Goal: Task Accomplishment & Management: Manage account settings

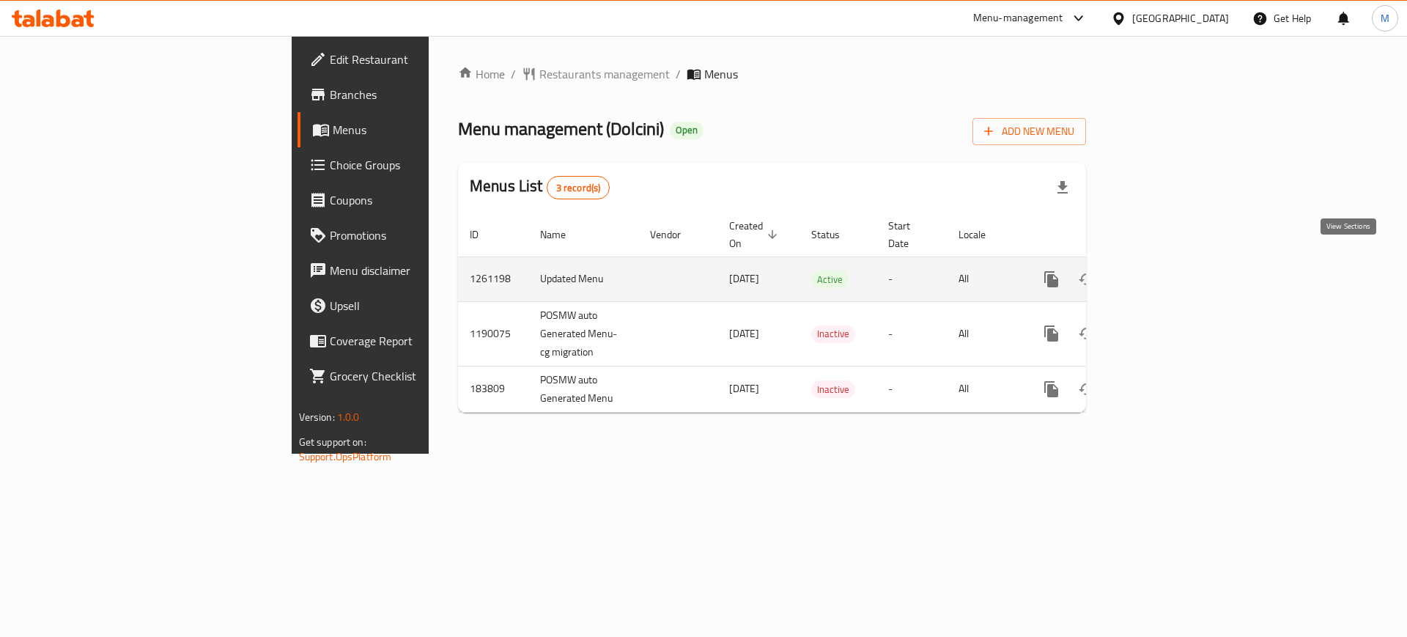
click at [1166, 270] on icon "enhanced table" at bounding box center [1157, 279] width 18 height 18
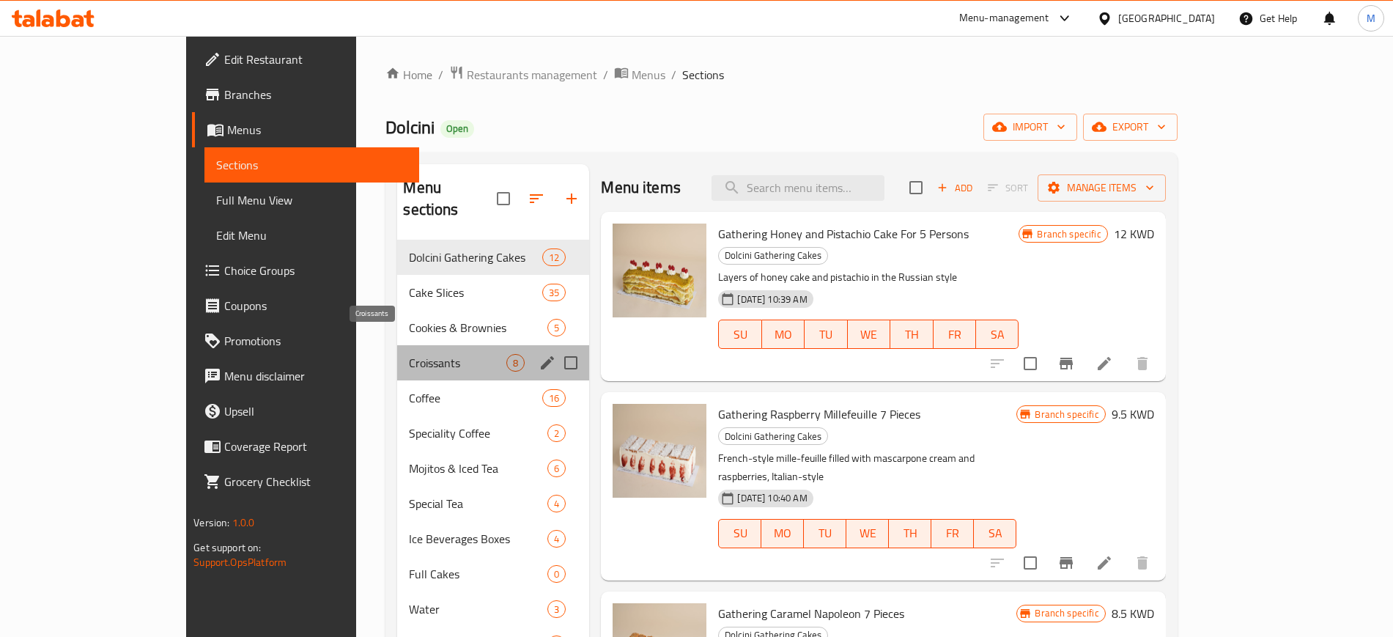
click at [409, 354] on span "Croissants" at bounding box center [457, 363] width 97 height 18
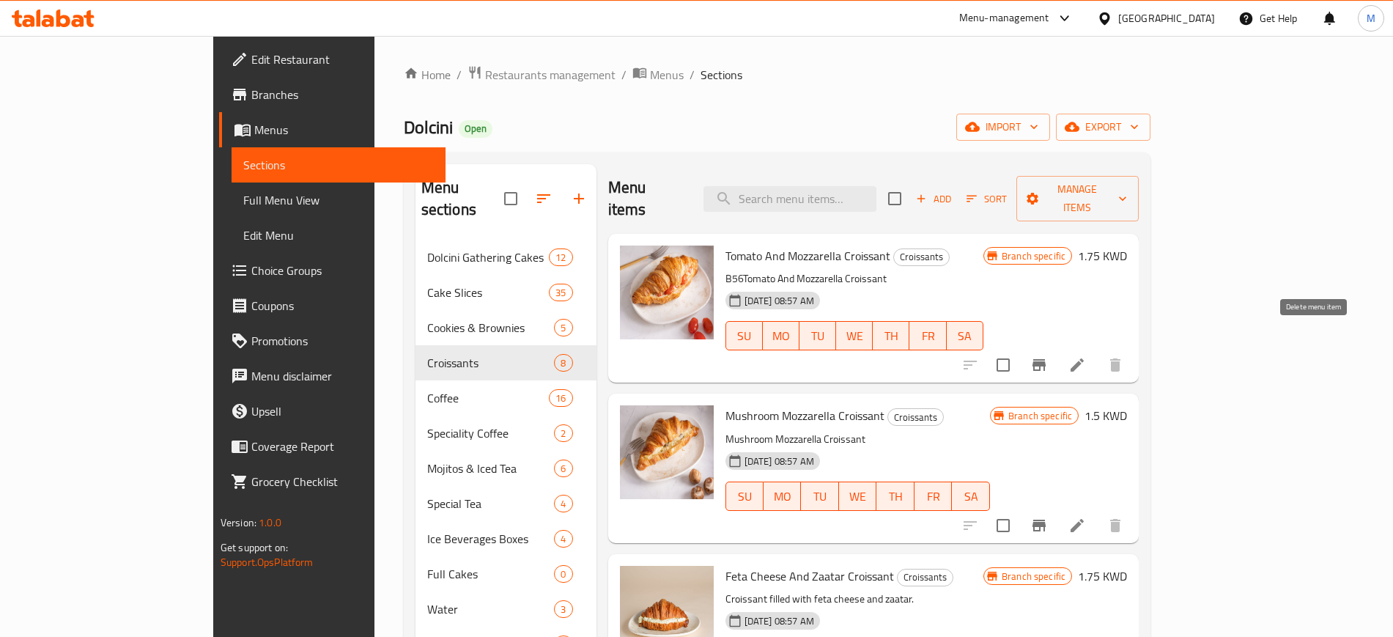
click at [1133, 347] on div at bounding box center [1042, 364] width 180 height 35
click at [1097, 352] on li at bounding box center [1076, 365] width 41 height 26
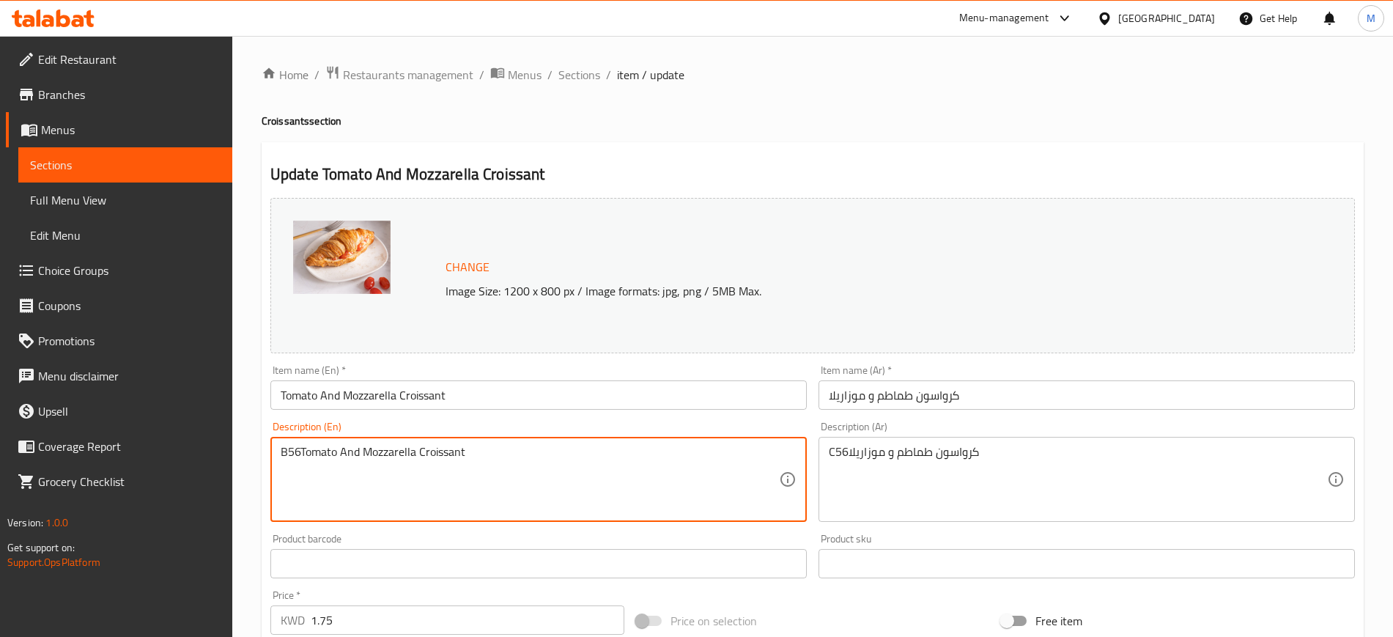
drag, startPoint x: 586, startPoint y: 484, endPoint x: 130, endPoint y: 478, distance: 456.4
type textarea "croissant stuffed with tomatoes and mozzarella cheese"
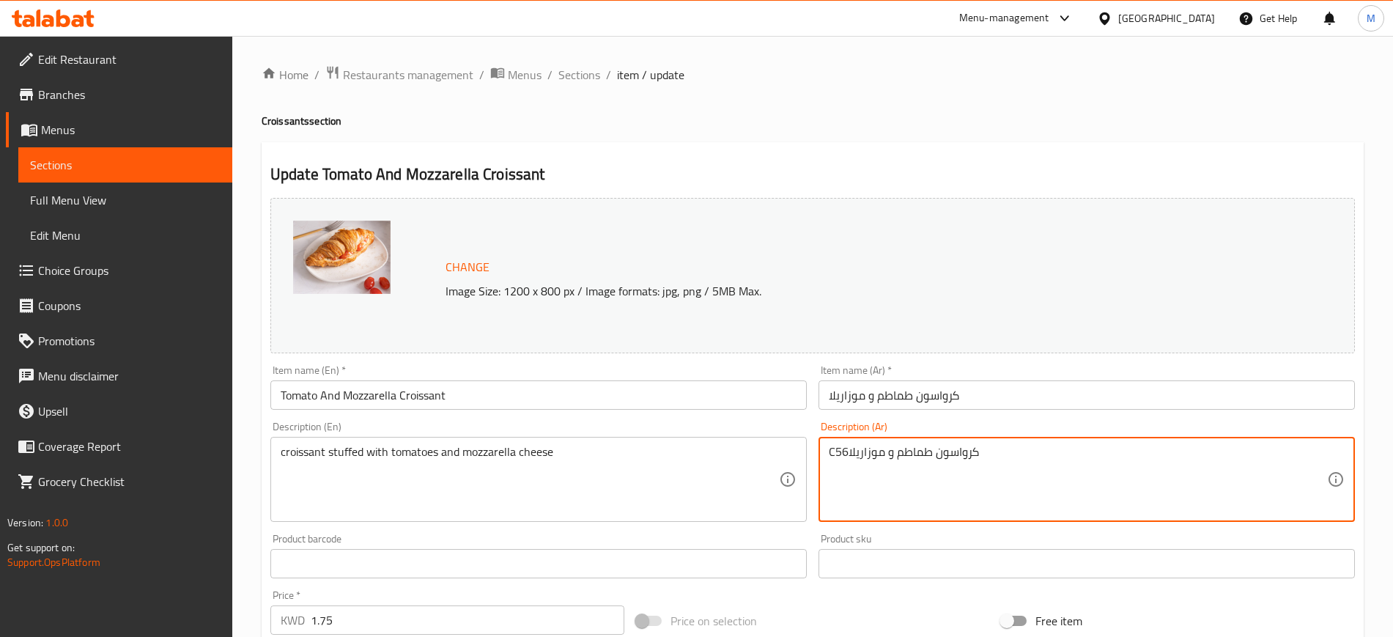
drag, startPoint x: 928, startPoint y: 451, endPoint x: 845, endPoint y: 456, distance: 82.9
drag, startPoint x: 848, startPoint y: 457, endPoint x: 823, endPoint y: 453, distance: 26.0
click at [823, 452] on div "C56كرواسون Description (Ar)" at bounding box center [1086, 479] width 536 height 85
click at [931, 453] on textarea "كرواسون" at bounding box center [1078, 480] width 498 height 70
type textarea "كرواسون محشية جبنة موزاريلا و طماطم"
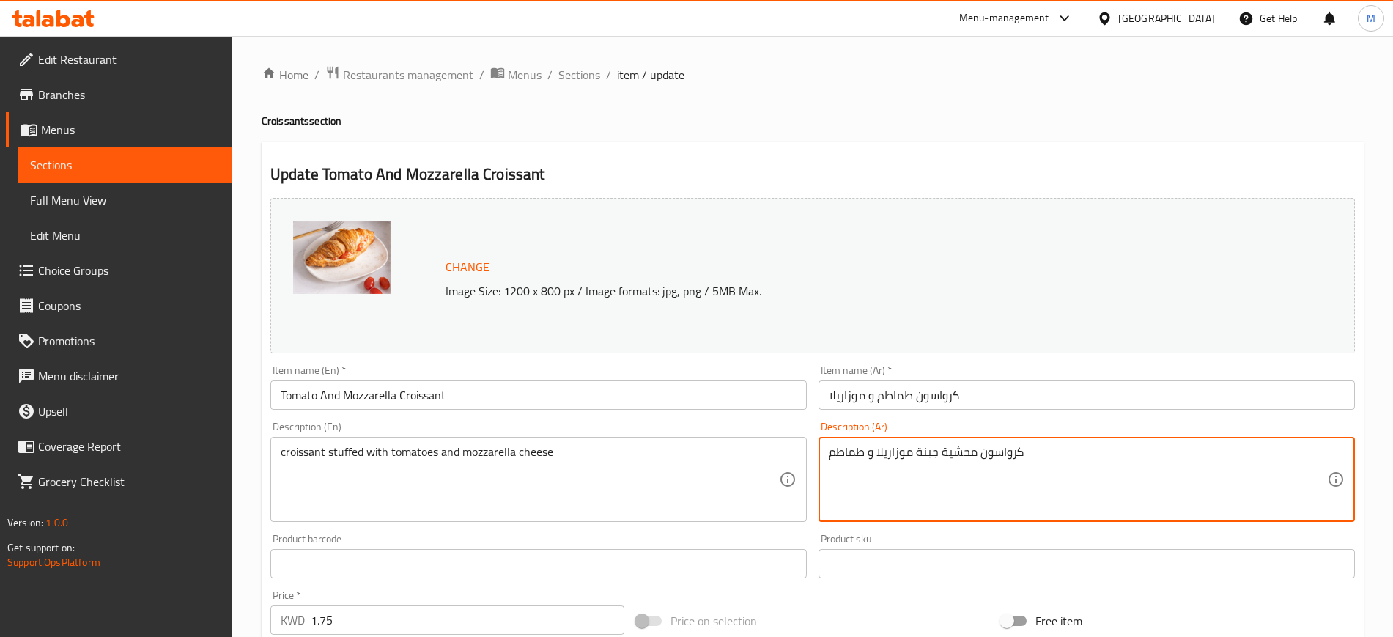
click at [641, 396] on input "Tomato And Mozzarella Croissant" at bounding box center [538, 394] width 536 height 29
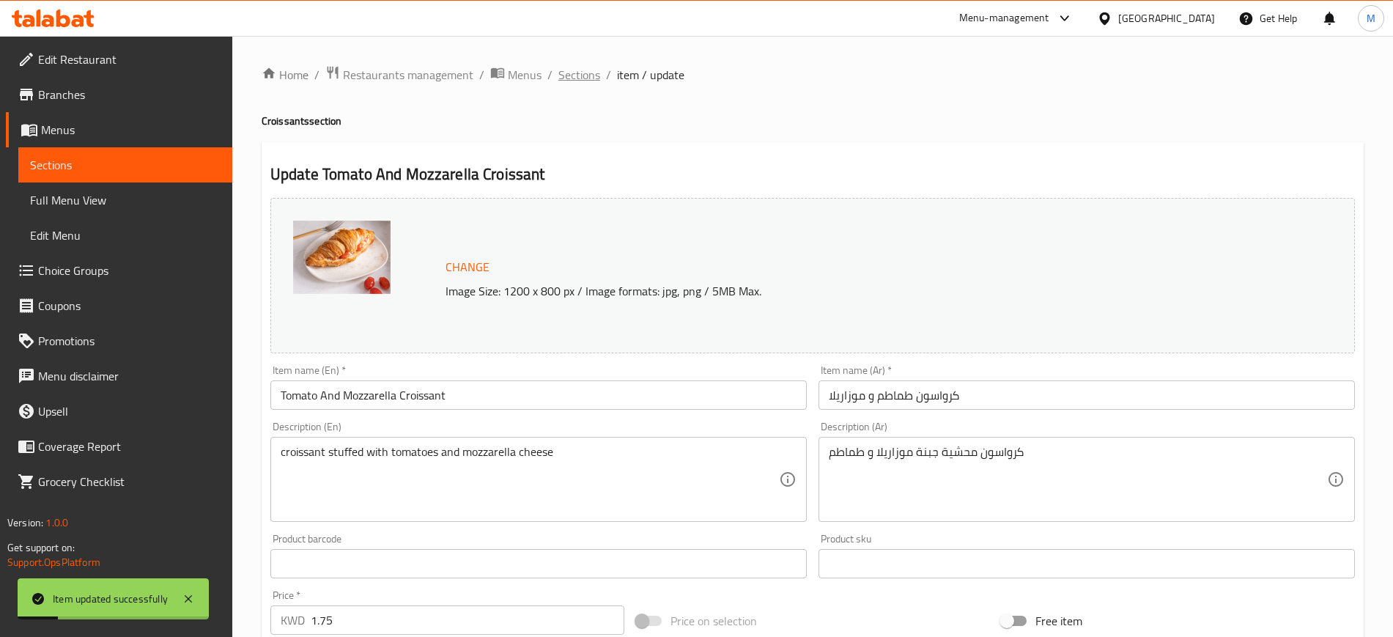
click at [575, 75] on span "Sections" at bounding box center [579, 75] width 42 height 18
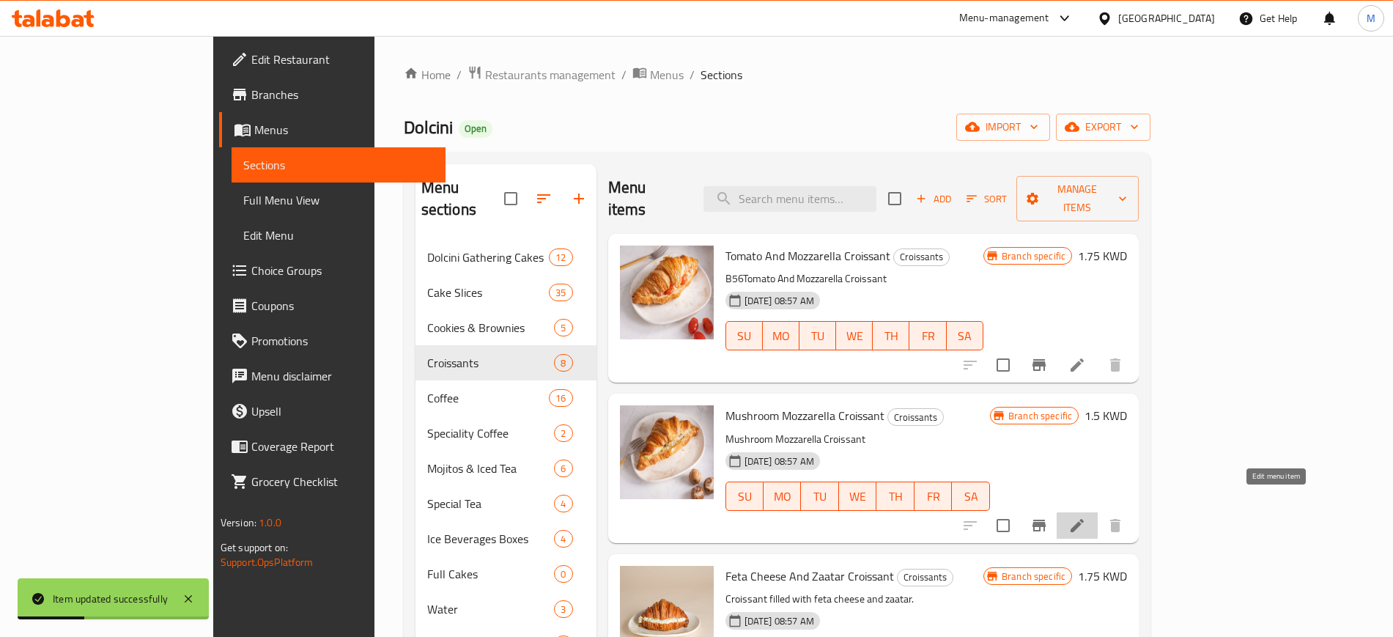
click at [1086, 516] on icon at bounding box center [1077, 525] width 18 height 18
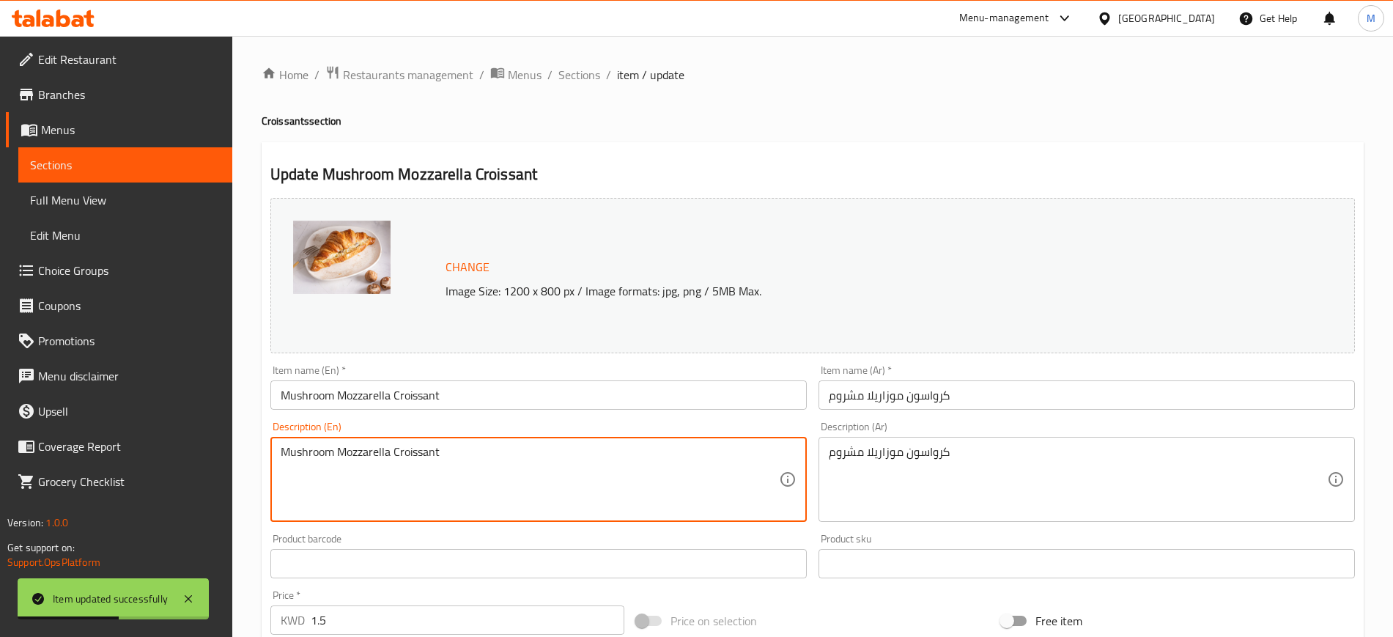
drag, startPoint x: 472, startPoint y: 468, endPoint x: 147, endPoint y: 473, distance: 324.6
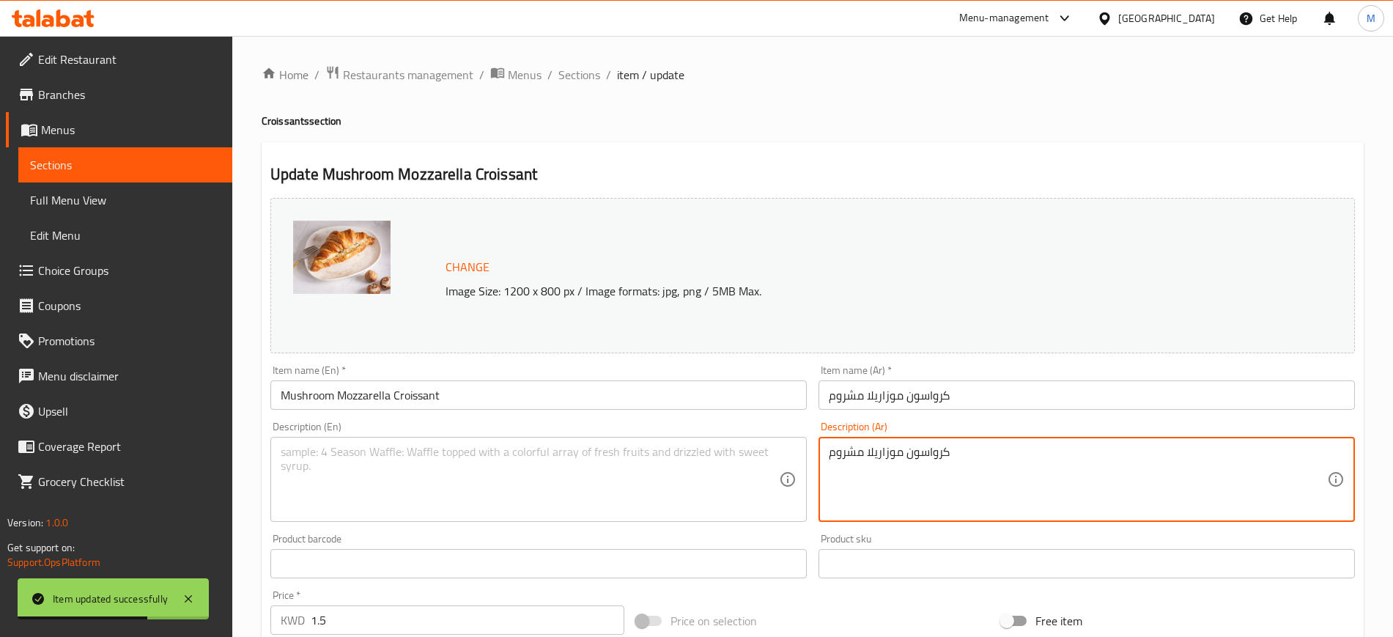
drag, startPoint x: 1055, startPoint y: 461, endPoint x: 697, endPoint y: 459, distance: 358.2
click at [617, 467] on textarea at bounding box center [530, 480] width 498 height 70
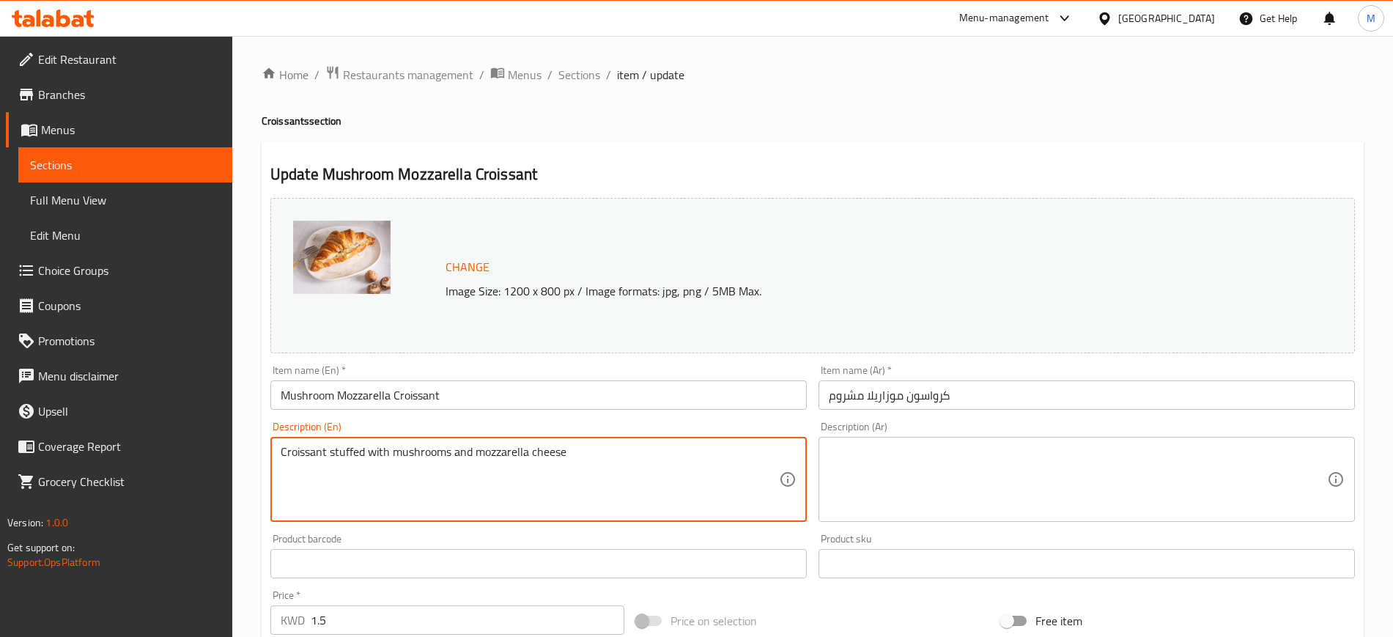
type textarea "Croissant stuffed with mushrooms and mozzarella cheese"
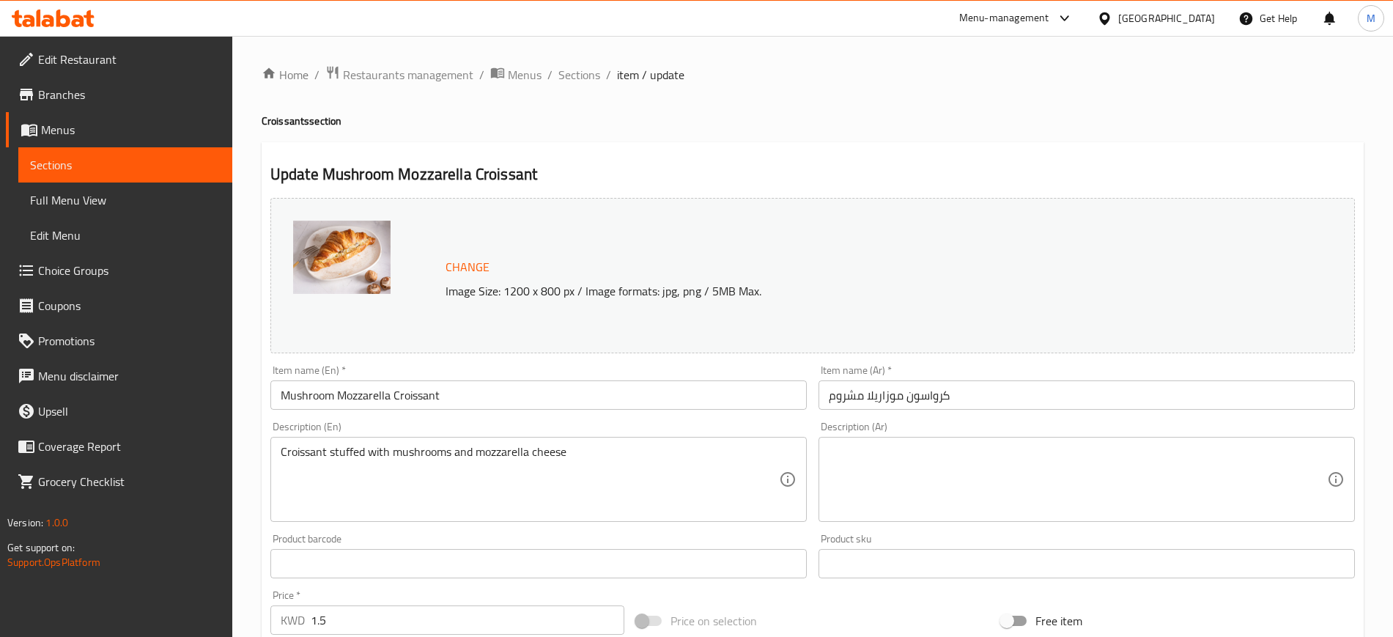
click at [967, 442] on div "Description (Ar)" at bounding box center [1086, 479] width 536 height 85
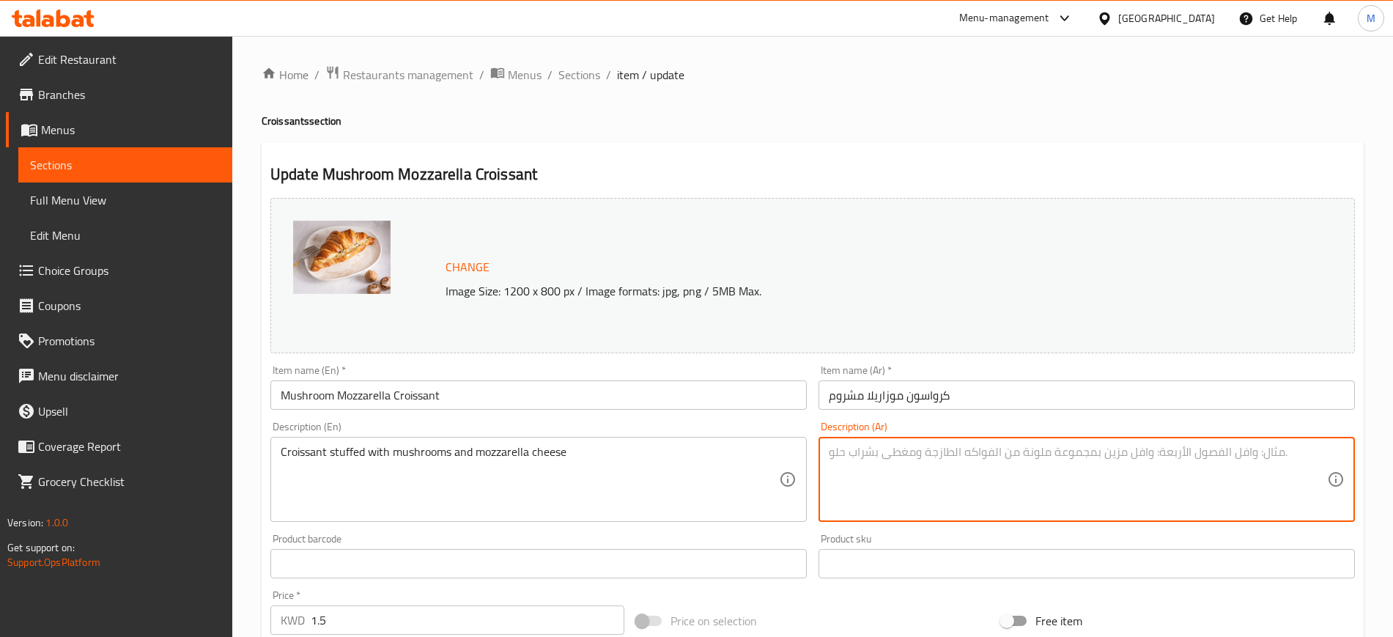
click at [967, 456] on textarea at bounding box center [1078, 480] width 498 height 70
type textarea "كرواسون محشية بالمشروم و جبنة الموزاريلا"
click at [996, 388] on input "كرواسون موزاريلا مشروم" at bounding box center [1086, 394] width 536 height 29
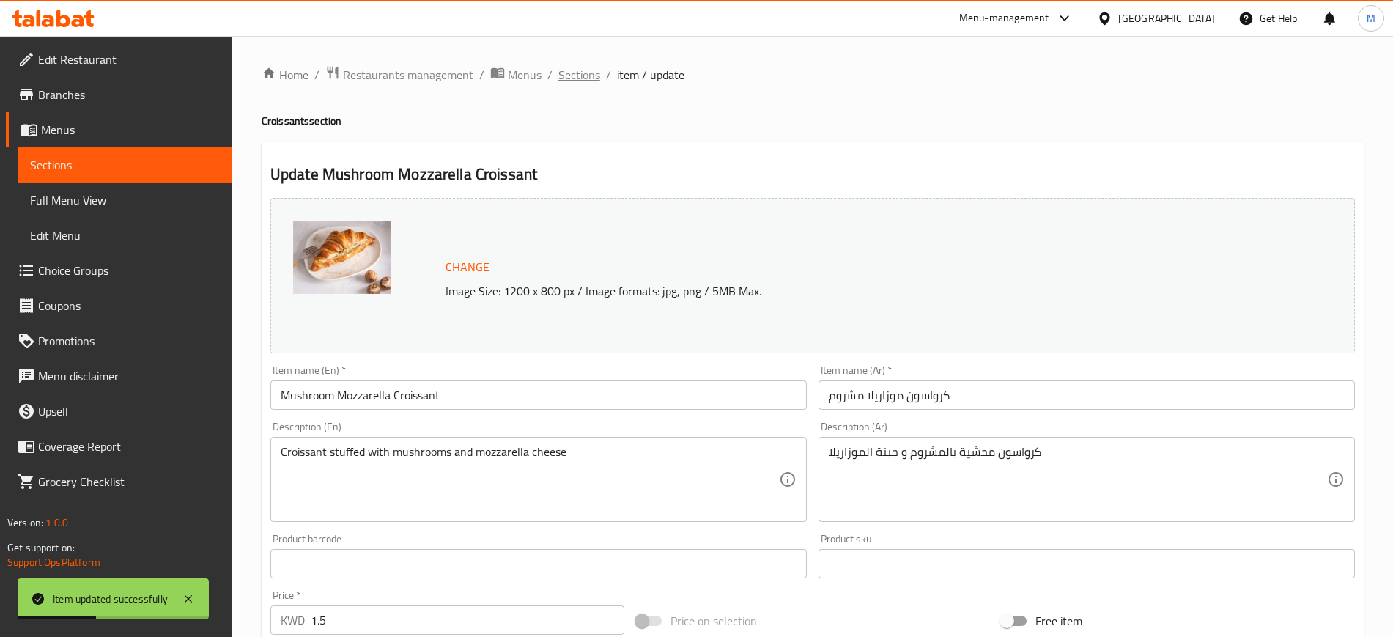
click at [588, 71] on span "Sections" at bounding box center [579, 75] width 42 height 18
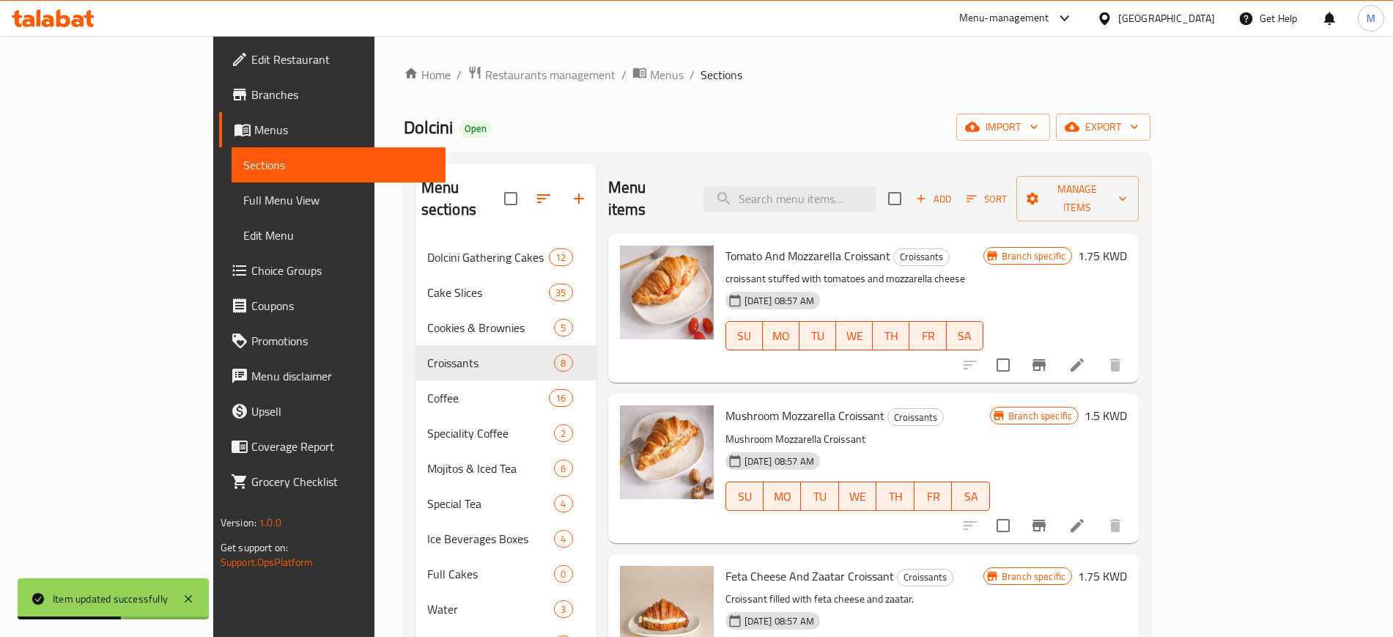
scroll to position [92, 0]
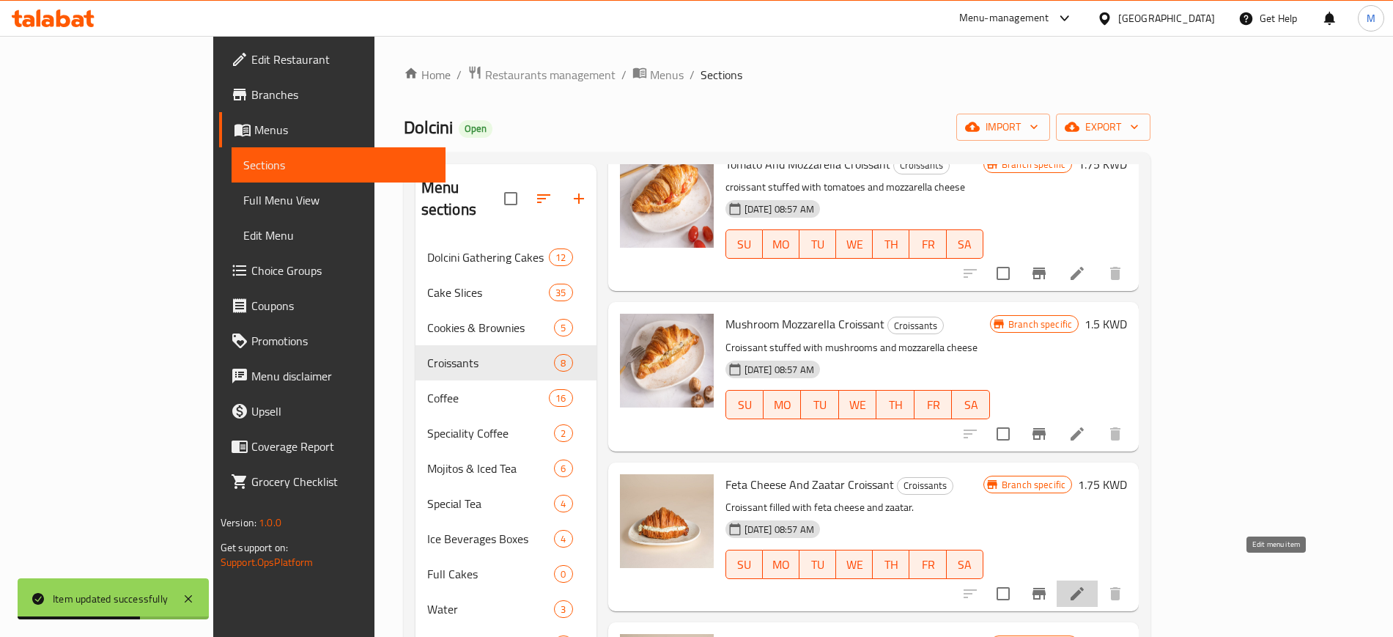
click at [1086, 585] on icon at bounding box center [1077, 594] width 18 height 18
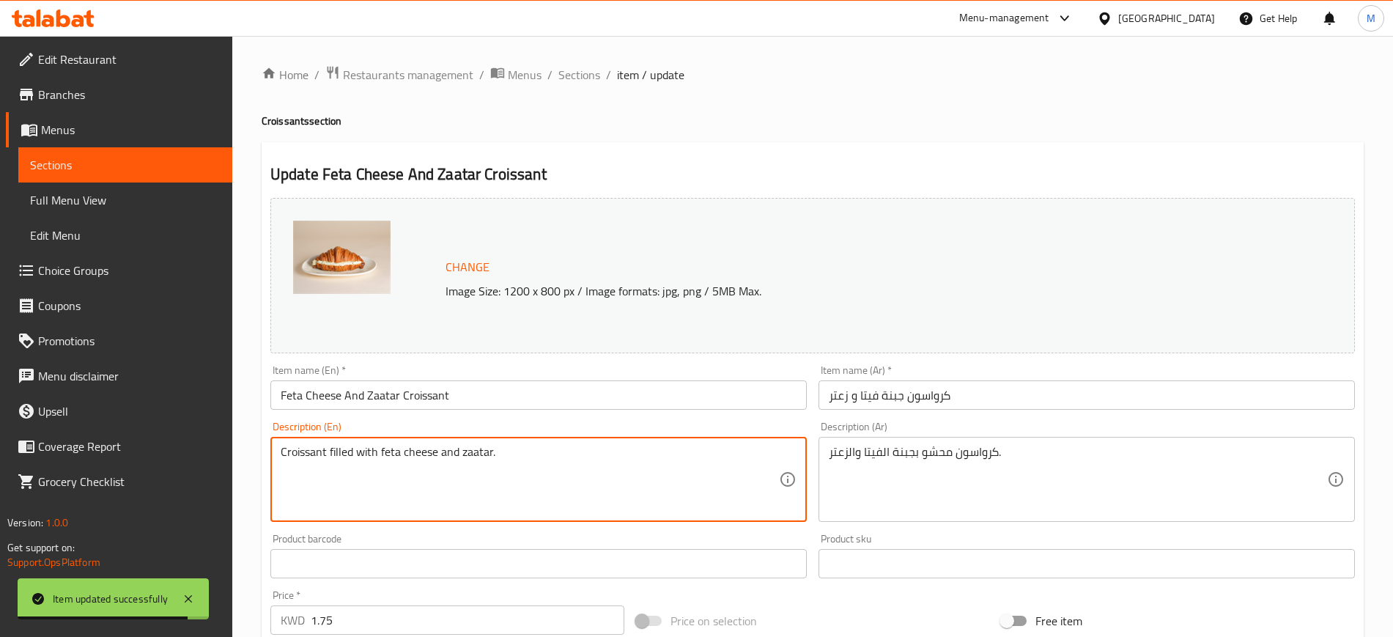
drag, startPoint x: 558, startPoint y: 461, endPoint x: 245, endPoint y: 469, distance: 312.2
type textarea "Croissant stuffed with feta cheese and zaatar"
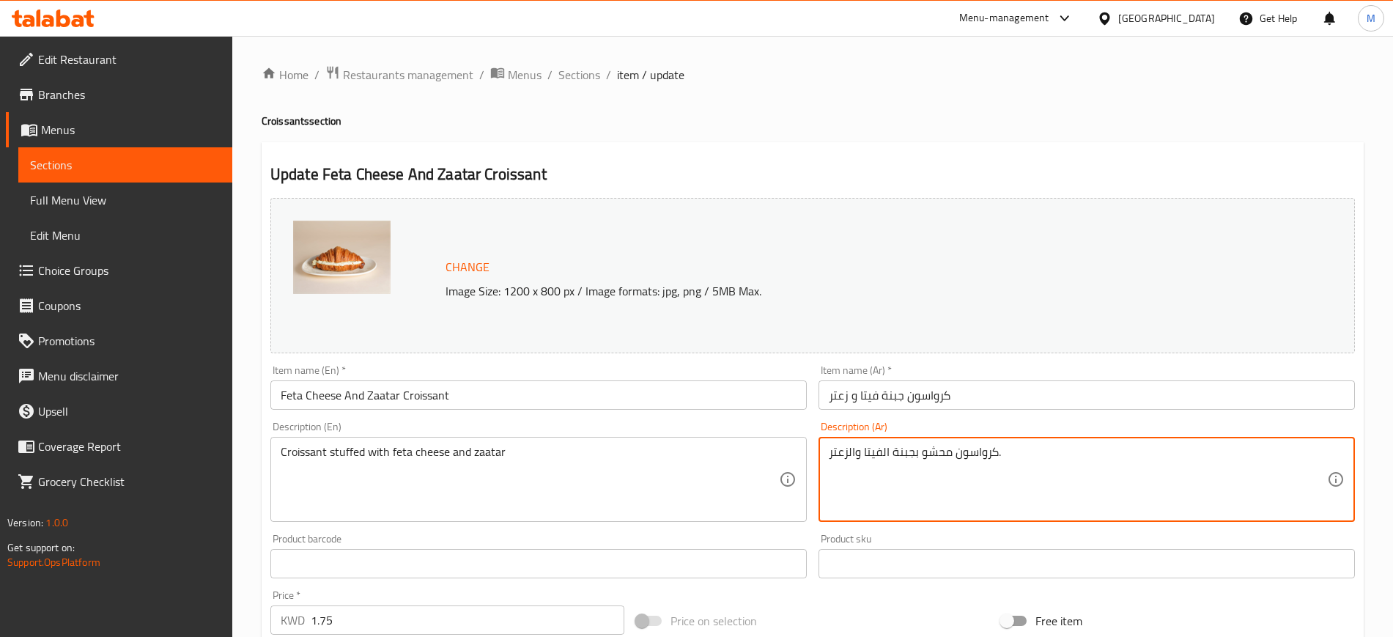
drag, startPoint x: 1057, startPoint y: 464, endPoint x: 761, endPoint y: 451, distance: 296.2
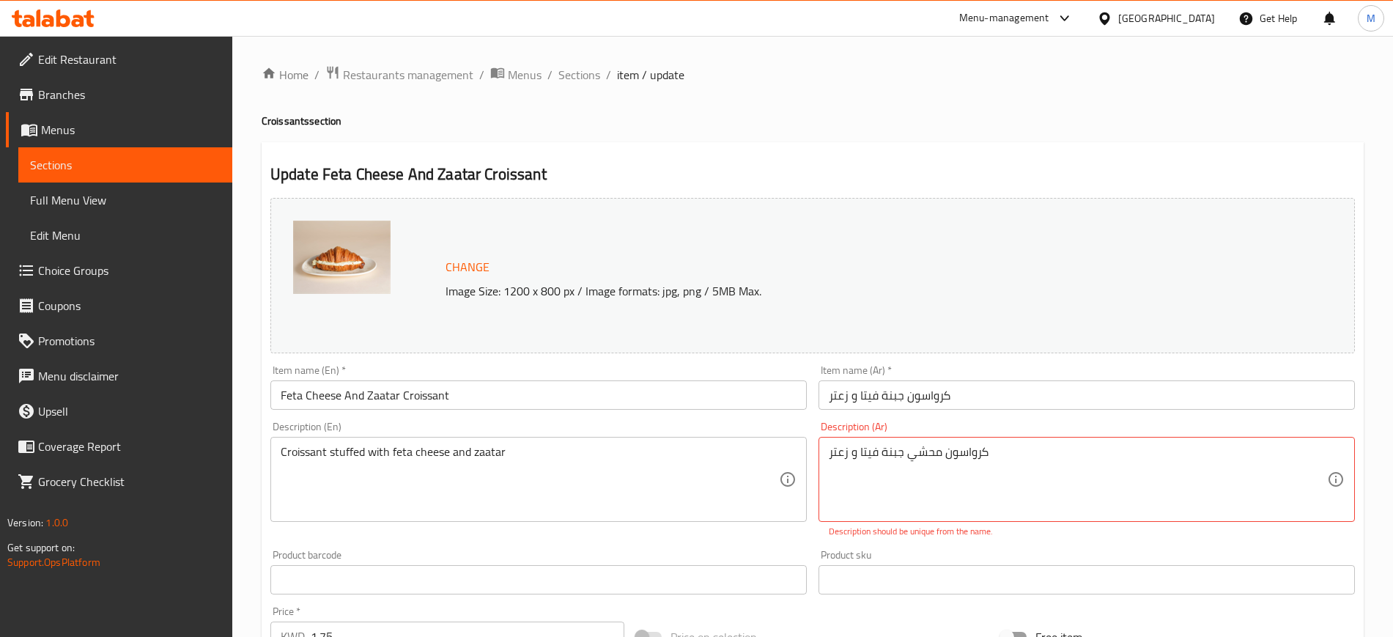
drag, startPoint x: 1026, startPoint y: 370, endPoint x: 1033, endPoint y: 423, distance: 54.0
click at [1021, 391] on div "Item name (Ar)   * [PERSON_NAME] فيتا و زعتر Item name (Ar) *" at bounding box center [1086, 387] width 536 height 45
drag, startPoint x: 1031, startPoint y: 423, endPoint x: 1027, endPoint y: 413, distance: 10.2
click at [1029, 421] on div "Description (Ar) كرواسون محشي جبنة فيتا و زعتر Description (Ar) Description sho…" at bounding box center [1086, 479] width 536 height 116
click at [1026, 412] on div "Item name (Ar)   * [PERSON_NAME] فيتا و زعتر Item name (Ar) *" at bounding box center [1086, 387] width 548 height 56
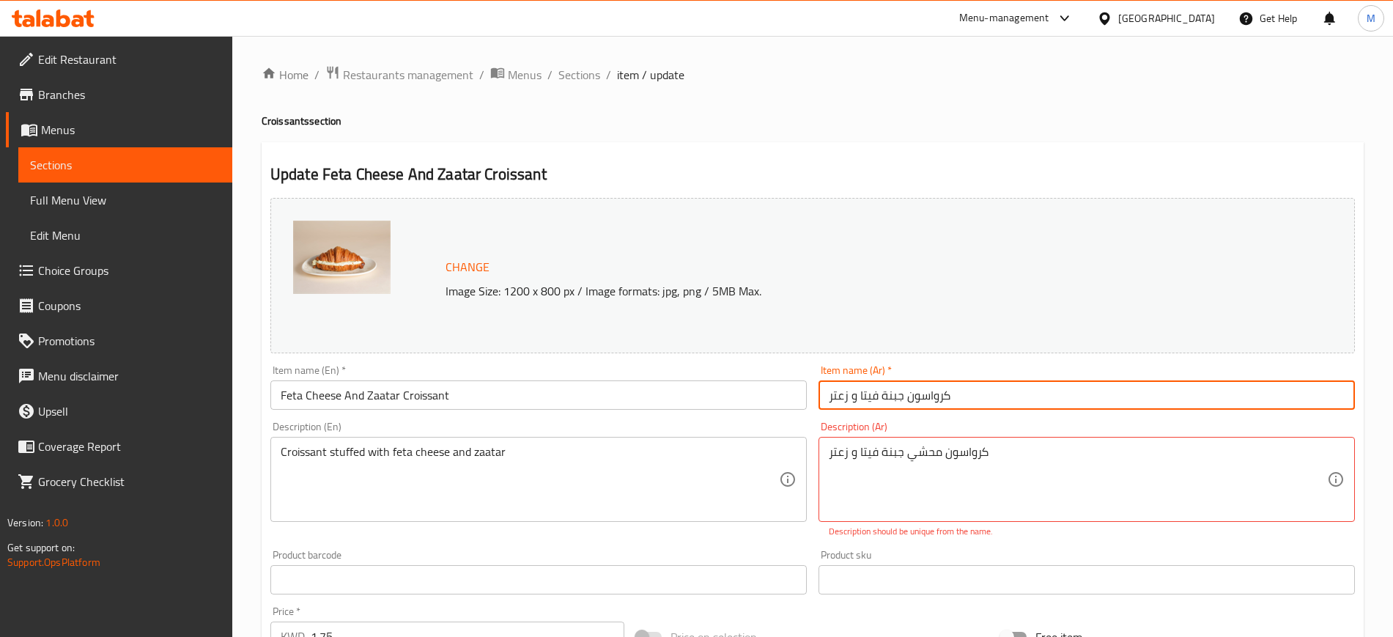
click at [1023, 406] on input "كرواسون جبنة فيتا و زعتر" at bounding box center [1086, 394] width 536 height 29
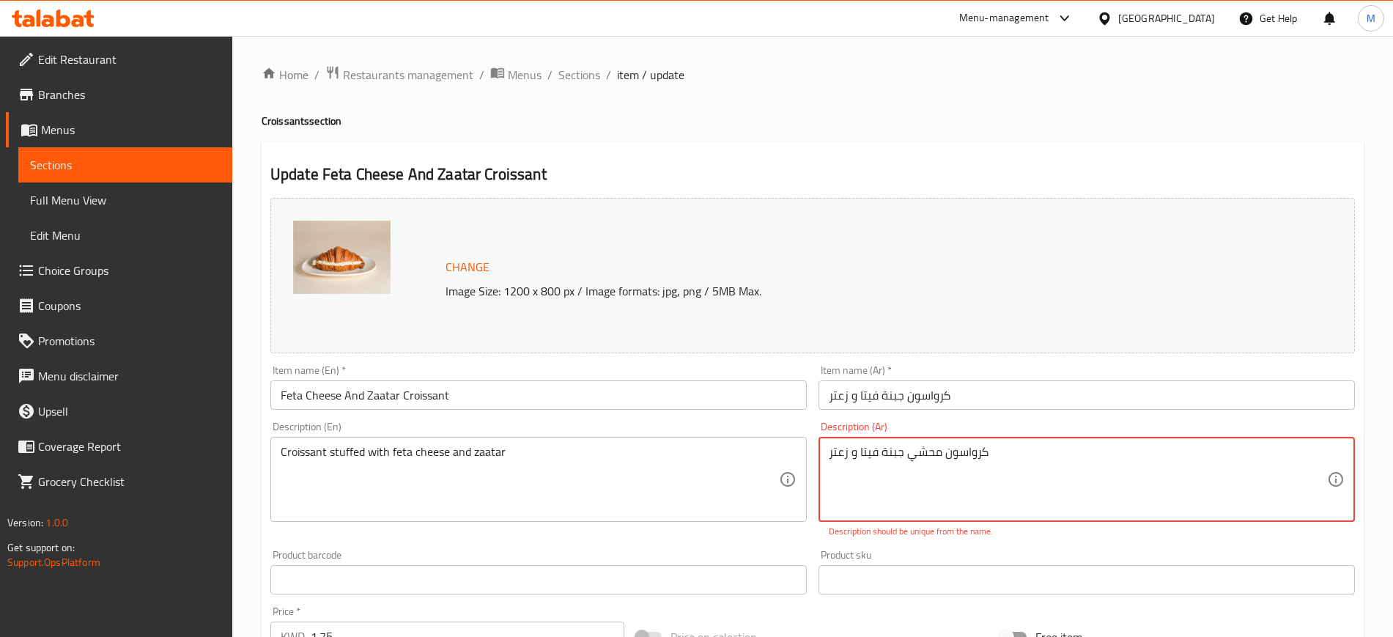
drag, startPoint x: 881, startPoint y: 453, endPoint x: 901, endPoint y: 462, distance: 22.0
click at [901, 462] on textarea "كرواسون محشي جبنة فيتا و زعتر" at bounding box center [1078, 480] width 498 height 70
click at [989, 392] on input "كرواسون جبنة فيتا و زعتر" at bounding box center [1086, 394] width 536 height 29
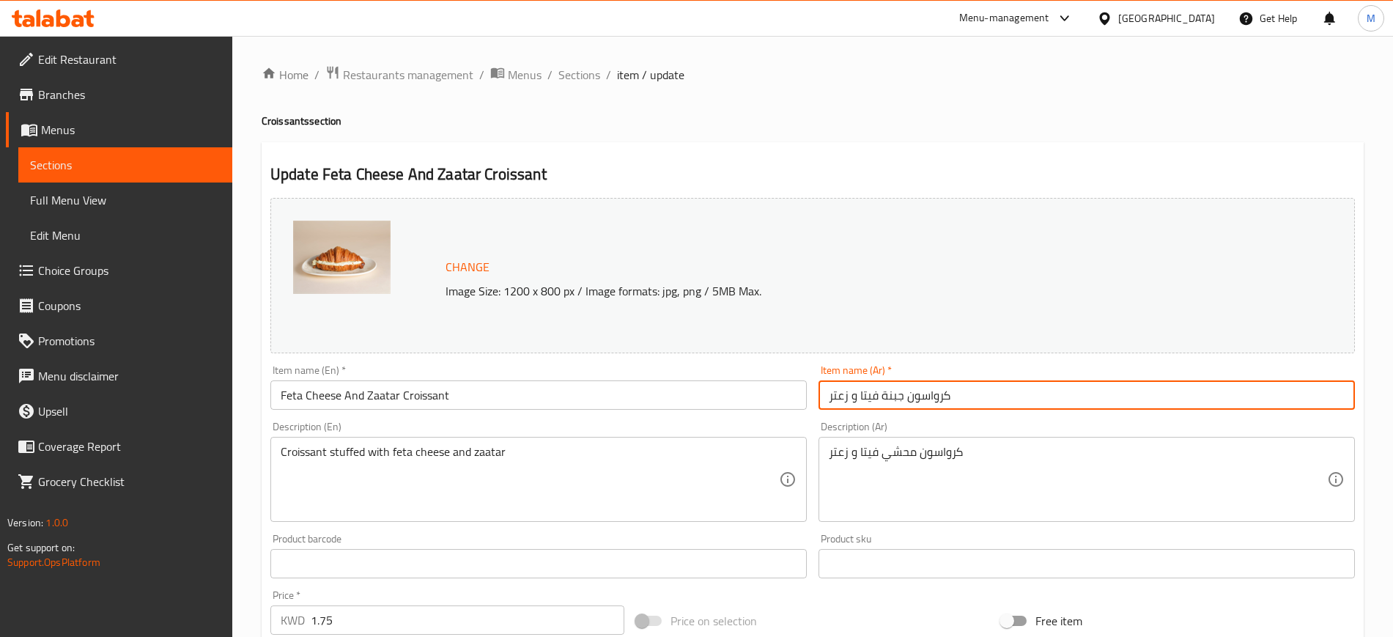
click at [997, 390] on input "كرواسون جبنة فيتا و زعتر" at bounding box center [1086, 394] width 536 height 29
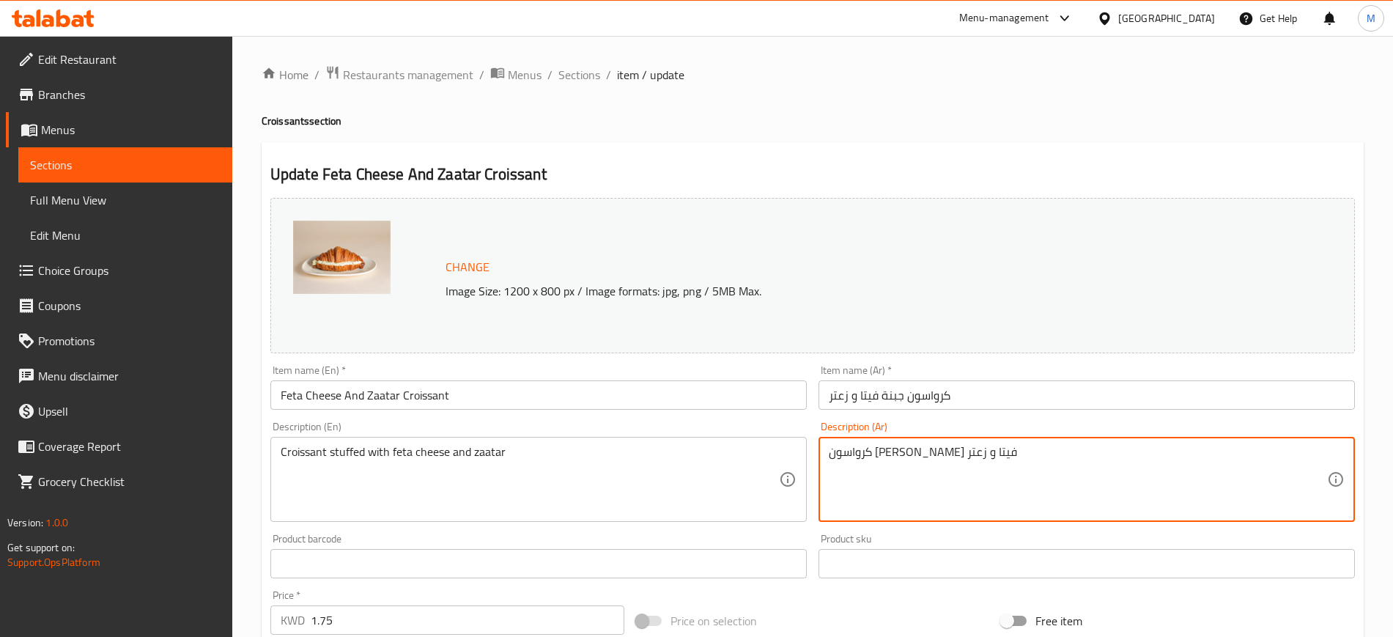
type textarea "كرواسون [PERSON_NAME] فيتا و زعتر"
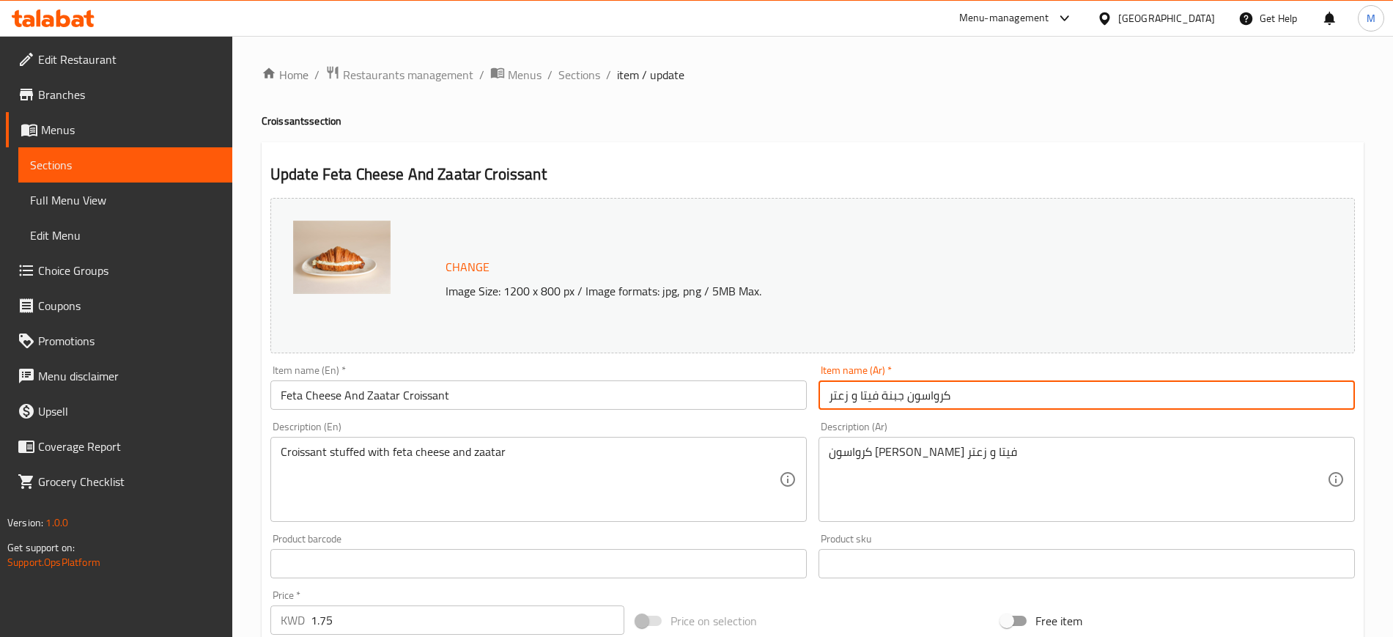
click at [967, 400] on input "كرواسون جبنة فيتا و زعتر" at bounding box center [1086, 394] width 536 height 29
click at [574, 75] on span "Sections" at bounding box center [579, 75] width 42 height 18
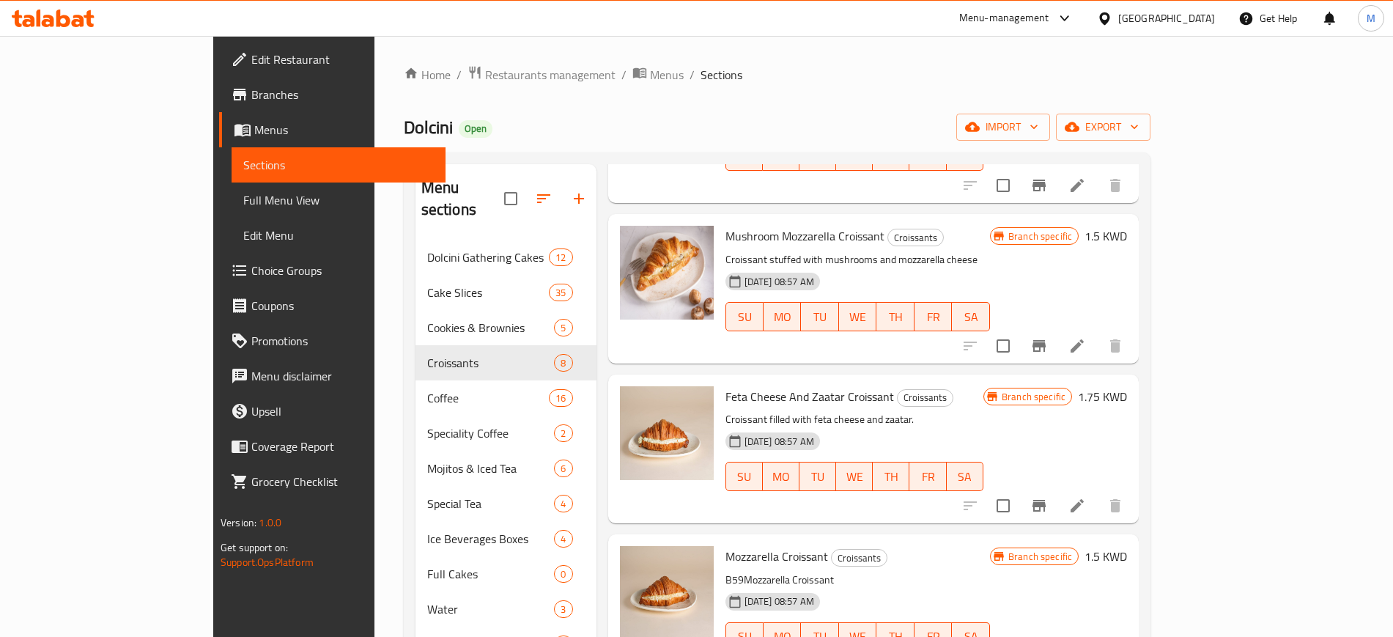
scroll to position [366, 0]
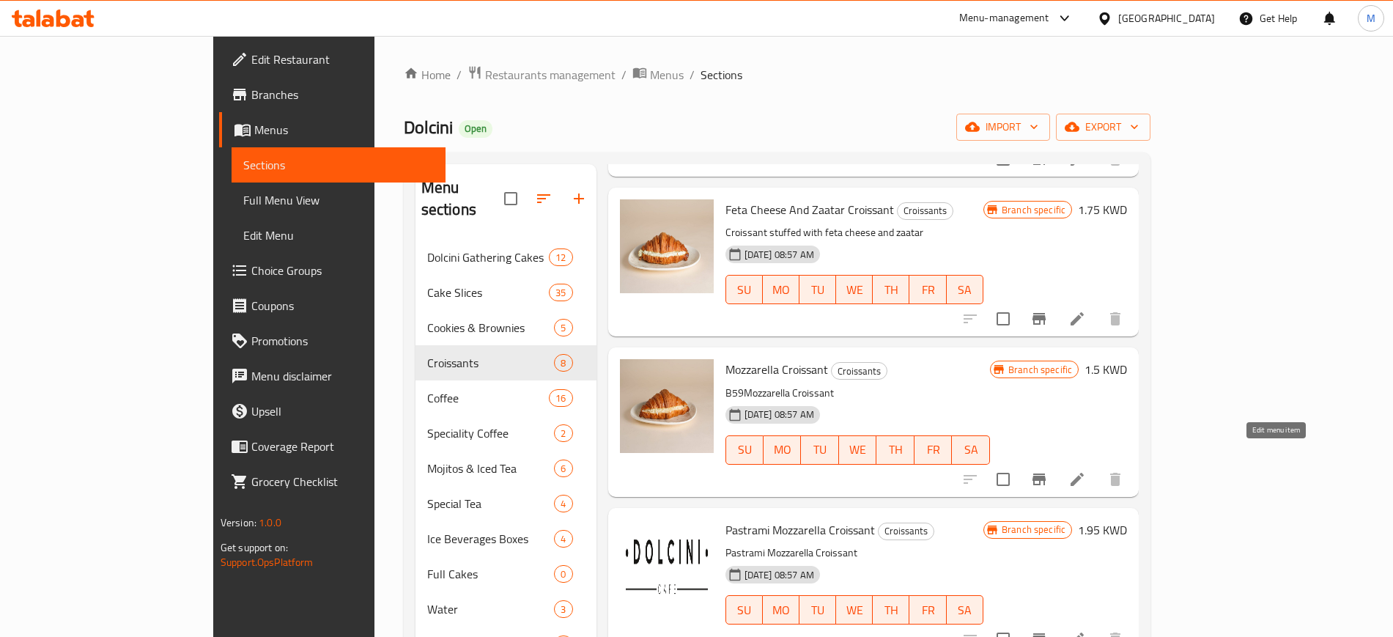
click at [1084, 473] on icon at bounding box center [1076, 479] width 13 height 13
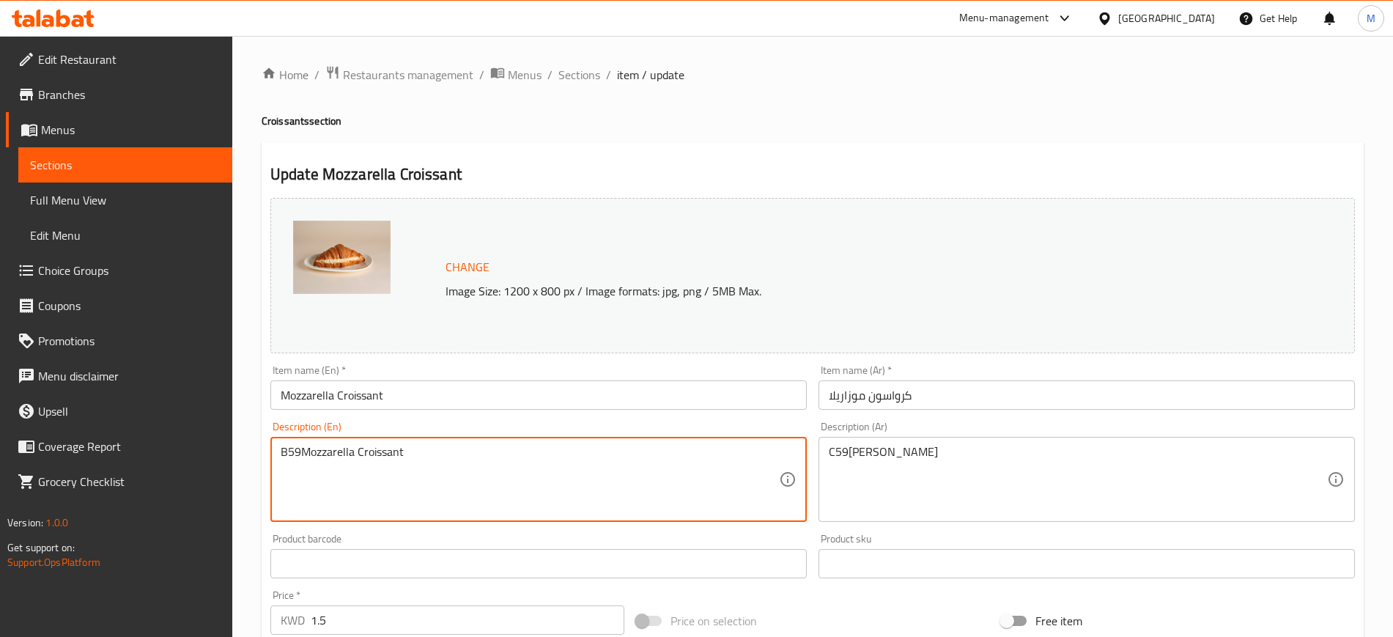
drag, startPoint x: 478, startPoint y: 468, endPoint x: 101, endPoint y: 487, distance: 377.8
type textarea "Croissant stuffed with mozzarella cheese"
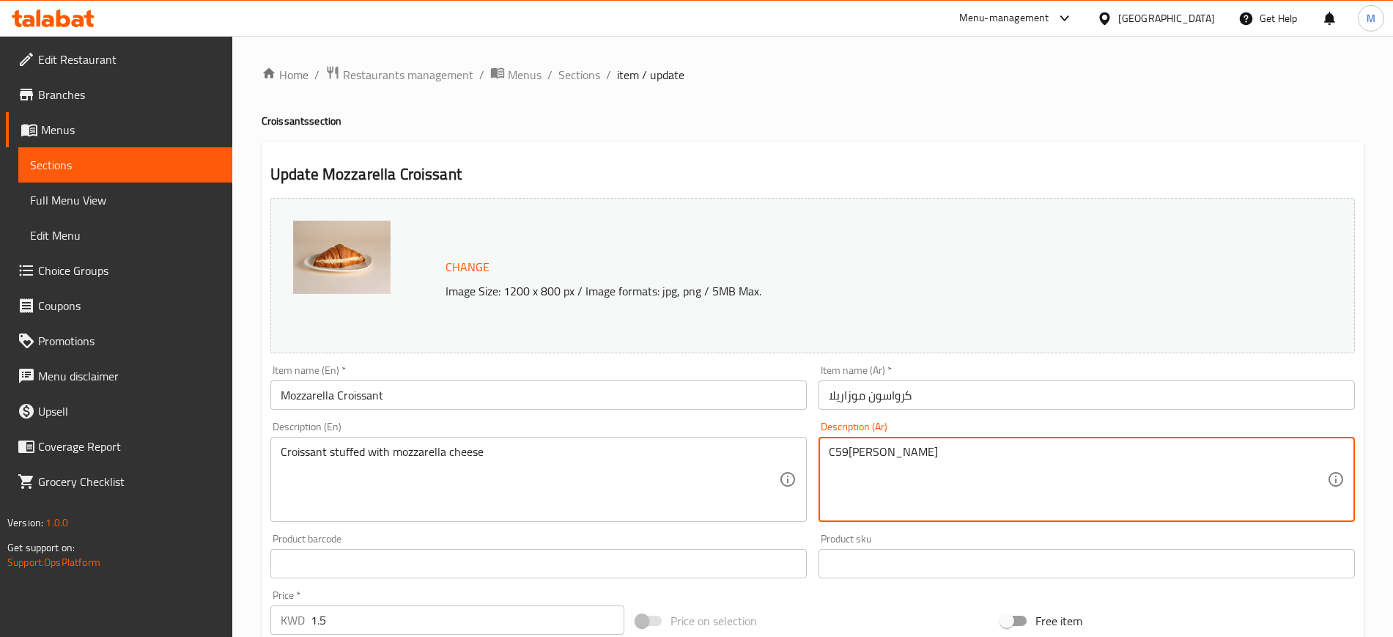
drag, startPoint x: 731, startPoint y: 473, endPoint x: 713, endPoint y: 469, distance: 18.8
type textarea "كرواسون [PERSON_NAME]"
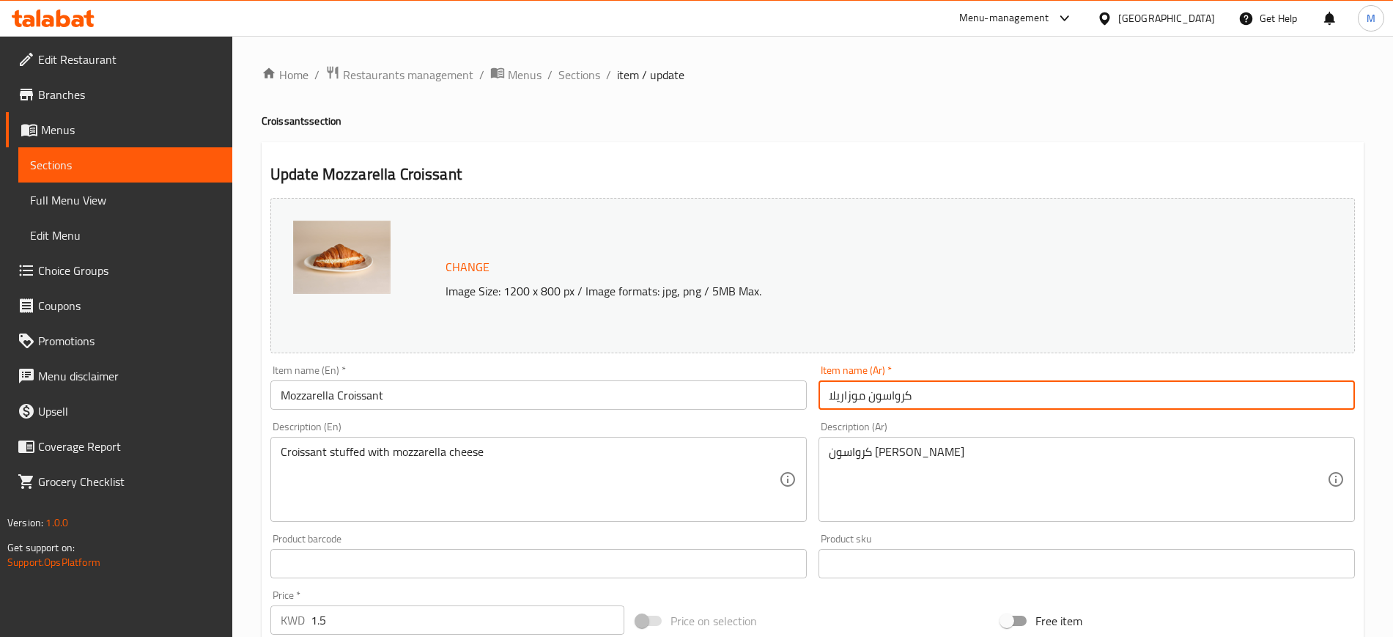
click at [966, 396] on input "كرواسون موزاريلا" at bounding box center [1086, 394] width 536 height 29
click at [563, 67] on span "Sections" at bounding box center [579, 75] width 42 height 18
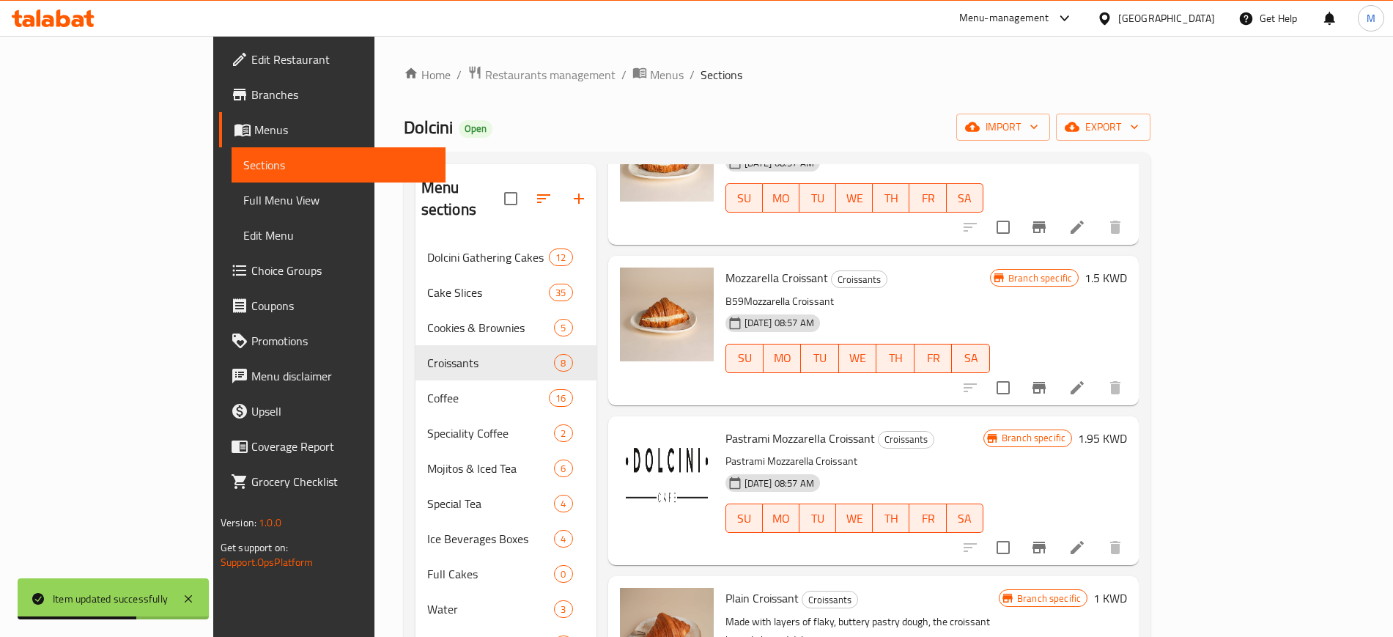
scroll to position [549, 0]
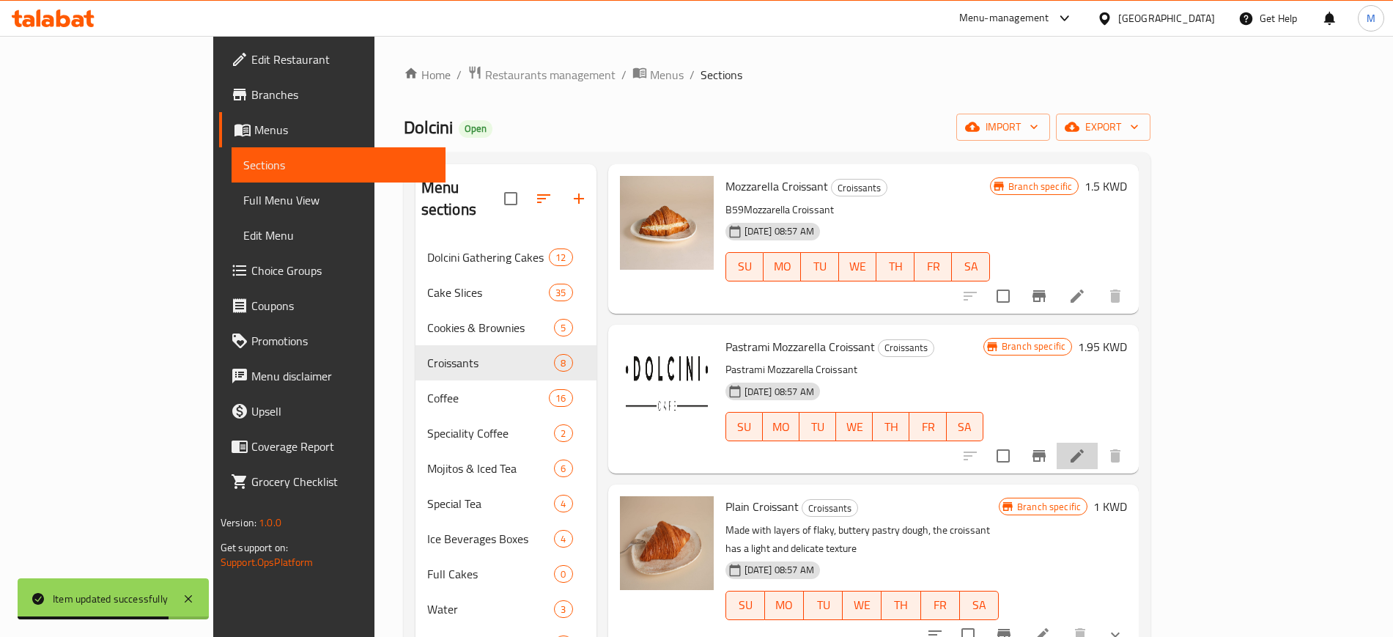
click at [1097, 442] on li at bounding box center [1076, 455] width 41 height 26
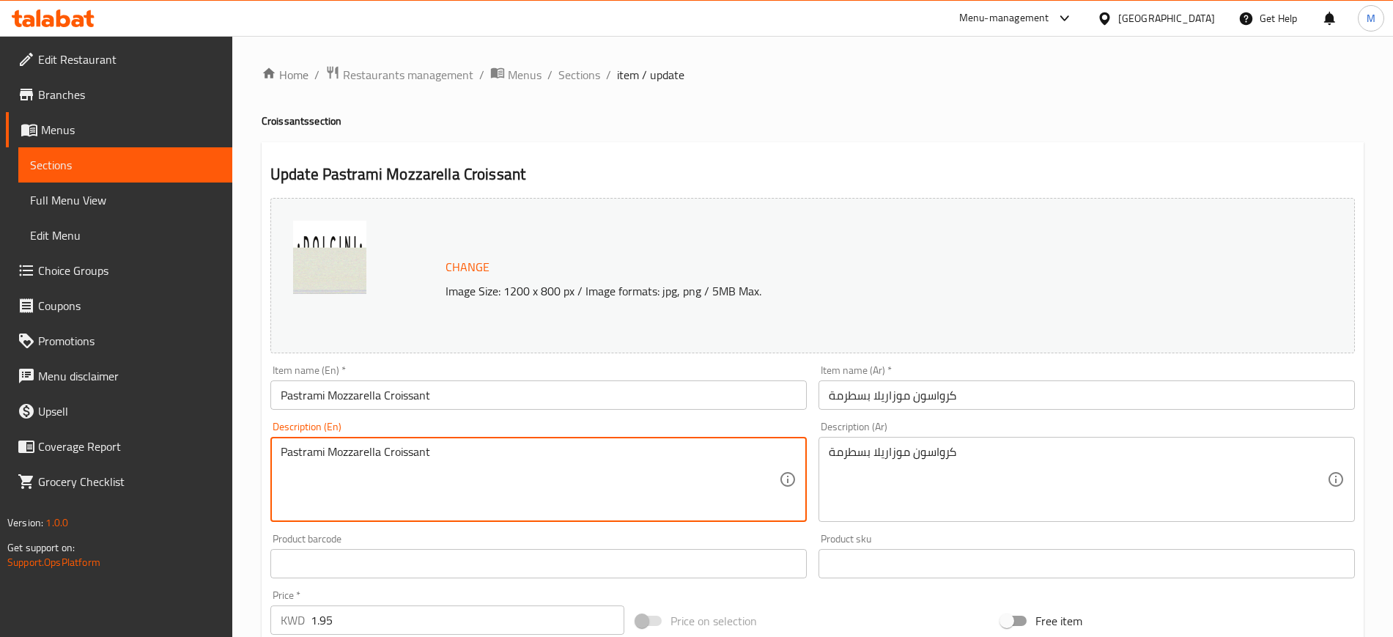
drag, startPoint x: 516, startPoint y: 462, endPoint x: 242, endPoint y: 478, distance: 273.8
type textarea "Croissant stuffed with pastrami and mozzarella cheese"
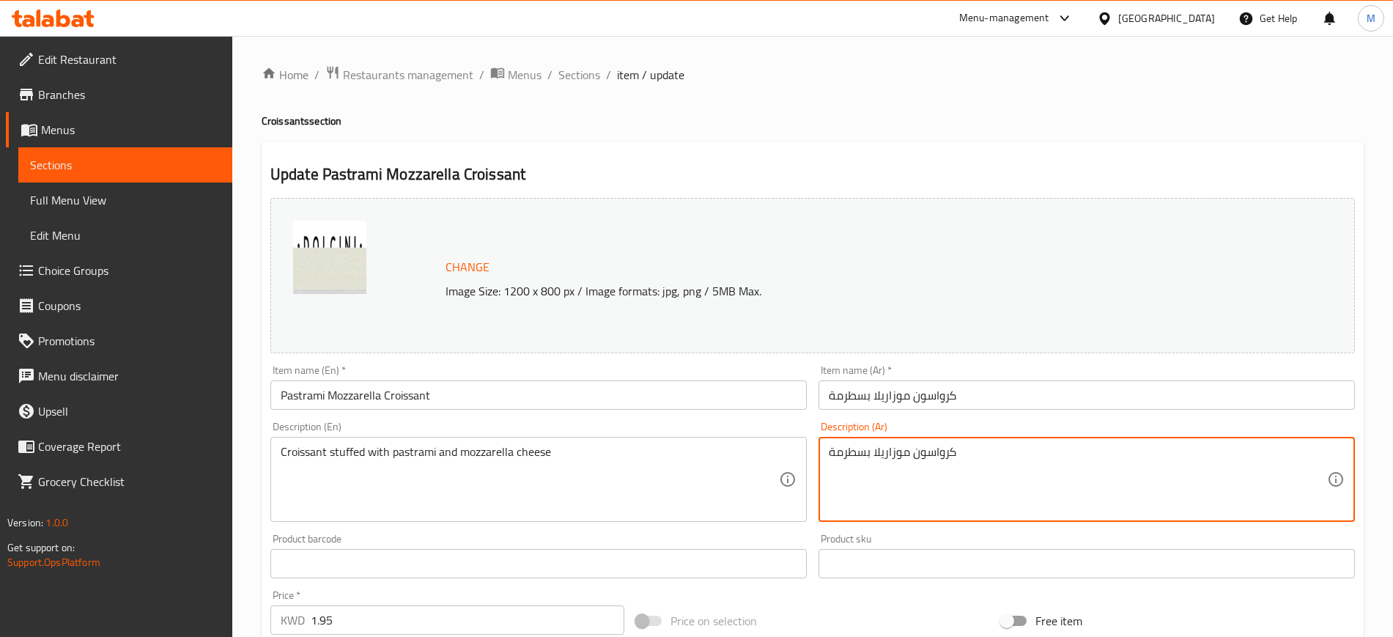
drag, startPoint x: 767, startPoint y: 475, endPoint x: 716, endPoint y: 474, distance: 51.3
type textarea "كرواسون محشي بسطرمه و جبنة موزاريلا"
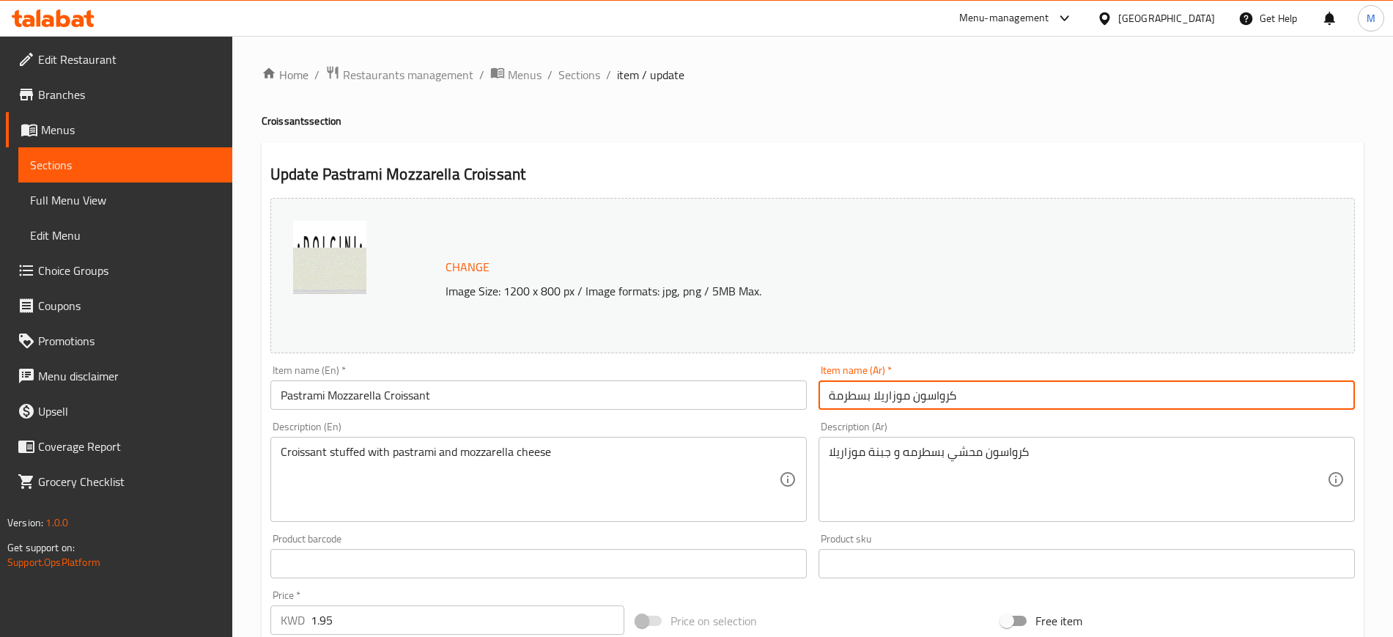
click at [996, 380] on input "كرواسون موزاريلا بسطرمة" at bounding box center [1086, 394] width 536 height 29
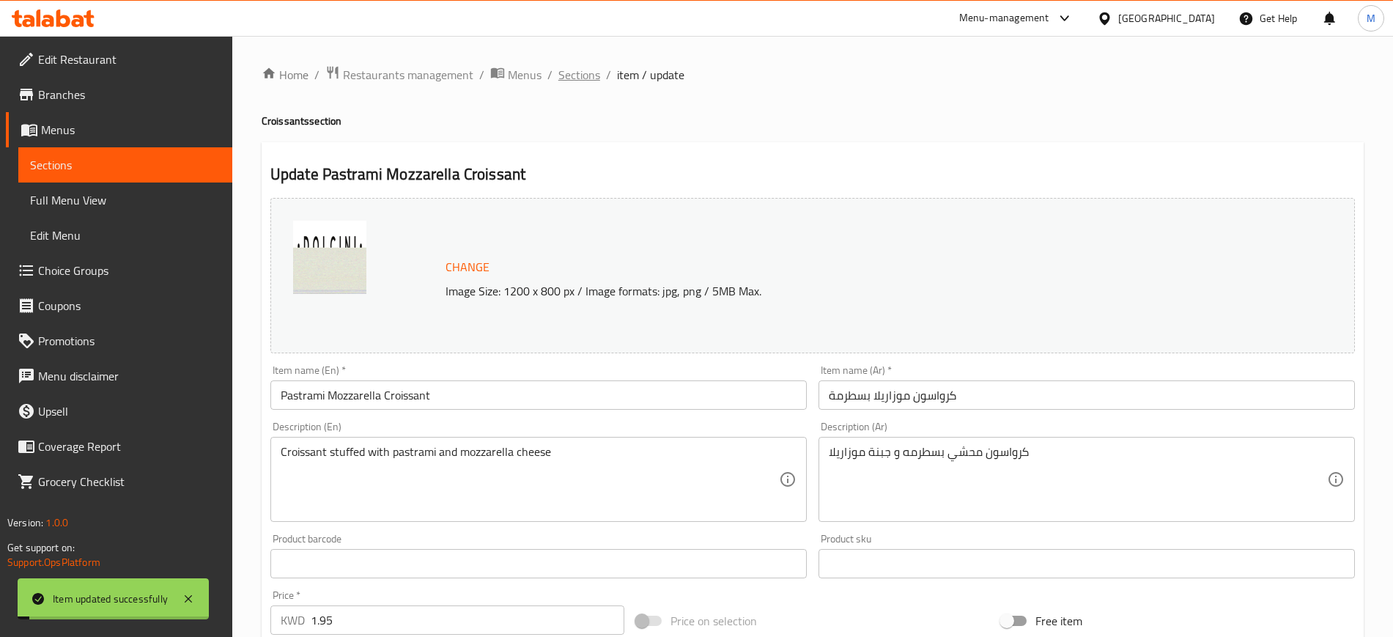
click at [577, 78] on span "Sections" at bounding box center [579, 75] width 42 height 18
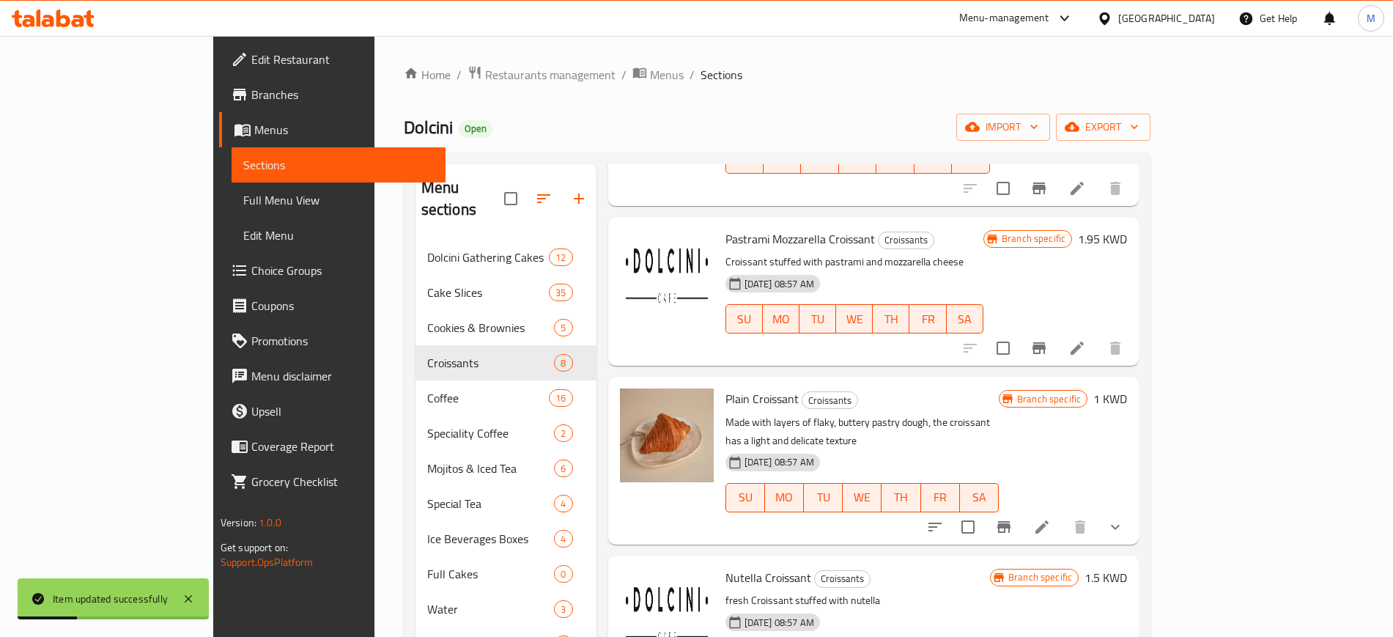
scroll to position [681, 0]
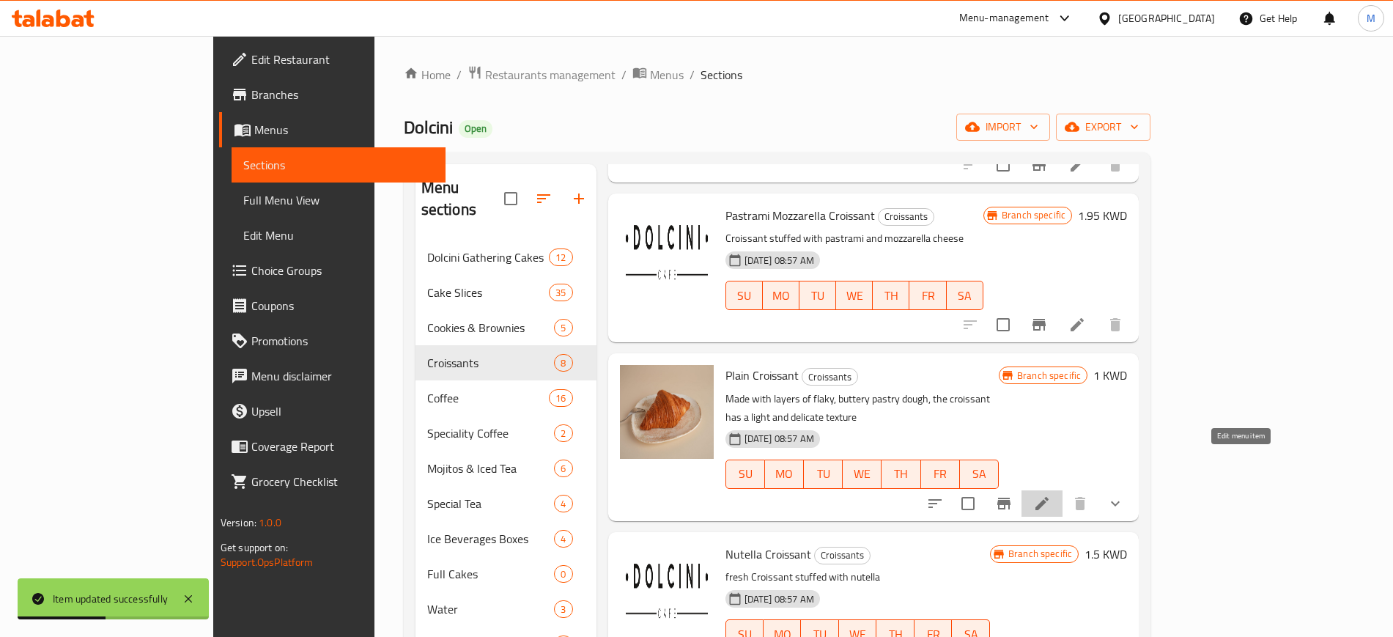
click at [1048, 497] on icon at bounding box center [1041, 503] width 13 height 13
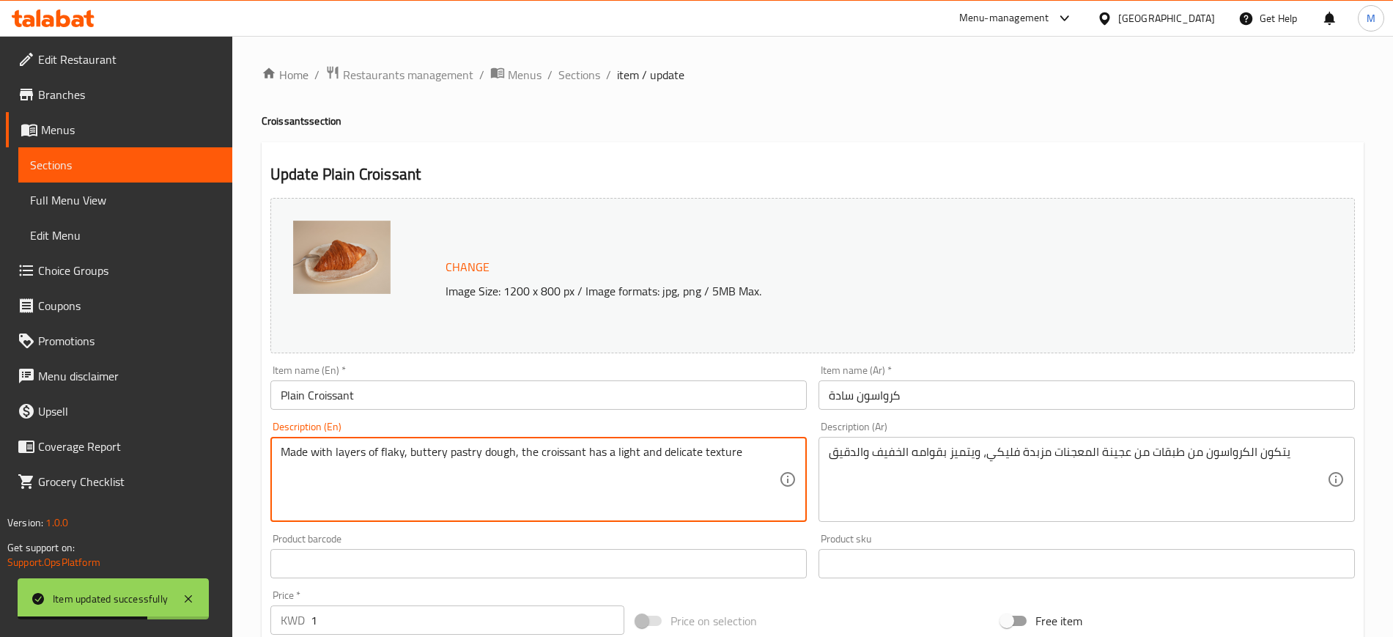
drag, startPoint x: 753, startPoint y: 467, endPoint x: 229, endPoint y: 504, distance: 525.1
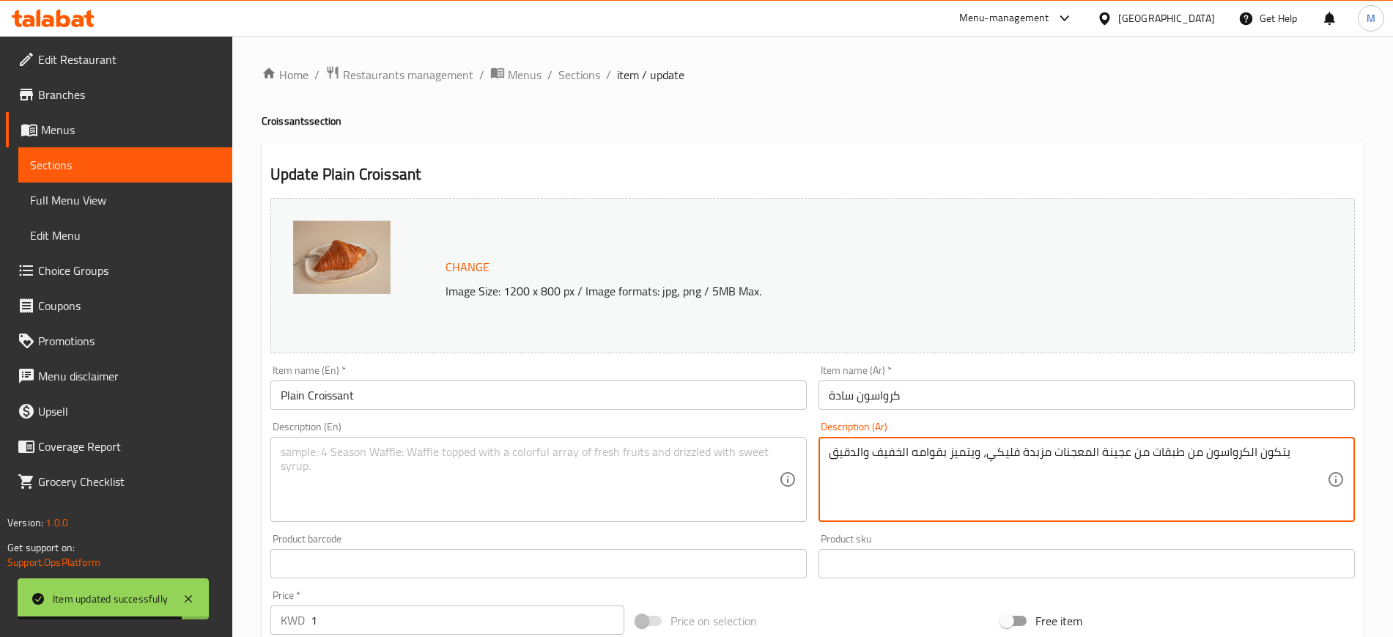
drag, startPoint x: 1275, startPoint y: 460, endPoint x: 679, endPoint y: 492, distance: 596.5
click at [1063, 376] on div "Item name (Ar)   * كرواسون سادة Item name (Ar) *" at bounding box center [1086, 387] width 536 height 45
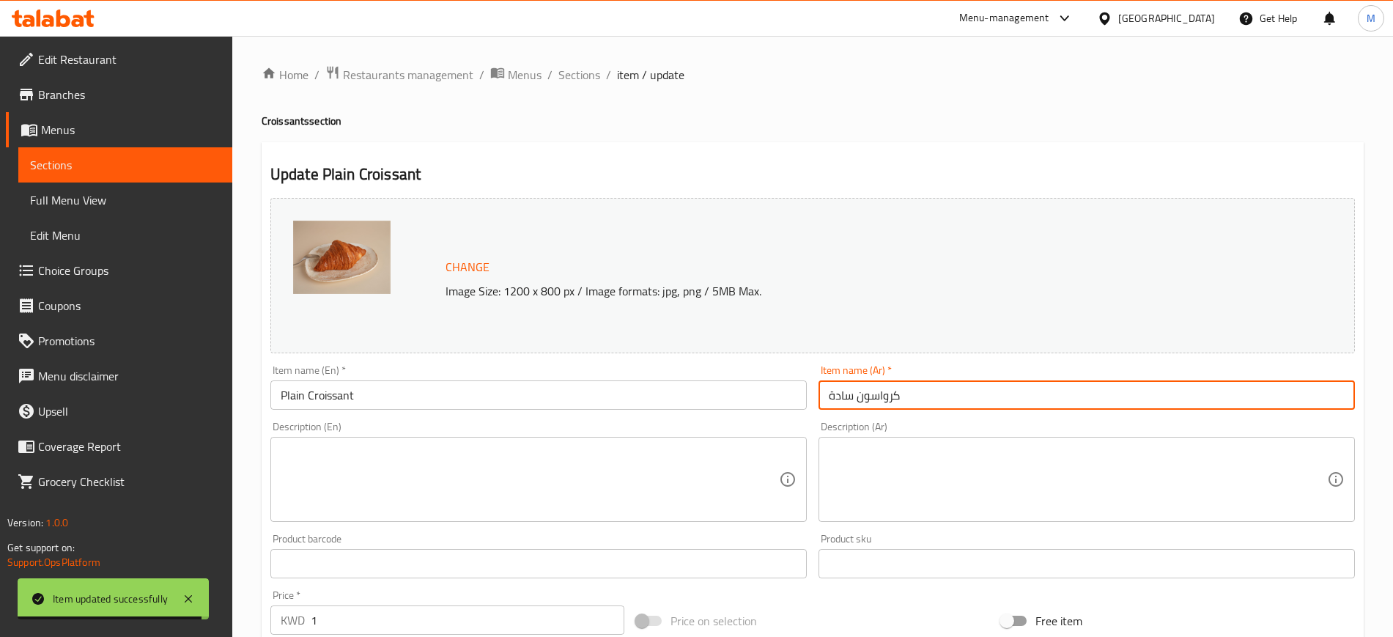
click at [1043, 392] on input "كرواسون سادة" at bounding box center [1086, 394] width 536 height 29
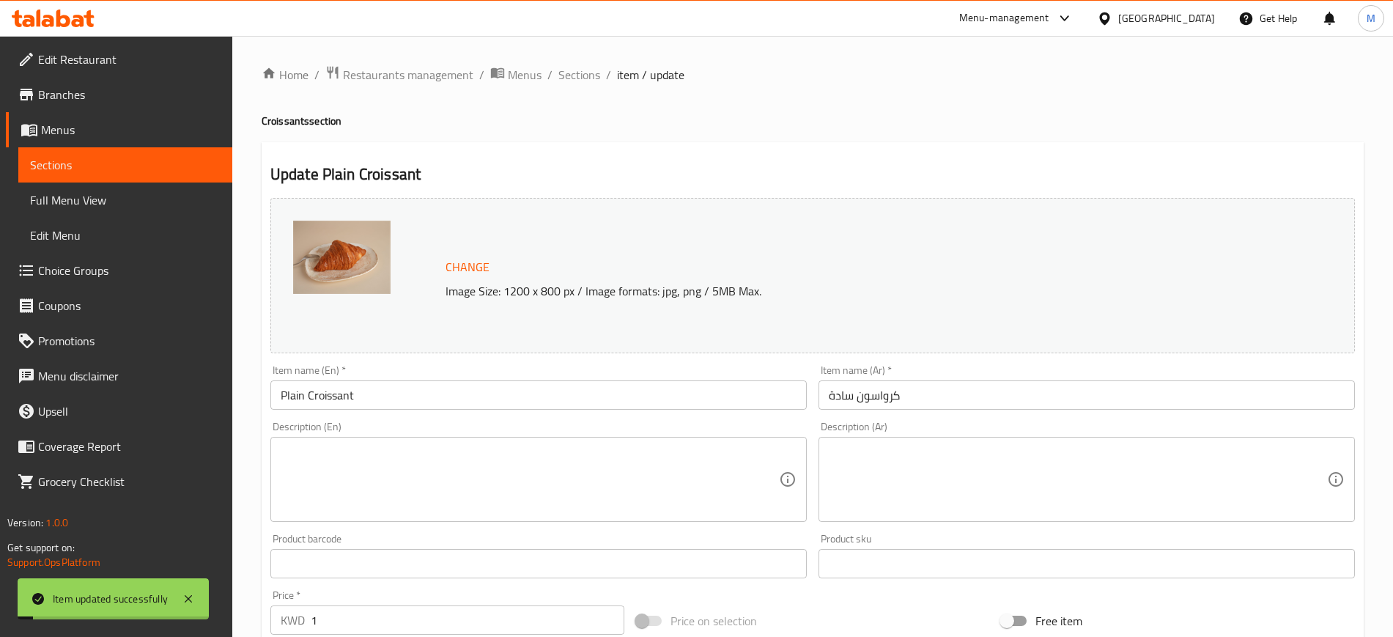
click at [581, 75] on span "Sections" at bounding box center [579, 75] width 42 height 18
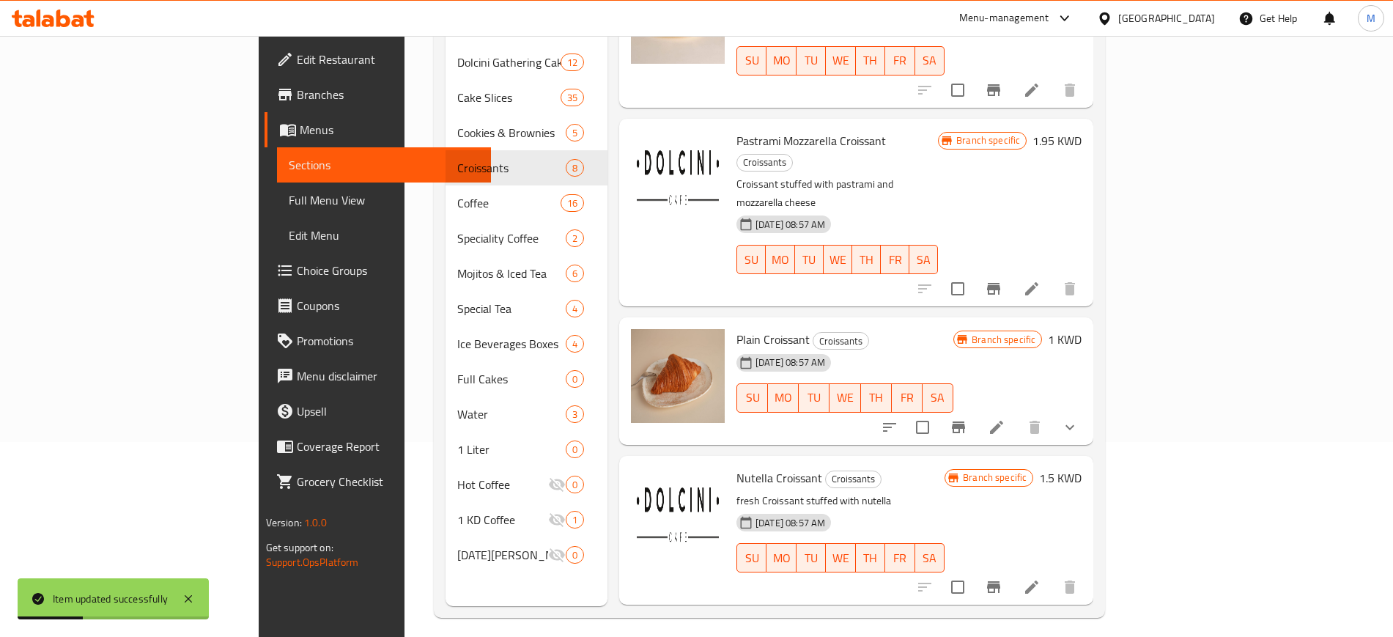
scroll to position [205, 0]
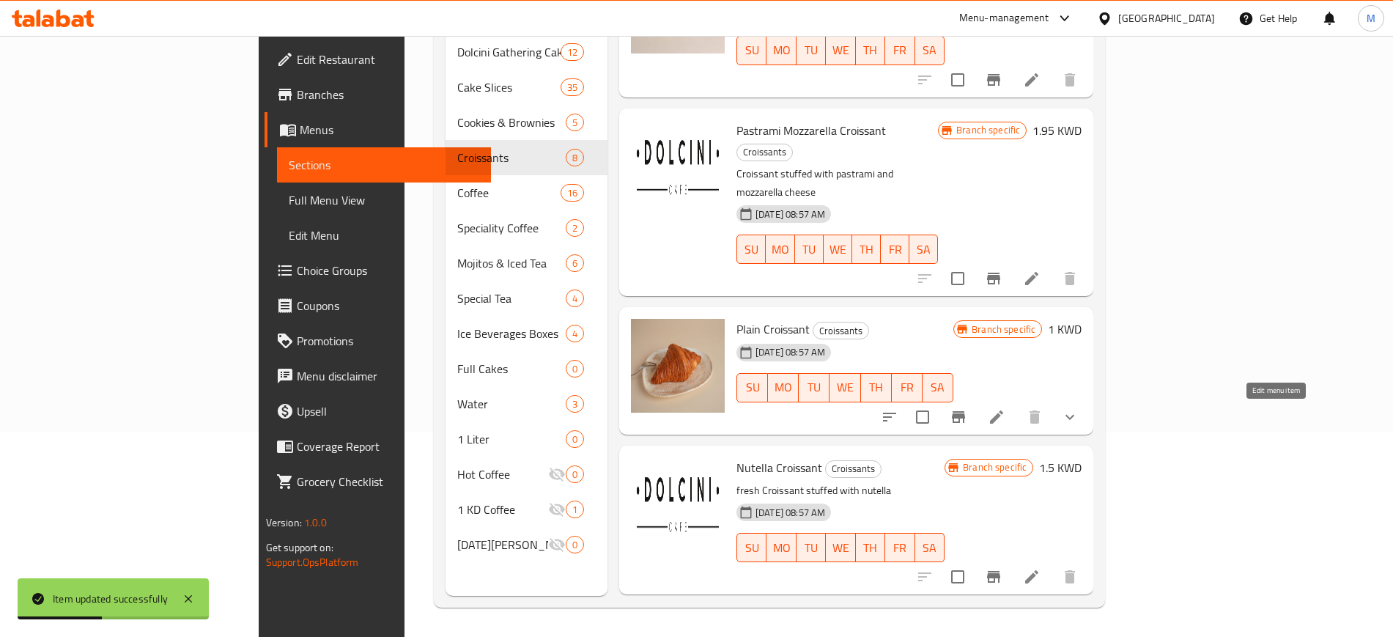
click at [1040, 568] on icon at bounding box center [1032, 577] width 18 height 18
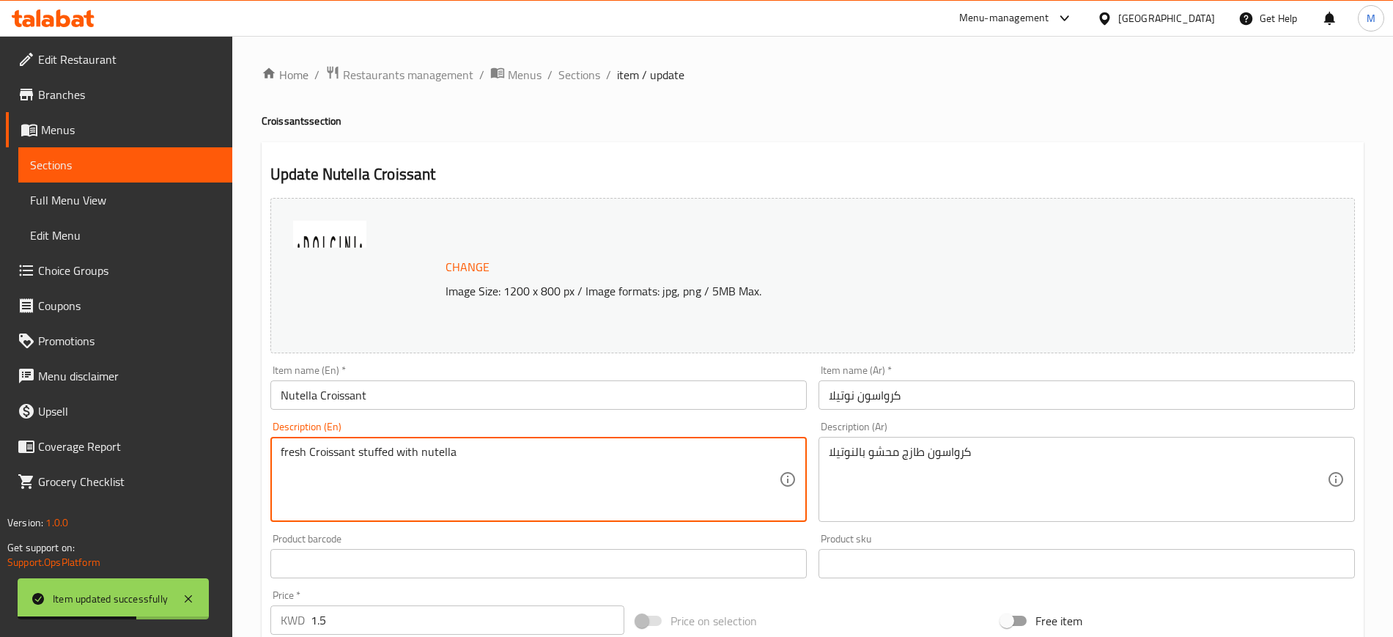
drag, startPoint x: 586, startPoint y: 469, endPoint x: 185, endPoint y: 484, distance: 401.8
click at [360, 461] on textarea "fresh Croissant stuffed with nutella" at bounding box center [530, 480] width 498 height 70
click at [510, 465] on textarea "fresh Croissant stuffed with nutella" at bounding box center [530, 480] width 498 height 70
drag, startPoint x: 313, startPoint y: 449, endPoint x: 222, endPoint y: 454, distance: 91.0
click at [222, 454] on div "Edit Restaurant Branches Menus Sections Full Menu View Edit Menu Choice Groups …" at bounding box center [696, 546] width 1393 height 1021
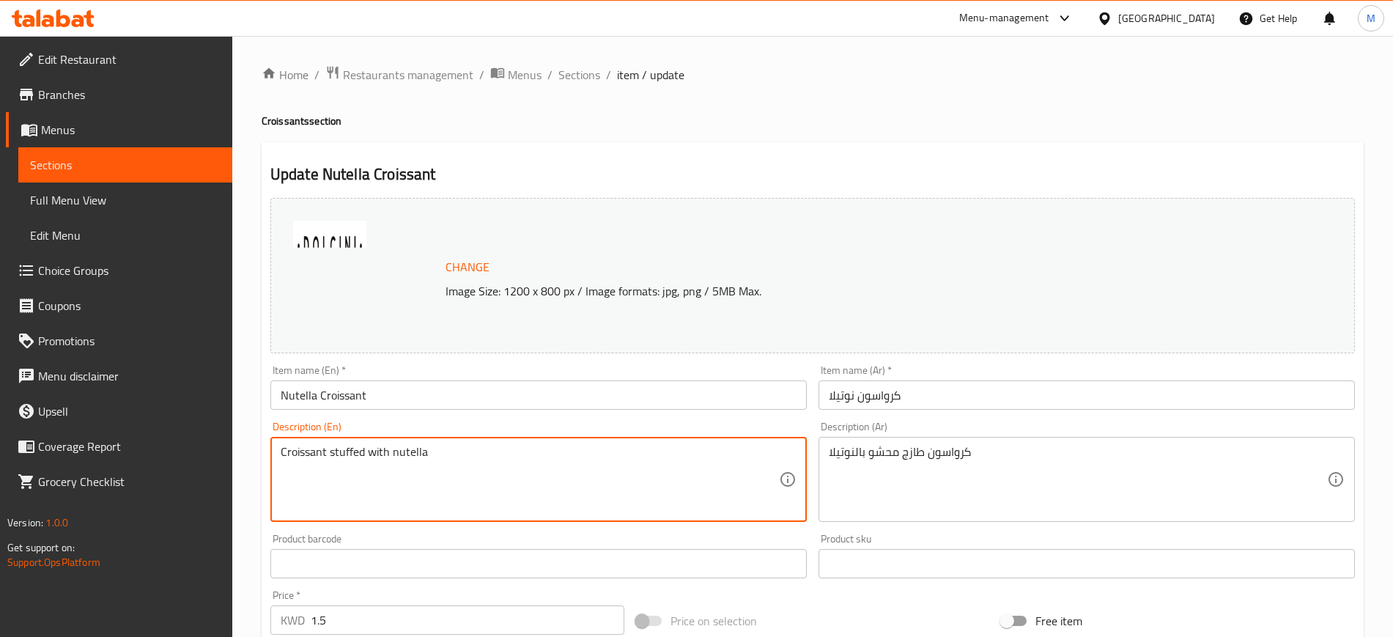
click at [399, 458] on textarea "Croissant stuffed with nutella" at bounding box center [530, 480] width 498 height 70
click at [477, 479] on textarea "Croissant stuffed with [PERSON_NAME]" at bounding box center [530, 480] width 498 height 70
type textarea "Croissant stuffed with Nutella chocolate"
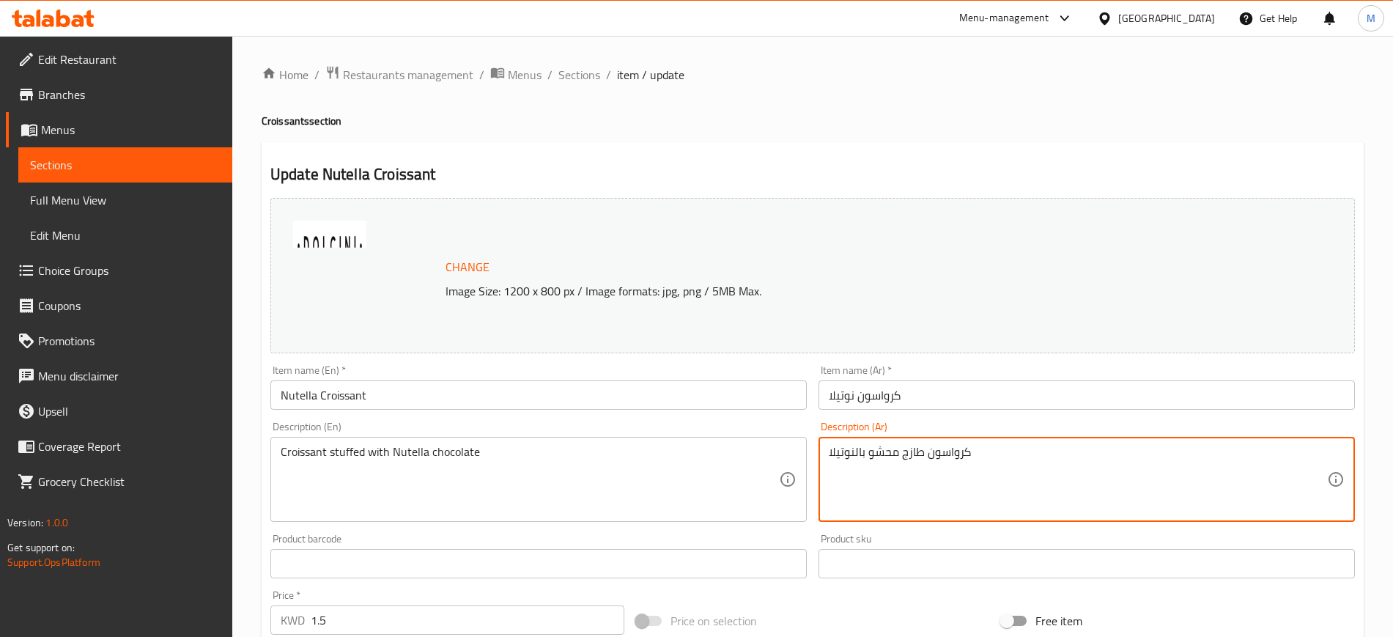
drag, startPoint x: 922, startPoint y: 457, endPoint x: 902, endPoint y: 451, distance: 21.5
click at [902, 451] on textarea "كرواسون طازج محشو بالنوتيلا" at bounding box center [1078, 480] width 498 height 70
drag, startPoint x: 861, startPoint y: 453, endPoint x: 789, endPoint y: 451, distance: 71.8
click at [789, 451] on div "Change Image Size: 1200 x 800 px / Image formats: jpg, png / 5MB Max. Item name…" at bounding box center [812, 518] width 1096 height 653
type textarea "كرواسون محشو بشوكولاتة النوتيلا"
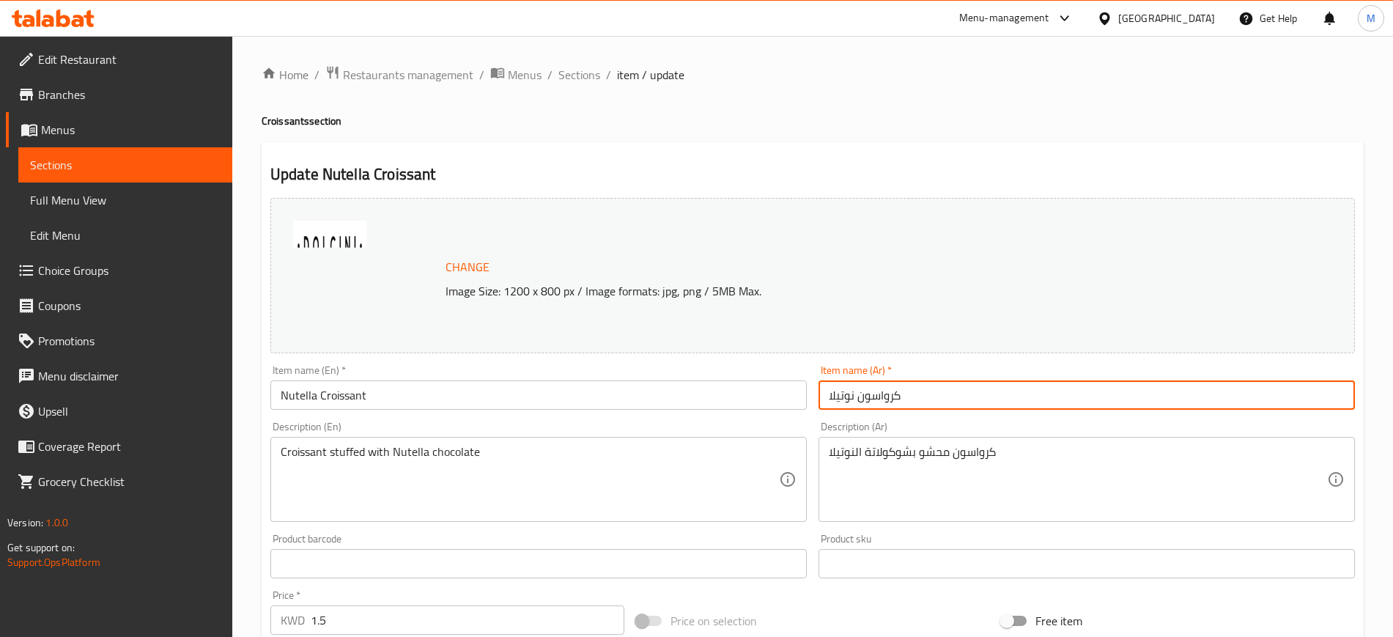
click at [953, 404] on input "كرواسون نوتيلا" at bounding box center [1086, 394] width 536 height 29
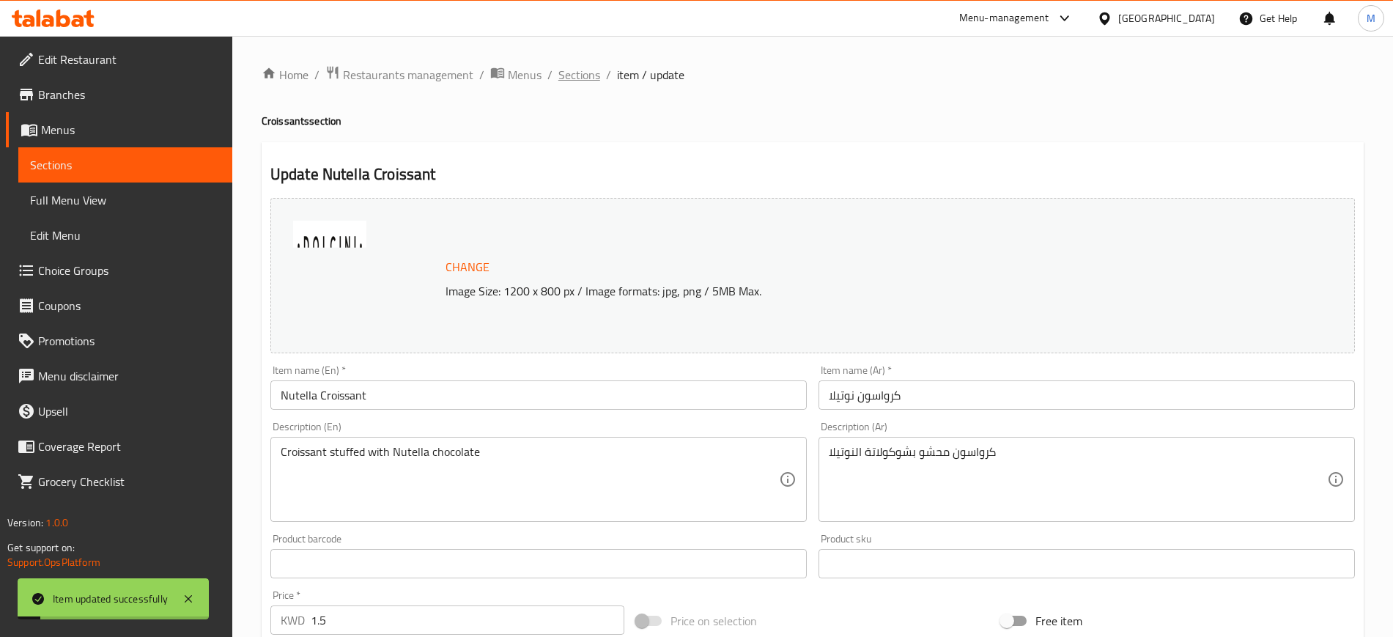
click at [579, 81] on span "Sections" at bounding box center [579, 75] width 42 height 18
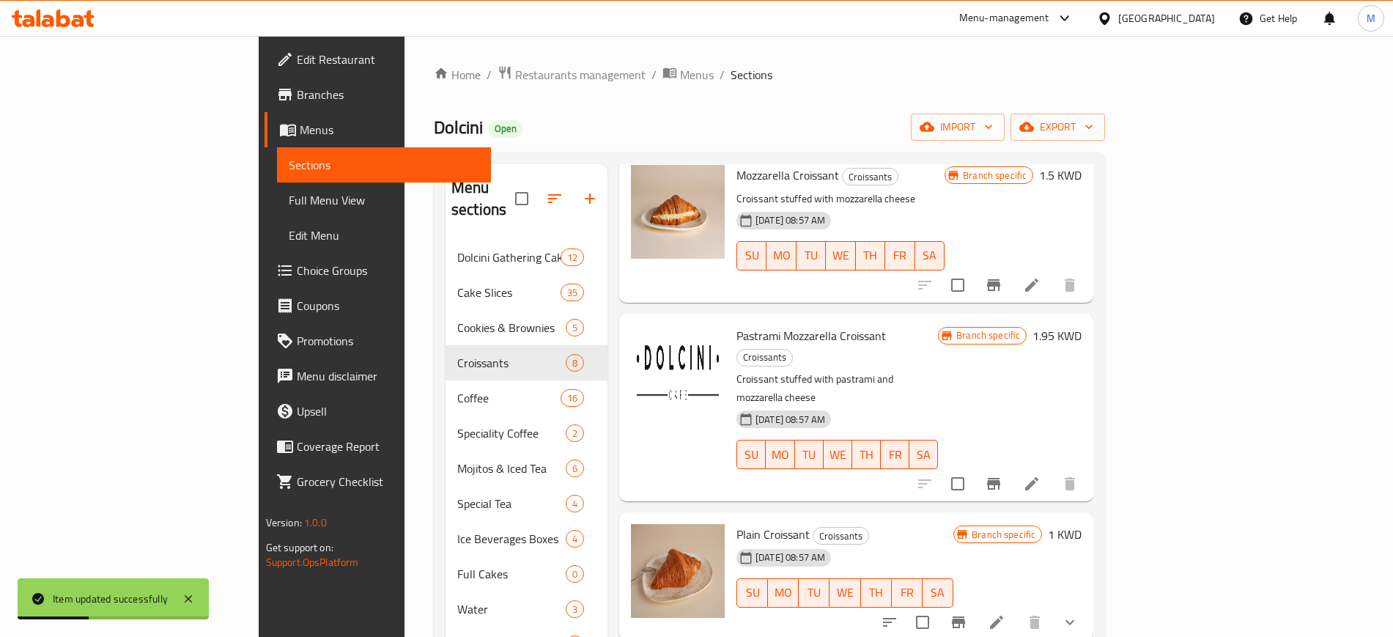
scroll to position [205, 0]
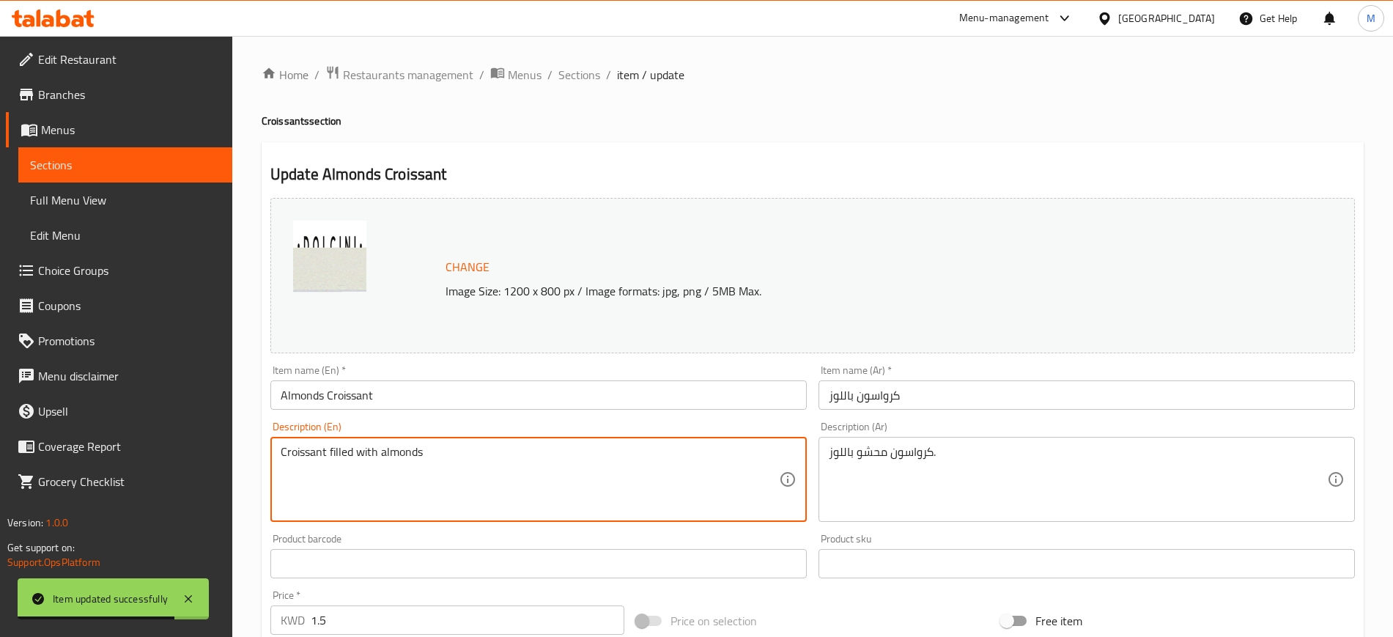
type textarea "Croissant filled with almonds"
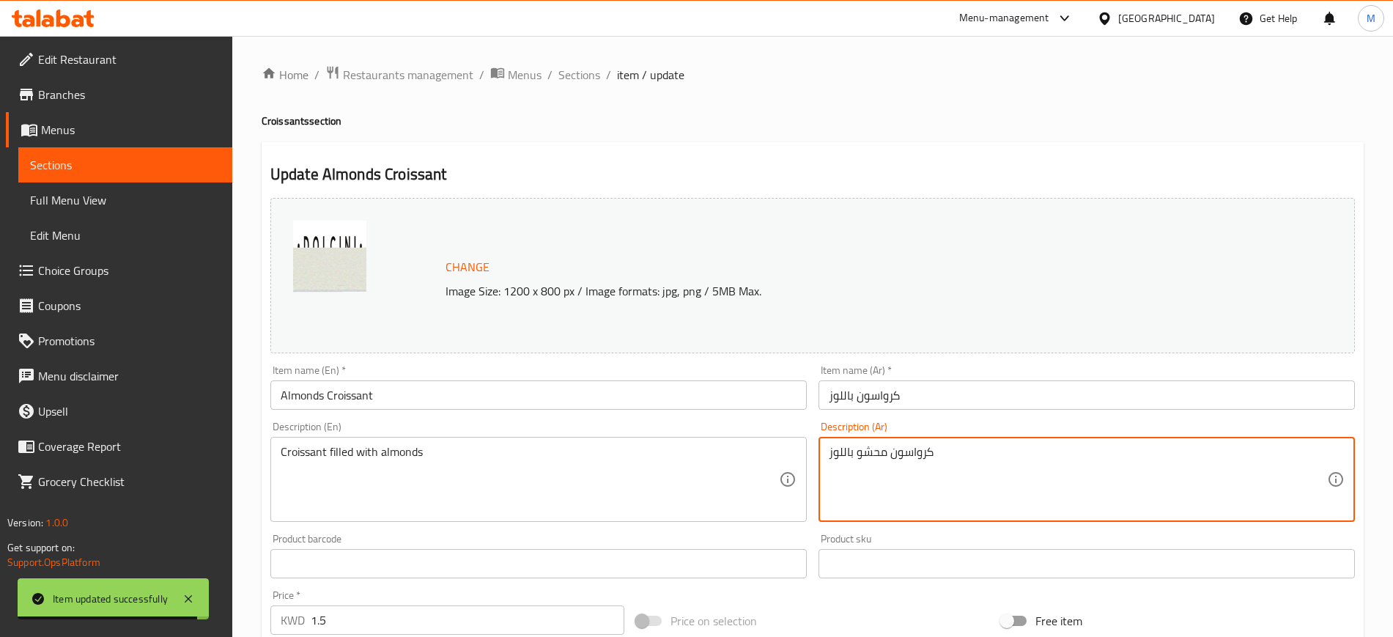
type textarea "كرواسون محشو باللوز"
click at [1025, 390] on input "كرواسون باللوز" at bounding box center [1086, 394] width 536 height 29
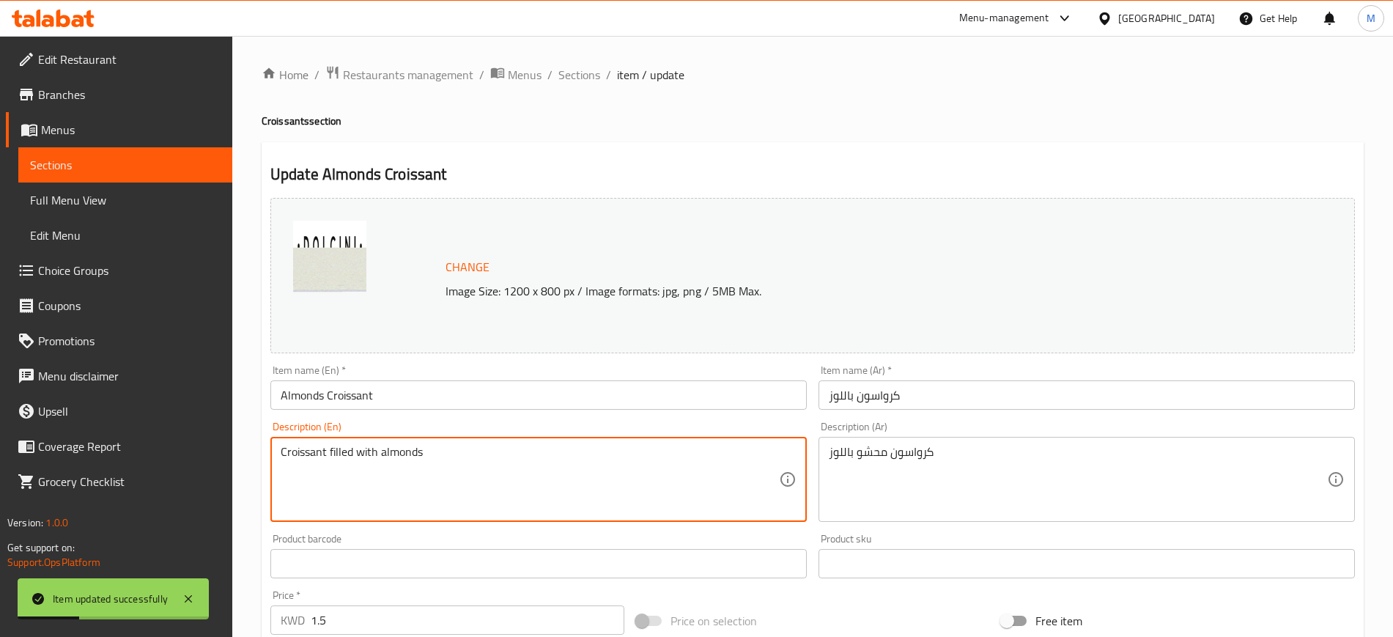
drag, startPoint x: 351, startPoint y: 456, endPoint x: 328, endPoint y: 456, distance: 22.7
type textarea "Croissant stuffed with almonds"
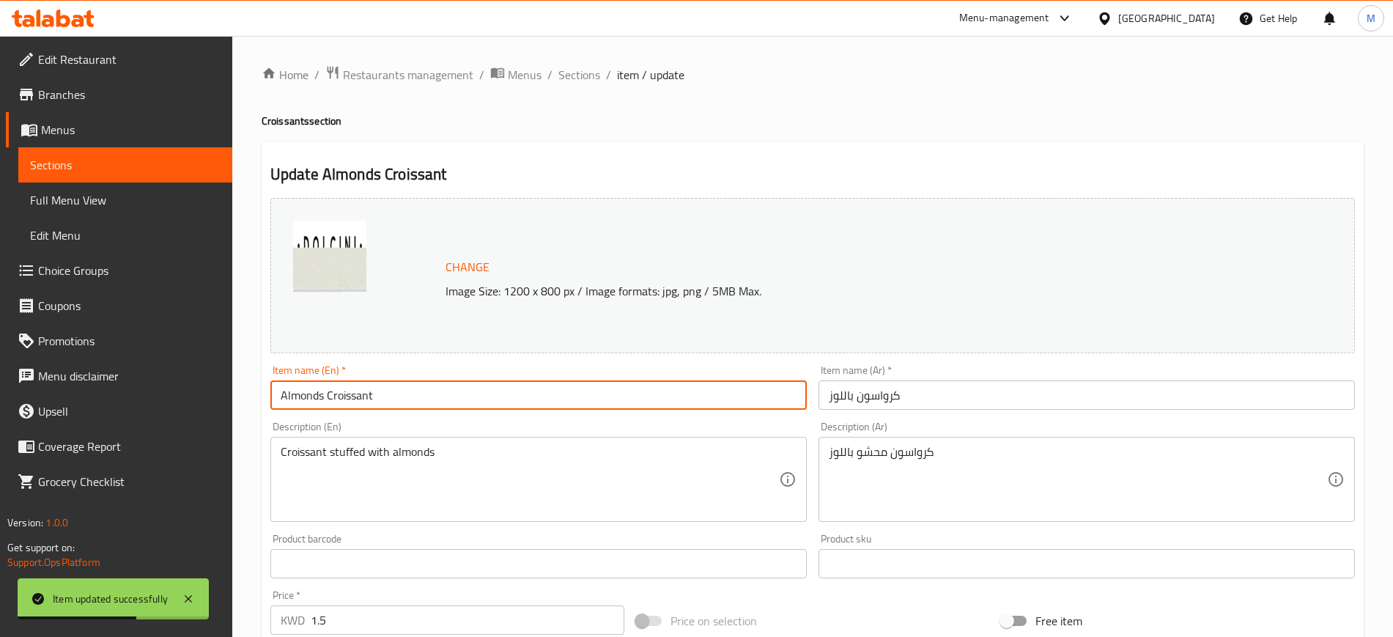
click at [446, 404] on input "Almonds Croissant" at bounding box center [538, 394] width 536 height 29
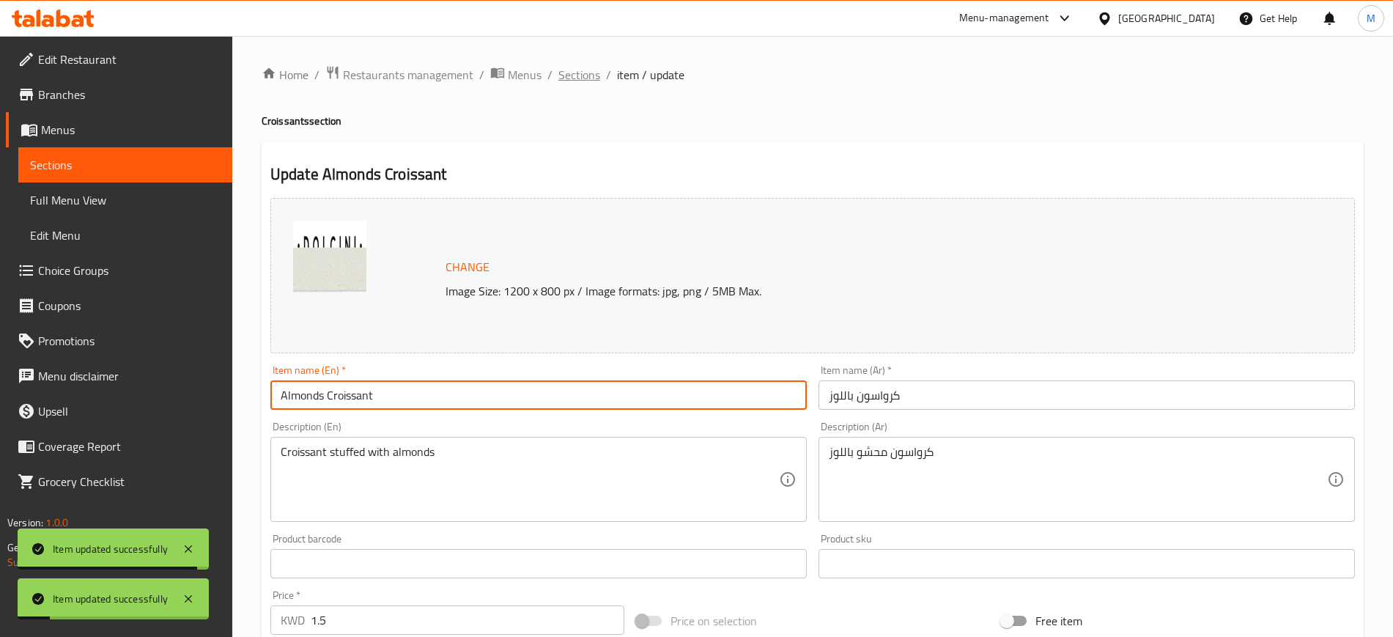
click at [571, 77] on span "Sections" at bounding box center [579, 75] width 42 height 18
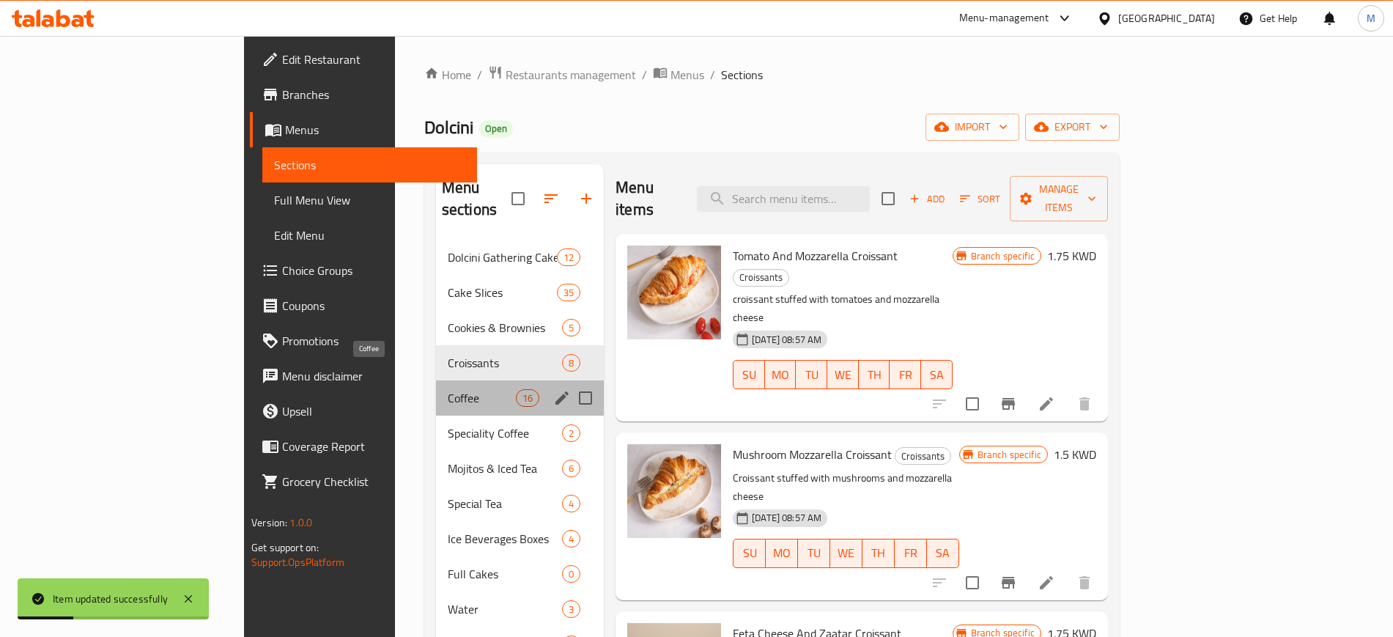
drag, startPoint x: 367, startPoint y: 371, endPoint x: 533, endPoint y: 453, distance: 185.4
click at [448, 389] on span "Coffee" at bounding box center [482, 398] width 68 height 18
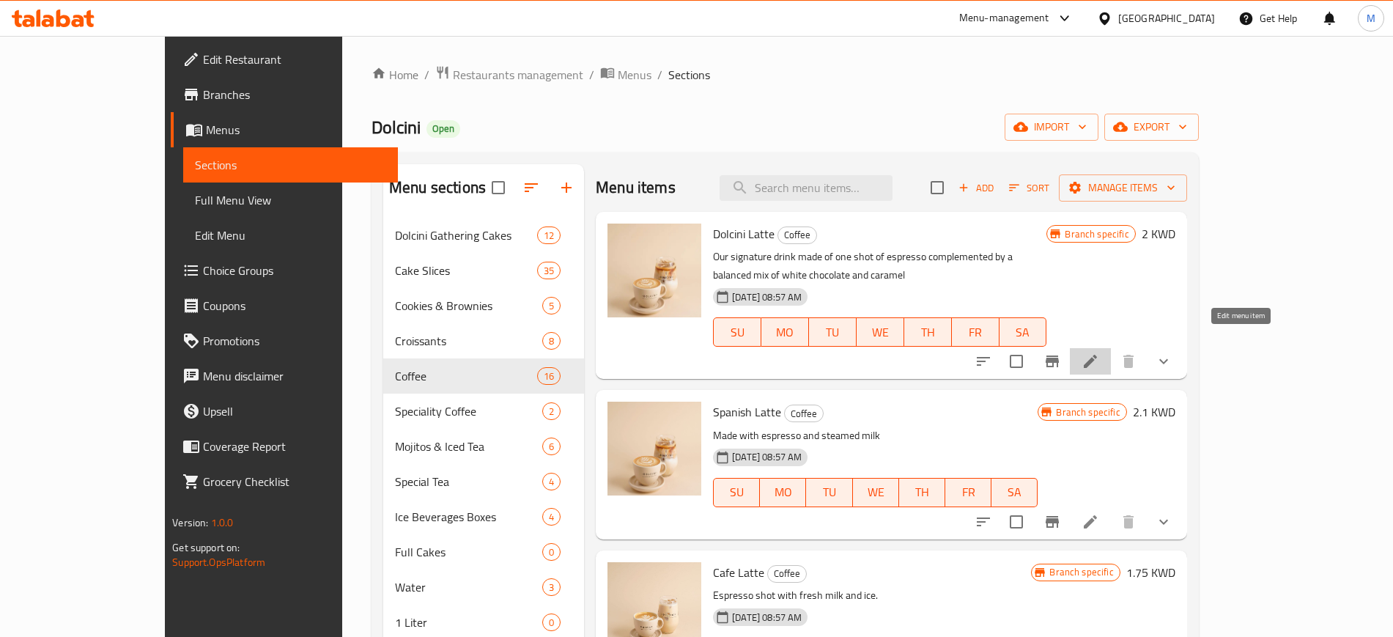
click at [1097, 355] on icon at bounding box center [1090, 361] width 13 height 13
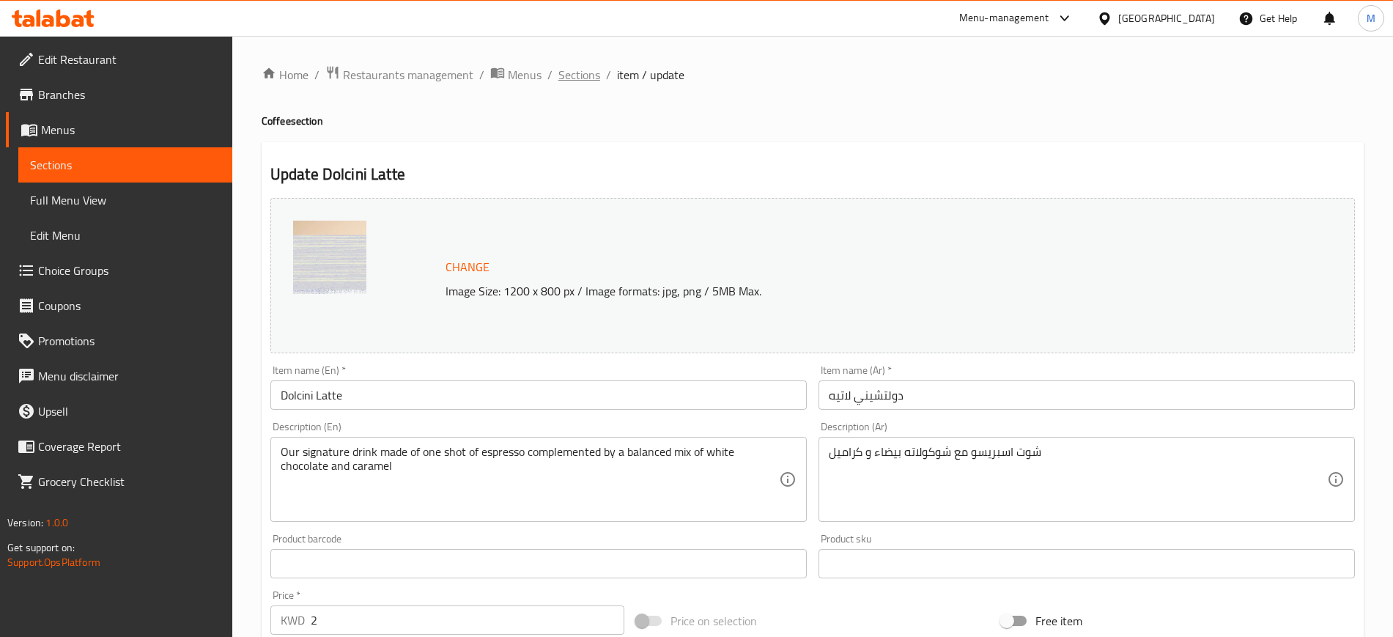
click at [587, 74] on span "Sections" at bounding box center [579, 75] width 42 height 18
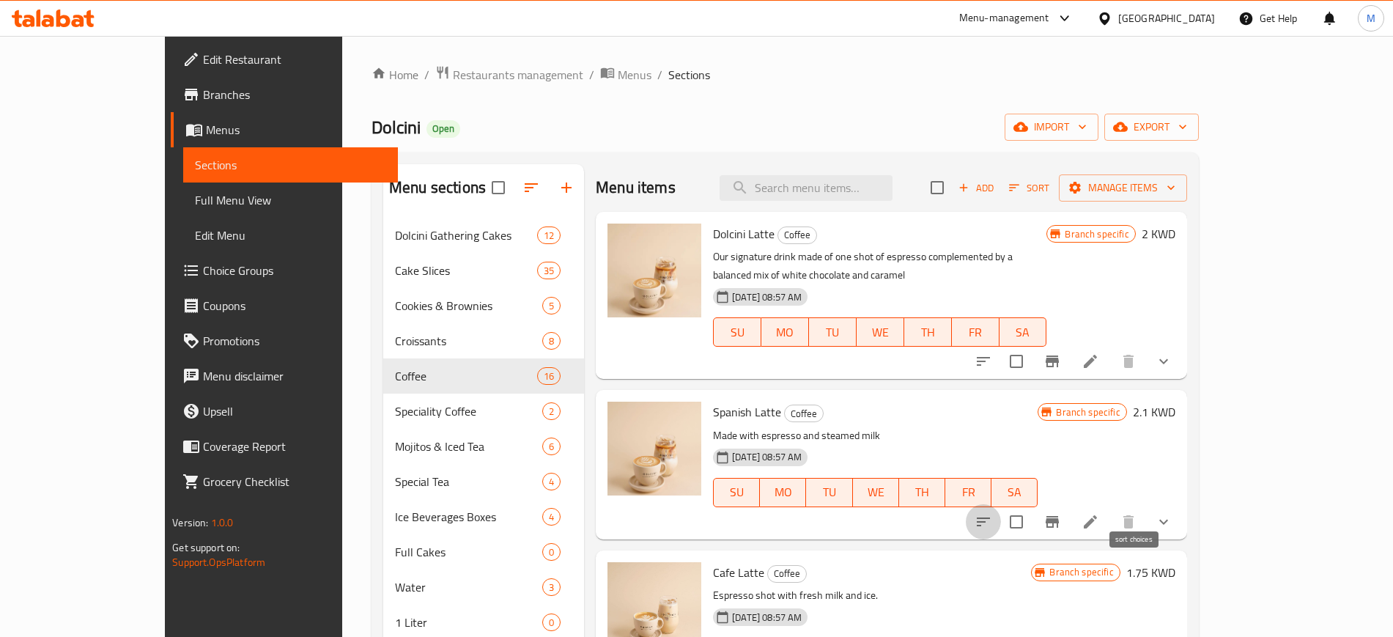
click at [992, 513] on icon "sort-choices" at bounding box center [983, 522] width 18 height 18
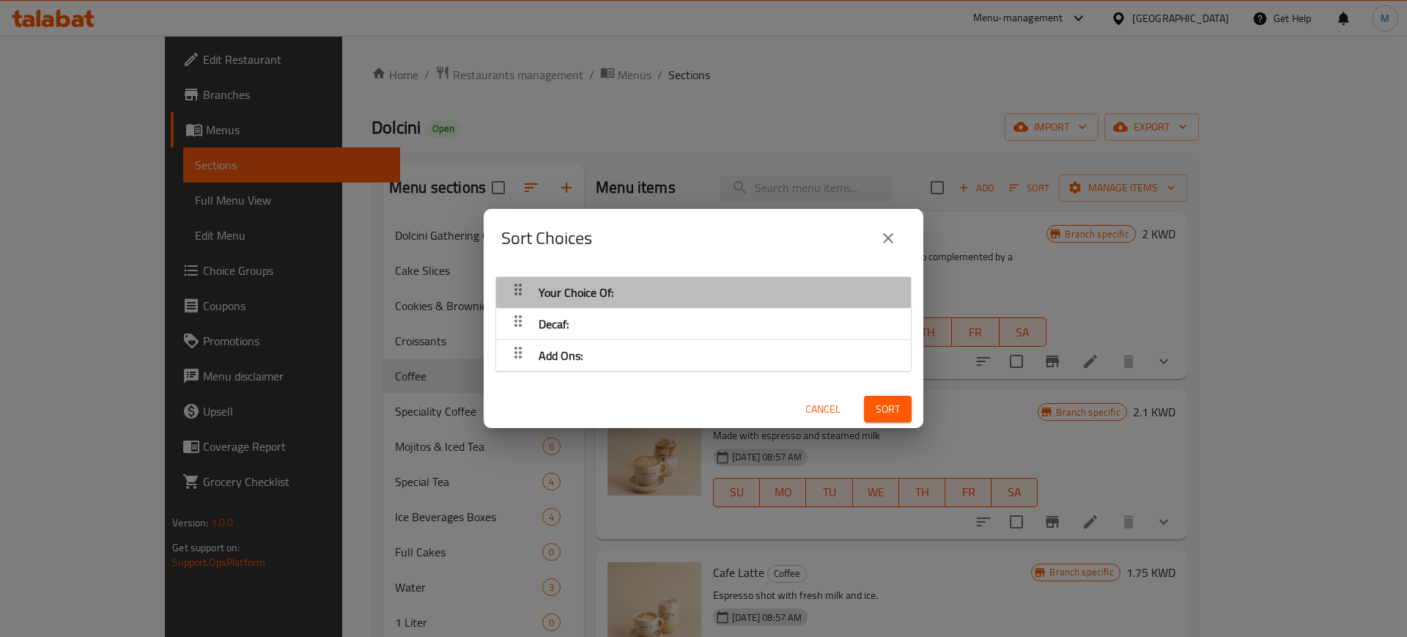
click at [733, 277] on div "Your Choice Of:" at bounding box center [703, 292] width 400 height 35
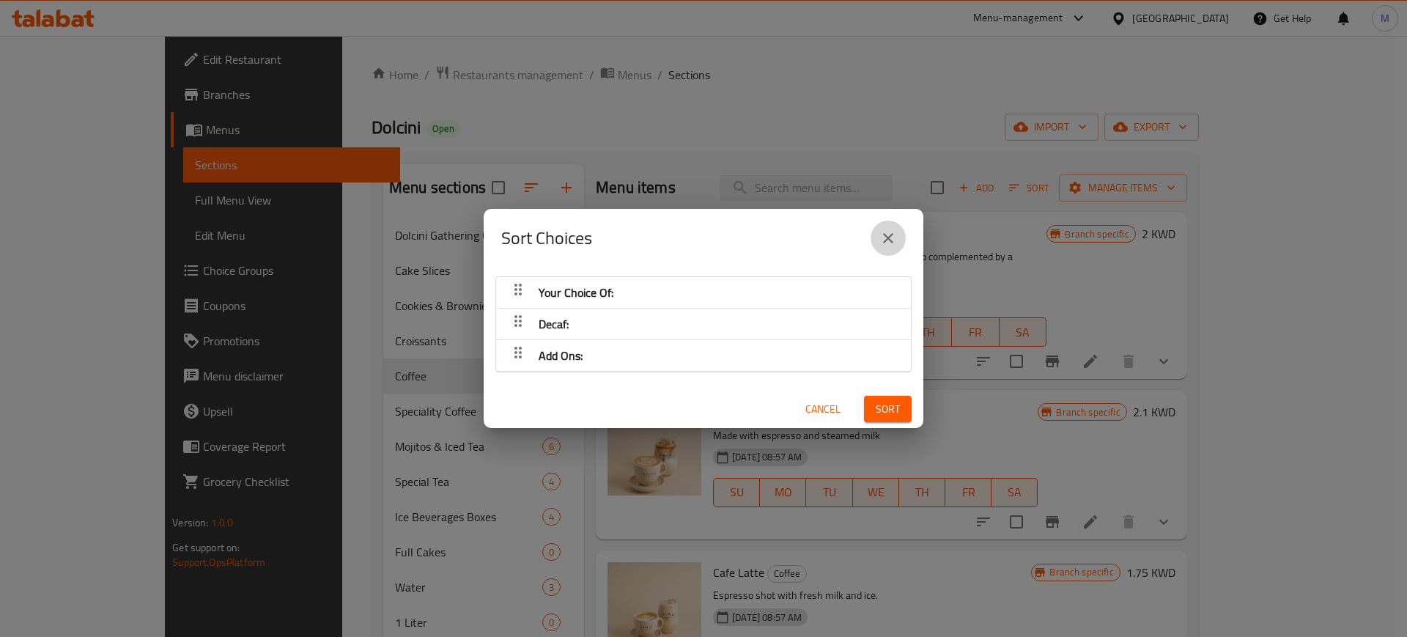
drag, startPoint x: 893, startPoint y: 229, endPoint x: 1170, endPoint y: 317, distance: 290.5
click at [892, 230] on icon "close" at bounding box center [888, 238] width 18 height 18
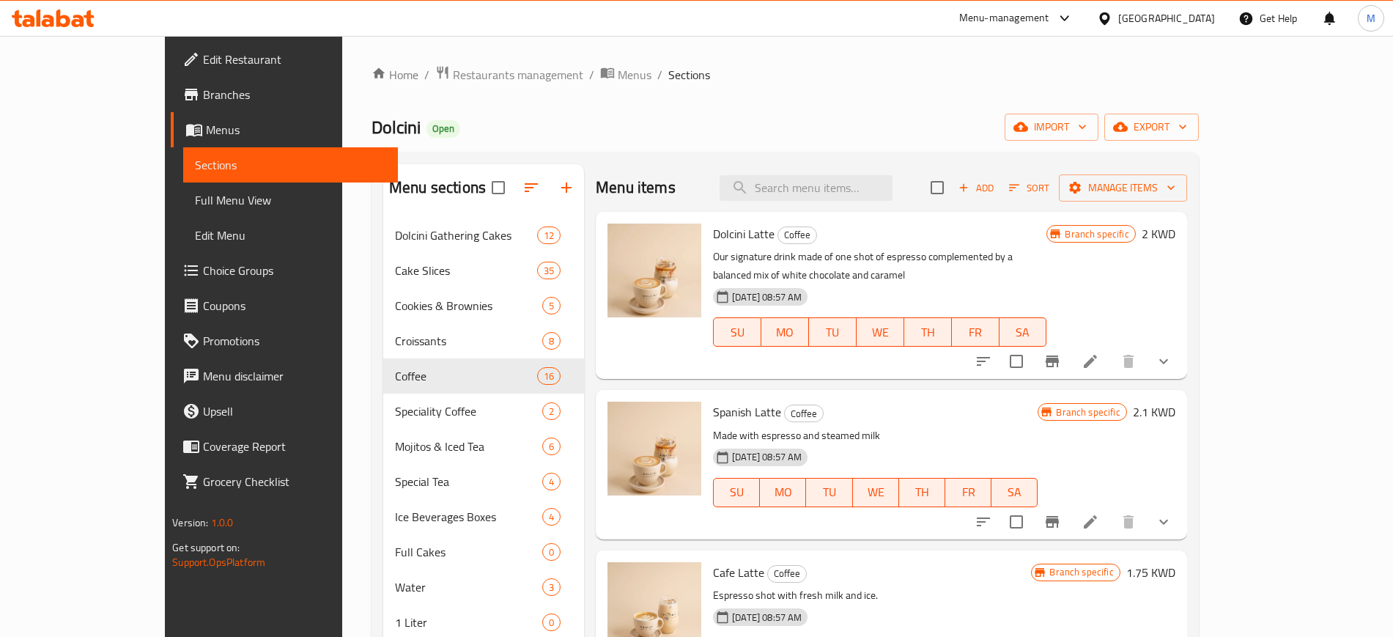
click at [1097, 355] on icon at bounding box center [1090, 361] width 13 height 13
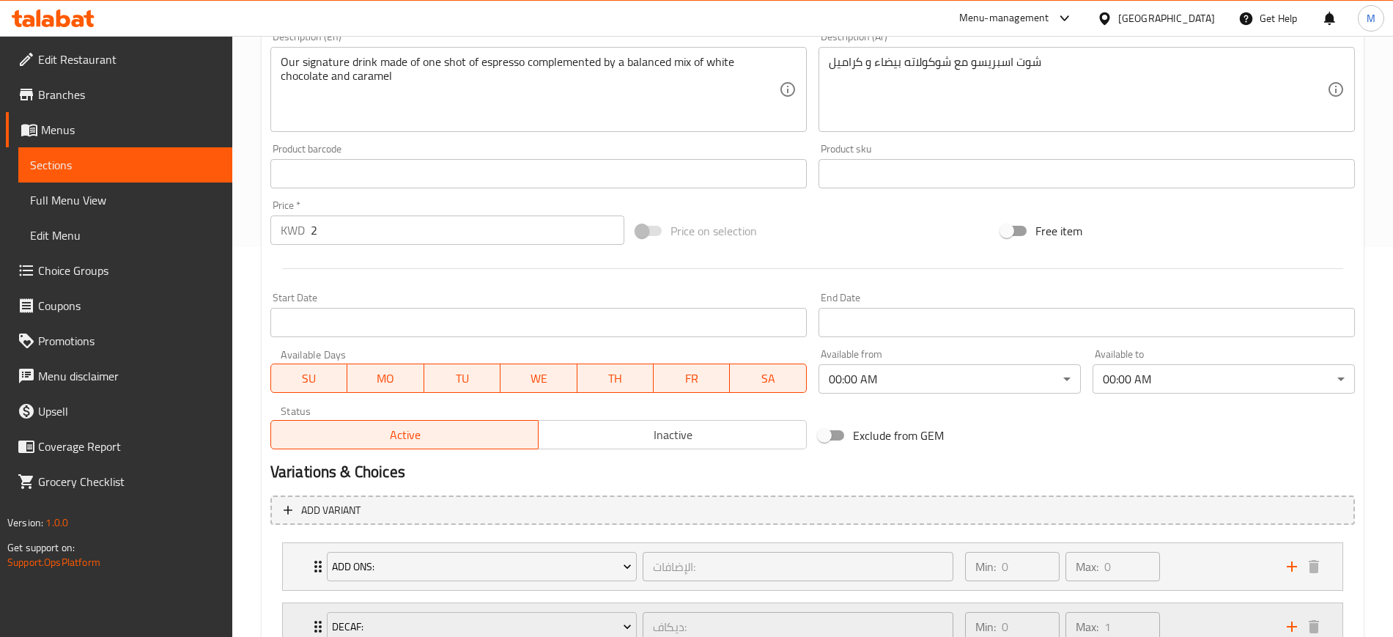
scroll to position [564, 0]
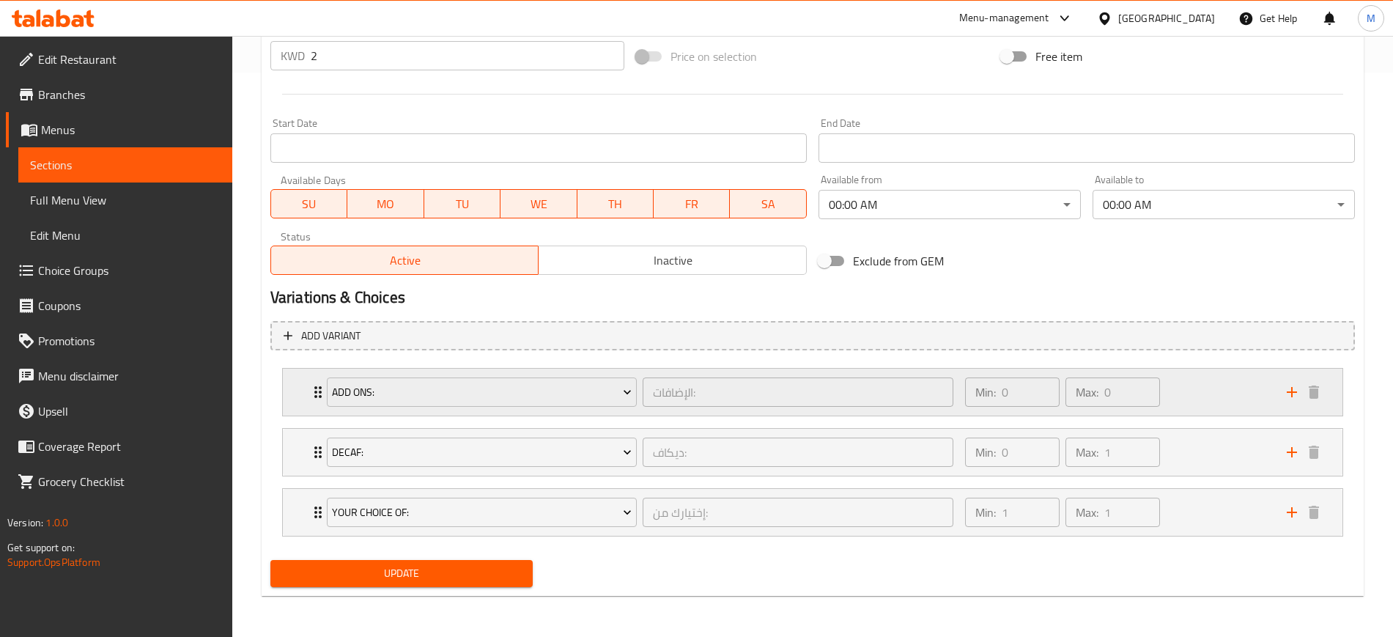
click at [1204, 396] on div "Min: 0 ​ Max: 0 ​" at bounding box center [1117, 391] width 322 height 47
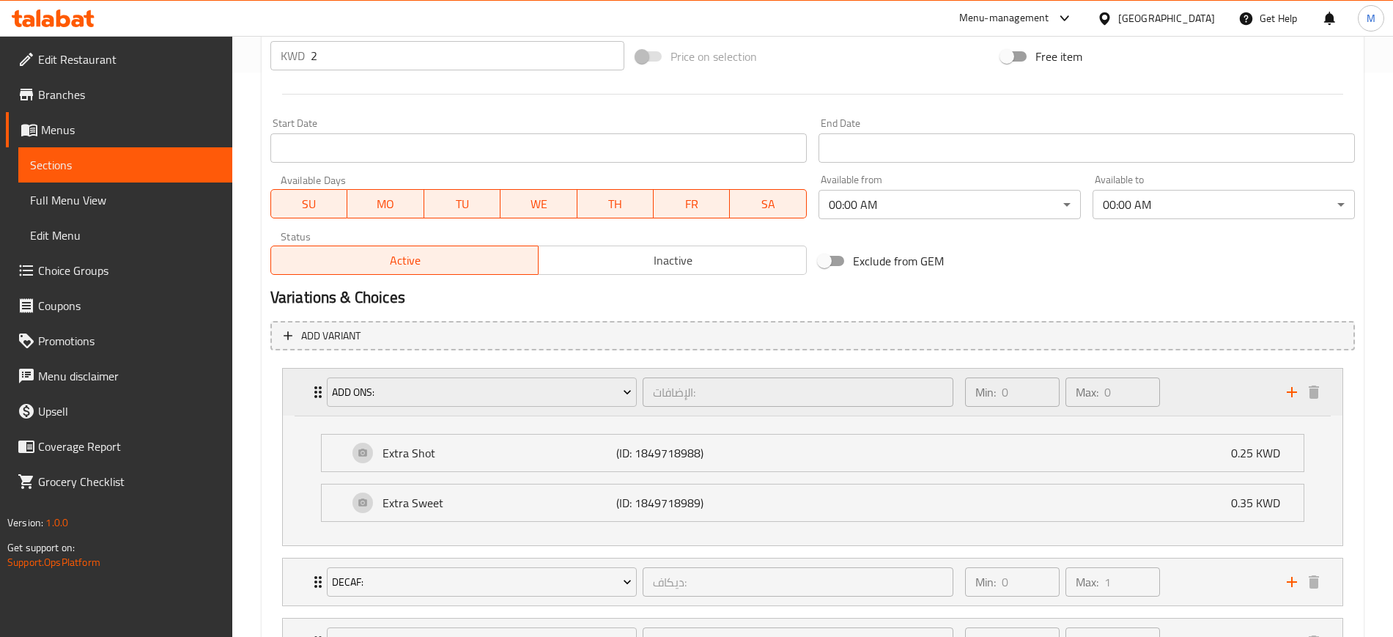
click at [1204, 397] on div "Min: 0 ​ Max: 0 ​" at bounding box center [1117, 391] width 322 height 47
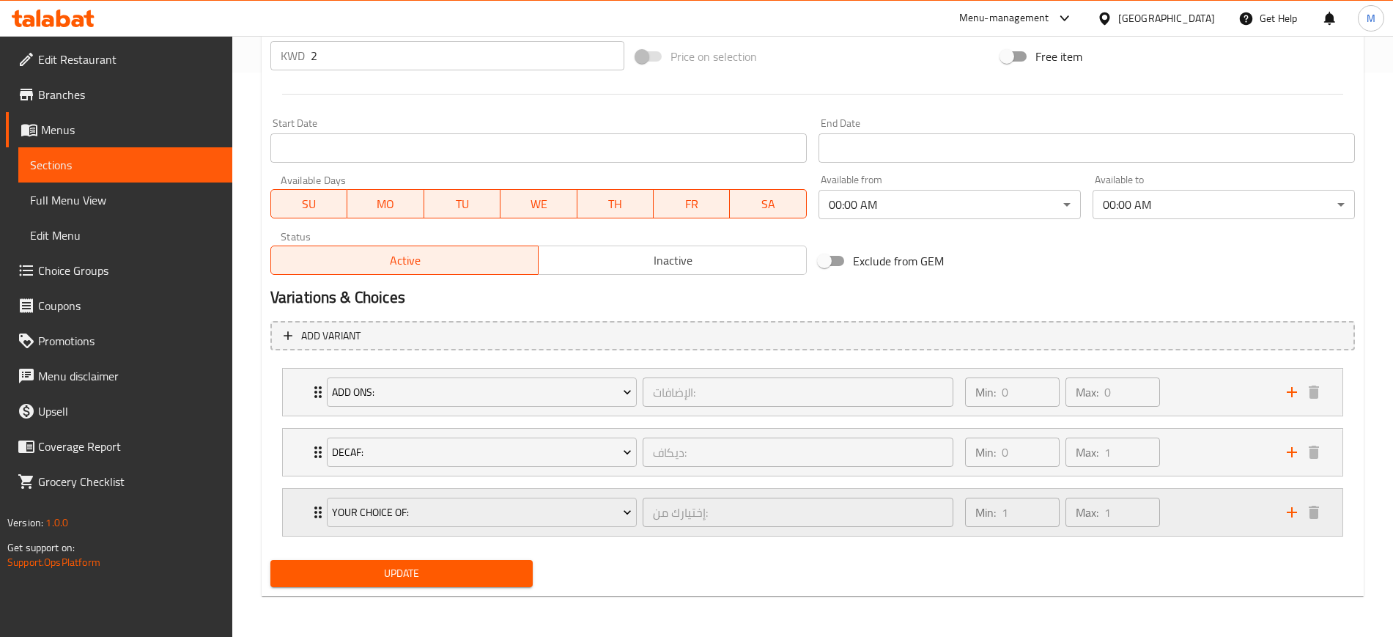
click at [283, 515] on div "Your Choice Of: إختيارك من: ​ Min: 1 ​ Max: 1 ​" at bounding box center [812, 512] width 1059 height 47
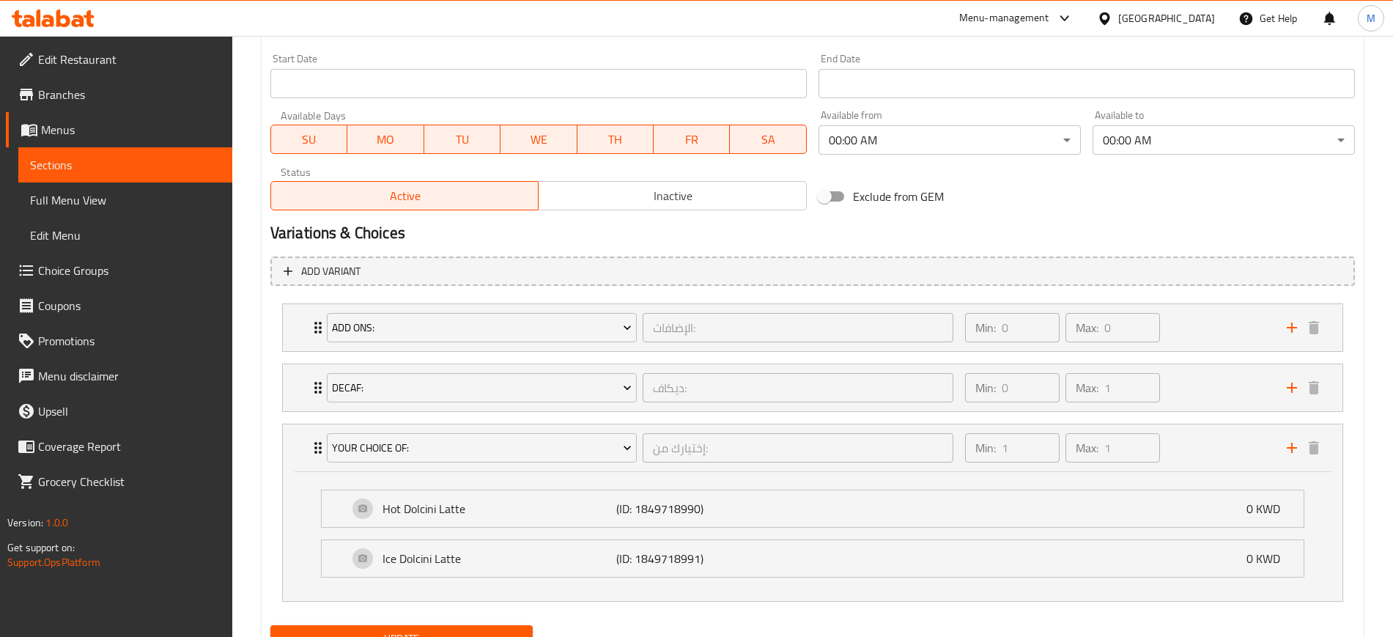
scroll to position [656, 0]
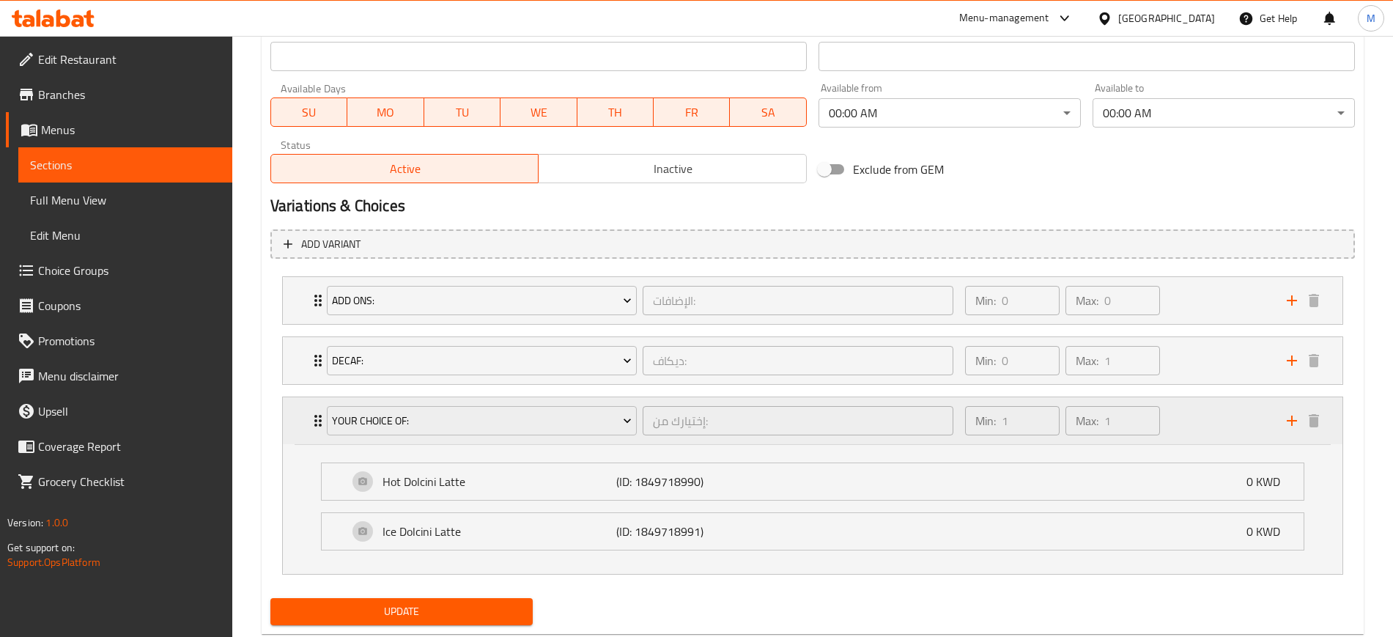
click at [298, 412] on div "Your Choice Of: إختيارك من: ​ Min: 1 ​ Max: 1 ​" at bounding box center [812, 420] width 1059 height 47
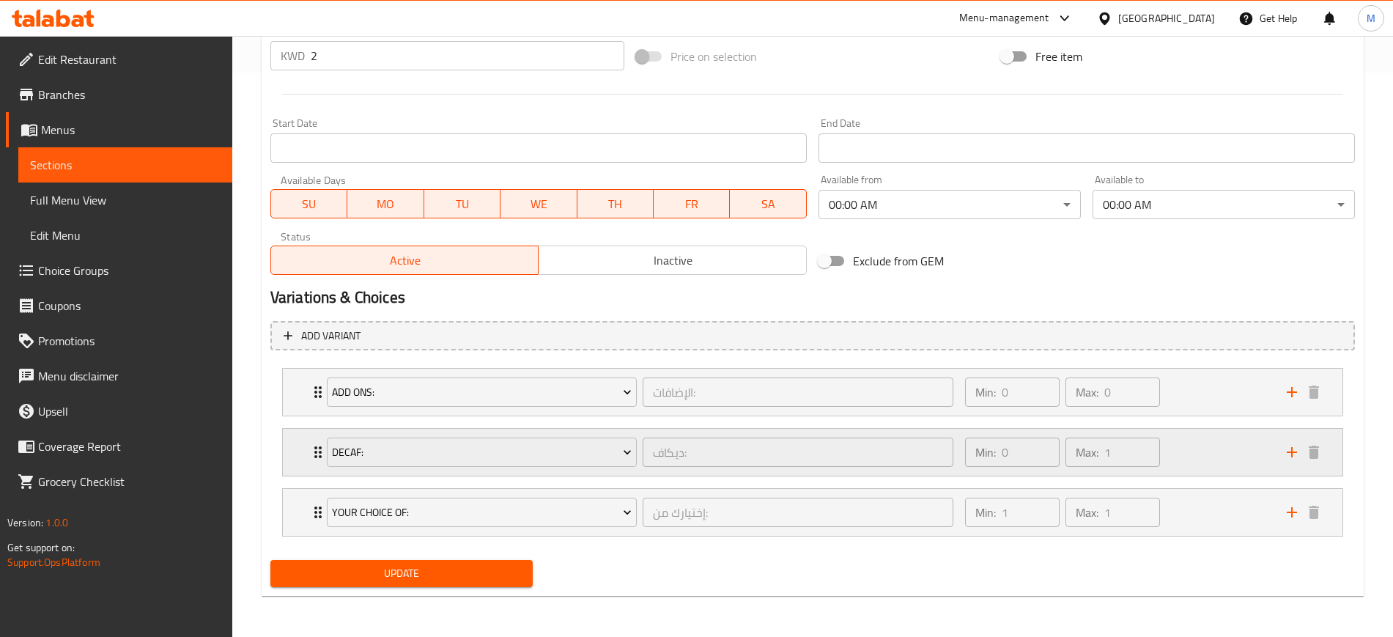
scroll to position [564, 0]
click at [296, 422] on li "Decaf: ديكاف: ​ Min: 0 ​ Max: 1 ​ Decaf (ID: 1893492515) 0 KWD Name (En) Decaf …" at bounding box center [812, 452] width 1084 height 60
drag, startPoint x: 290, startPoint y: 516, endPoint x: 281, endPoint y: 381, distance: 135.1
click at [281, 381] on div "Add Ons: الإضافات: ​ Min: 0 ​ Max: 0 ​ Extra Shot (ID: 1849718988) 0.25 KWD Nam…" at bounding box center [812, 452] width 1084 height 180
click at [286, 459] on div "Add Ons: الإضافات: ​ Min: 0 ​ Max: 0 ​" at bounding box center [812, 452] width 1059 height 47
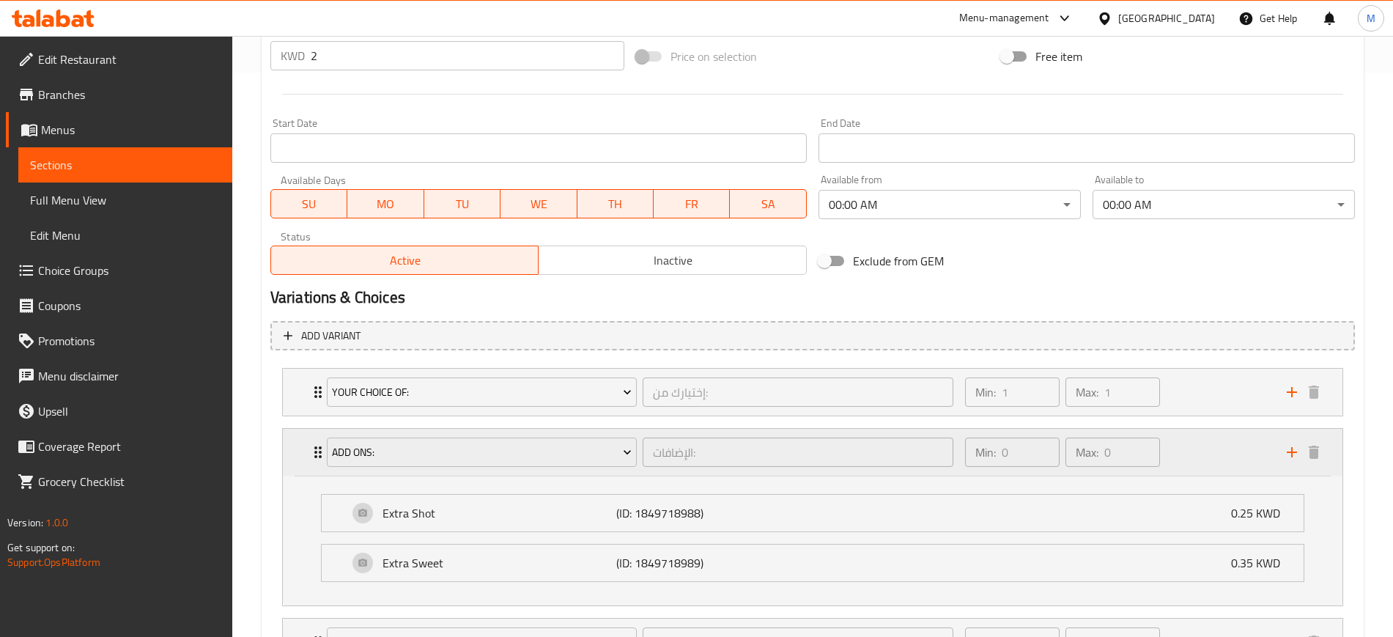
click at [287, 459] on div "Add Ons: الإضافات: ​ Min: 0 ​ Max: 0 ​" at bounding box center [812, 452] width 1059 height 47
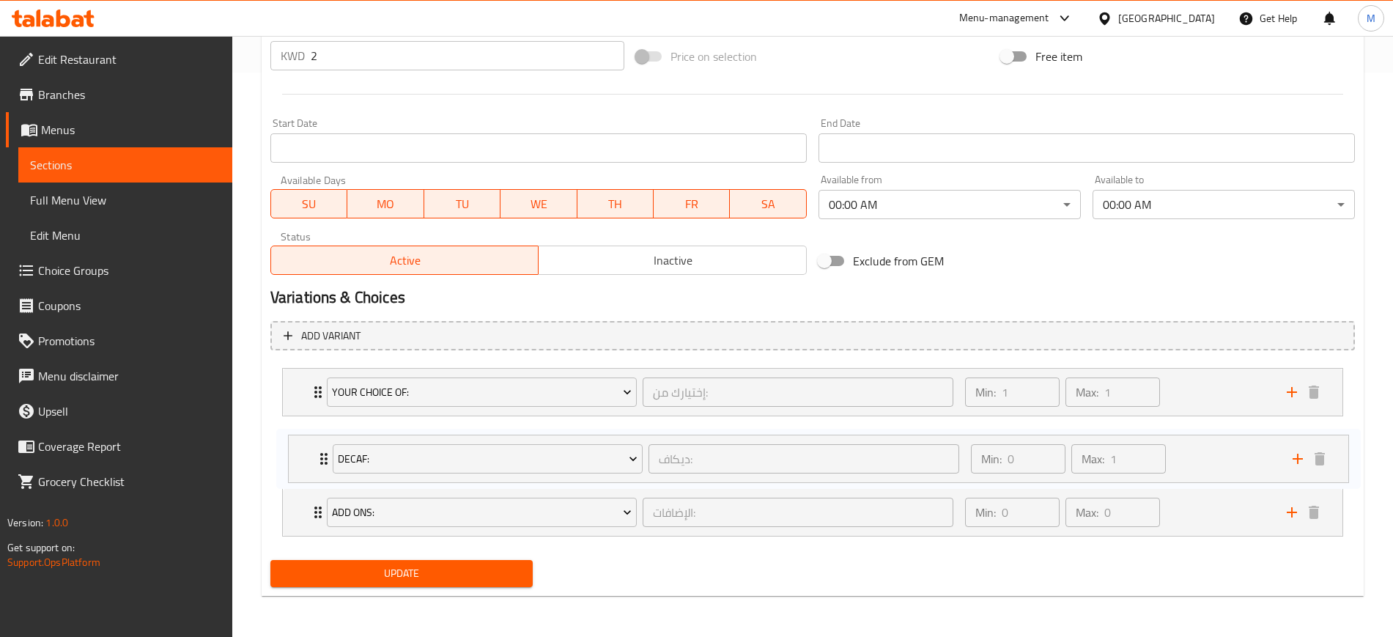
drag, startPoint x: 296, startPoint y: 508, endPoint x: 297, endPoint y: 450, distance: 58.6
click at [297, 450] on div "Your Choice Of: إختيارك من: ​ Min: 1 ​ Max: 1 ​ Hot Dolcini Latte (ID: 18497189…" at bounding box center [812, 452] width 1084 height 180
click at [301, 454] on div "Decaf: ديكاف: ​ Min: 0 ​ Max: 1 ​" at bounding box center [812, 452] width 1059 height 47
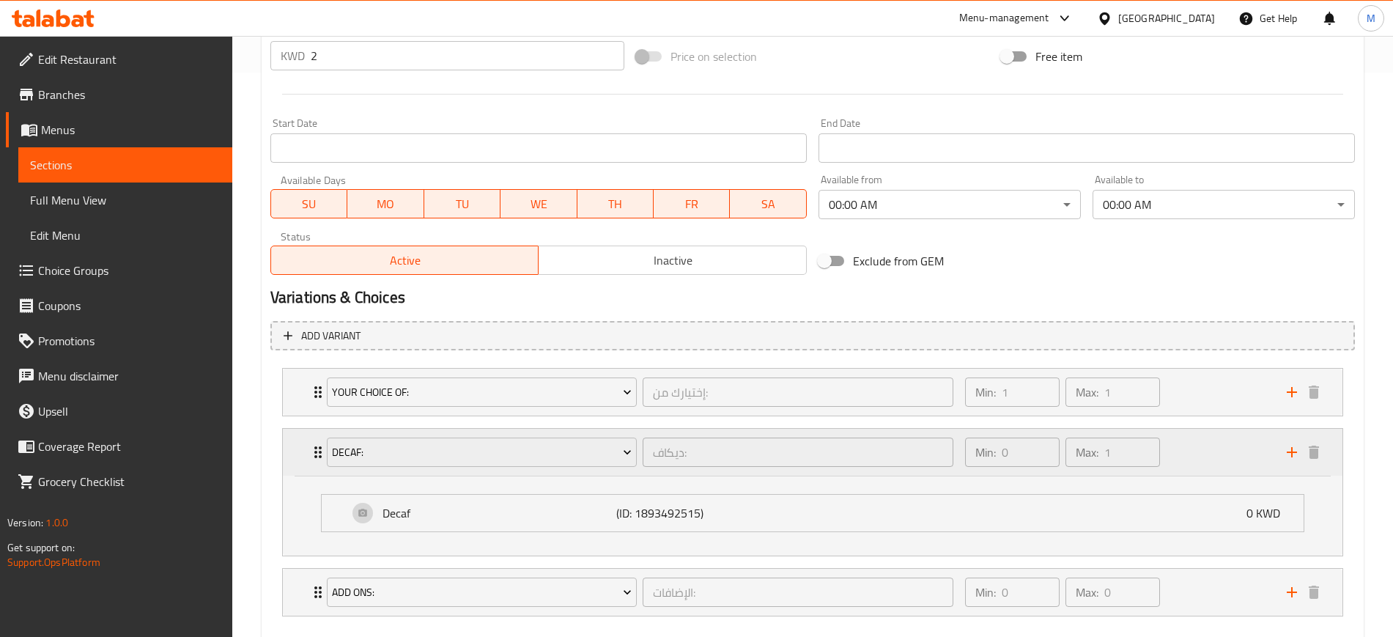
click at [300, 454] on div "Decaf: ديكاف: ​ Min: 0 ​ Max: 1 ​" at bounding box center [812, 452] width 1059 height 47
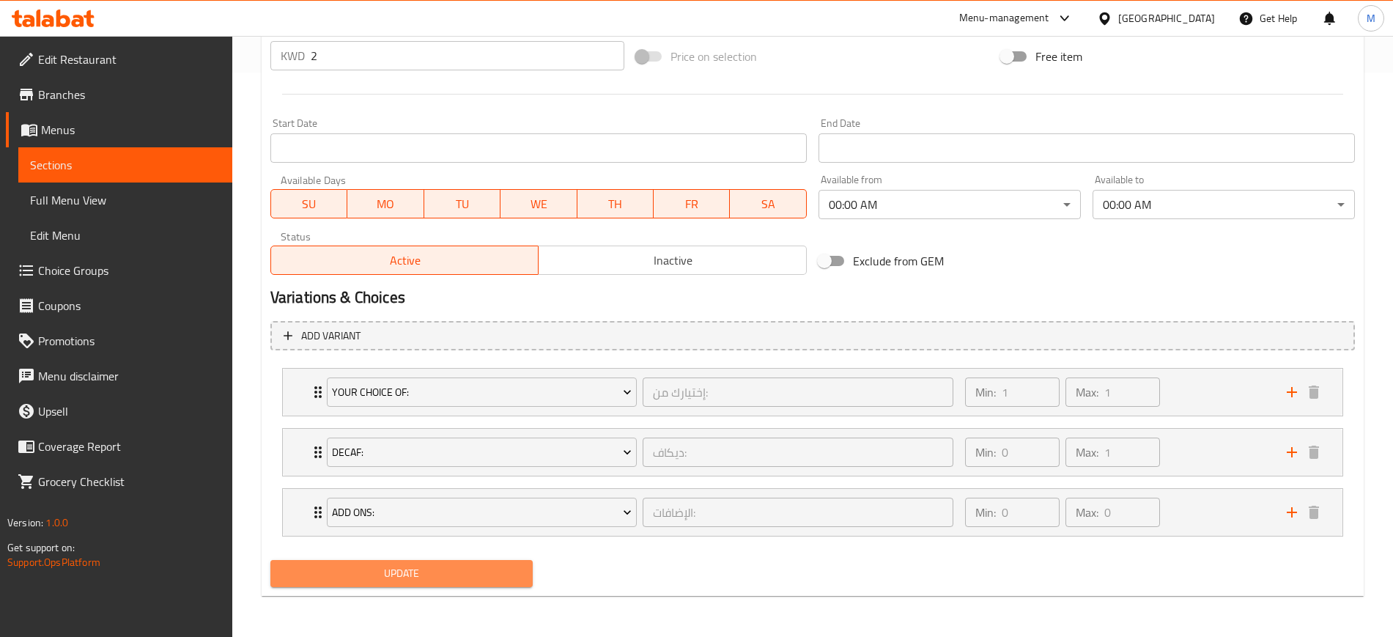
click at [448, 583] on button "Update" at bounding box center [401, 573] width 262 height 27
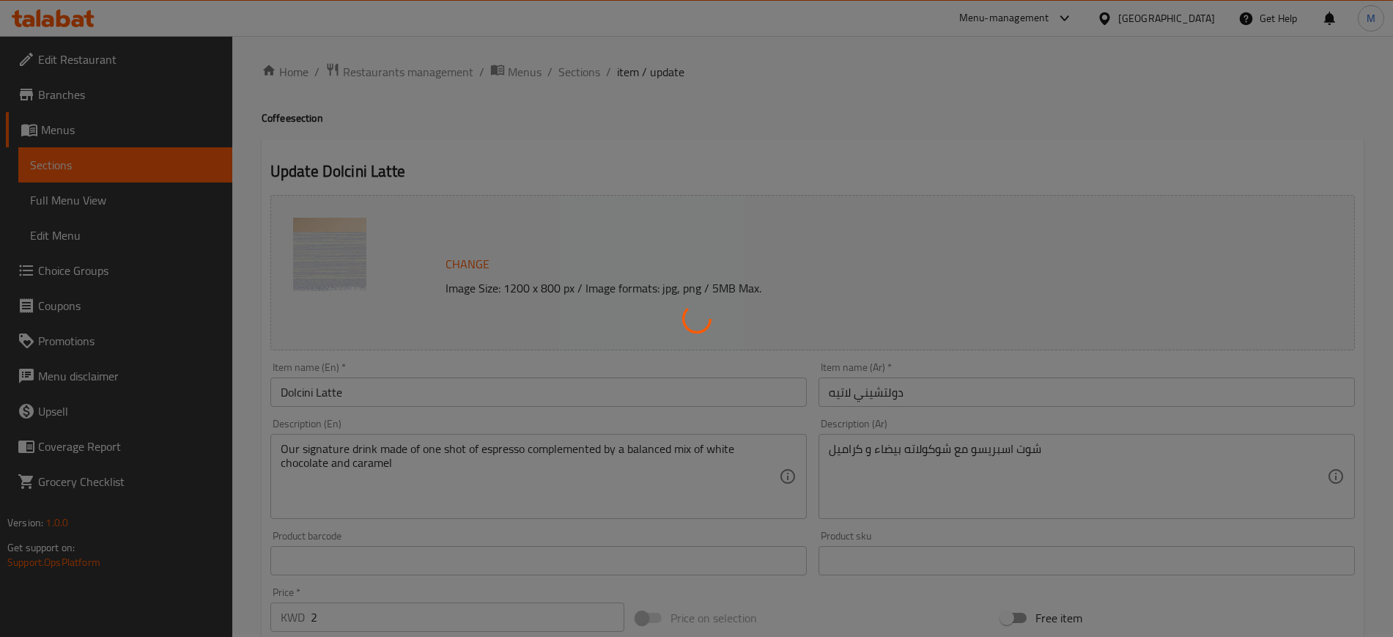
scroll to position [0, 0]
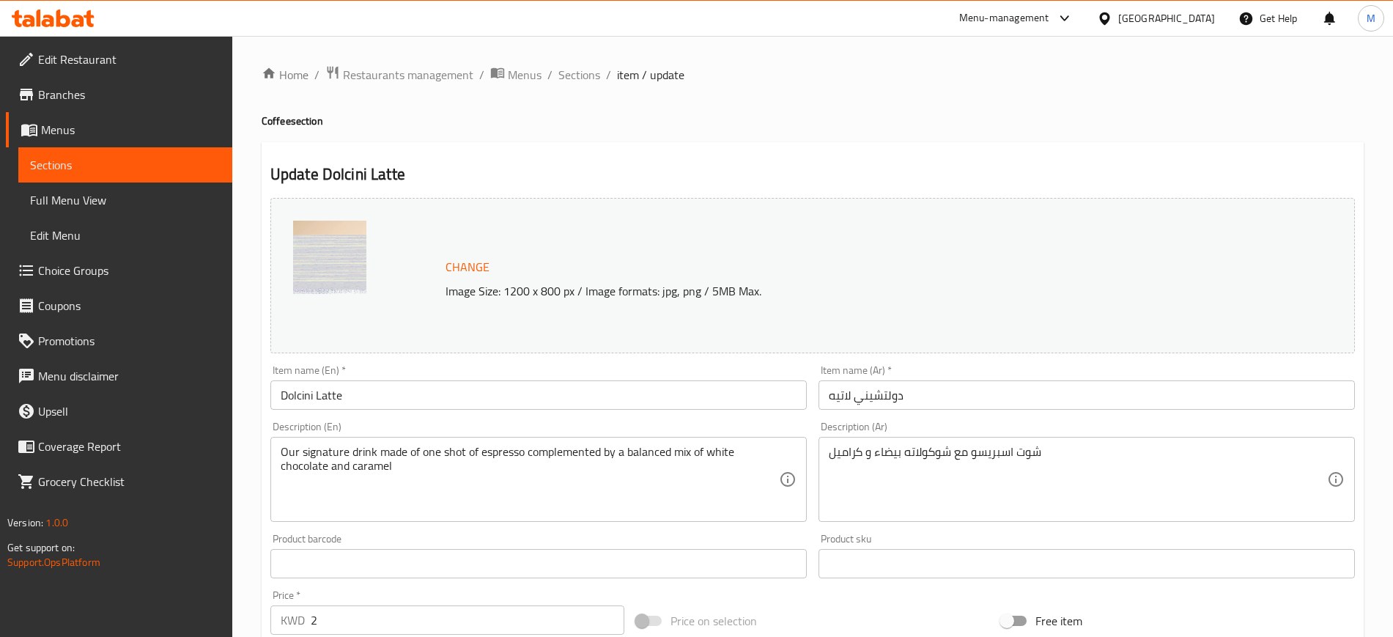
drag, startPoint x: 577, startPoint y: 72, endPoint x: 604, endPoint y: 97, distance: 36.8
click at [577, 72] on span "Sections" at bounding box center [579, 75] width 42 height 18
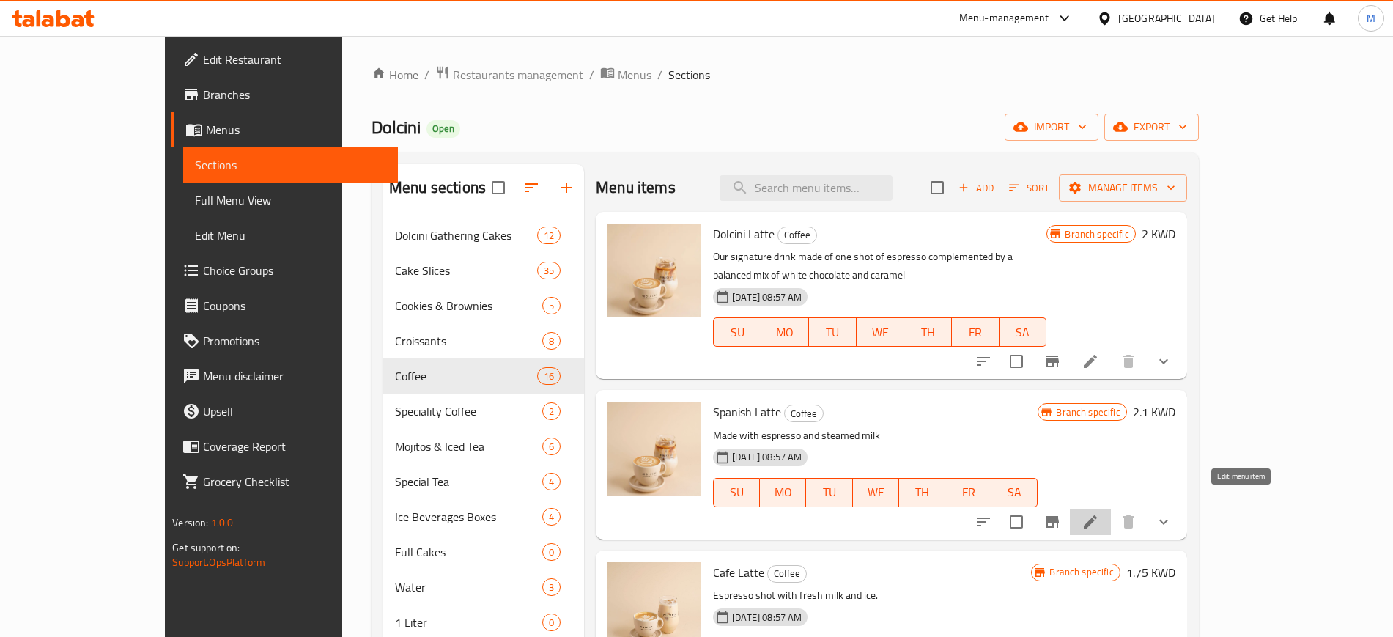
click at [1099, 513] on icon at bounding box center [1090, 522] width 18 height 18
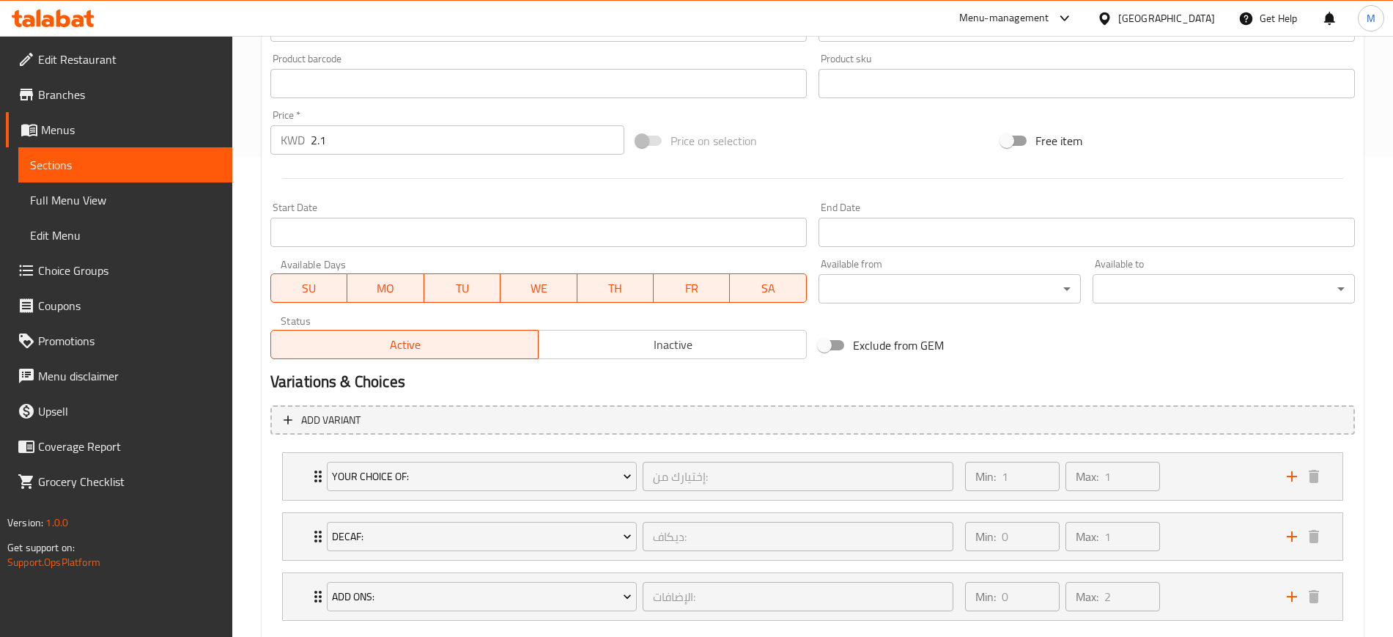
scroll to position [564, 0]
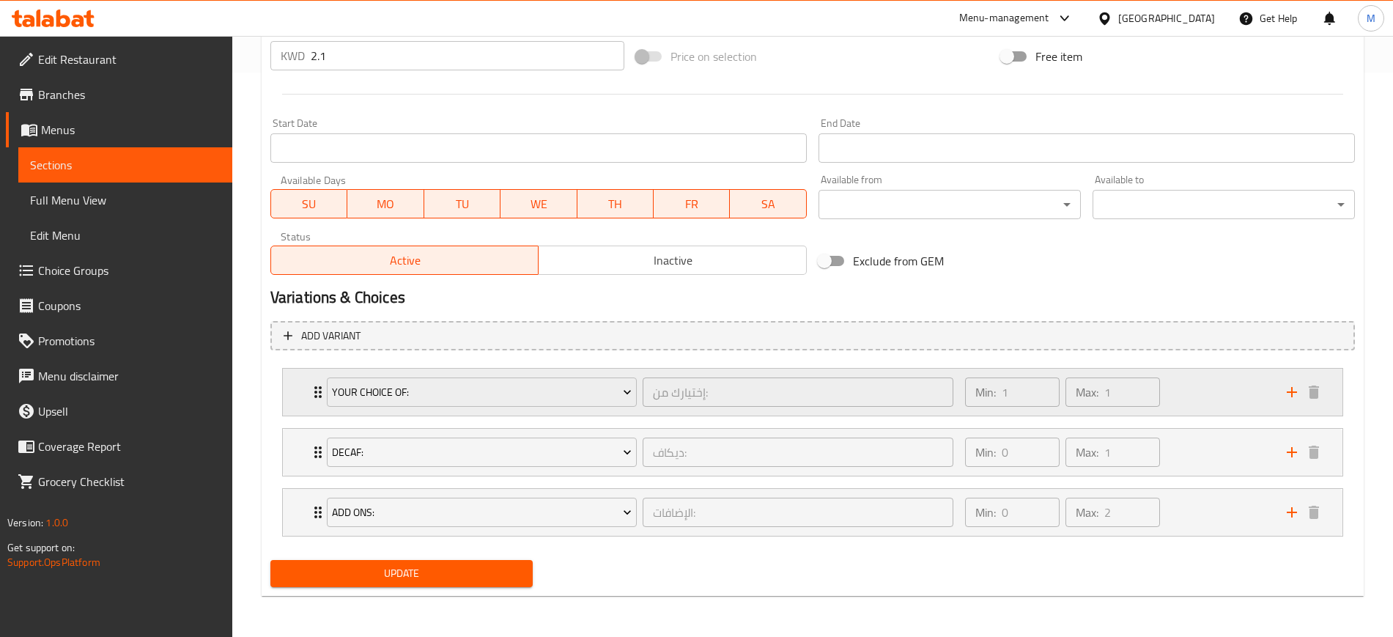
click at [294, 388] on div "Your Choice Of: إختيارك من: ​ Min: 1 ​ Max: 1 ​" at bounding box center [812, 391] width 1059 height 47
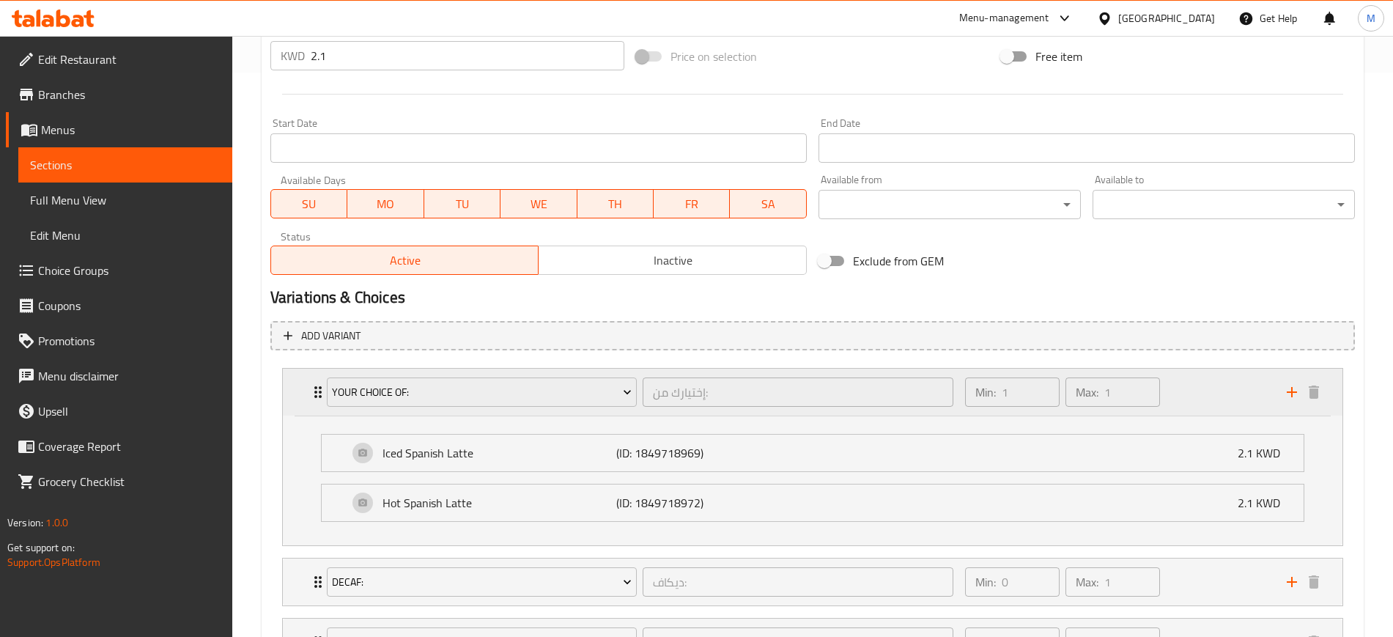
click at [294, 388] on div "Your Choice Of: إختيارك من: ​ Min: 1 ​ Max: 1 ​" at bounding box center [812, 391] width 1059 height 47
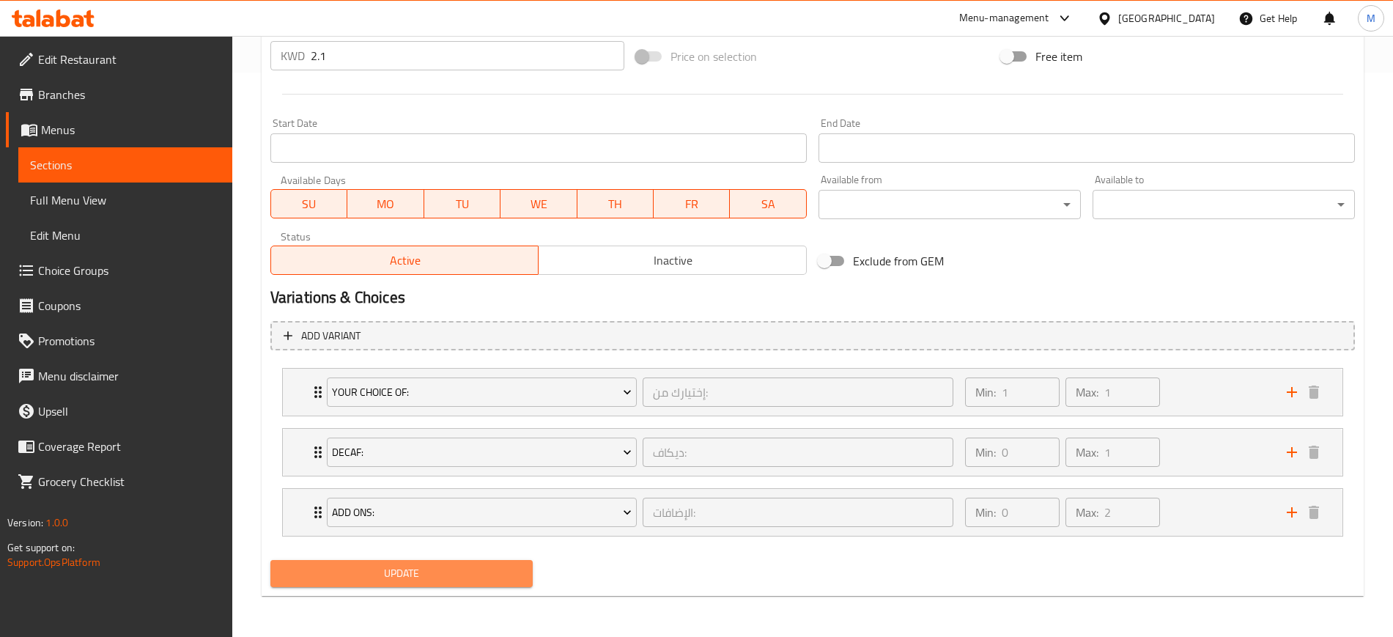
click at [360, 576] on span "Update" at bounding box center [401, 573] width 239 height 18
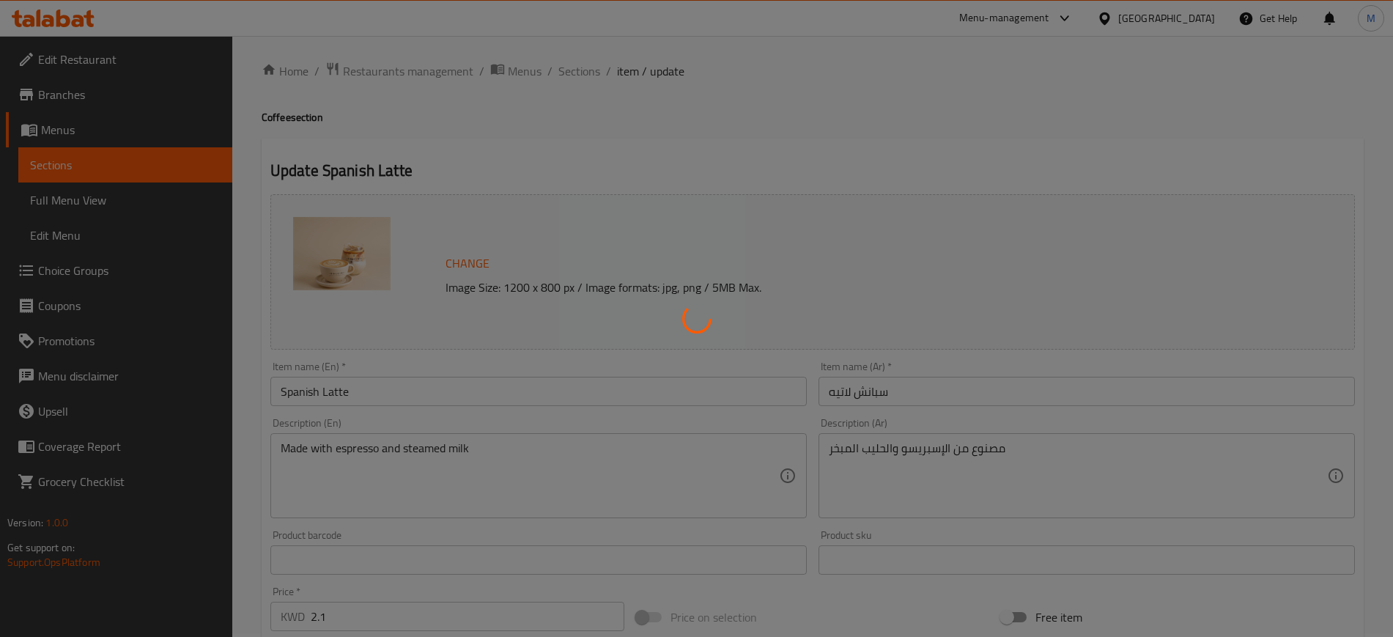
scroll to position [0, 0]
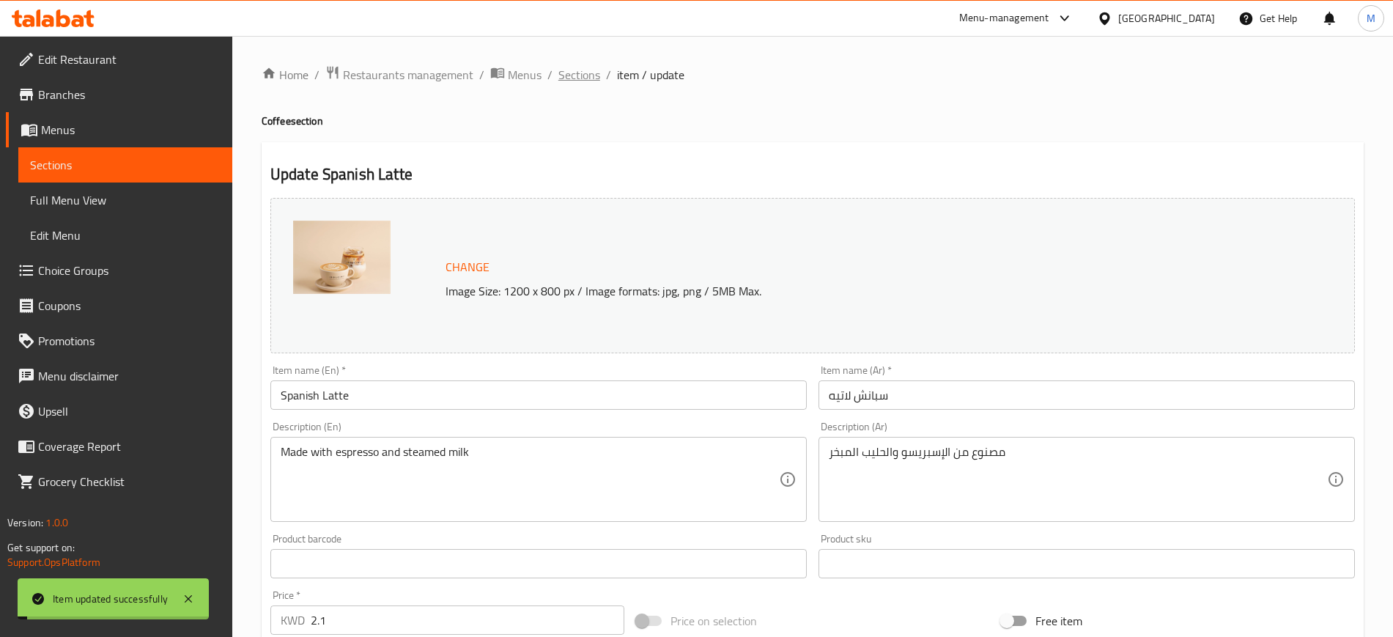
click at [577, 70] on span "Sections" at bounding box center [579, 75] width 42 height 18
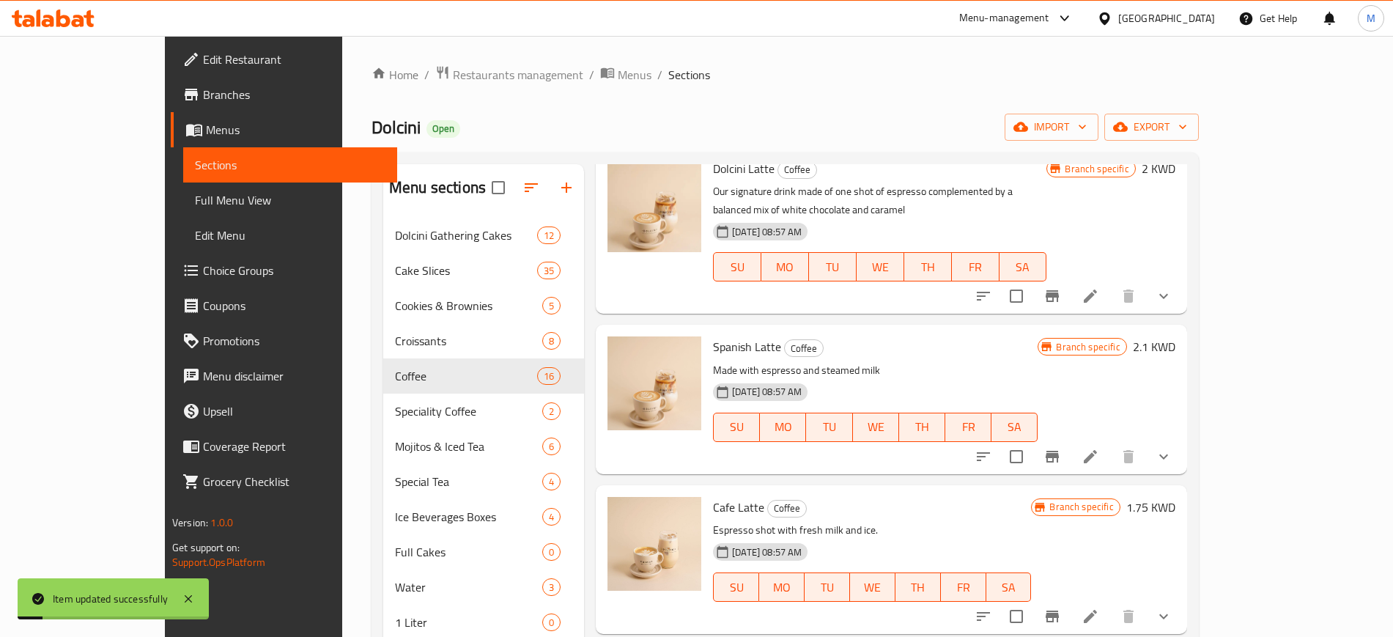
scroll to position [183, 0]
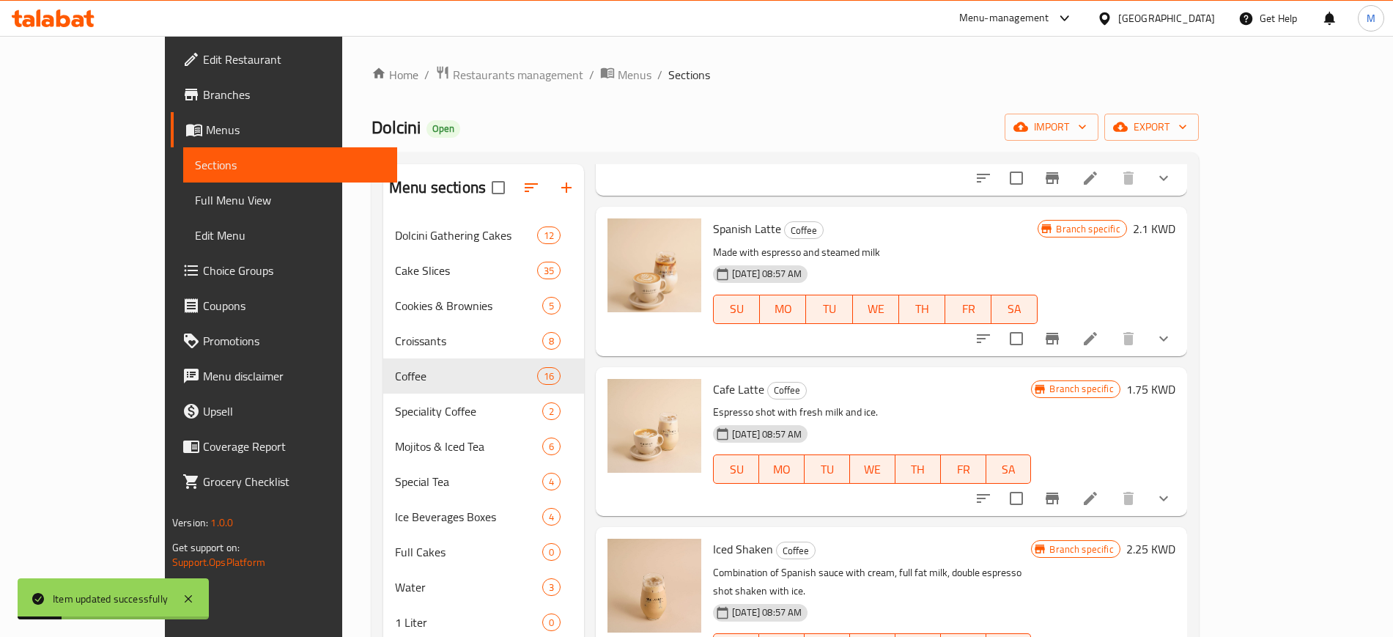
click at [1111, 485] on li at bounding box center [1090, 498] width 41 height 26
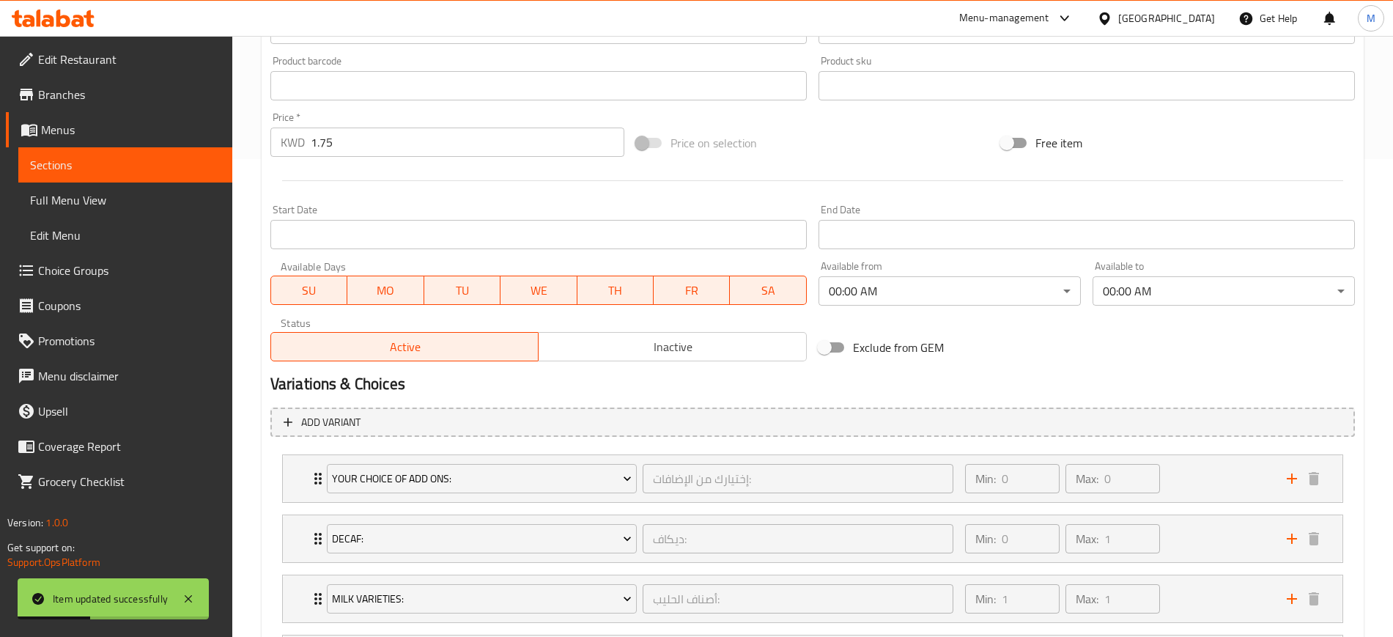
scroll to position [624, 0]
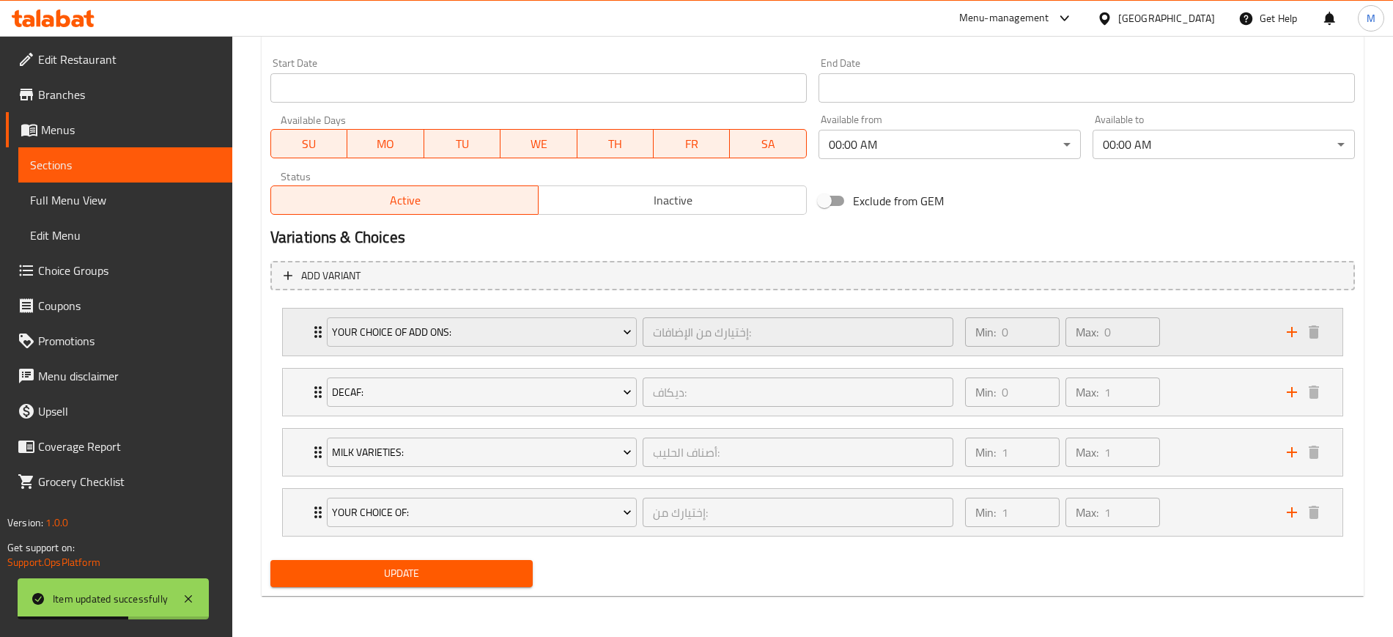
click at [286, 325] on div "Your Choice Of Add Ons: إختيارك من الإضافات: ​ Min: 0 ​ Max: 0 ​" at bounding box center [812, 331] width 1059 height 47
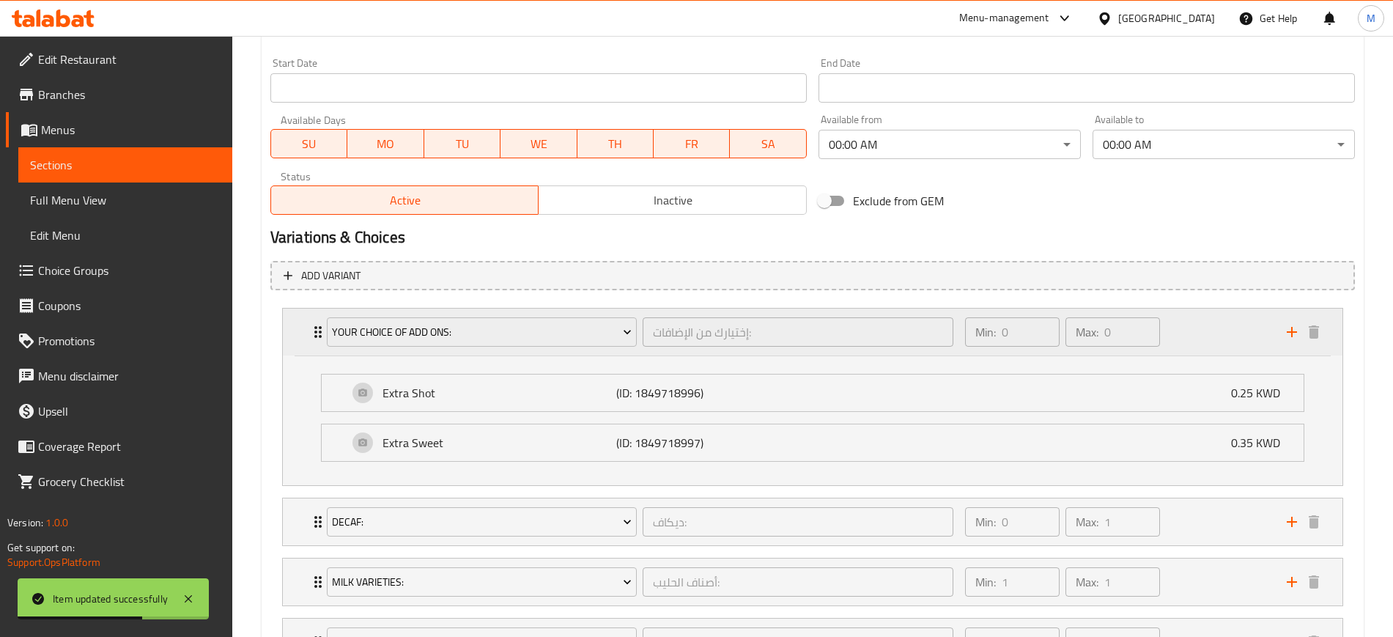
click at [286, 328] on div "Your Choice Of Add Ons: إختيارك من الإضافات: ​ Min: 0 ​ Max: 0 ​" at bounding box center [812, 331] width 1059 height 47
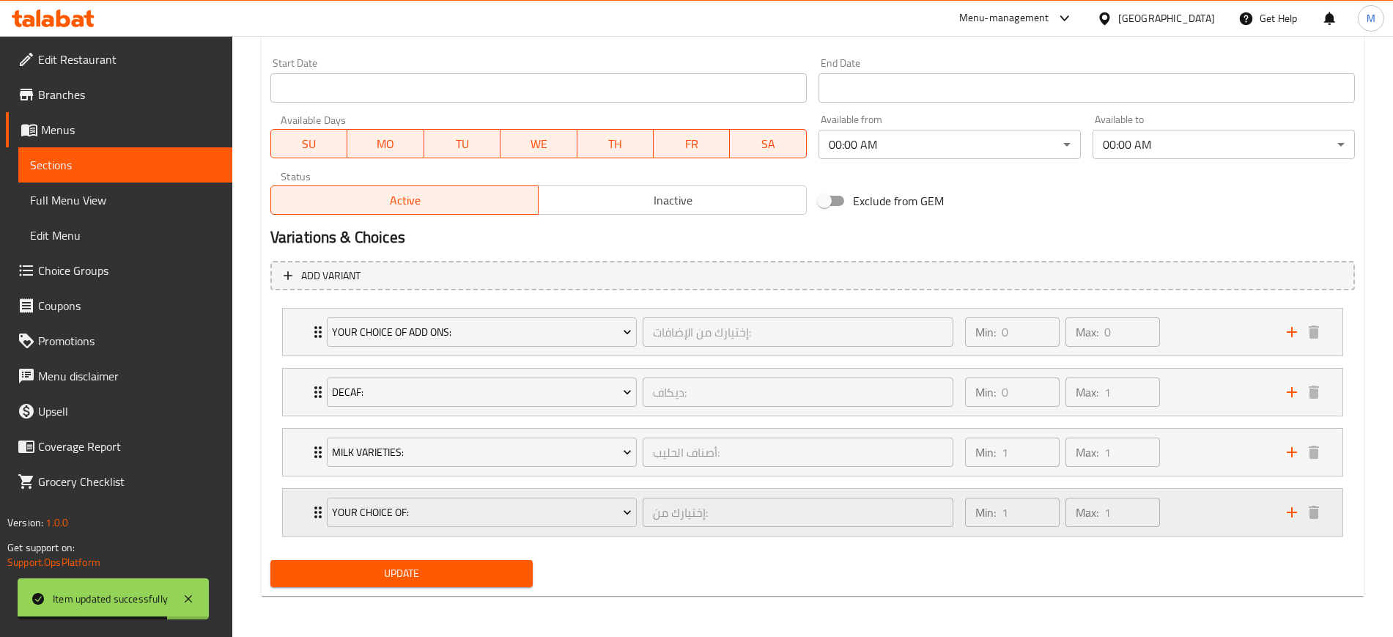
click at [300, 507] on div "Your Choice Of: إختيارك من: ​ Min: 1 ​ Max: 1 ​" at bounding box center [812, 512] width 1059 height 47
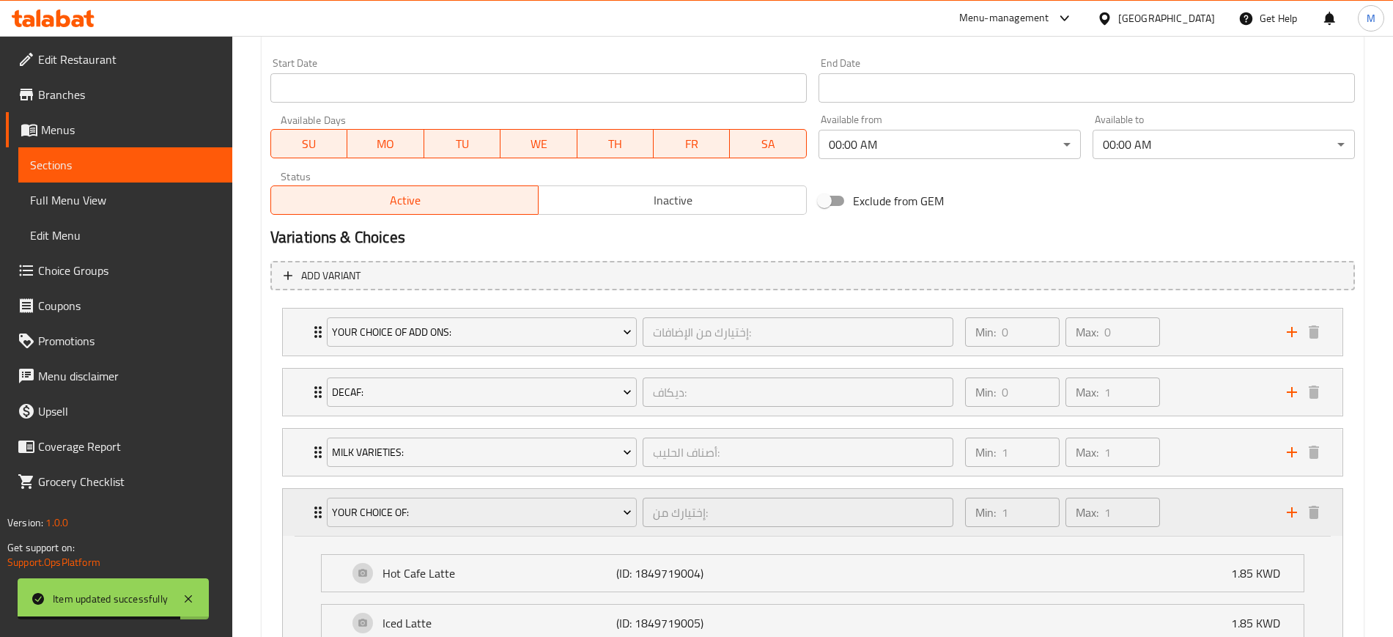
click at [297, 506] on div "Your Choice Of: إختيارك من: ​ Min: 1 ​ Max: 1 ​" at bounding box center [812, 512] width 1059 height 47
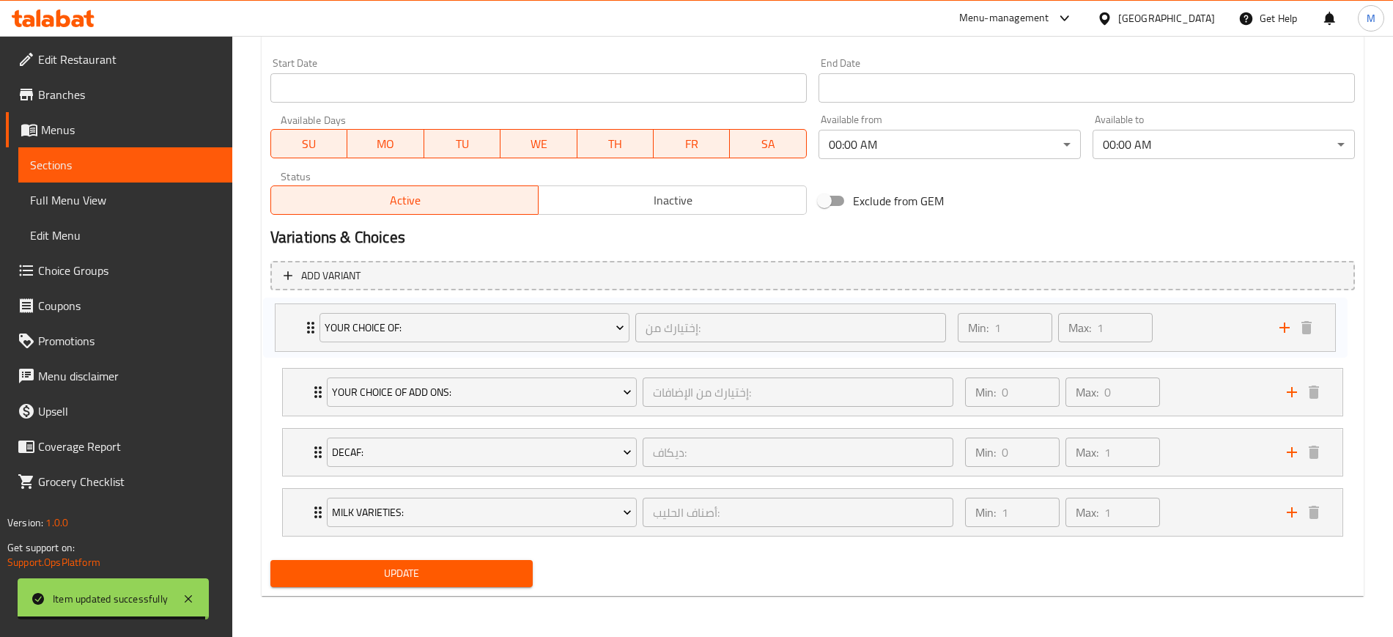
drag, startPoint x: 296, startPoint y: 512, endPoint x: 288, endPoint y: 322, distance: 190.6
click at [288, 322] on div "Your Choice Of Add Ons: إختيارك من الإضافات: ​ Min: 0 ​ Max: 0 ​ Extra Shot (ID…" at bounding box center [812, 422] width 1084 height 240
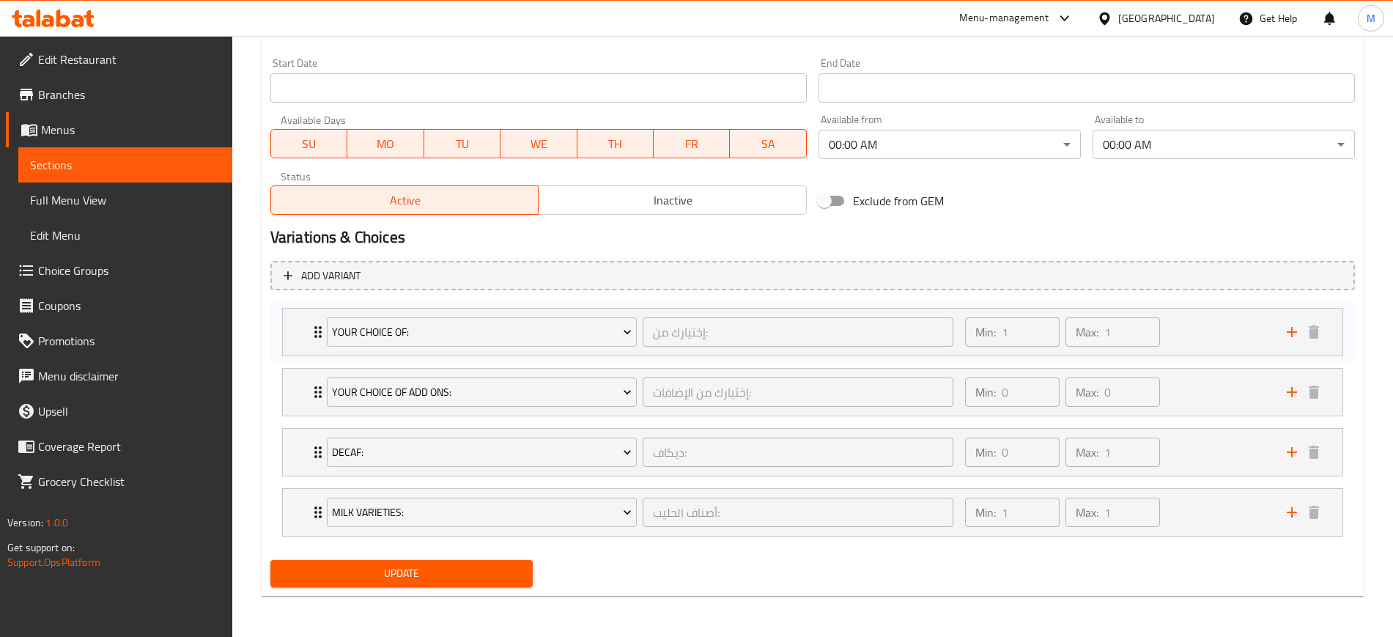
click at [287, 330] on div "Your Choice Of Add Ons: إختيارك من الإضافات: ​ Min: 0 ​ Max: 0 ​ Extra Shot (ID…" at bounding box center [812, 422] width 1084 height 240
click at [291, 330] on div "Your Choice Of: إختيارك من: ​ Min: 1 ​ Max: 1 ​" at bounding box center [812, 331] width 1059 height 47
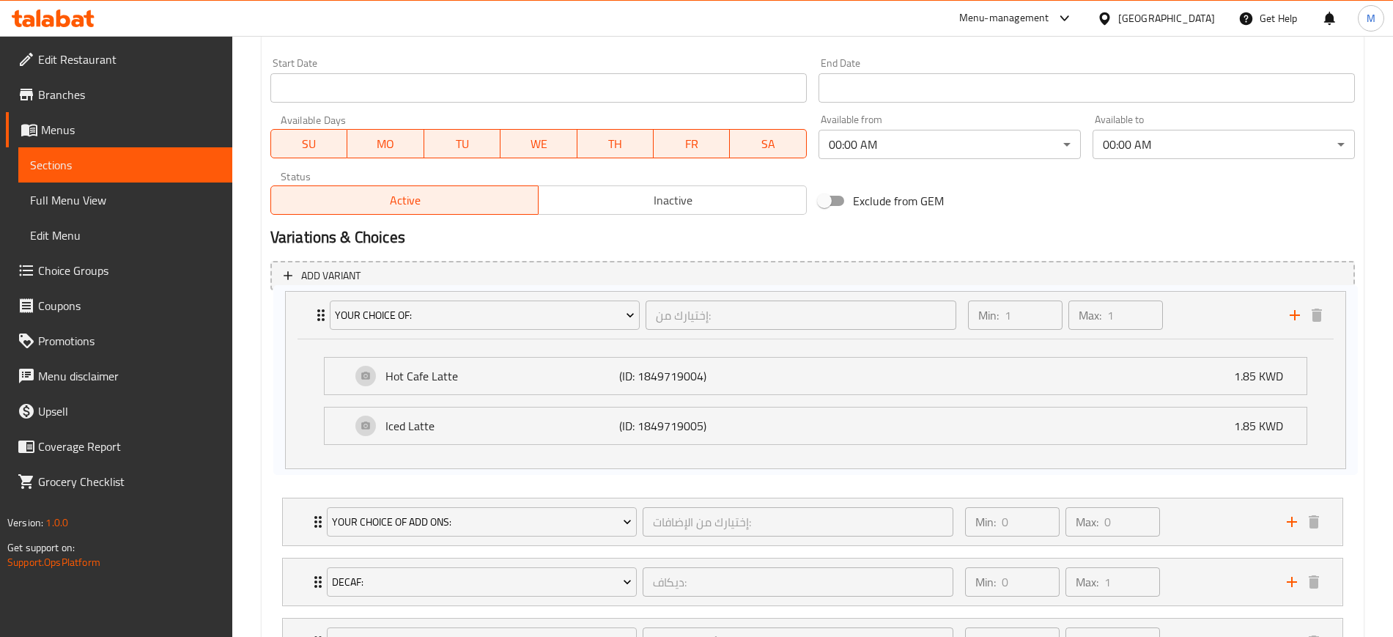
drag, startPoint x: 332, startPoint y: 439, endPoint x: 336, endPoint y: 417, distance: 22.4
click at [335, 418] on div "Your Choice Of: إختيارك من: ​ Min: 1 ​ Max: 1 ​ Hot Cafe Latte (ID: 1849719004)…" at bounding box center [812, 487] width 1084 height 370
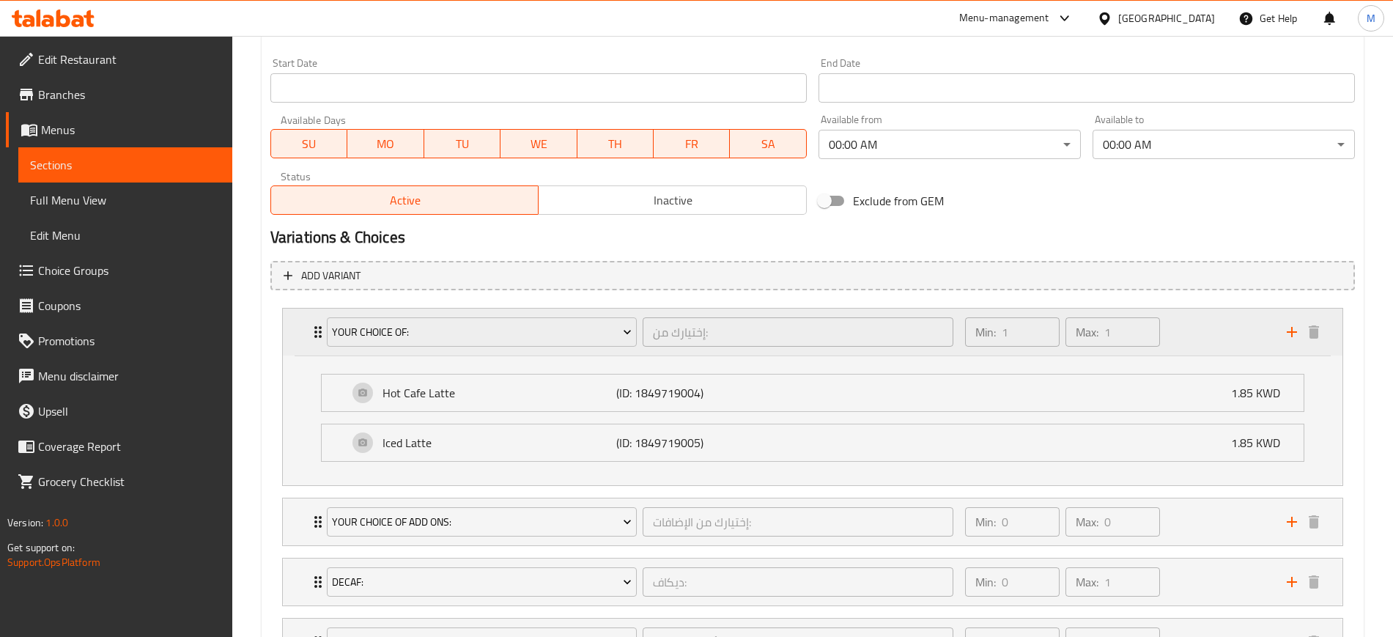
click at [305, 343] on div "Your Choice Of: إختيارك من: ​ Min: 1 ​ Max: 1 ​" at bounding box center [812, 331] width 1059 height 47
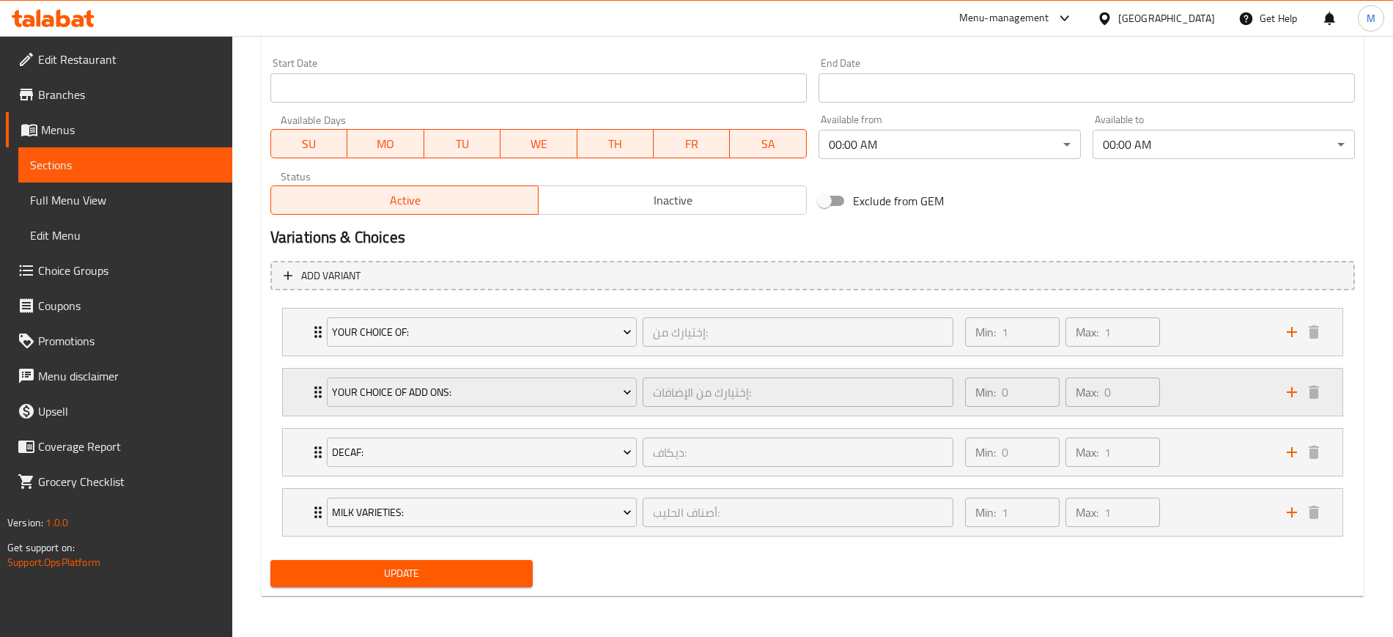
click at [309, 398] on icon "Expand" at bounding box center [318, 392] width 18 height 18
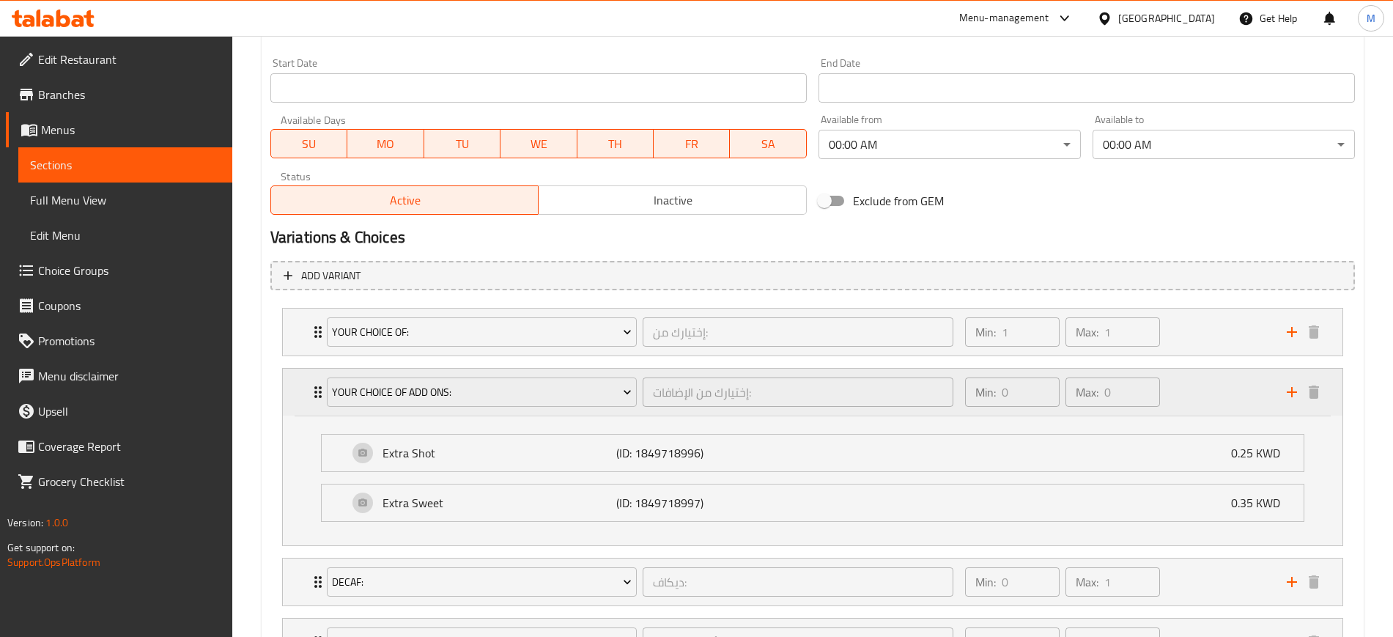
click at [309, 398] on icon "Expand" at bounding box center [318, 392] width 18 height 18
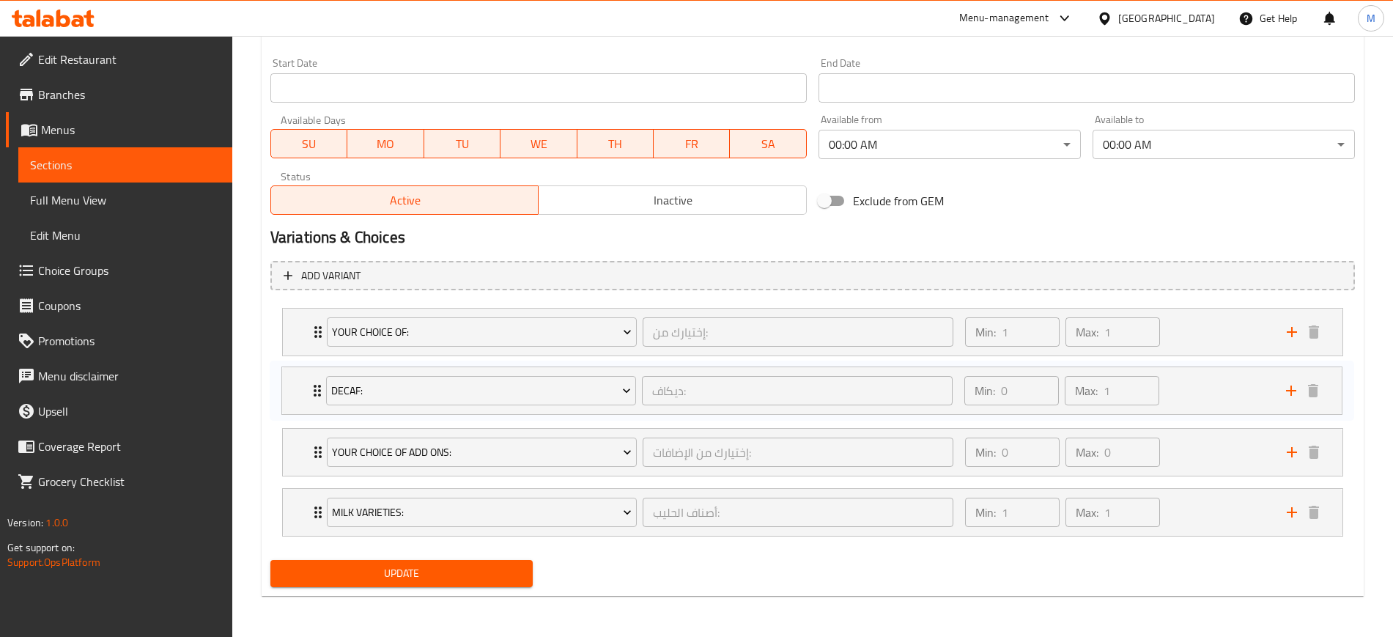
drag, startPoint x: 301, startPoint y: 460, endPoint x: 297, endPoint y: 393, distance: 66.8
click at [297, 393] on div "Your Choice Of: إختيارك من: ​ Min: 1 ​ Max: 1 ​ Hot Cafe Latte (ID: 1849719004)…" at bounding box center [812, 422] width 1084 height 240
drag, startPoint x: 304, startPoint y: 508, endPoint x: 295, endPoint y: 443, distance: 65.8
click at [295, 443] on div "Your Choice Of: إختيارك من: ​ Min: 1 ​ Max: 1 ​ Hot Cafe Latte (ID: 1849719004)…" at bounding box center [812, 422] width 1084 height 240
click at [306, 459] on div "Milk Varieties: أصناف الحليب: ​ Min: 1 ​ Max: 1 ​" at bounding box center [812, 452] width 1059 height 47
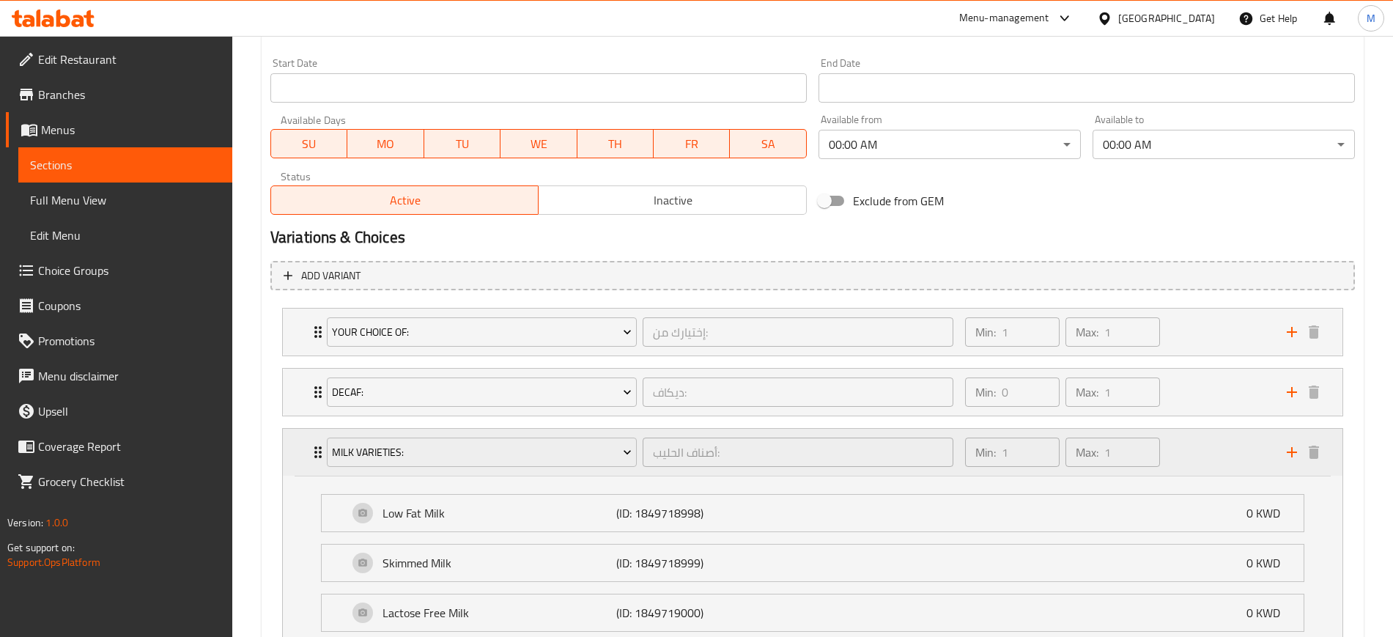
click at [306, 459] on div "Milk Varieties: أصناف الحليب: ​ Min: 1 ​ Max: 1 ​" at bounding box center [812, 452] width 1059 height 47
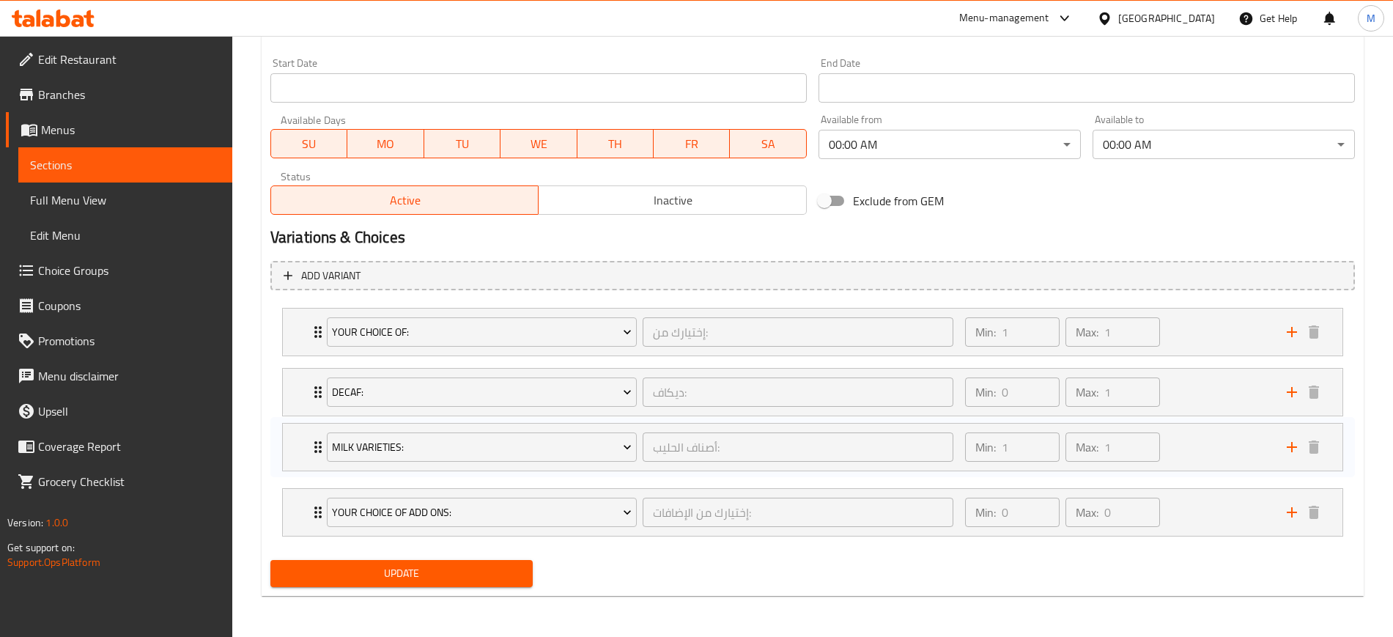
drag, startPoint x: 303, startPoint y: 453, endPoint x: 303, endPoint y: 442, distance: 11.7
click at [303, 442] on div "Your Choice Of: إختيارك من: ​ Min: 1 ​ Max: 1 ​ Hot Cafe Latte (ID: 1849719004)…" at bounding box center [812, 422] width 1084 height 240
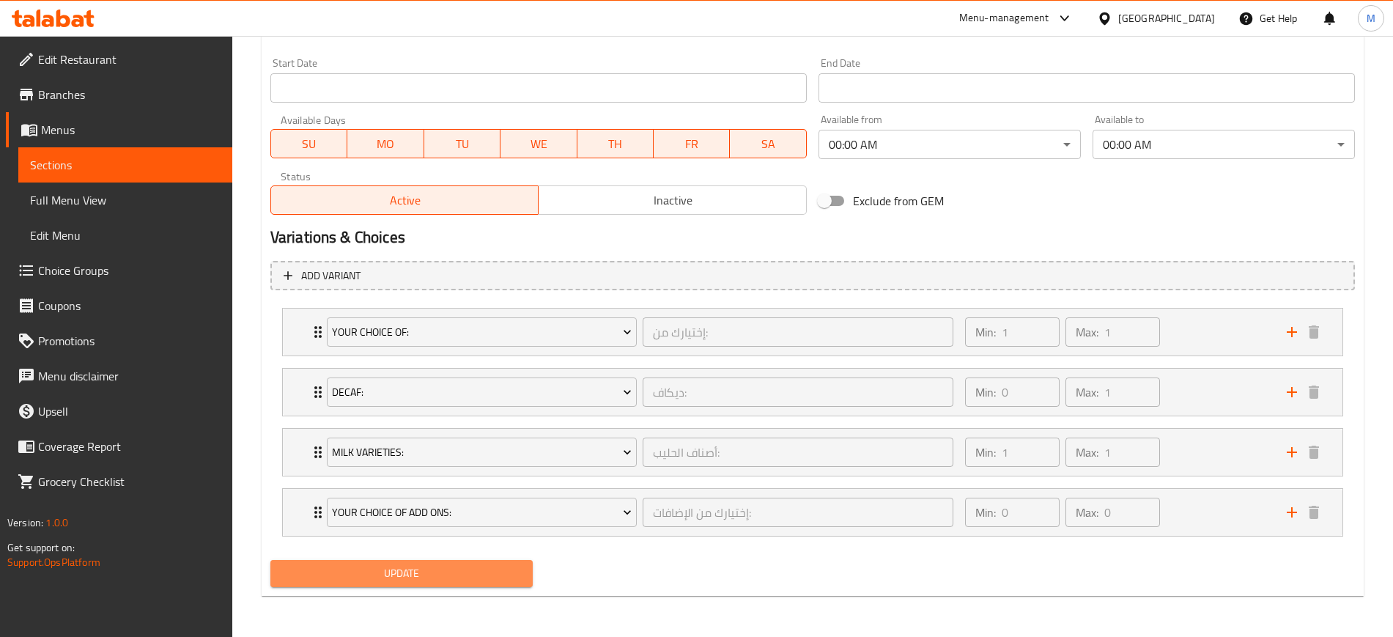
drag, startPoint x: 407, startPoint y: 561, endPoint x: 413, endPoint y: 529, distance: 32.9
click at [406, 561] on button "Update" at bounding box center [401, 573] width 262 height 27
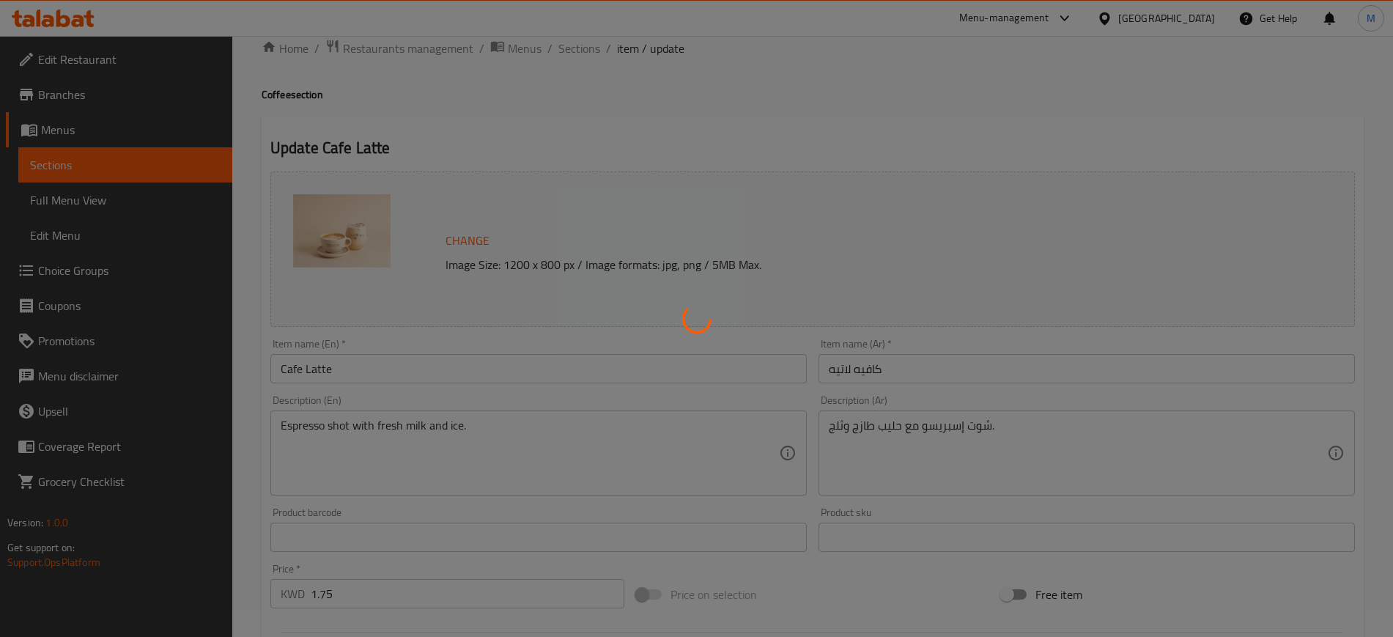
scroll to position [0, 0]
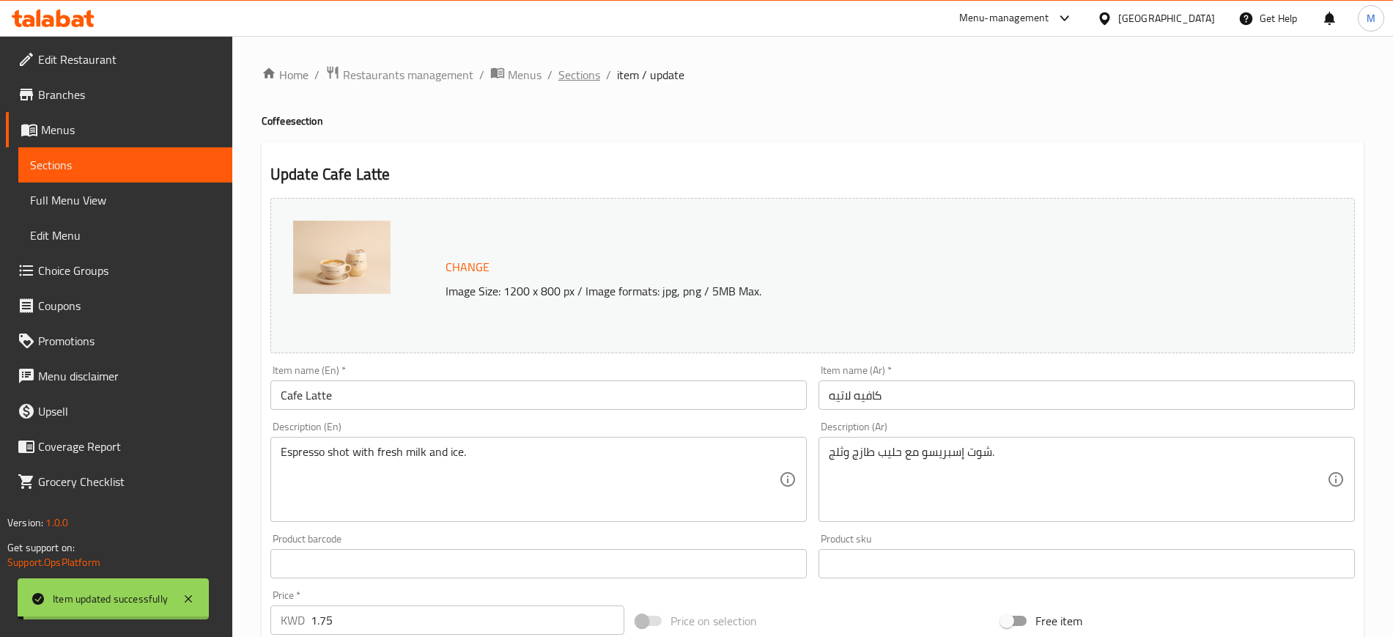
click at [579, 77] on span "Sections" at bounding box center [579, 75] width 42 height 18
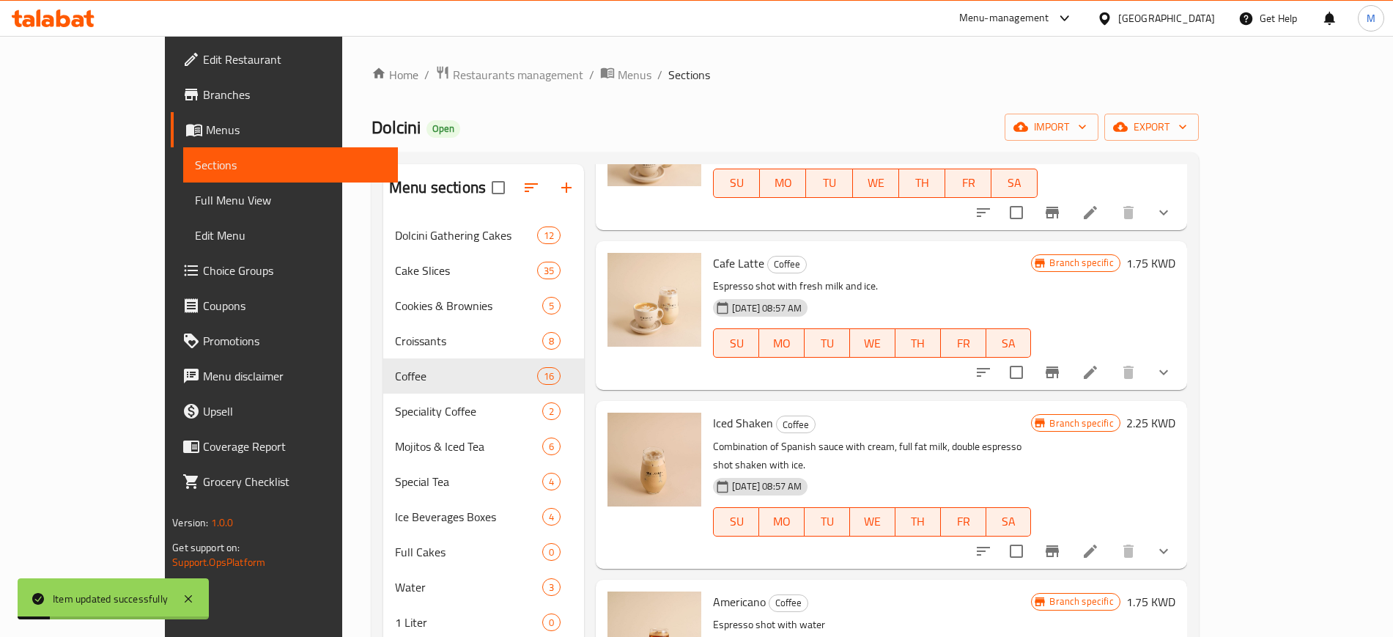
scroll to position [458, 0]
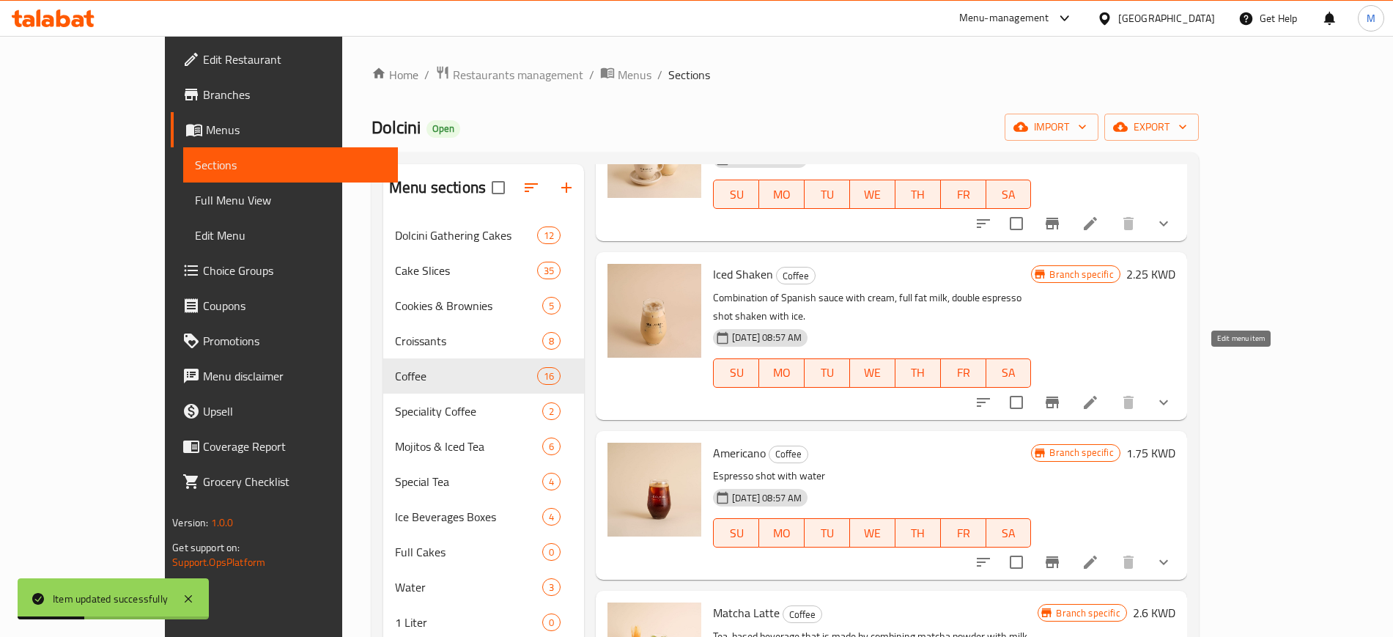
click at [1099, 393] on icon at bounding box center [1090, 402] width 18 height 18
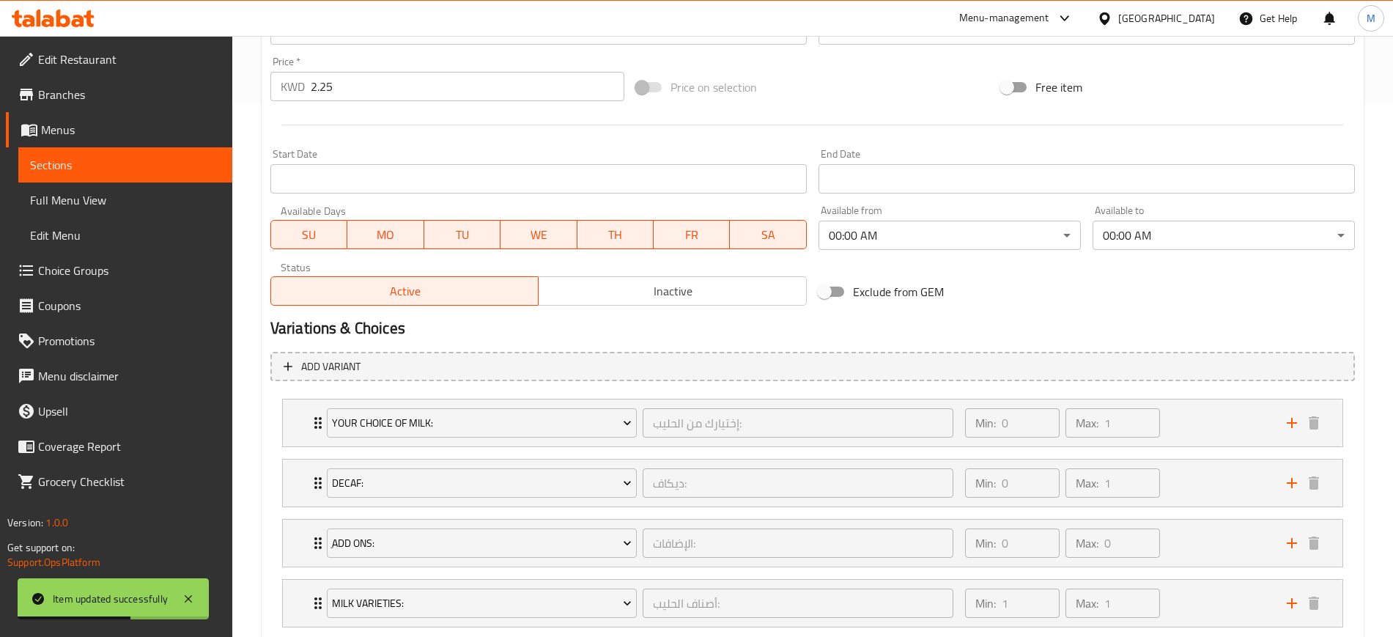
scroll to position [624, 0]
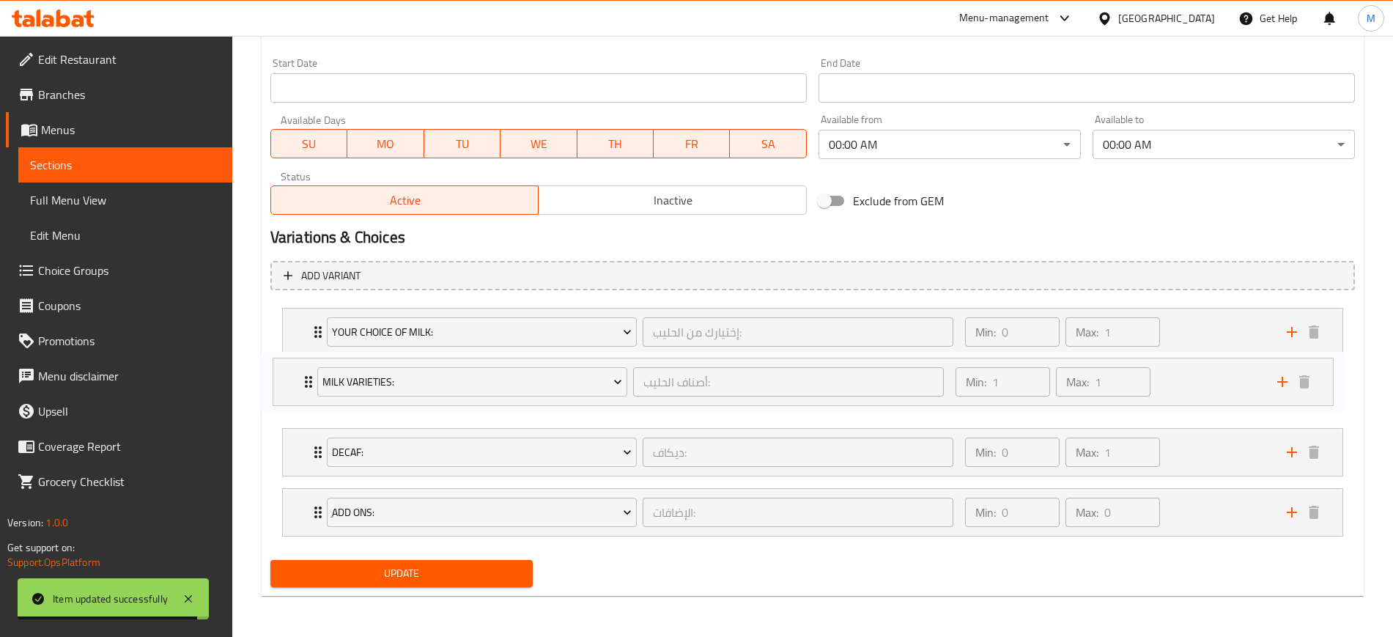
drag, startPoint x: 300, startPoint y: 516, endPoint x: 289, endPoint y: 377, distance: 139.0
click at [289, 377] on div "Your Choice Of Milk: إختيارك من الحليب: ​ Min: 0 ​ Max: 1 ​ Almond Milk (ID: 18…" at bounding box center [812, 422] width 1084 height 240
click at [296, 401] on div "Milk Varieties: أصناف الحليب: ​ Min: 1 ​ Max: 1 ​" at bounding box center [812, 391] width 1059 height 47
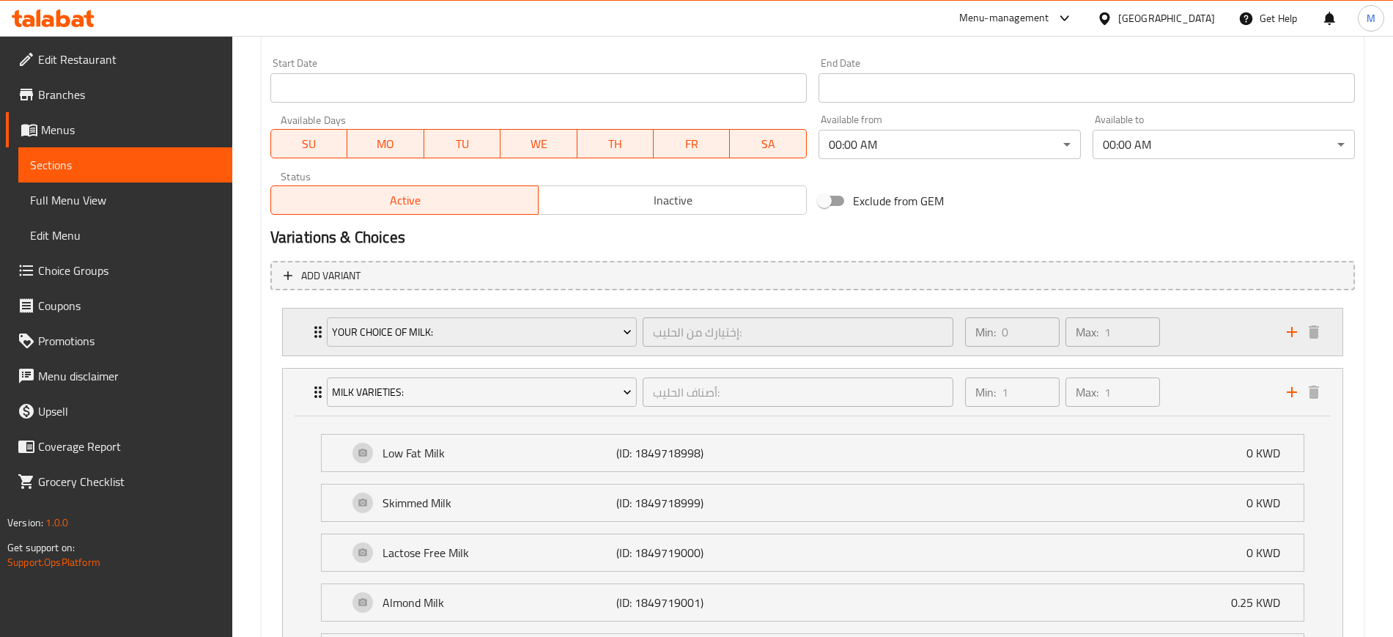
click at [292, 340] on div "Your Choice Of Milk: إختيارك من الحليب: ​ Min: 0 ​ Max: 1 ​" at bounding box center [812, 331] width 1059 height 47
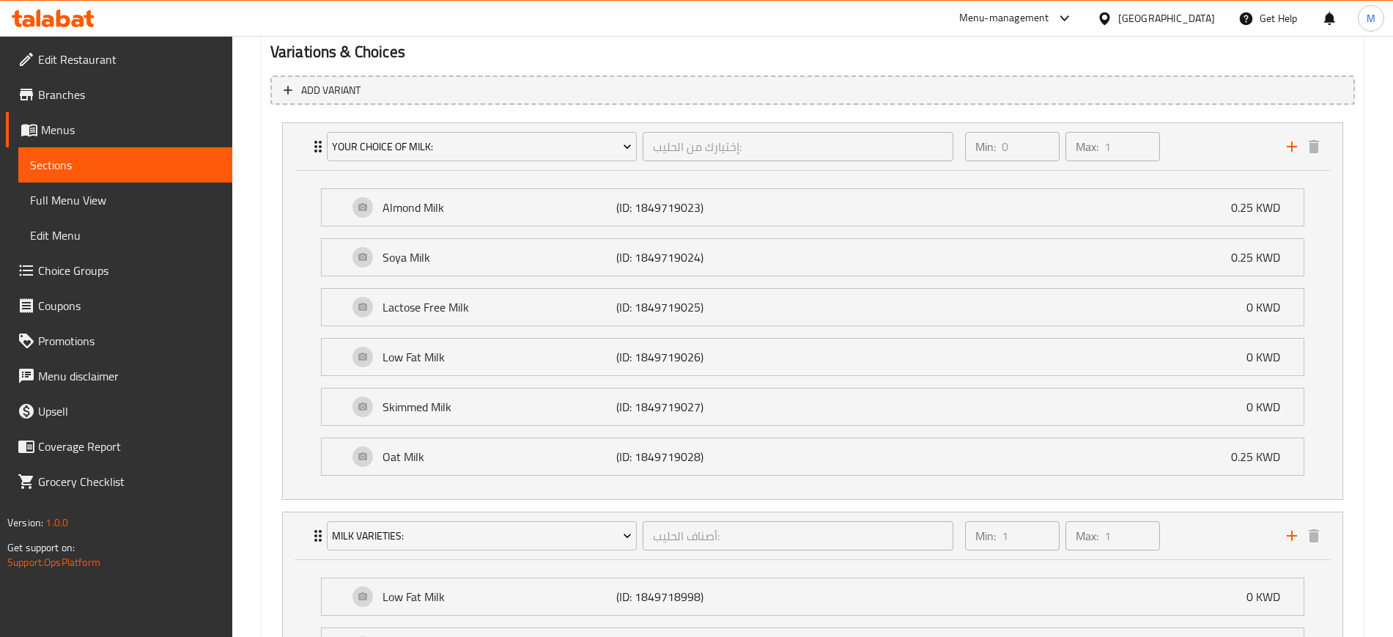
scroll to position [807, 0]
click at [293, 531] on div "Milk Varieties: أصناف الحليب: ​ Min: 1 ​ Max: 1 ​" at bounding box center [812, 537] width 1059 height 47
click at [300, 150] on div "Your Choice Of Milk: إختيارك من الحليب: ​ Min: 0 ​ Max: 1 ​" at bounding box center [812, 148] width 1059 height 47
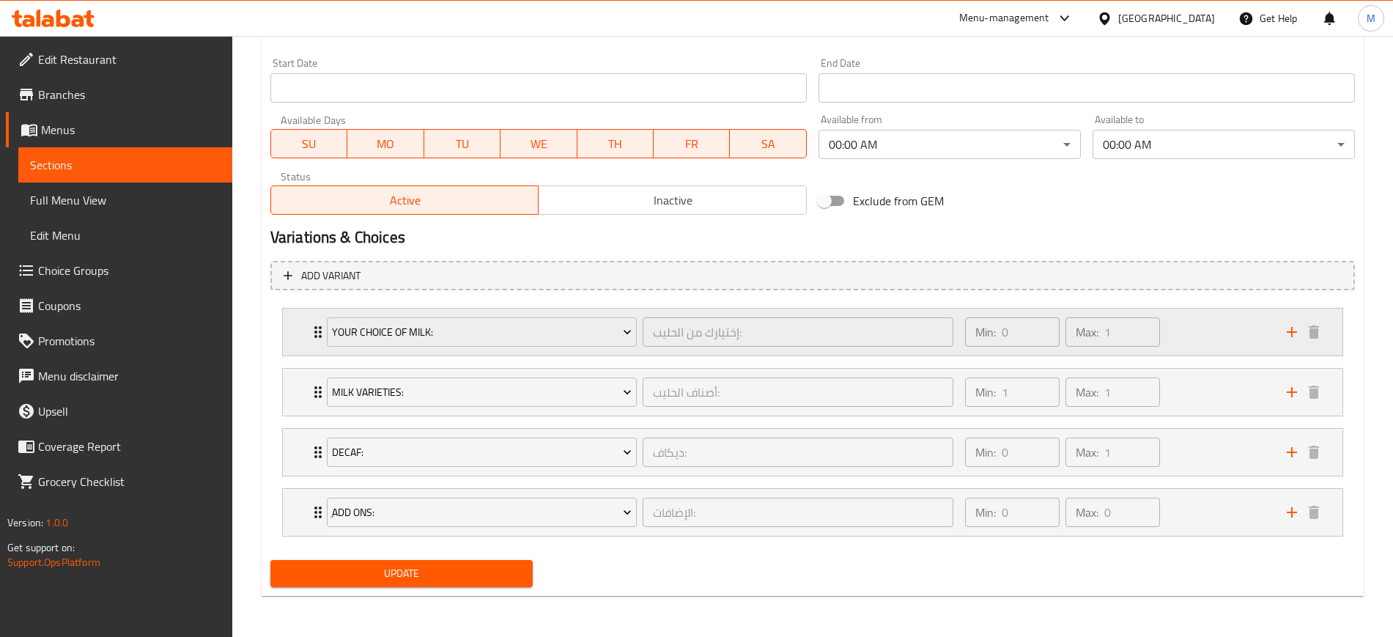
scroll to position [624, 0]
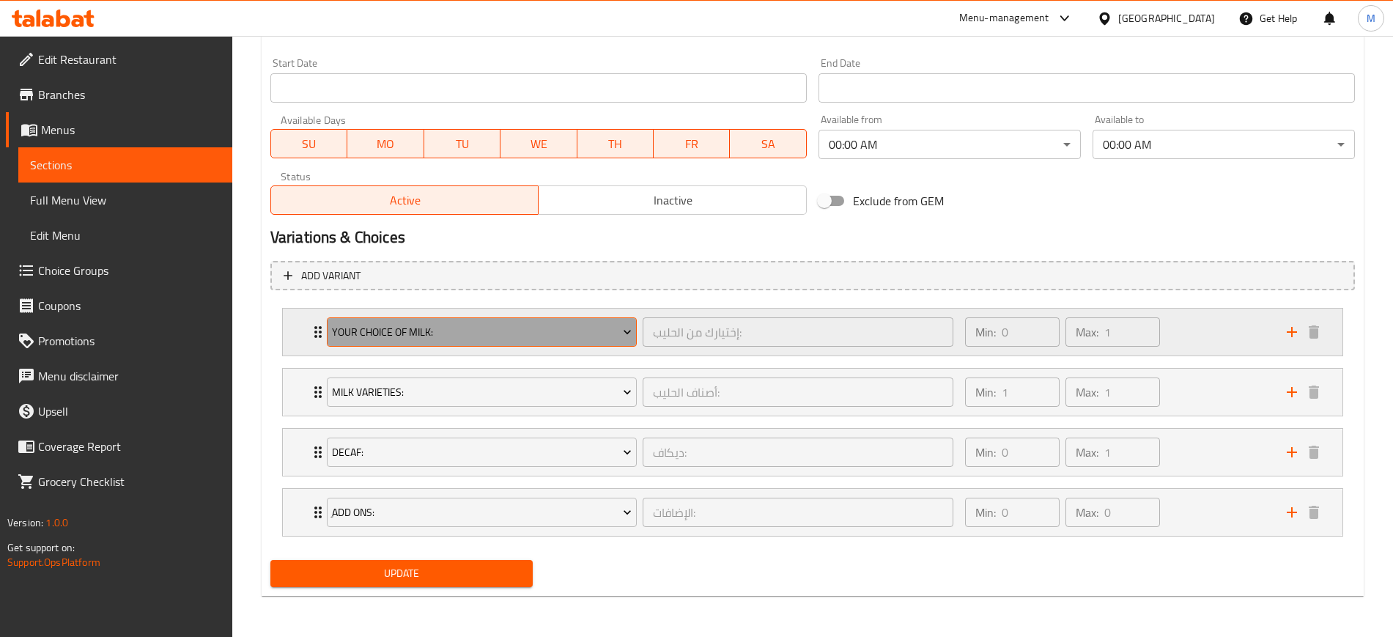
click at [447, 328] on span "Your Choice Of Milk:" at bounding box center [482, 332] width 300 height 18
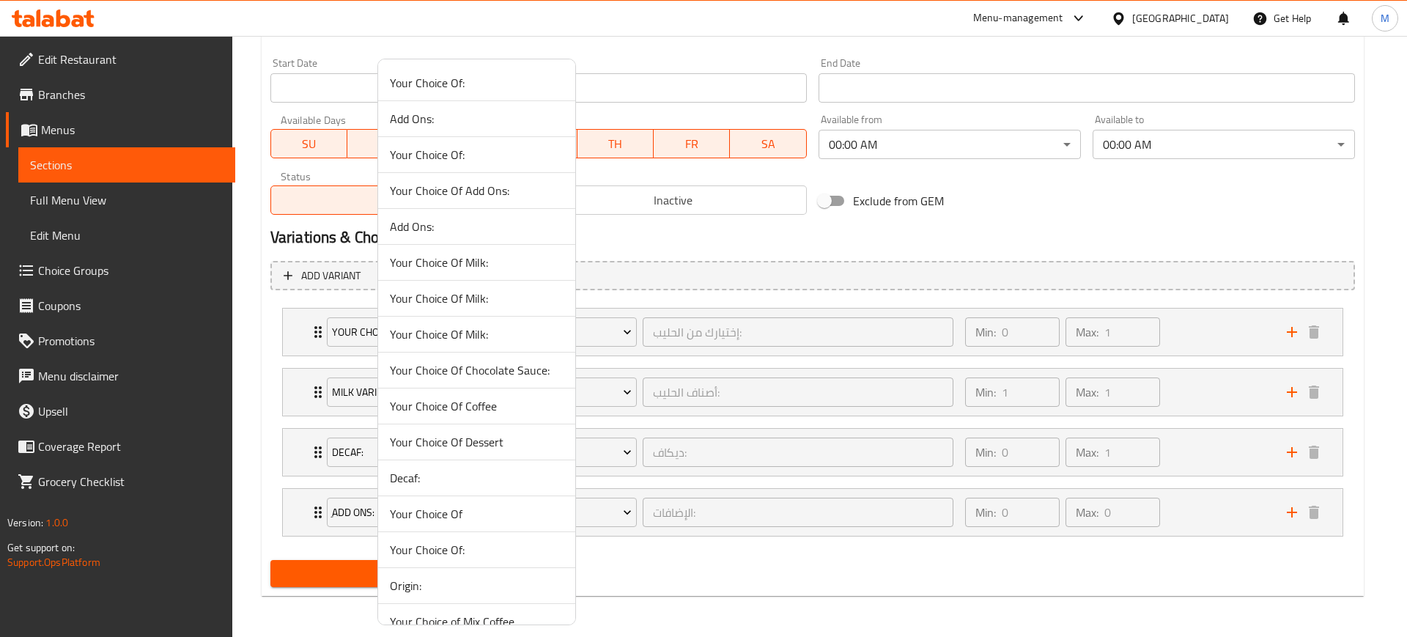
click at [447, 345] on li "Your Choice Of Milk:" at bounding box center [476, 334] width 197 height 36
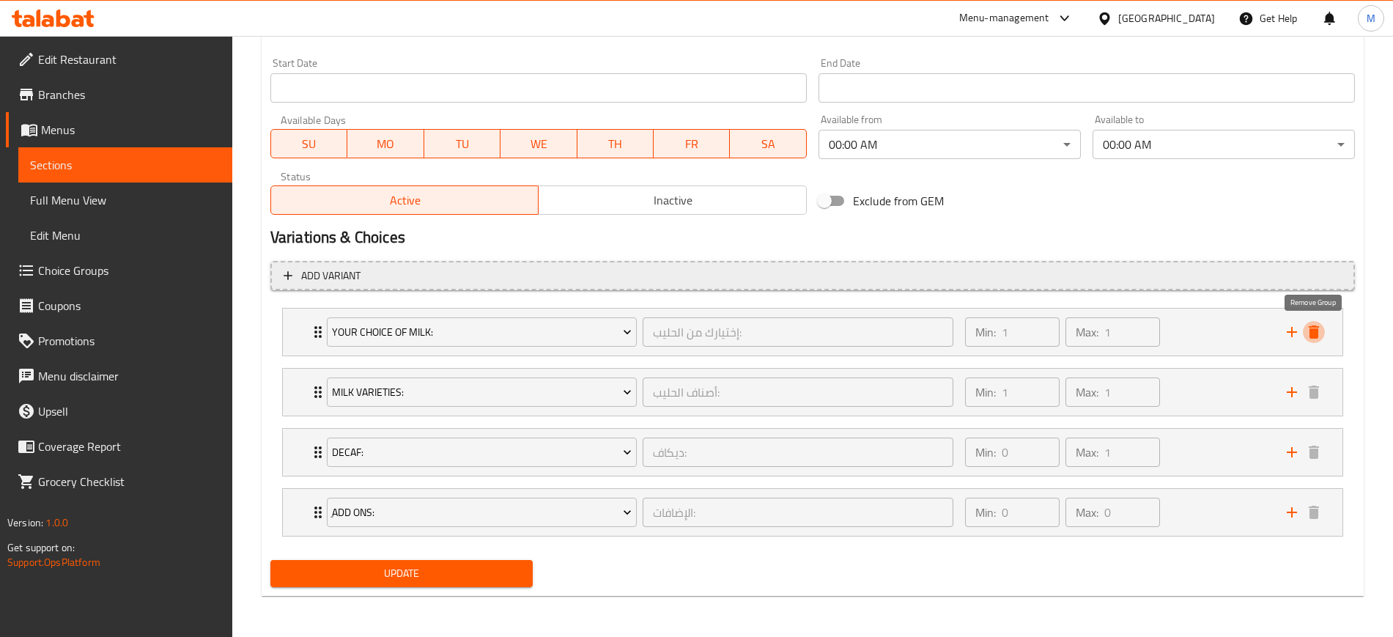
drag, startPoint x: 1322, startPoint y: 333, endPoint x: 1270, endPoint y: 342, distance: 52.8
click at [1321, 333] on icon "delete" at bounding box center [1314, 332] width 18 height 18
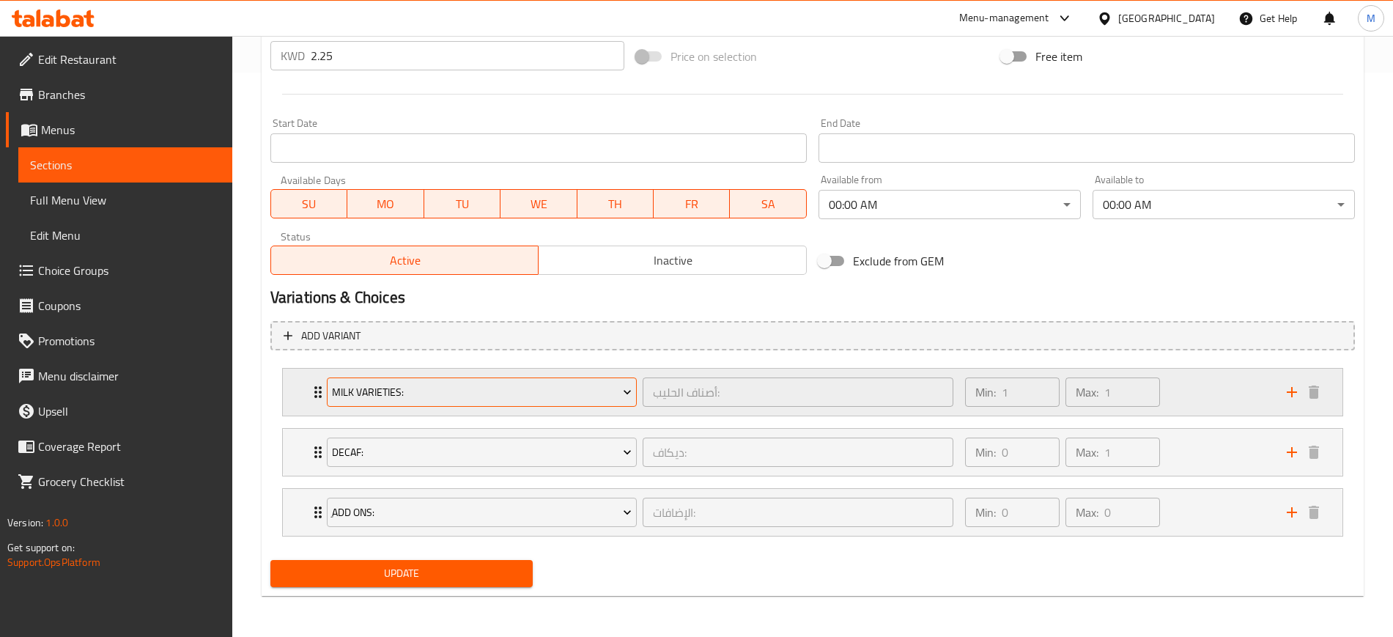
scroll to position [564, 0]
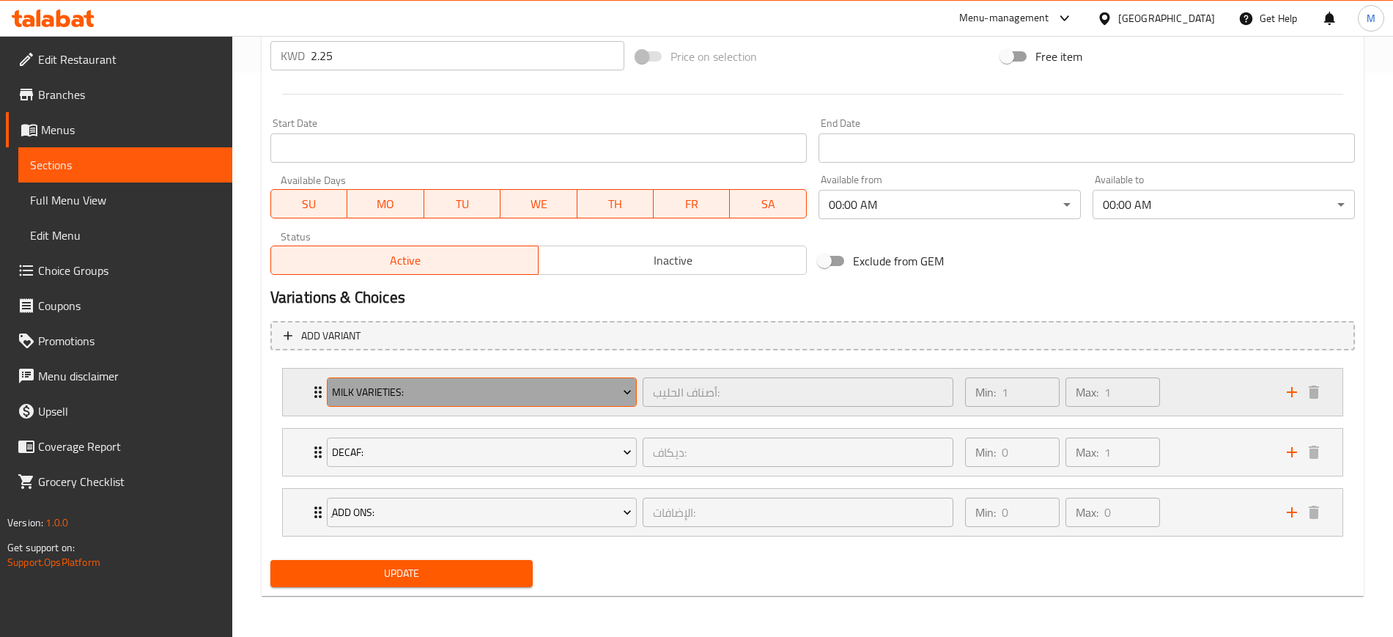
click at [473, 398] on span "Milk Varieties:" at bounding box center [482, 392] width 300 height 18
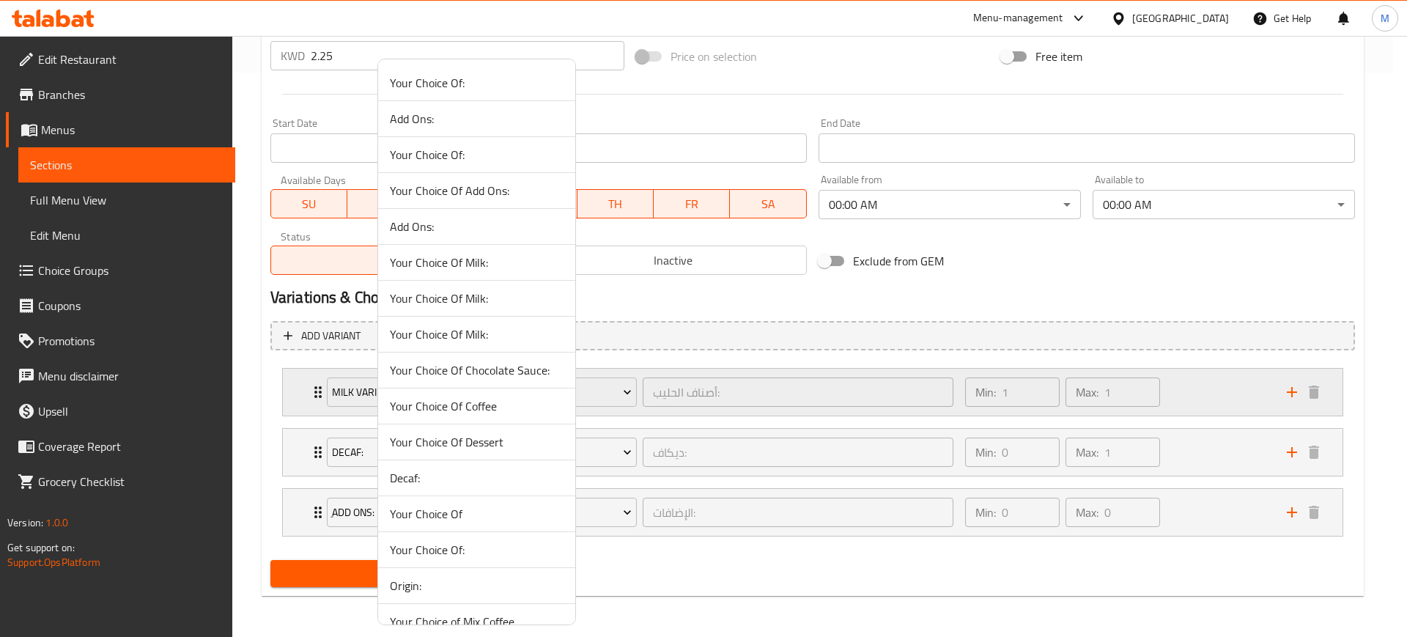
click at [683, 404] on div at bounding box center [703, 318] width 1407 height 637
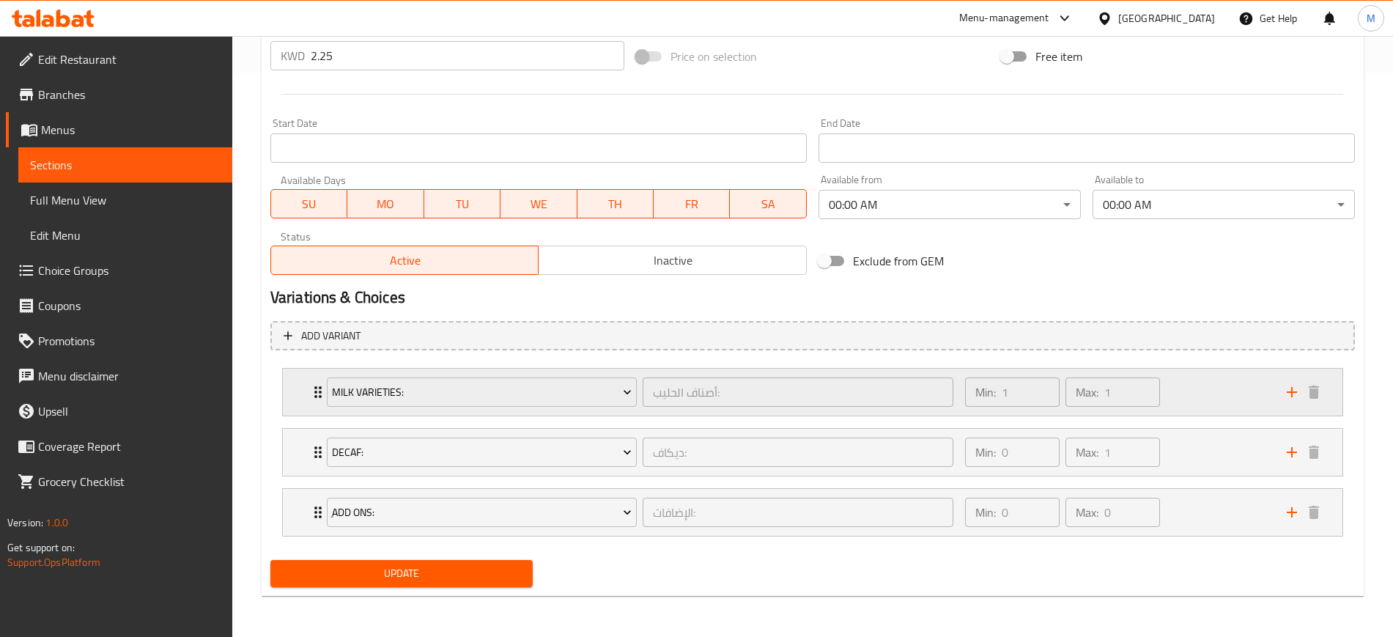
click at [1222, 379] on div "Min: 1 ​ Max: 1 ​" at bounding box center [1117, 391] width 322 height 47
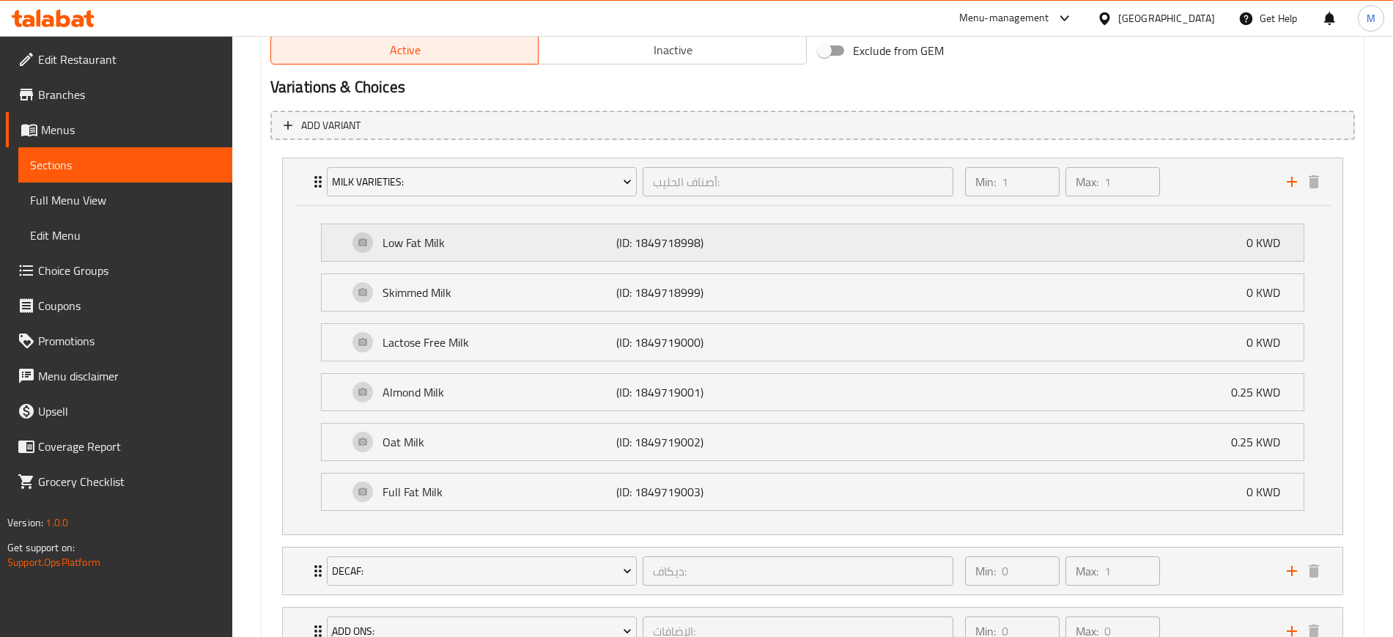
scroll to position [747, 0]
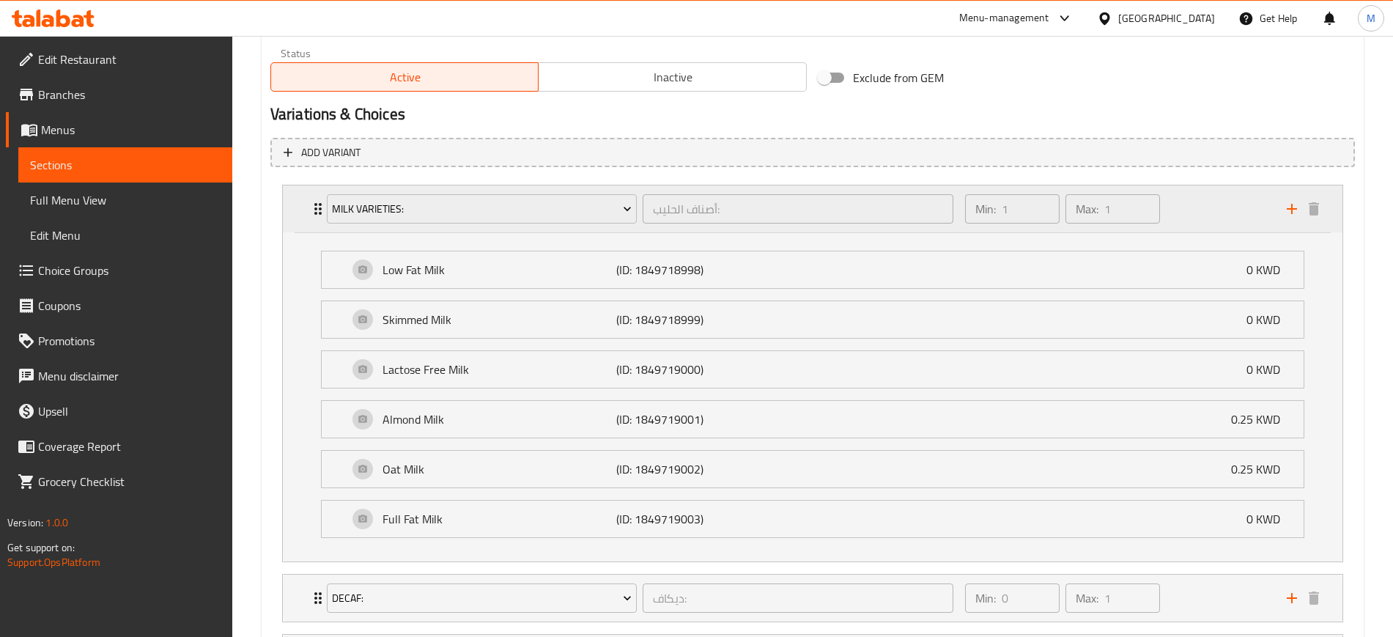
click at [1204, 231] on div "Min: 1 ​ Max: 1 ​" at bounding box center [1117, 208] width 322 height 47
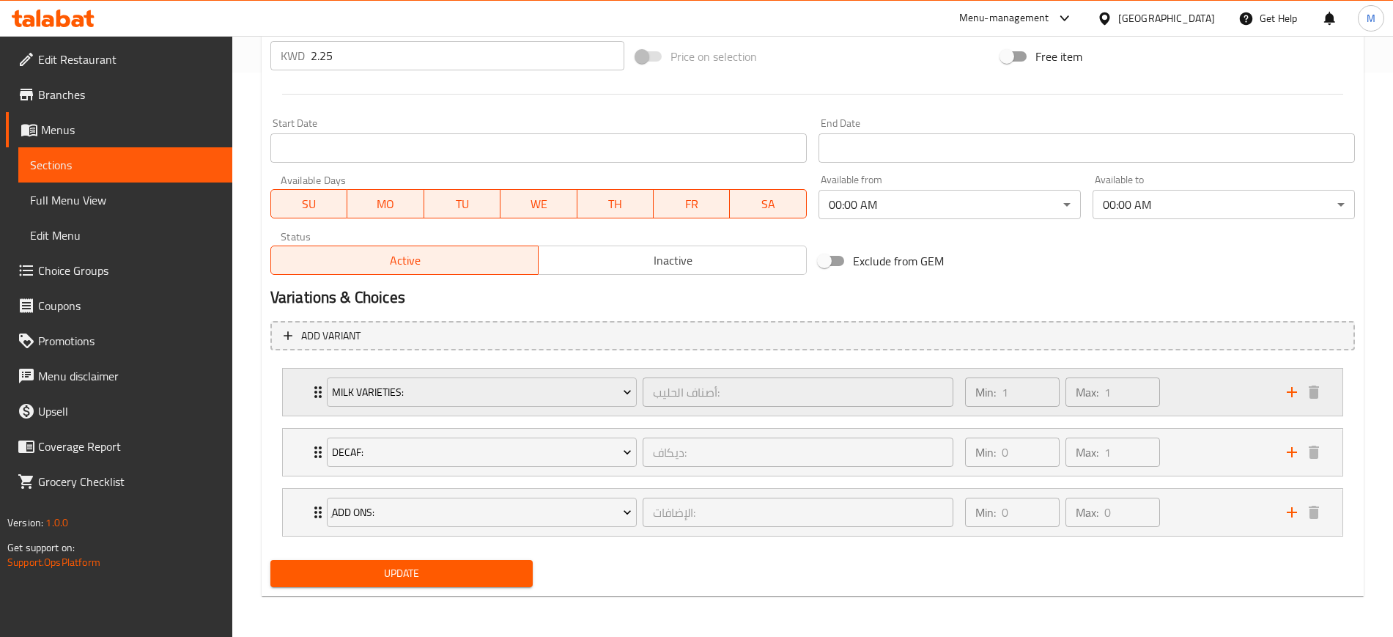
scroll to position [564, 0]
click at [391, 573] on span "Update" at bounding box center [401, 573] width 239 height 18
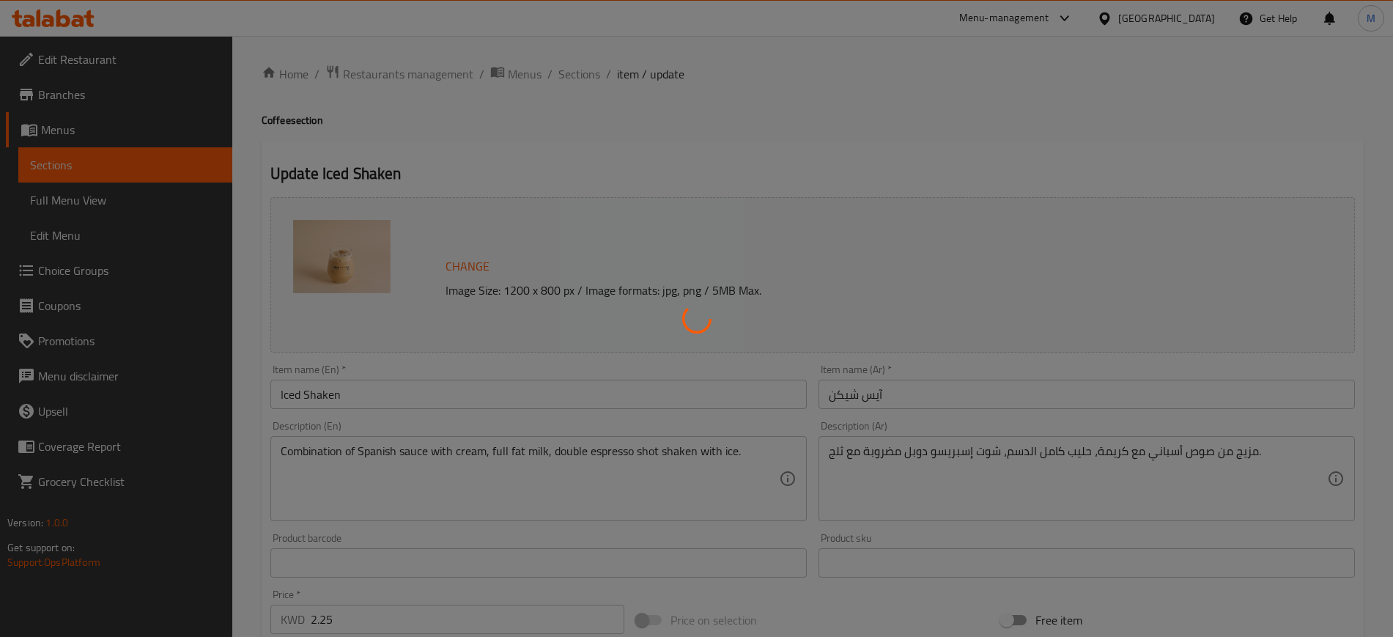
scroll to position [0, 0]
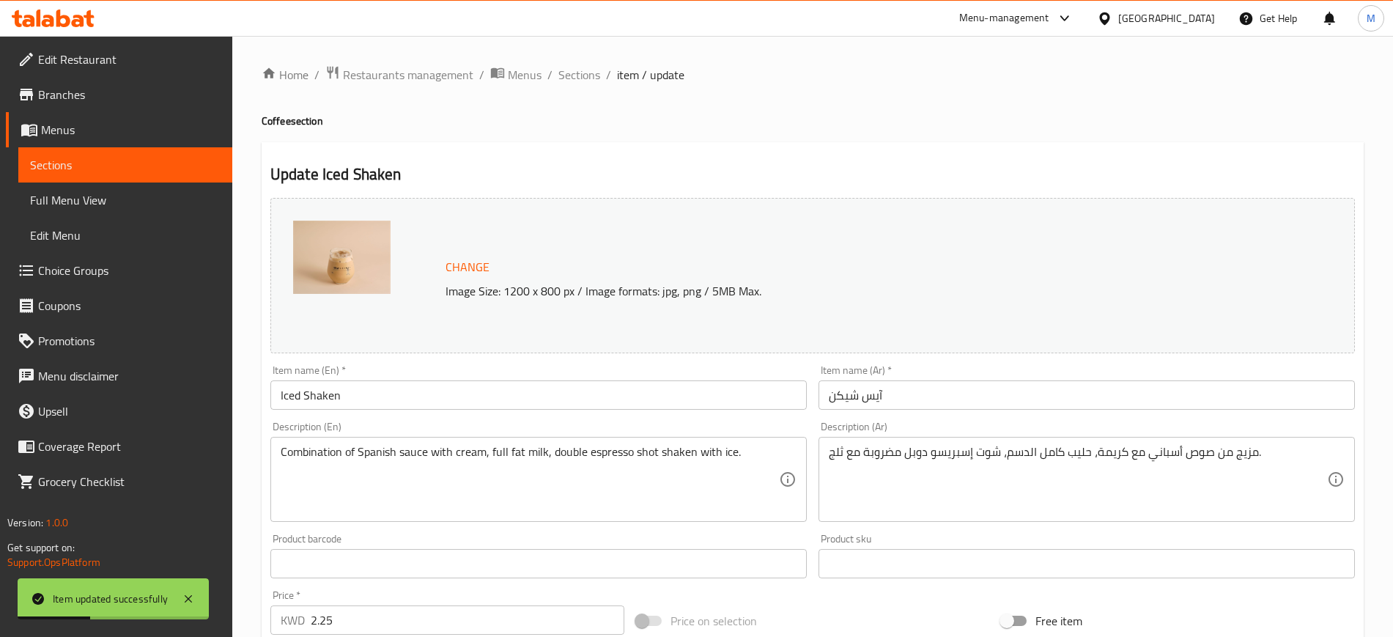
drag, startPoint x: 577, startPoint y: 76, endPoint x: 599, endPoint y: 95, distance: 29.1
click at [577, 76] on span "Sections" at bounding box center [579, 75] width 42 height 18
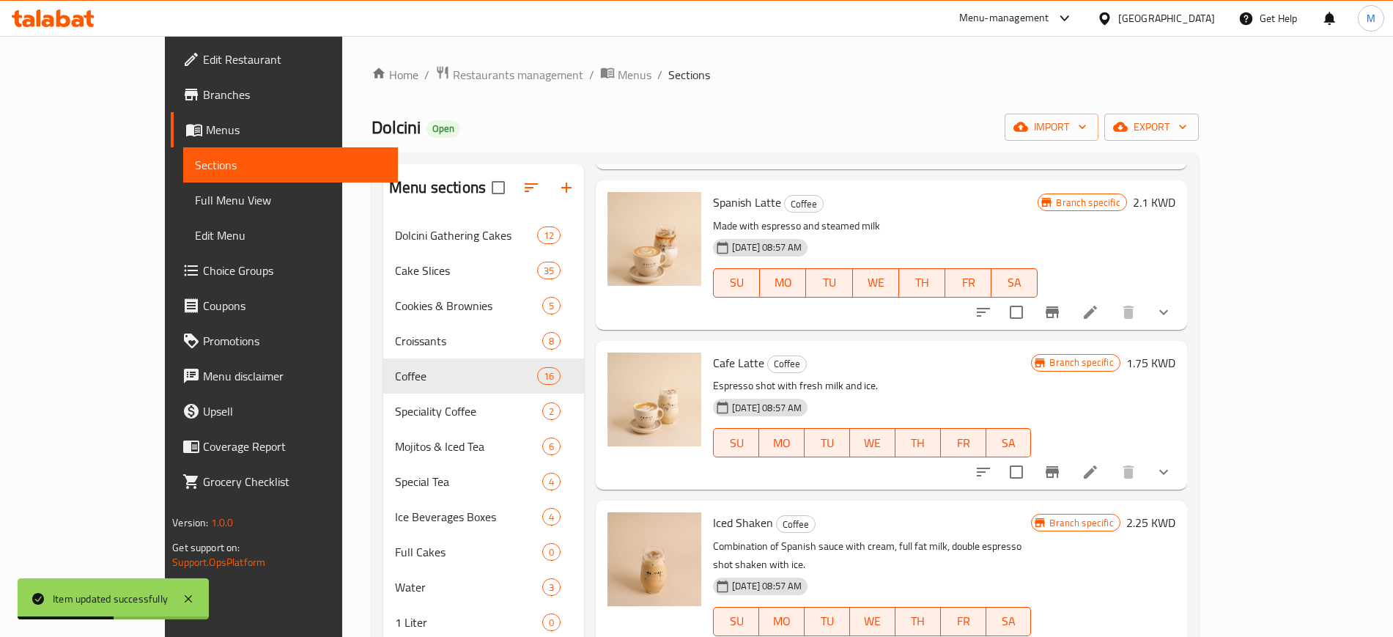
scroll to position [366, 0]
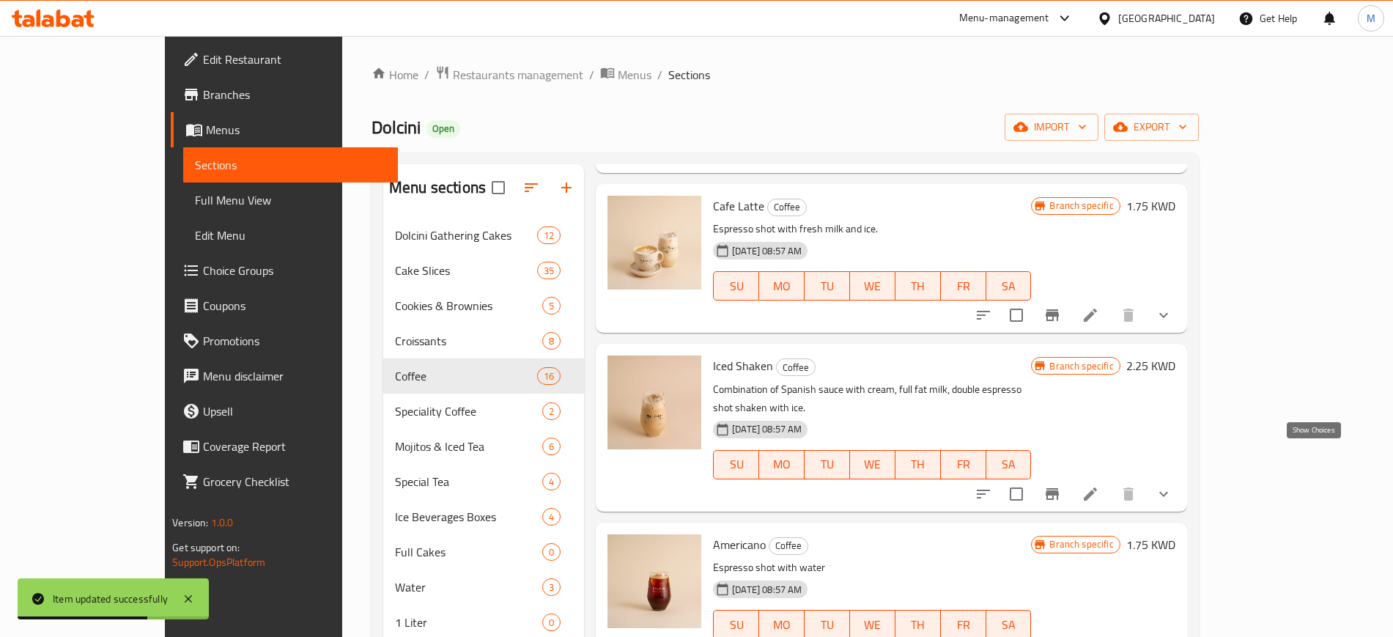
click at [1172, 485] on icon "show more" at bounding box center [1164, 494] width 18 height 18
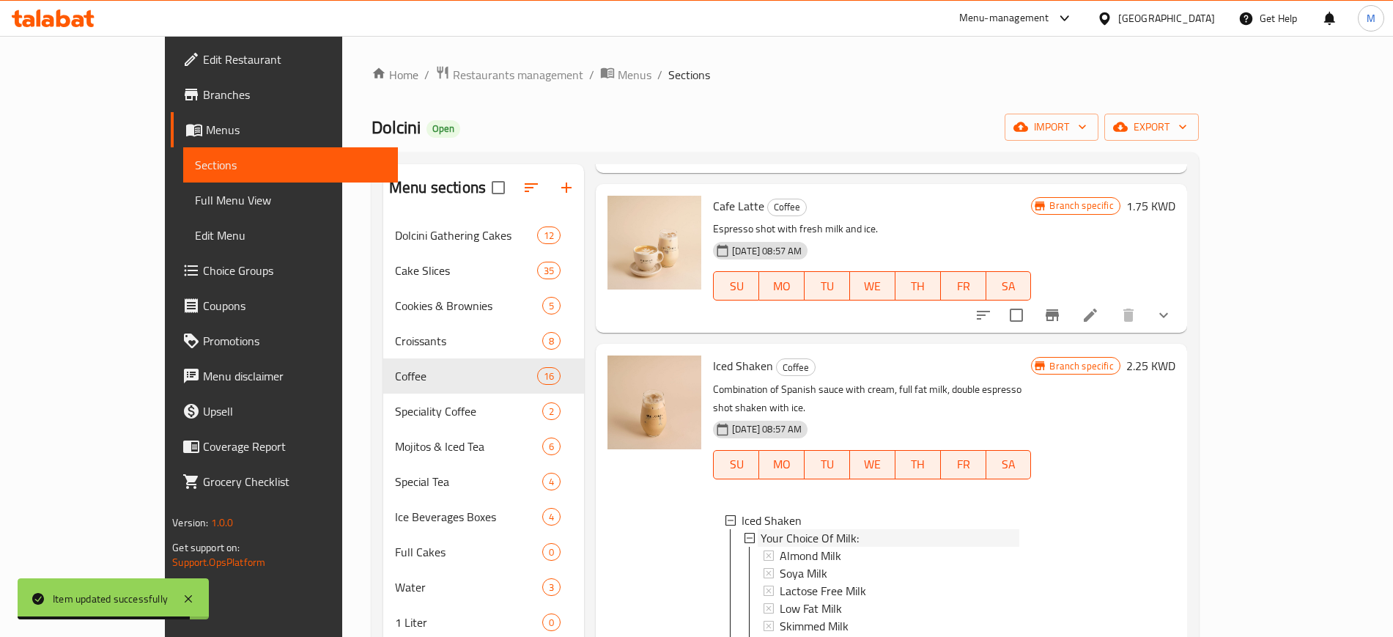
click at [777, 529] on span "Your Choice Of Milk:" at bounding box center [809, 538] width 98 height 18
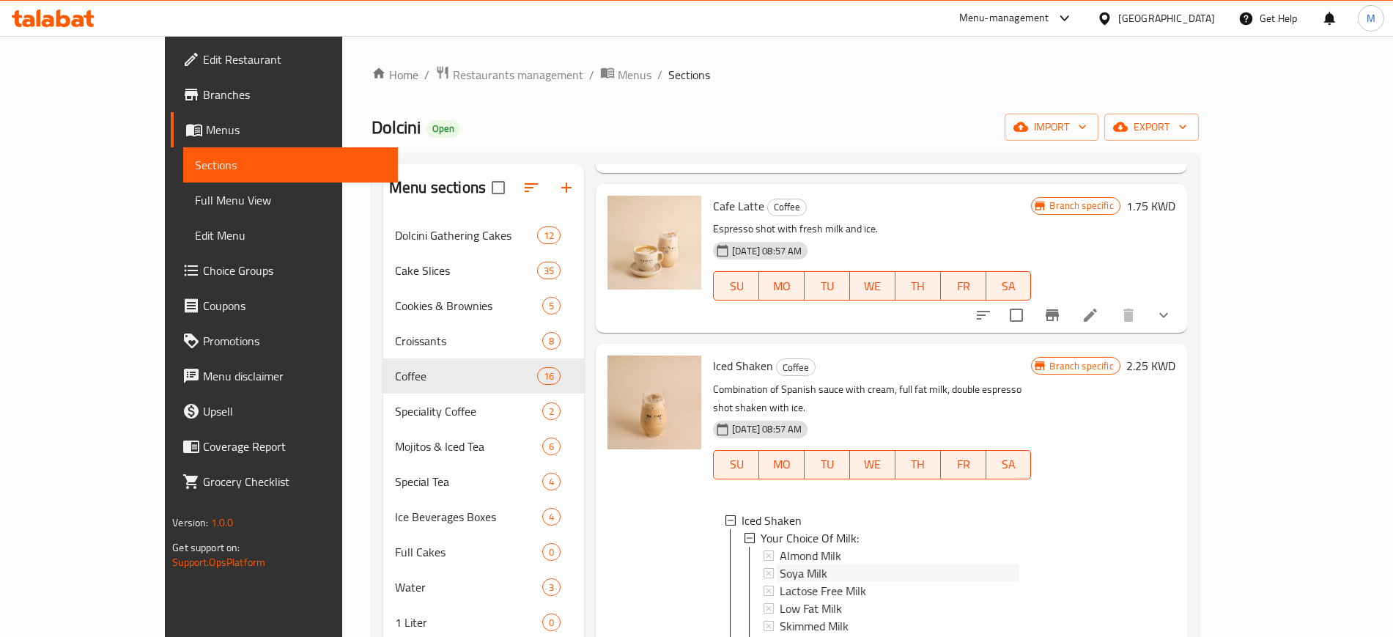
click at [779, 564] on span "Soya Milk" at bounding box center [803, 573] width 48 height 18
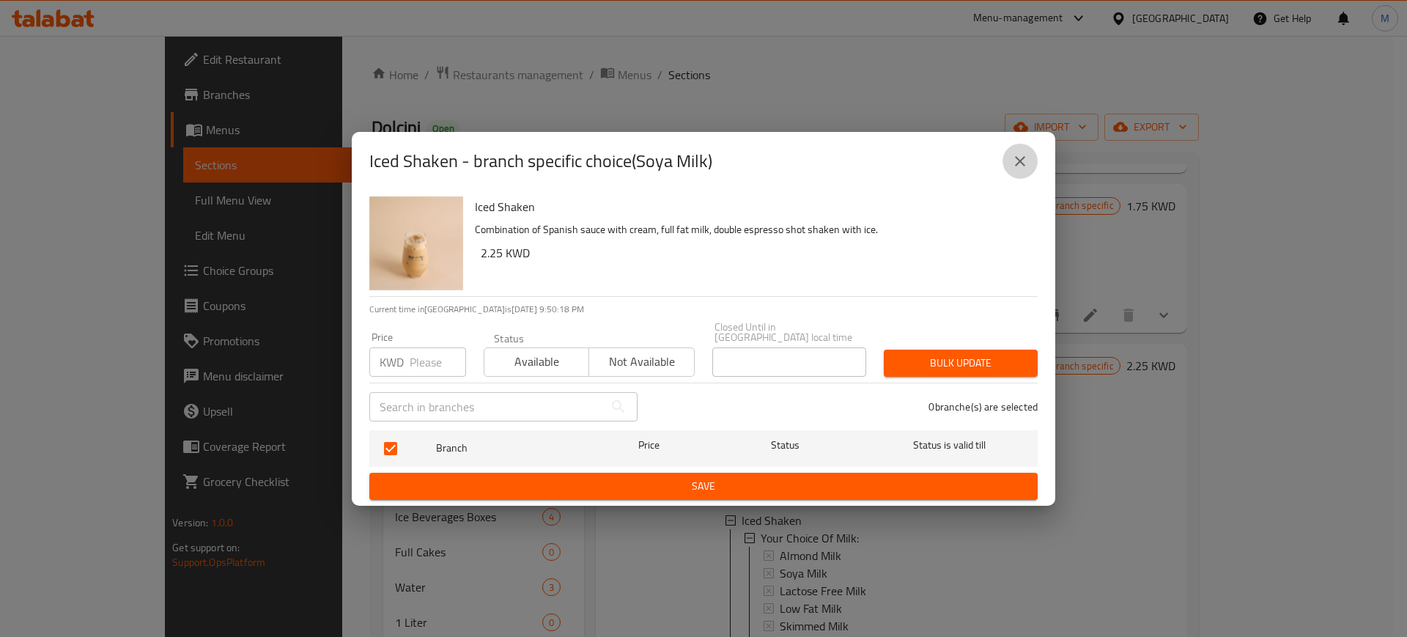
click at [1027, 170] on icon "close" at bounding box center [1020, 161] width 18 height 18
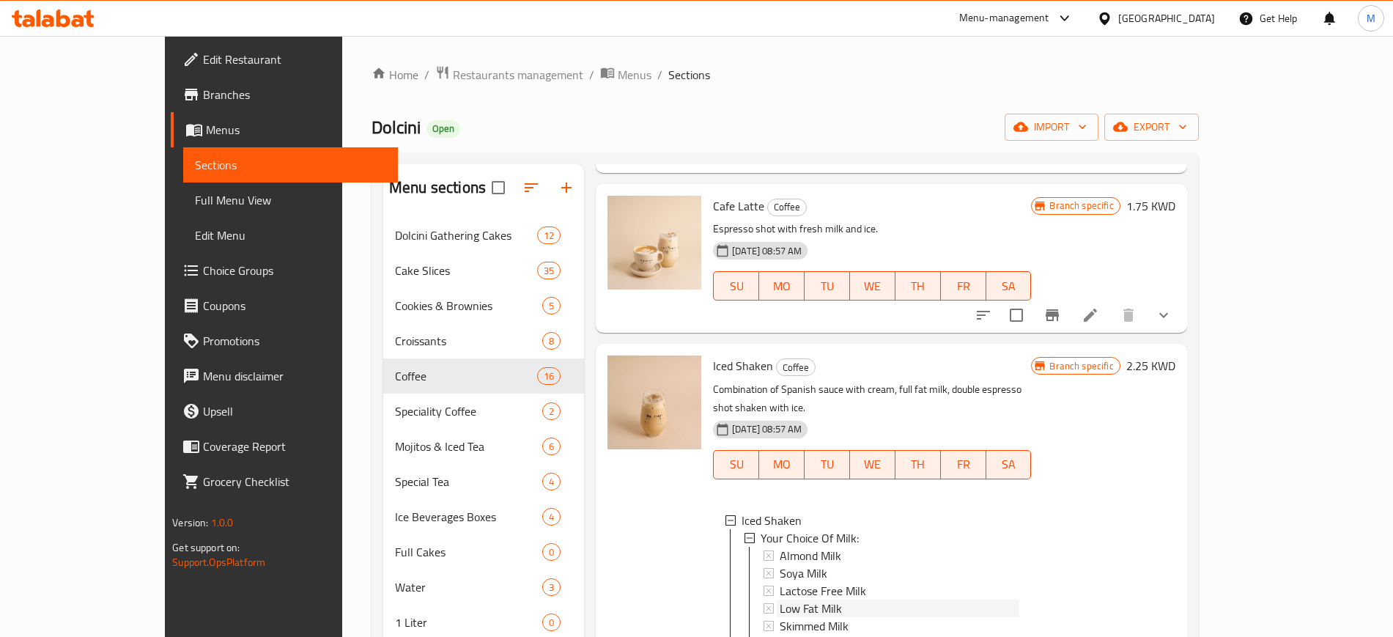
click at [779, 599] on span "Low Fat Milk" at bounding box center [810, 608] width 62 height 18
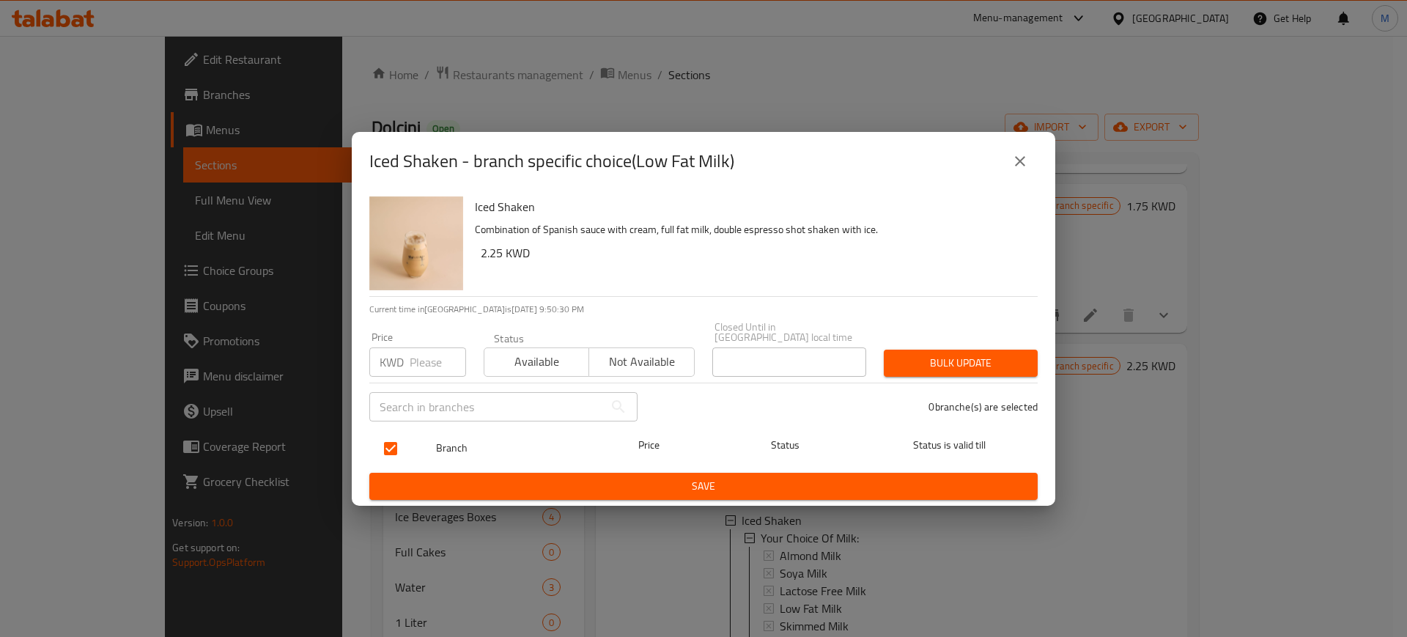
click at [587, 450] on span "Branch" at bounding box center [512, 448] width 152 height 18
click at [588, 437] on div "Branch" at bounding box center [512, 448] width 164 height 42
click at [1015, 166] on icon "close" at bounding box center [1020, 161] width 18 height 18
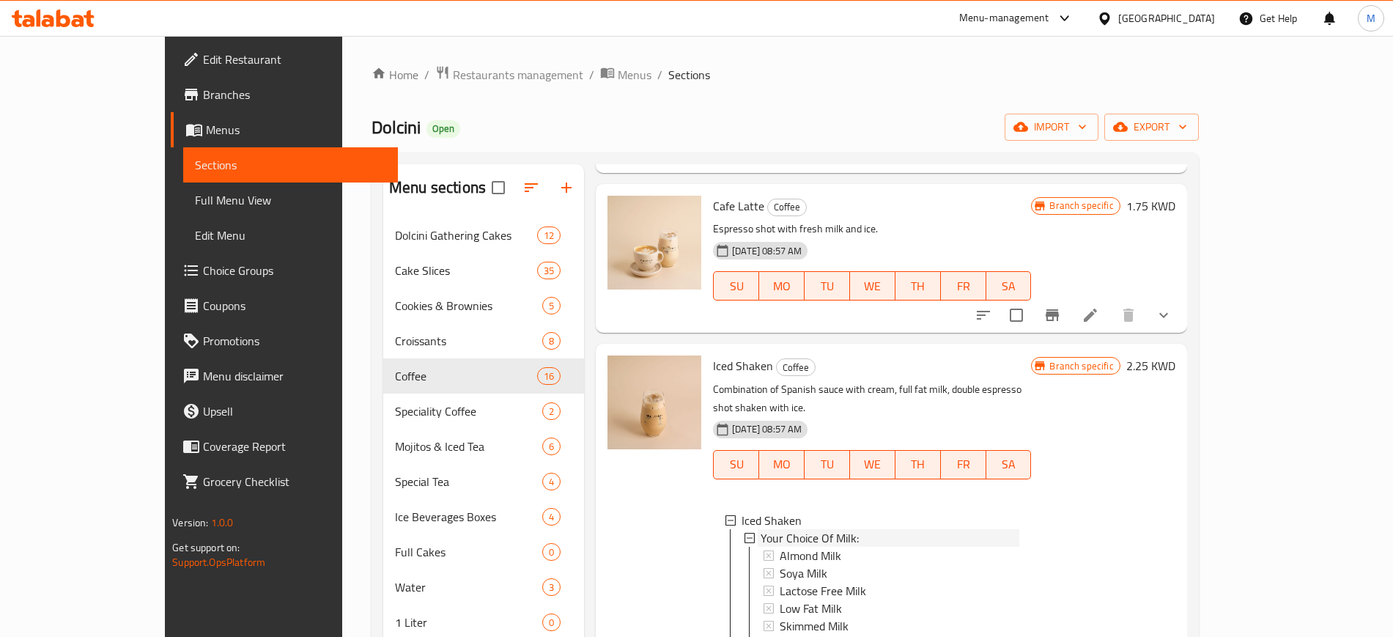
click at [760, 529] on span "Your Choice Of Milk:" at bounding box center [809, 538] width 98 height 18
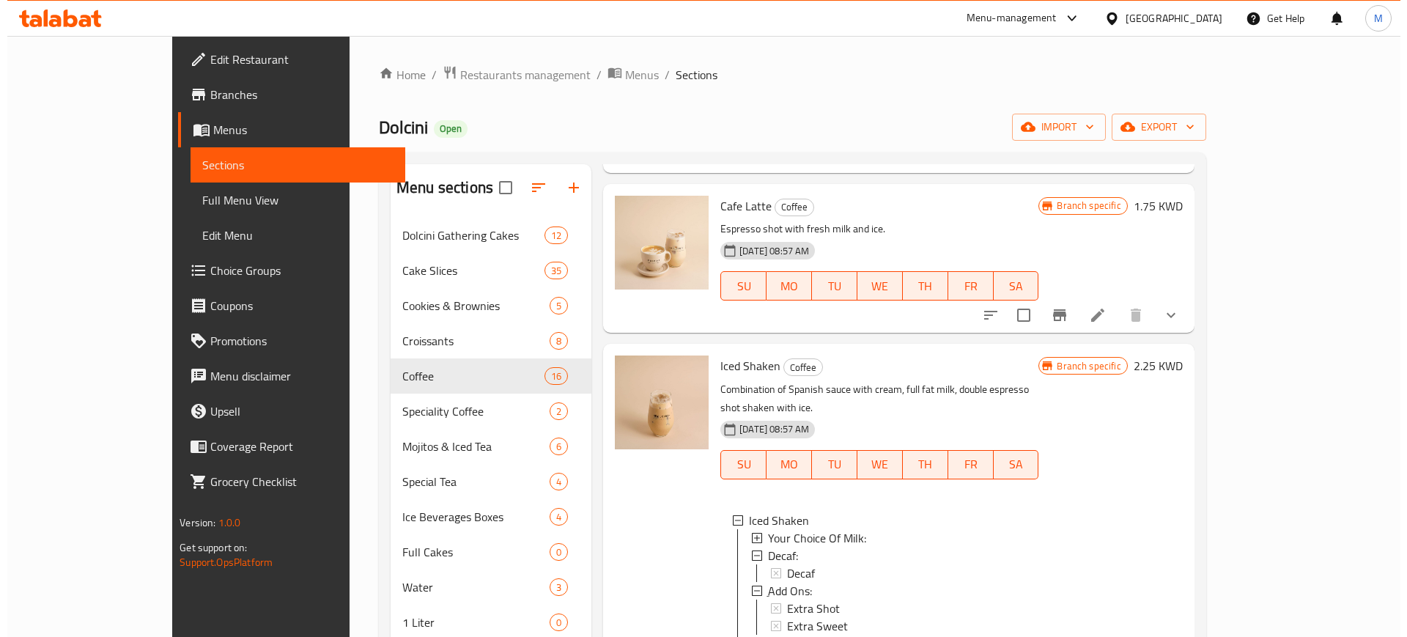
scroll to position [2, 0]
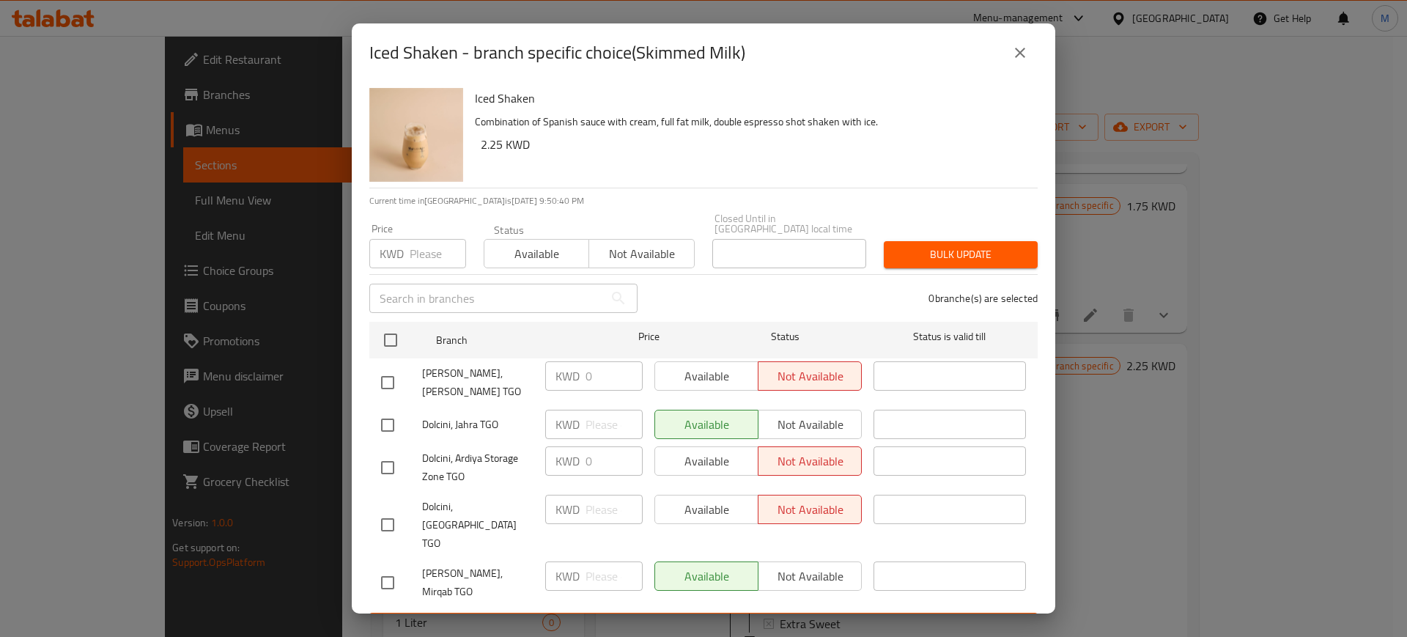
click at [1015, 62] on icon "close" at bounding box center [1020, 53] width 18 height 18
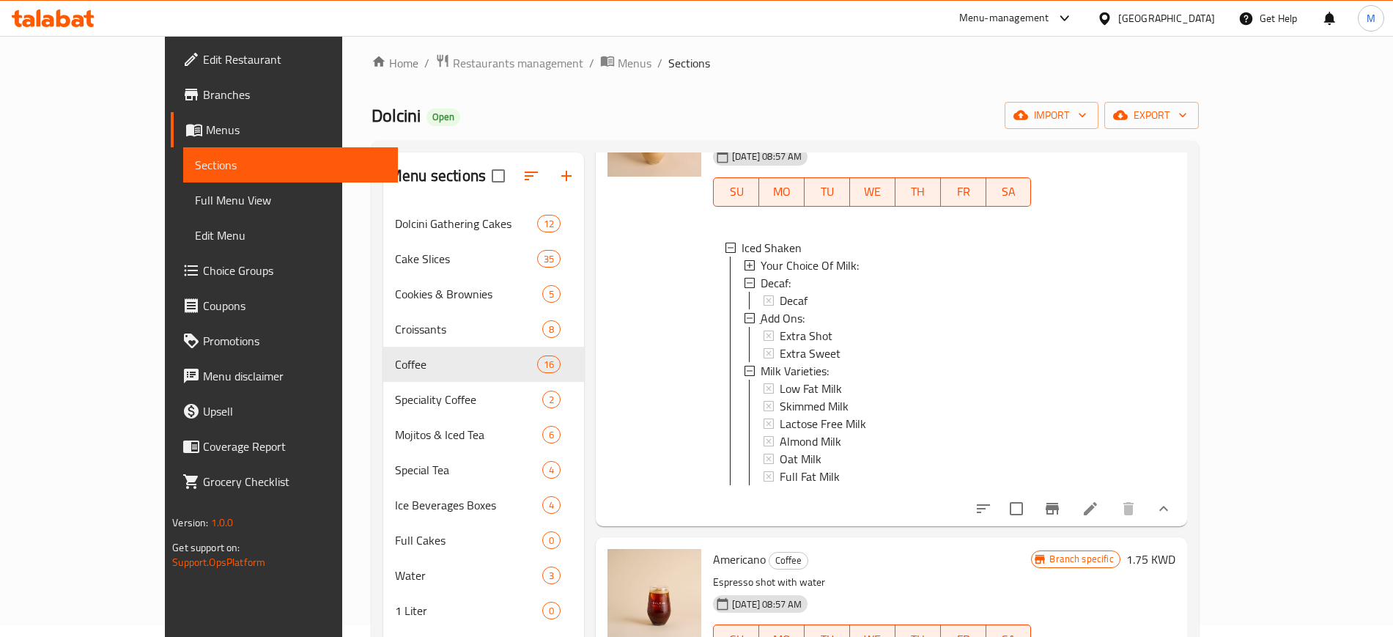
scroll to position [641, 0]
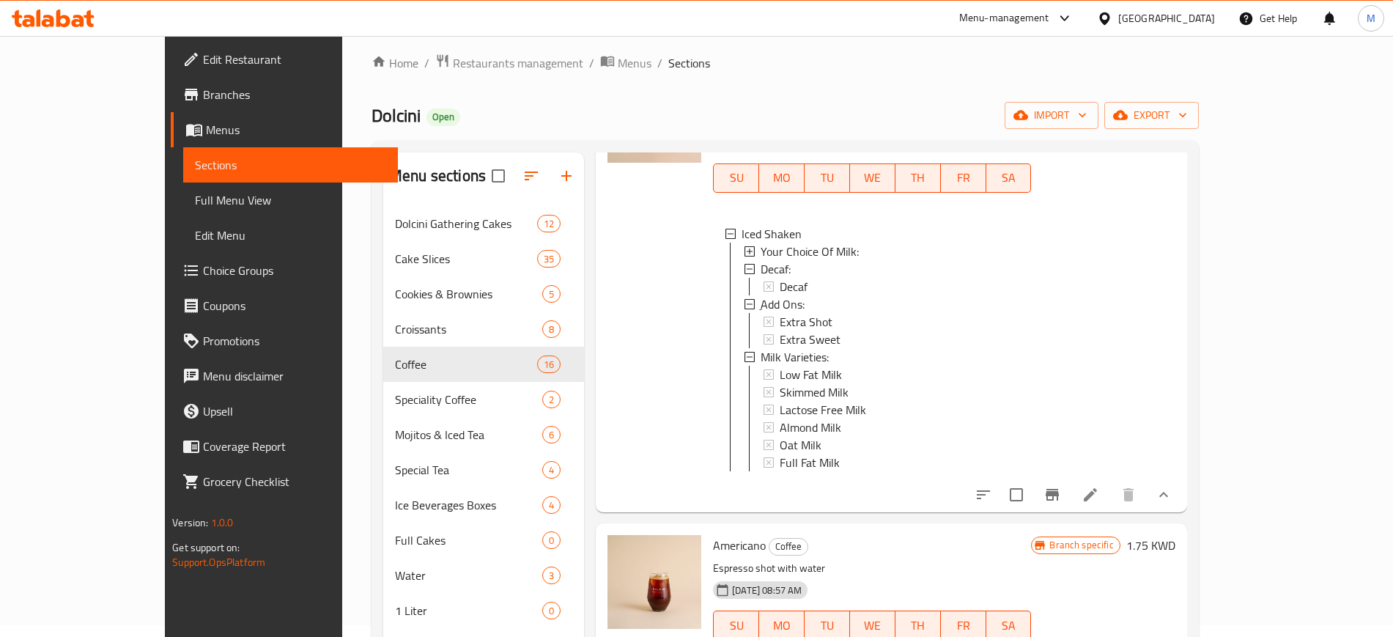
click at [1099, 486] on icon at bounding box center [1090, 495] width 18 height 18
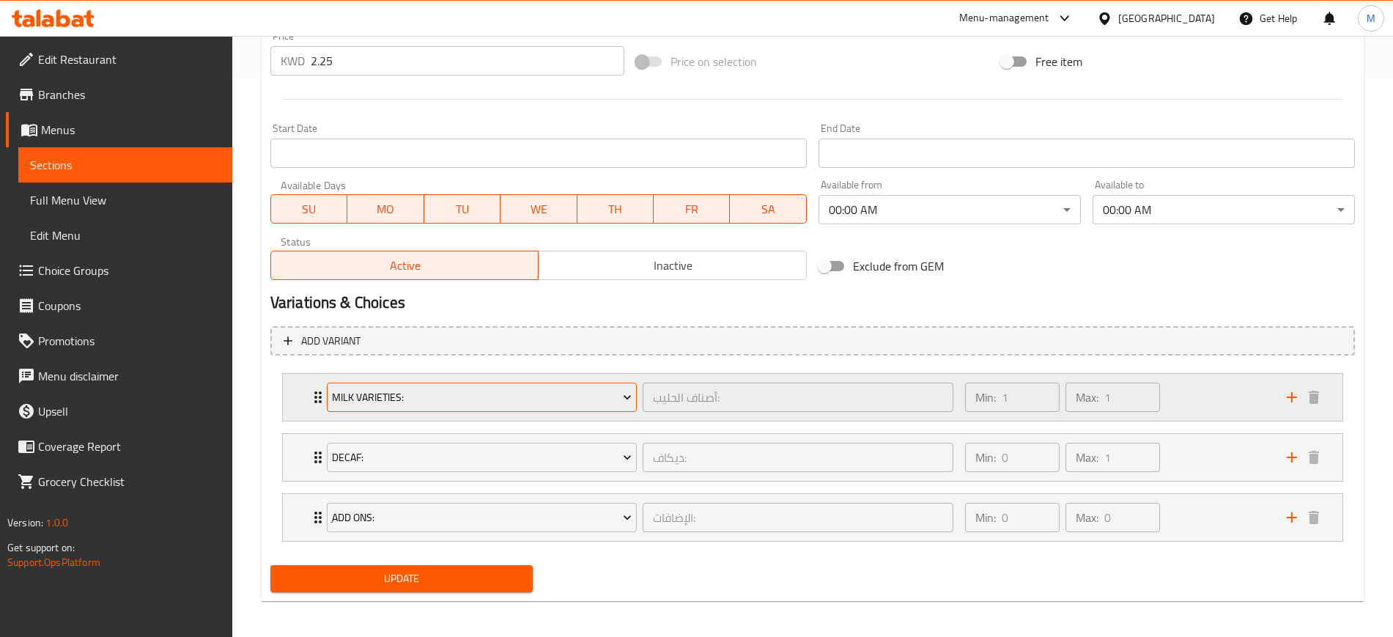
scroll to position [564, 0]
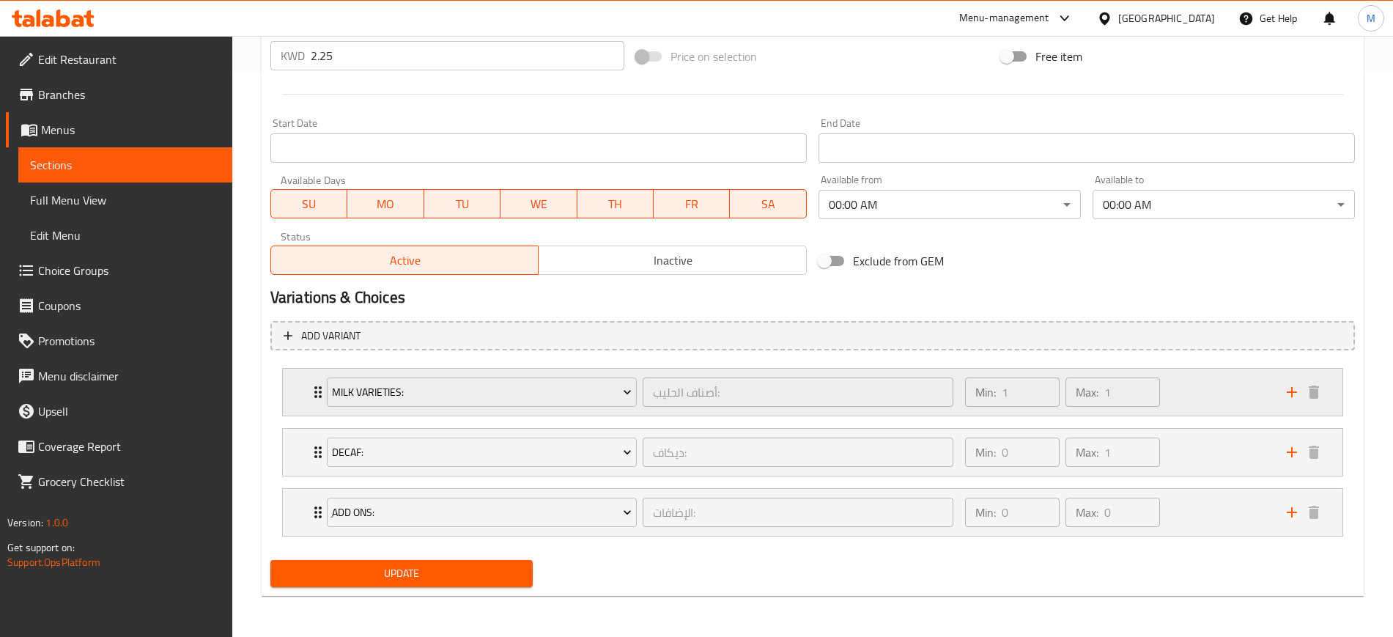
click at [295, 397] on div "Milk Varieties: أصناف الحليب: ​ Min: 1 ​ Max: 1 ​" at bounding box center [812, 391] width 1059 height 47
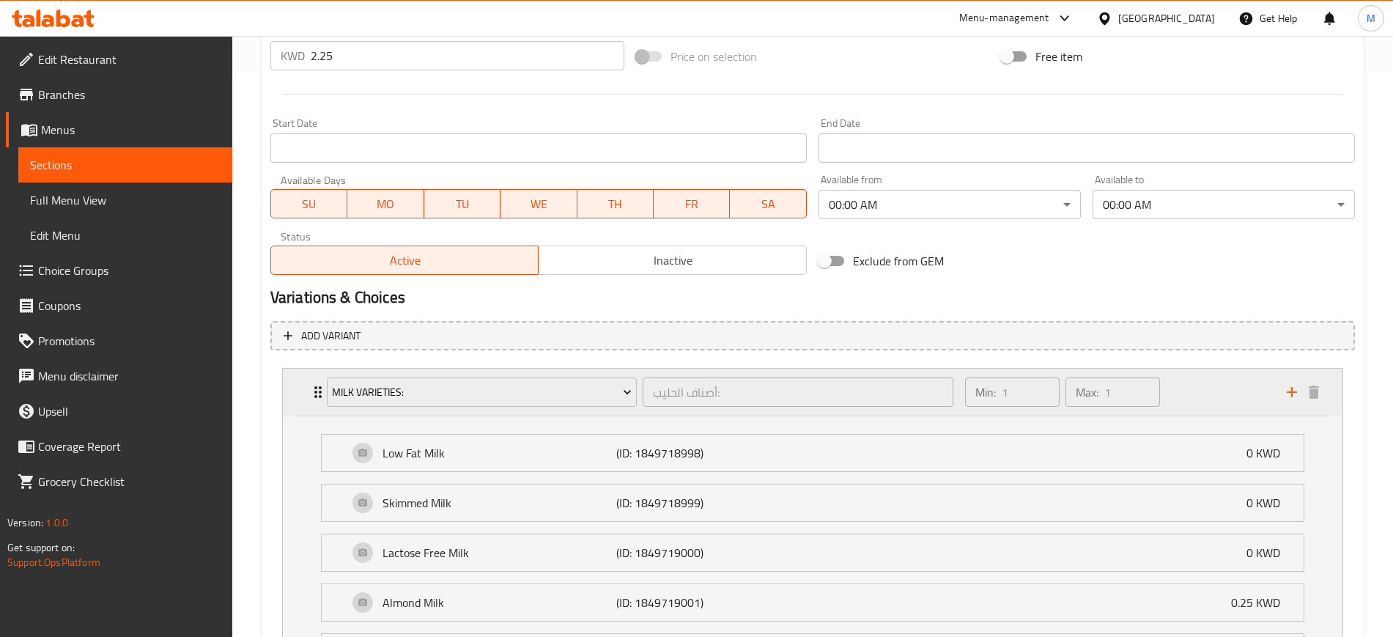
click at [293, 396] on div "Milk Varieties: أصناف الحليب: ​ Min: 1 ​ Max: 1 ​" at bounding box center [812, 391] width 1059 height 47
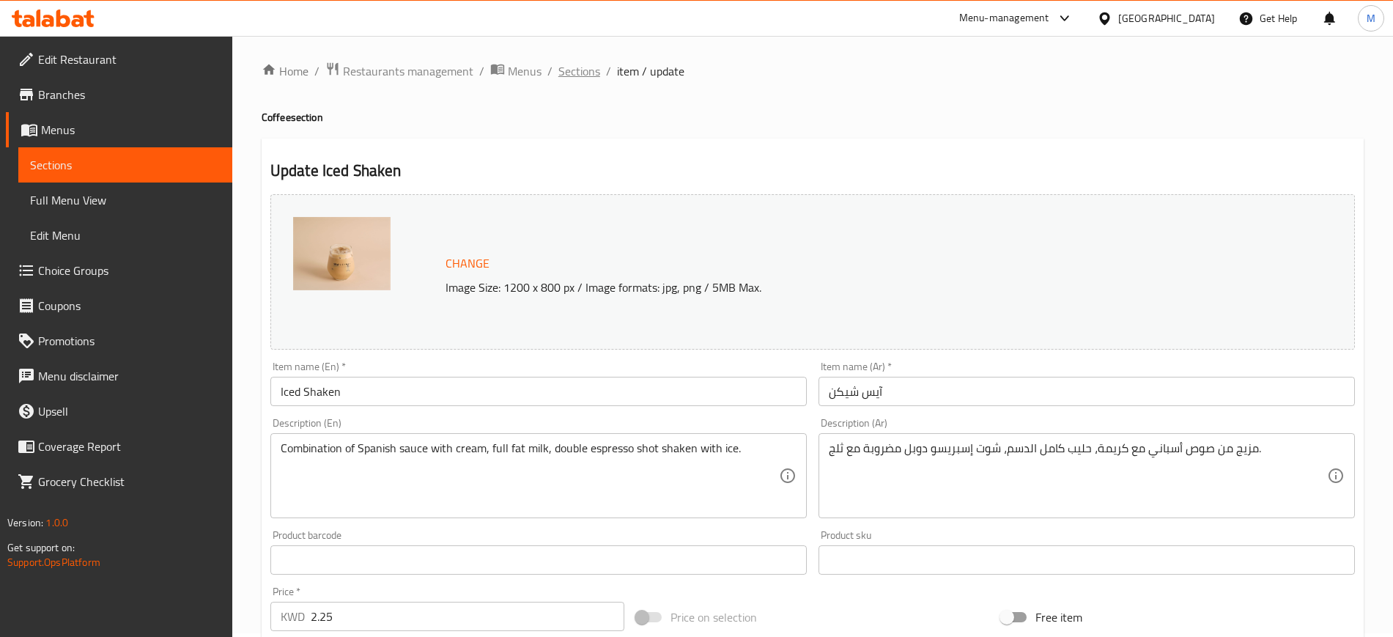
scroll to position [0, 0]
drag, startPoint x: 577, startPoint y: 75, endPoint x: 703, endPoint y: 146, distance: 144.9
click at [576, 75] on span "Sections" at bounding box center [579, 75] width 42 height 18
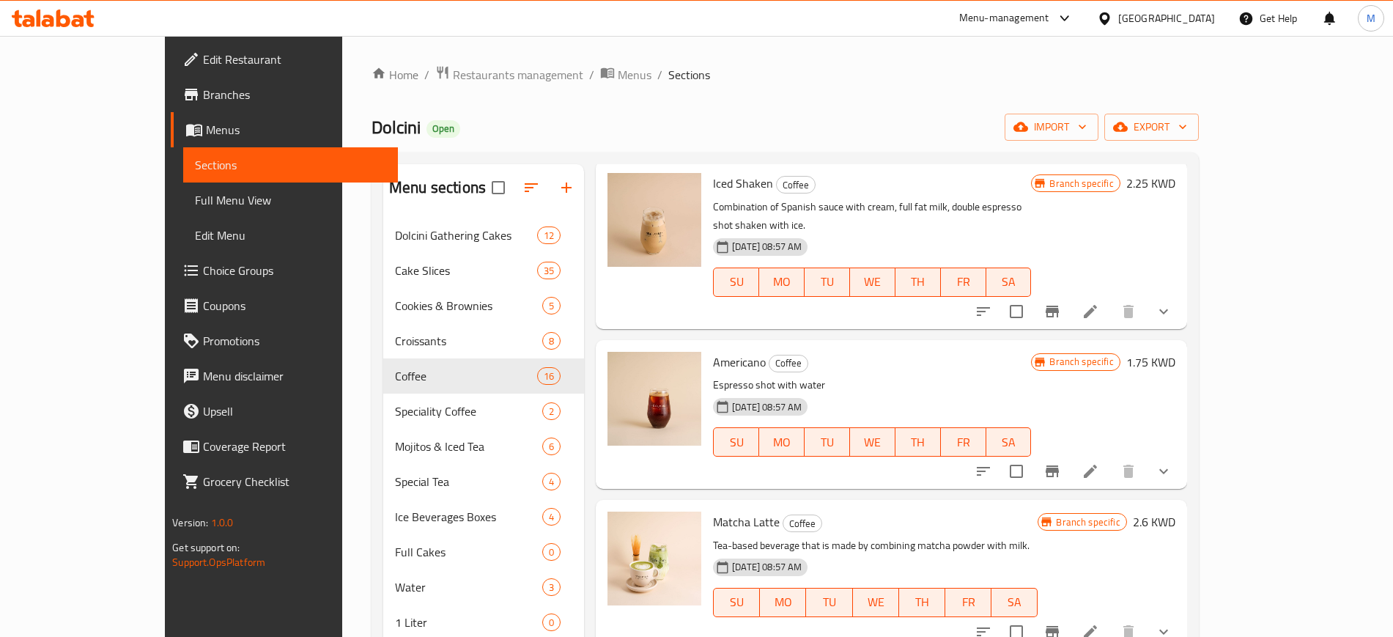
scroll to position [549, 0]
click at [1181, 453] on button "show more" at bounding box center [1163, 470] width 35 height 35
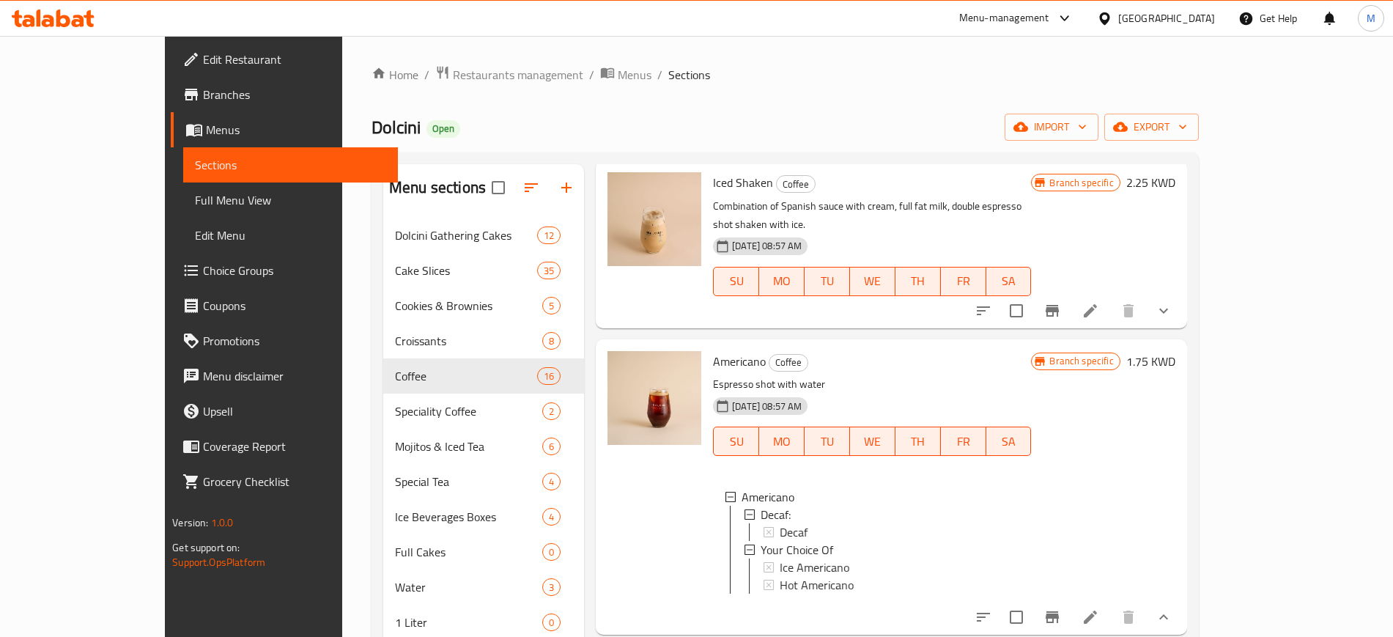
scroll to position [2, 0]
click at [1111, 604] on li at bounding box center [1090, 617] width 41 height 26
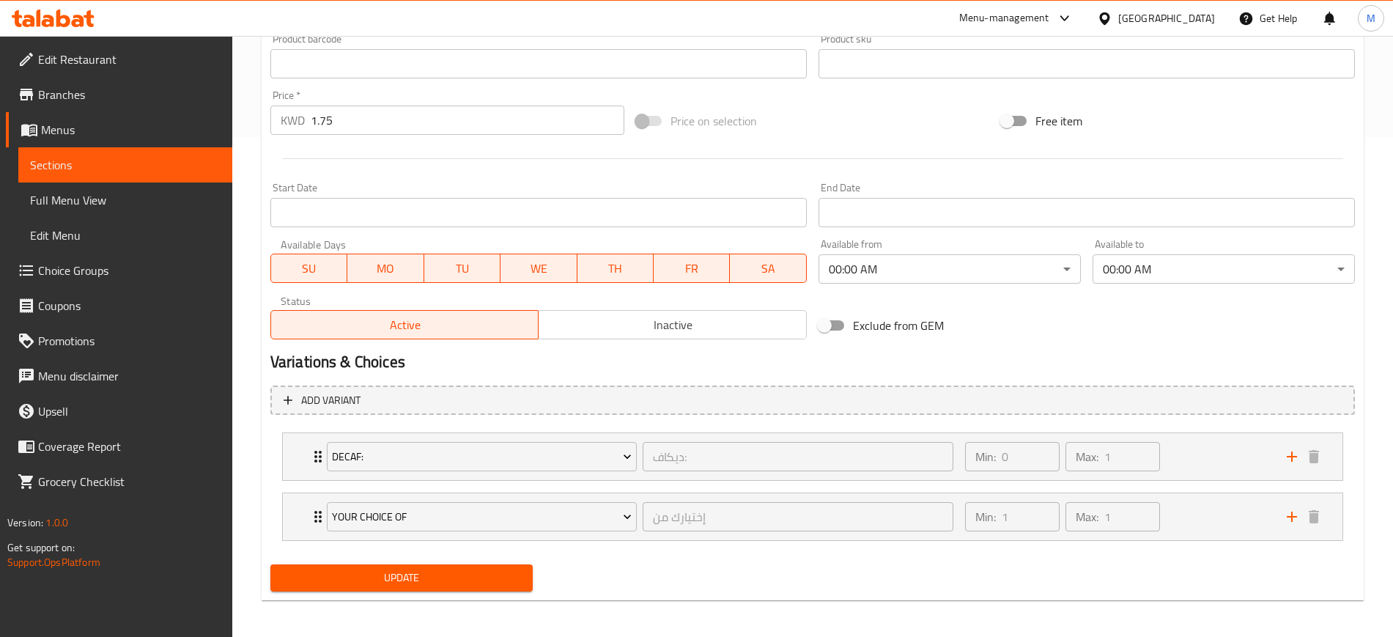
scroll to position [504, 0]
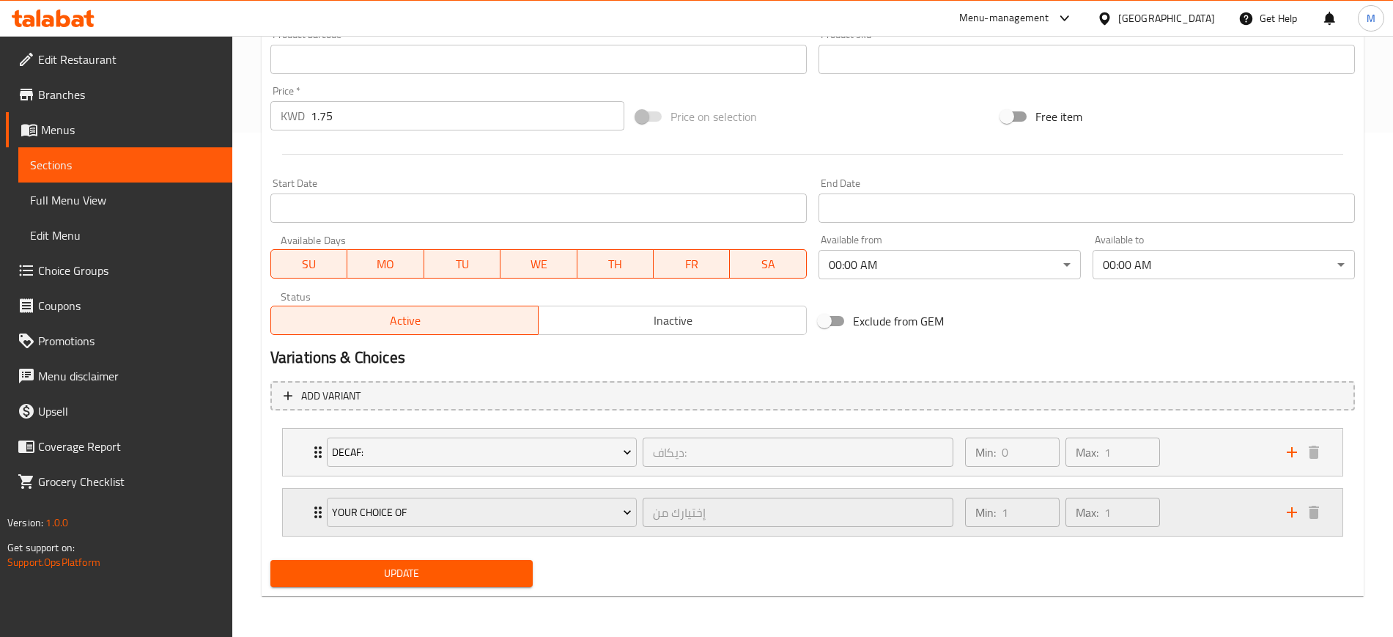
click at [293, 509] on div "Your Choice Of إختيارك من ​ Min: 1 ​ Max: 1 ​" at bounding box center [812, 512] width 1059 height 47
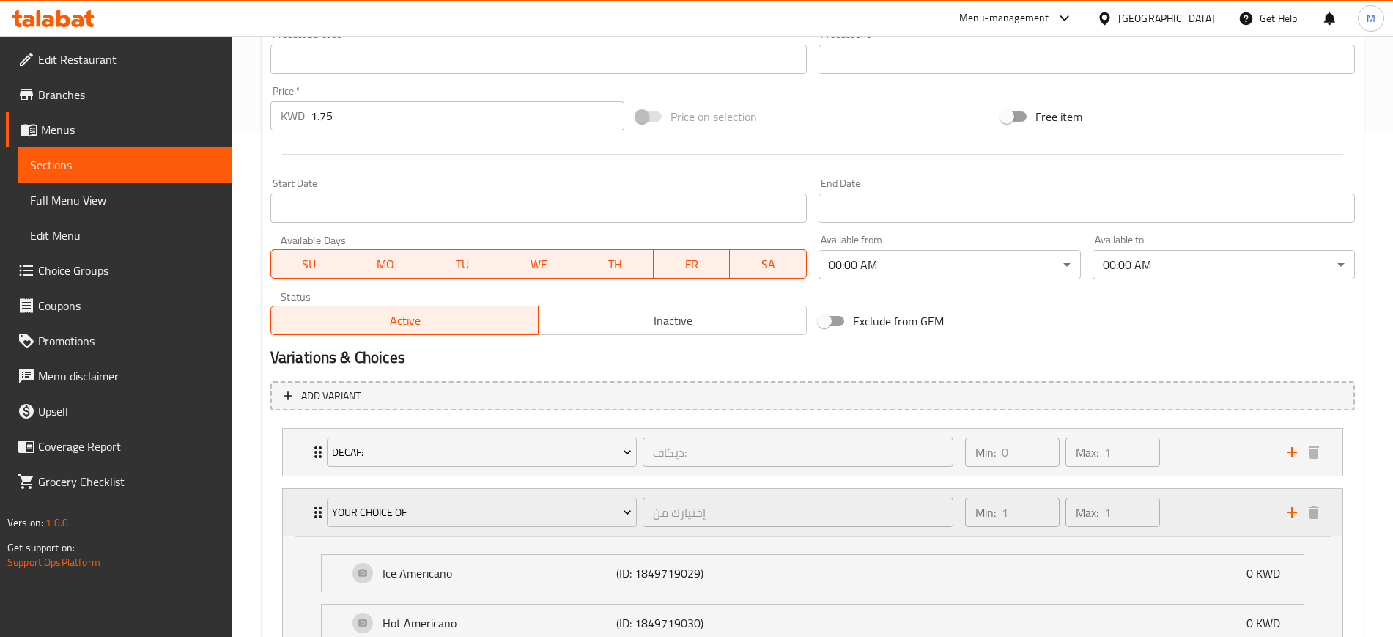
click at [293, 512] on div "Your Choice Of إختيارك من ​ Min: 1 ​ Max: 1 ​" at bounding box center [812, 512] width 1059 height 47
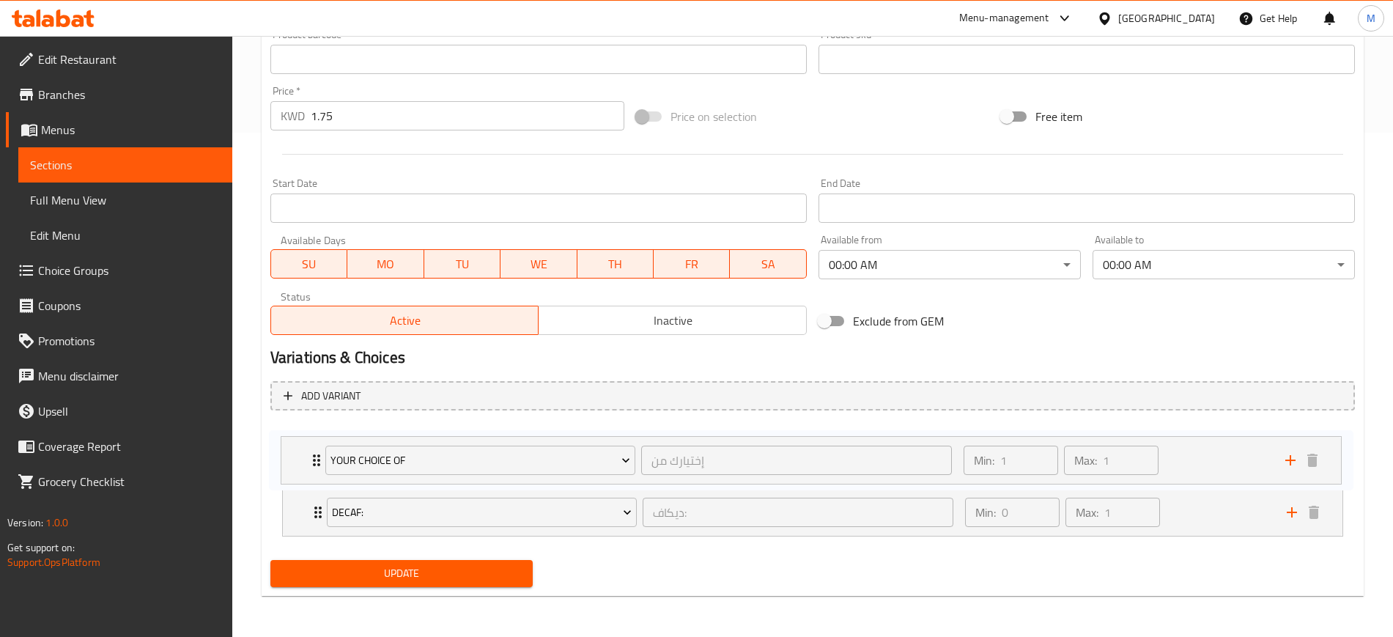
drag, startPoint x: 300, startPoint y: 485, endPoint x: 296, endPoint y: 442, distance: 42.6
click at [296, 442] on div "Decaf: ديكاف: ​ Min: 0 ​ Max: 1 ​ Decaf (ID: 1893492515) 0 KWD Name (En) Decaf …" at bounding box center [812, 482] width 1084 height 120
type input "إختيارك من"
click at [305, 451] on div "Your Choice Of إختيارك من ​ Min: 1 ​ Max: 1 ​" at bounding box center [812, 452] width 1059 height 47
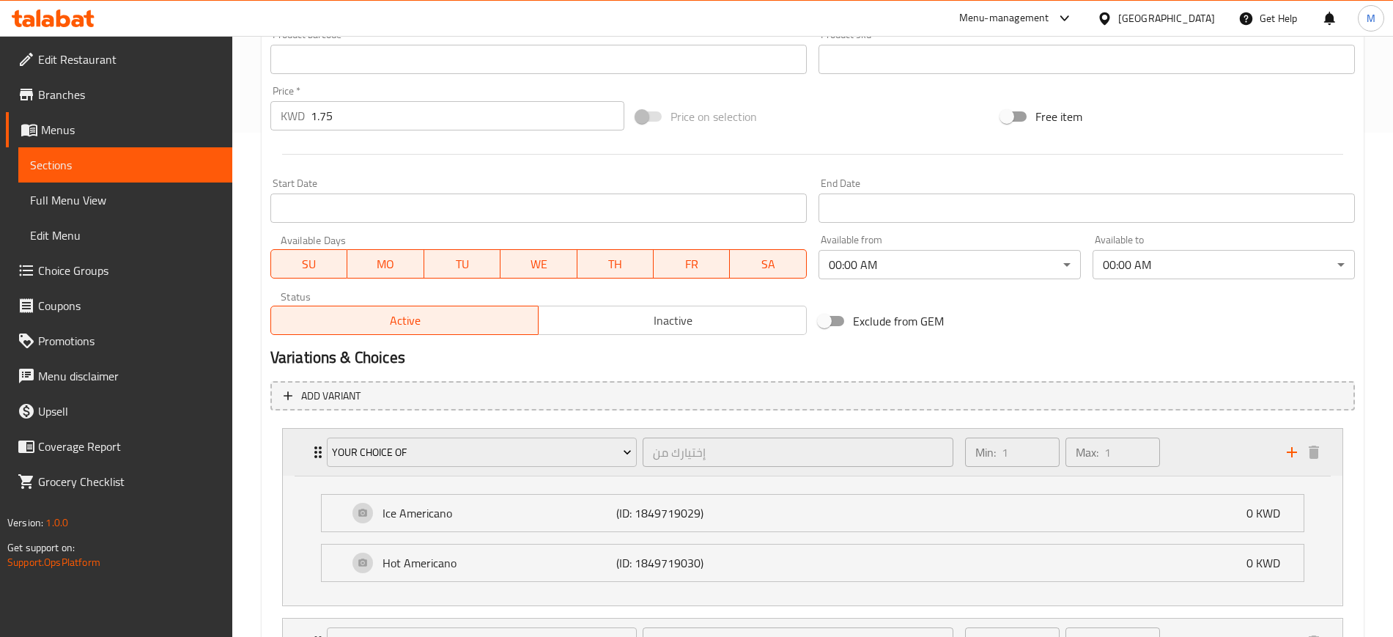
click at [305, 451] on div "Your Choice Of إختيارك من ​ Min: 1 ​ Max: 1 ​" at bounding box center [812, 452] width 1059 height 47
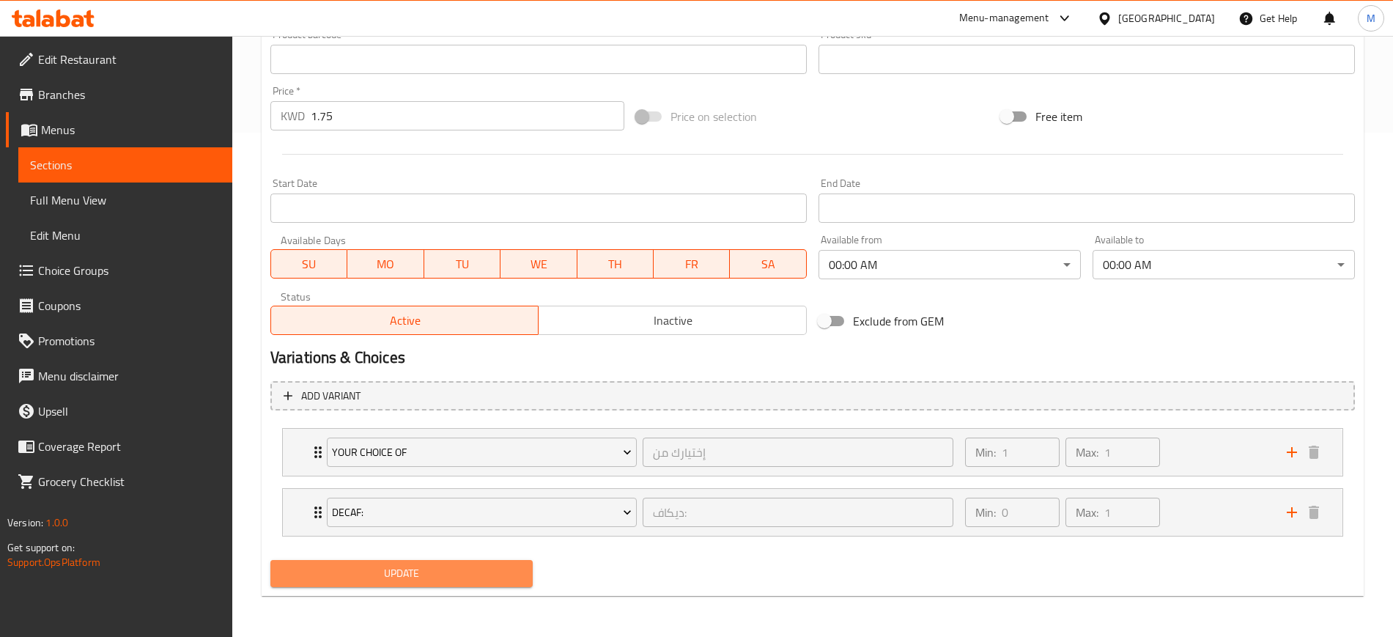
click at [439, 572] on span "Update" at bounding box center [401, 573] width 239 height 18
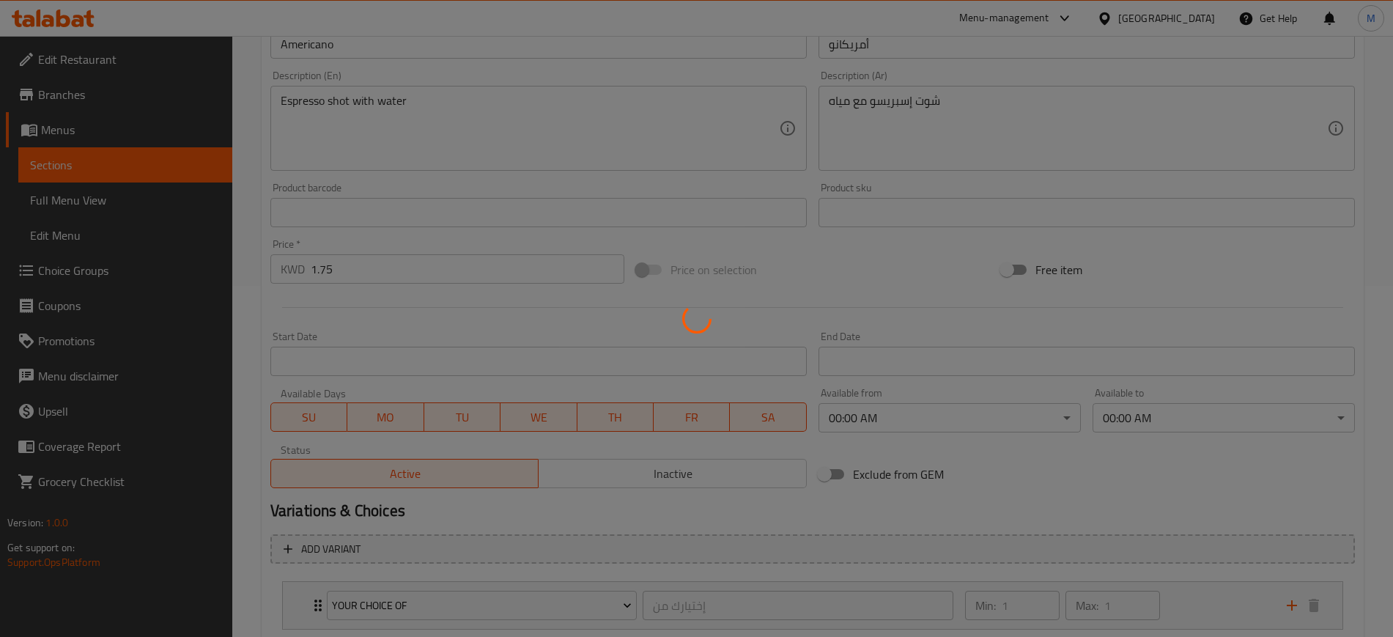
scroll to position [0, 0]
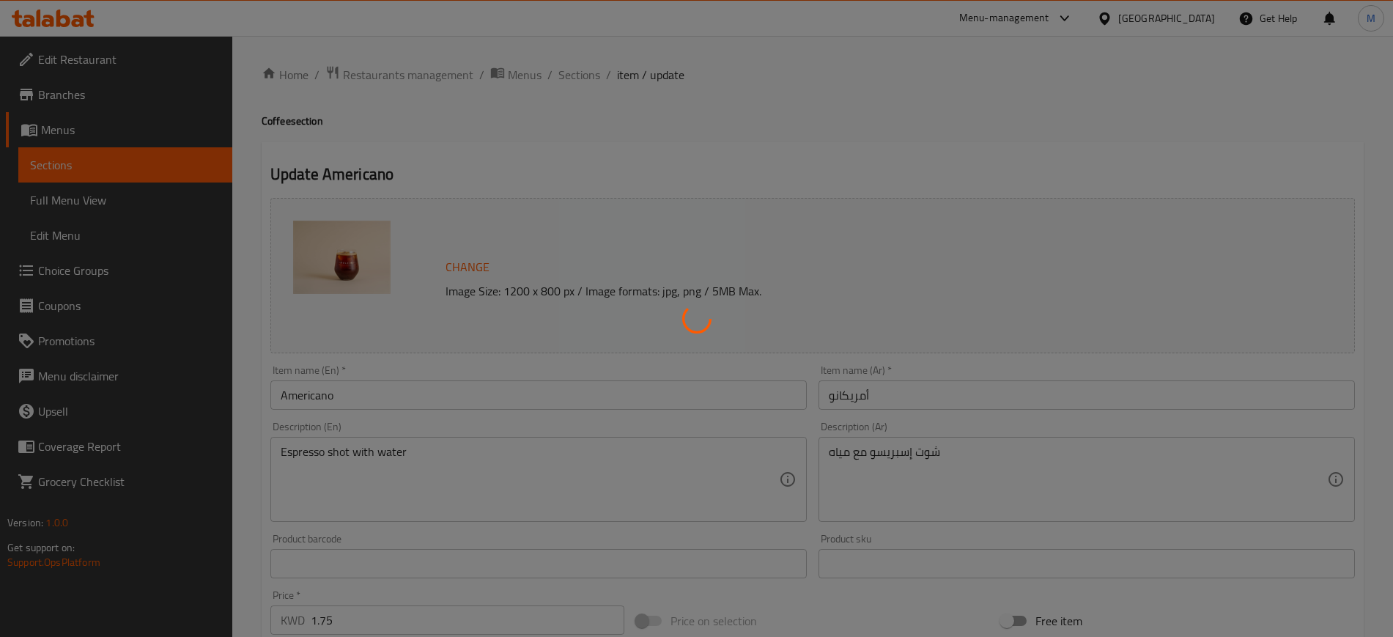
type input "إختيارك من"
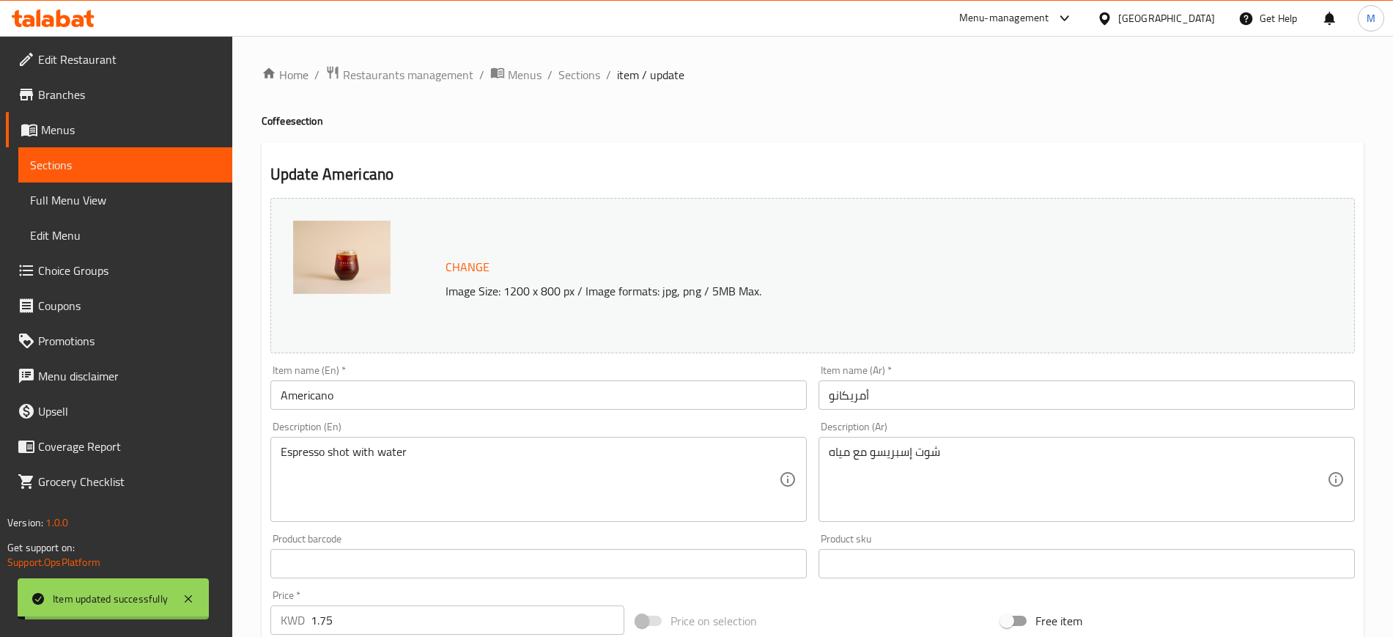
drag, startPoint x: 584, startPoint y: 78, endPoint x: 593, endPoint y: 96, distance: 20.6
click at [584, 78] on span "Sections" at bounding box center [579, 75] width 42 height 18
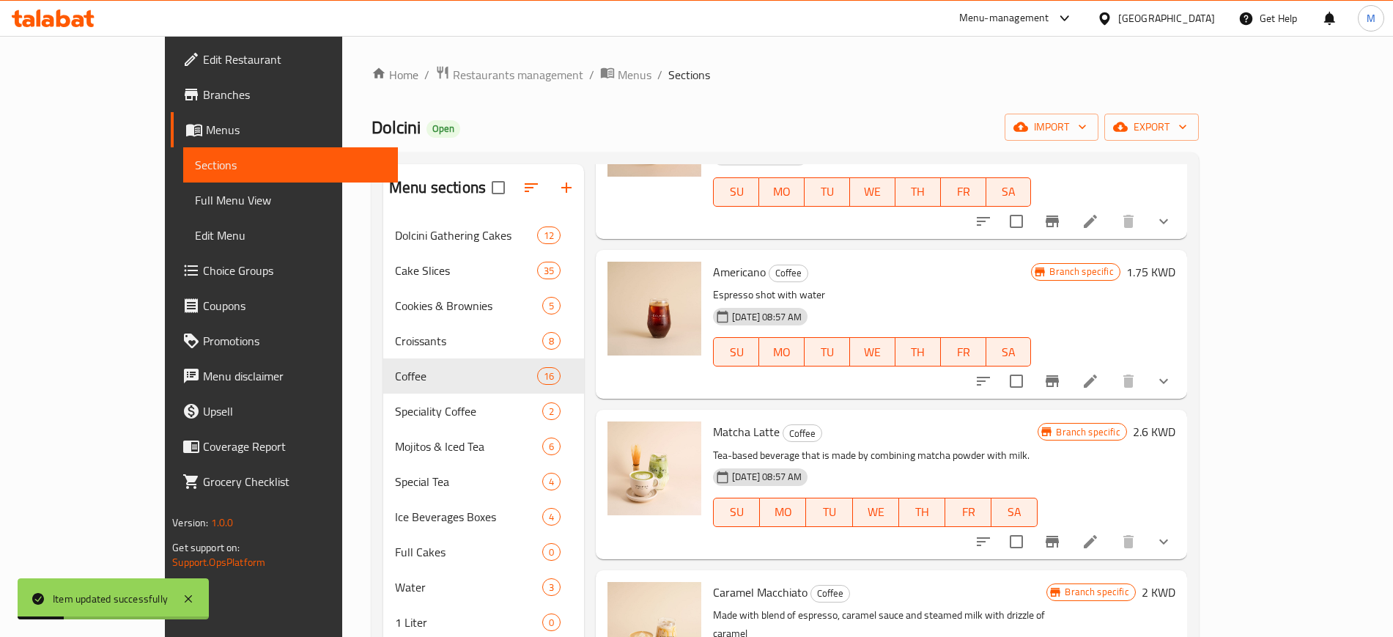
scroll to position [733, 0]
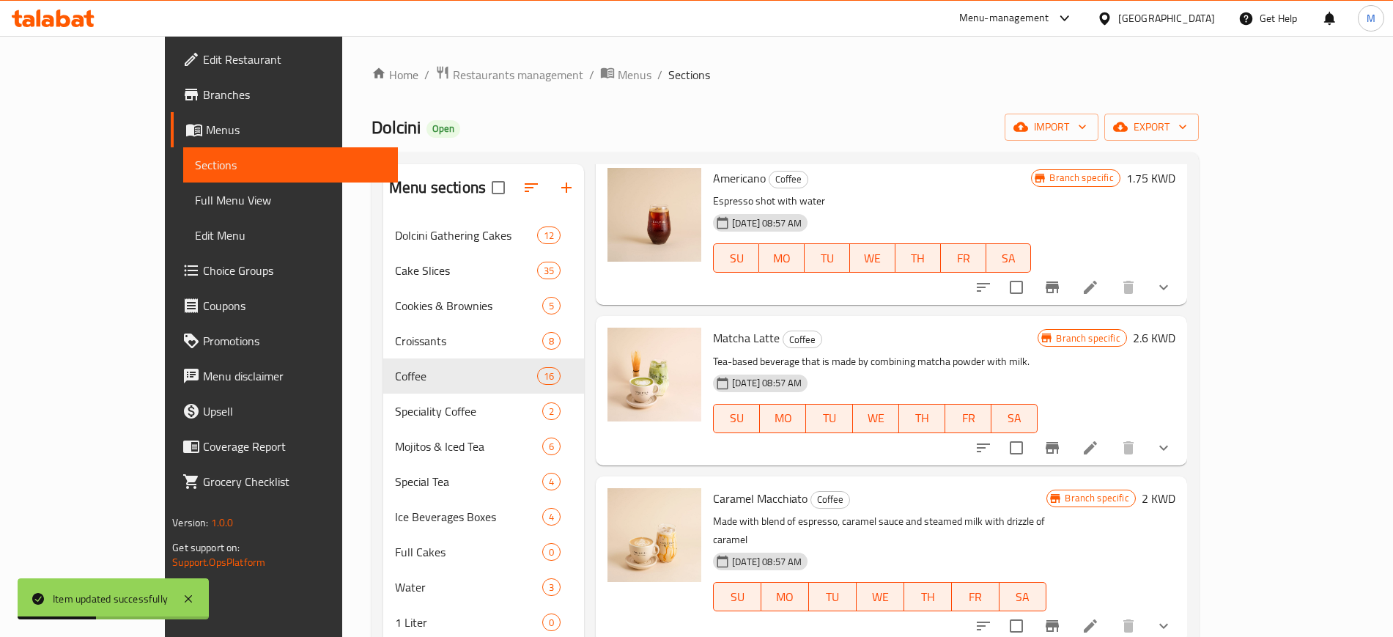
click at [1111, 434] on li at bounding box center [1090, 447] width 41 height 26
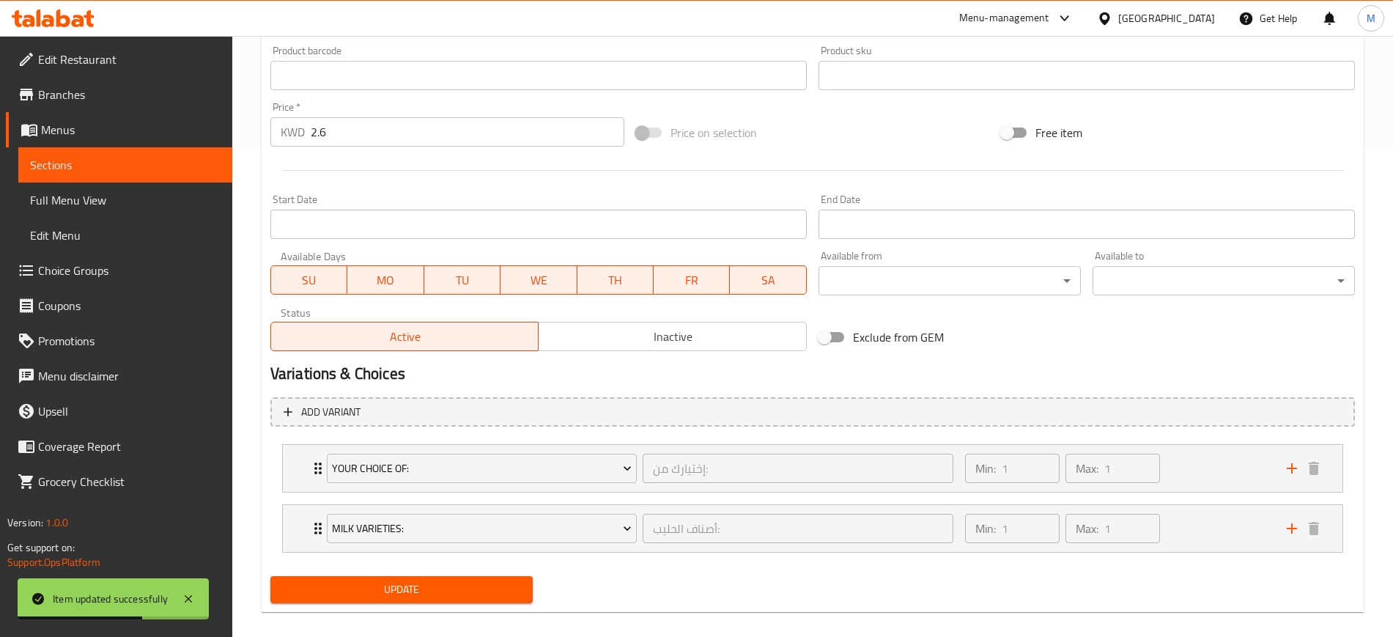
scroll to position [504, 0]
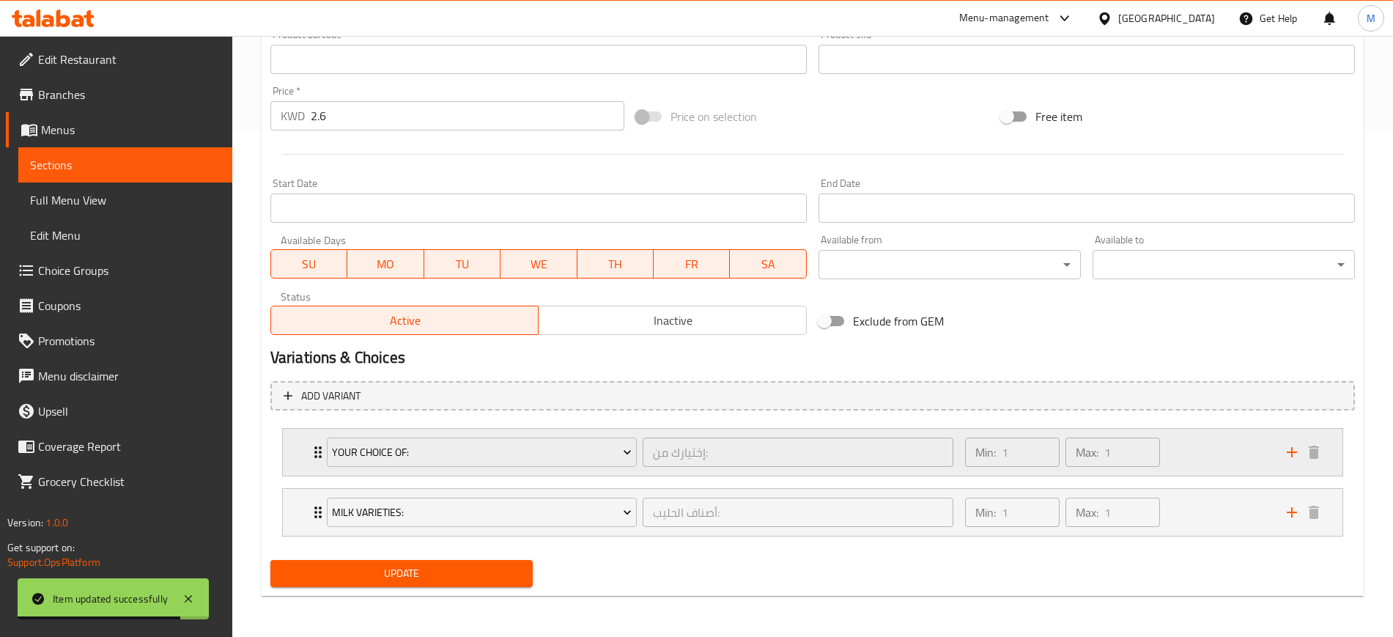
click at [292, 455] on div "Your Choice Of: إختيارك من: ​ Min: 1 ​ Max: 1 ​" at bounding box center [812, 452] width 1059 height 47
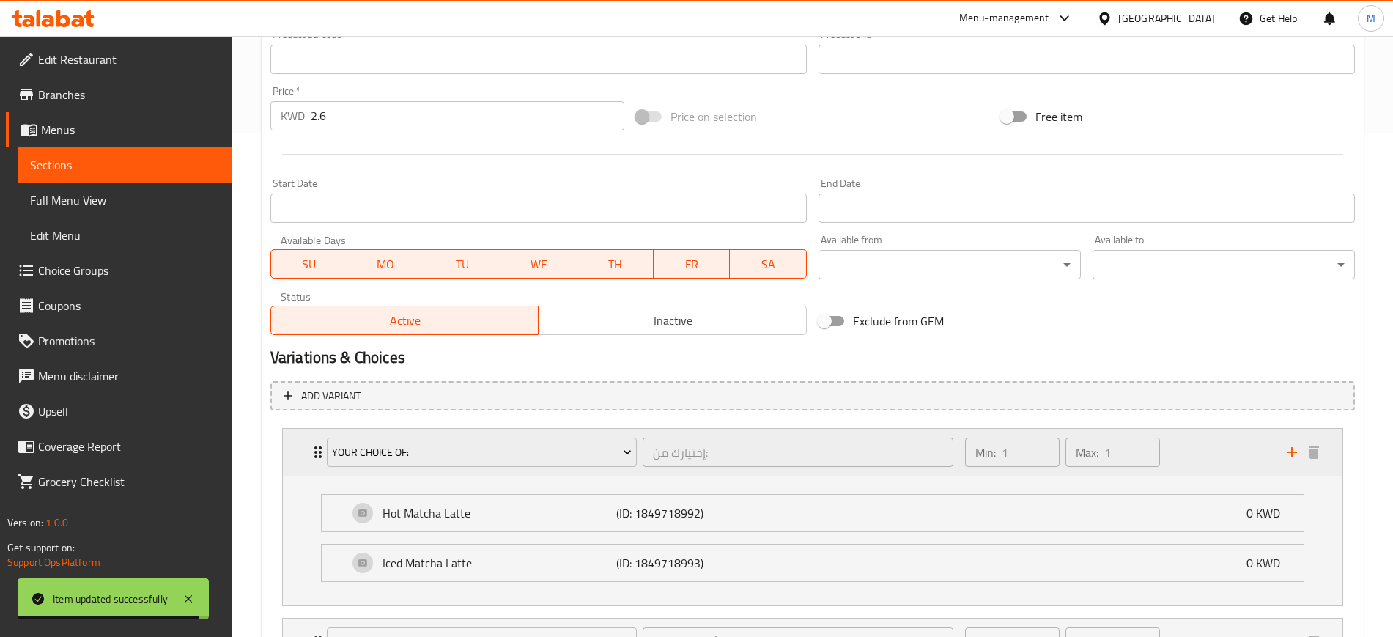
click at [292, 455] on div "Your Choice Of: إختيارك من: ​ Min: 1 ​ Max: 1 ​" at bounding box center [812, 452] width 1059 height 47
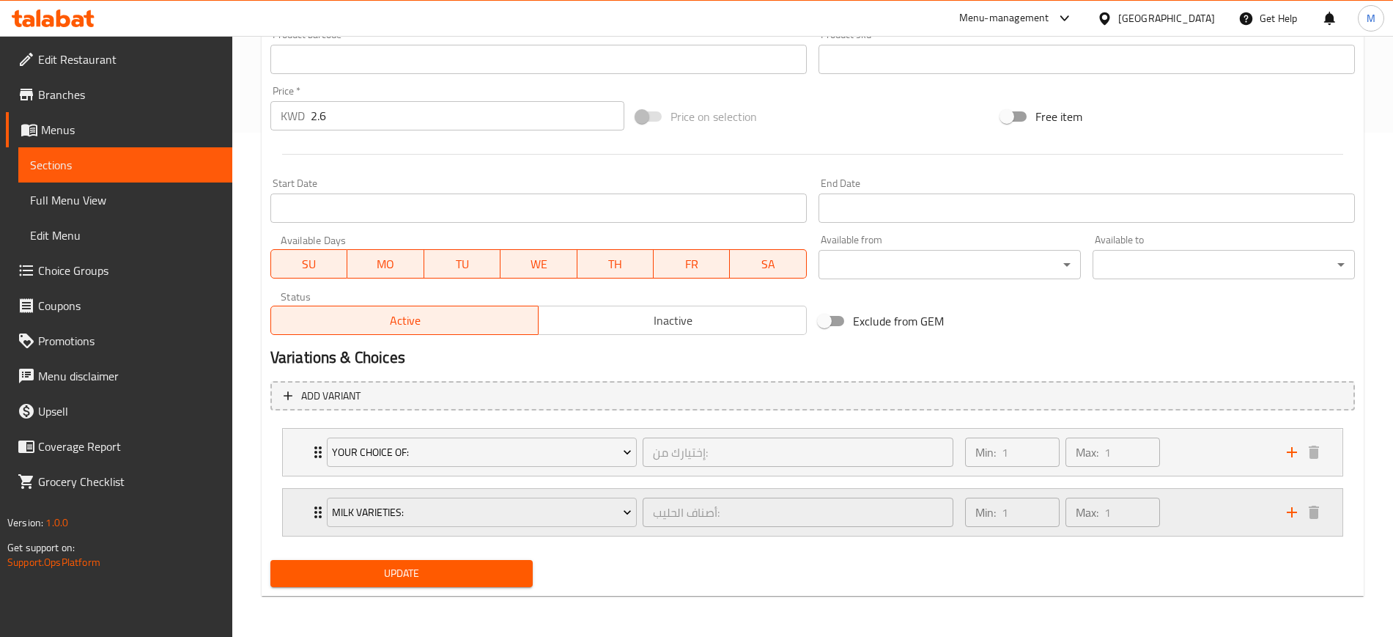
click at [302, 510] on div "Milk Varieties: أصناف الحليب: ​ Min: 1 ​ Max: 1 ​" at bounding box center [812, 512] width 1059 height 47
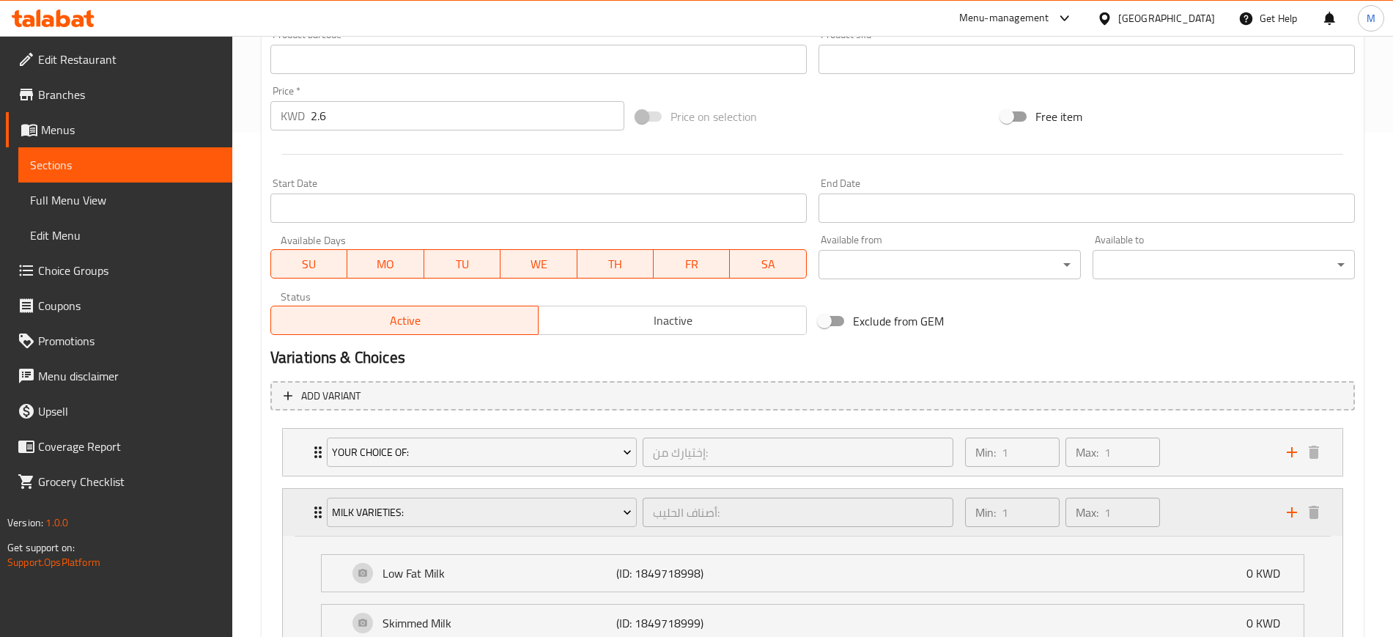
click at [302, 510] on div "Milk Varieties: أصناف الحليب: ​ Min: 1 ​ Max: 1 ​" at bounding box center [812, 512] width 1059 height 47
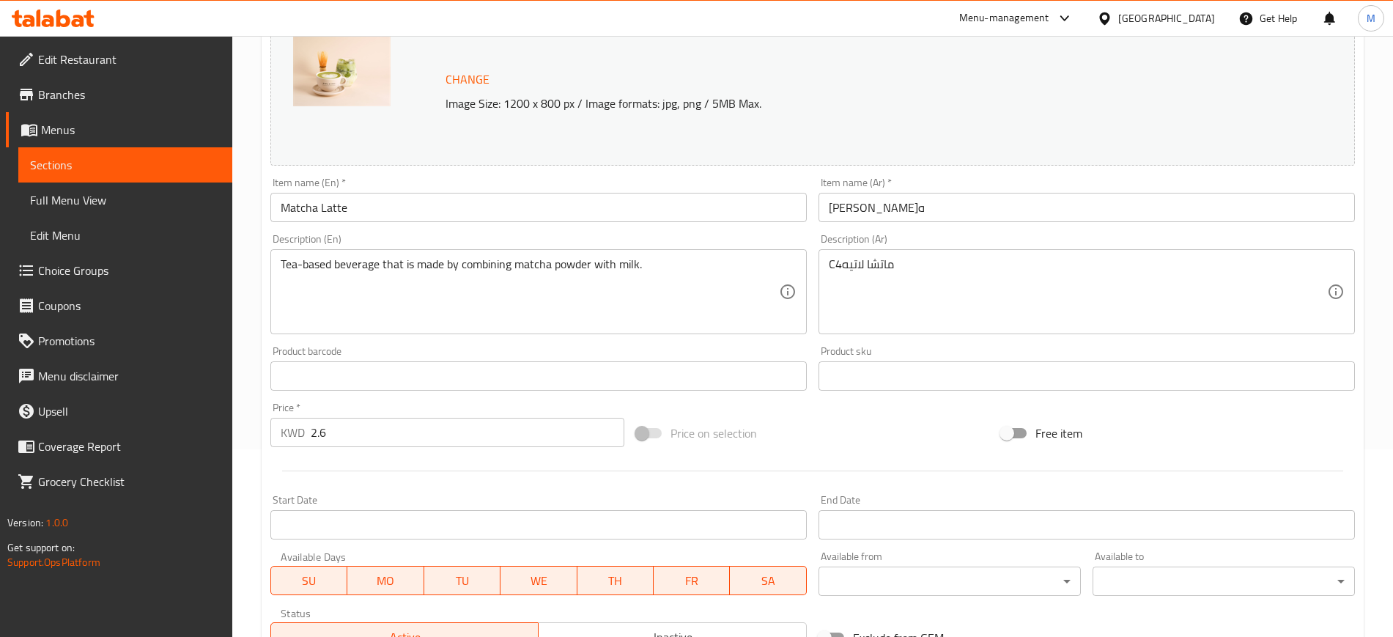
scroll to position [0, 0]
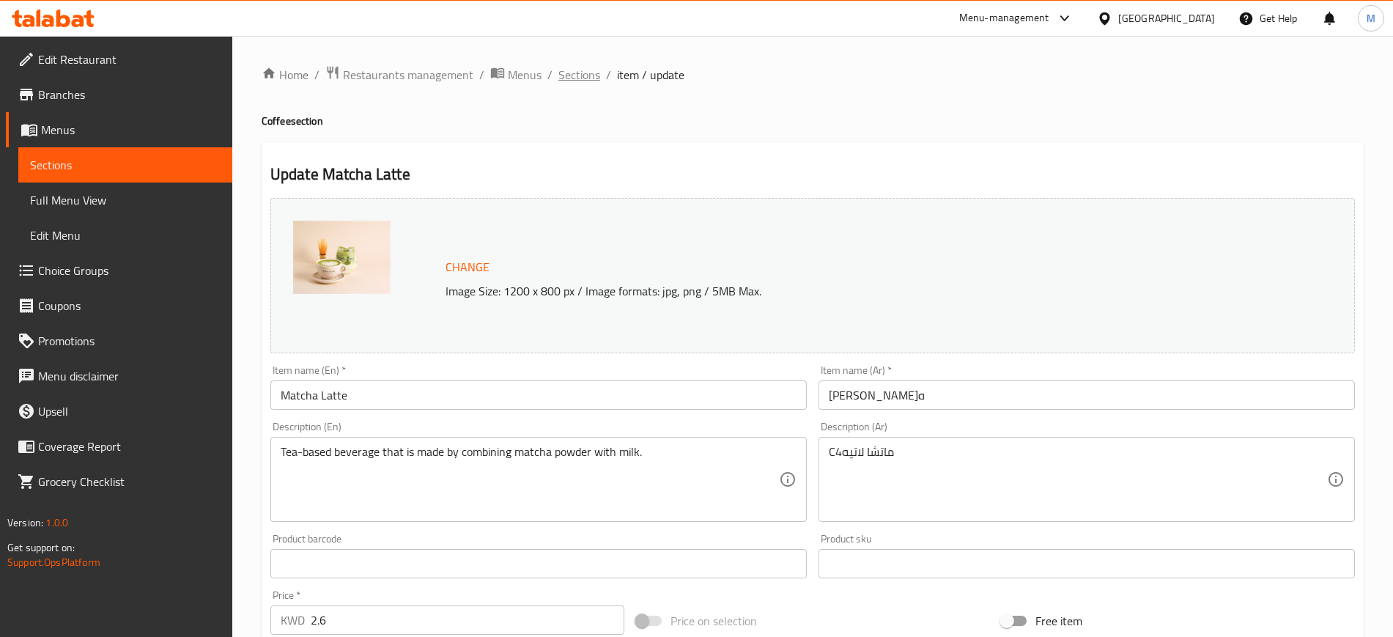
click at [574, 66] on span "Sections" at bounding box center [579, 75] width 42 height 18
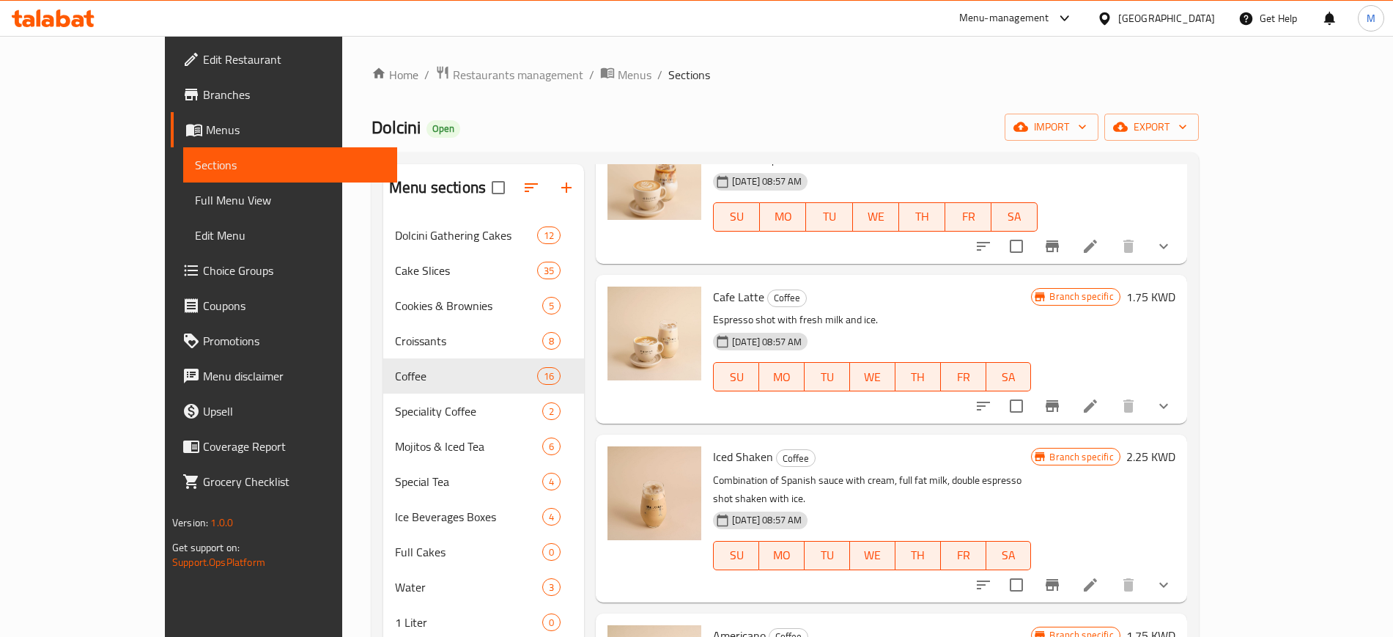
scroll to position [733, 0]
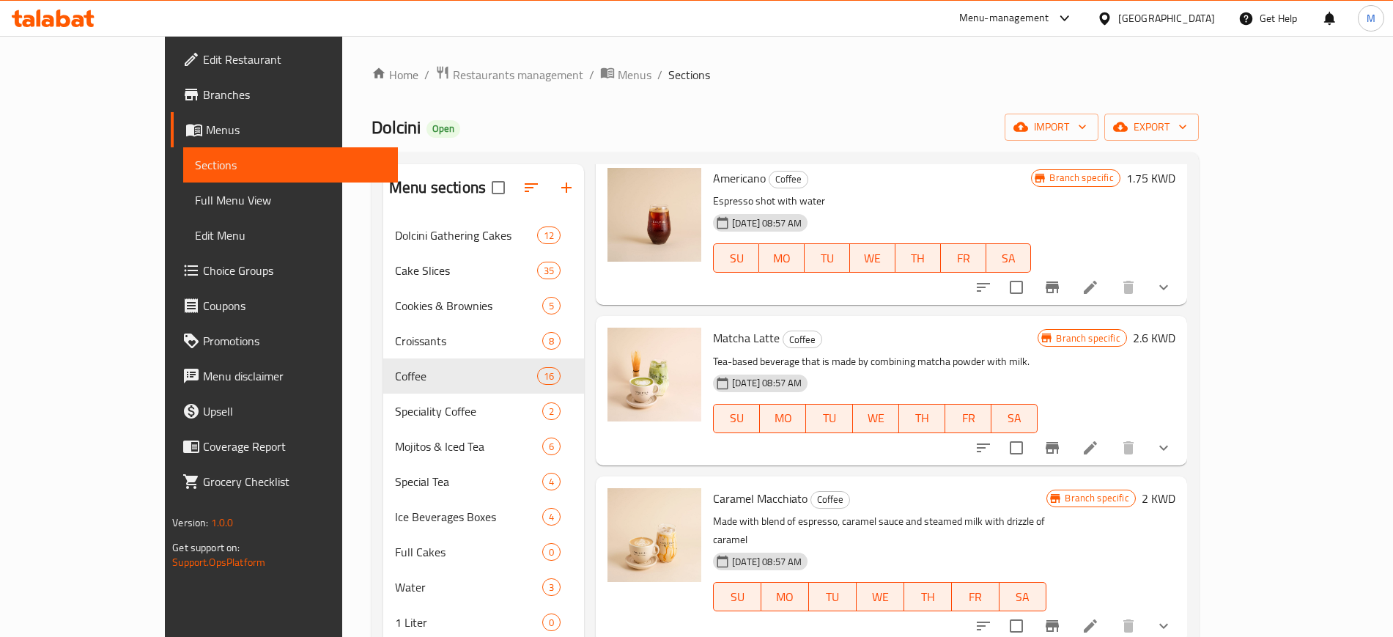
click at [1099, 617] on icon at bounding box center [1090, 626] width 18 height 18
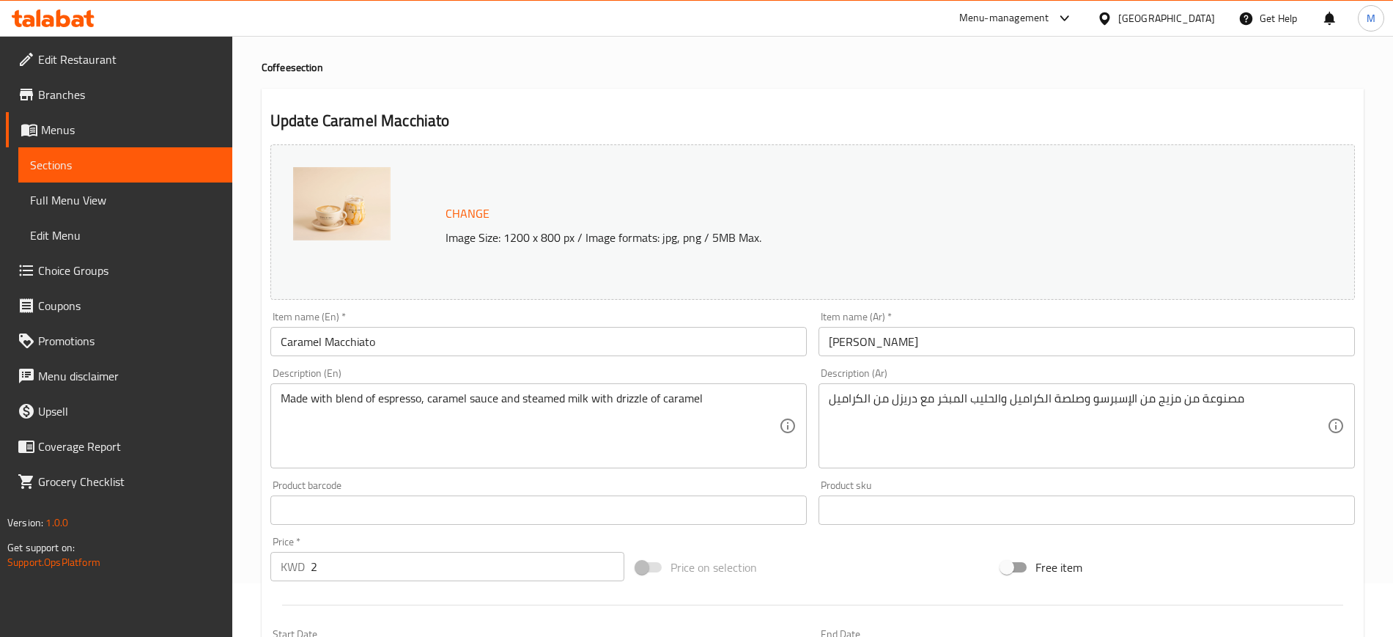
scroll to position [564, 0]
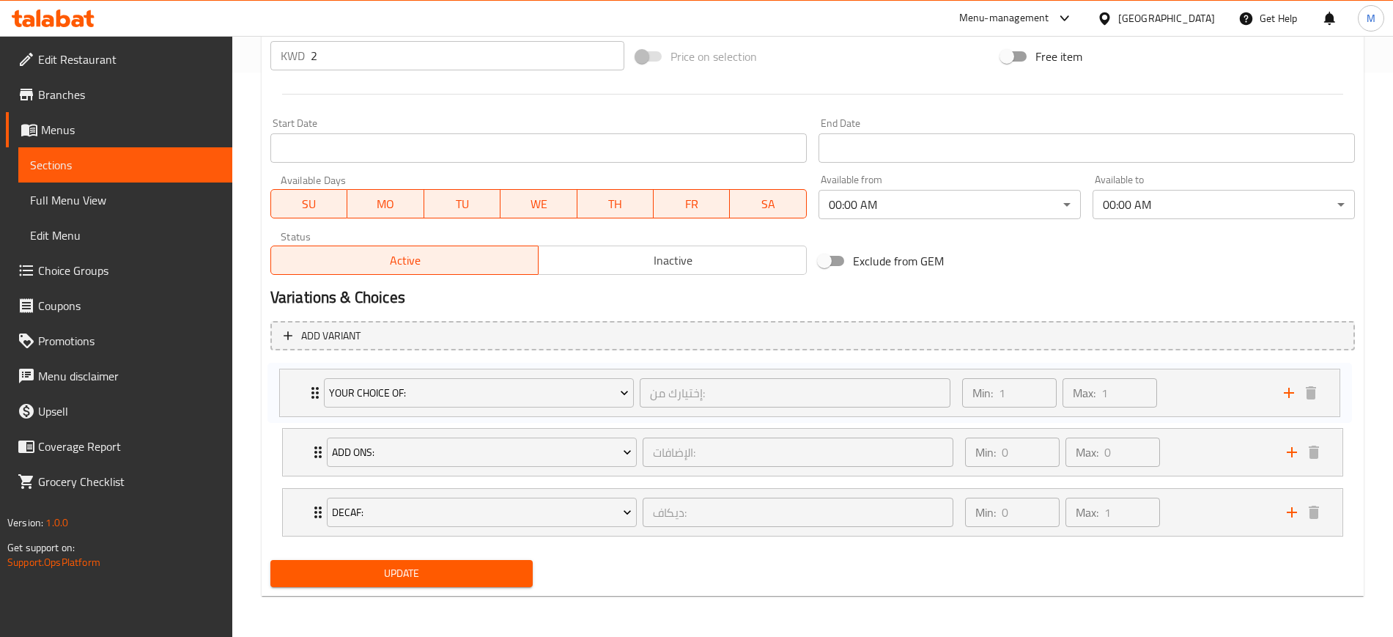
drag, startPoint x: 293, startPoint y: 525, endPoint x: 289, endPoint y: 399, distance: 125.4
click at [289, 399] on div "Add Ons: الإضافات: ​ Min: 0 ​ Max: 0 ​ Extra Shots (ID: 1849719006) 0.25 KWD Na…" at bounding box center [812, 452] width 1084 height 180
click at [295, 392] on div "Your Choice Of: إختيارك من: ​ Min: 1 ​ Max: 1 ​" at bounding box center [812, 391] width 1059 height 47
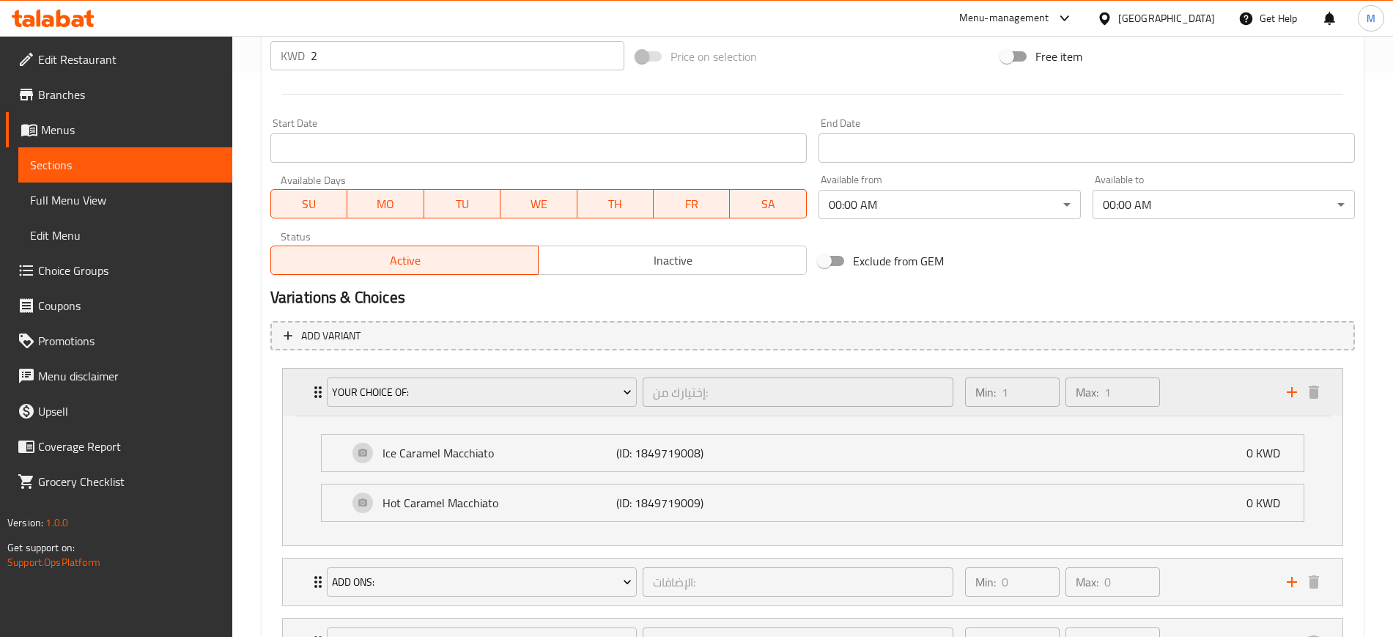
click at [295, 392] on div "Your Choice Of: إختيارك من: ​ Min: 1 ​ Max: 1 ​" at bounding box center [812, 391] width 1059 height 47
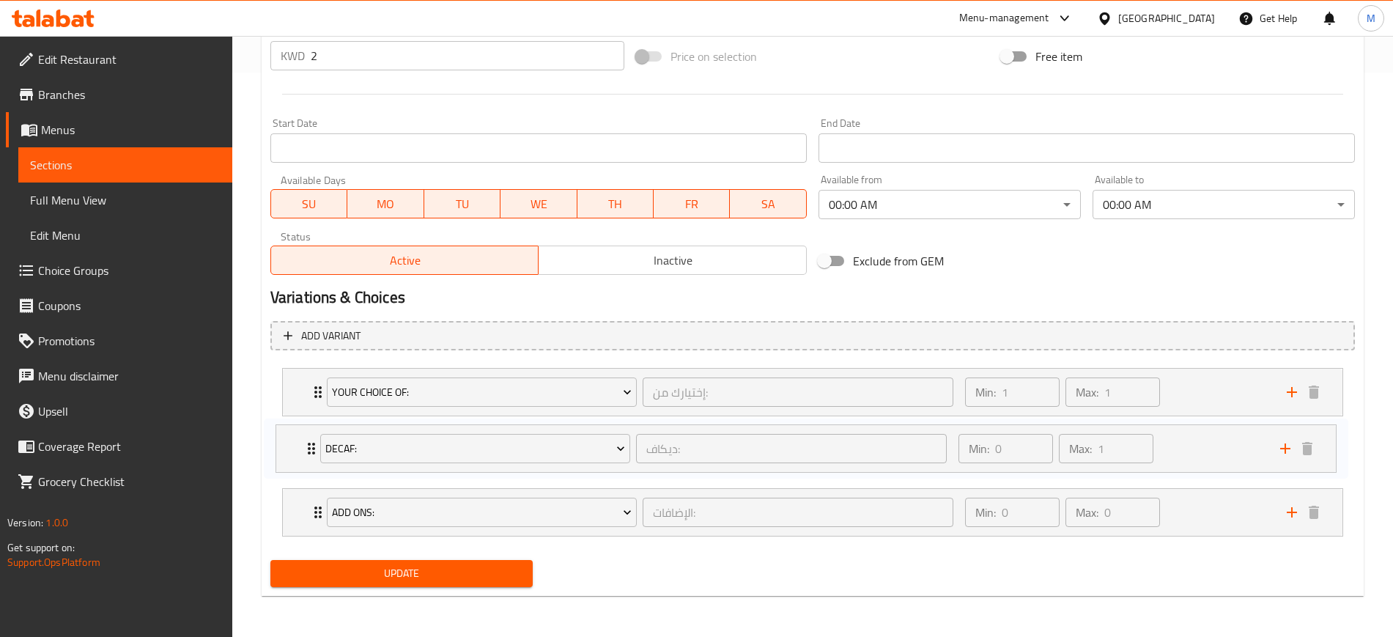
drag, startPoint x: 296, startPoint y: 503, endPoint x: 287, endPoint y: 433, distance: 70.1
click at [287, 433] on div "Your Choice Of: إختيارك من: ​ Min: 1 ​ Max: 1 ​ Ice Caramel Macchiato (ID: 1849…" at bounding box center [812, 452] width 1084 height 180
drag, startPoint x: 374, startPoint y: 563, endPoint x: 384, endPoint y: 543, distance: 22.3
click at [373, 562] on button "Update" at bounding box center [401, 573] width 262 height 27
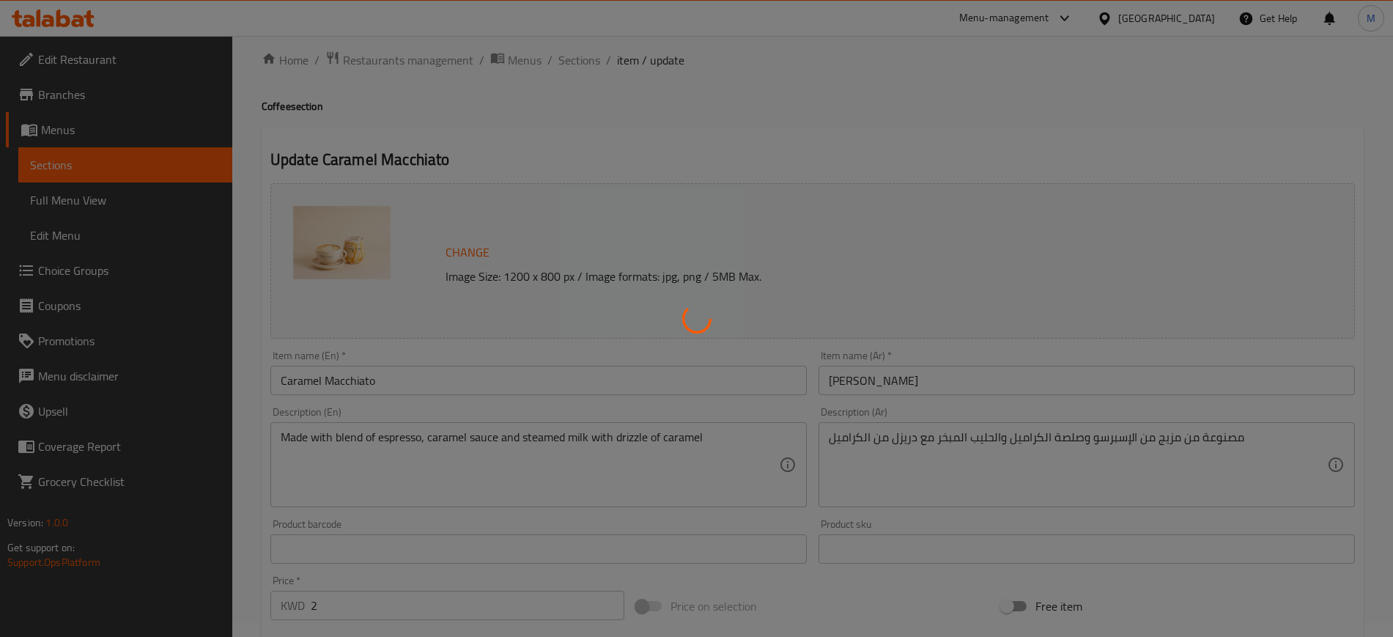
scroll to position [0, 0]
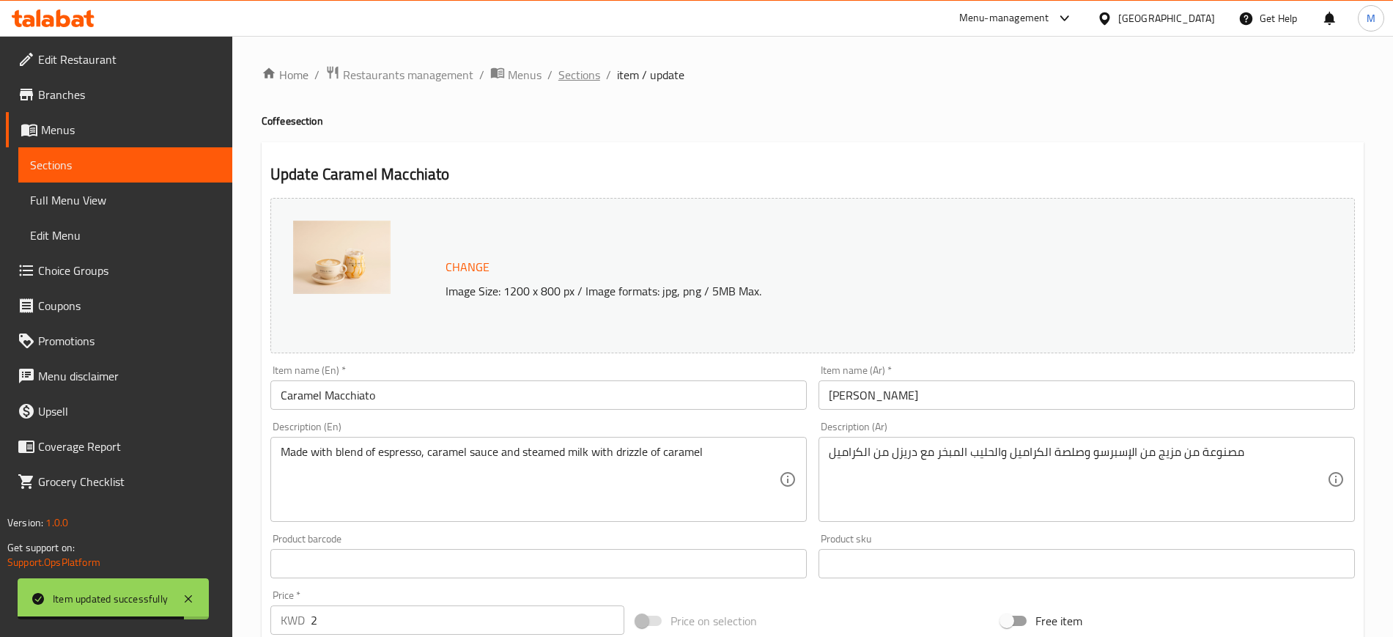
click at [593, 70] on span "Sections" at bounding box center [579, 75] width 42 height 18
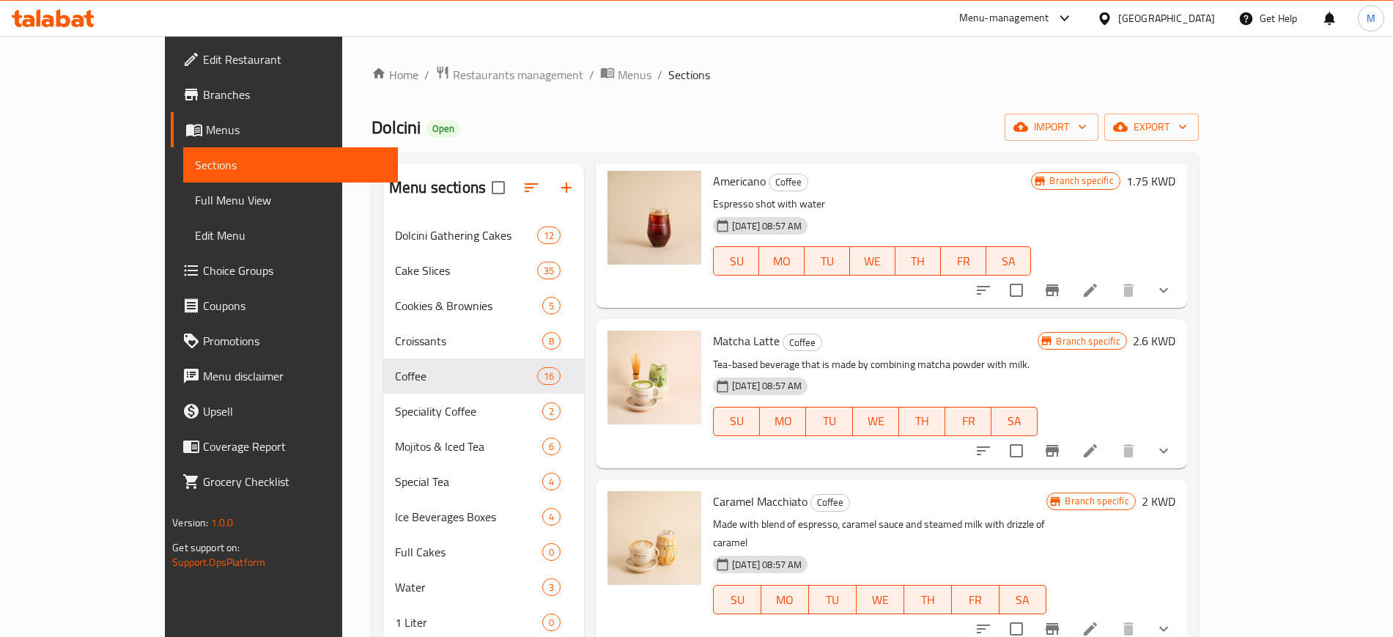
scroll to position [916, 0]
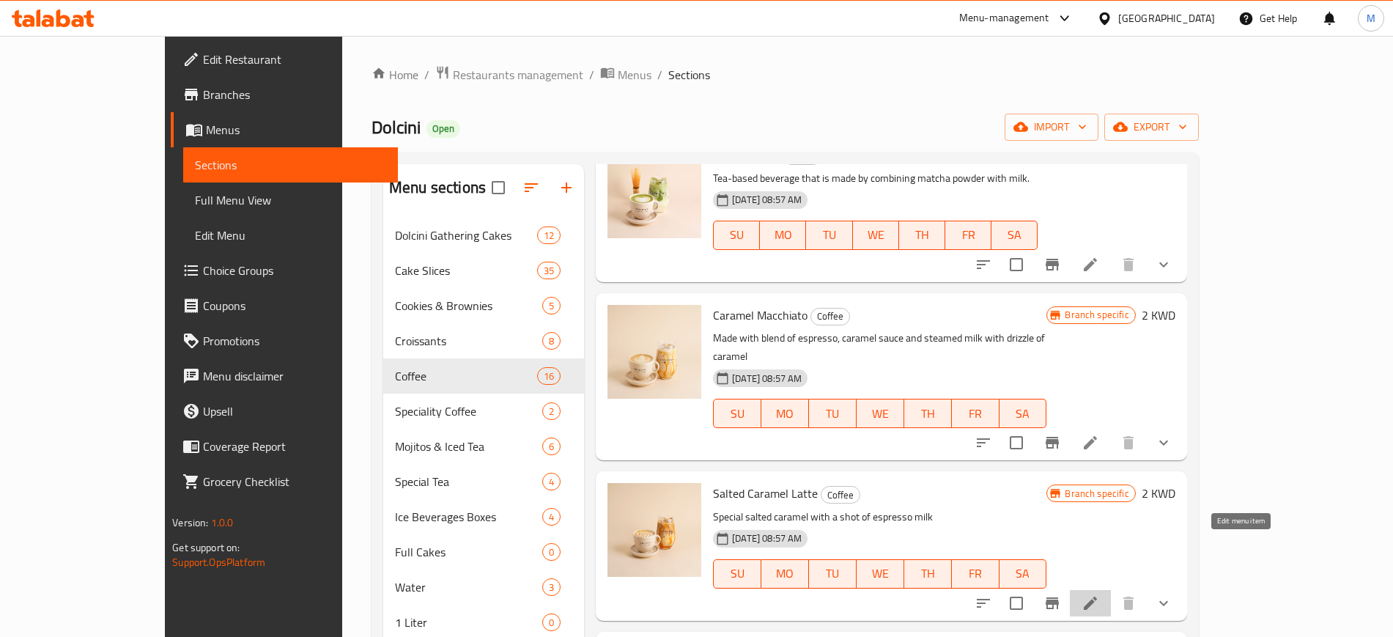
click at [1099, 594] on icon at bounding box center [1090, 603] width 18 height 18
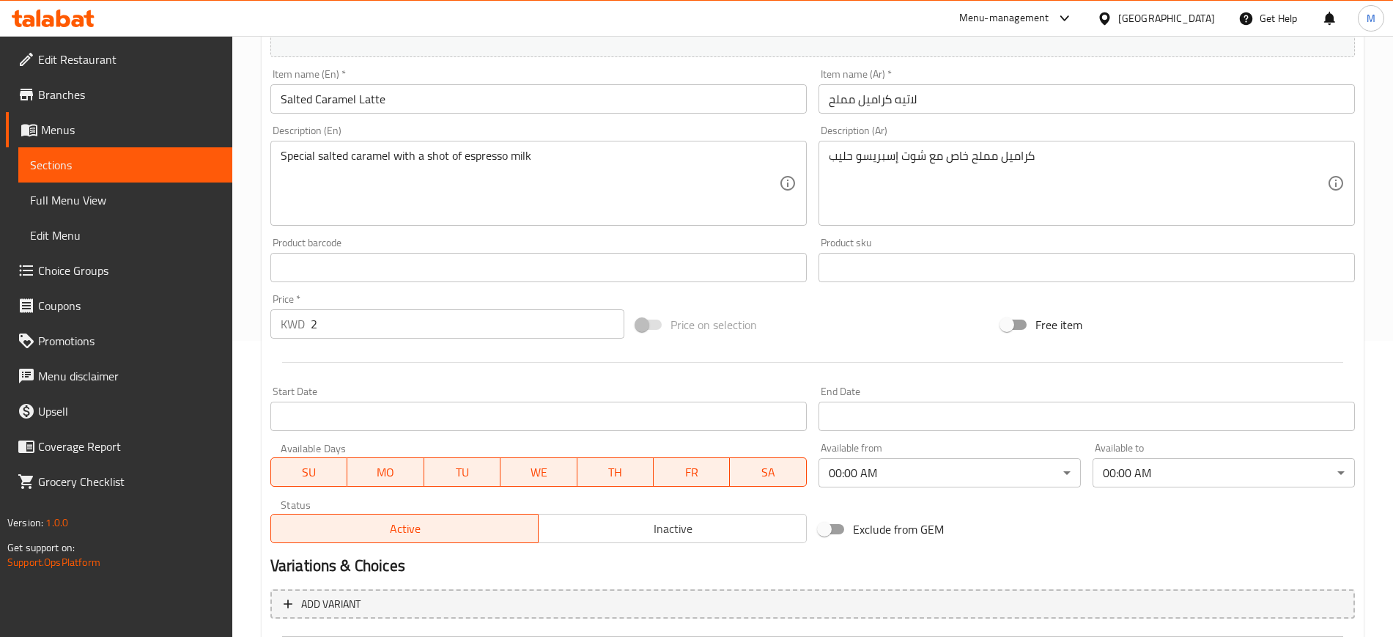
scroll to position [564, 0]
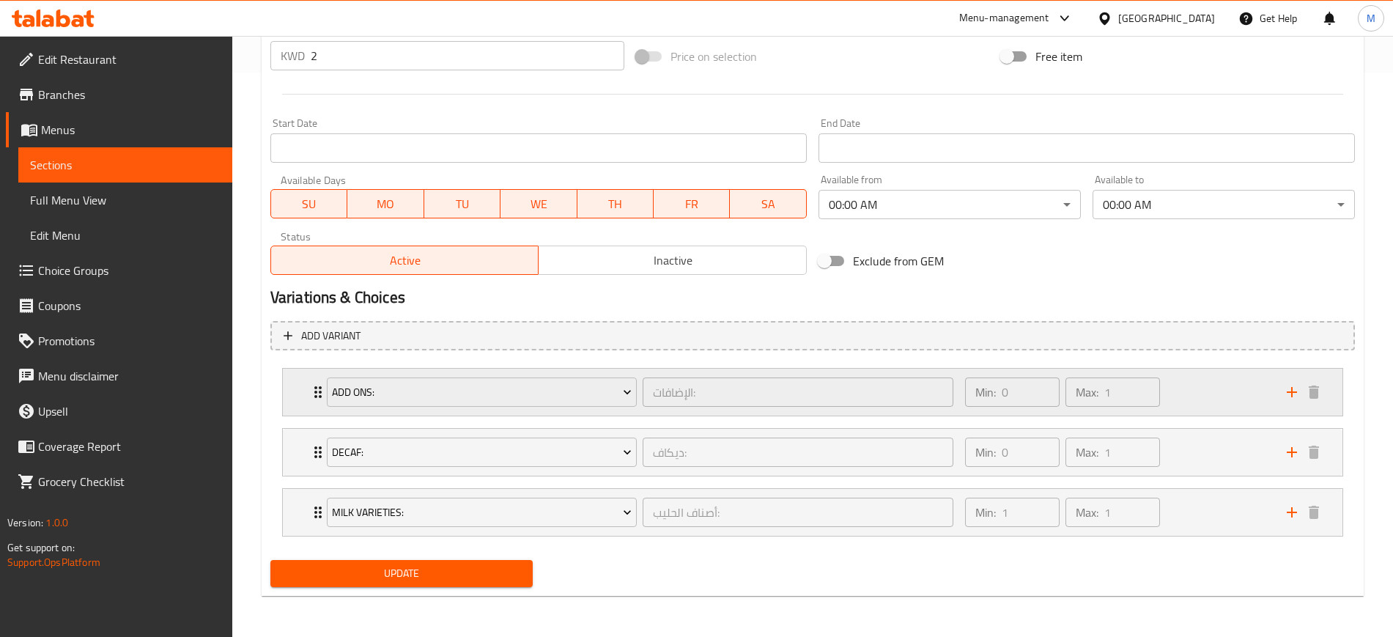
click at [289, 398] on div "Add Ons: الإضافات: ​ Min: 0 ​ Max: 1 ​" at bounding box center [812, 391] width 1059 height 47
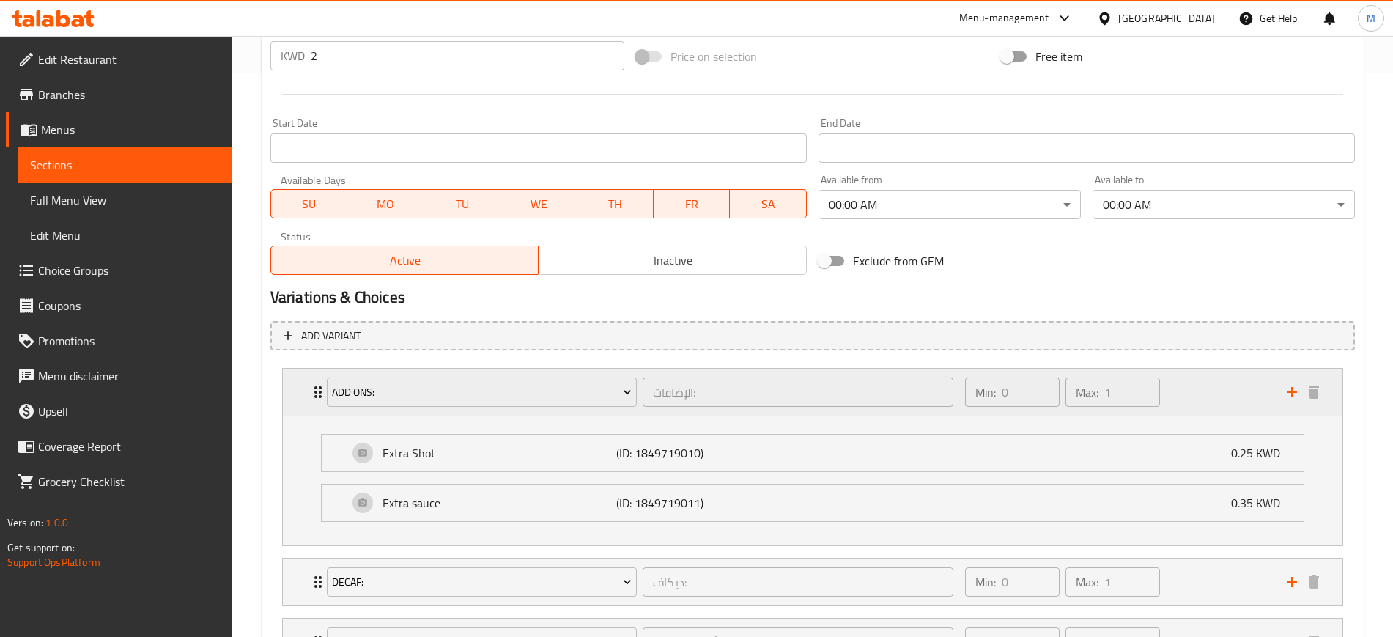
click at [289, 398] on div "Add Ons: الإضافات: ​ Min: 0 ​ Max: 1 ​" at bounding box center [812, 391] width 1059 height 47
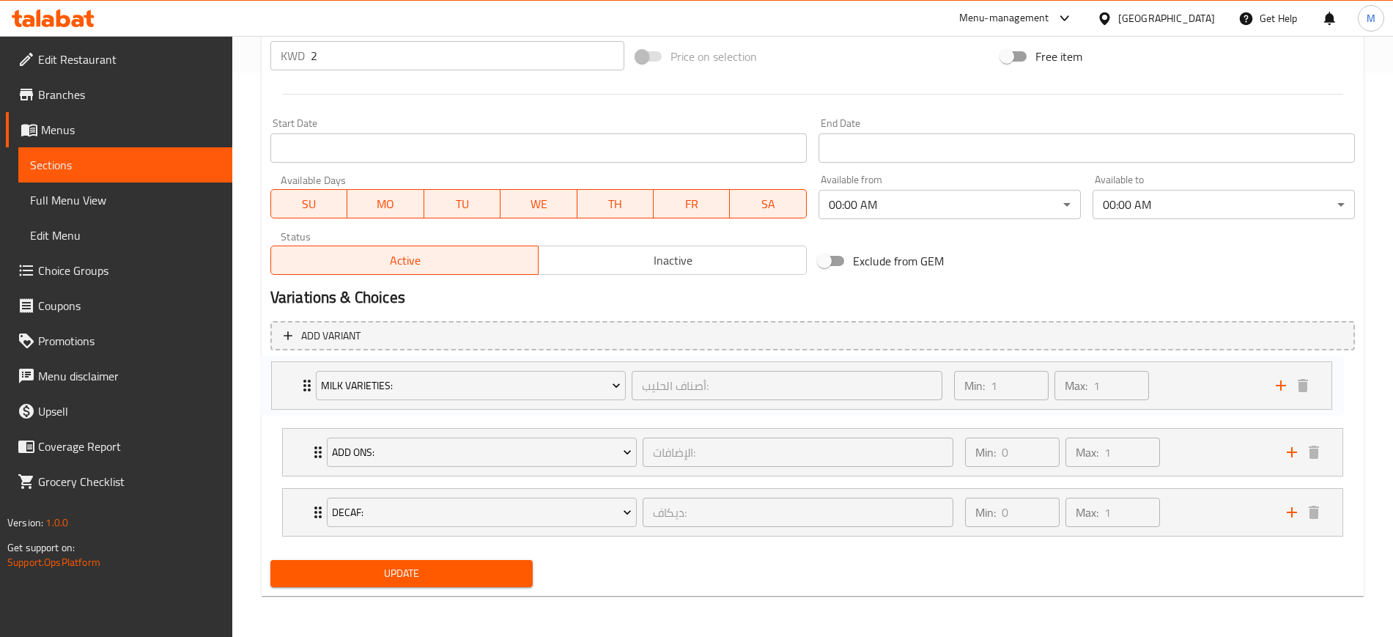
drag, startPoint x: 300, startPoint y: 442, endPoint x: 287, endPoint y: 378, distance: 64.9
click at [287, 378] on div "Add Ons: الإضافات: ​ Min: 0 ​ Max: 1 ​ Extra Shot (ID: 1849719010) 0.25 KWD Nam…" at bounding box center [812, 452] width 1084 height 180
click at [291, 437] on div "Milk Varieties: أصناف الحليب: ​ Min: 1 ​ Max: 1 ​ Low Fat Milk (ID: 1849718998)…" at bounding box center [812, 452] width 1084 height 180
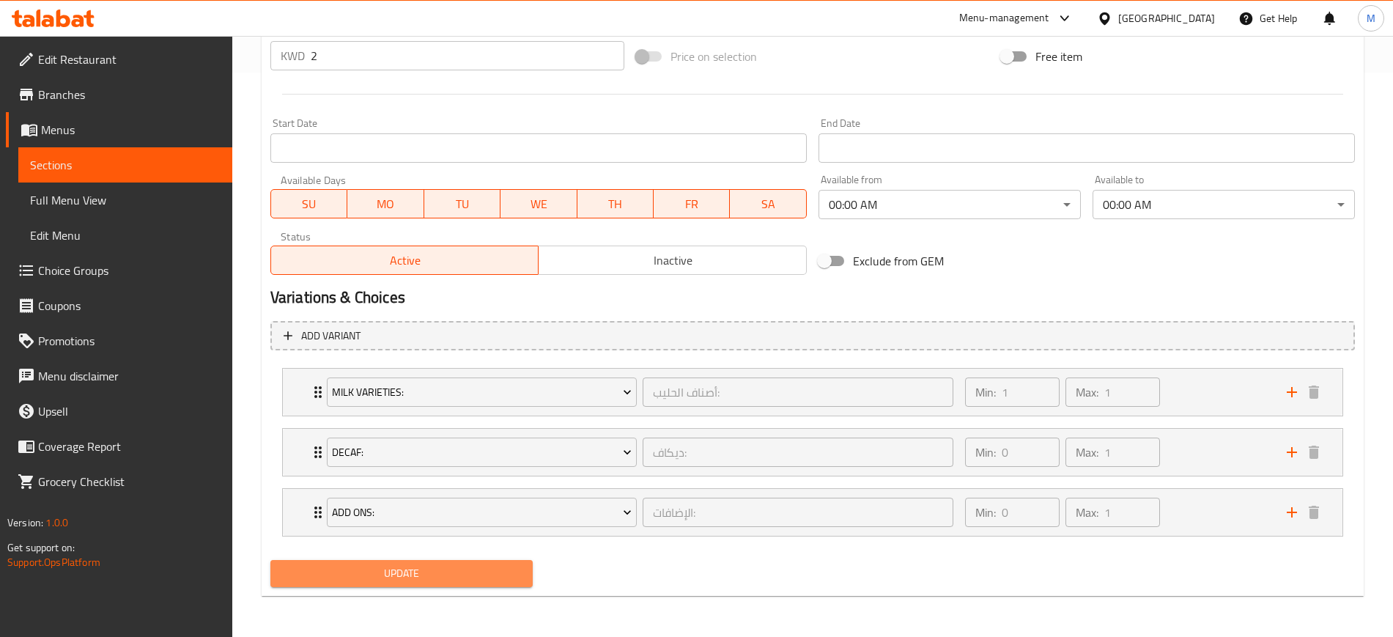
click at [362, 566] on span "Update" at bounding box center [401, 573] width 239 height 18
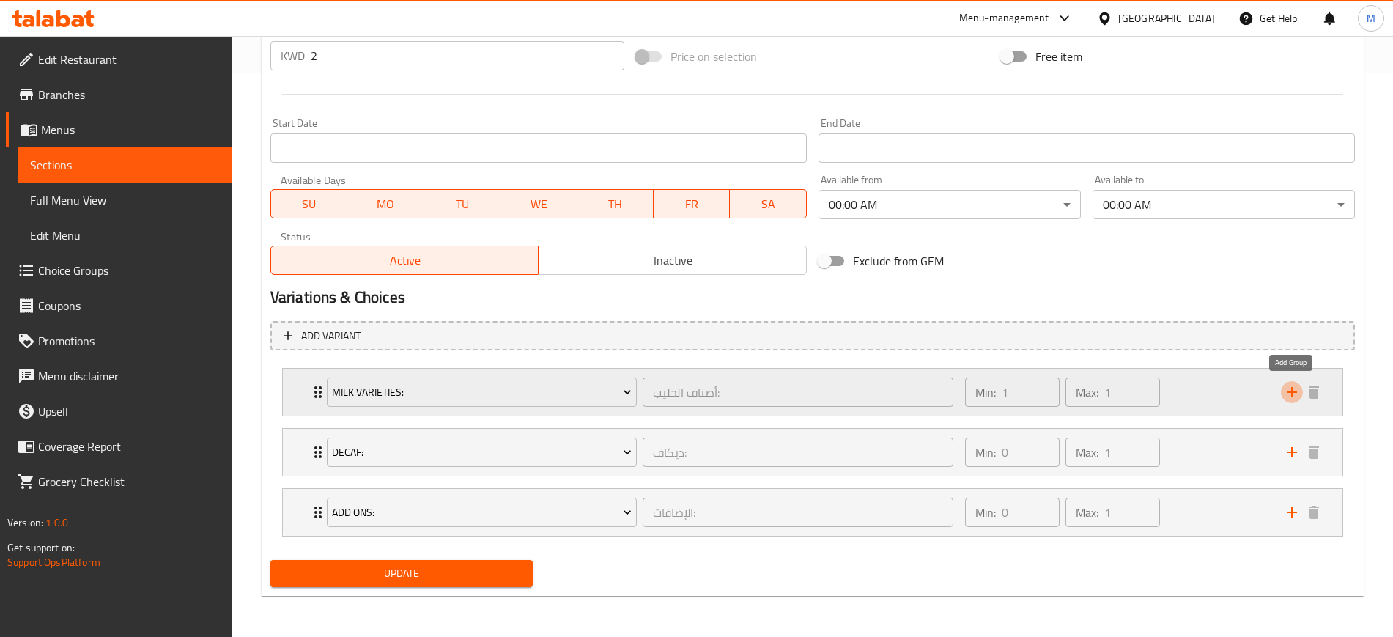
click at [1290, 391] on icon "add" at bounding box center [1291, 392] width 10 height 10
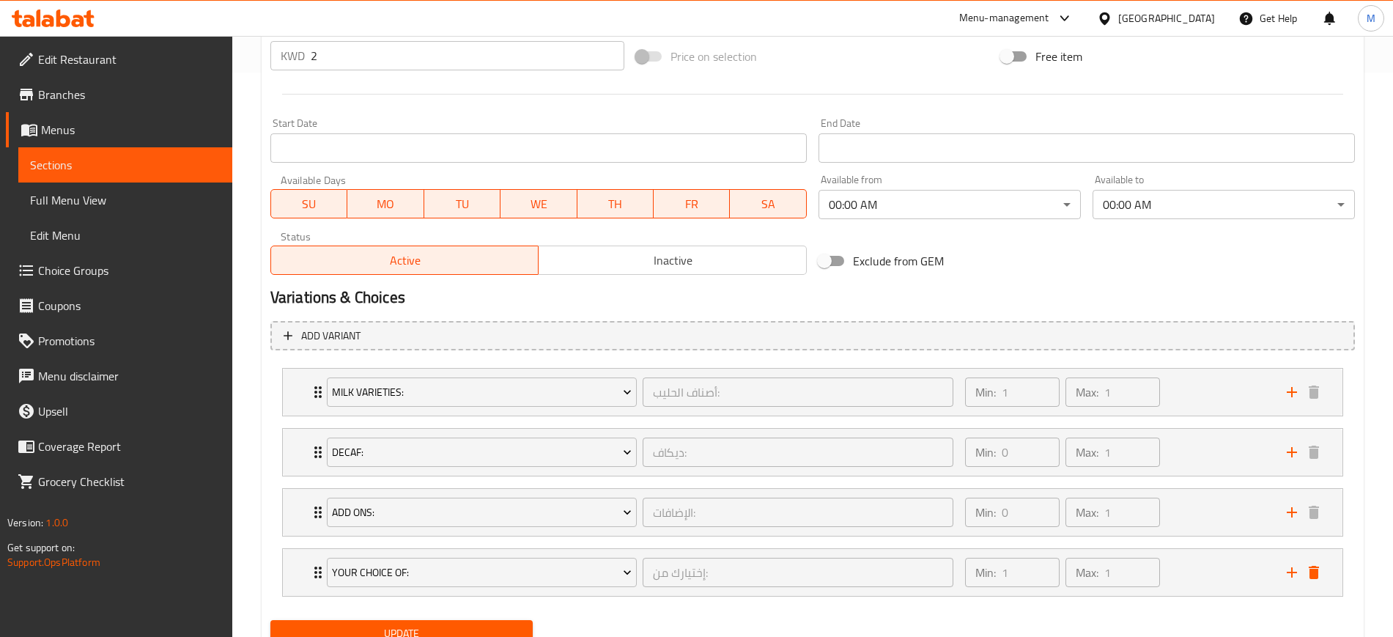
scroll to position [568, 0]
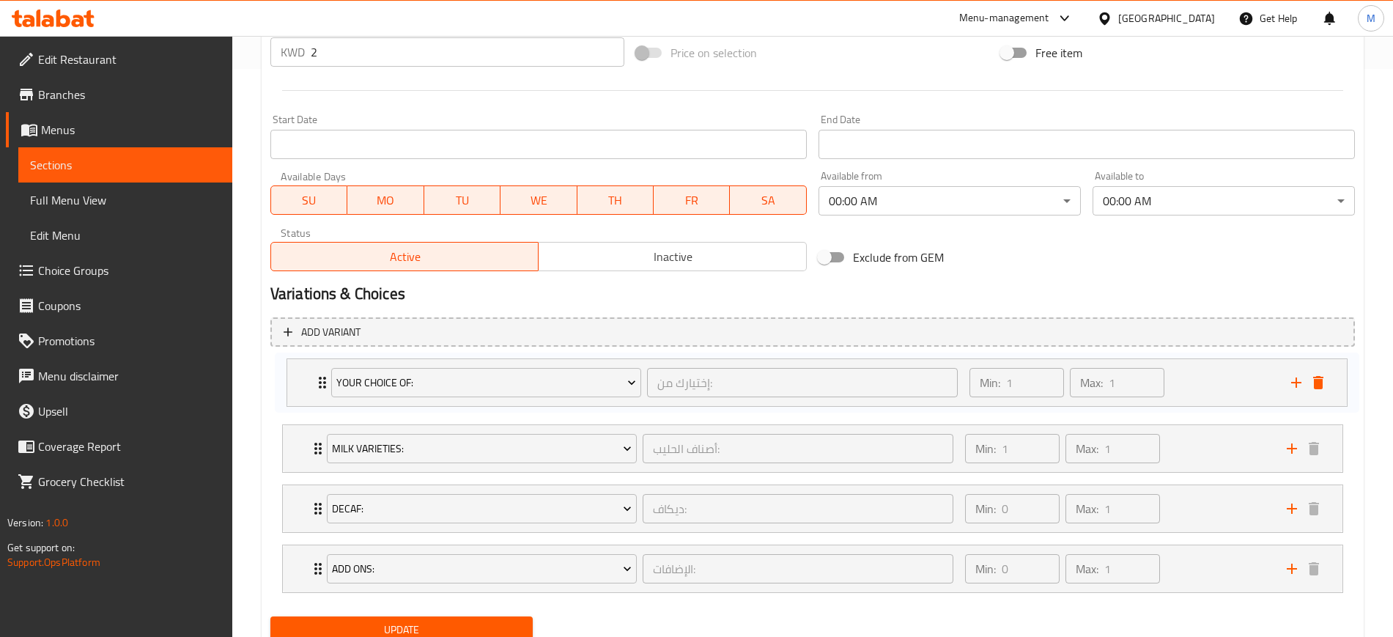
drag, startPoint x: 303, startPoint y: 581, endPoint x: 317, endPoint y: 388, distance: 193.2
click at [305, 385] on div "Milk Varieties: أصناف الحليب: ​ Min: 1 ​ Max: 1 ​ Low Fat Milk (ID: 1849718998)…" at bounding box center [812, 478] width 1084 height 240
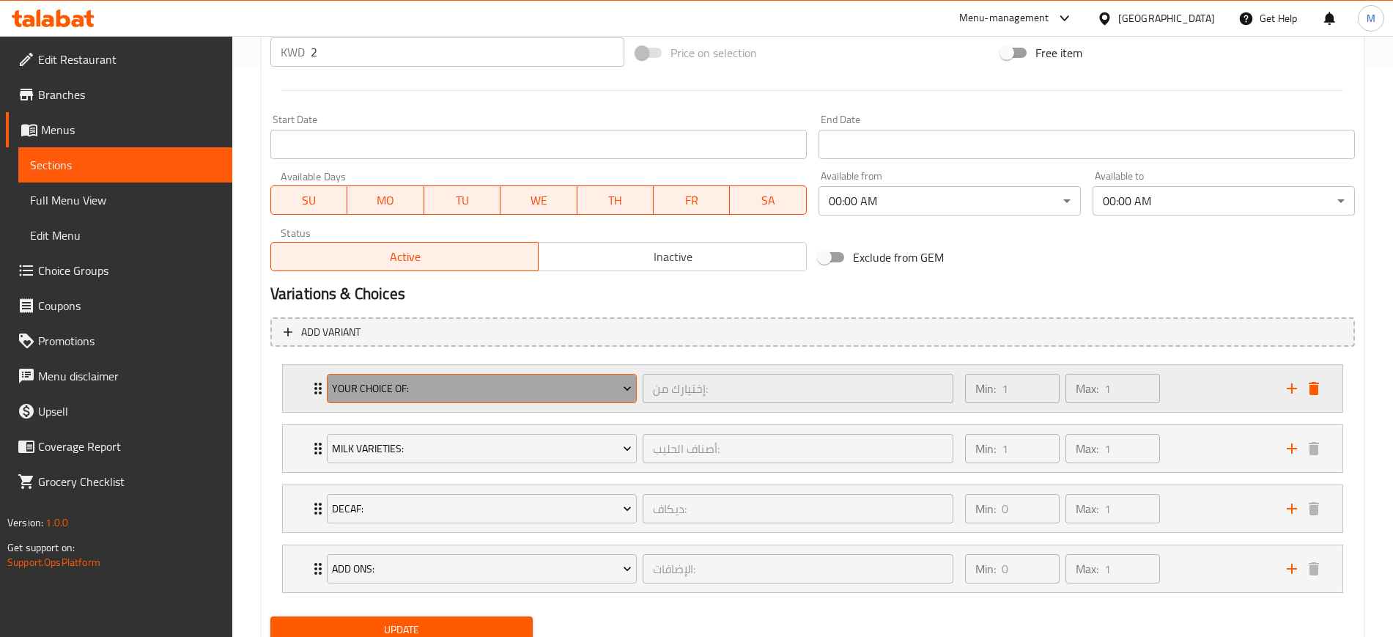
click at [409, 397] on button "Your Choice Of:" at bounding box center [482, 388] width 310 height 29
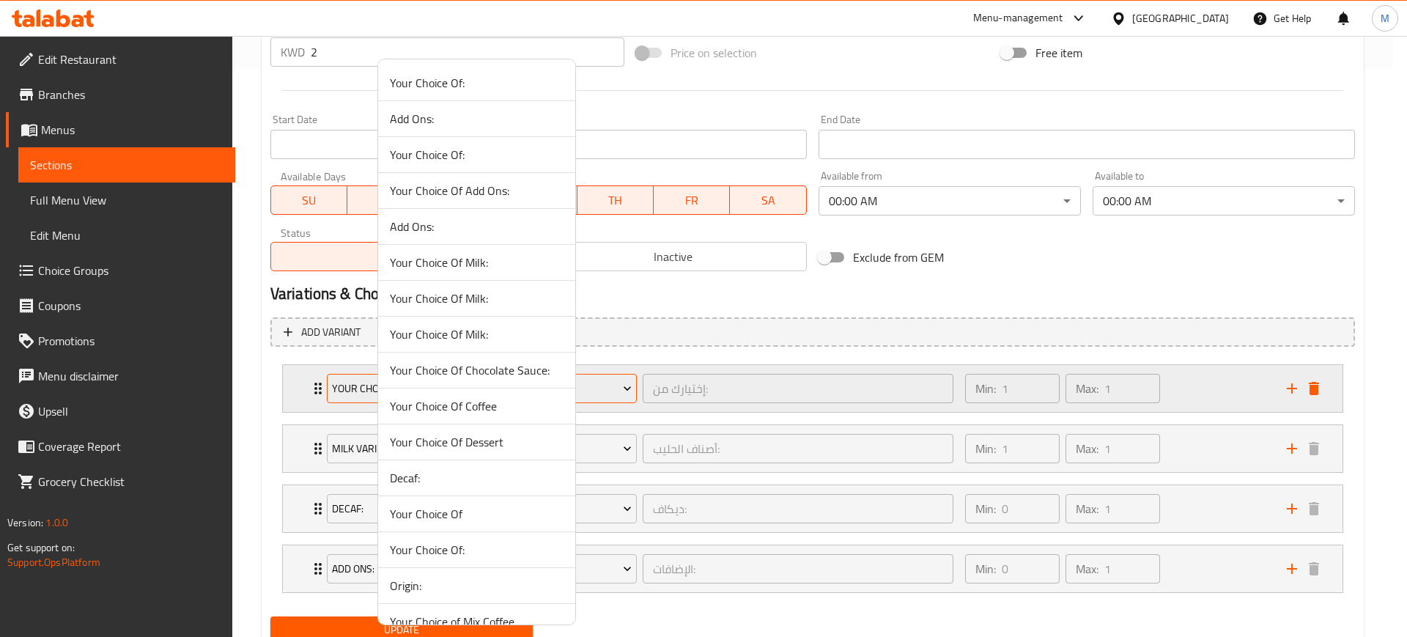
drag, startPoint x: 409, startPoint y: 397, endPoint x: 414, endPoint y: 388, distance: 10.2
click at [414, 388] on li "Your Choice Of Coffee" at bounding box center [476, 406] width 197 height 36
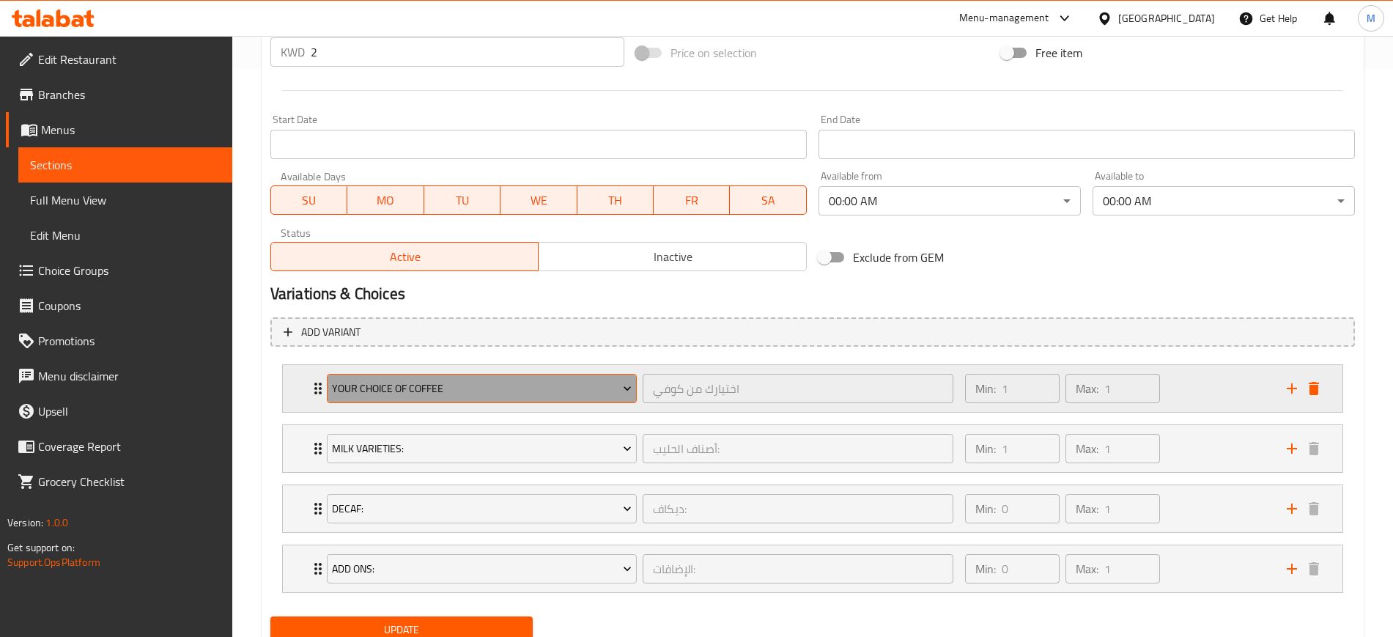
click at [429, 396] on span "Your Choice Of Coffee" at bounding box center [482, 388] width 300 height 18
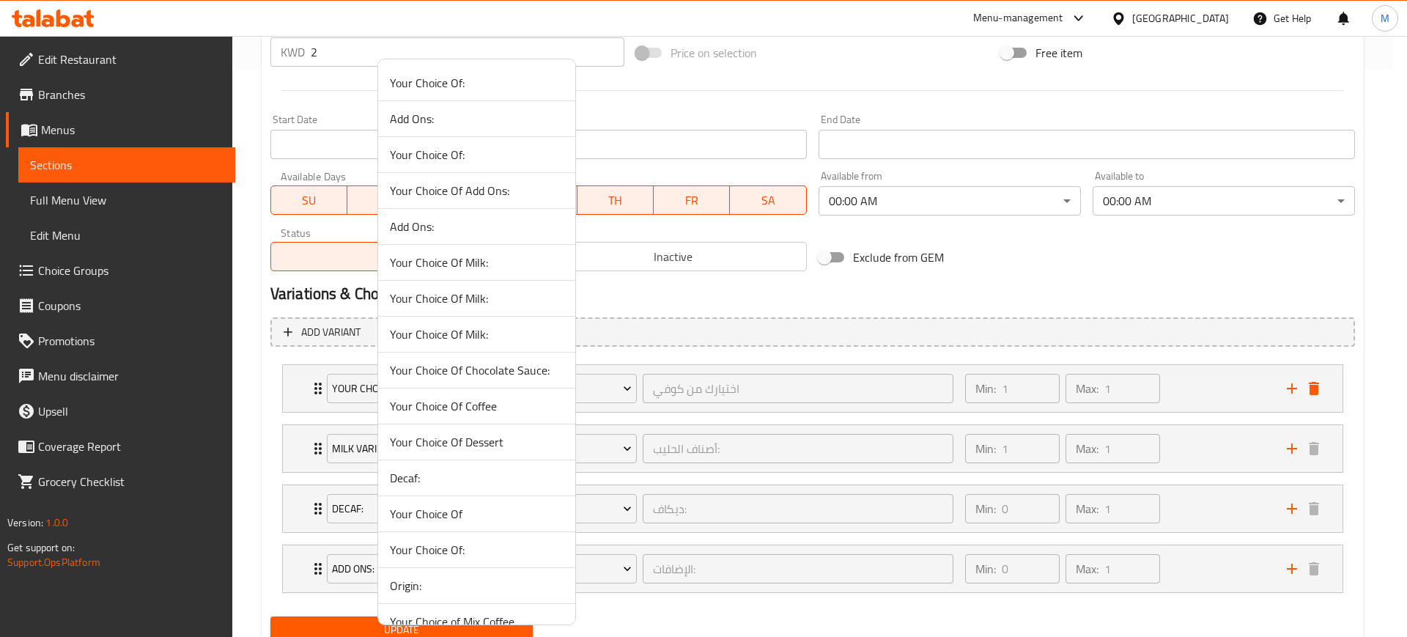
drag, startPoint x: 499, startPoint y: 73, endPoint x: 503, endPoint y: 89, distance: 16.7
click at [497, 73] on li "Your Choice Of:" at bounding box center [476, 83] width 197 height 36
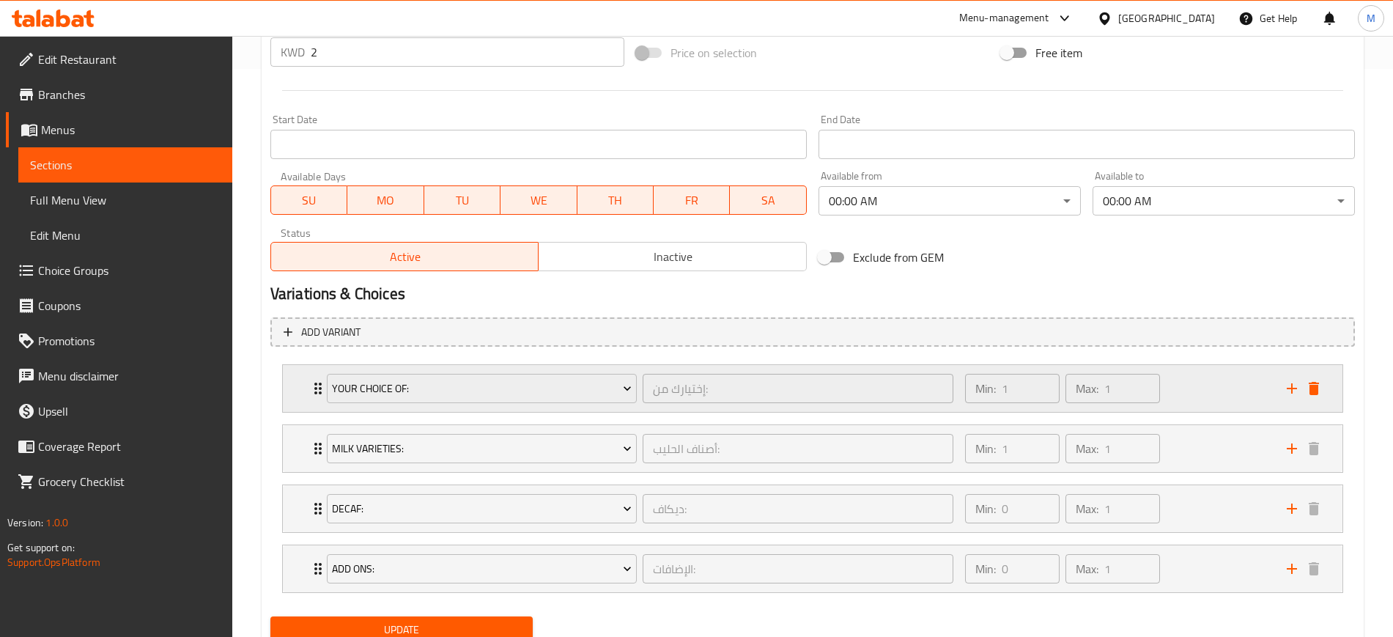
click at [1207, 385] on div "Min: 1 ​ Max: 1 ​" at bounding box center [1117, 388] width 322 height 47
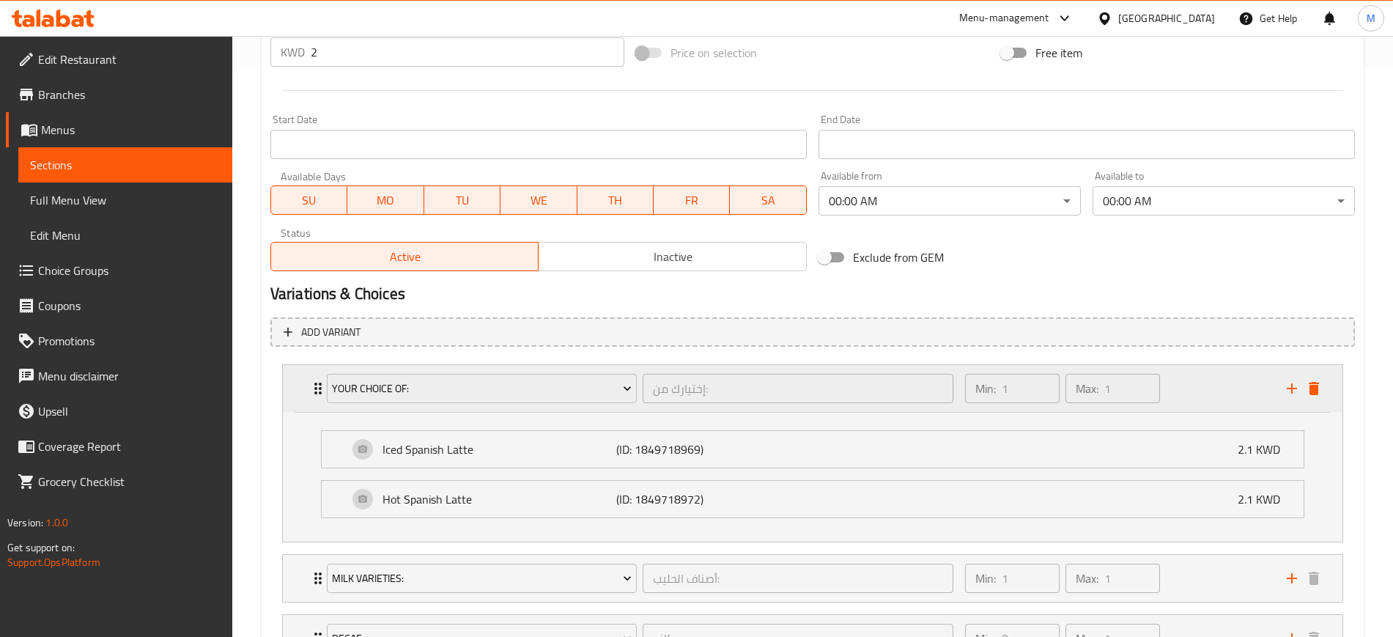
click at [1207, 385] on div "Min: 1 ​ Max: 1 ​" at bounding box center [1117, 388] width 322 height 47
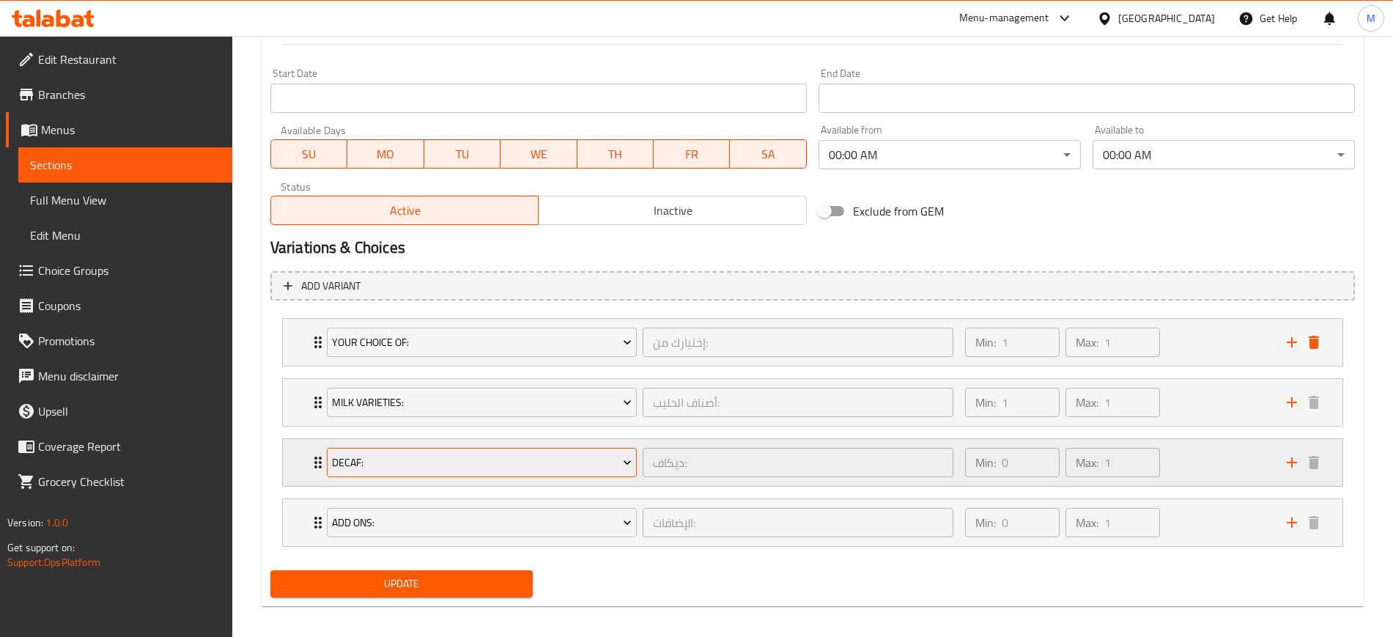
scroll to position [624, 0]
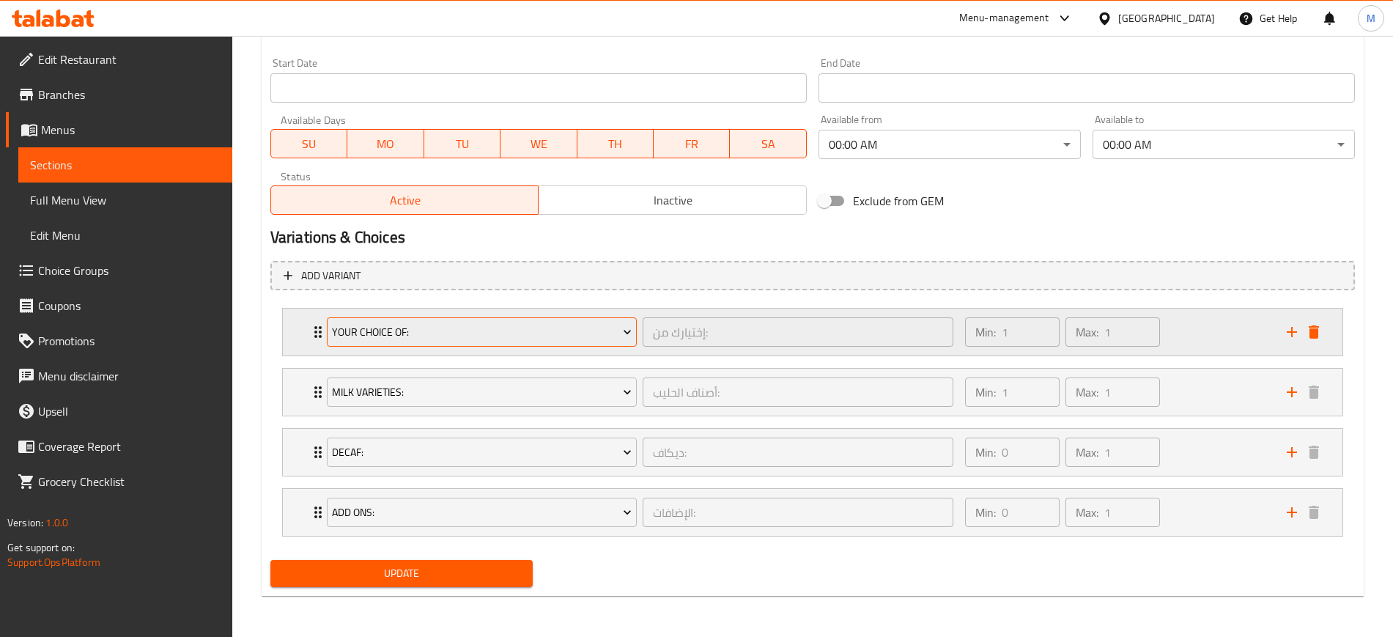
click at [450, 347] on div "Your Choice Of:" at bounding box center [482, 331] width 316 height 35
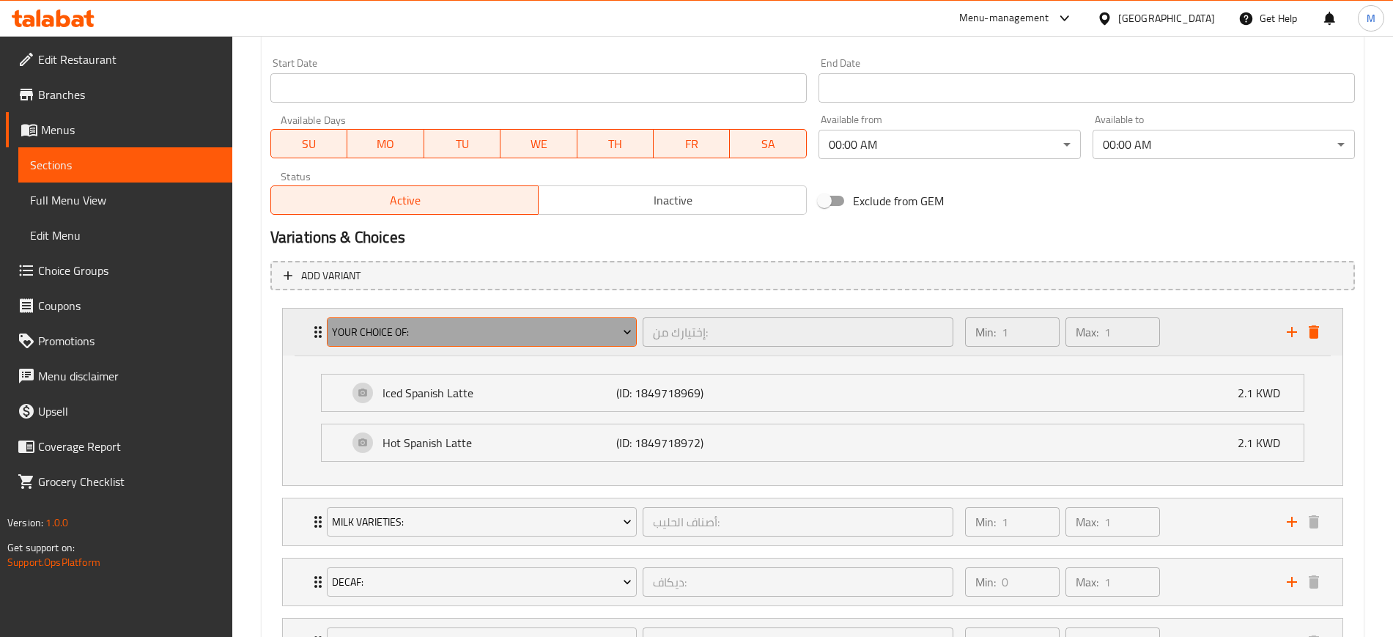
click at [452, 334] on span "Your Choice Of:" at bounding box center [482, 332] width 300 height 18
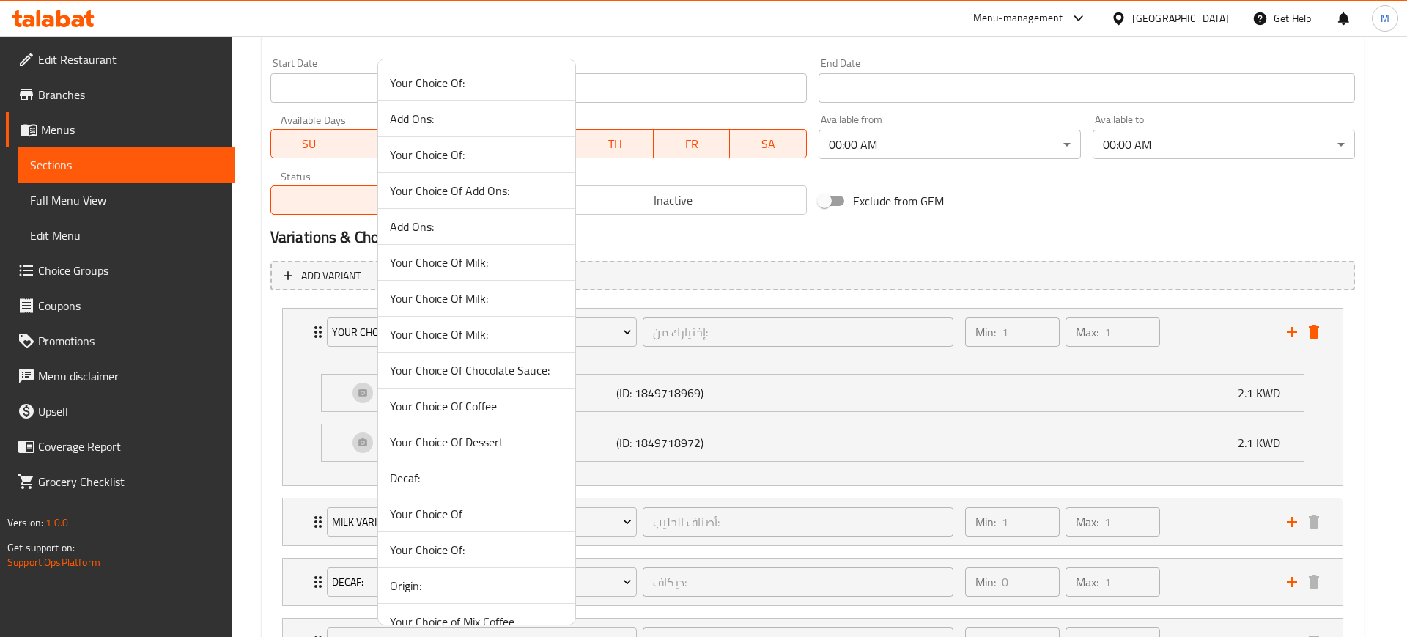
click at [1310, 325] on div at bounding box center [703, 318] width 1407 height 637
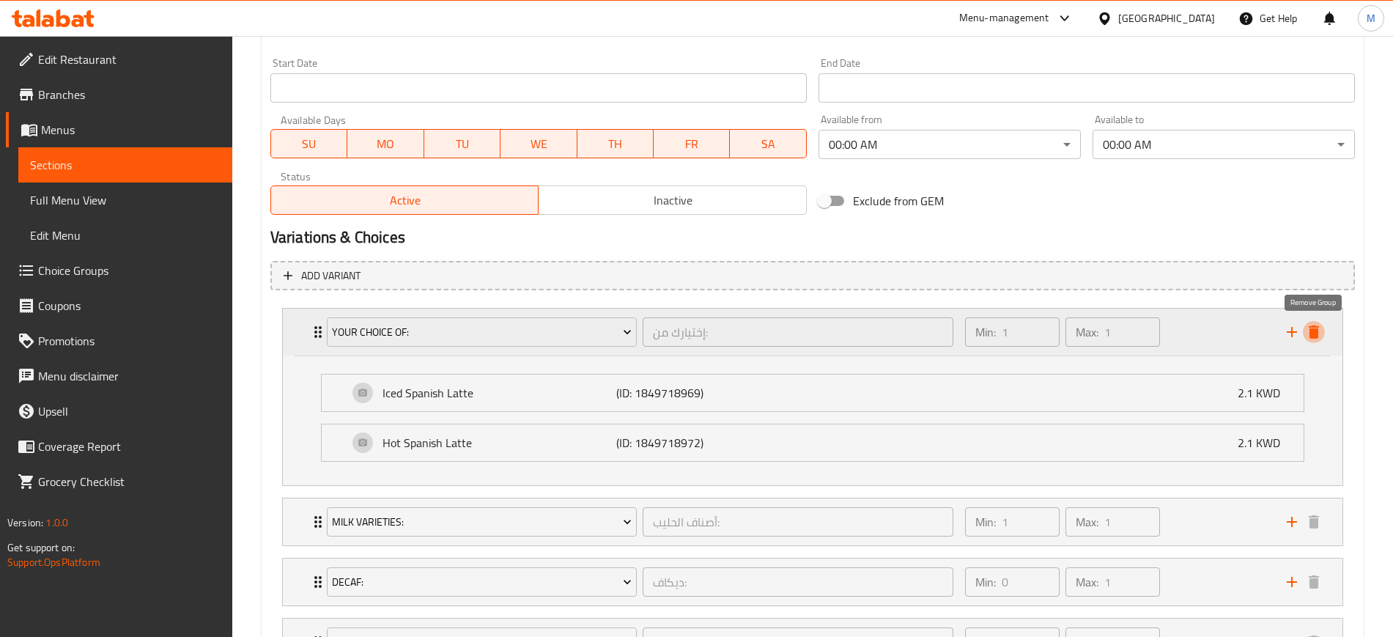
click at [1316, 330] on icon "delete" at bounding box center [1313, 331] width 10 height 13
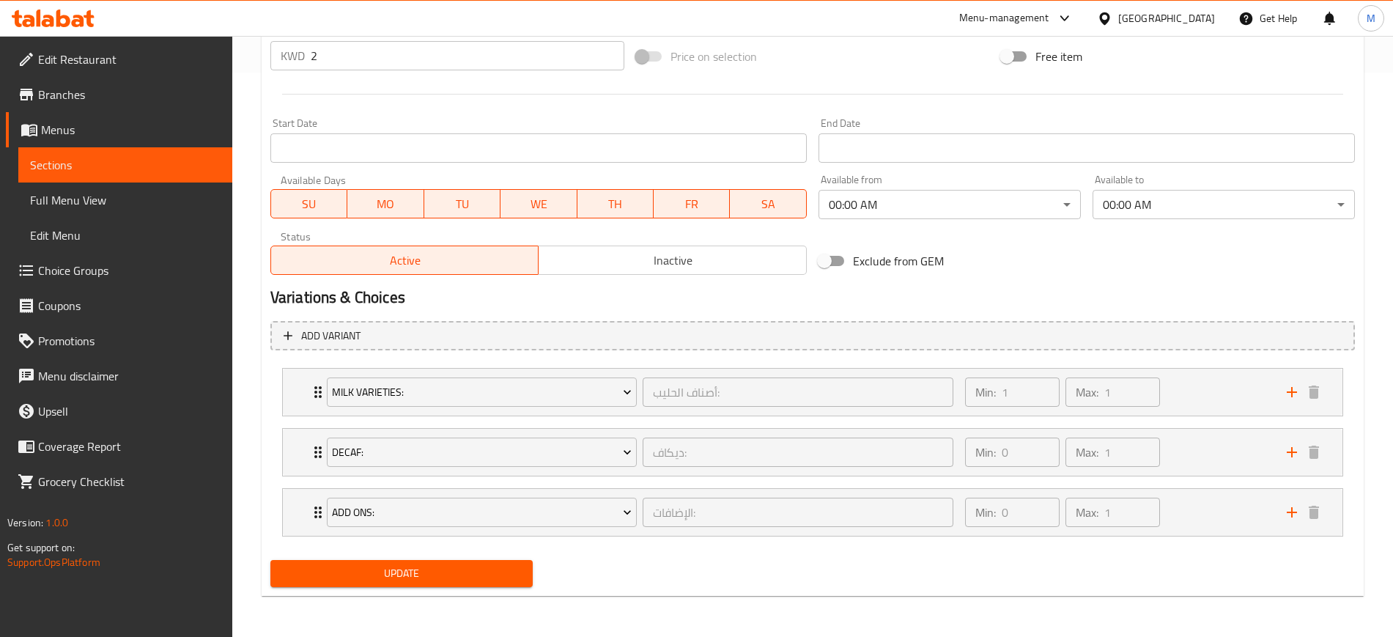
scroll to position [564, 0]
drag, startPoint x: 448, startPoint y: 585, endPoint x: 442, endPoint y: 574, distance: 13.4
click at [447, 585] on button "Update" at bounding box center [401, 573] width 262 height 27
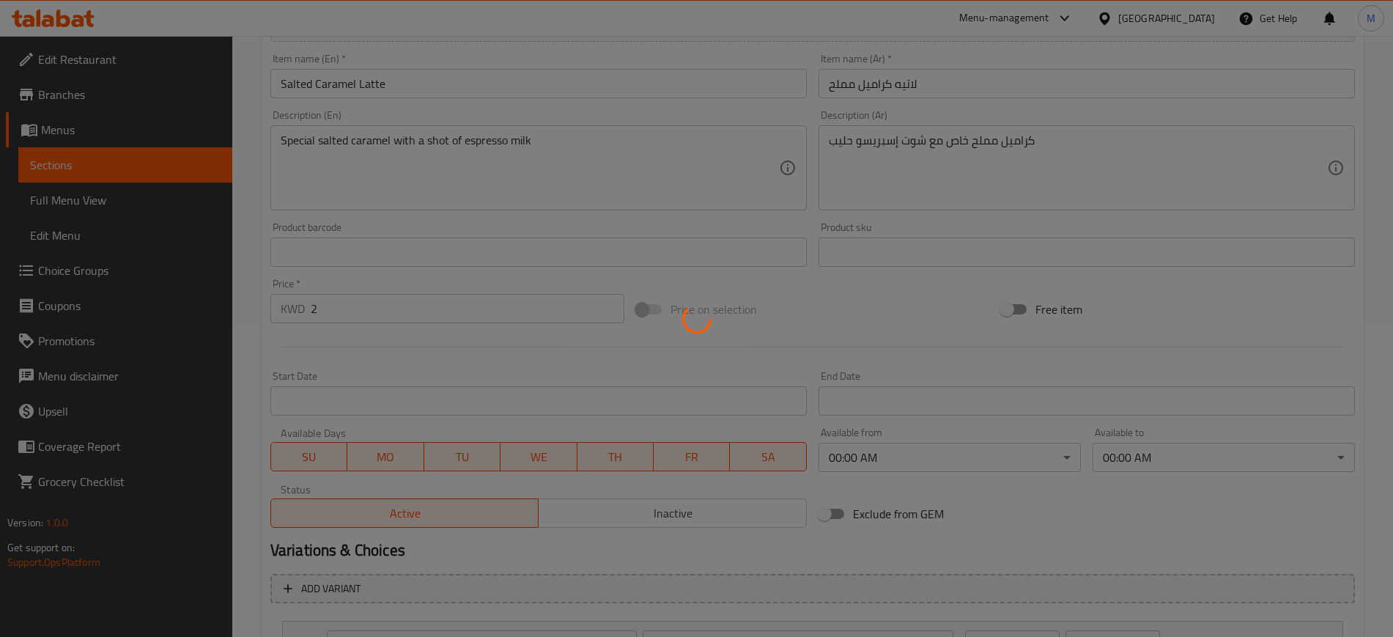
scroll to position [0, 0]
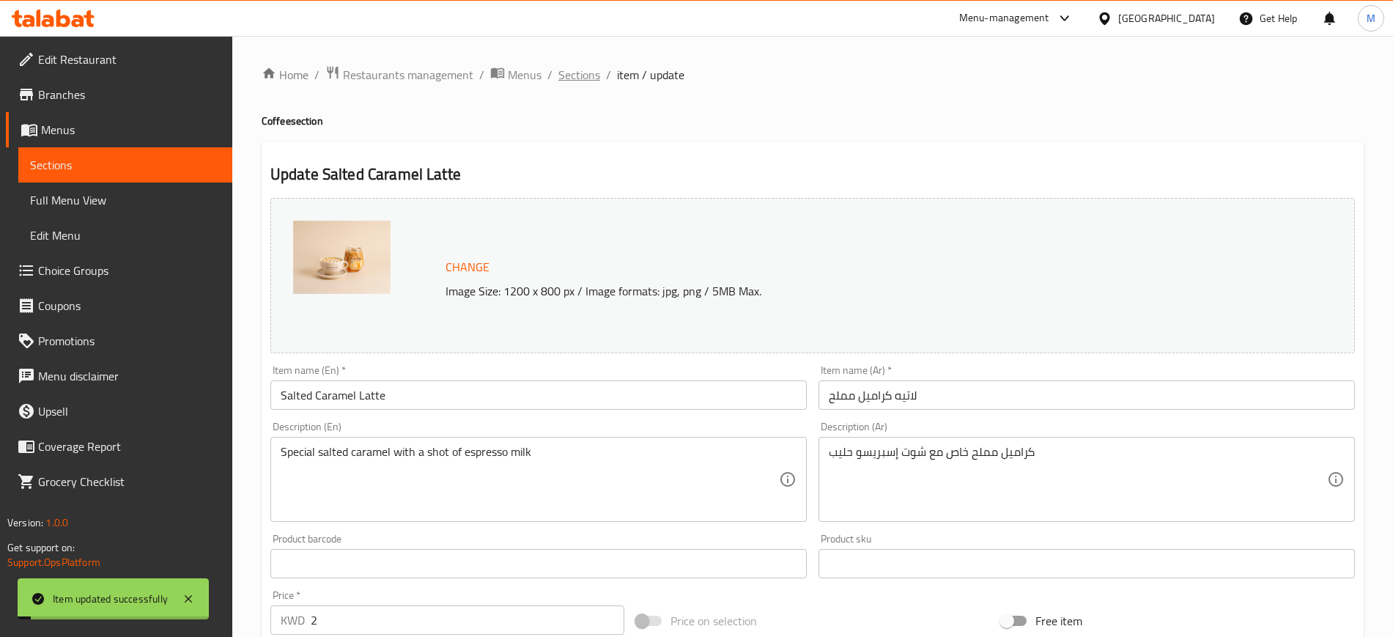
click at [577, 79] on span "Sections" at bounding box center [579, 75] width 42 height 18
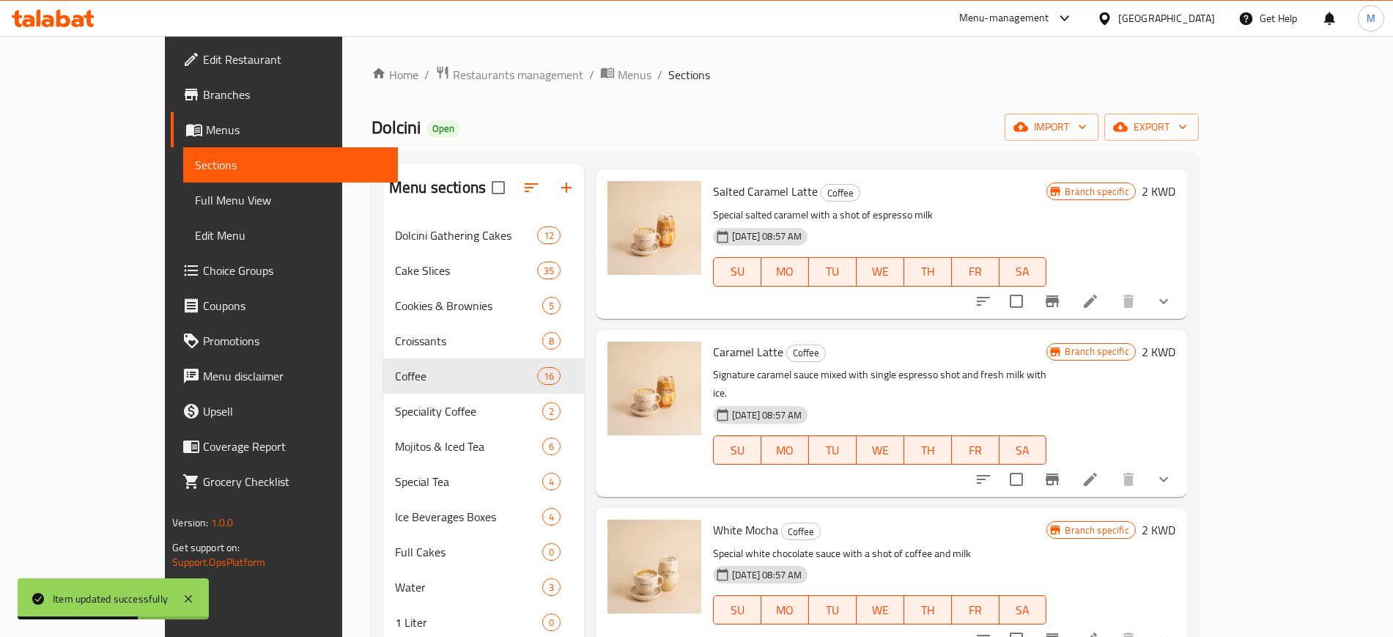
scroll to position [1099, 0]
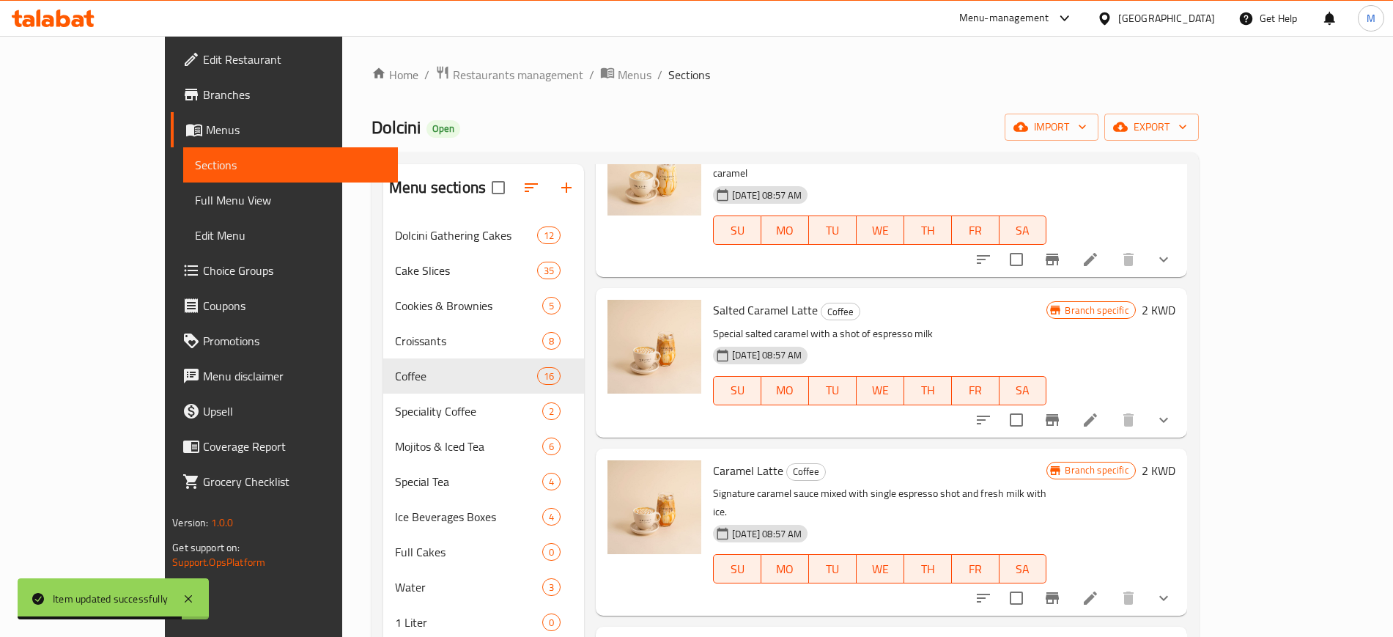
click at [1111, 585] on li at bounding box center [1090, 598] width 41 height 26
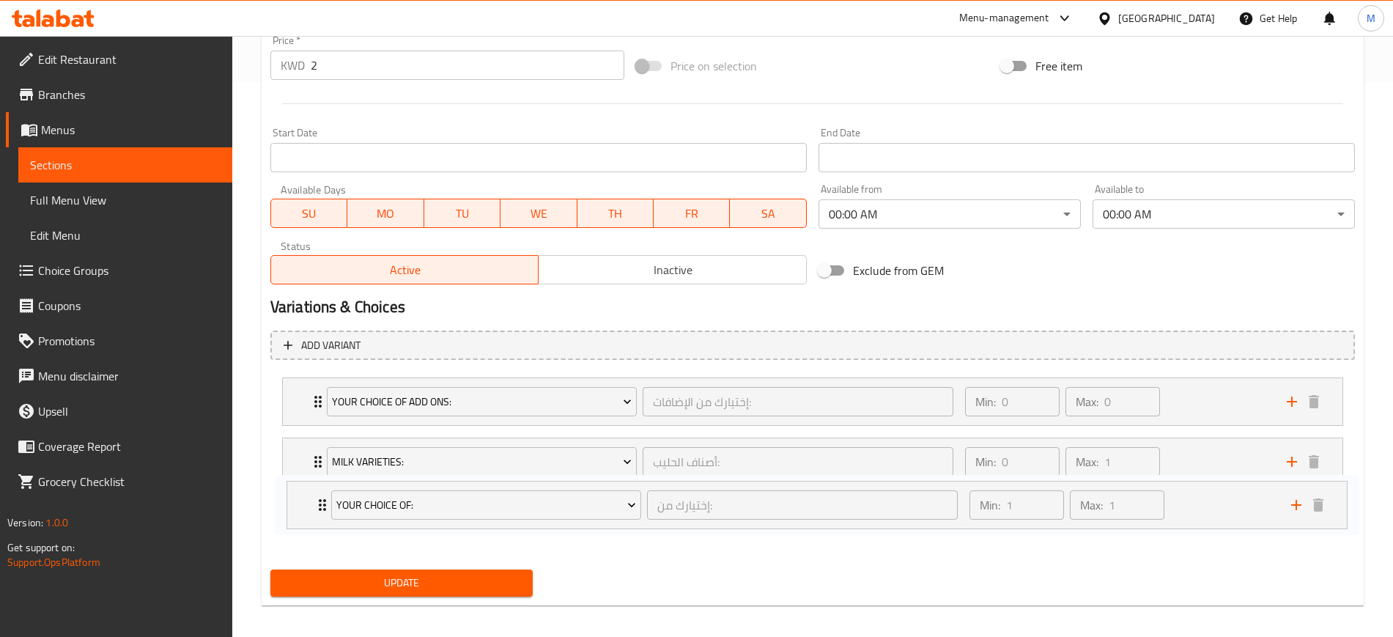
scroll to position [555, 0]
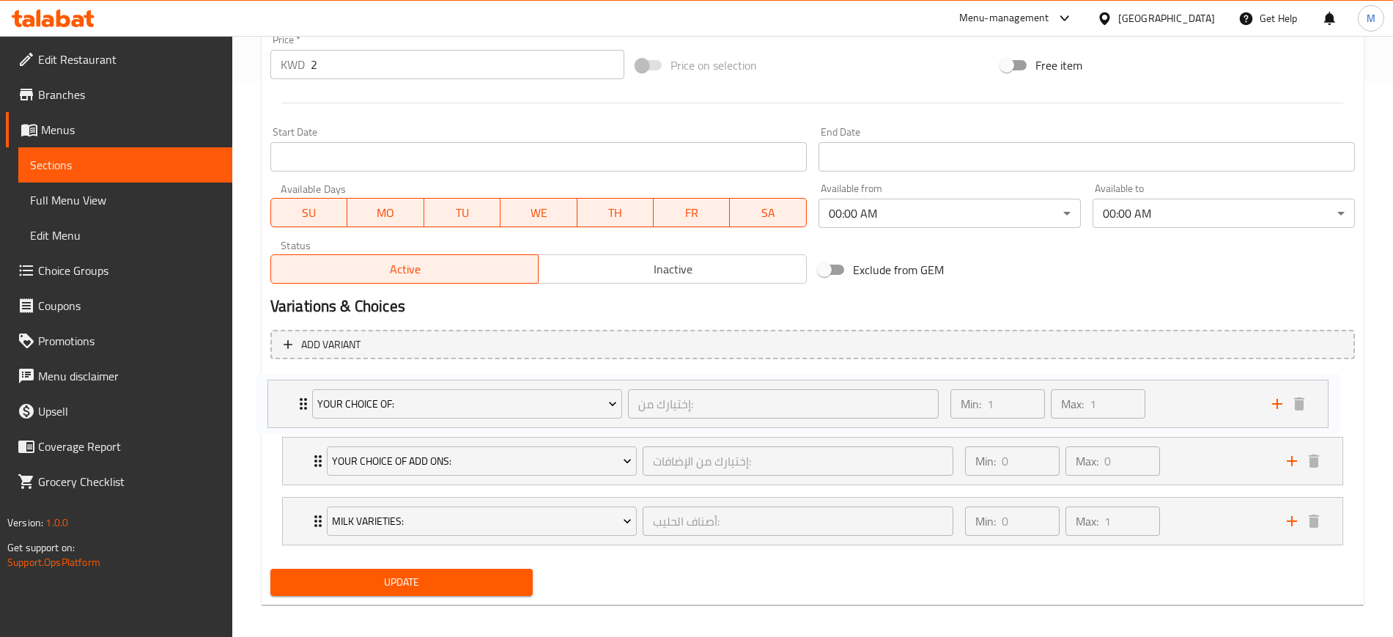
drag, startPoint x: 300, startPoint y: 525, endPoint x: 279, endPoint y: 378, distance: 148.8
click at [280, 378] on div "Your Choice Of Add Ons: إختيارك من الإضافات: ​ Min: 0 ​ Max: 0 ​ Extra Shot (ID…" at bounding box center [812, 461] width 1084 height 180
click at [297, 404] on div "Your Choice Of: إختيارك من: ​ Min: 1 ​ Max: 1 ​" at bounding box center [812, 400] width 1059 height 47
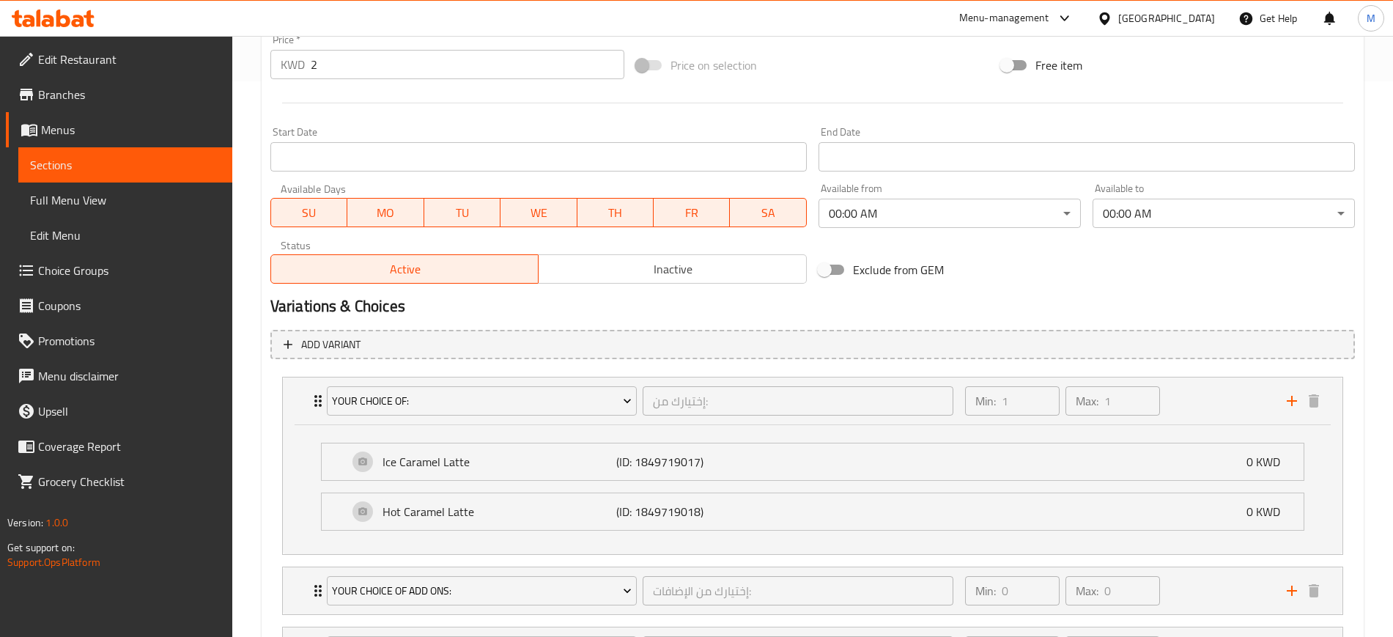
click at [297, 404] on div "Your Choice Of: إختيارك من: ​ Min: 1 ​ Max: 1 ​" at bounding box center [812, 400] width 1059 height 47
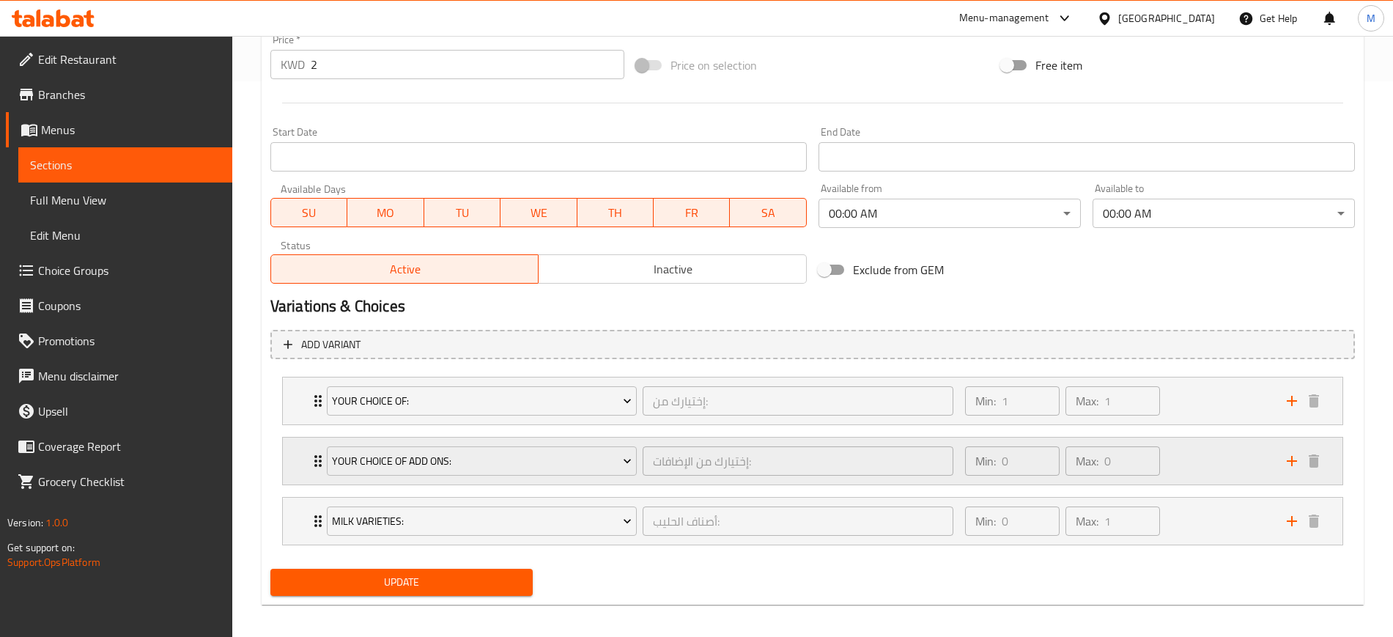
click at [298, 456] on div "Your Choice Of Add Ons: إختيارك من الإضافات: ​ Min: 0 ​ Max: 0 ​" at bounding box center [812, 460] width 1059 height 47
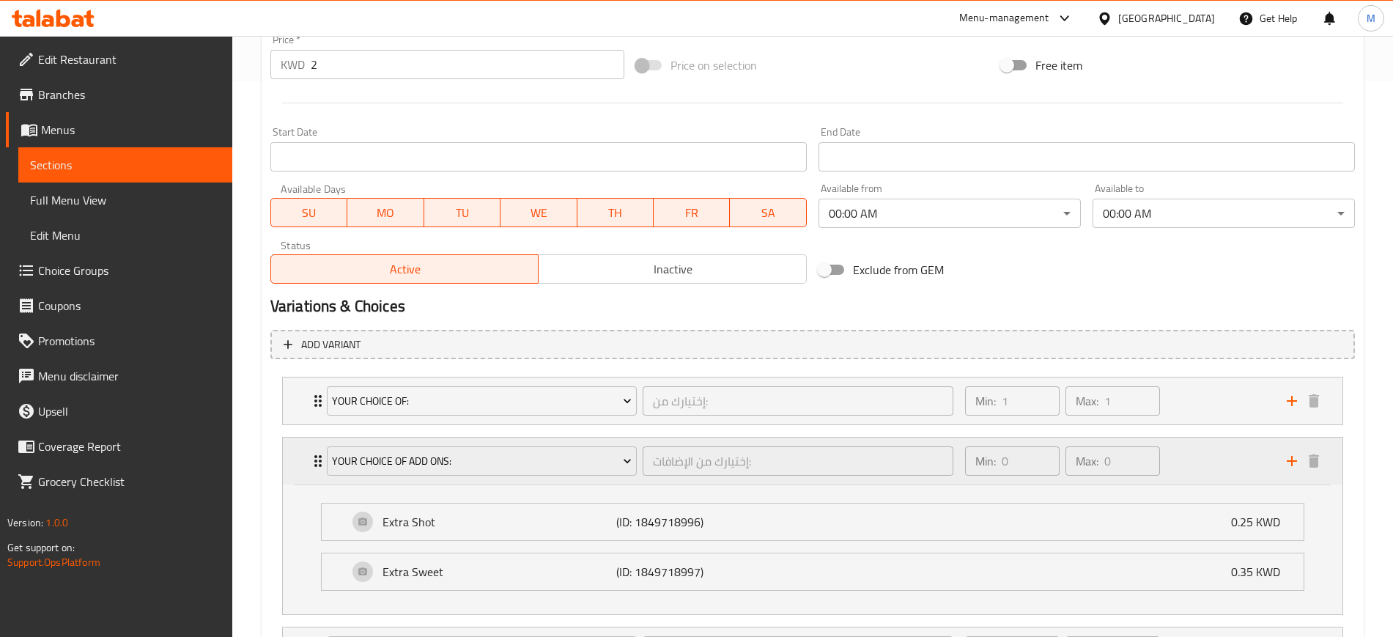
click at [298, 456] on div "Your Choice Of Add Ons: إختيارك من الإضافات: ​ Min: 0 ​ Max: 0 ​" at bounding box center [812, 460] width 1059 height 47
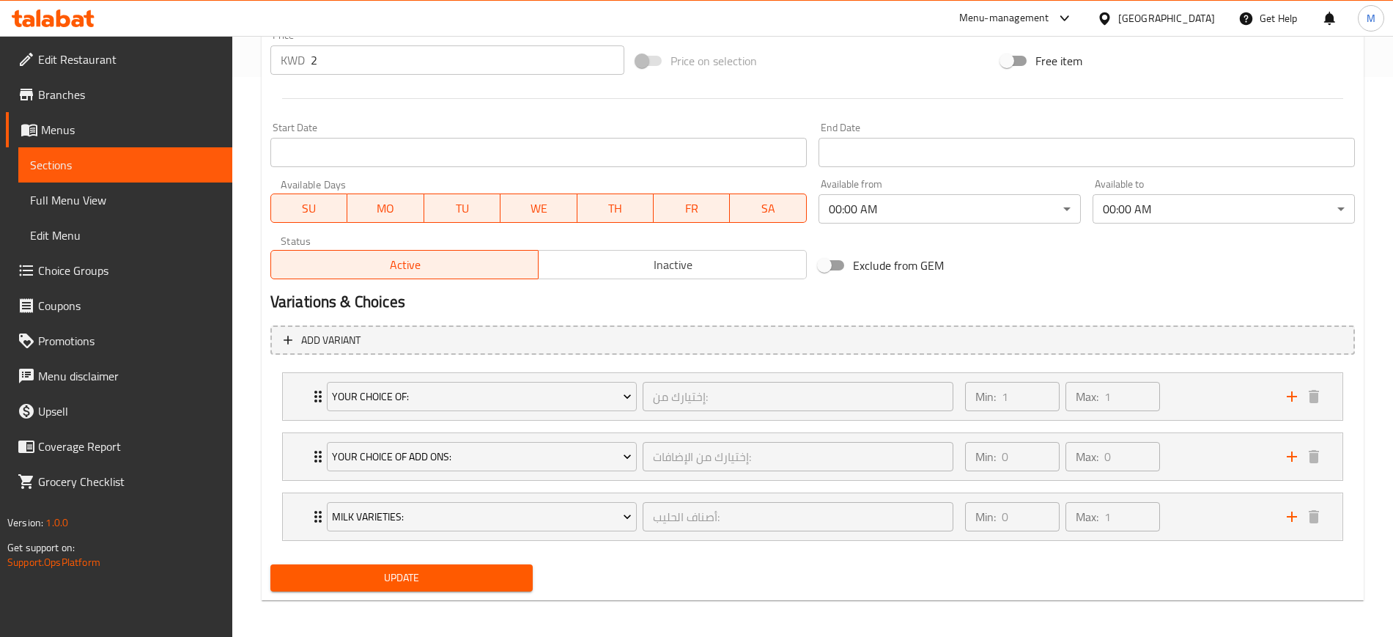
scroll to position [562, 0]
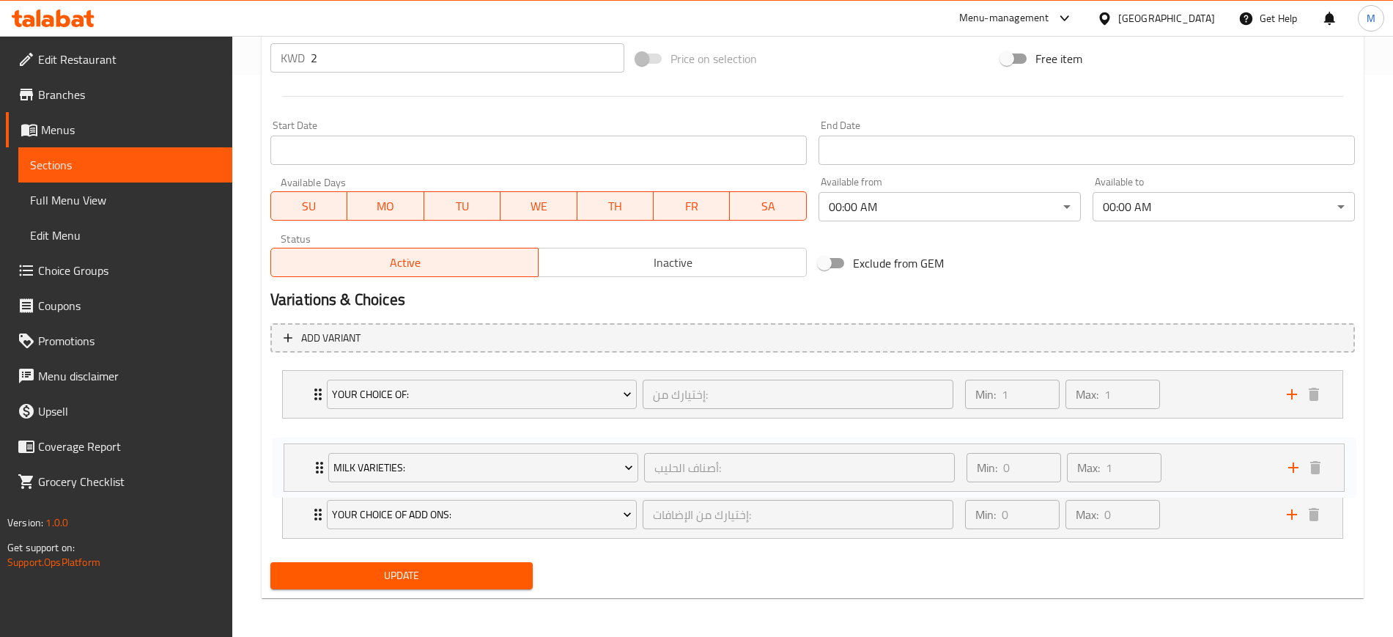
drag, startPoint x: 288, startPoint y: 514, endPoint x: 290, endPoint y: 439, distance: 75.5
click at [290, 439] on div "Your Choice Of: إختيارك من: ​ Min: 1 ​ Max: 1 ​ Ice Caramel Latte (ID: 18497190…" at bounding box center [812, 454] width 1084 height 180
click at [374, 577] on span "Update" at bounding box center [401, 575] width 239 height 18
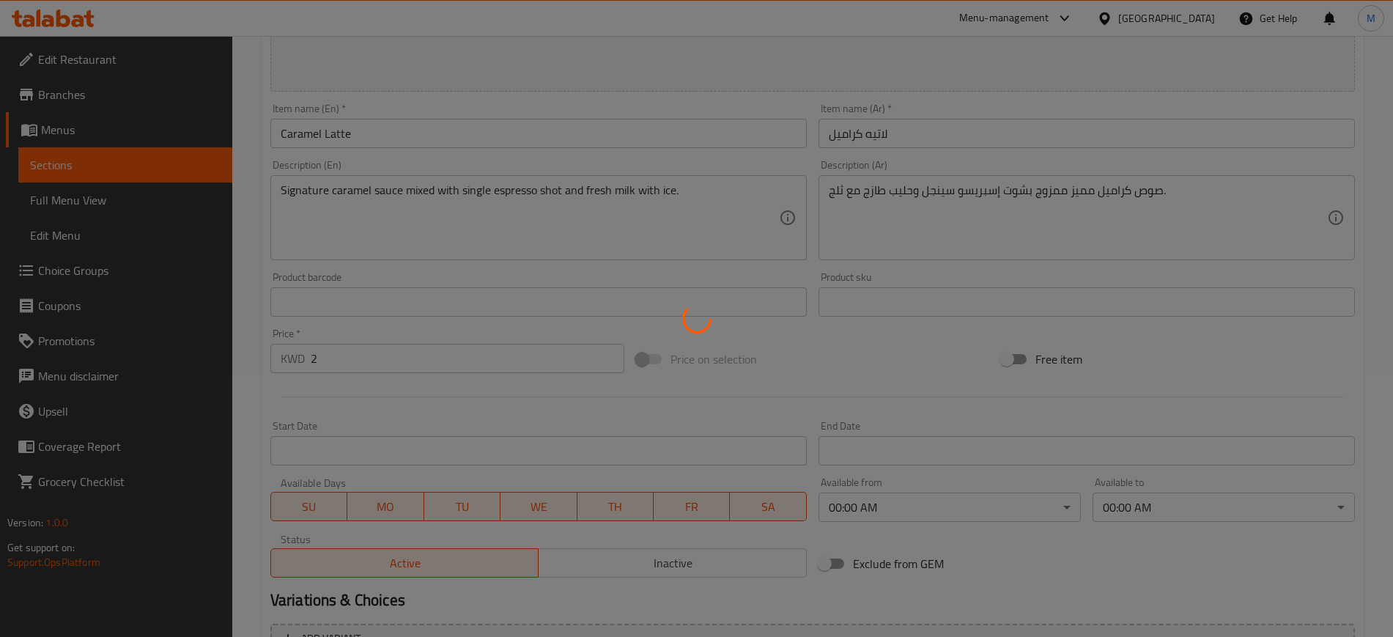
scroll to position [549, 0]
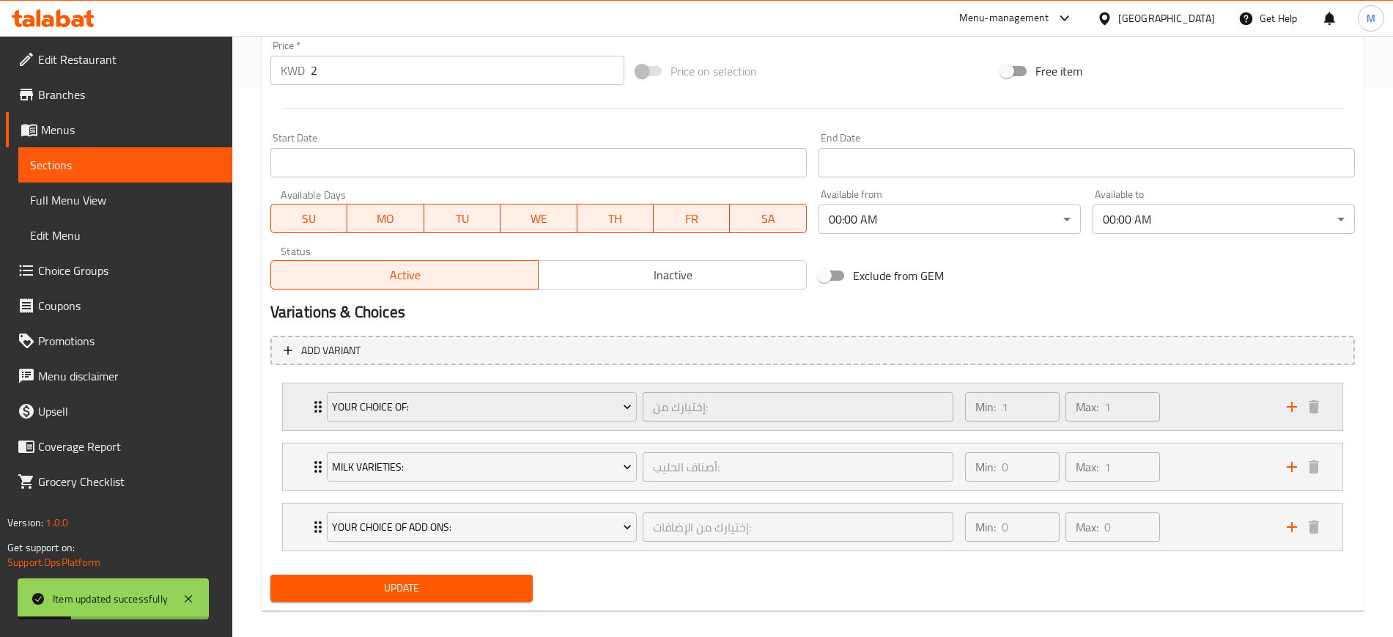
click at [303, 410] on div "Your Choice Of: إختيارك من: ​ Min: 1 ​ Max: 1 ​" at bounding box center [812, 406] width 1059 height 47
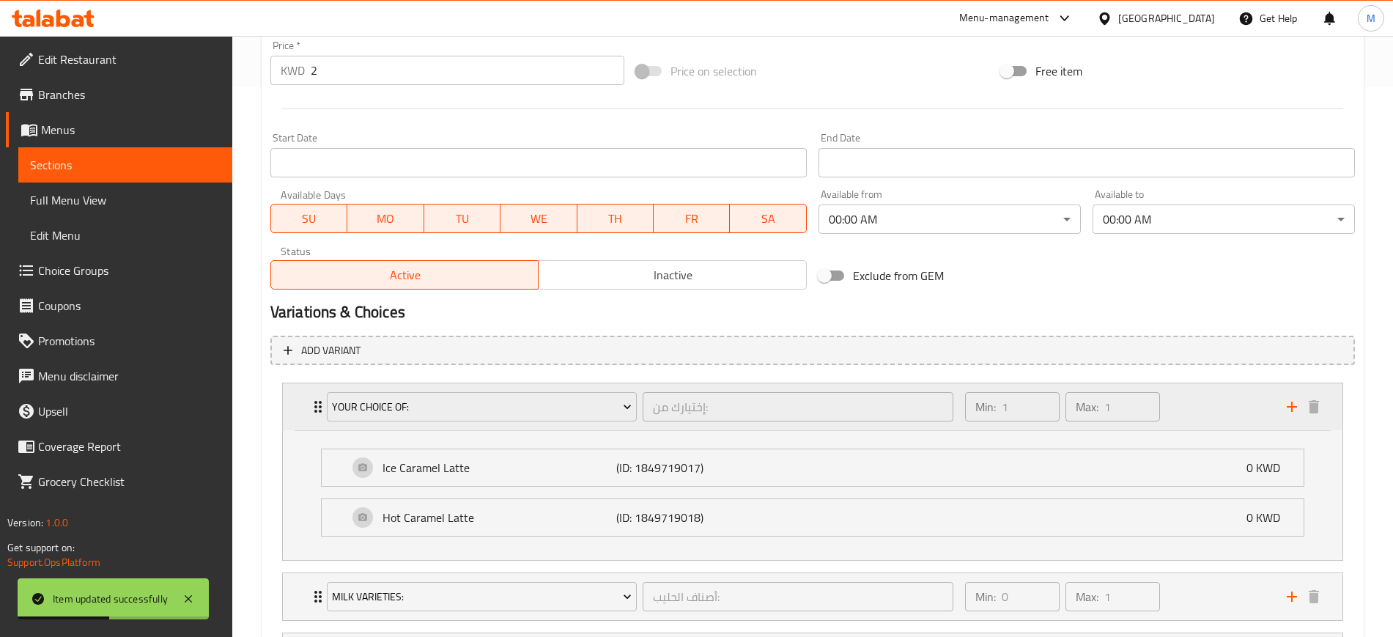
click at [303, 410] on div "Your Choice Of: إختيارك من: ​ Min: 1 ​ Max: 1 ​" at bounding box center [812, 406] width 1059 height 47
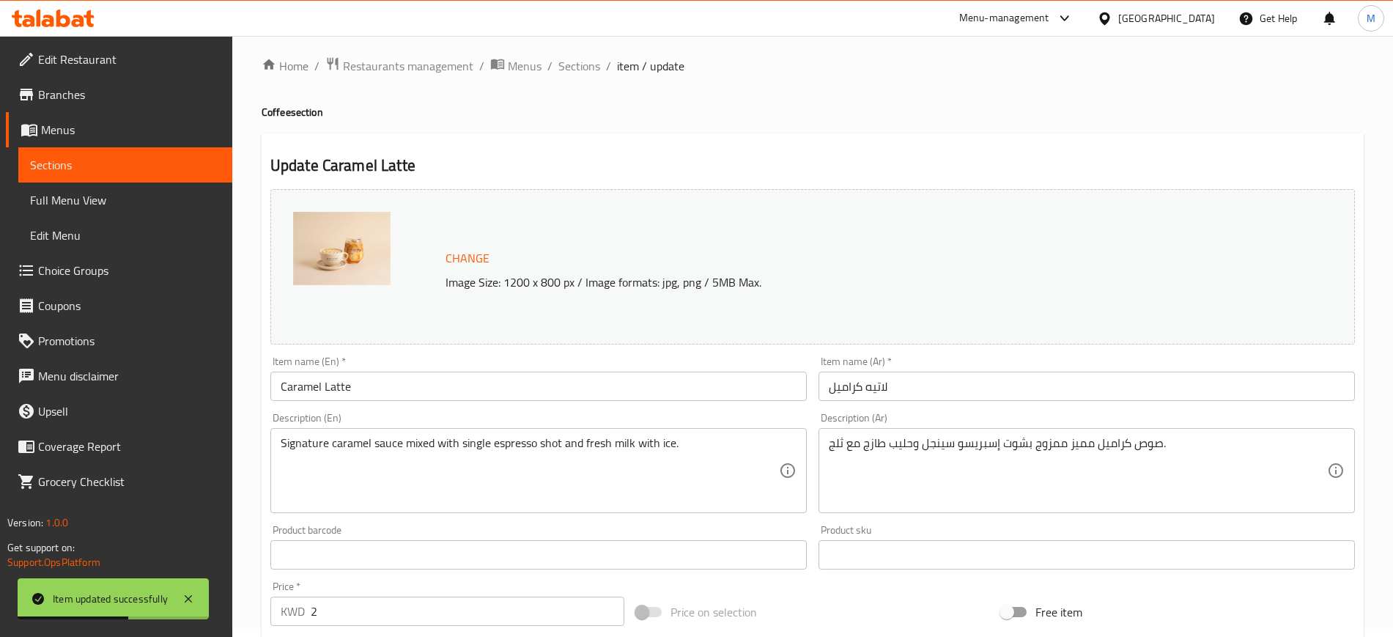
scroll to position [0, 0]
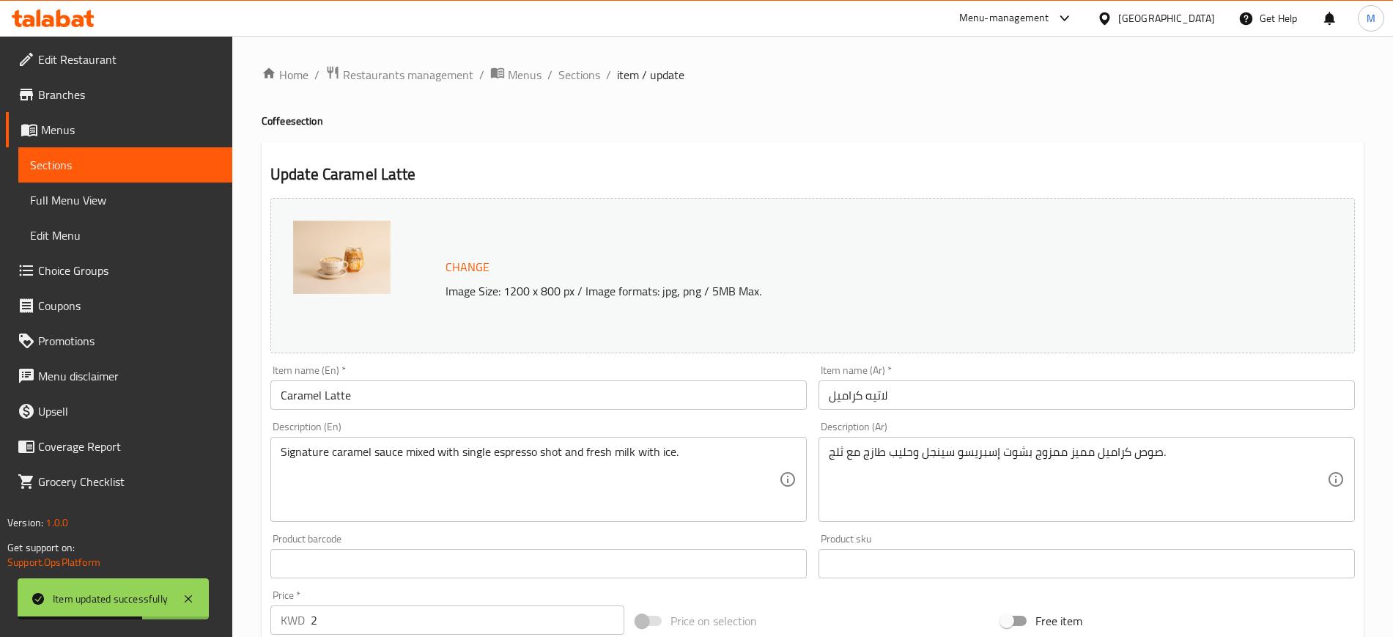
drag, startPoint x: 589, startPoint y: 81, endPoint x: 596, endPoint y: 87, distance: 9.3
click at [589, 80] on span "Sections" at bounding box center [579, 75] width 42 height 18
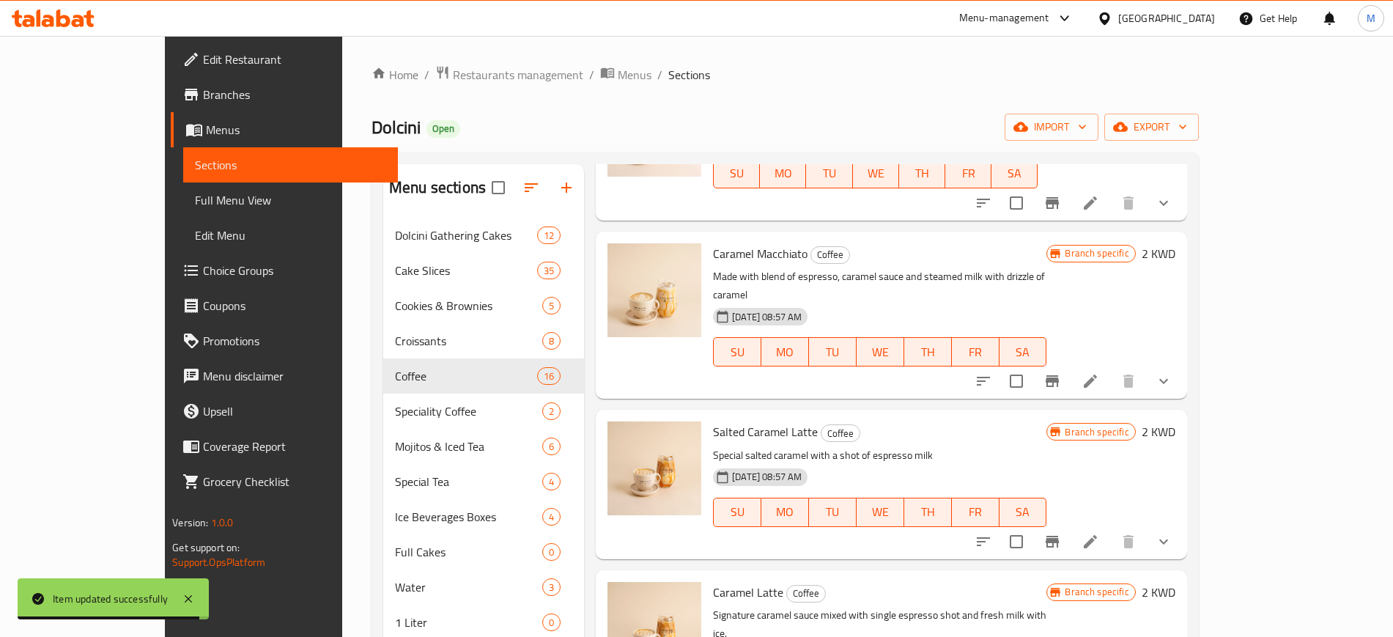
scroll to position [1007, 0]
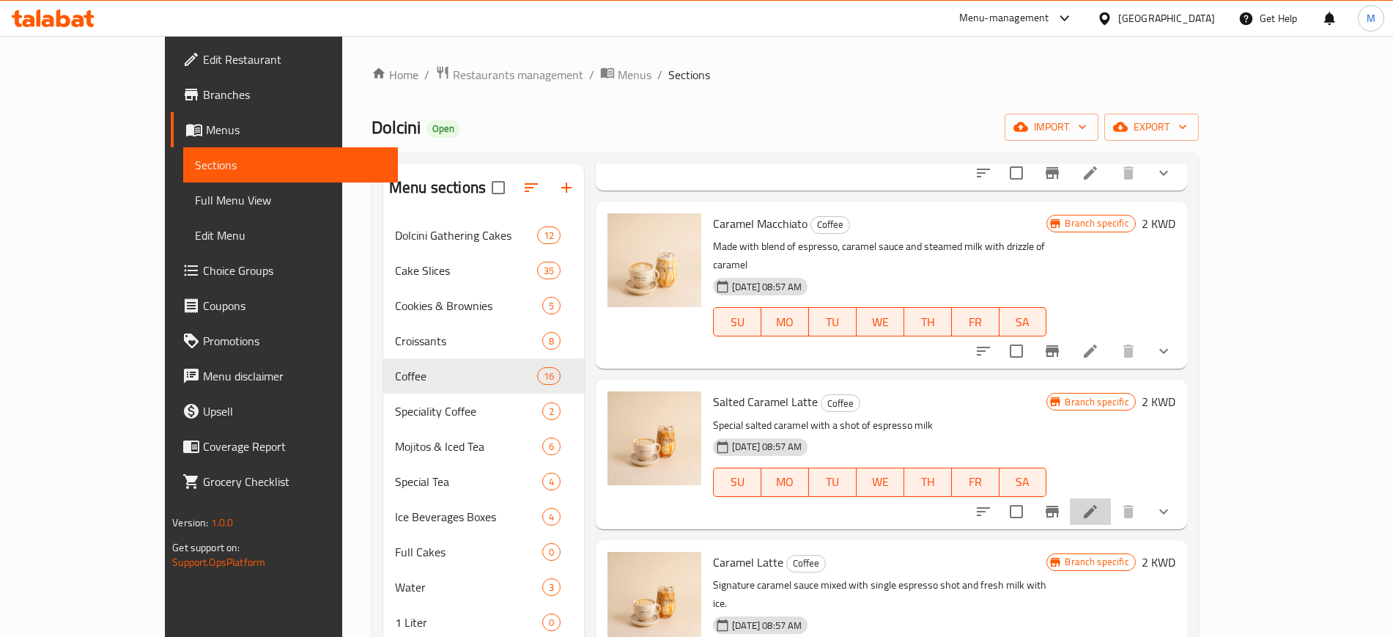
click at [1111, 498] on li at bounding box center [1090, 511] width 41 height 26
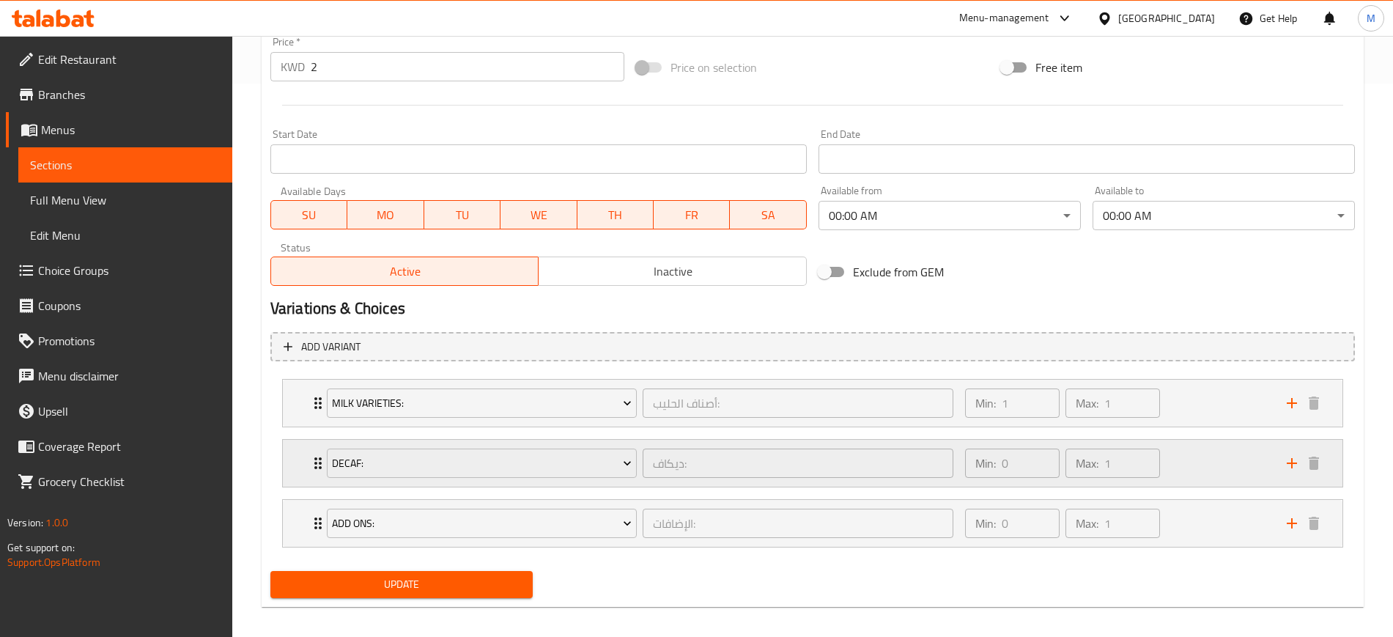
scroll to position [564, 0]
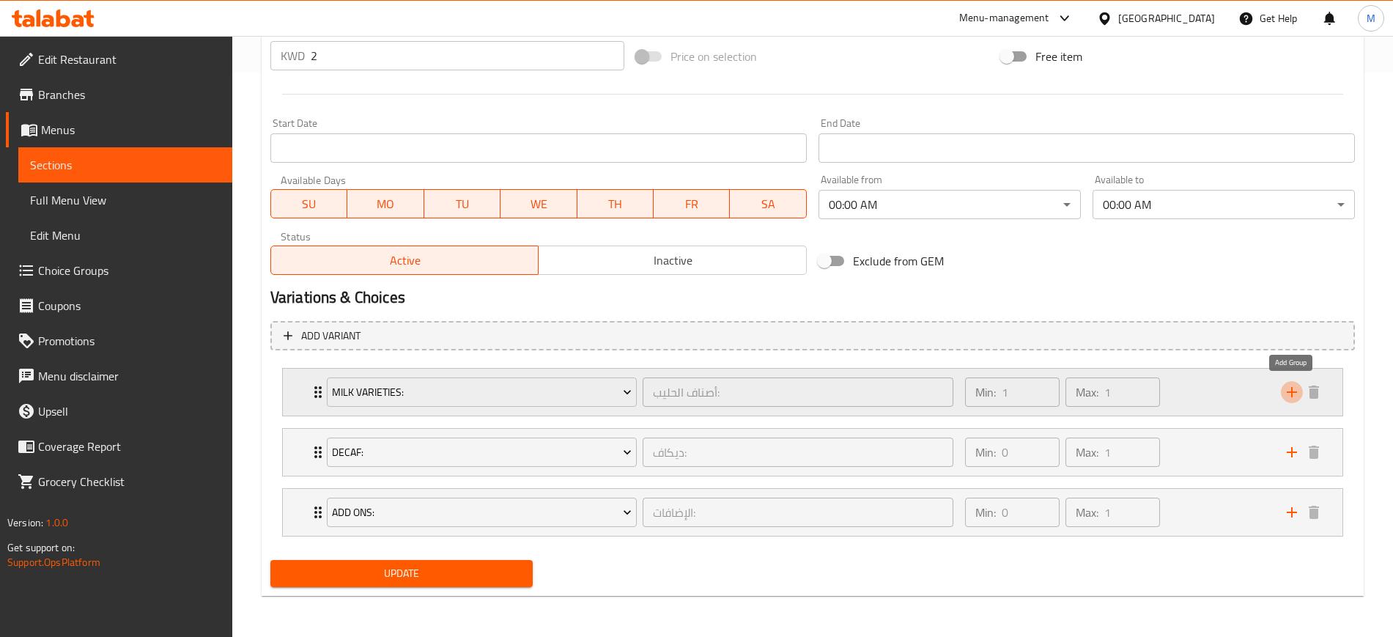
drag, startPoint x: 1294, startPoint y: 393, endPoint x: 696, endPoint y: 459, distance: 602.1
click at [1294, 393] on icon "add" at bounding box center [1292, 392] width 18 height 18
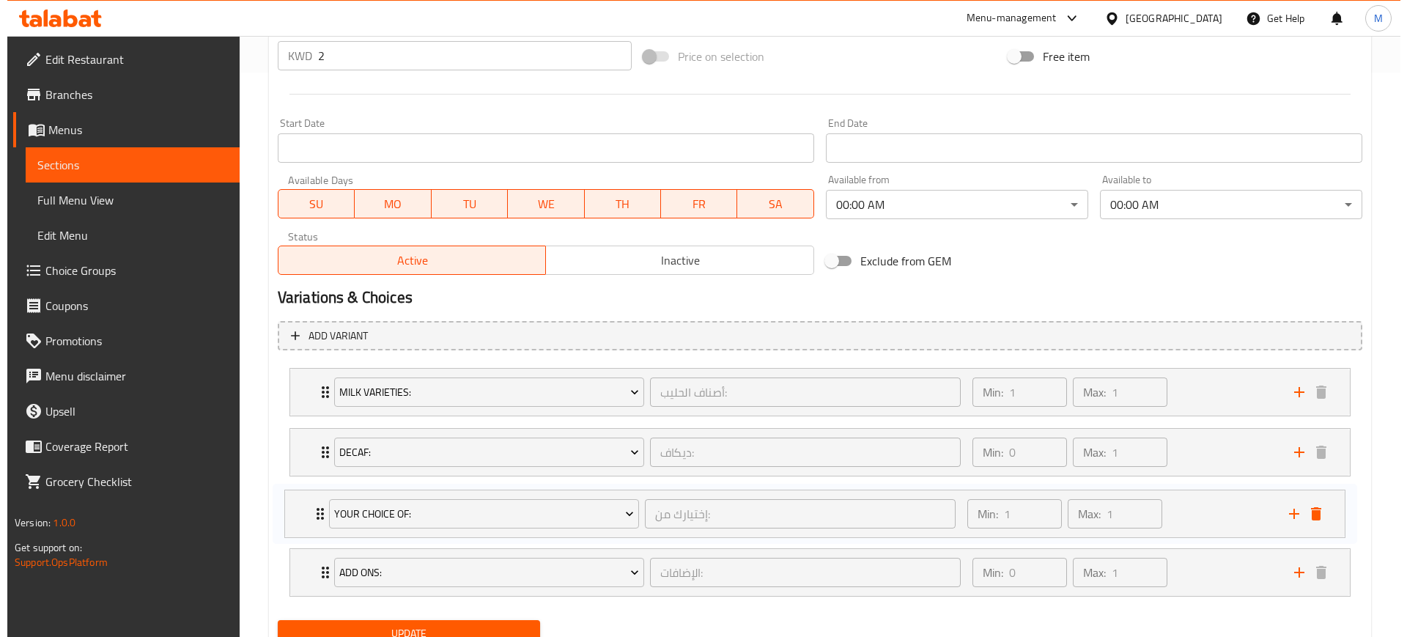
scroll to position [568, 0]
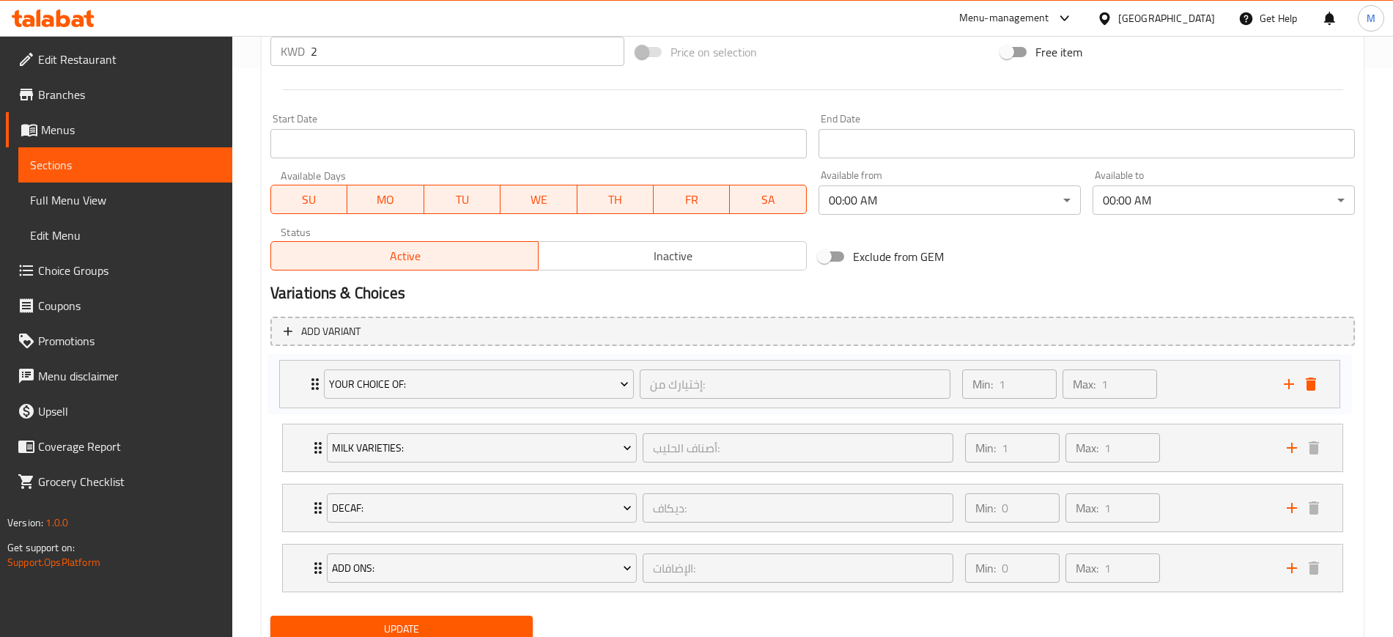
drag, startPoint x: 287, startPoint y: 571, endPoint x: 284, endPoint y: 375, distance: 195.6
click at [284, 375] on div "Milk Varieties: أصناف الحليب: ​ Min: 1 ​ Max: 1 ​ Low Fat Milk (ID: 1849718998)…" at bounding box center [812, 478] width 1084 height 240
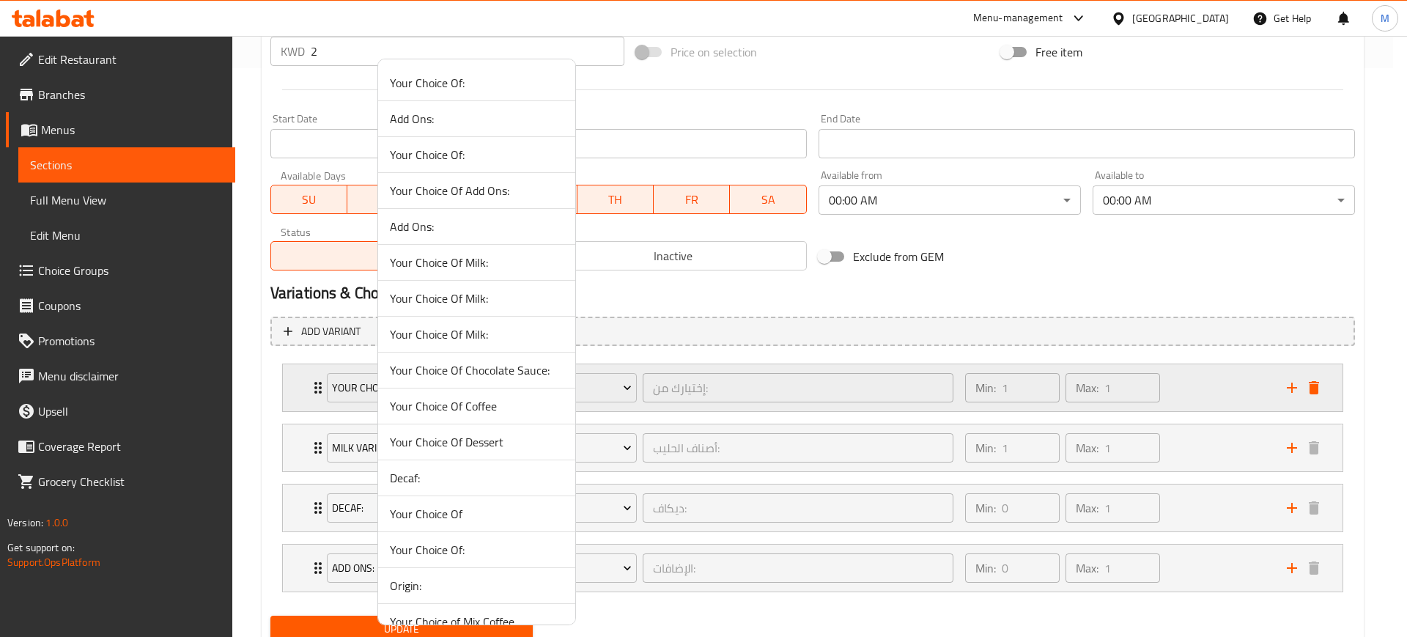
drag, startPoint x: 1236, startPoint y: 379, endPoint x: 1207, endPoint y: 387, distance: 29.5
click at [1234, 379] on div at bounding box center [703, 318] width 1407 height 637
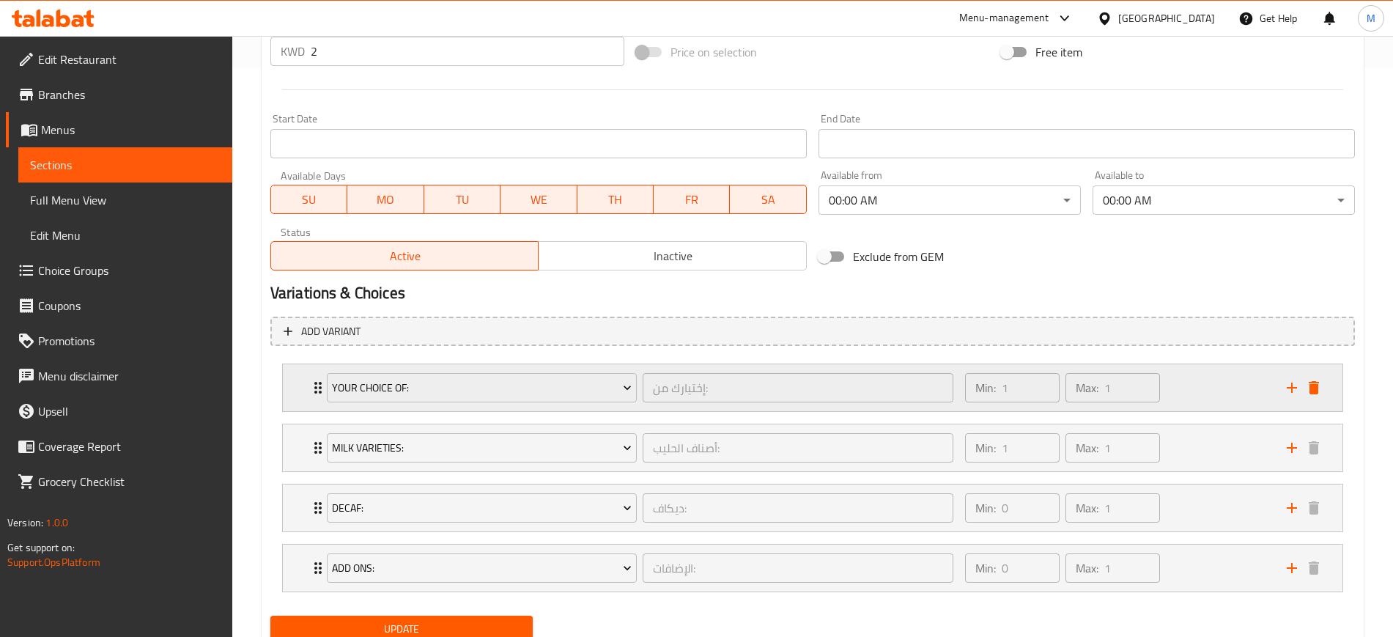
click at [1207, 387] on div "Min: 1 ​ Max: 1 ​" at bounding box center [1117, 387] width 322 height 47
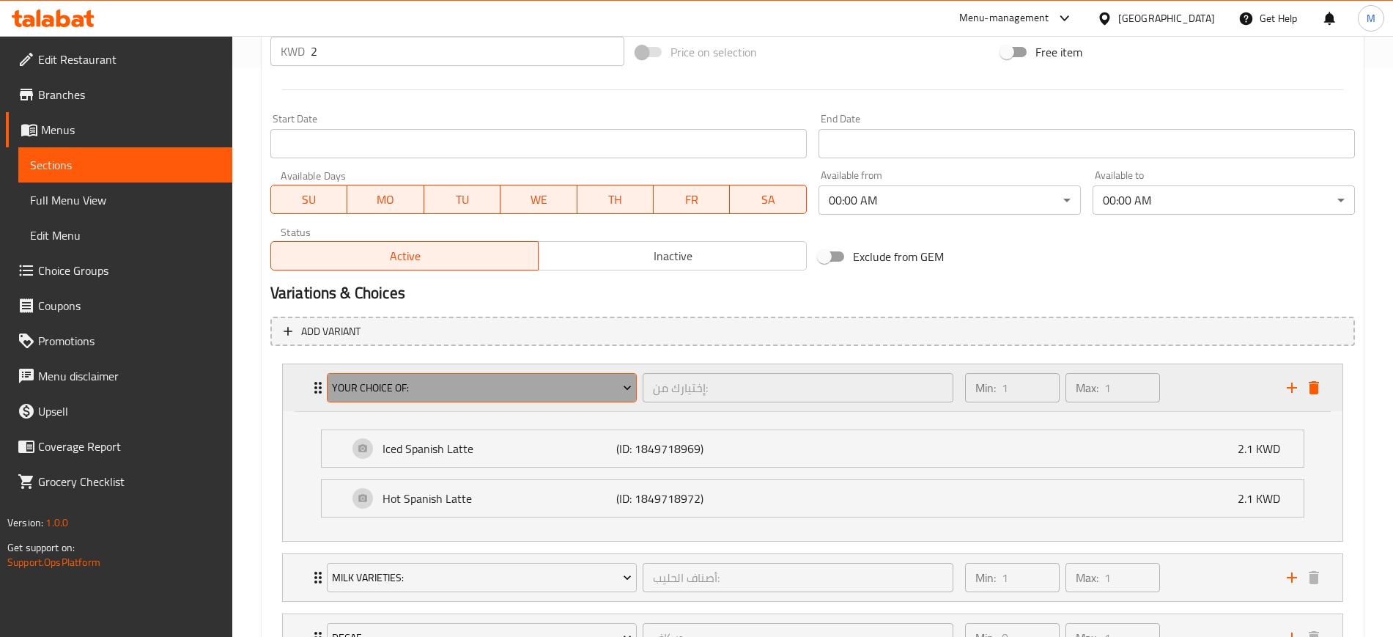
click at [418, 393] on span "Your Choice Of:" at bounding box center [482, 388] width 300 height 18
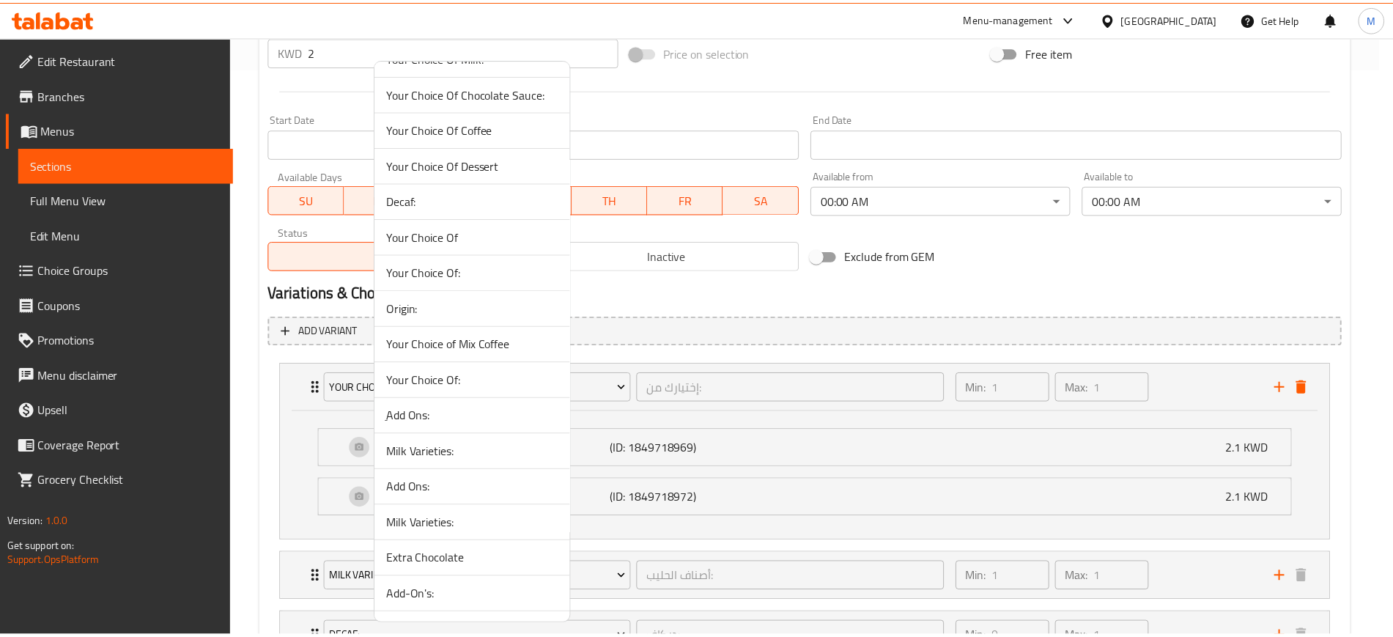
scroll to position [366, 0]
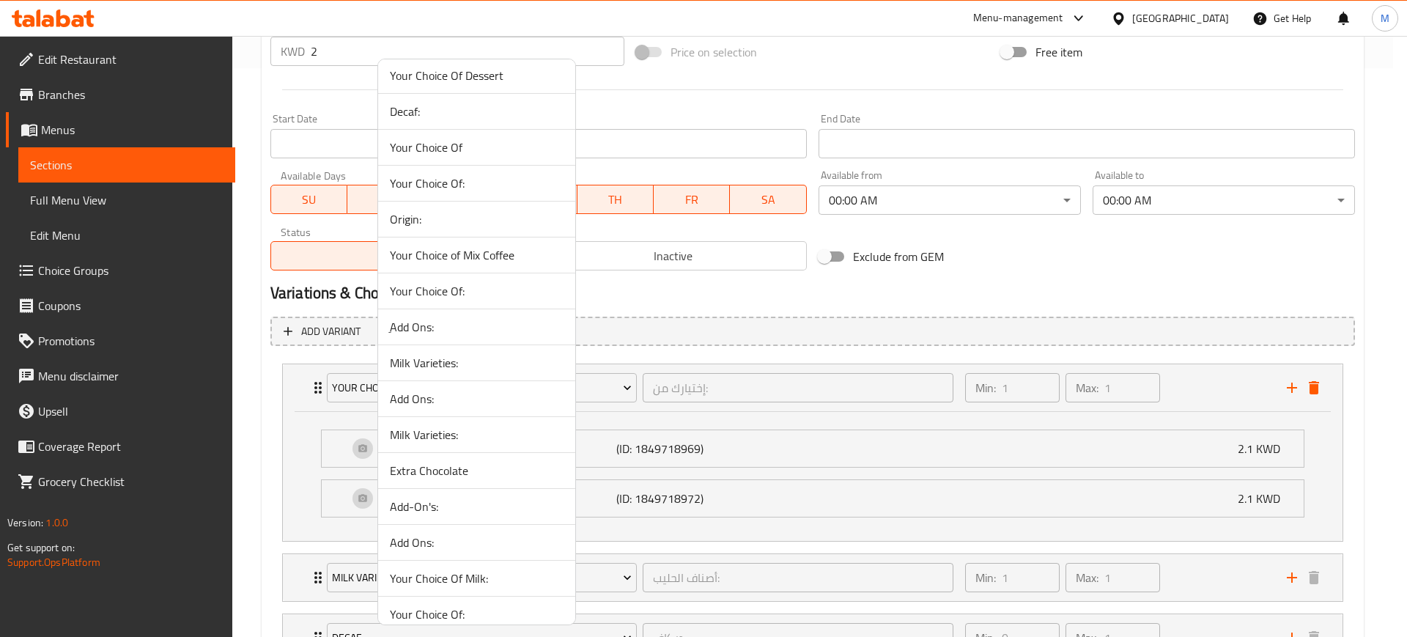
click at [470, 300] on li "Your Choice Of:" at bounding box center [476, 291] width 197 height 36
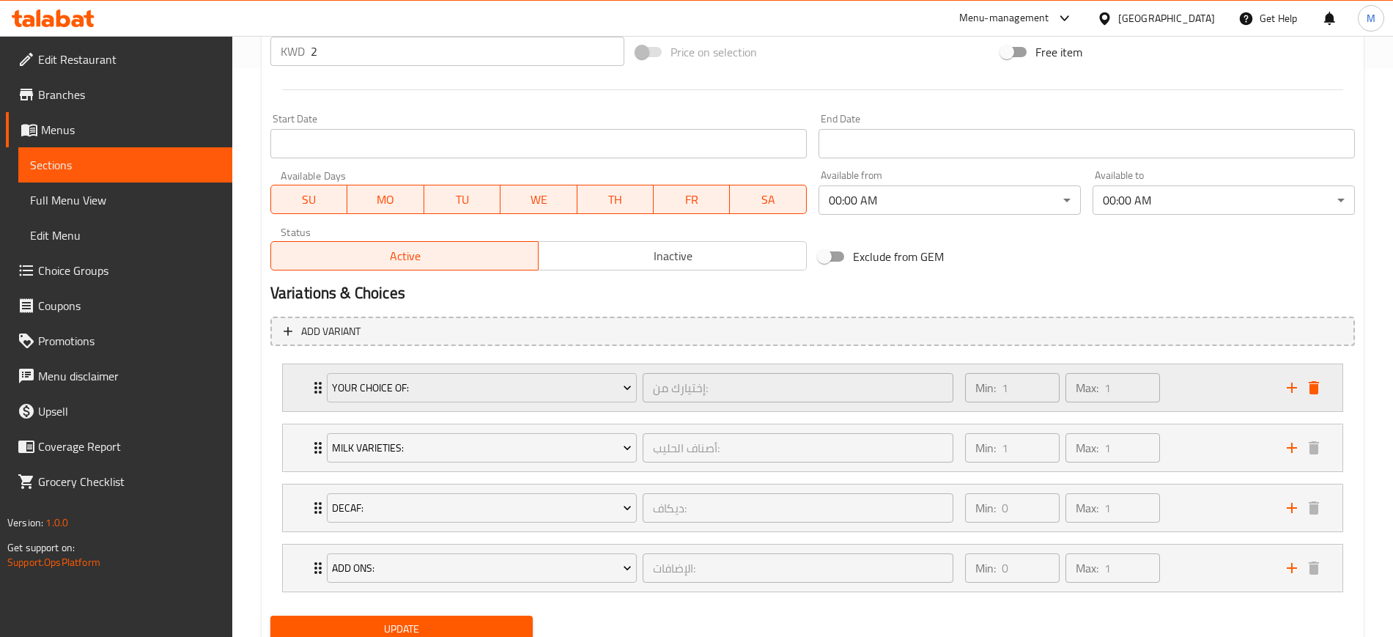
click at [1180, 379] on div "Min: 1 ​ Max: 1 ​" at bounding box center [1117, 387] width 322 height 47
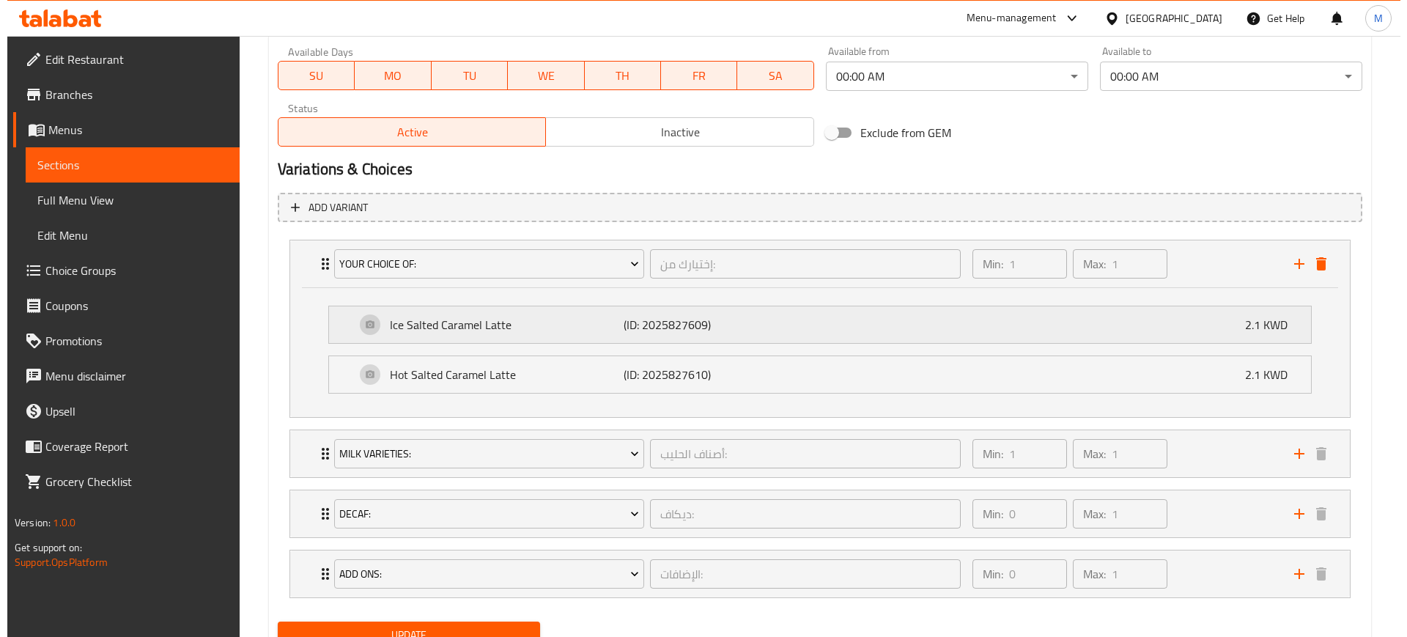
scroll to position [568, 0]
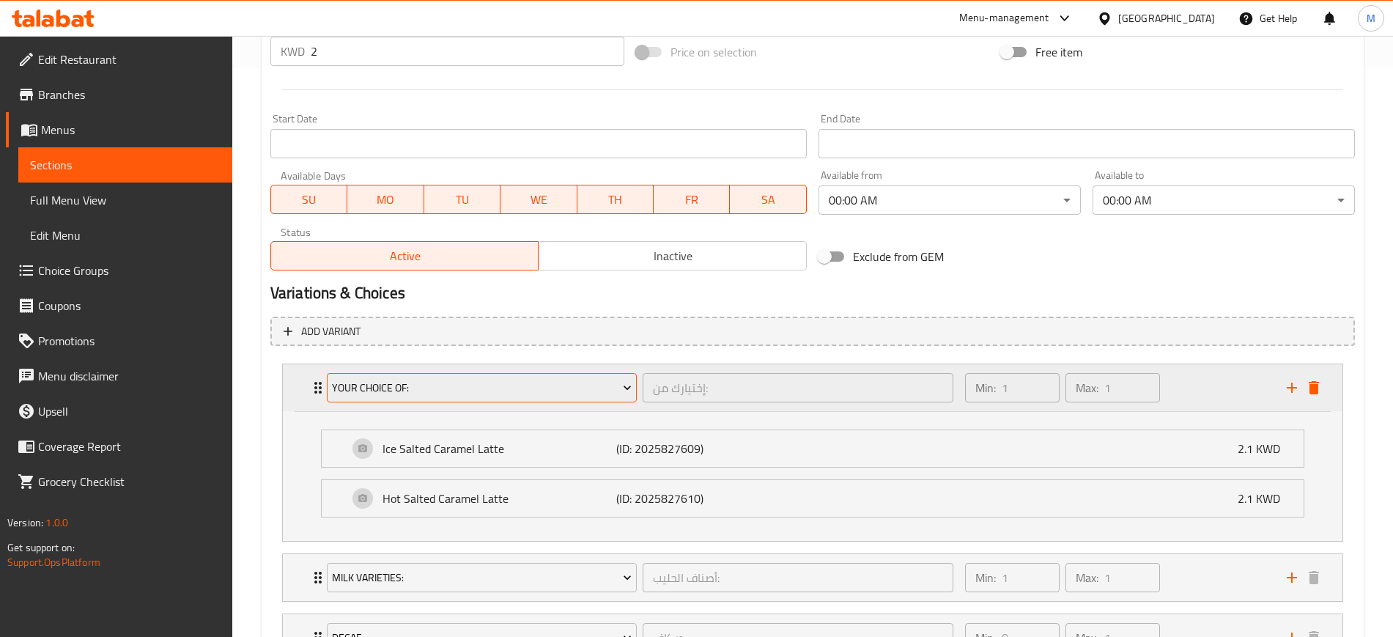
click at [438, 395] on span "Your Choice Of:" at bounding box center [482, 388] width 300 height 18
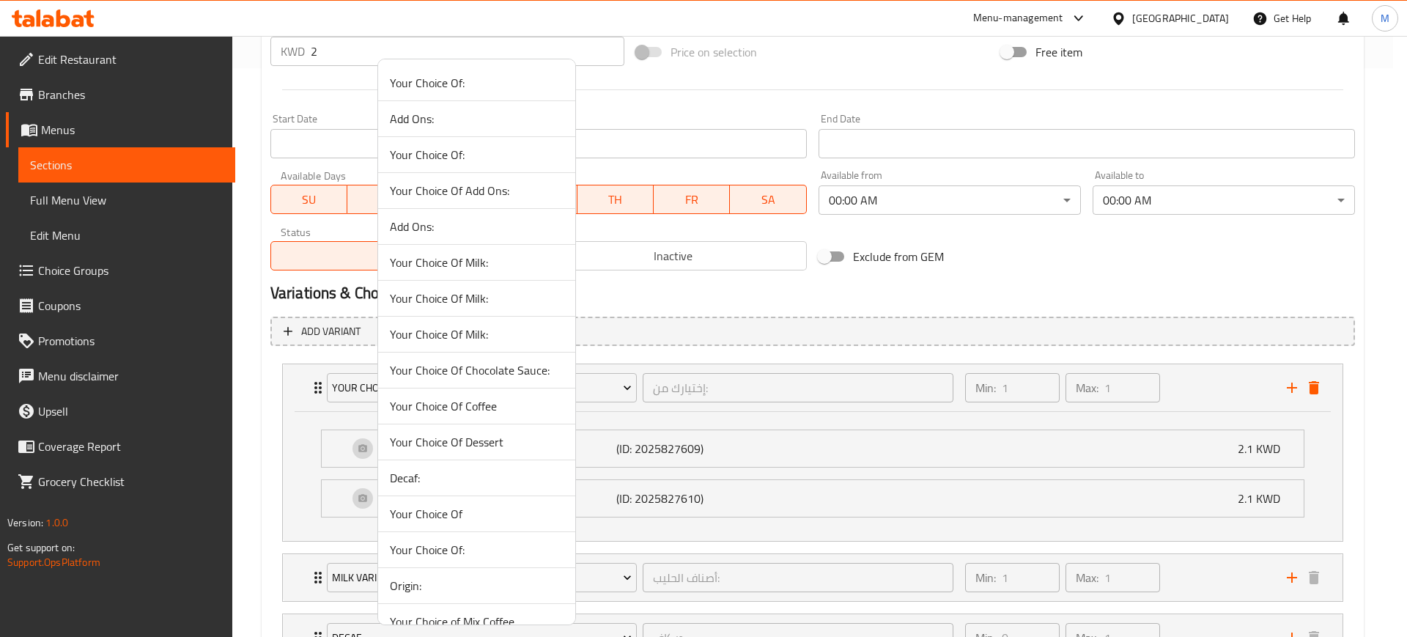
click at [485, 86] on span "Your Choice Of:" at bounding box center [477, 83] width 174 height 18
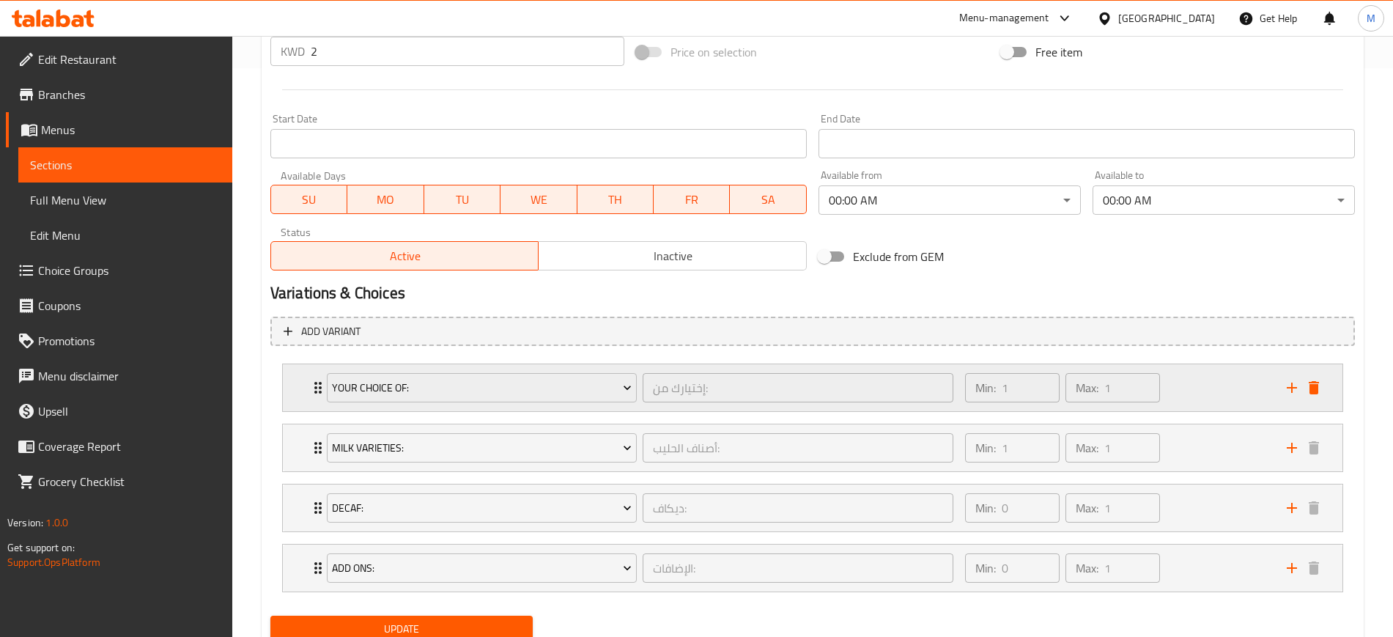
click at [1193, 390] on div "Min: 1 ​ Max: 1 ​" at bounding box center [1117, 387] width 322 height 47
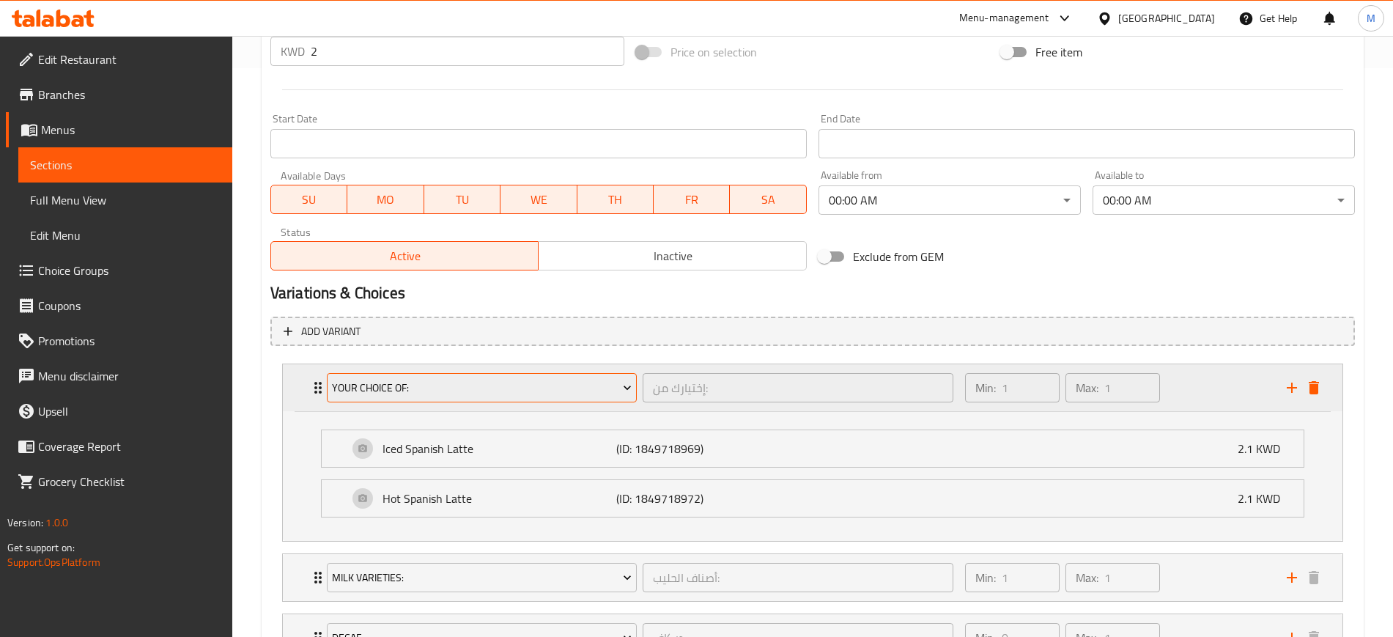
click at [426, 395] on span "Your Choice Of:" at bounding box center [482, 388] width 300 height 18
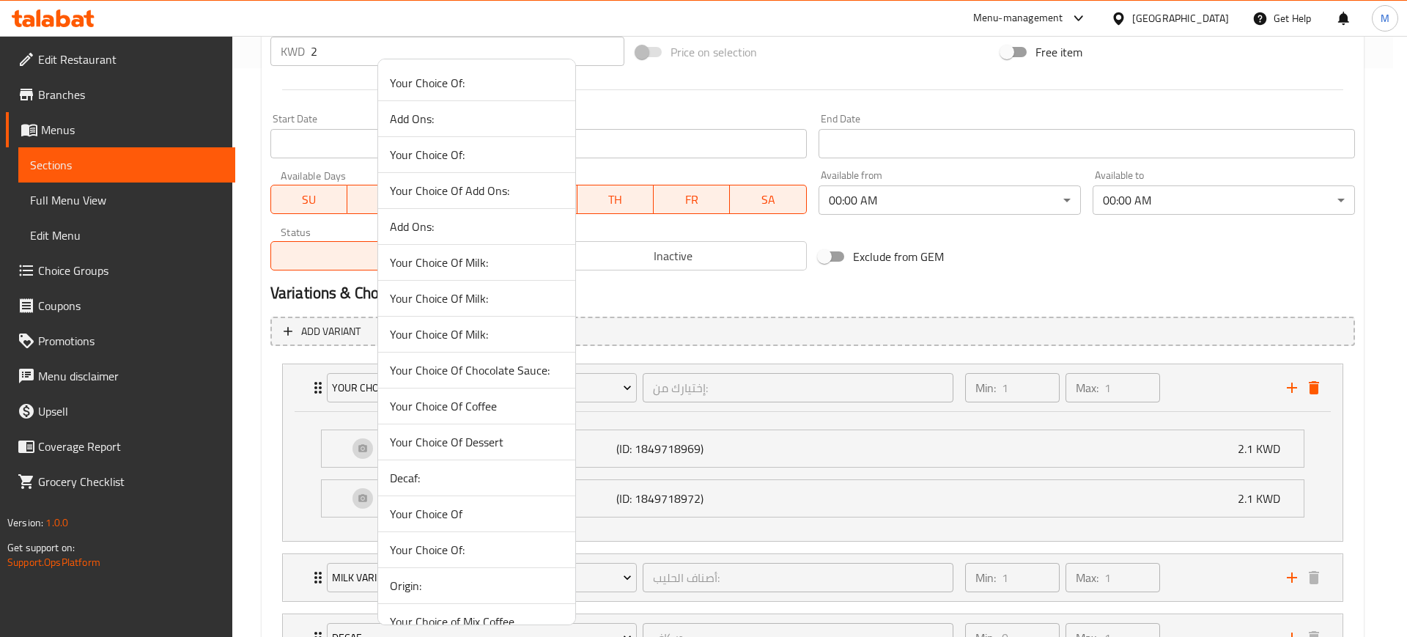
click at [462, 155] on span "Your Choice Of:" at bounding box center [477, 155] width 174 height 18
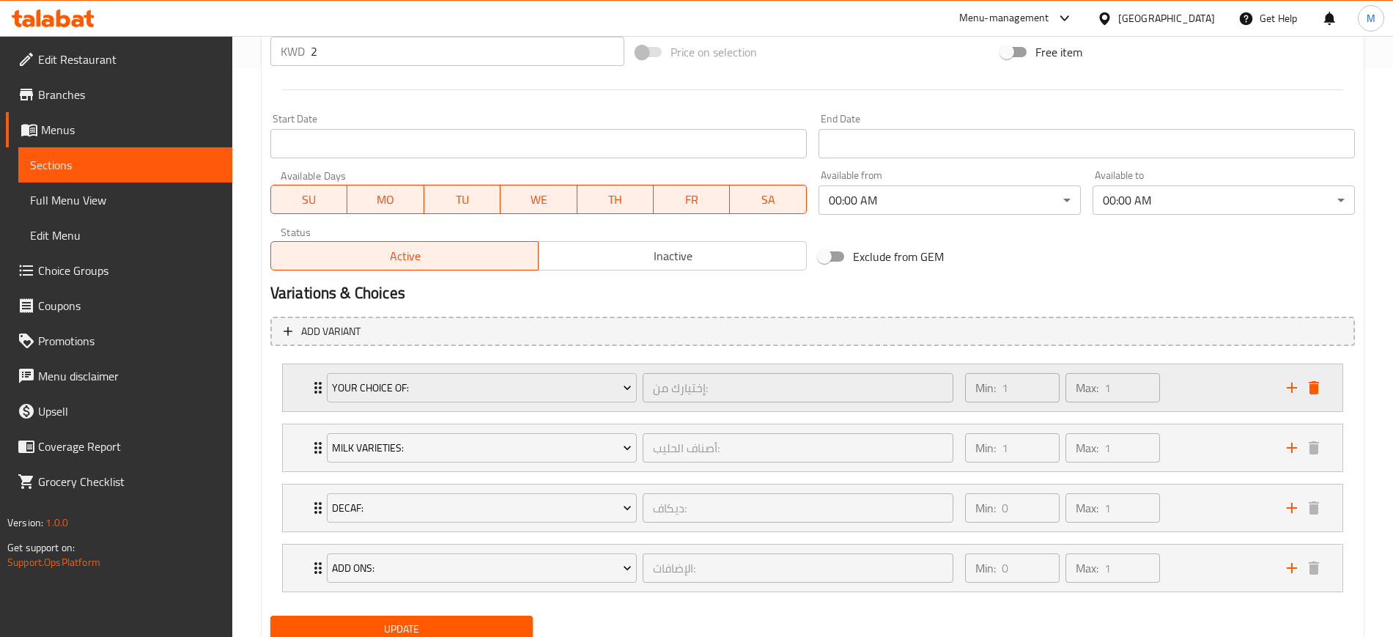
click at [1201, 384] on div "Min: 1 ​ Max: 1 ​" at bounding box center [1117, 387] width 322 height 47
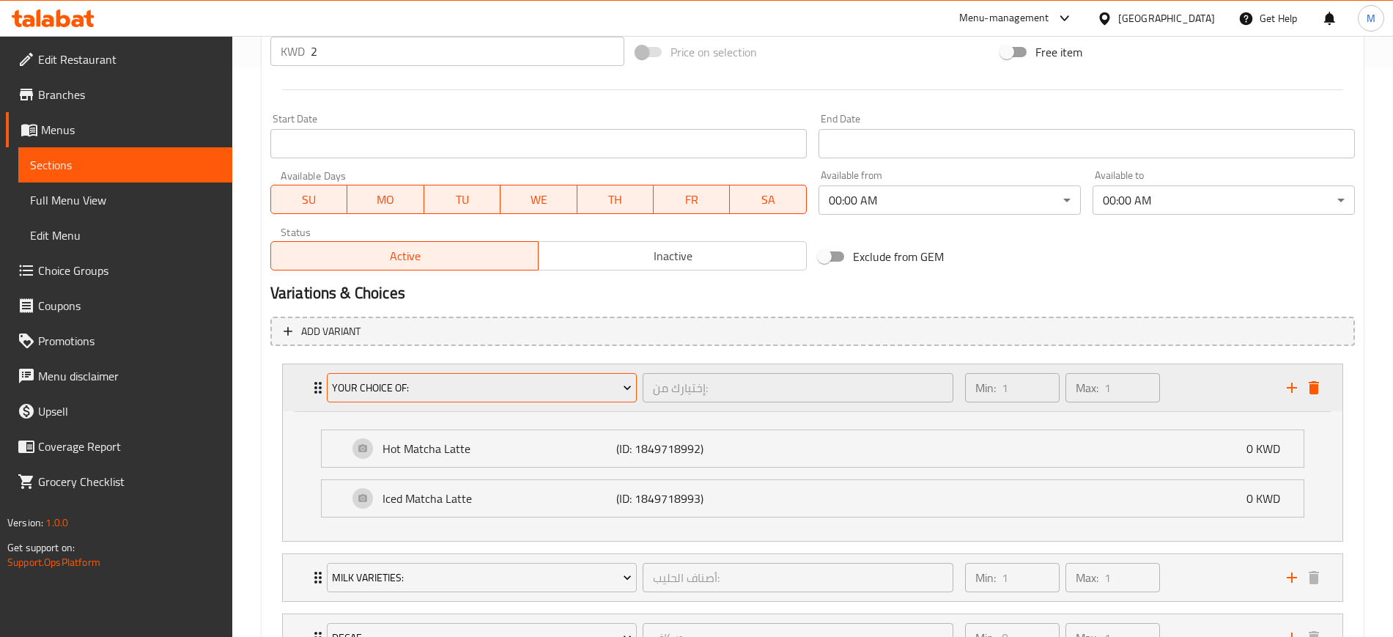
click at [443, 394] on span "Your Choice Of:" at bounding box center [482, 388] width 300 height 18
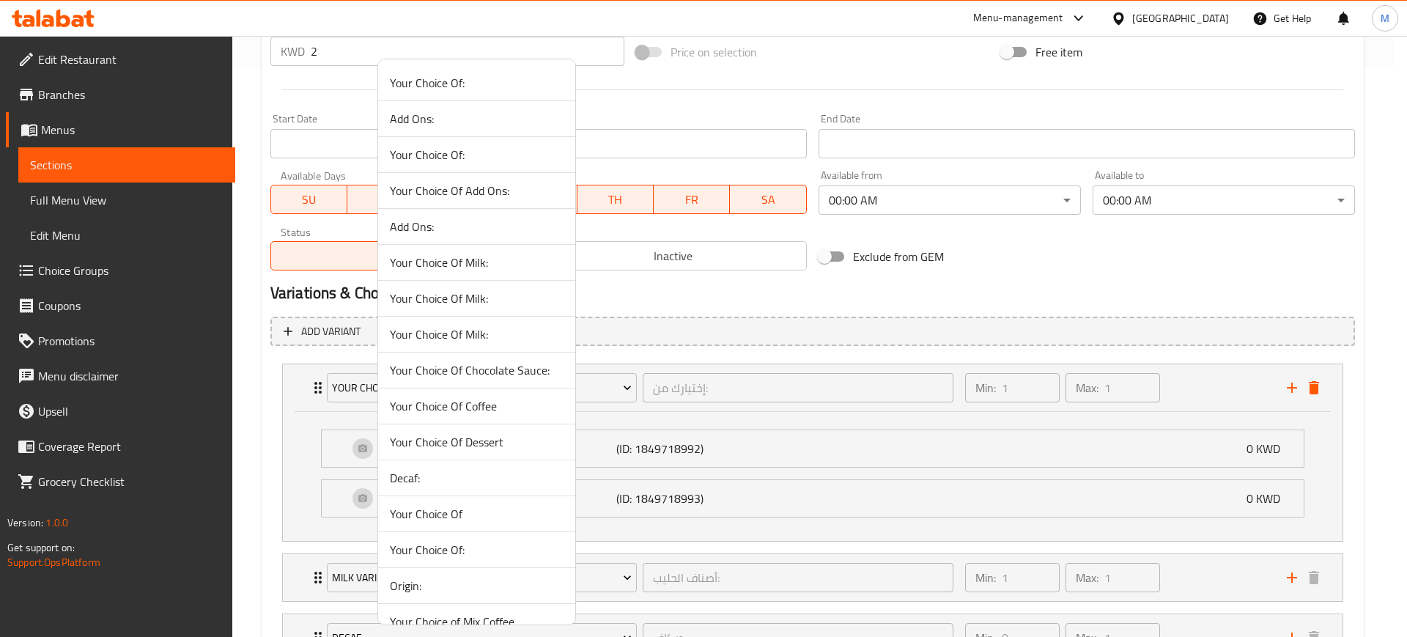
scroll to position [92, 0]
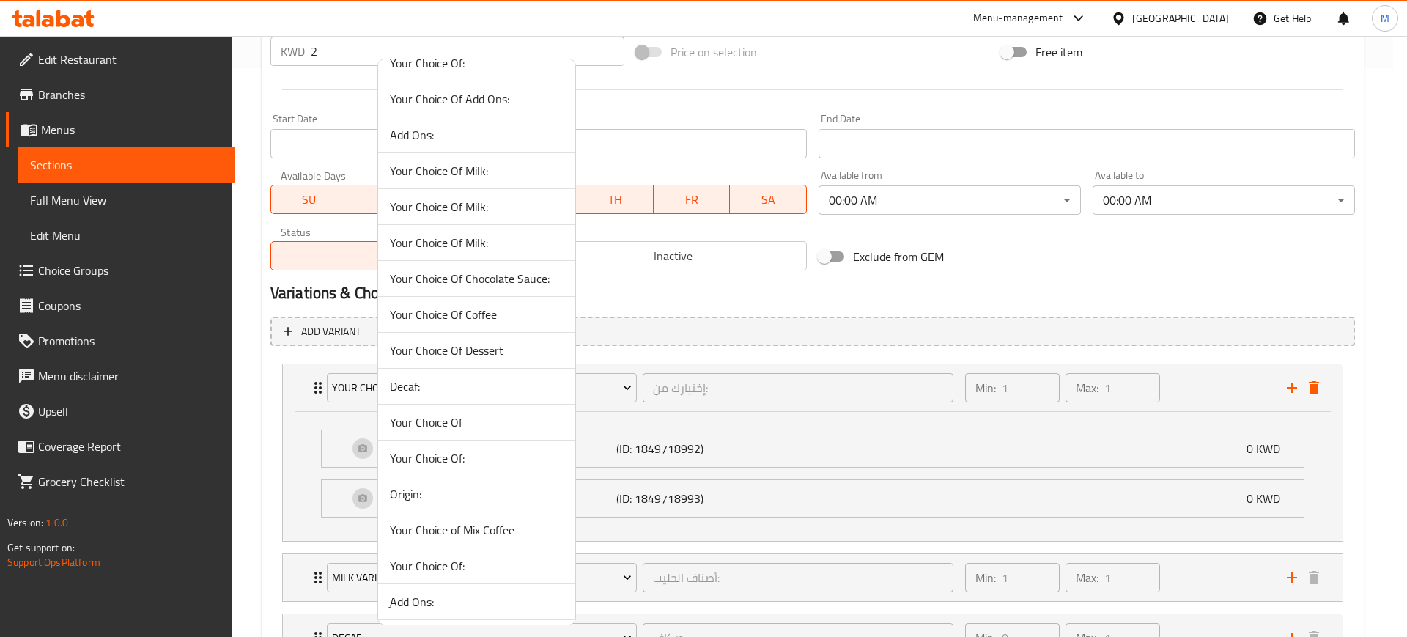
click at [475, 426] on span "Your Choice Of" at bounding box center [477, 422] width 174 height 18
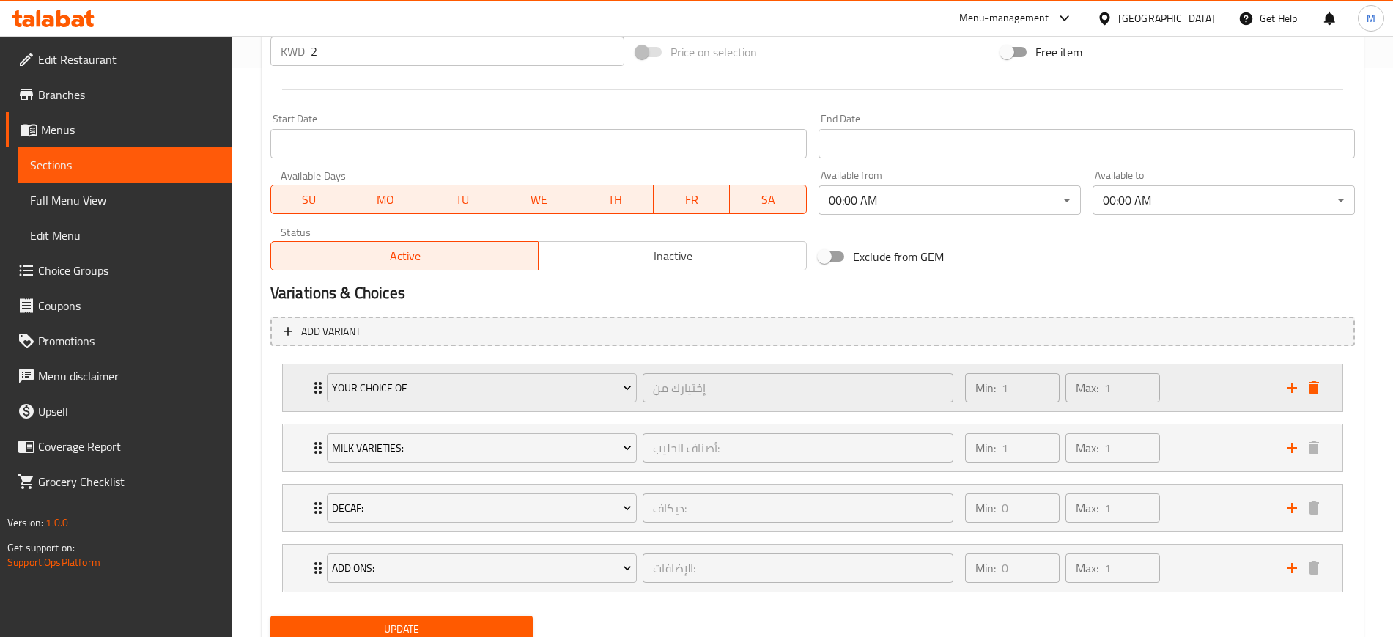
click at [1191, 376] on div "Min: 1 ​ Max: 1 ​" at bounding box center [1117, 387] width 322 height 47
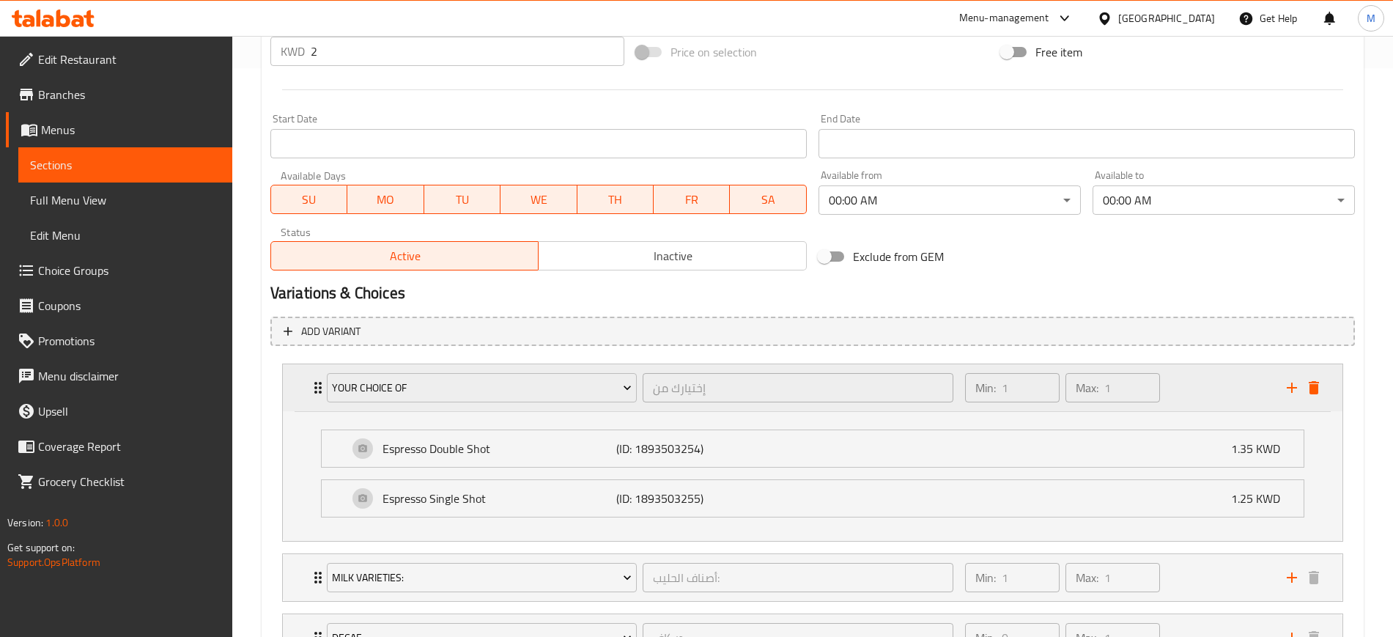
type input "إختيارك من"
click at [485, 386] on span "Your Choice Of" at bounding box center [482, 388] width 300 height 18
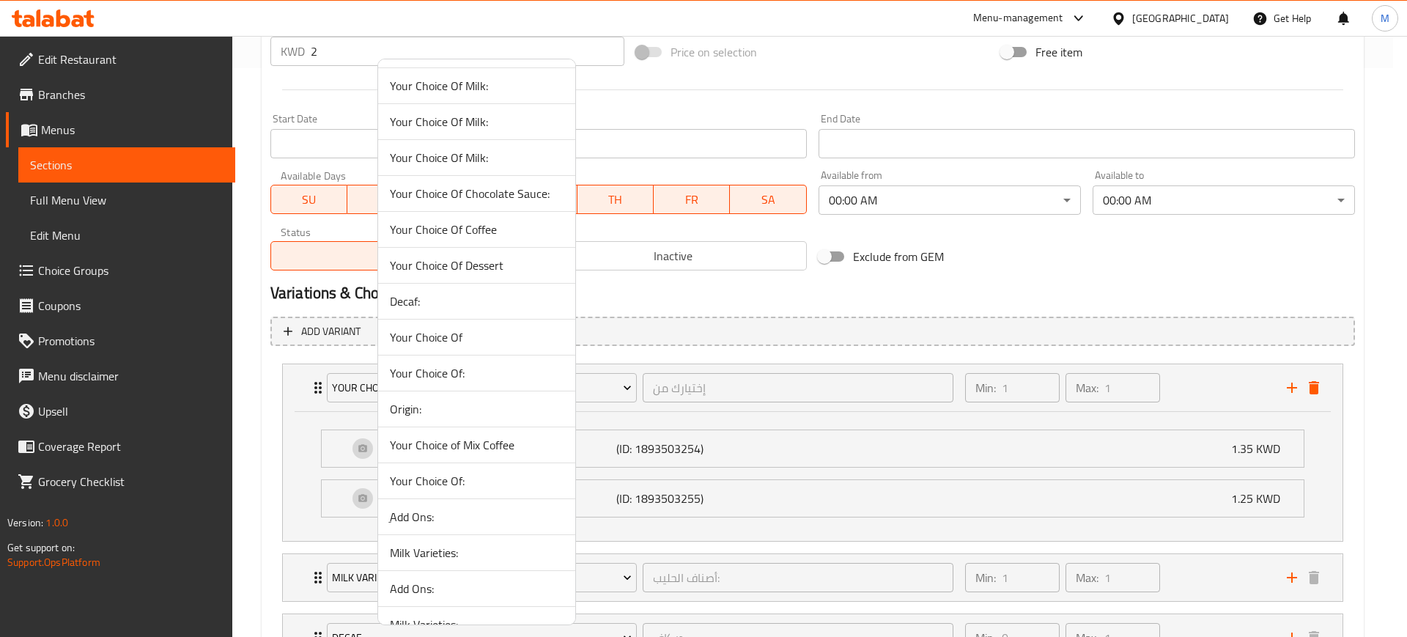
scroll to position [183, 0]
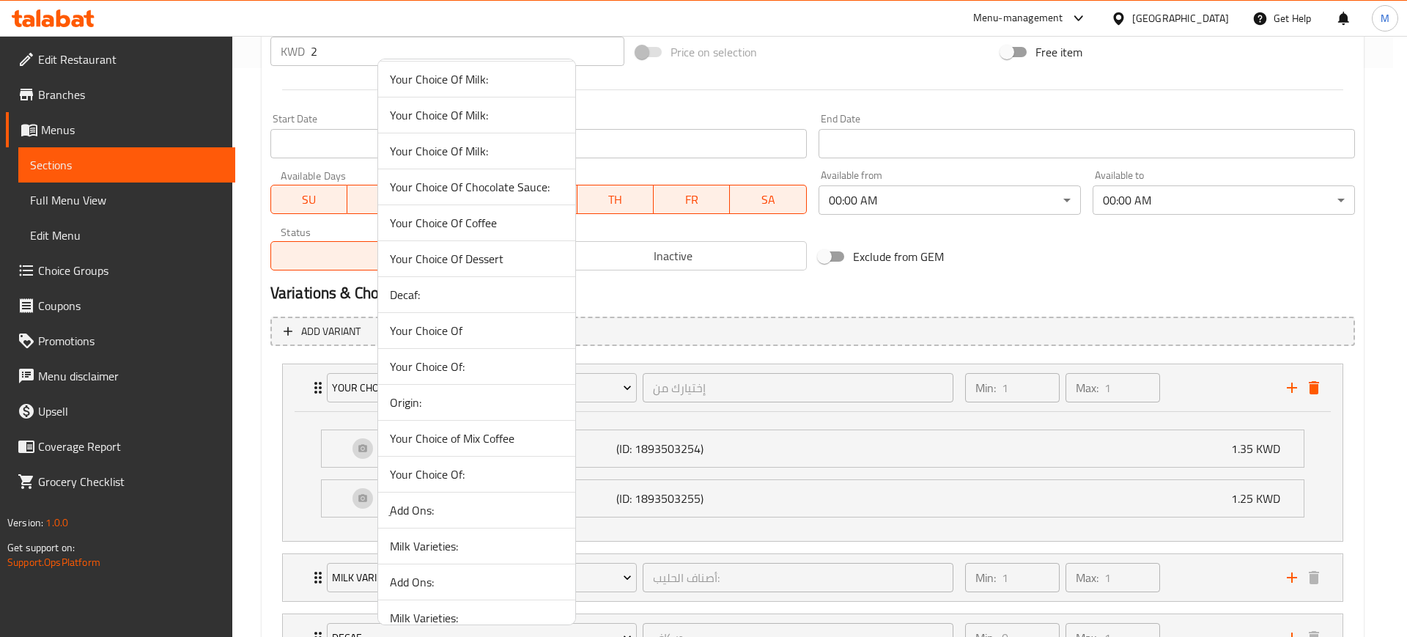
click at [481, 361] on span "Your Choice Of:" at bounding box center [477, 367] width 174 height 18
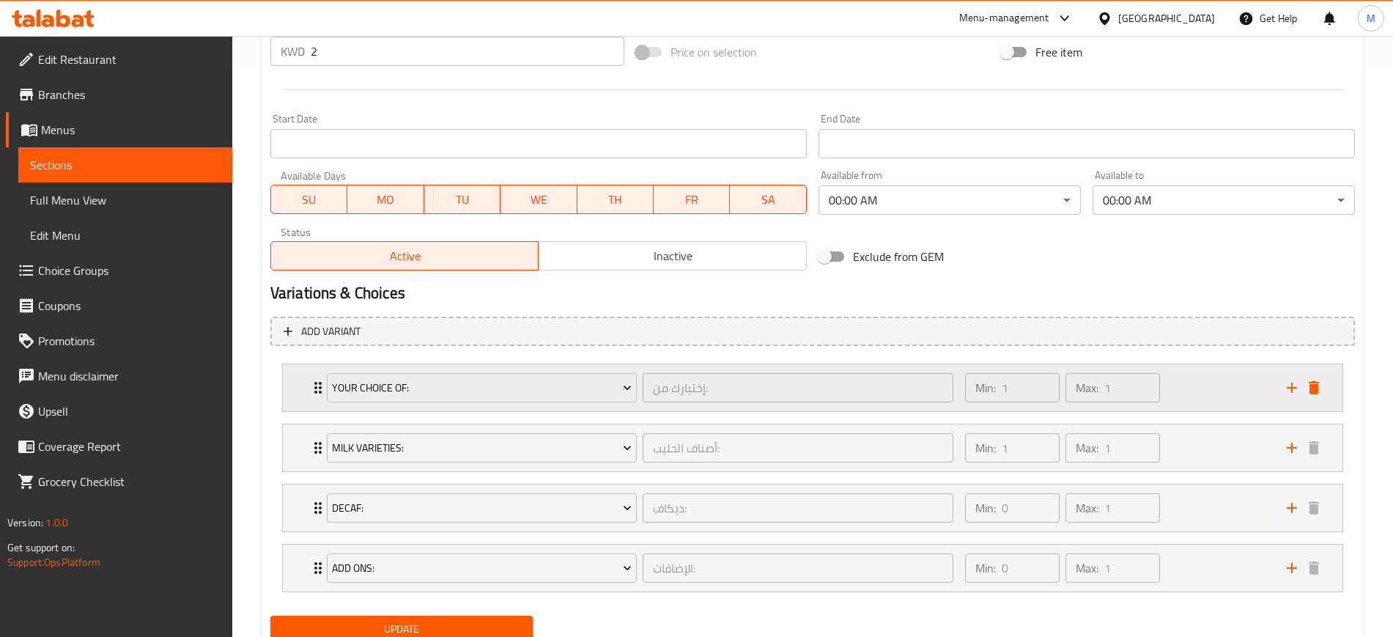
click at [1163, 398] on div "Min: 1 ​ Max: 1 ​" at bounding box center [1062, 387] width 207 height 41
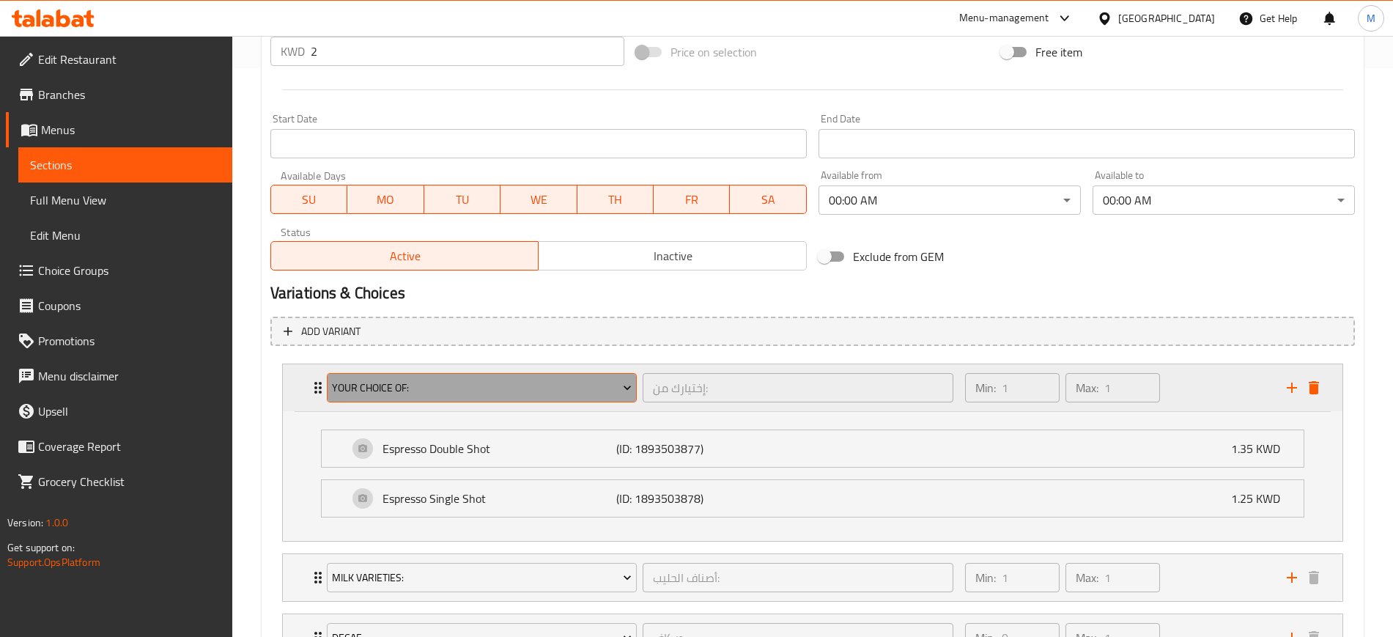
click at [464, 391] on span "Your Choice Of:" at bounding box center [482, 388] width 300 height 18
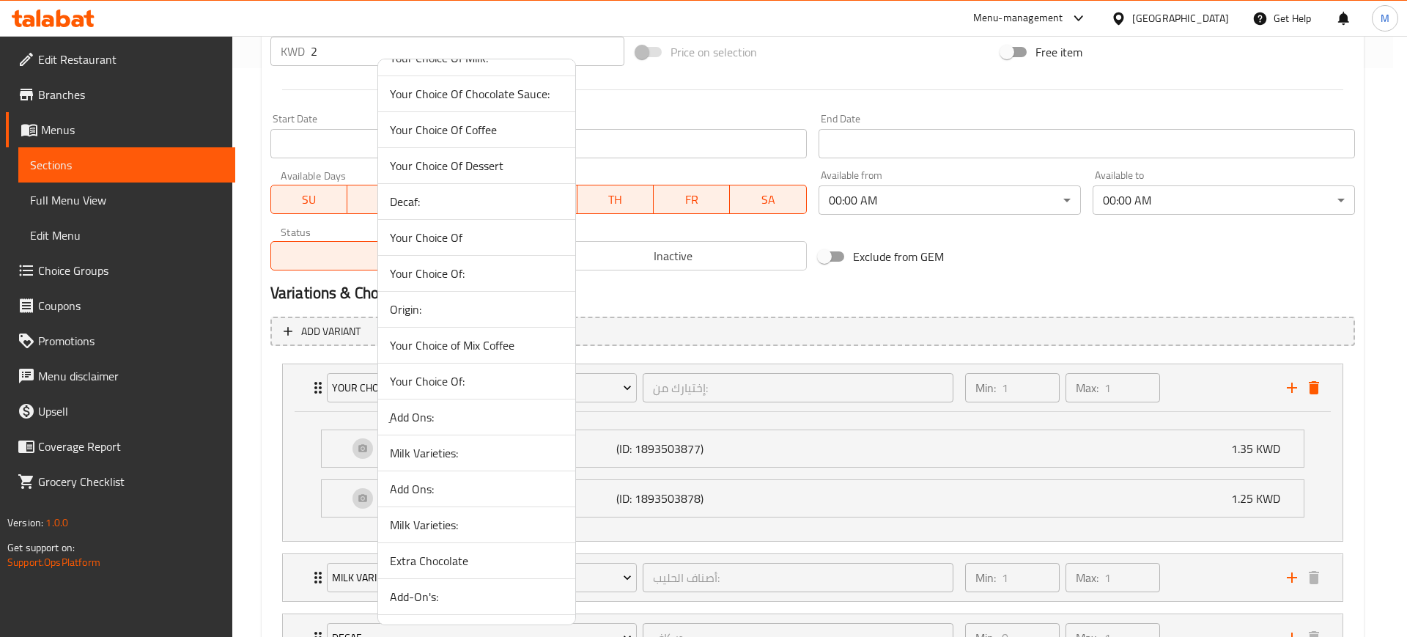
scroll to position [366, 0]
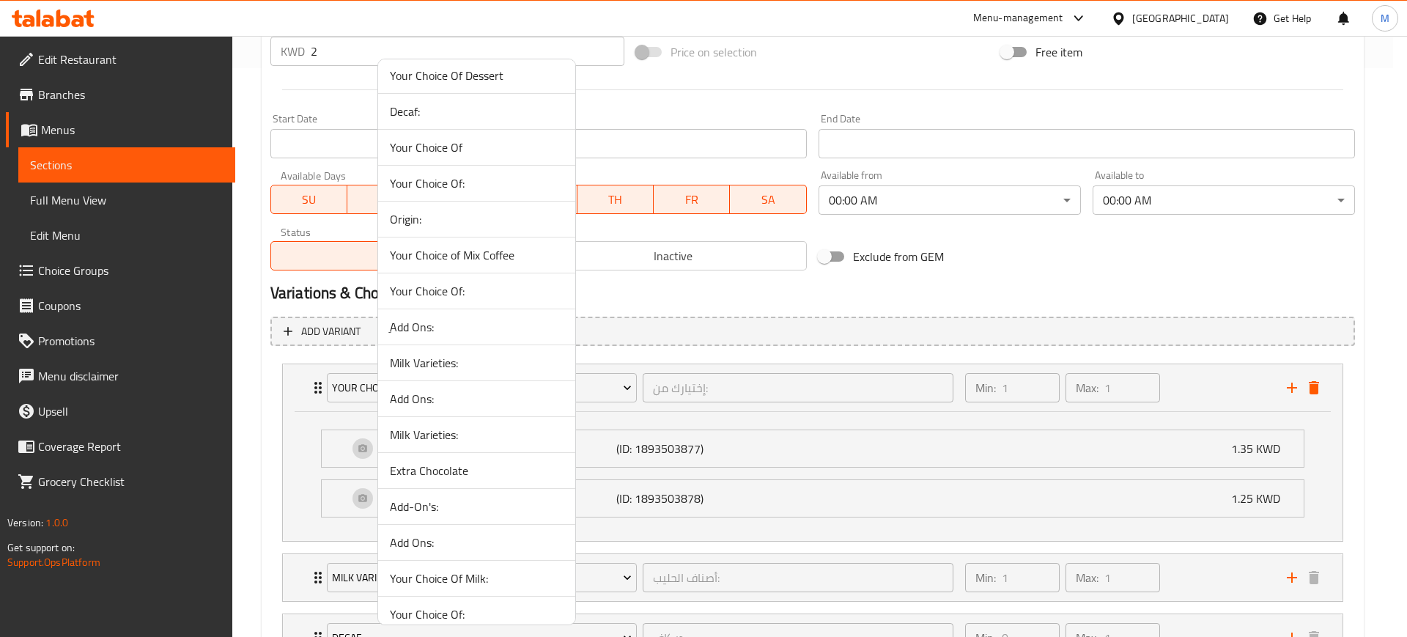
click at [496, 292] on span "Your Choice Of:" at bounding box center [477, 291] width 174 height 18
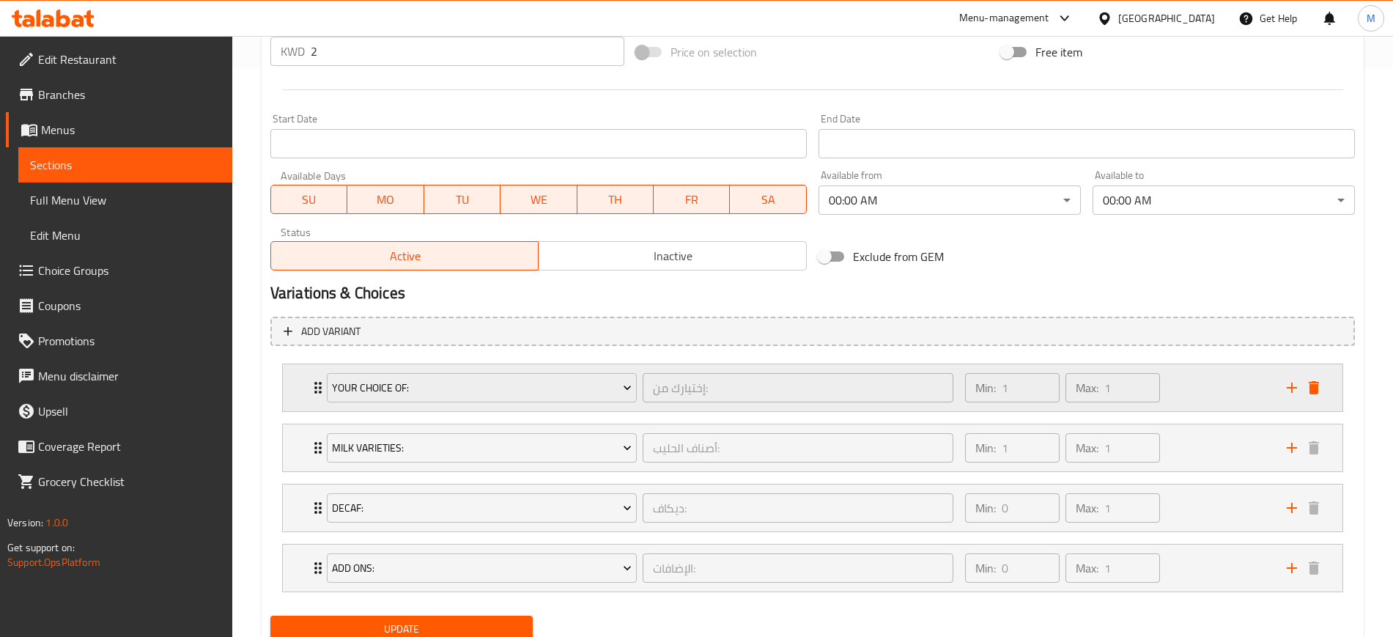
click at [1225, 385] on div "Min: 1 ​ Max: 1 ​" at bounding box center [1117, 387] width 322 height 47
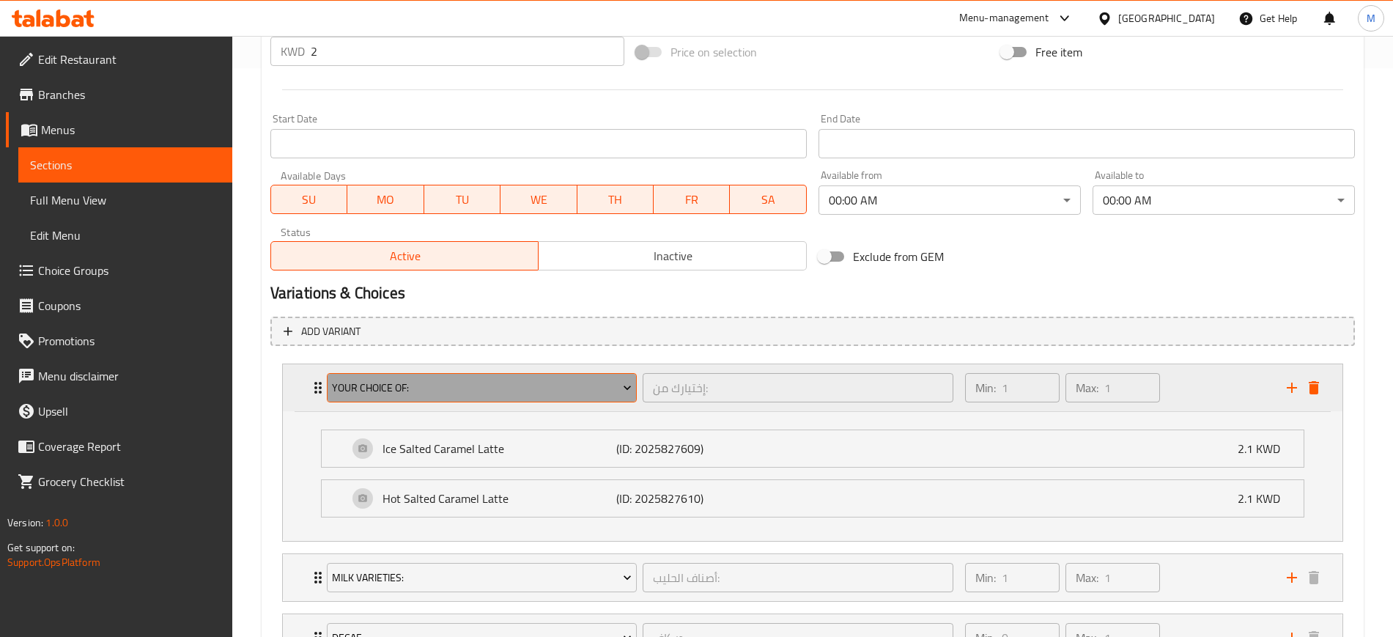
click at [515, 393] on span "Your Choice Of:" at bounding box center [482, 388] width 300 height 18
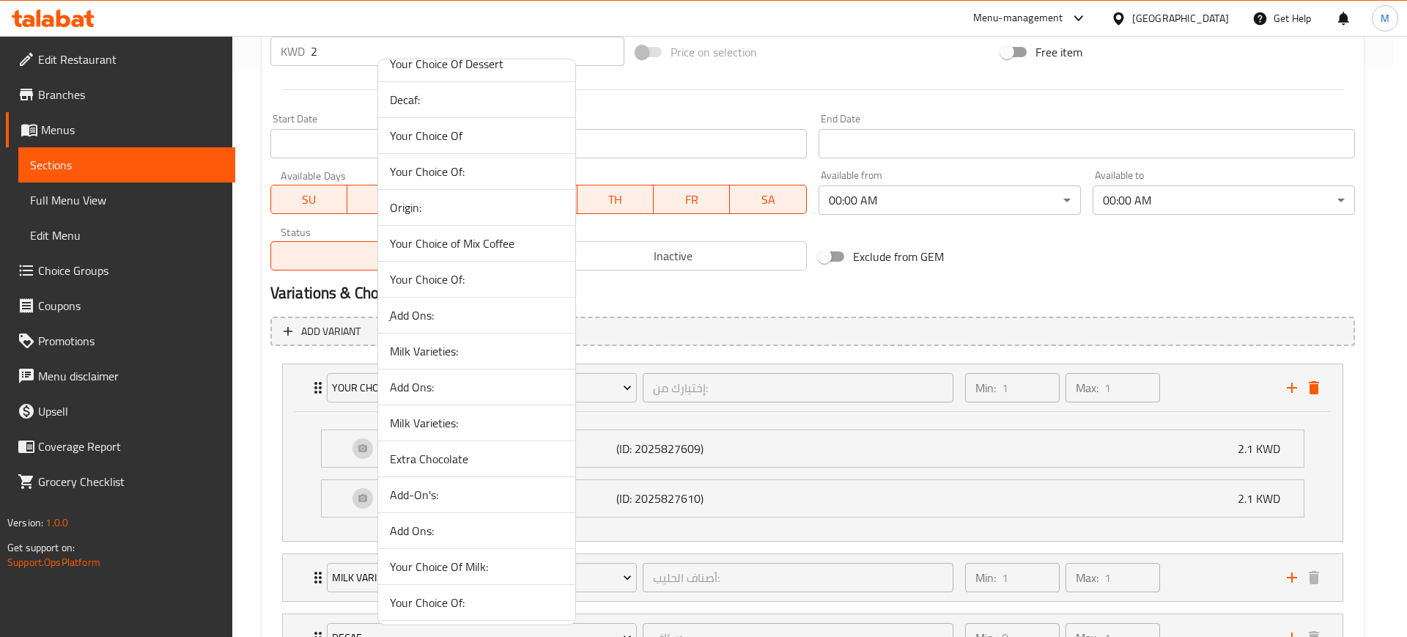
scroll to position [458, 0]
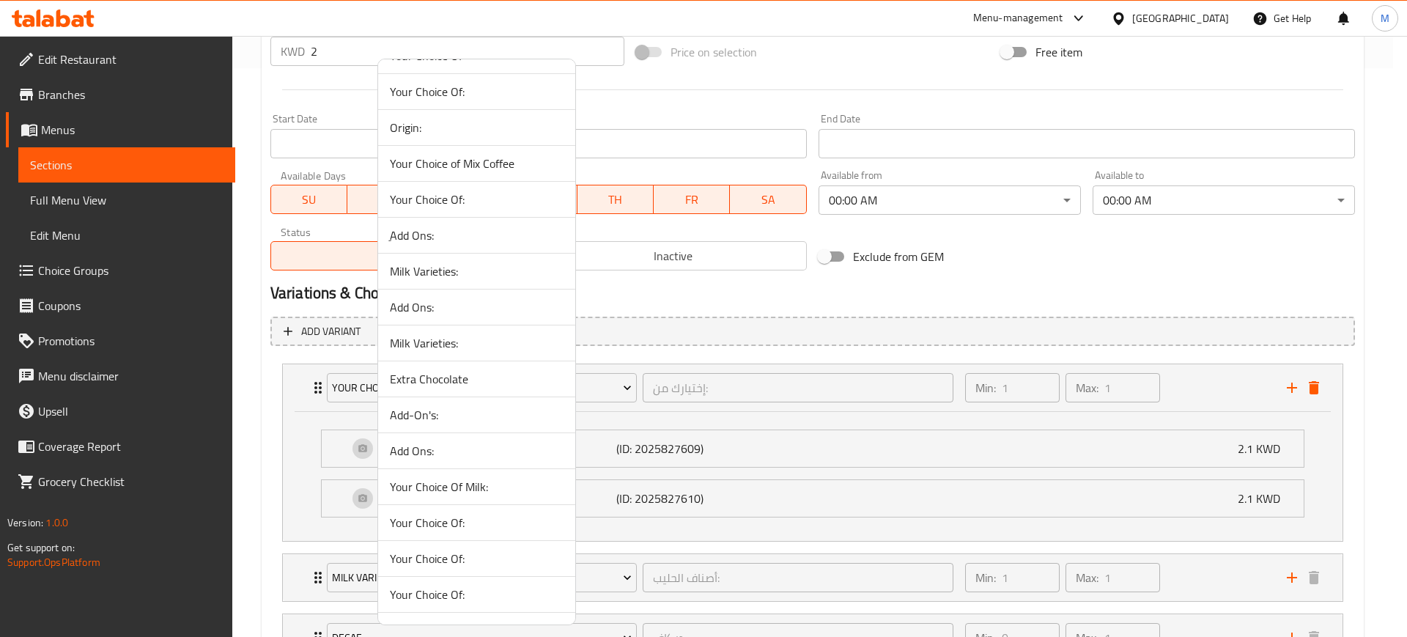
click at [486, 526] on span "Your Choice Of:" at bounding box center [477, 523] width 174 height 18
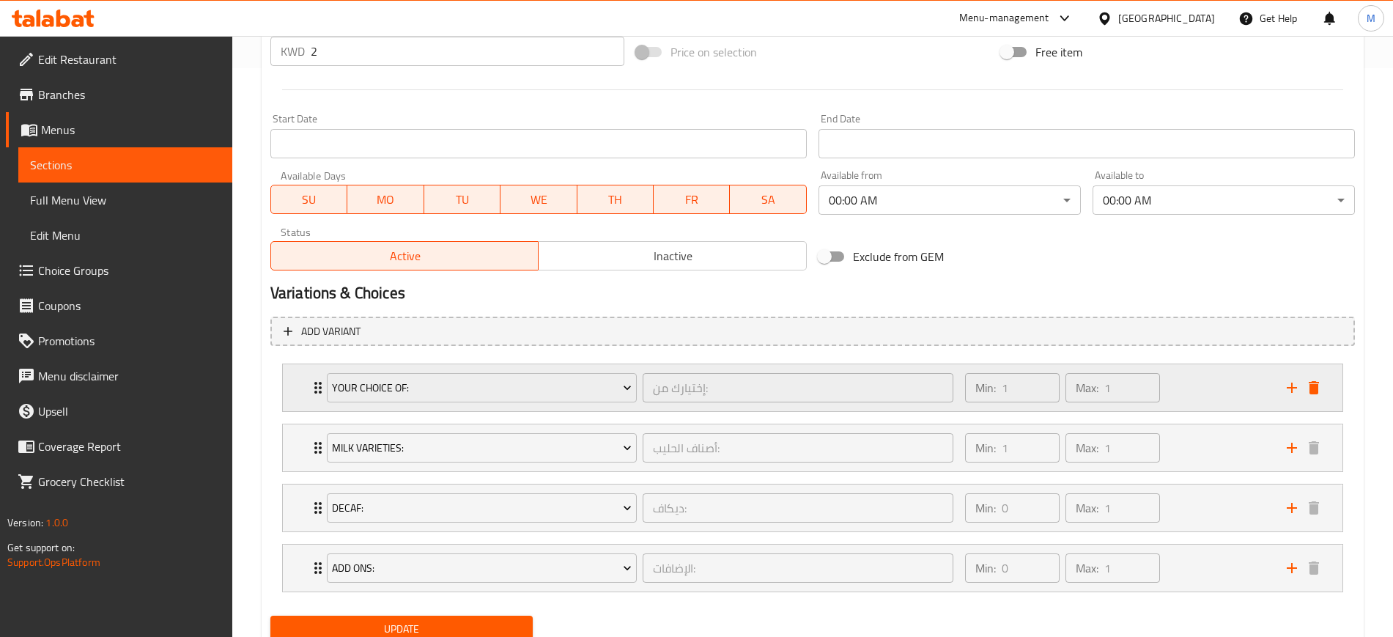
click at [1216, 390] on div "Min: 1 ​ Max: 1 ​" at bounding box center [1117, 387] width 322 height 47
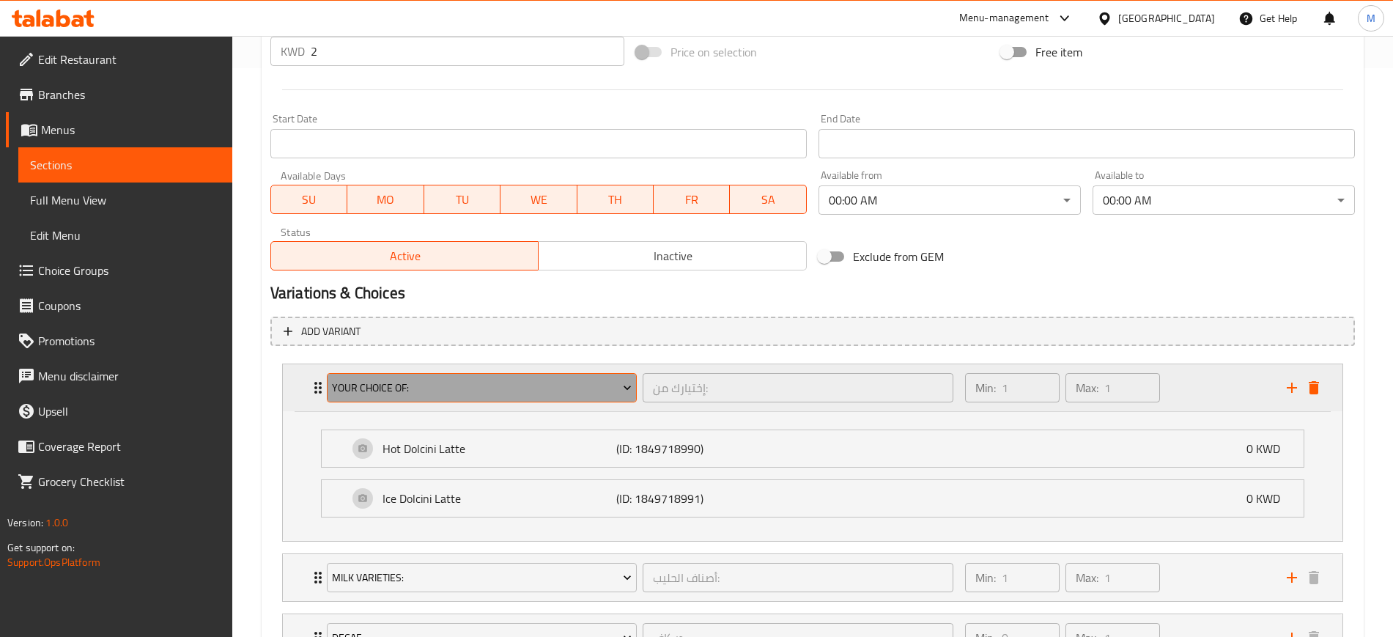
click at [486, 387] on span "Your Choice Of:" at bounding box center [482, 388] width 300 height 18
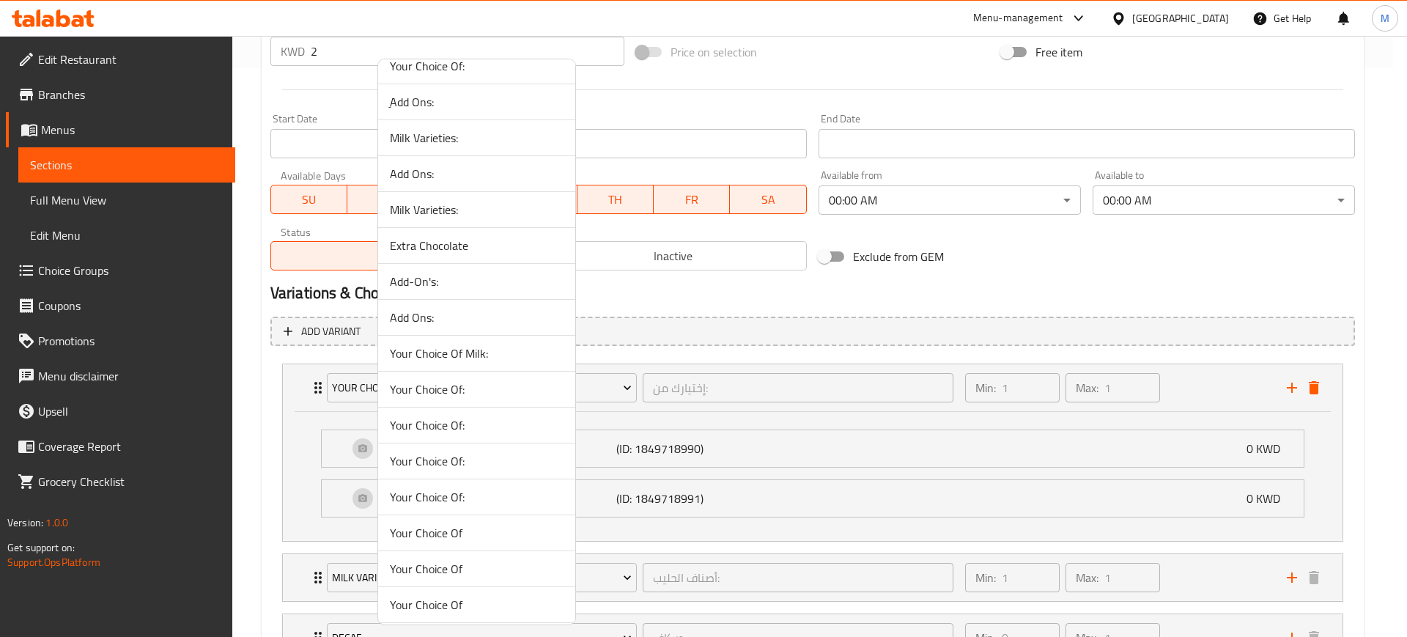
scroll to position [631, 0]
click at [482, 380] on span "Your Choice Of:" at bounding box center [477, 386] width 174 height 18
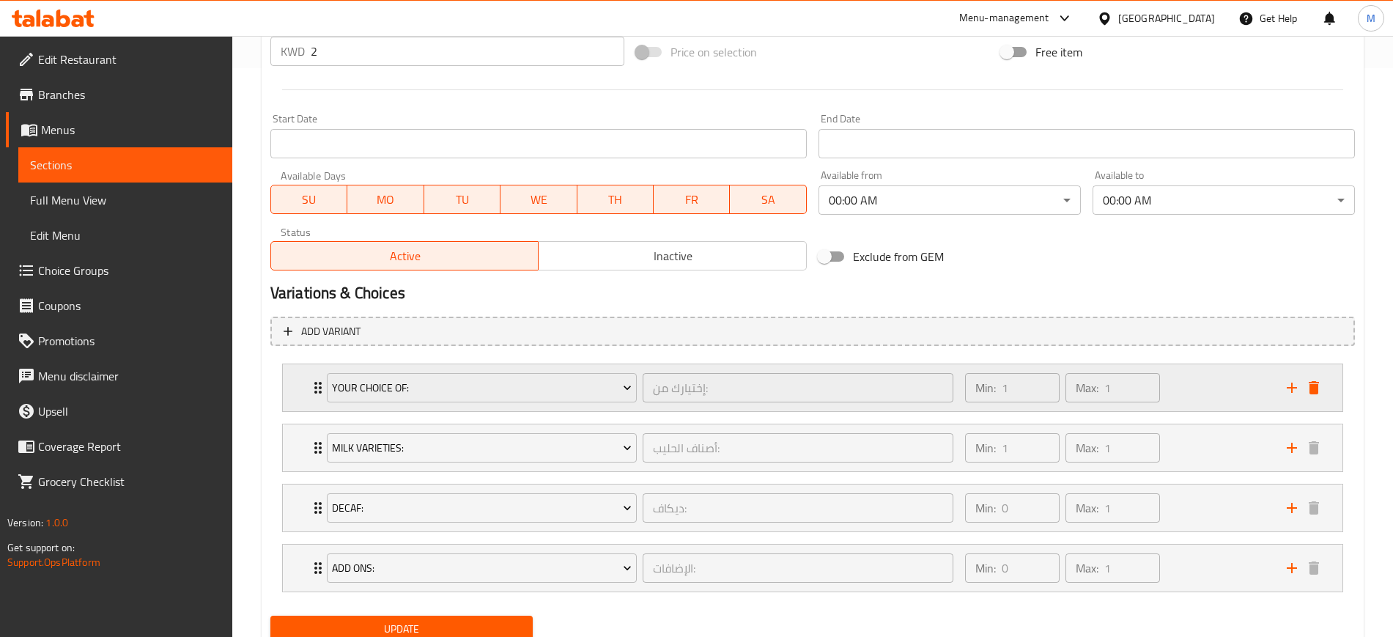
click at [1179, 388] on div "Min: 1 ​ Max: 1 ​" at bounding box center [1117, 387] width 322 height 47
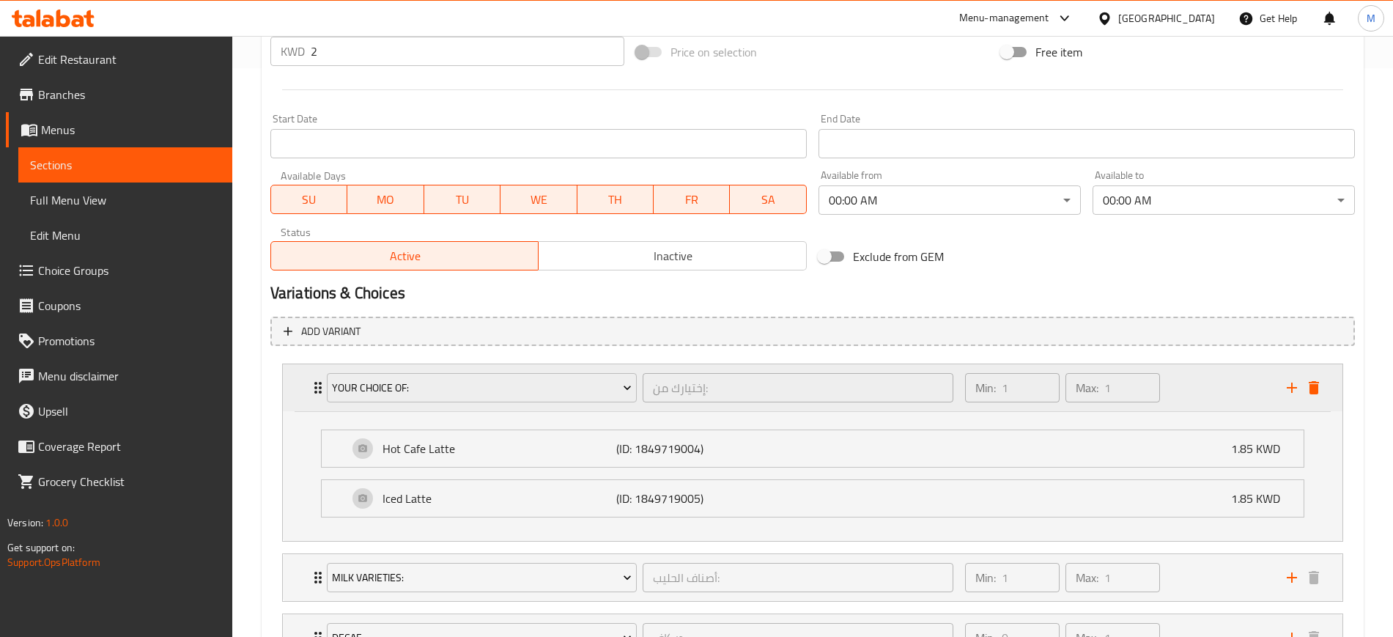
click at [481, 402] on div "Your Choice Of:" at bounding box center [482, 387] width 316 height 35
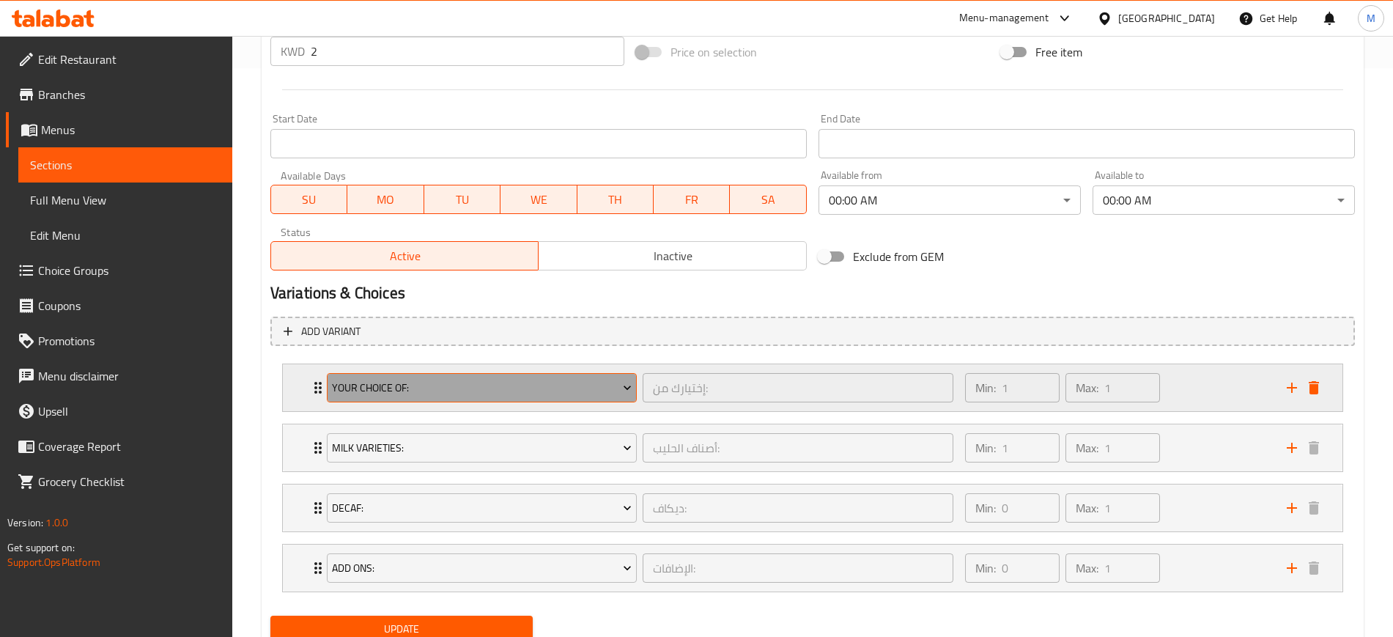
click at [481, 390] on span "Your Choice Of:" at bounding box center [482, 388] width 300 height 18
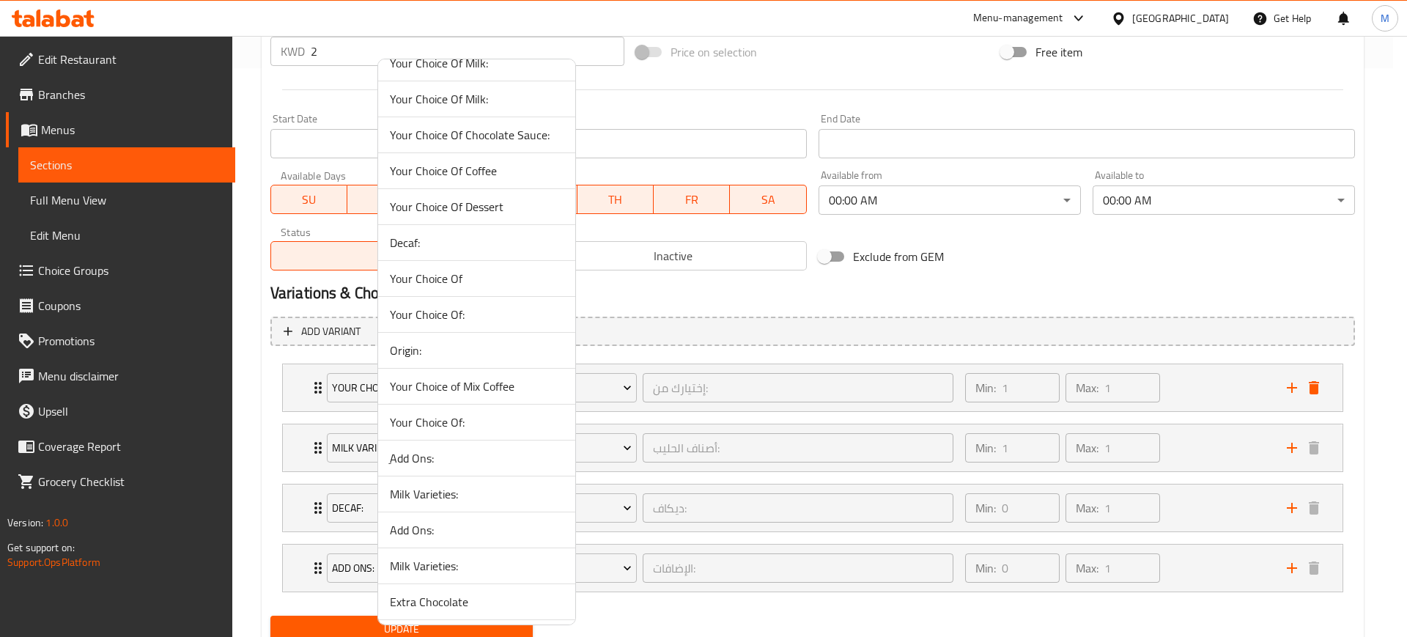
scroll to position [549, 0]
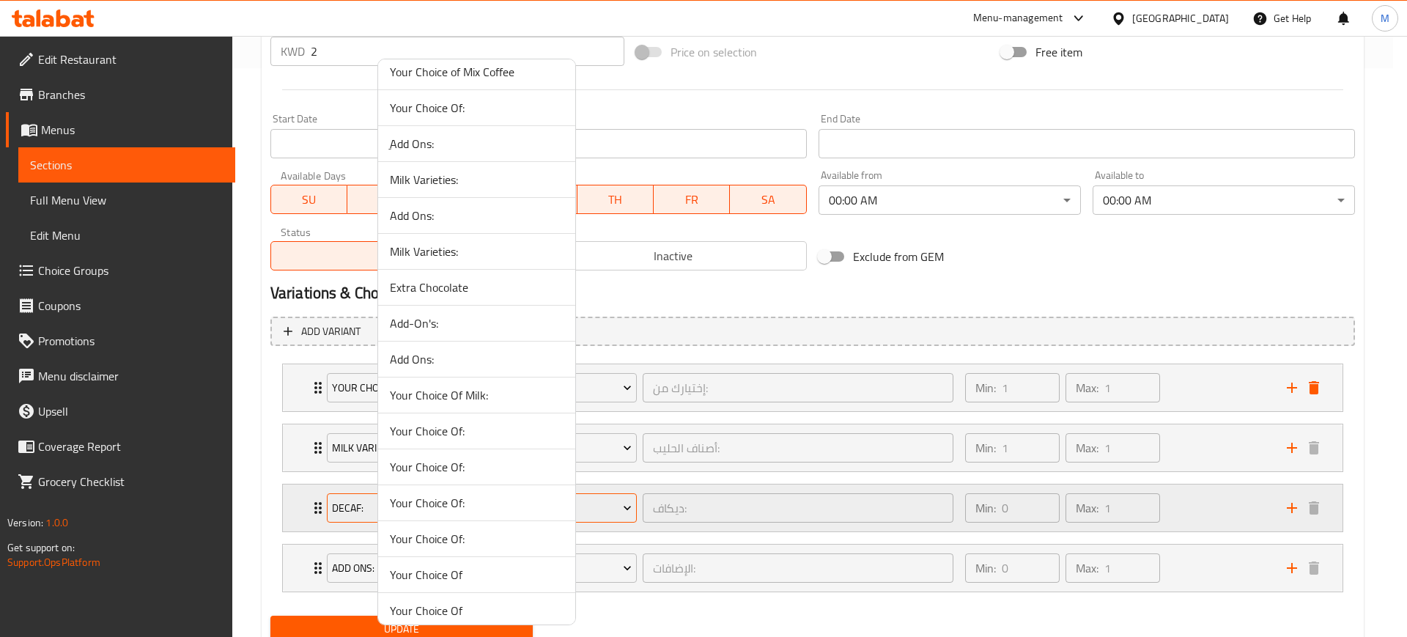
drag, startPoint x: 466, startPoint y: 501, endPoint x: 483, endPoint y: 503, distance: 16.9
click at [465, 501] on span "Your Choice Of:" at bounding box center [477, 503] width 174 height 18
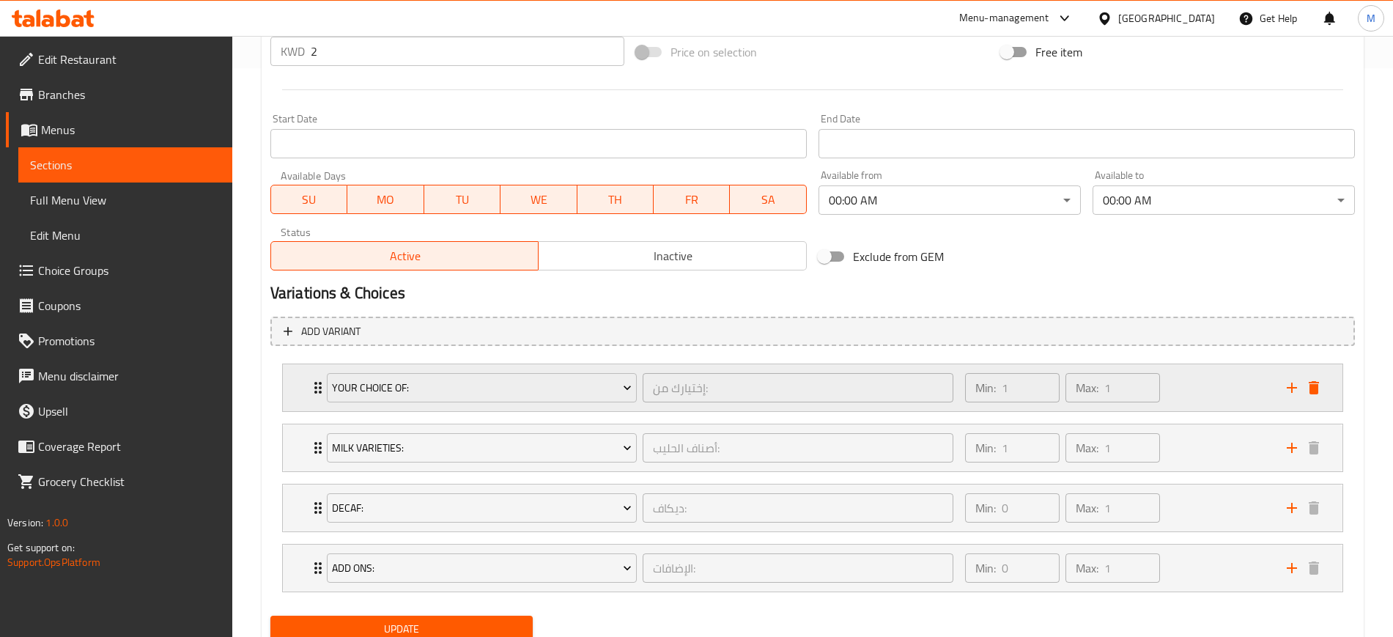
click at [1209, 382] on div "Min: 1 ​ Max: 1 ​" at bounding box center [1117, 387] width 322 height 47
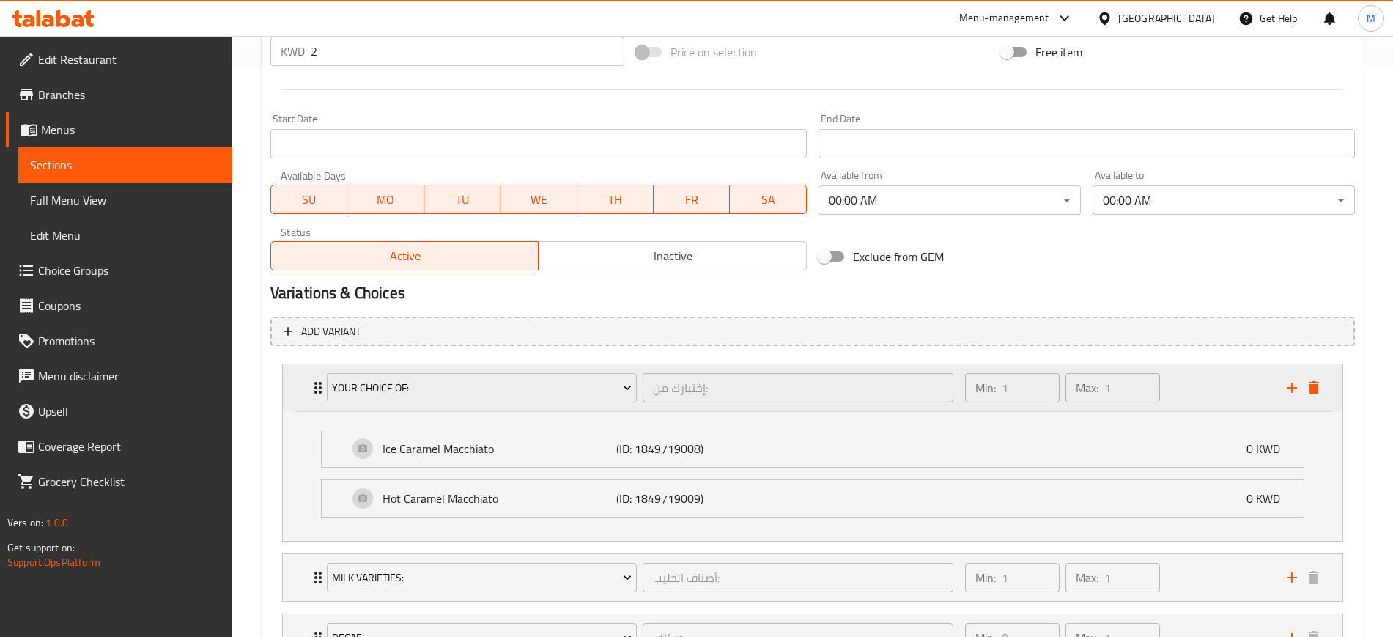
click at [464, 371] on div "Your Choice Of:" at bounding box center [482, 387] width 316 height 35
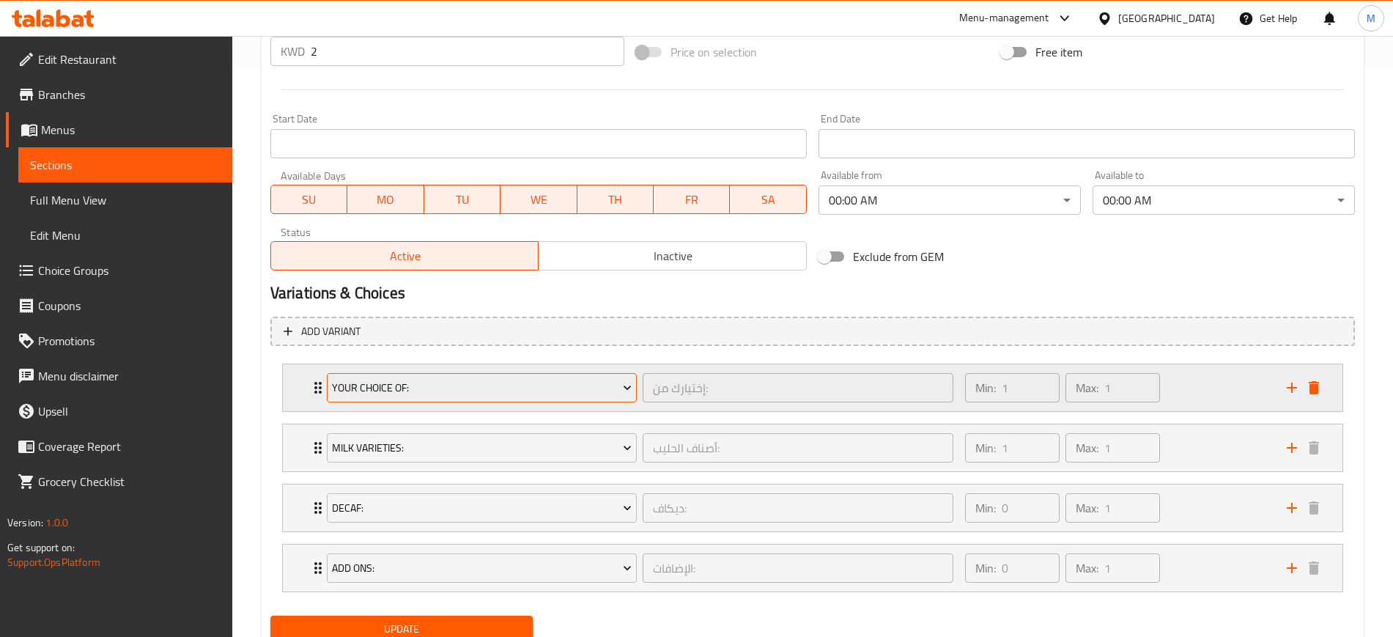
click at [463, 384] on span "Your Choice Of:" at bounding box center [482, 388] width 300 height 18
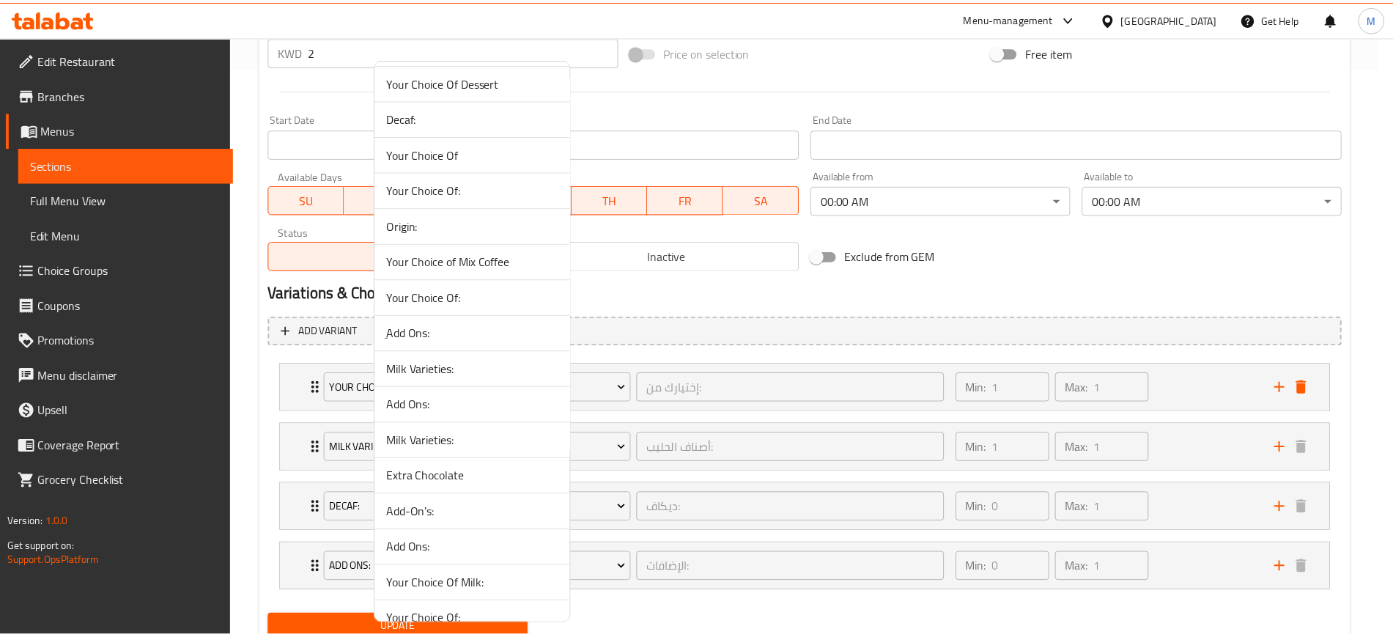
scroll to position [631, 0]
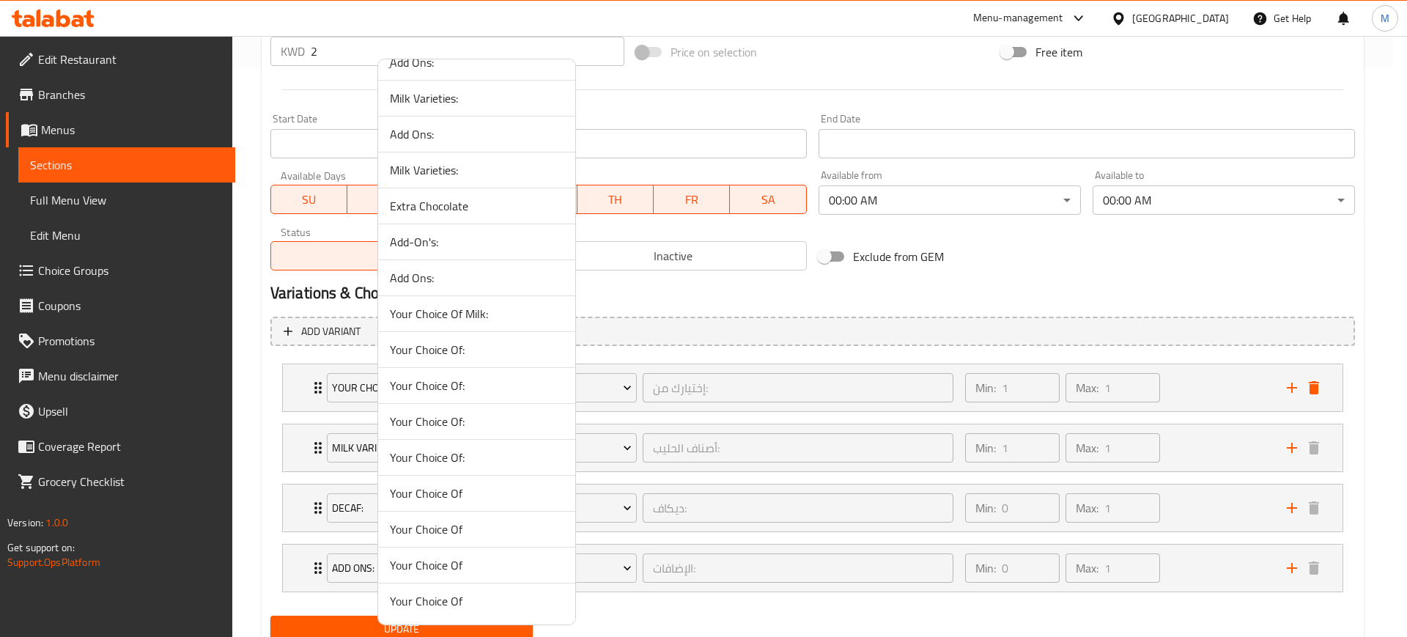
click at [478, 452] on span "Your Choice Of:" at bounding box center [477, 457] width 174 height 18
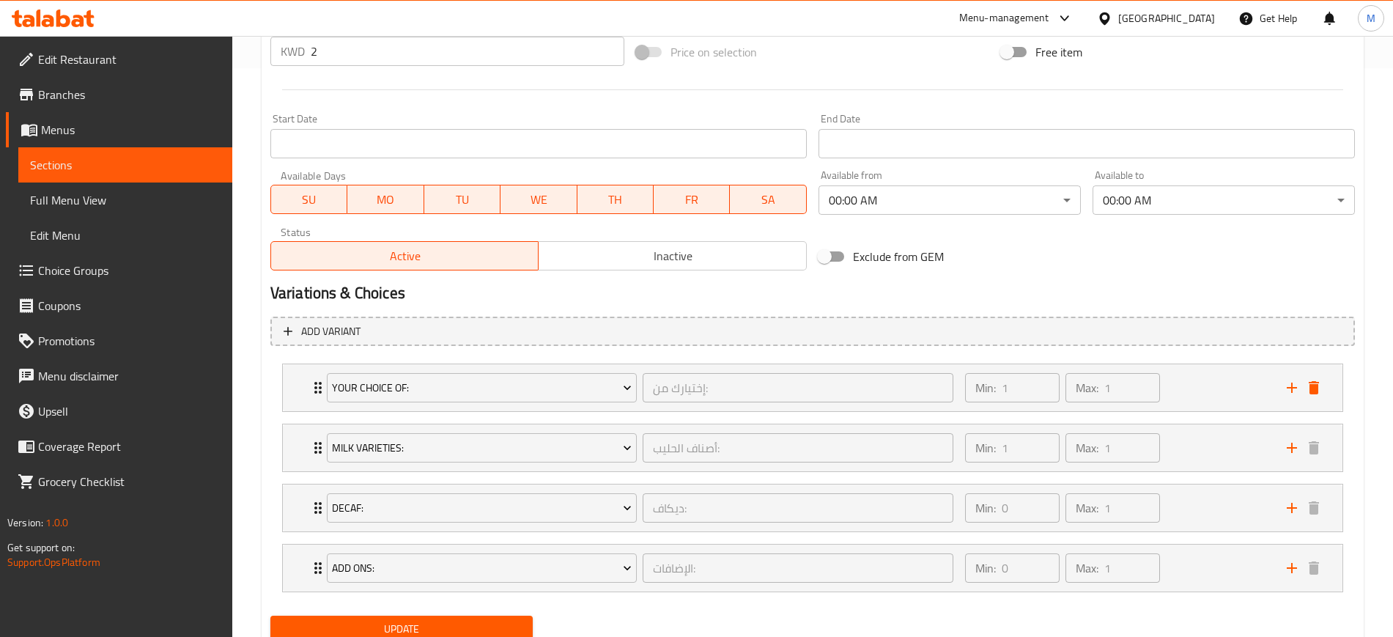
drag, startPoint x: 1191, startPoint y: 379, endPoint x: 947, endPoint y: 412, distance: 246.9
click at [1190, 379] on div "Min: 1 ​ Max: 1 ​" at bounding box center [1117, 387] width 322 height 47
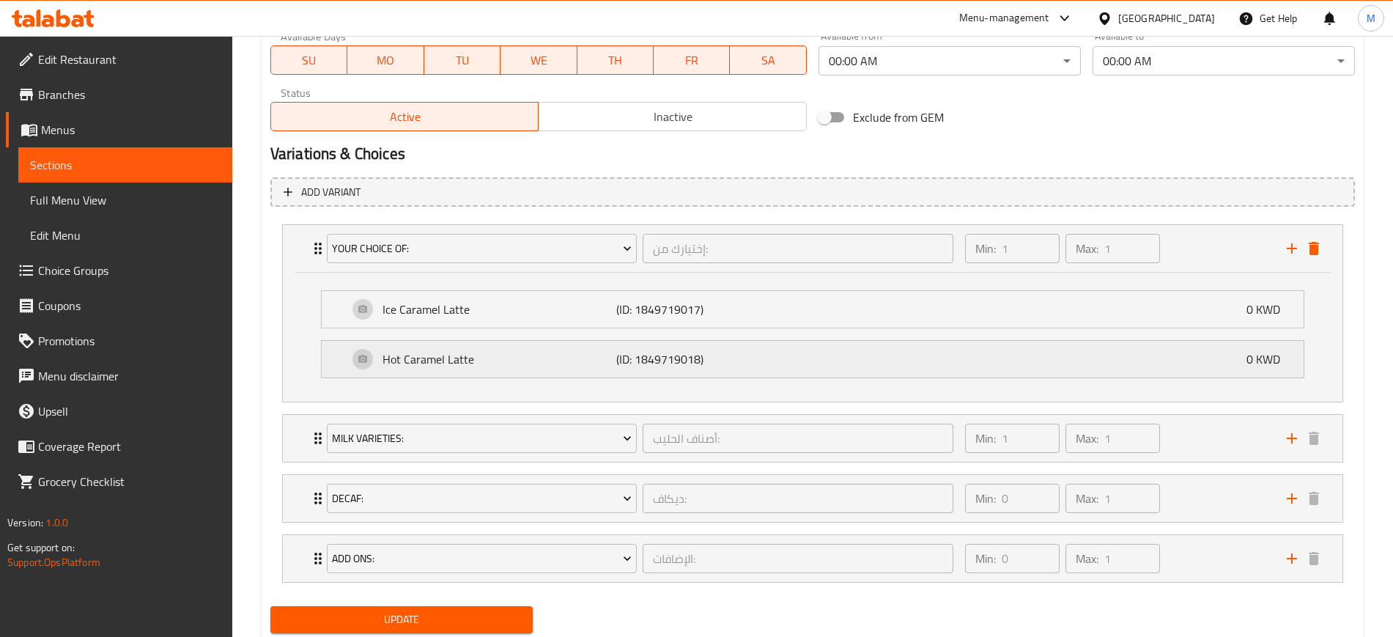
scroll to position [754, 0]
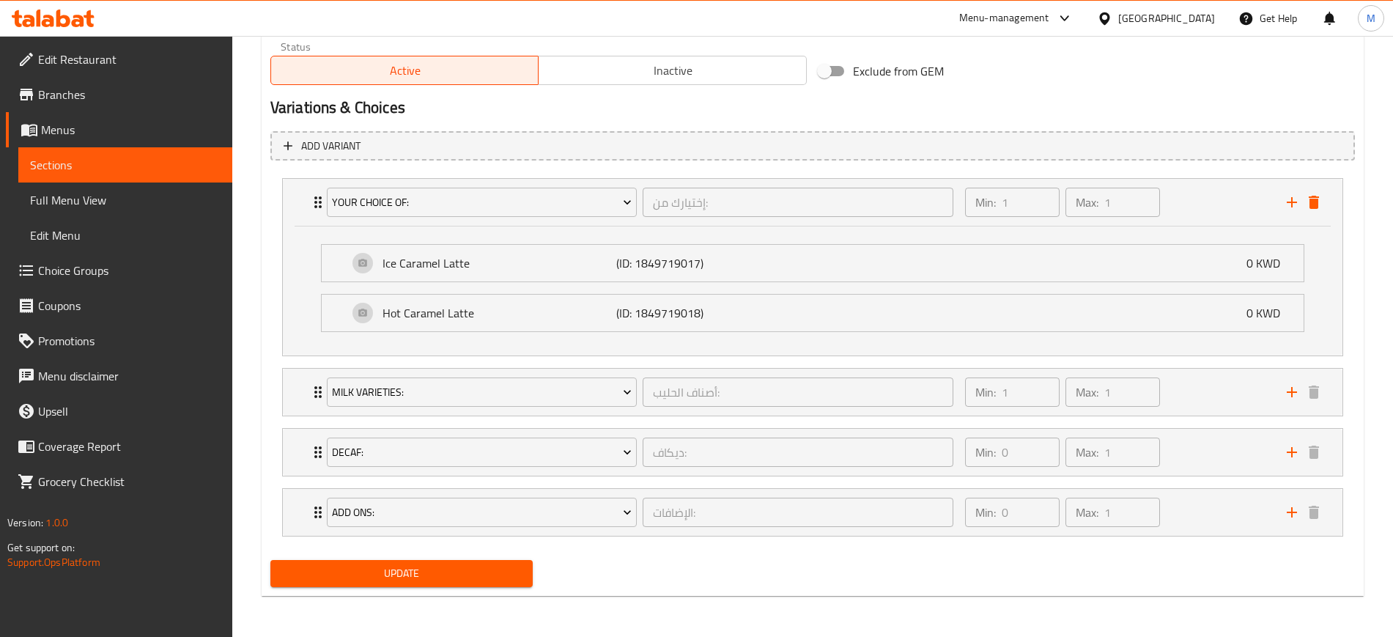
click at [434, 565] on span "Update" at bounding box center [401, 573] width 239 height 18
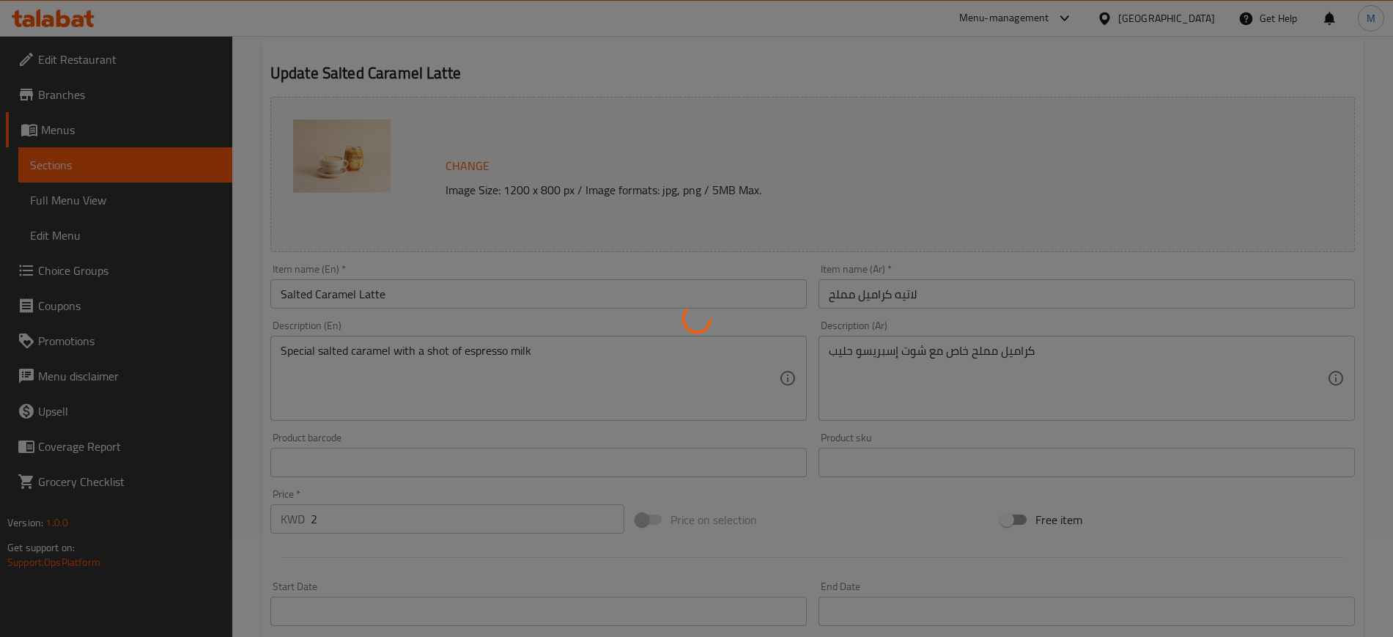
scroll to position [0, 0]
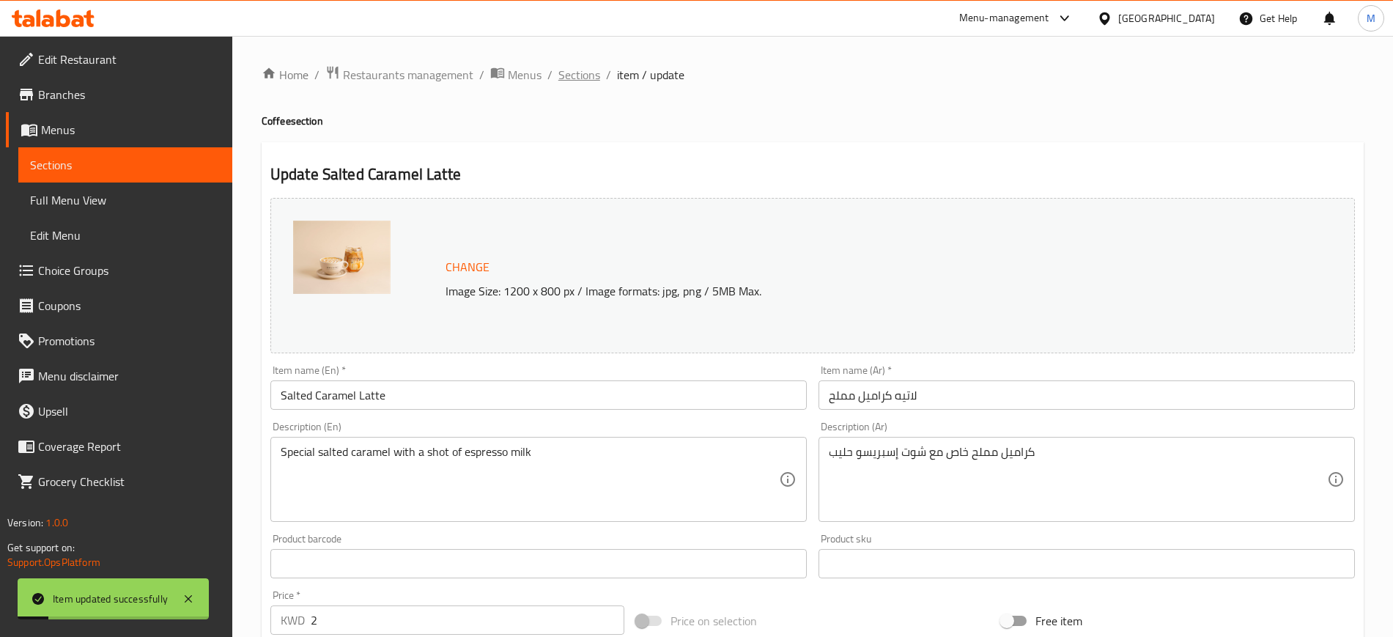
click at [582, 79] on span "Sections" at bounding box center [579, 75] width 42 height 18
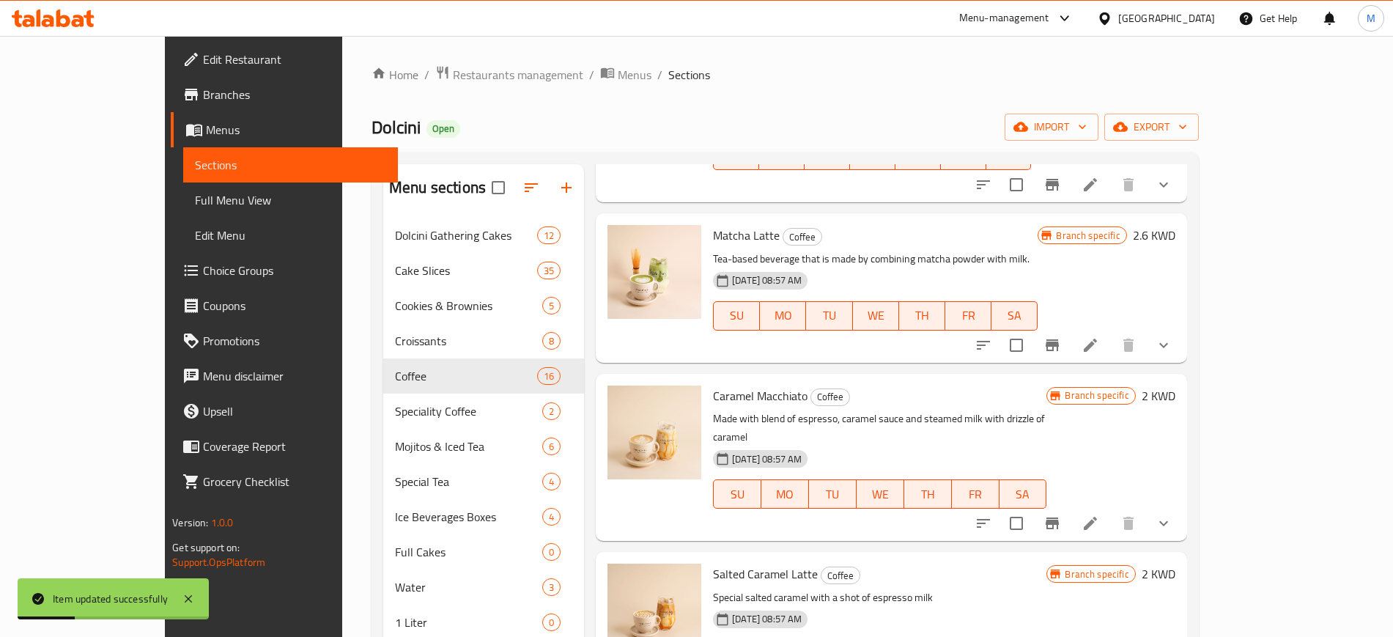
scroll to position [1282, 0]
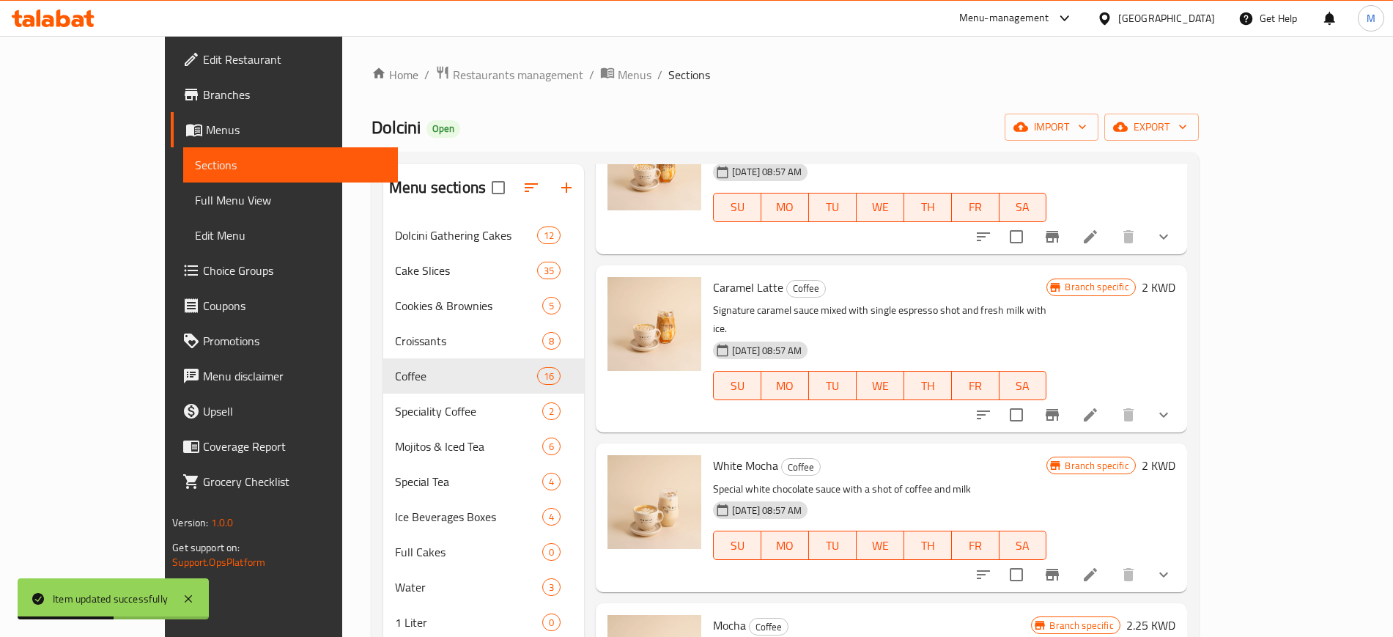
click at [1099, 566] on icon at bounding box center [1090, 575] width 18 height 18
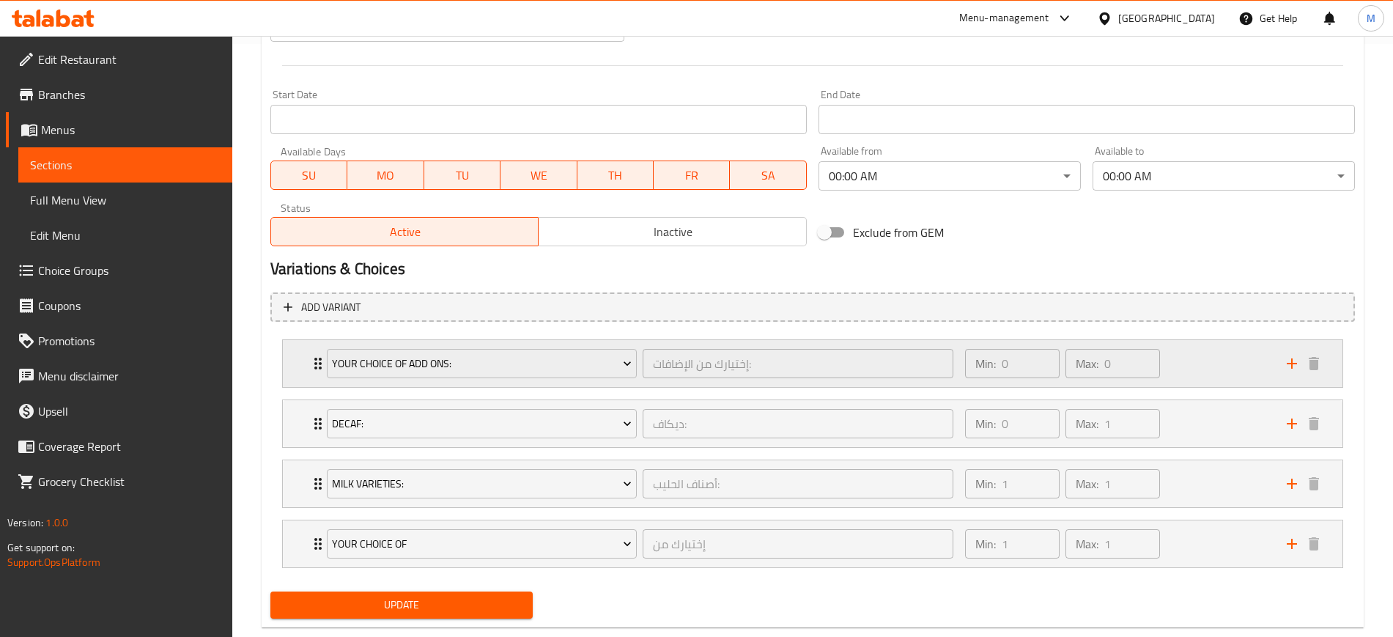
scroll to position [624, 0]
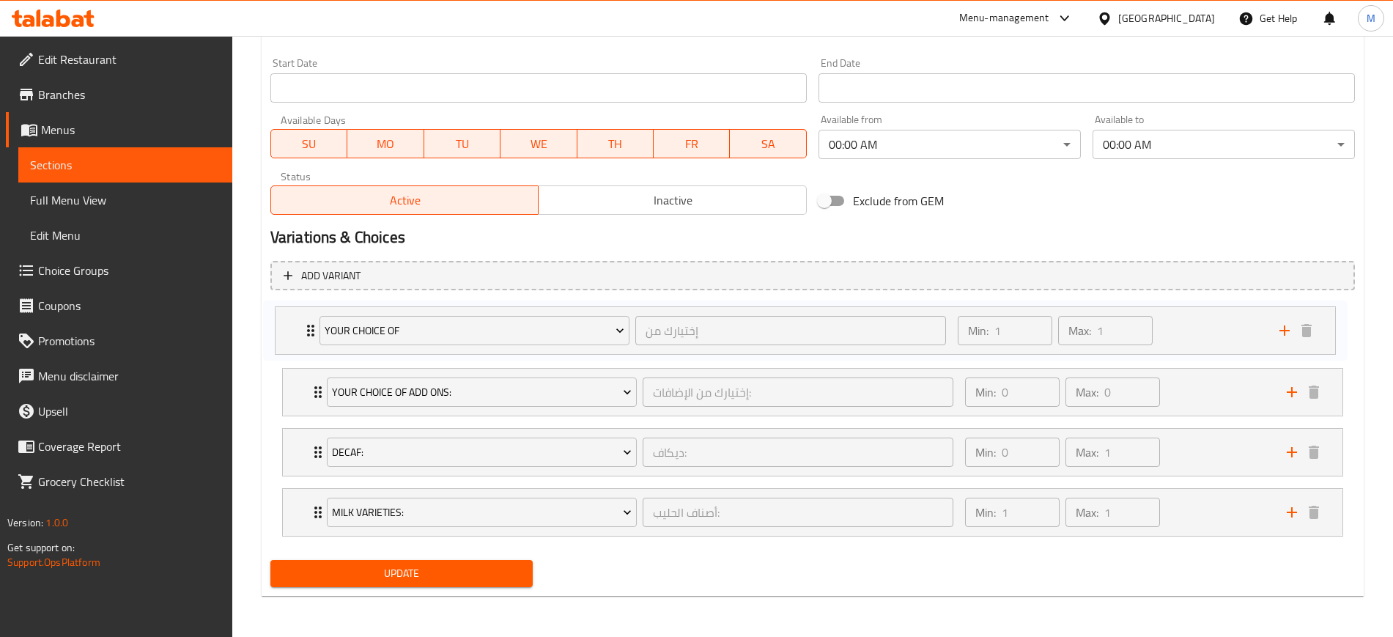
drag, startPoint x: 295, startPoint y: 504, endPoint x: 305, endPoint y: 346, distance: 158.6
click at [287, 314] on div "Your Choice Of Add Ons: إختيارك من الإضافات: ​ Min: 0 ​ Max: 0 ​ Extra Shot (ID…" at bounding box center [812, 422] width 1084 height 240
type input "إختيارك من"
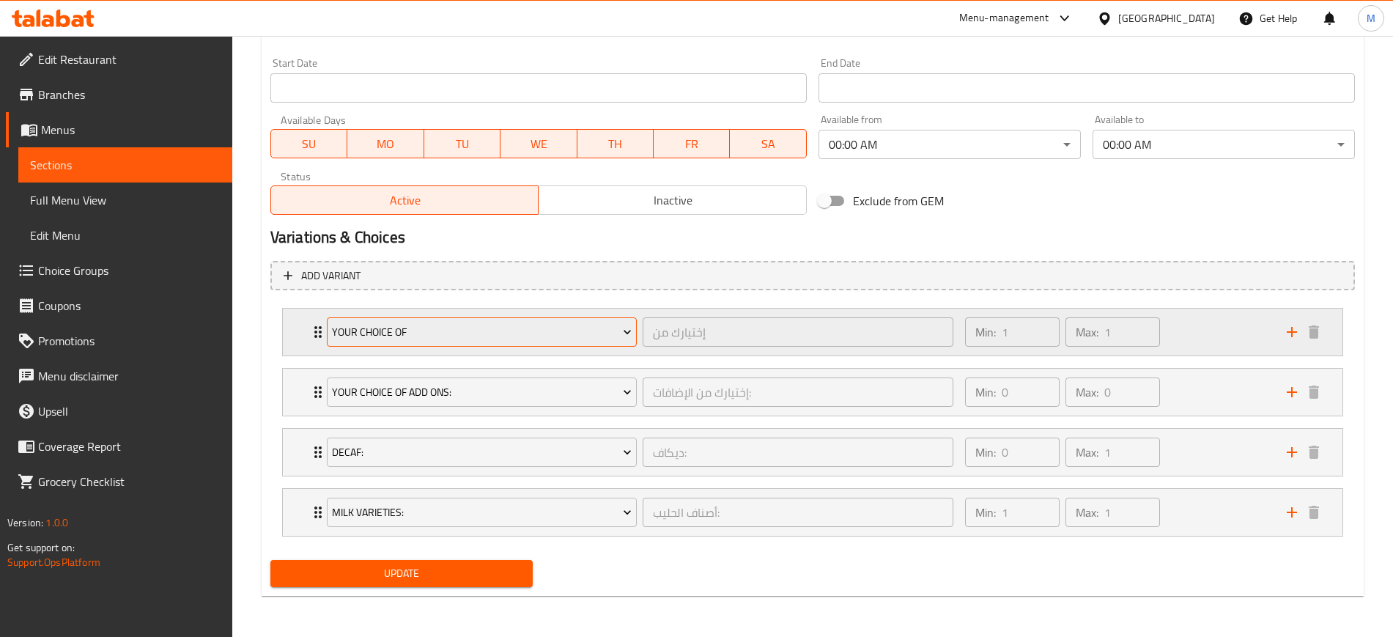
click at [582, 334] on span "Your Choice Of" at bounding box center [482, 332] width 300 height 18
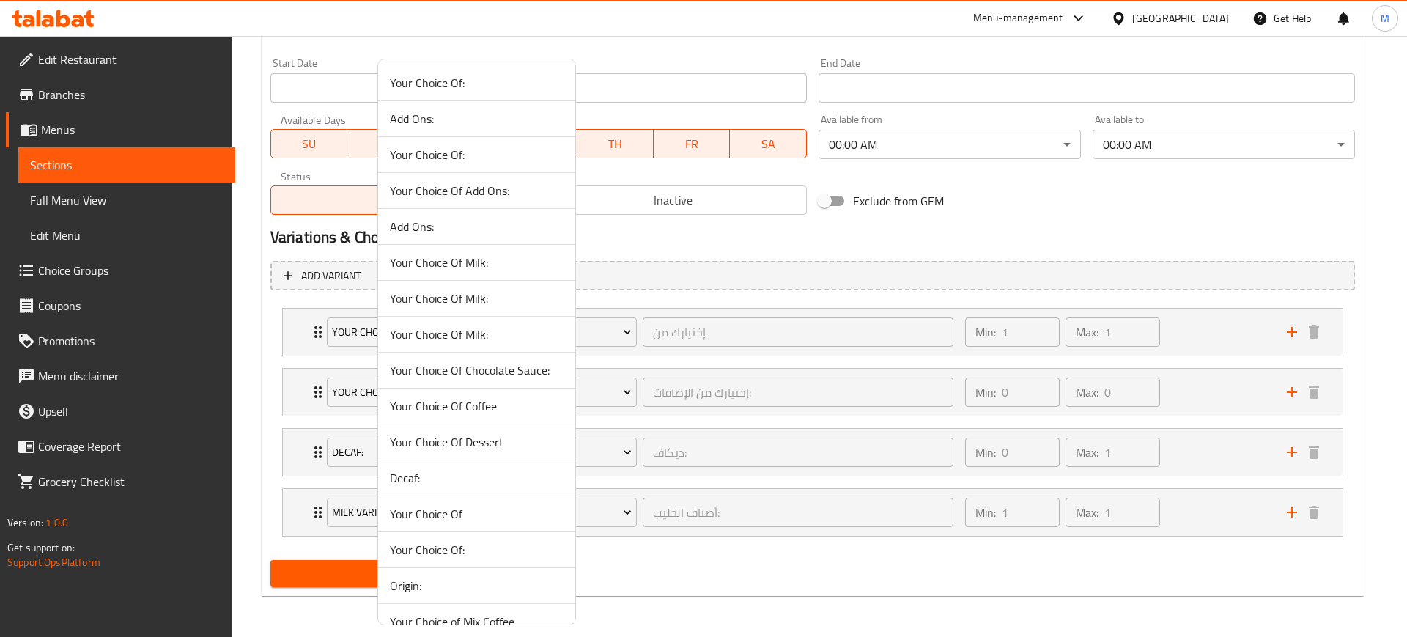
click at [660, 333] on div at bounding box center [703, 318] width 1407 height 637
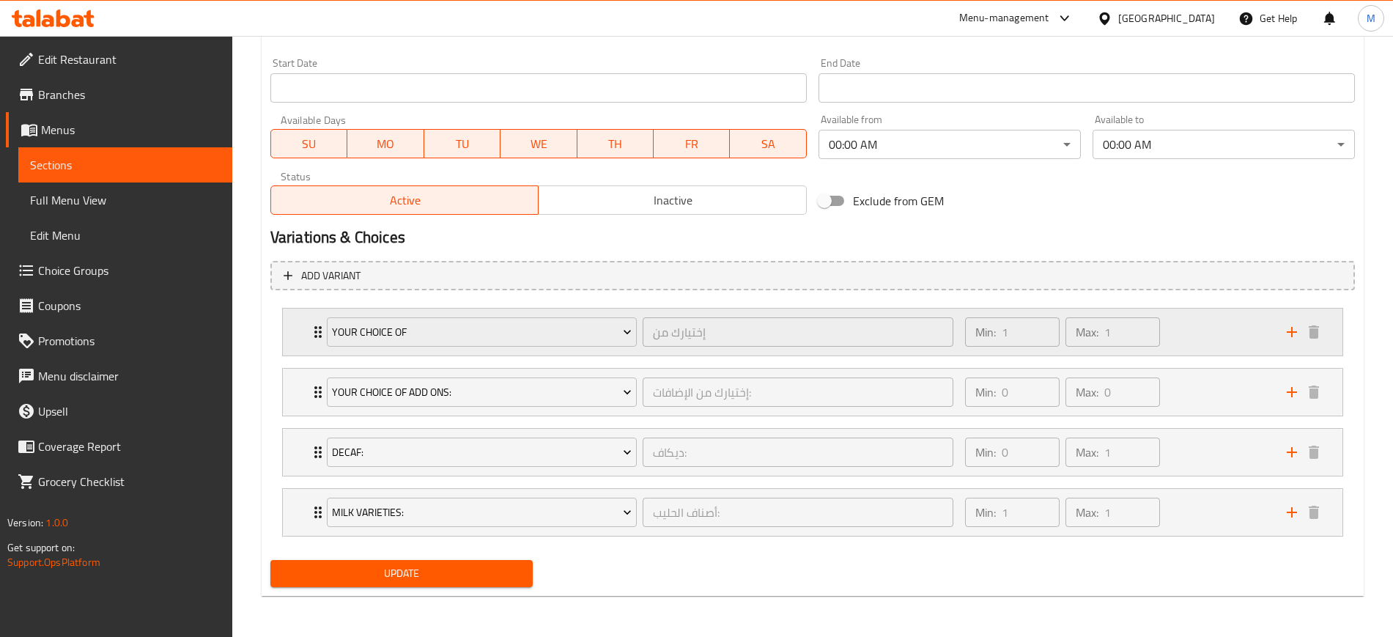
click at [1193, 318] on div "Min: 1 ​ Max: 1 ​" at bounding box center [1117, 331] width 322 height 47
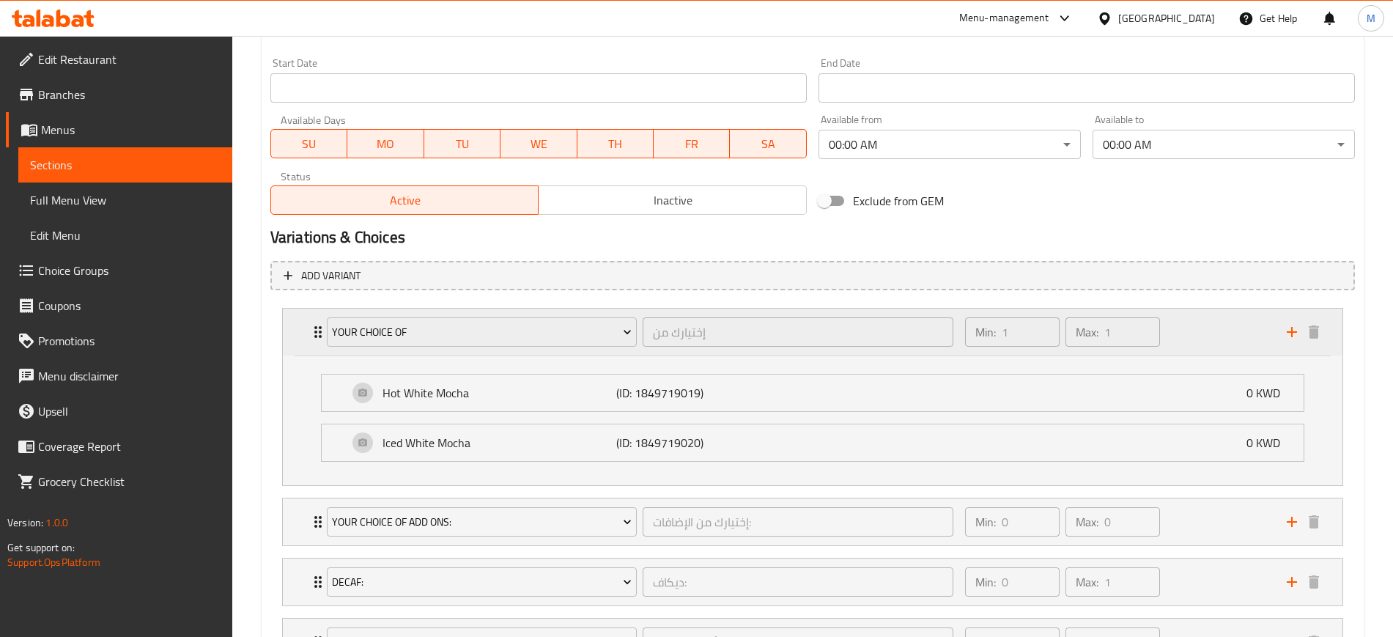
click at [1180, 337] on div "Min: 1 ​ Max: 1 ​" at bounding box center [1117, 331] width 322 height 47
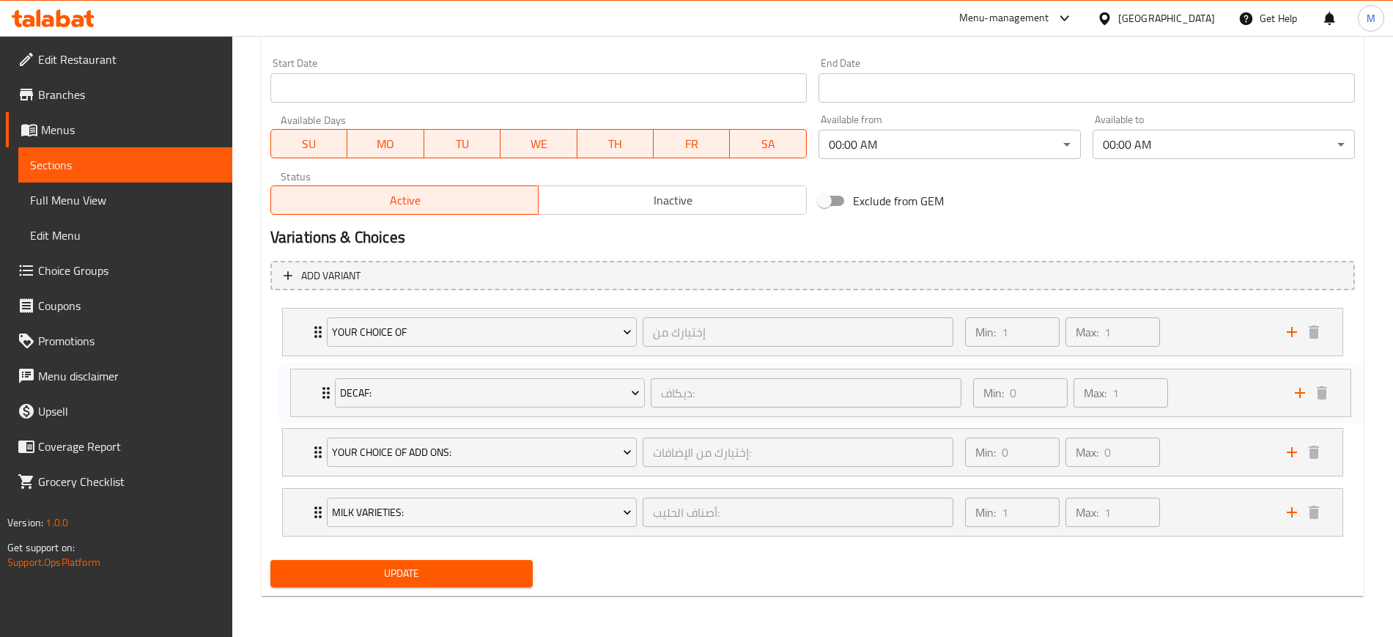
drag, startPoint x: 287, startPoint y: 448, endPoint x: 297, endPoint y: 379, distance: 69.5
click at [297, 379] on div "Your Choice Of إختيارك من ​ Min: 1 ​ Max: 1 ​ Hot White Mocha (ID: 1849719019) …" at bounding box center [812, 422] width 1084 height 240
drag, startPoint x: 308, startPoint y: 512, endPoint x: 299, endPoint y: 440, distance: 73.1
click at [299, 440] on div "Your Choice Of إختيارك من ​ Min: 1 ​ Max: 1 ​ Hot White Mocha (ID: 1849719019) …" at bounding box center [812, 422] width 1084 height 240
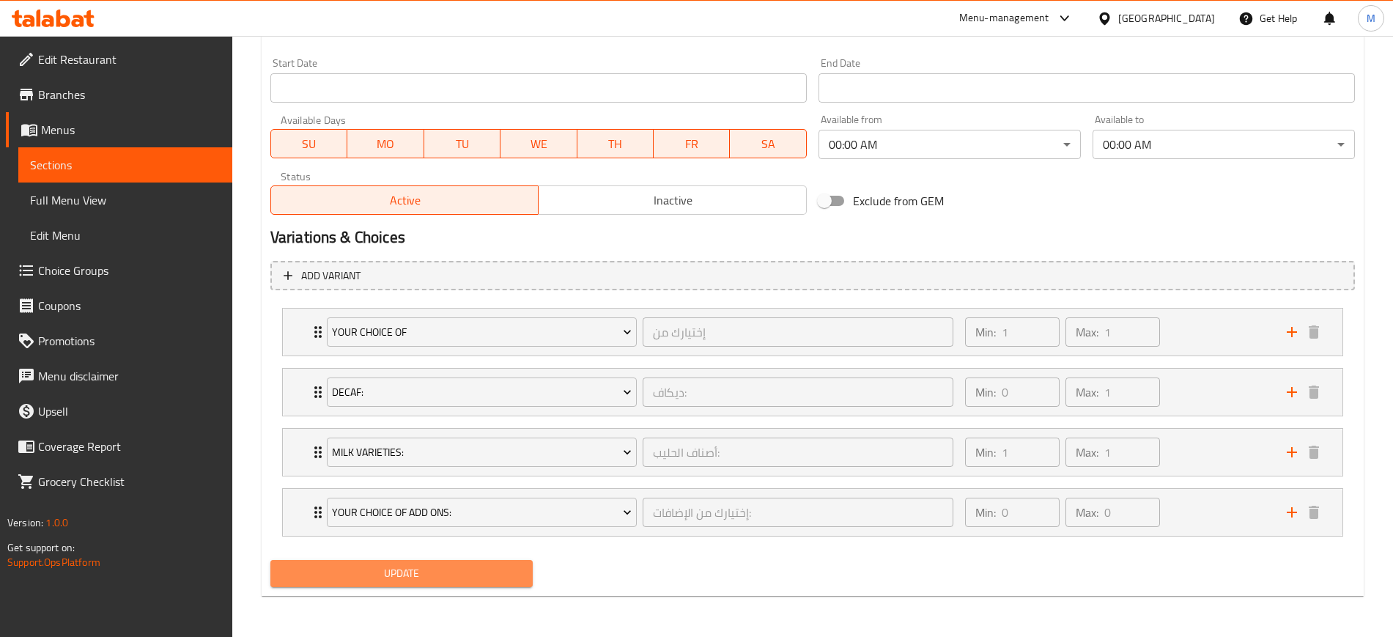
drag, startPoint x: 418, startPoint y: 572, endPoint x: 446, endPoint y: 486, distance: 90.3
click at [417, 571] on span "Update" at bounding box center [401, 573] width 239 height 18
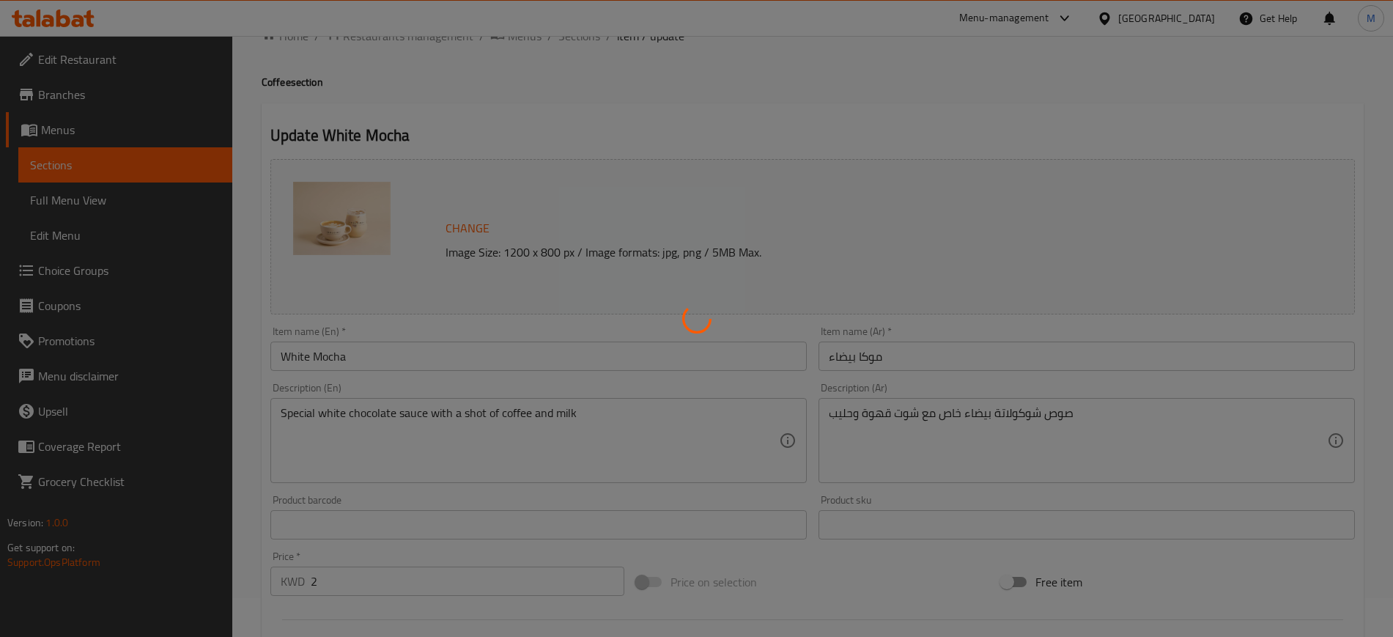
scroll to position [0, 0]
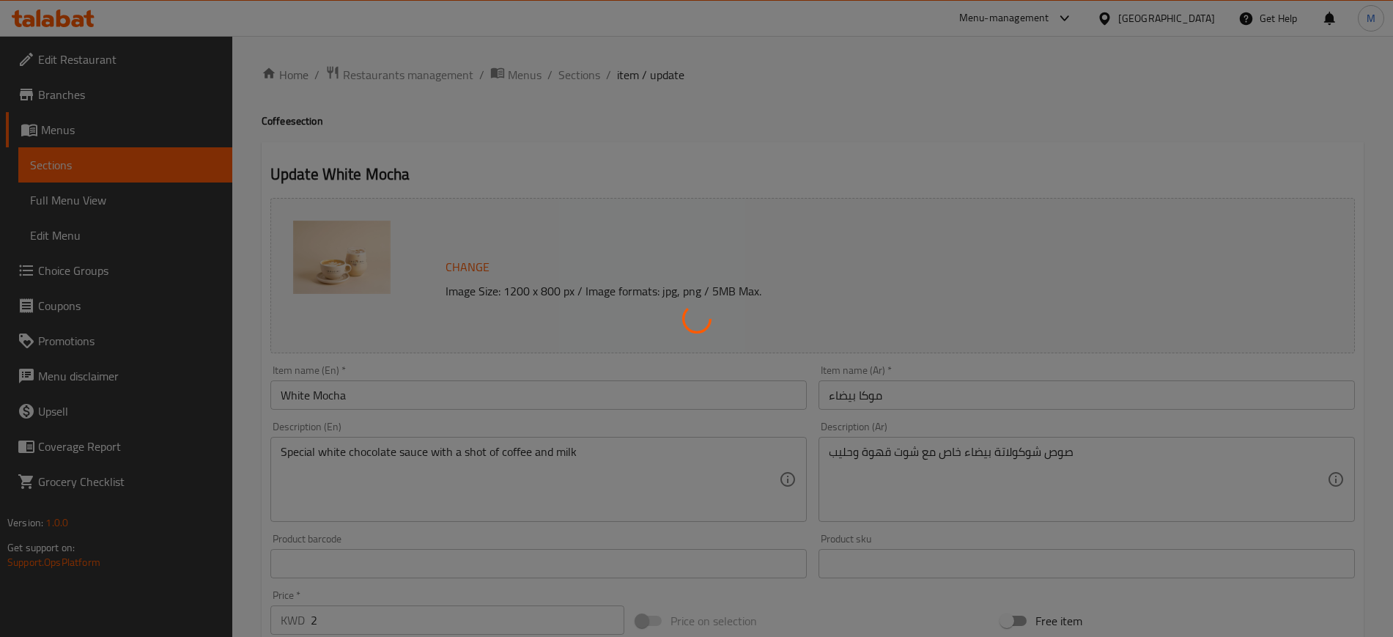
type input "إختيارك من"
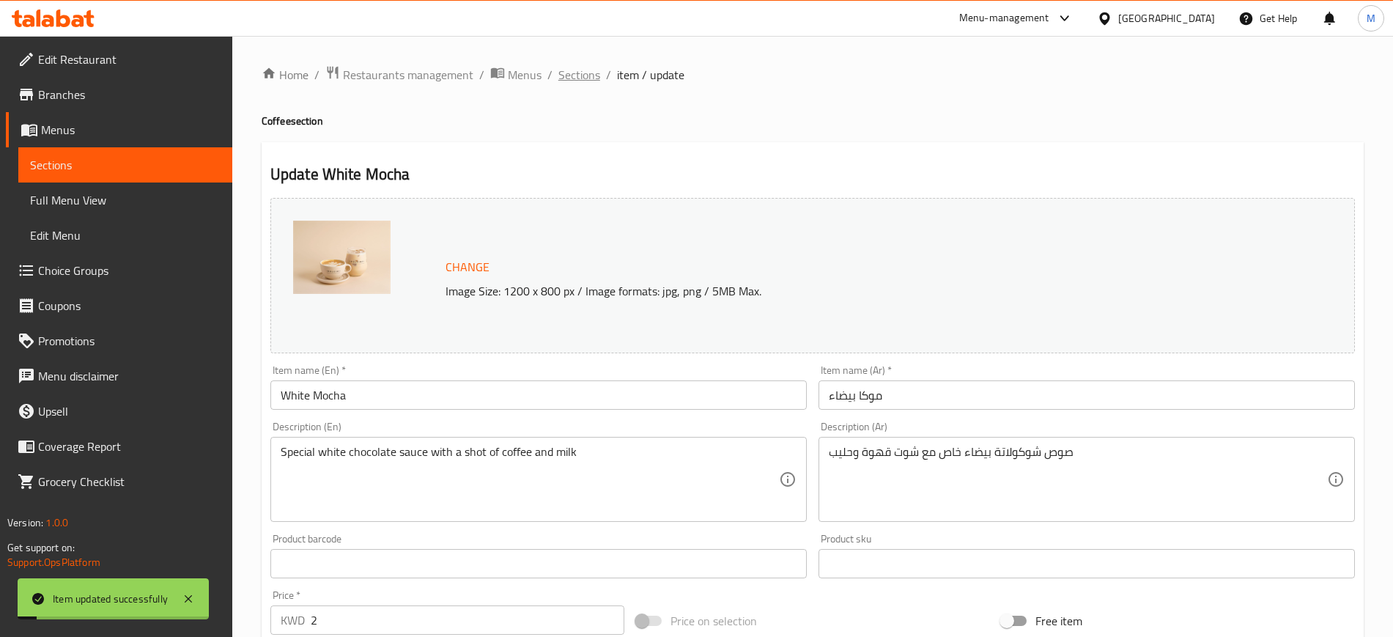
click at [574, 74] on span "Sections" at bounding box center [579, 75] width 42 height 18
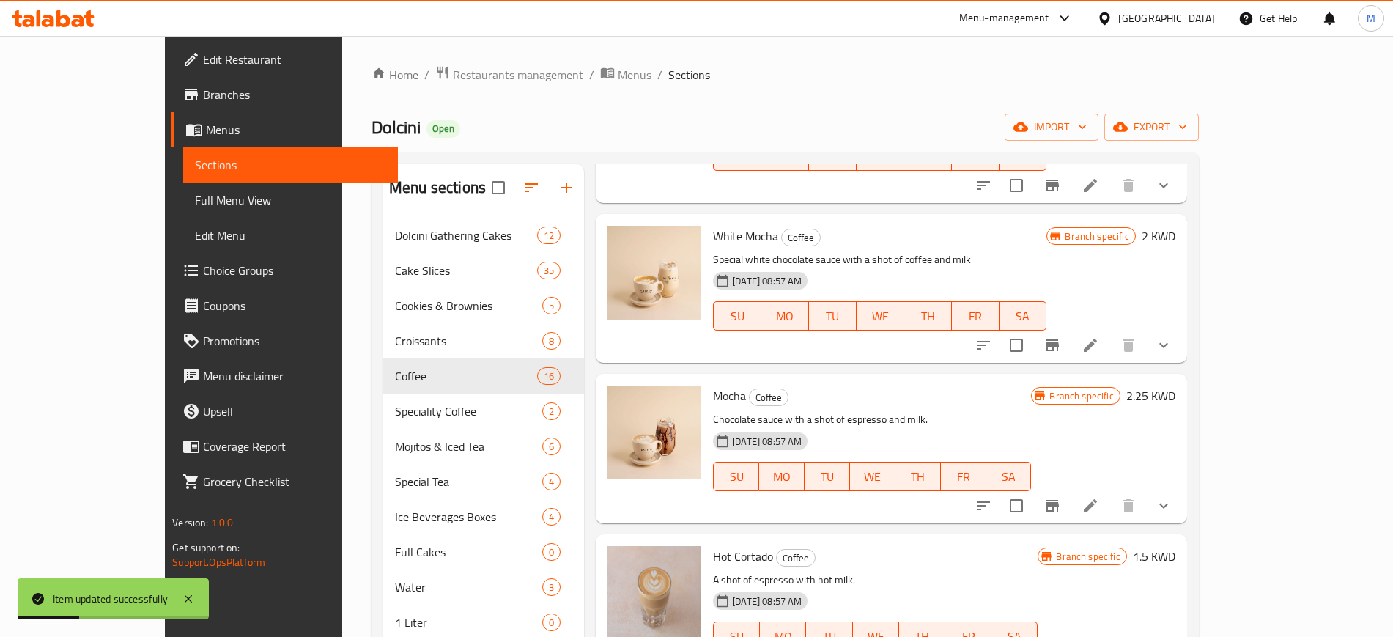
scroll to position [1557, 0]
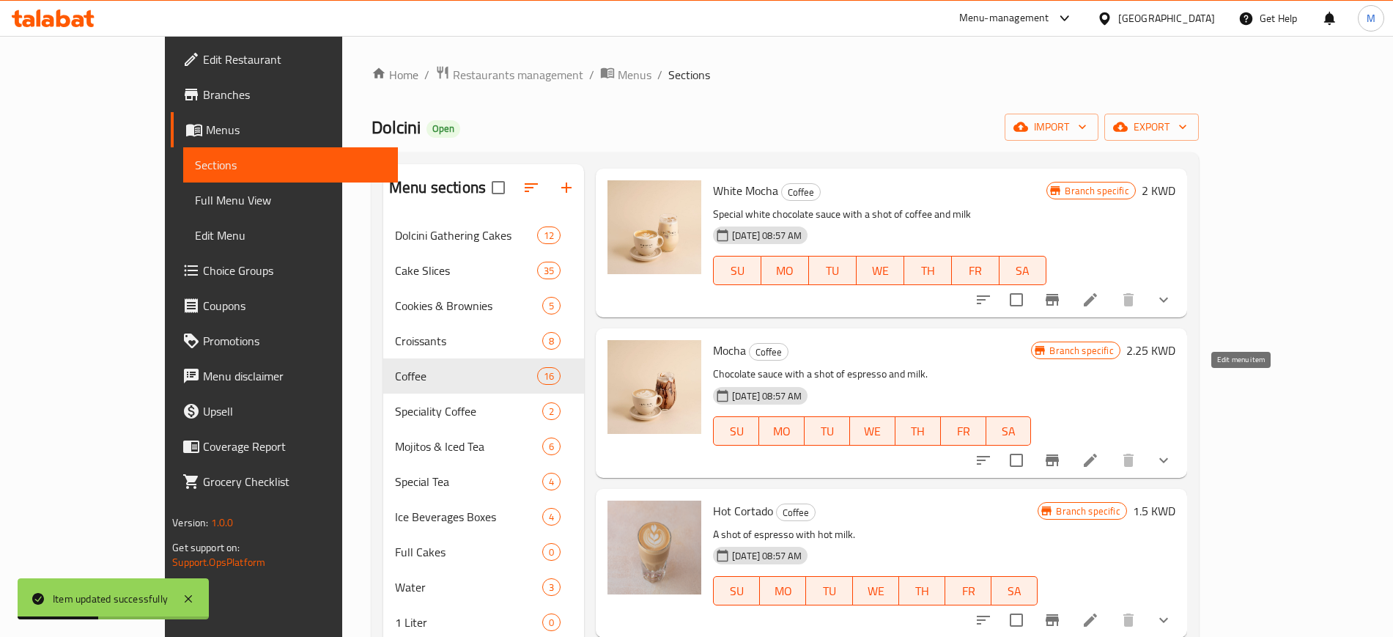
click at [1099, 451] on icon at bounding box center [1090, 460] width 18 height 18
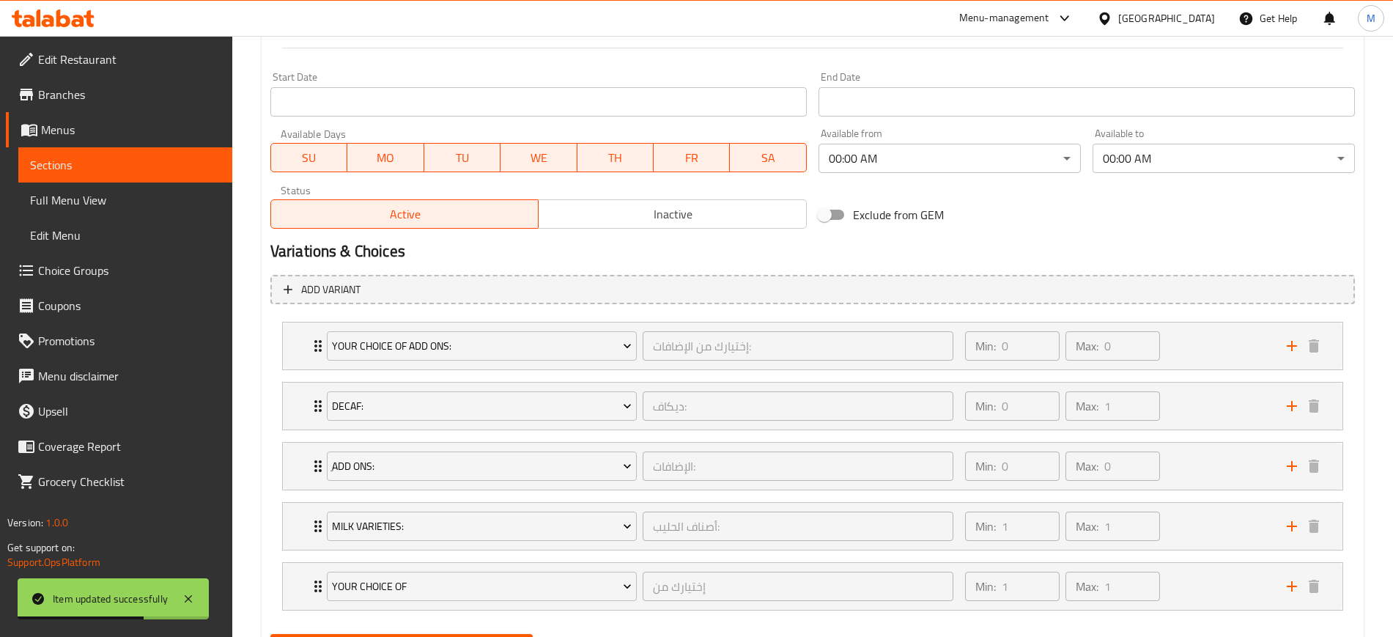
scroll to position [684, 0]
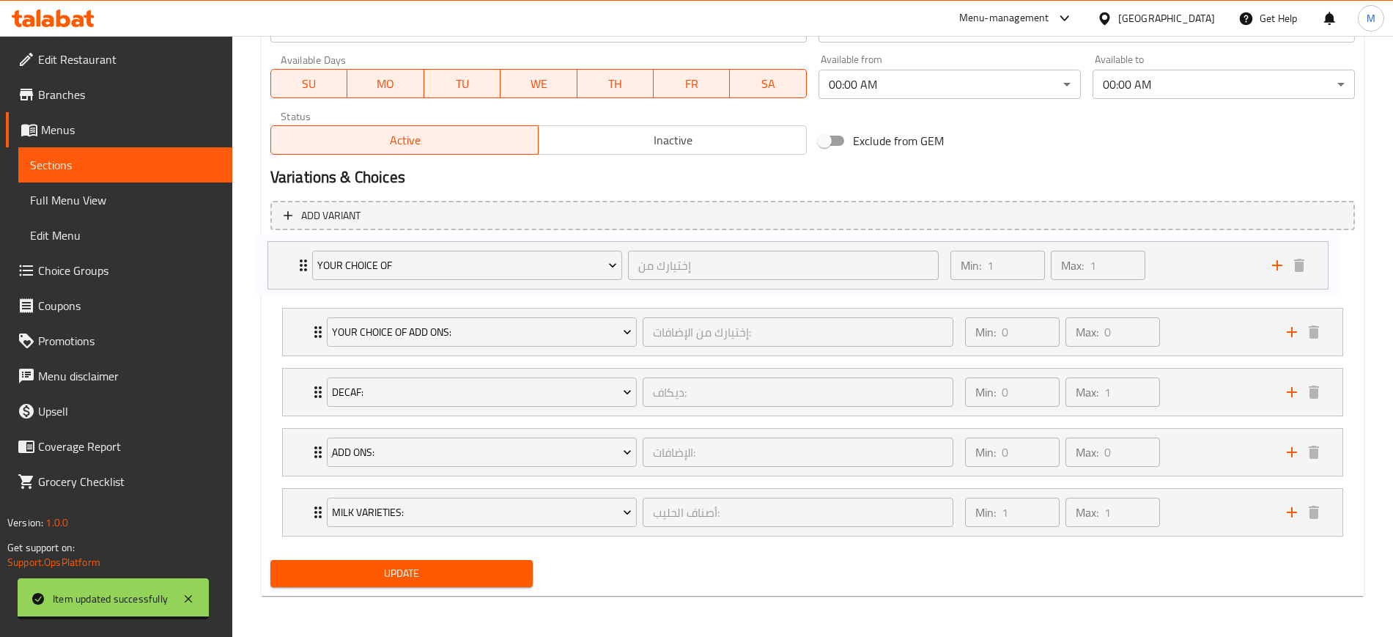
drag, startPoint x: 312, startPoint y: 514, endPoint x: 292, endPoint y: 262, distance: 252.8
click at [292, 262] on div "Your Choice Of Add Ons: إختيارك من الإضافات: ​ Min: 0 ​ Max: 0 ​ Extra Shot (ID…" at bounding box center [812, 392] width 1084 height 300
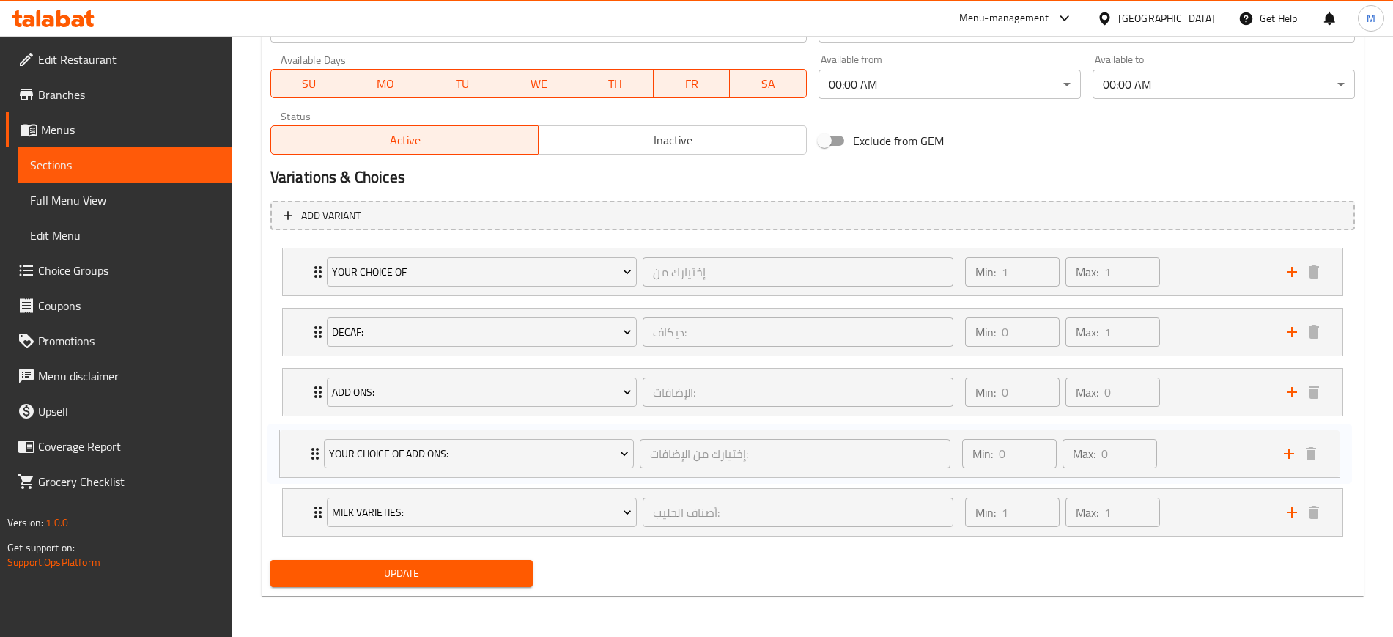
drag, startPoint x: 308, startPoint y: 329, endPoint x: 305, endPoint y: 455, distance: 126.0
click at [305, 455] on div "Your Choice Of إختيارك من ​ Min: 1 ​ Max: 1 ​ Hot Mocha (ID: 1849719021) 0 KWD …" at bounding box center [812, 392] width 1084 height 300
drag, startPoint x: 307, startPoint y: 507, endPoint x: 291, endPoint y: 319, distance: 188.2
click at [291, 319] on div "Your Choice Of إختيارك من ​ Min: 1 ​ Max: 1 ​ Hot Mocha (ID: 1849719021) 0 KWD …" at bounding box center [812, 392] width 1084 height 300
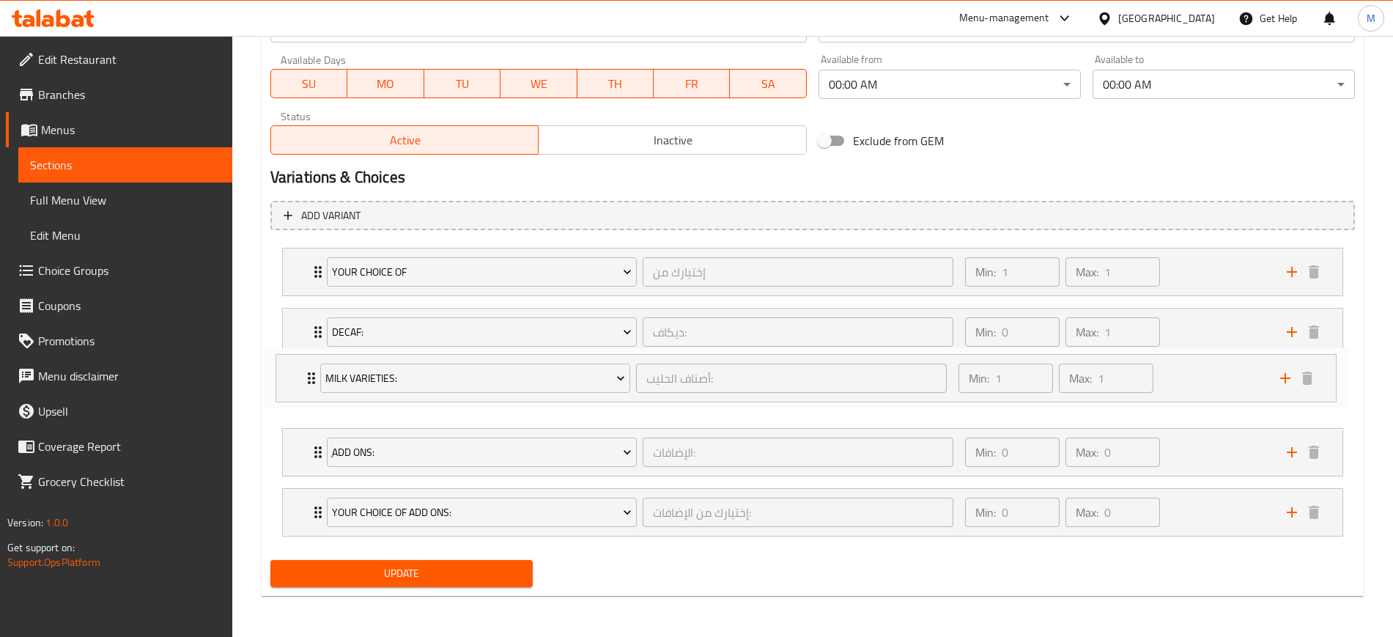
drag, startPoint x: 301, startPoint y: 336, endPoint x: 296, endPoint y: 387, distance: 50.8
click at [296, 387] on div "Your Choice Of إختيارك من ​ Min: 1 ​ Max: 1 ​ Hot Mocha (ID: 1849719021) 0 KWD …" at bounding box center [812, 392] width 1084 height 300
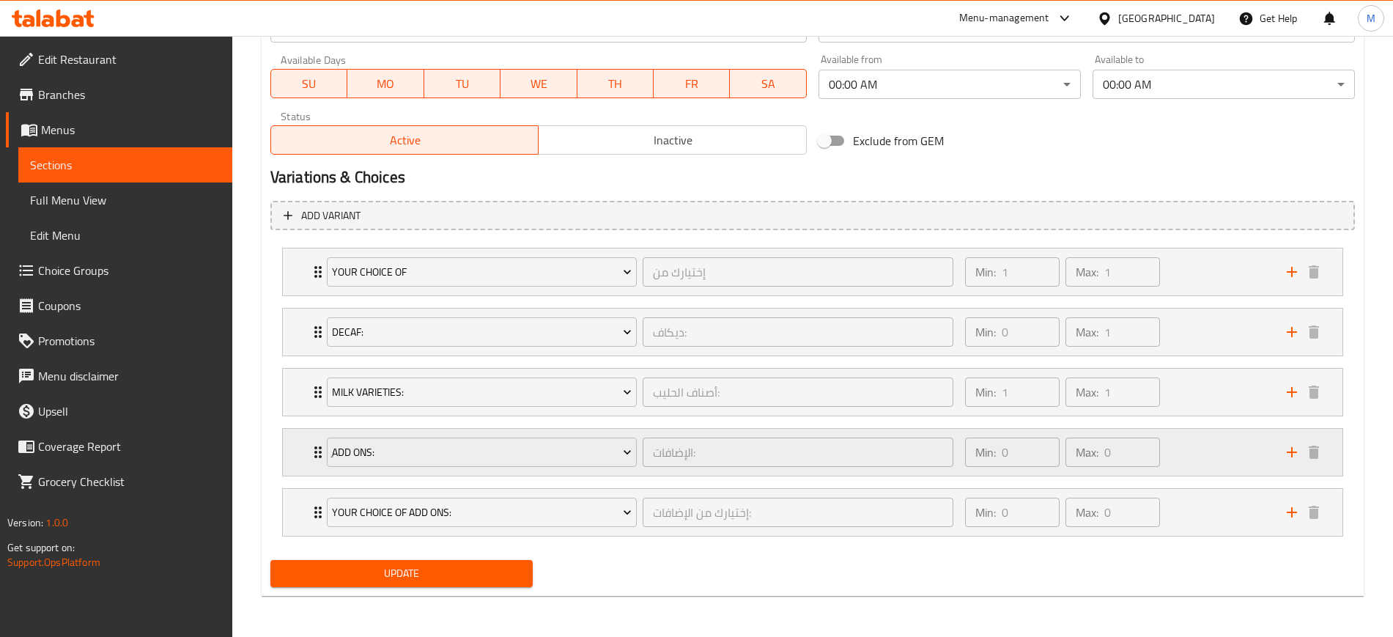
click at [1196, 461] on div "Min: 0 ​ Max: 0 ​" at bounding box center [1117, 452] width 322 height 47
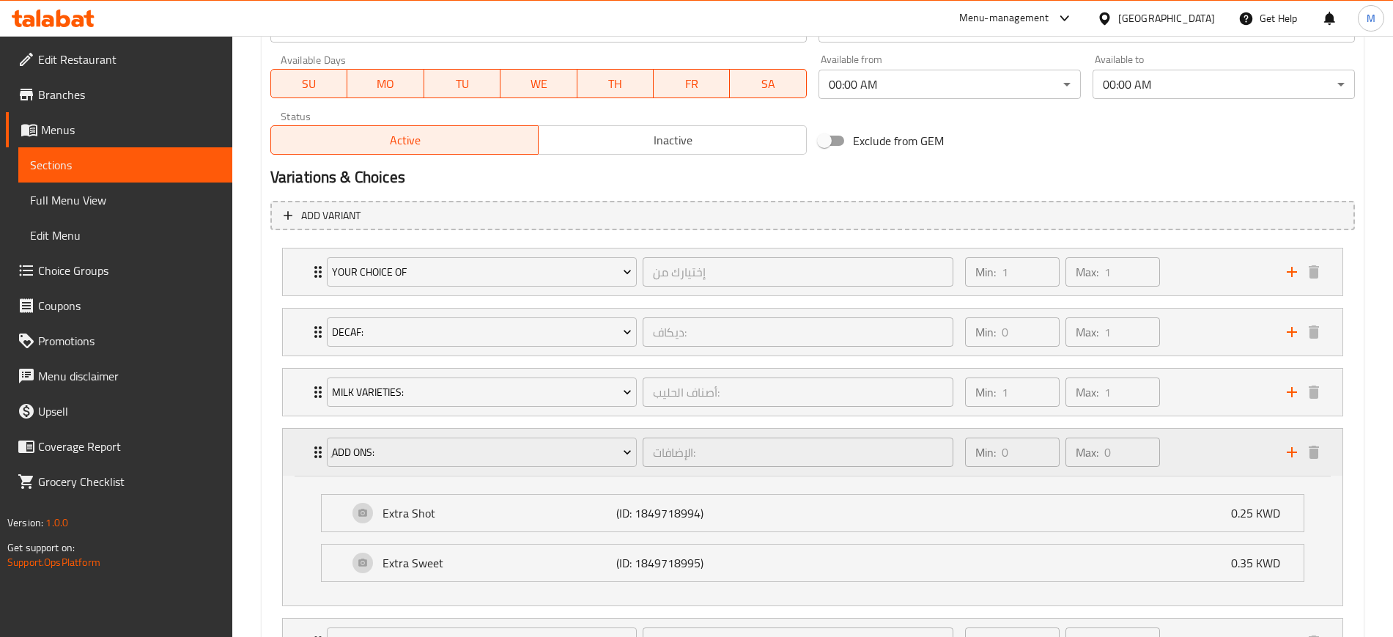
click at [1193, 458] on div "Min: 0 ​ Max: 0 ​" at bounding box center [1117, 452] width 322 height 47
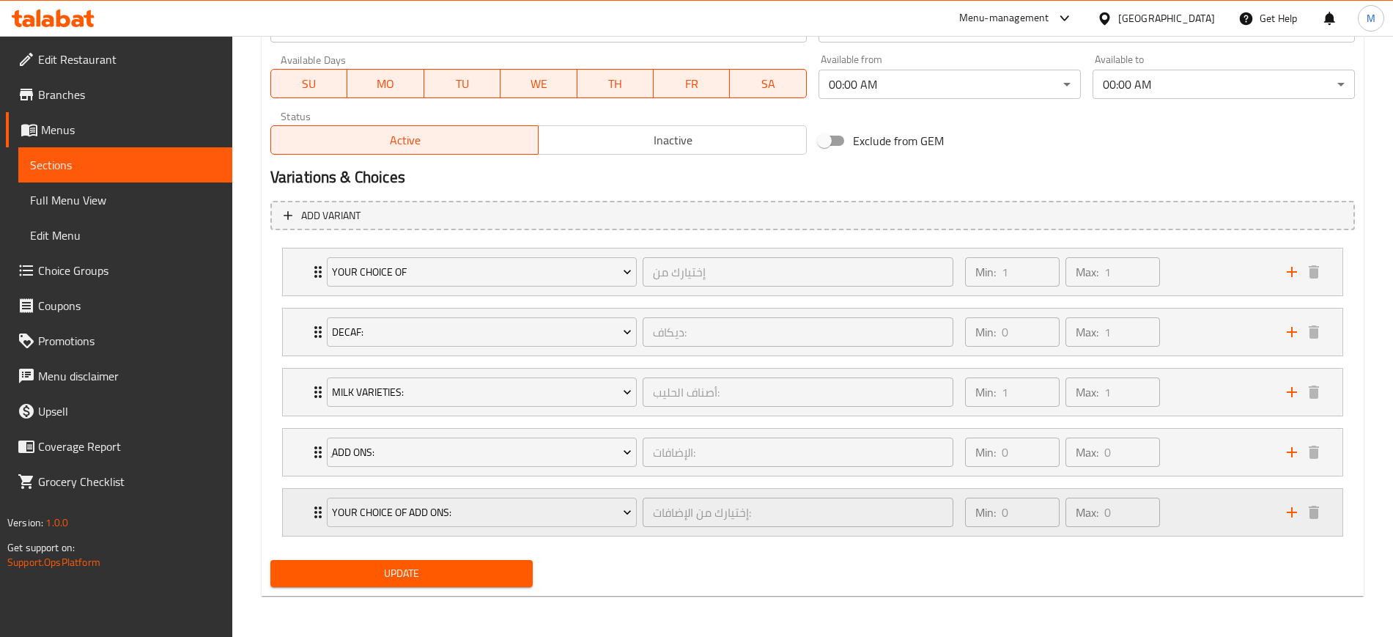
click at [1200, 496] on div "Min: 0 ​ Max: 0 ​" at bounding box center [1117, 512] width 322 height 47
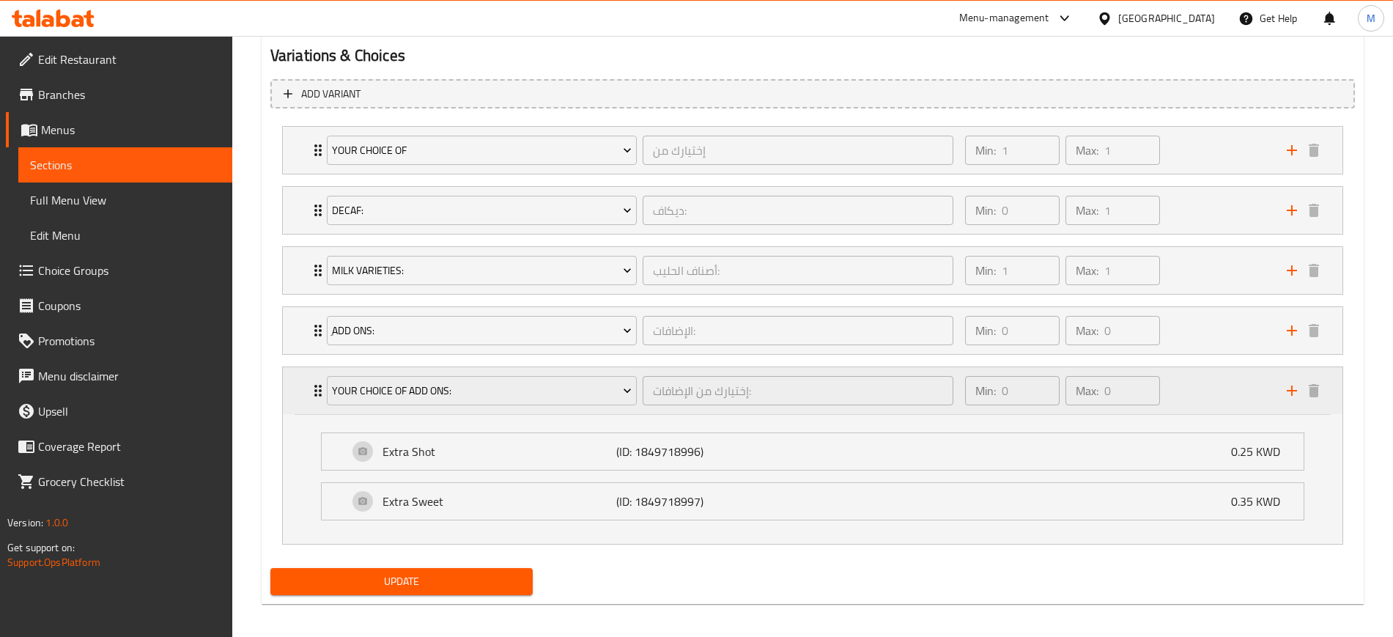
scroll to position [814, 0]
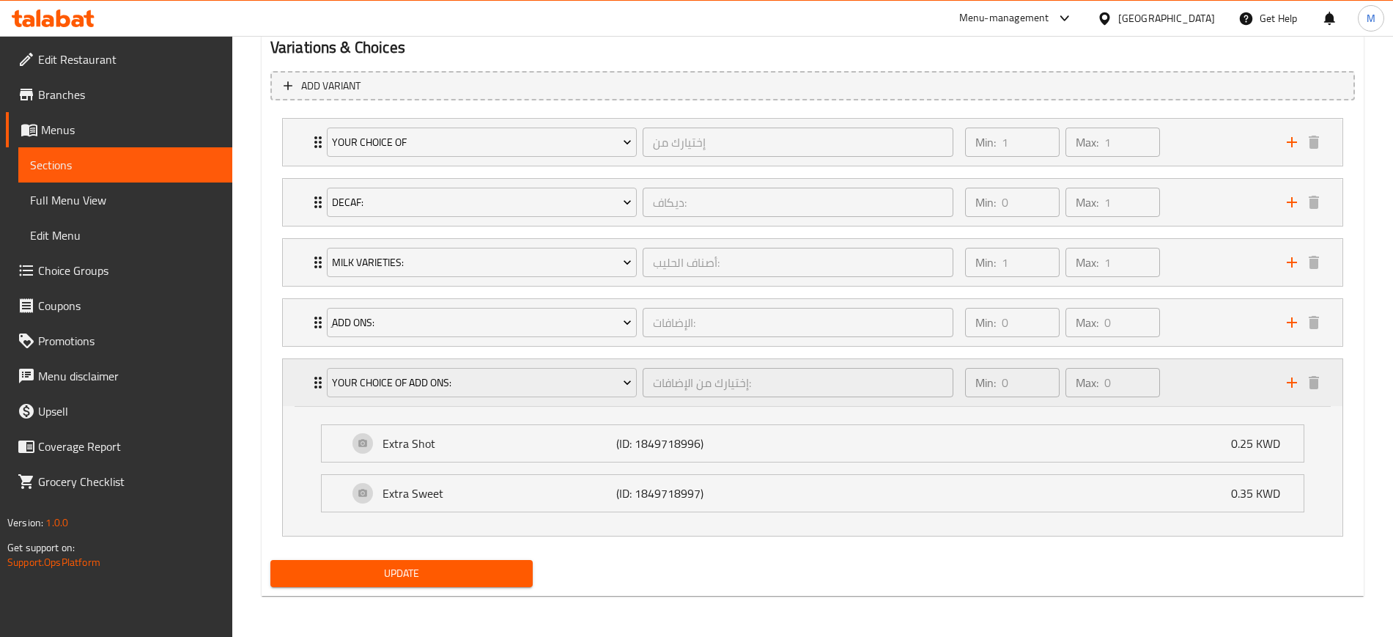
click at [1204, 394] on div "Min: 0 ​ Max: 0 ​" at bounding box center [1117, 382] width 322 height 47
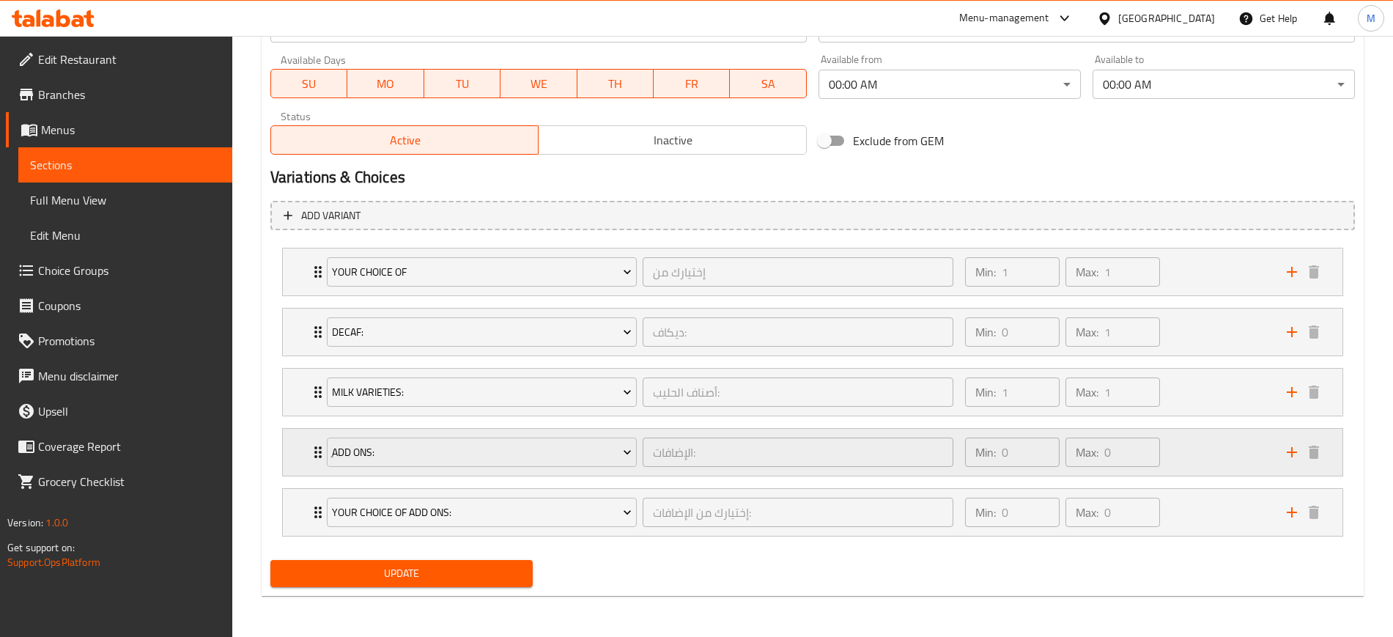
click at [1214, 448] on div "Min: 0 ​ Max: 0 ​" at bounding box center [1117, 452] width 322 height 47
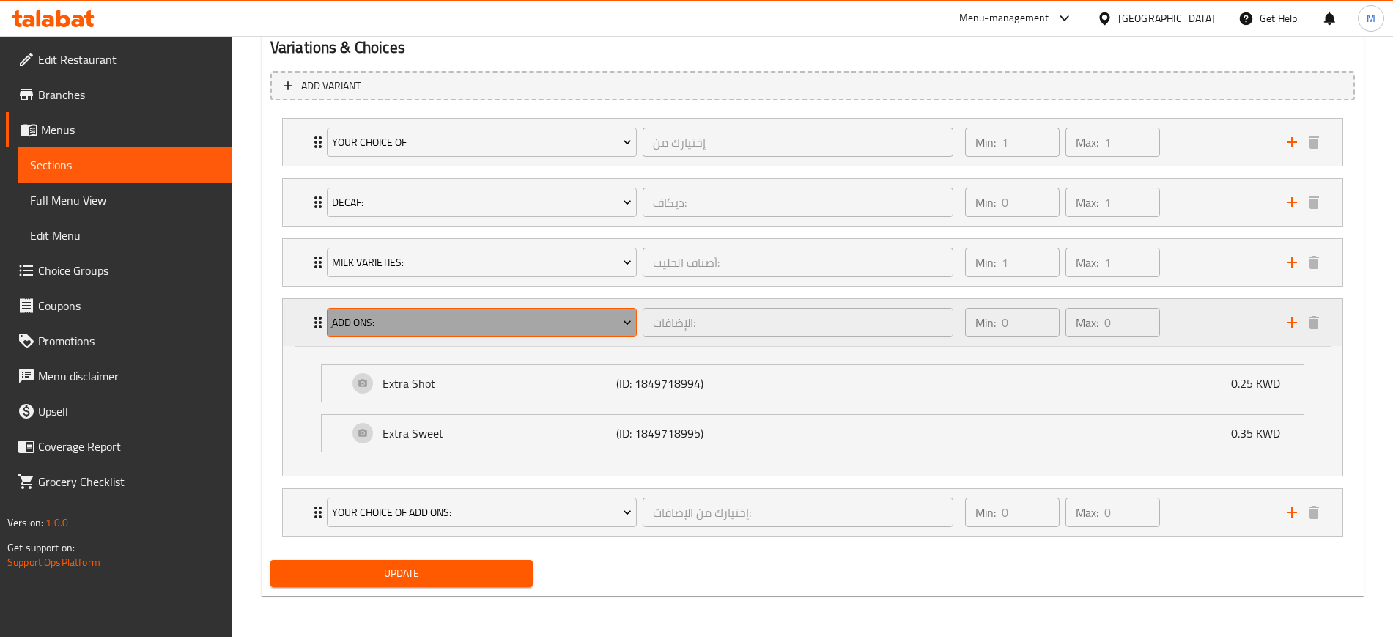
click at [405, 319] on span "ِAdd Ons:" at bounding box center [482, 323] width 300 height 18
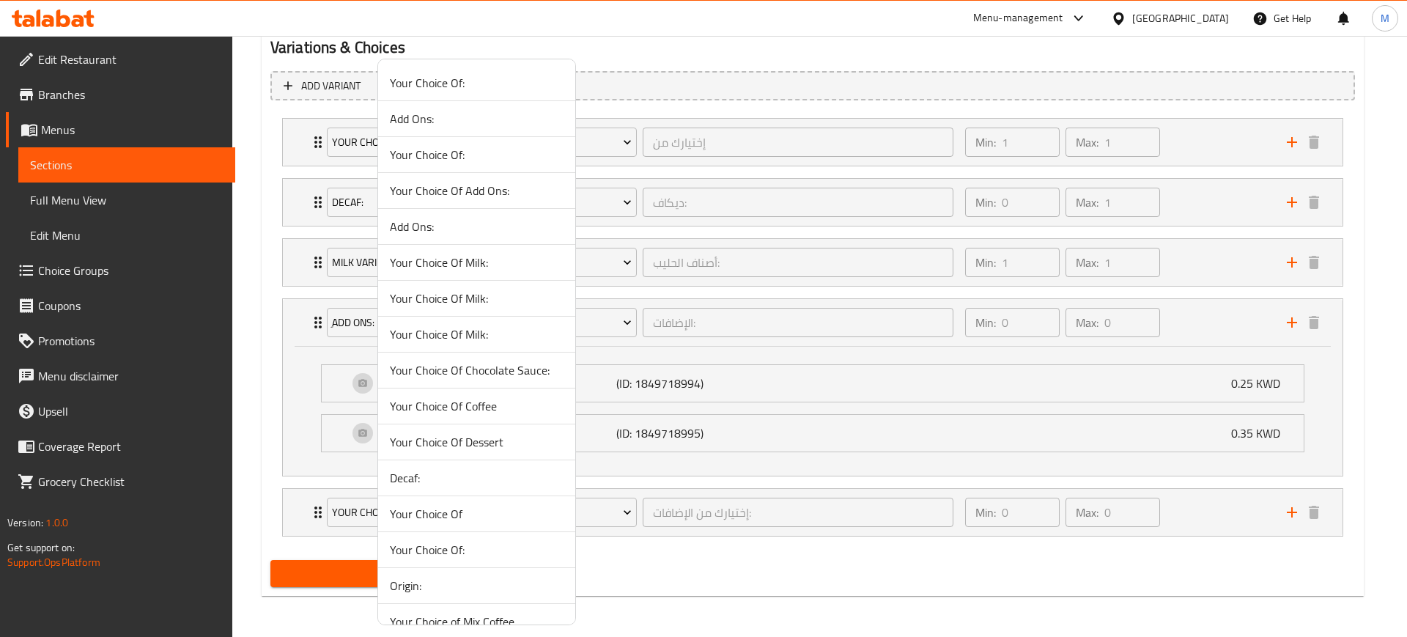
click at [427, 339] on span "Your Choice Of Milk:" at bounding box center [477, 334] width 174 height 18
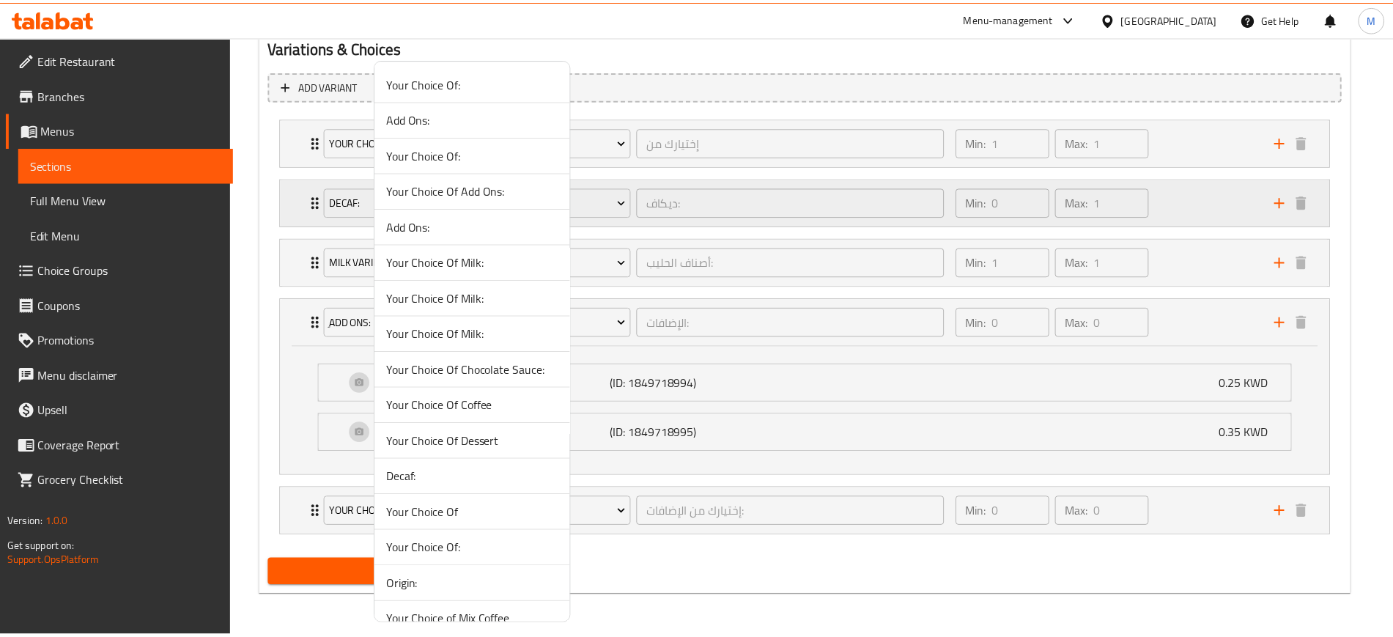
scroll to position [684, 0]
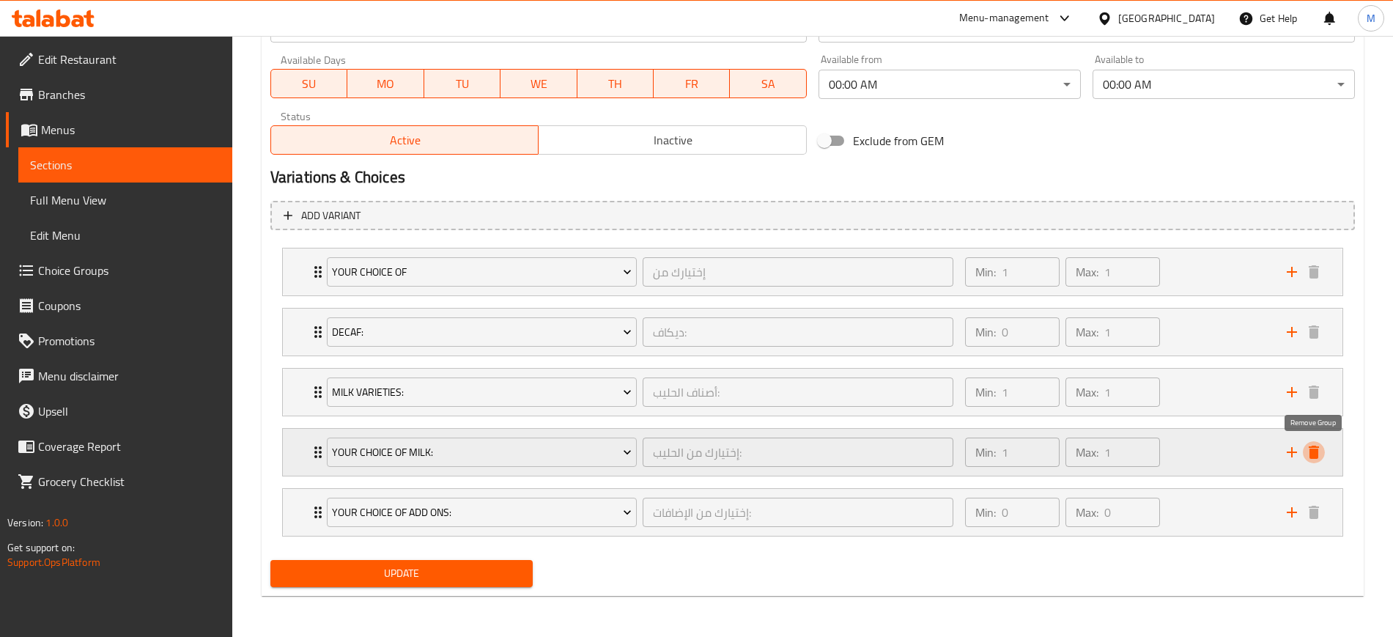
click at [1313, 456] on icon "delete" at bounding box center [1313, 451] width 10 height 13
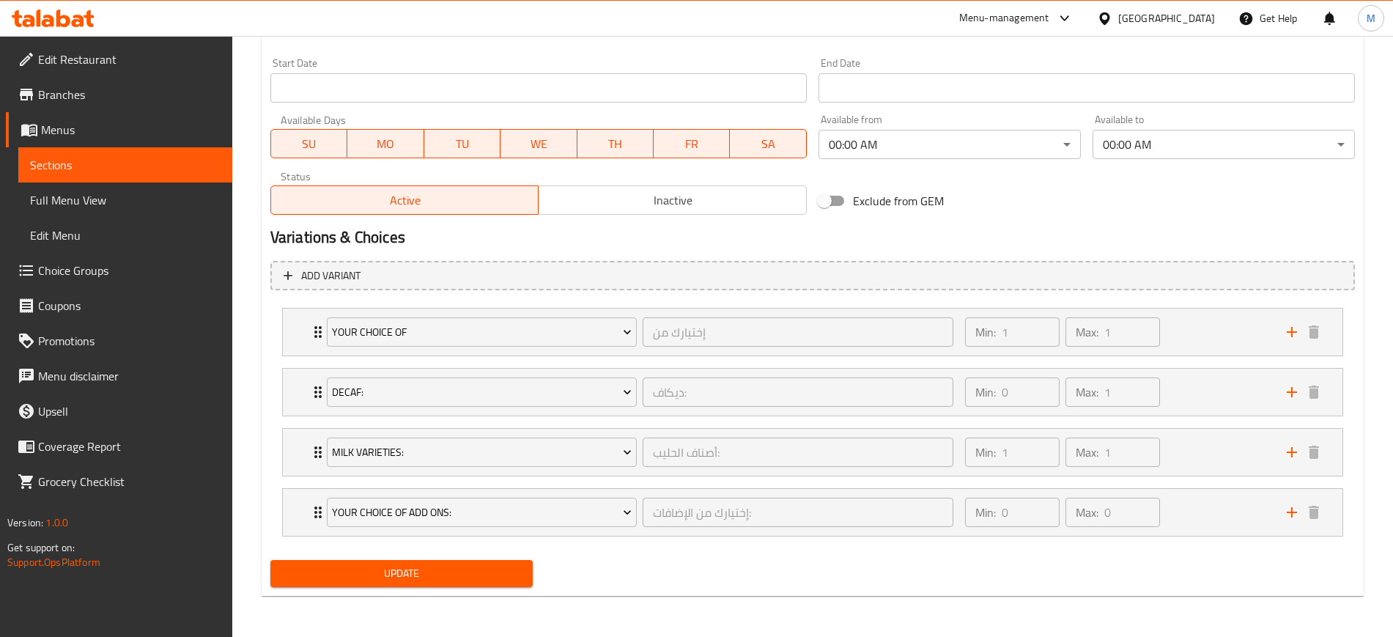
click at [438, 568] on span "Update" at bounding box center [401, 573] width 239 height 18
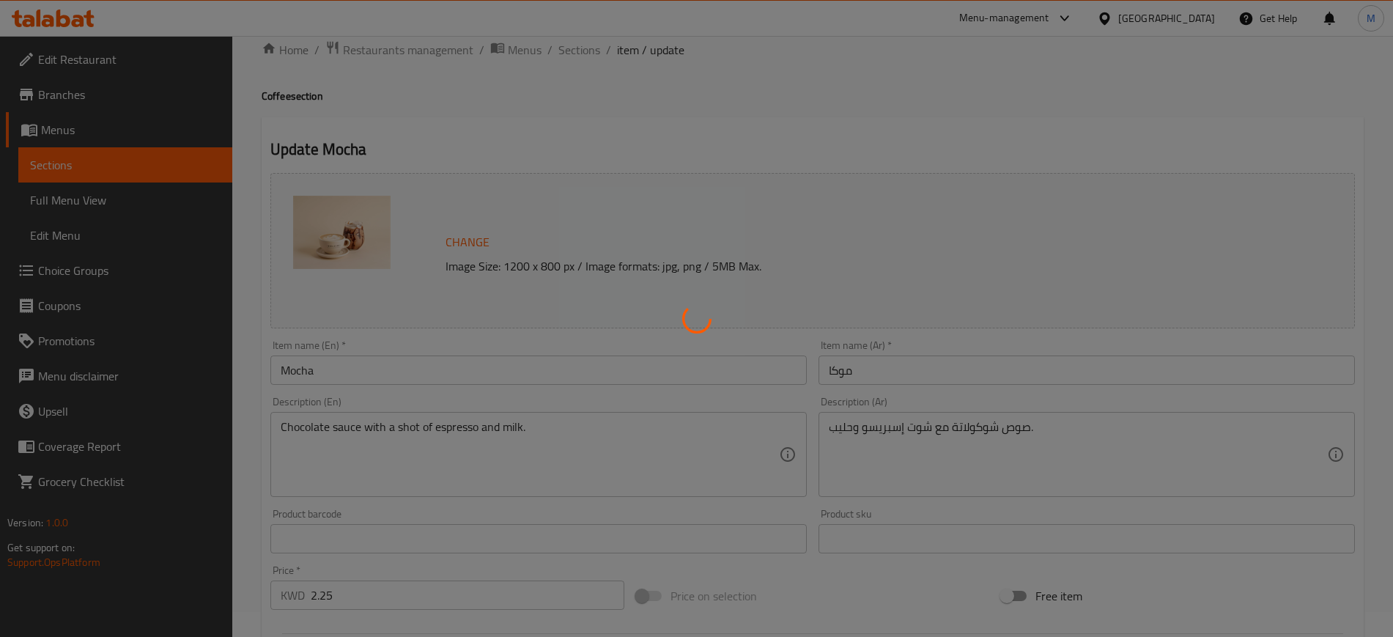
scroll to position [0, 0]
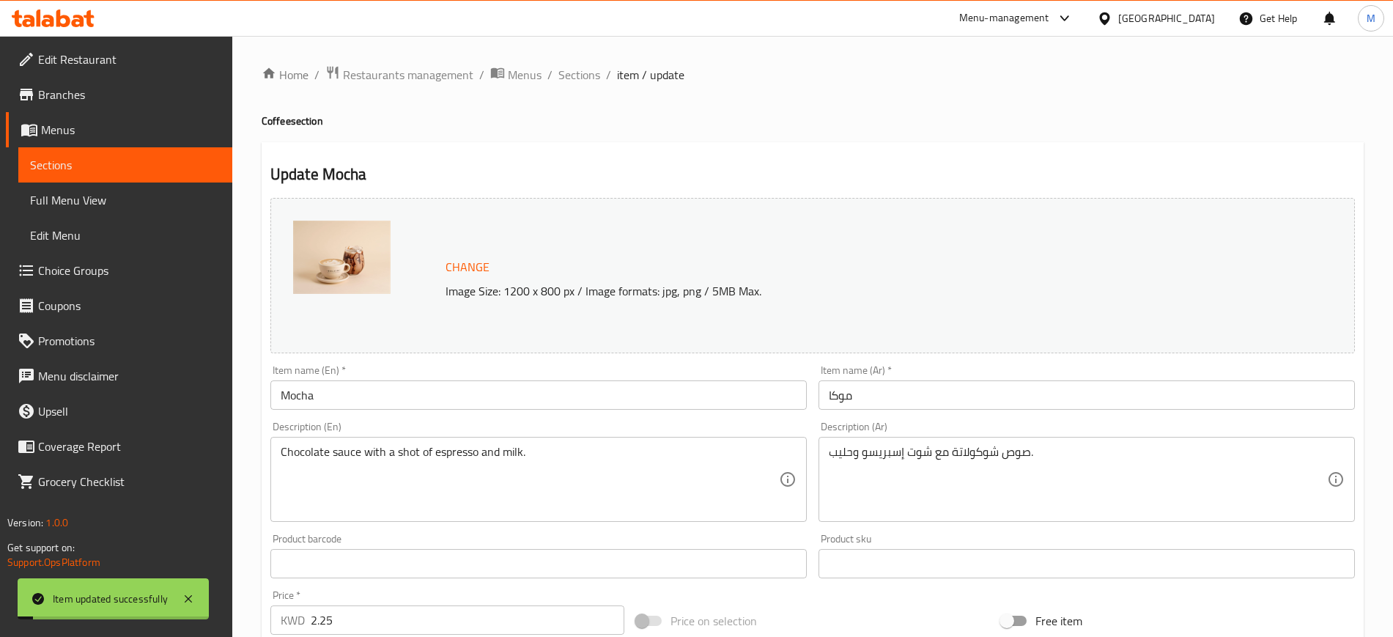
drag, startPoint x: 576, startPoint y: 75, endPoint x: 615, endPoint y: 108, distance: 50.9
click at [576, 76] on span "Sections" at bounding box center [579, 75] width 42 height 18
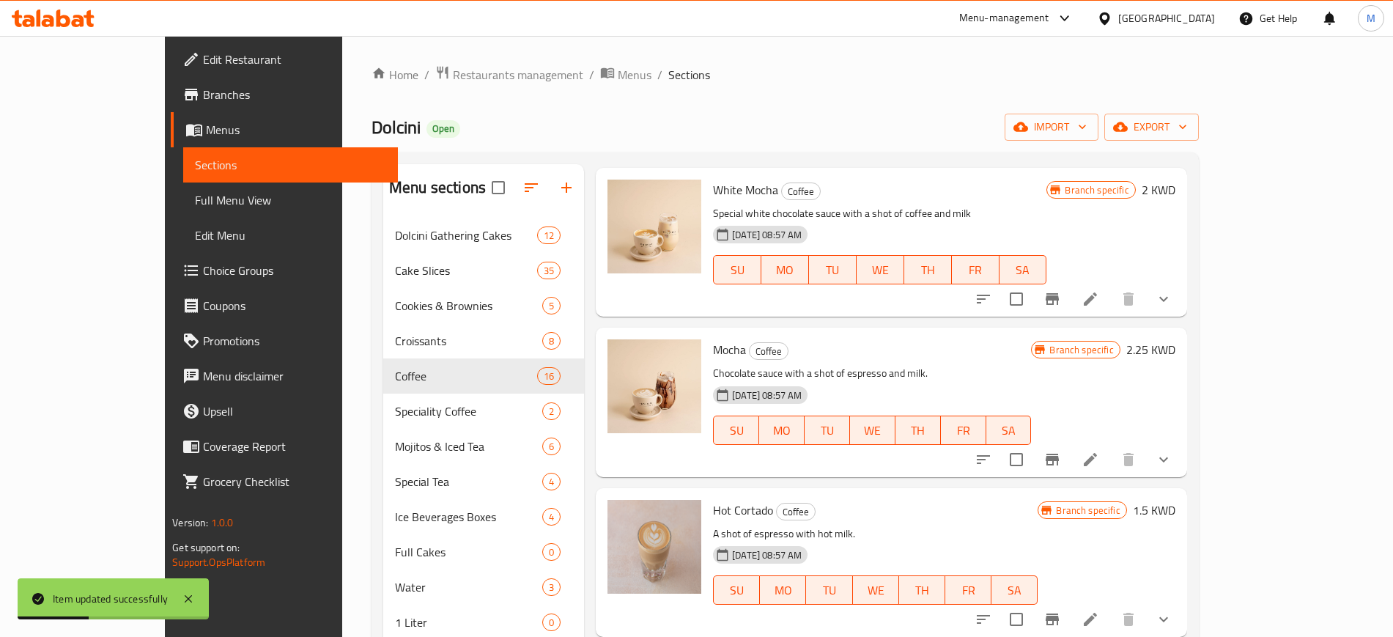
scroll to position [1557, 0]
click at [1097, 613] on icon at bounding box center [1090, 619] width 13 height 13
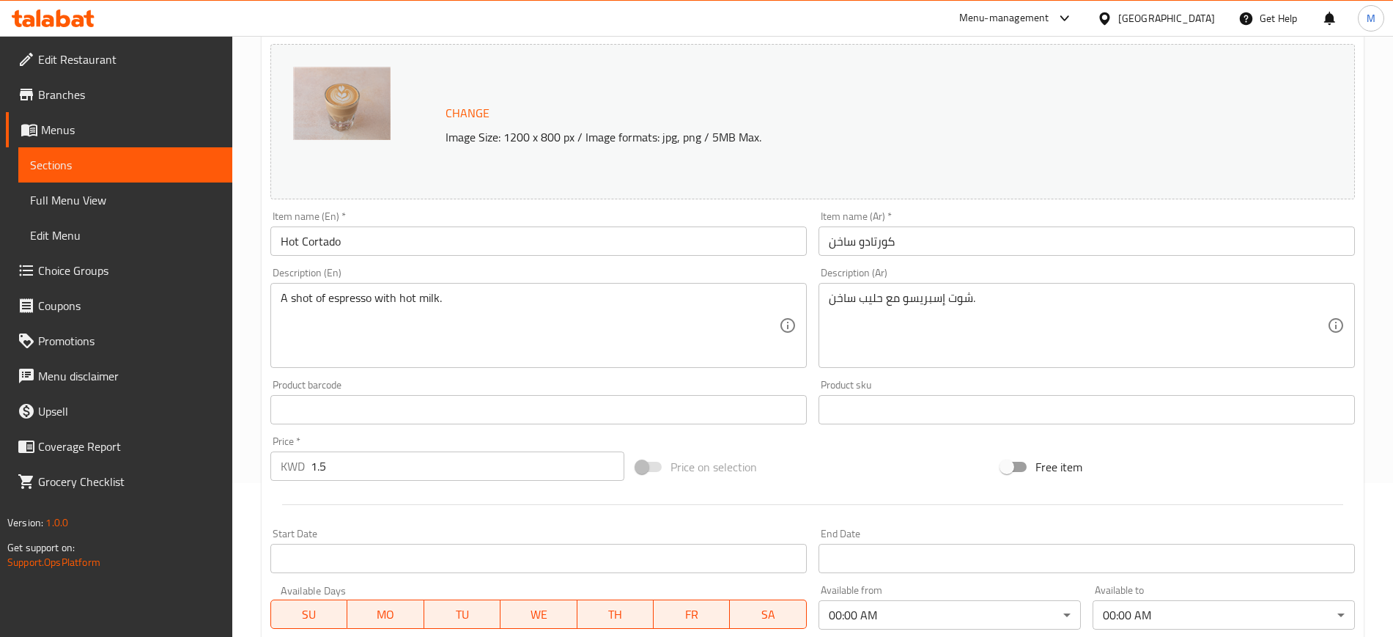
scroll to position [444, 0]
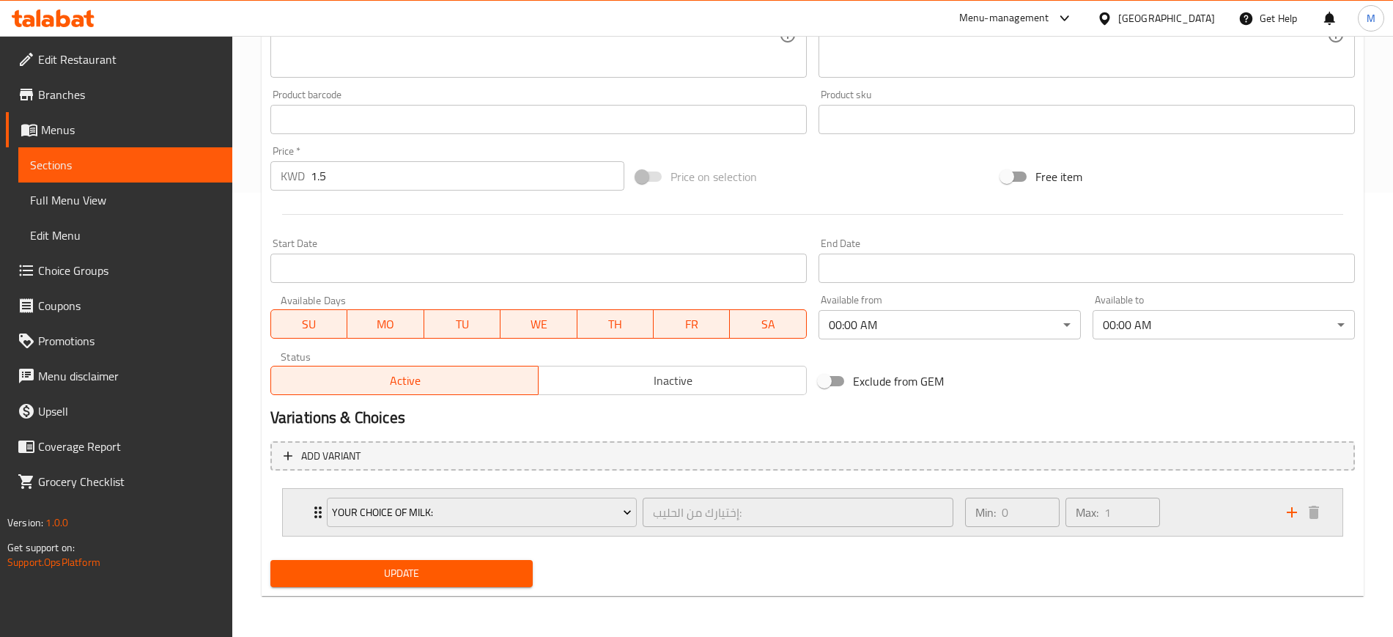
click at [1199, 511] on div "Min: 0 ​ Max: 1 ​" at bounding box center [1117, 512] width 322 height 47
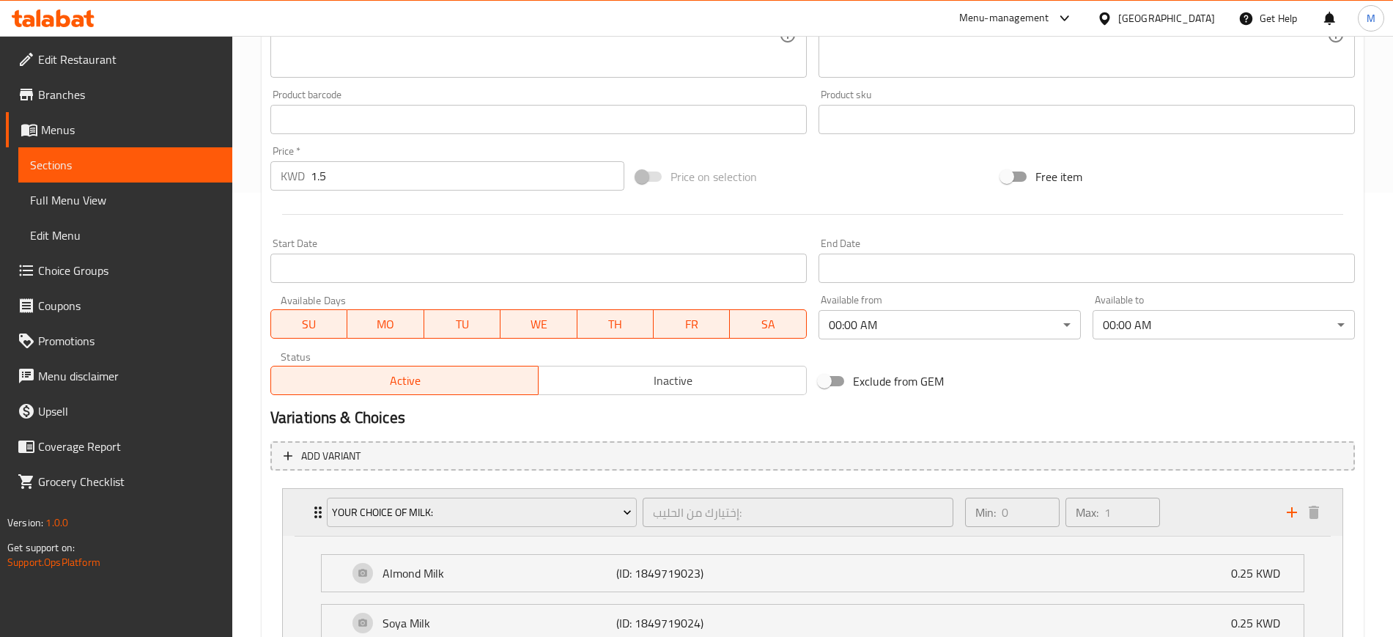
click at [1199, 511] on div "Min: 0 ​ Max: 1 ​" at bounding box center [1117, 512] width 322 height 47
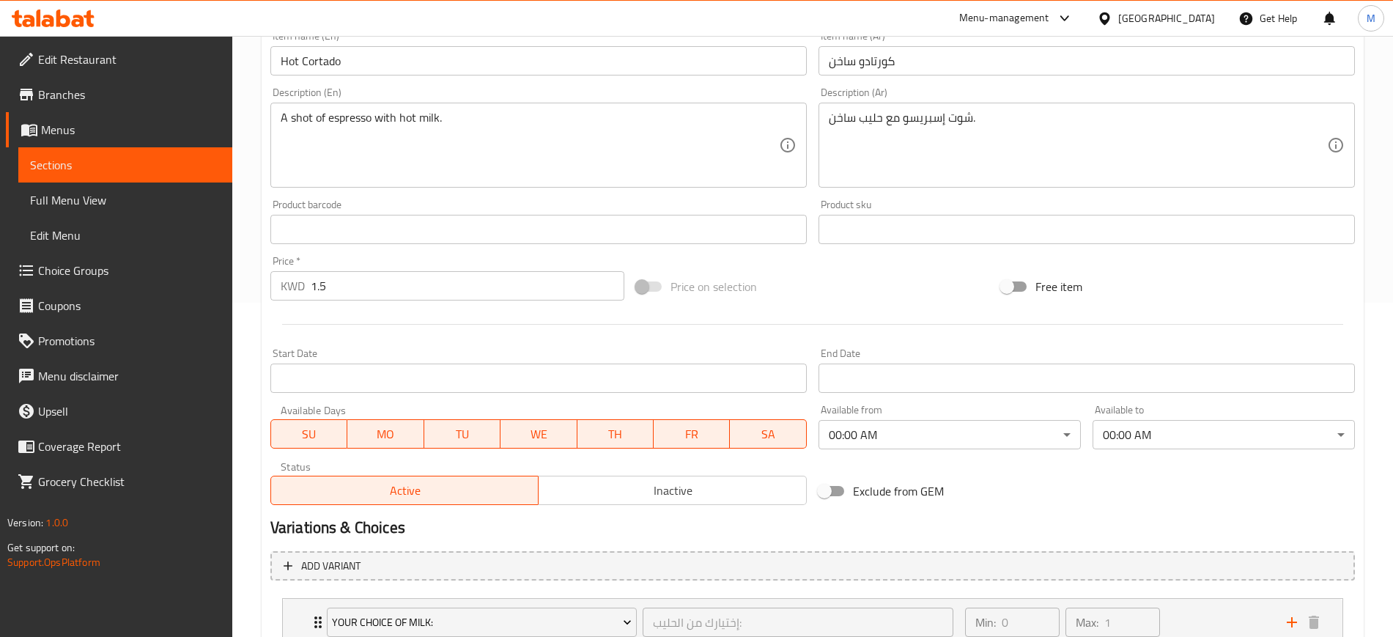
scroll to position [0, 0]
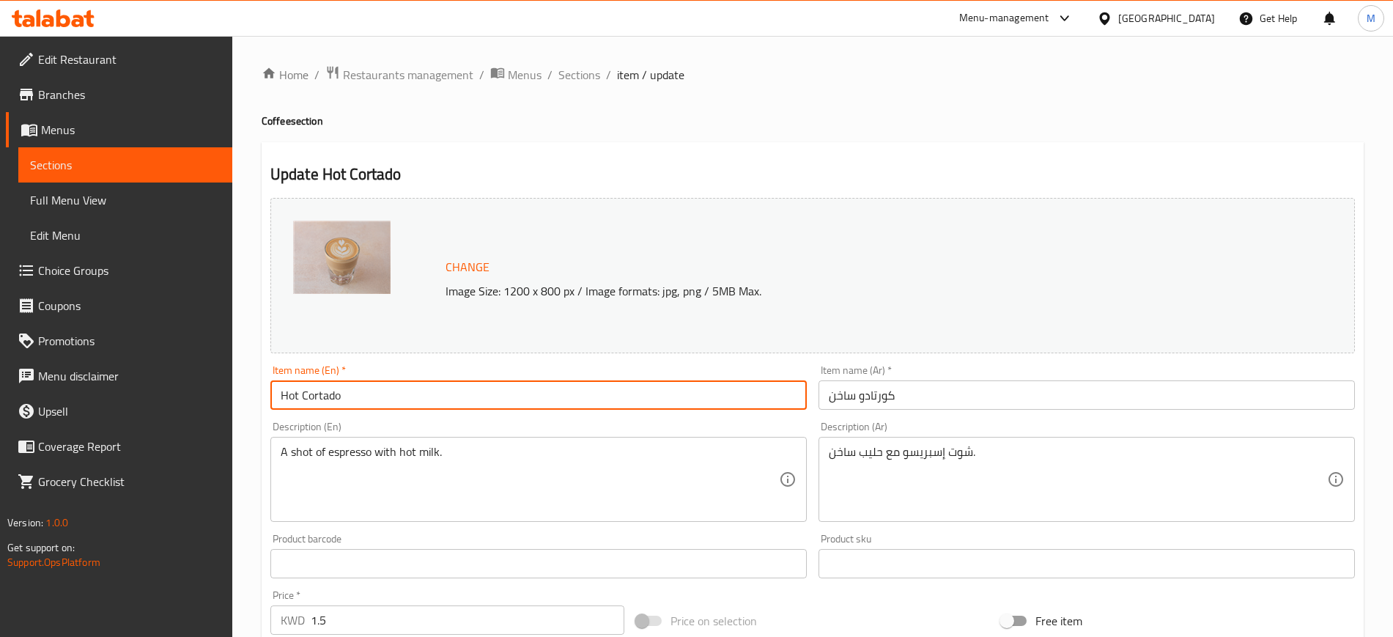
click at [532, 385] on input "Hot Cortado" at bounding box center [538, 394] width 536 height 29
click at [560, 73] on span "Sections" at bounding box center [579, 75] width 42 height 18
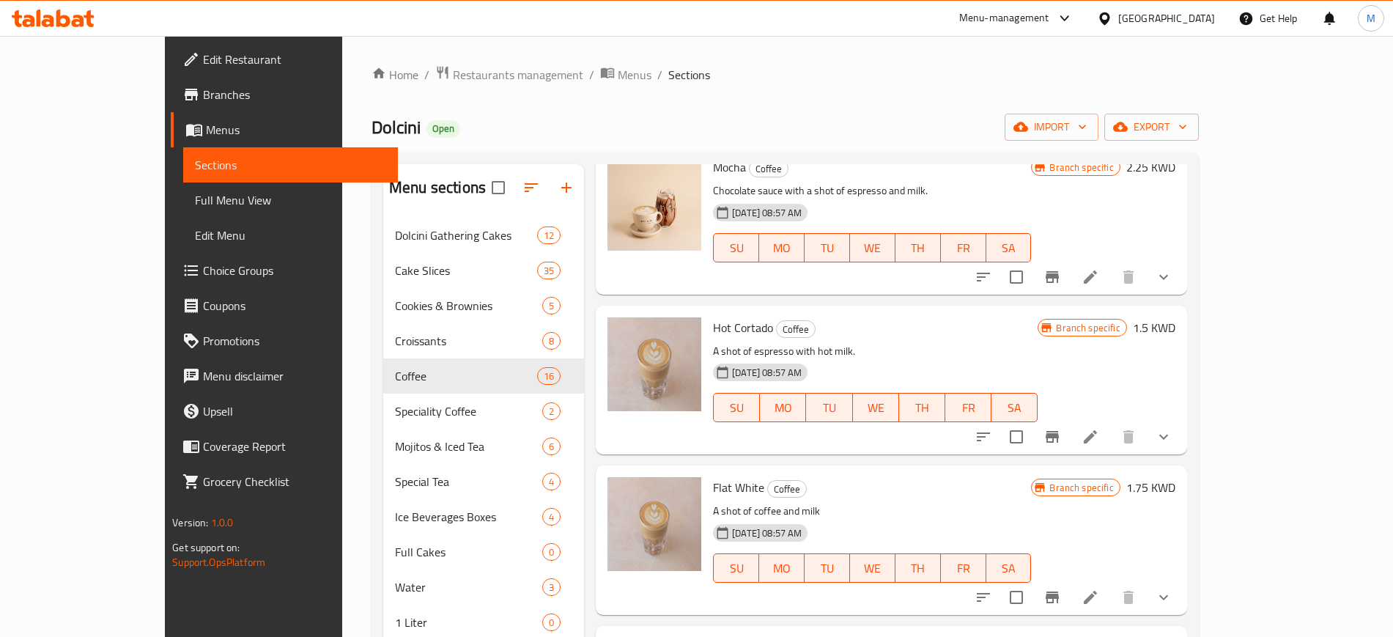
scroll to position [1831, 0]
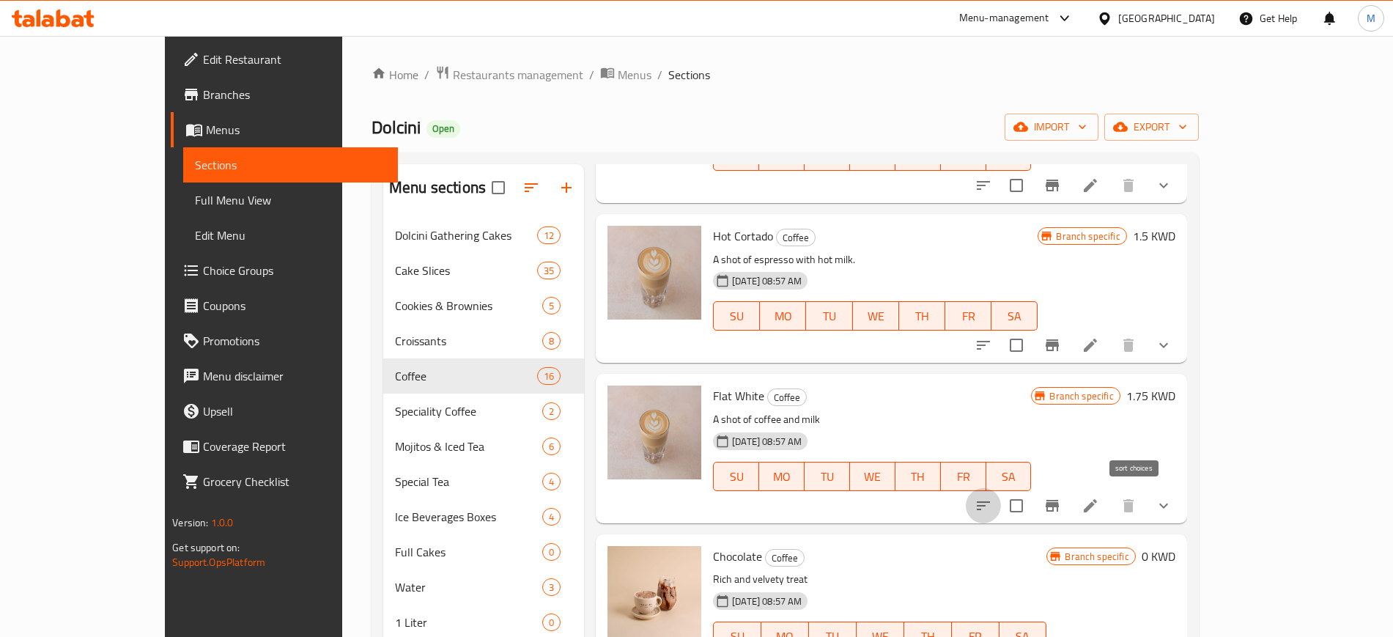
click at [992, 497] on icon "sort-choices" at bounding box center [983, 506] width 18 height 18
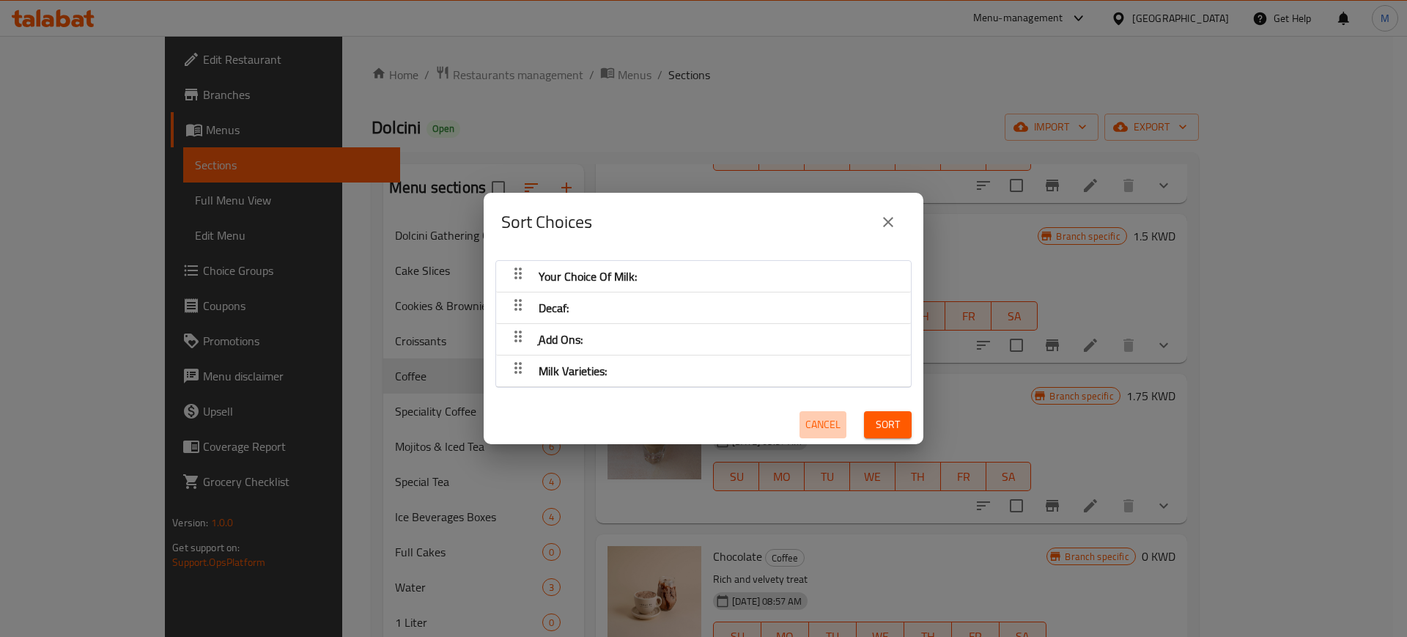
drag, startPoint x: 809, startPoint y: 412, endPoint x: 843, endPoint y: 418, distance: 34.9
click at [808, 412] on button "Cancel" at bounding box center [822, 424] width 47 height 27
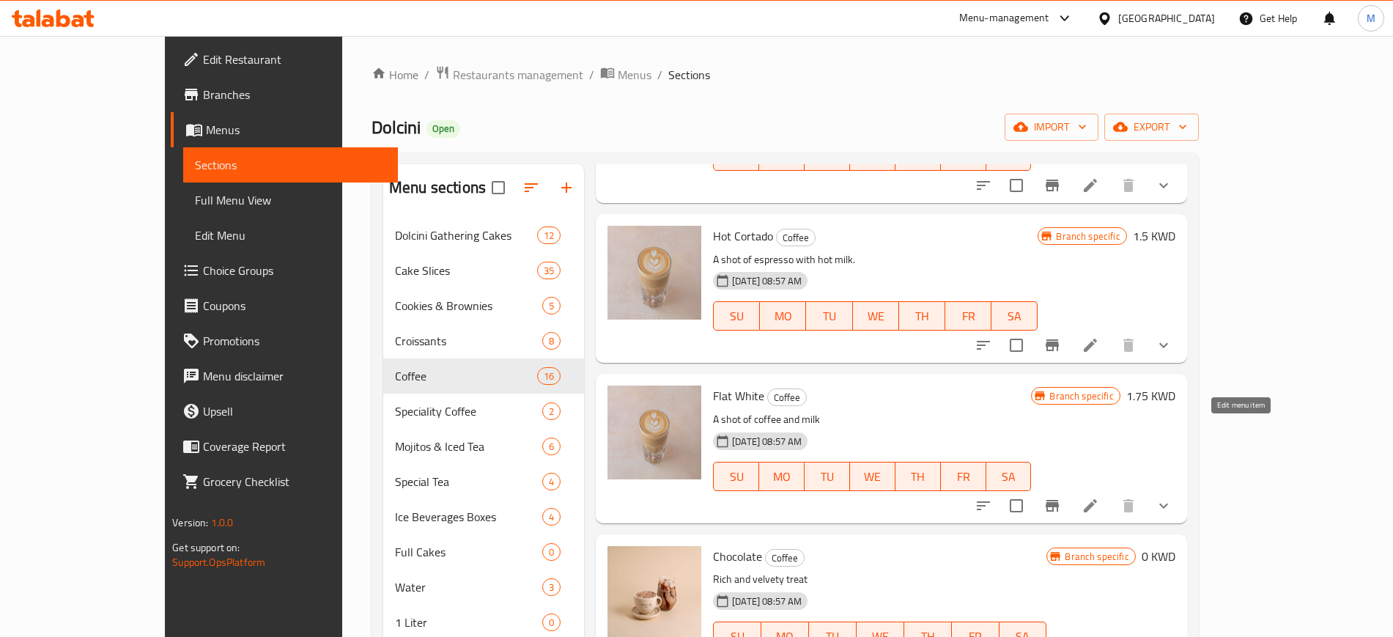
click at [1099, 497] on icon at bounding box center [1090, 506] width 18 height 18
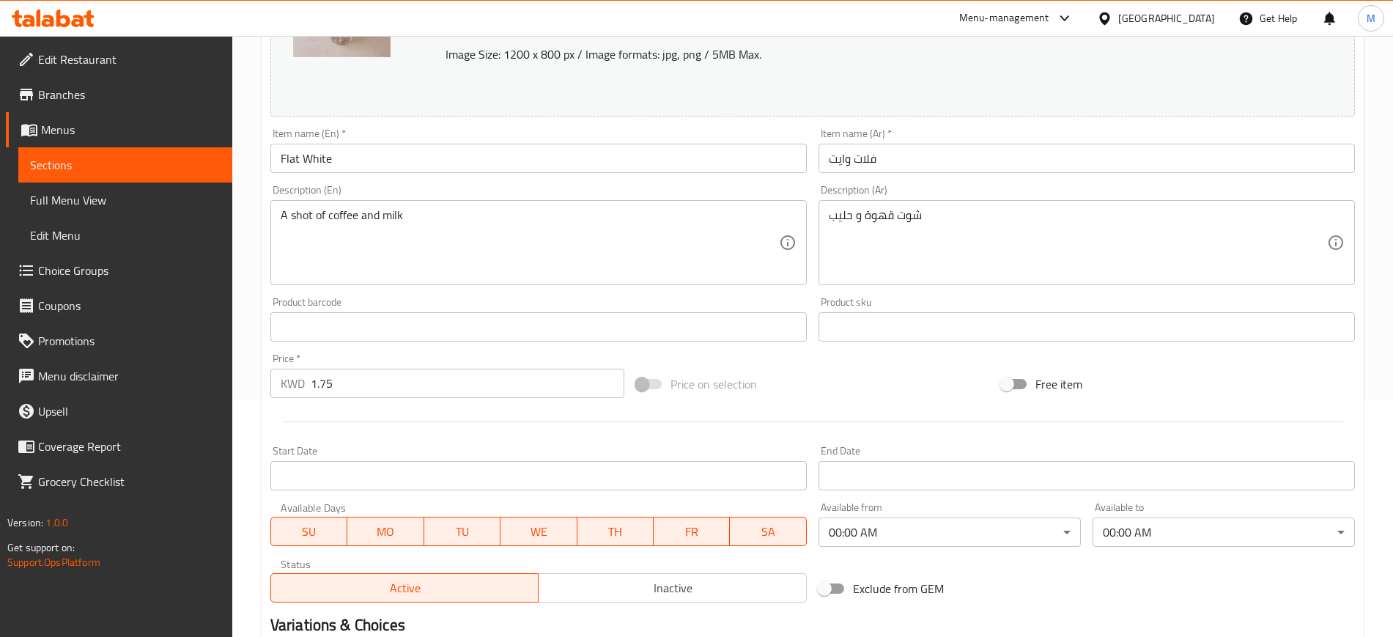
scroll to position [624, 0]
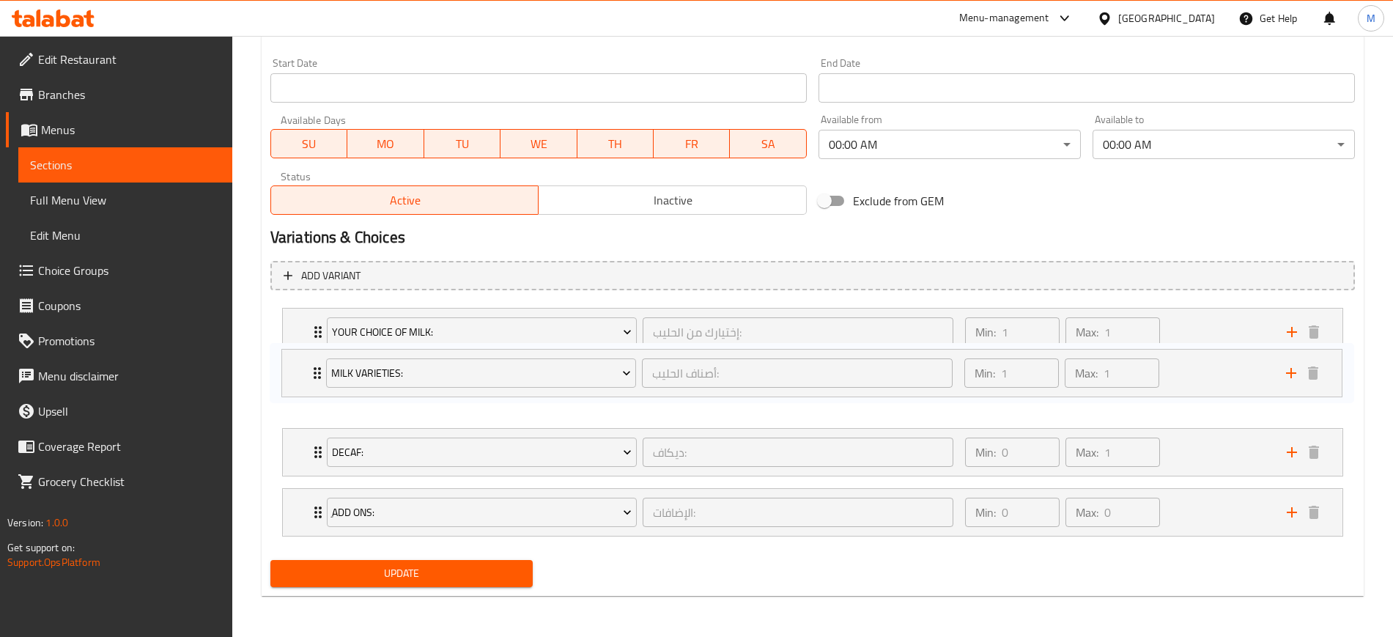
drag, startPoint x: 295, startPoint y: 514, endPoint x: 293, endPoint y: 371, distance: 142.1
click at [293, 371] on div "Your Choice Of Milk: إختيارك من الحليب: ​ Min: 1 ​ Max: 1 ​ Almond Milk (ID: 18…" at bounding box center [812, 422] width 1084 height 240
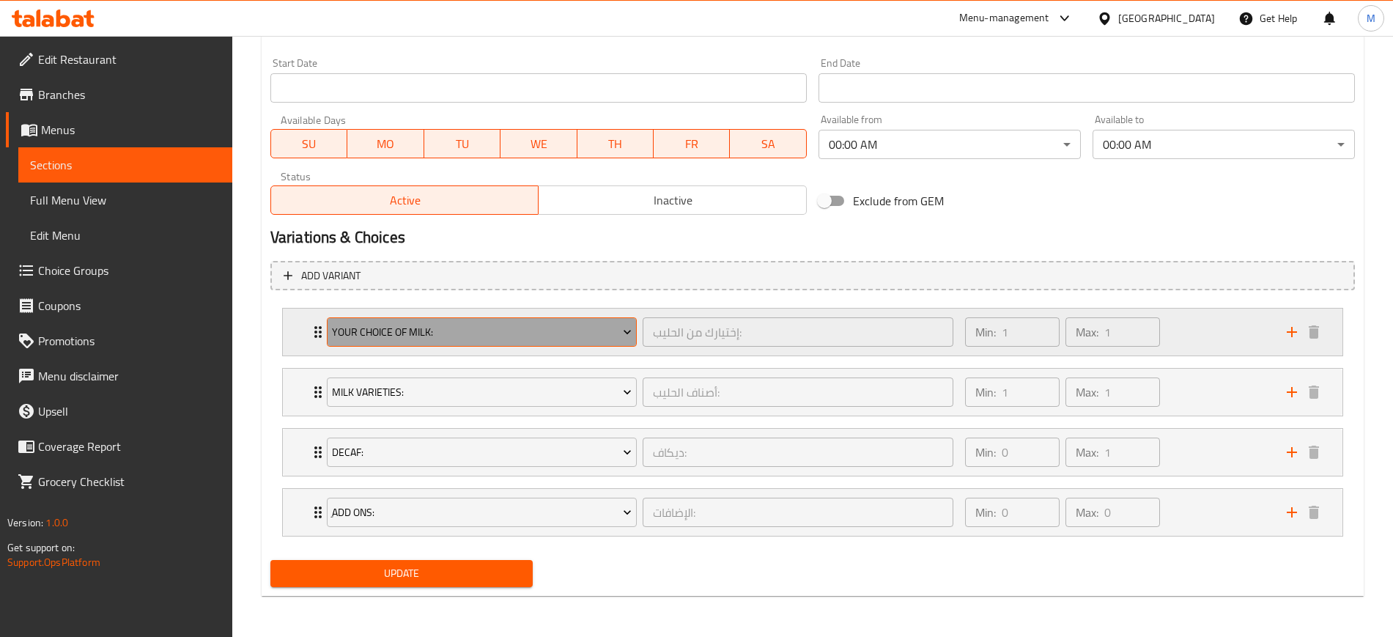
click at [443, 327] on span "Your Choice Of Milk:" at bounding box center [482, 332] width 300 height 18
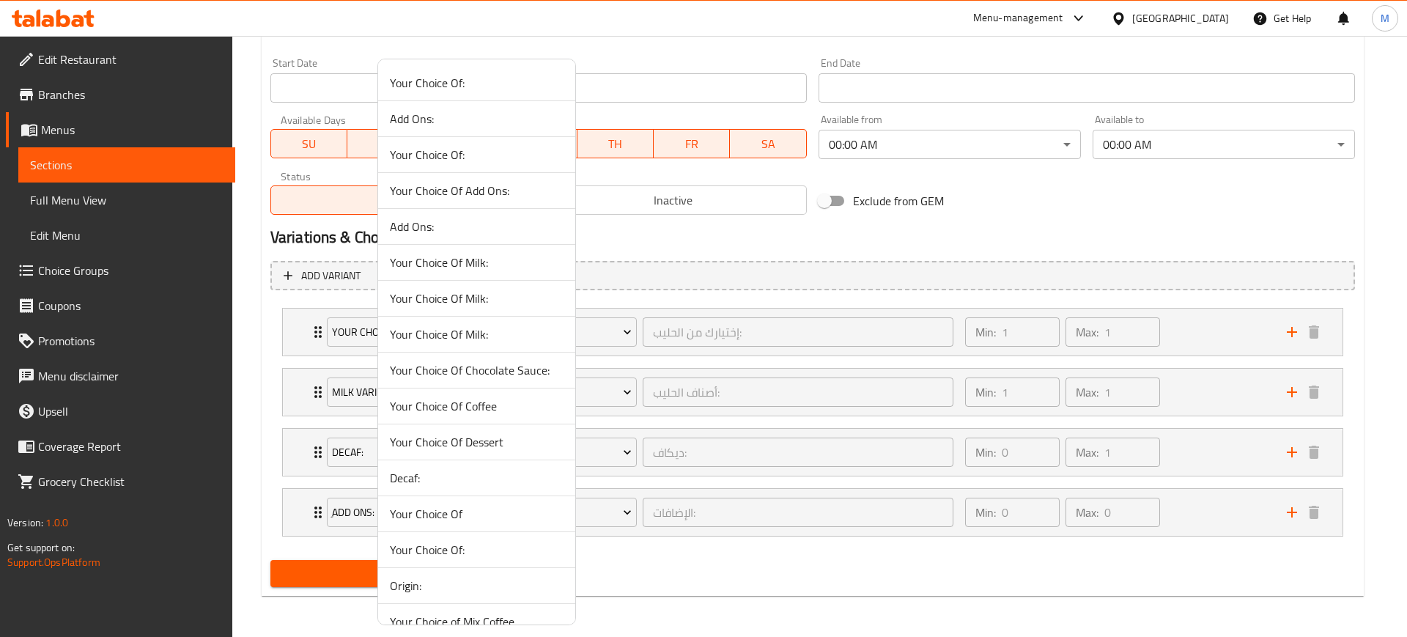
click at [732, 295] on div at bounding box center [703, 318] width 1407 height 637
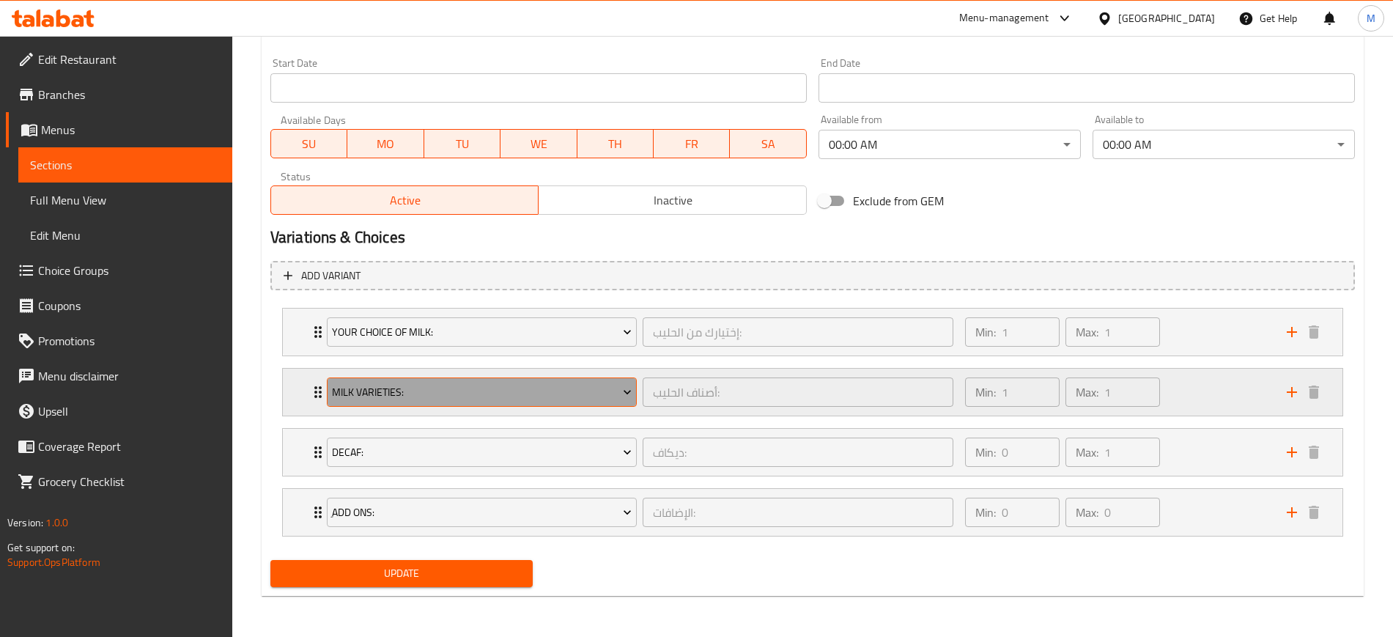
click at [432, 396] on span "Milk Varieties:" at bounding box center [482, 392] width 300 height 18
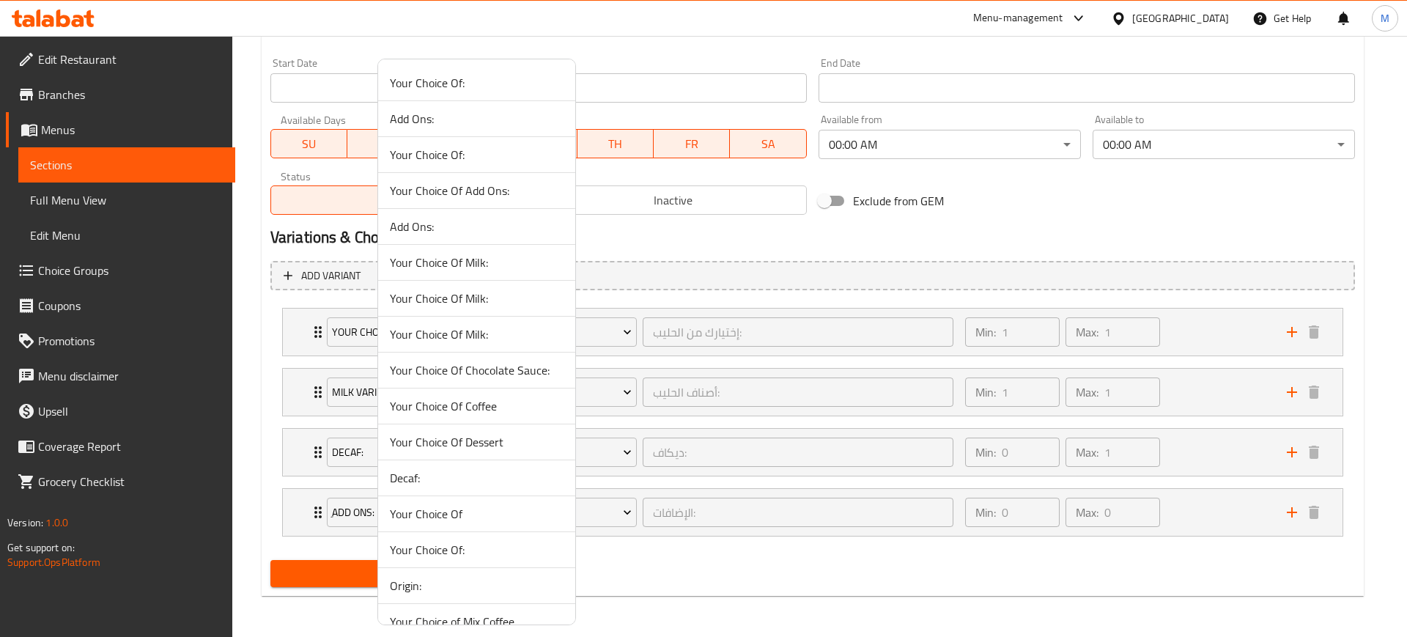
click at [440, 405] on span "Your Choice Of Coffee" at bounding box center [477, 406] width 174 height 18
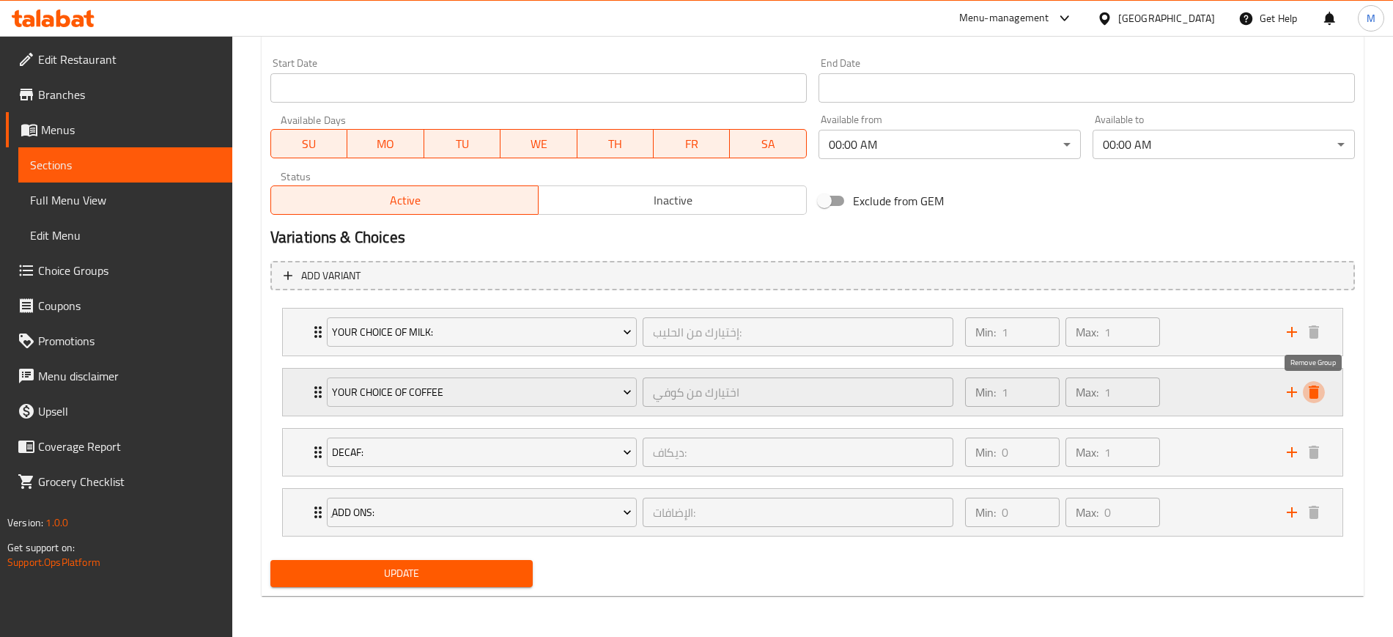
click at [1313, 393] on icon "delete" at bounding box center [1313, 391] width 10 height 13
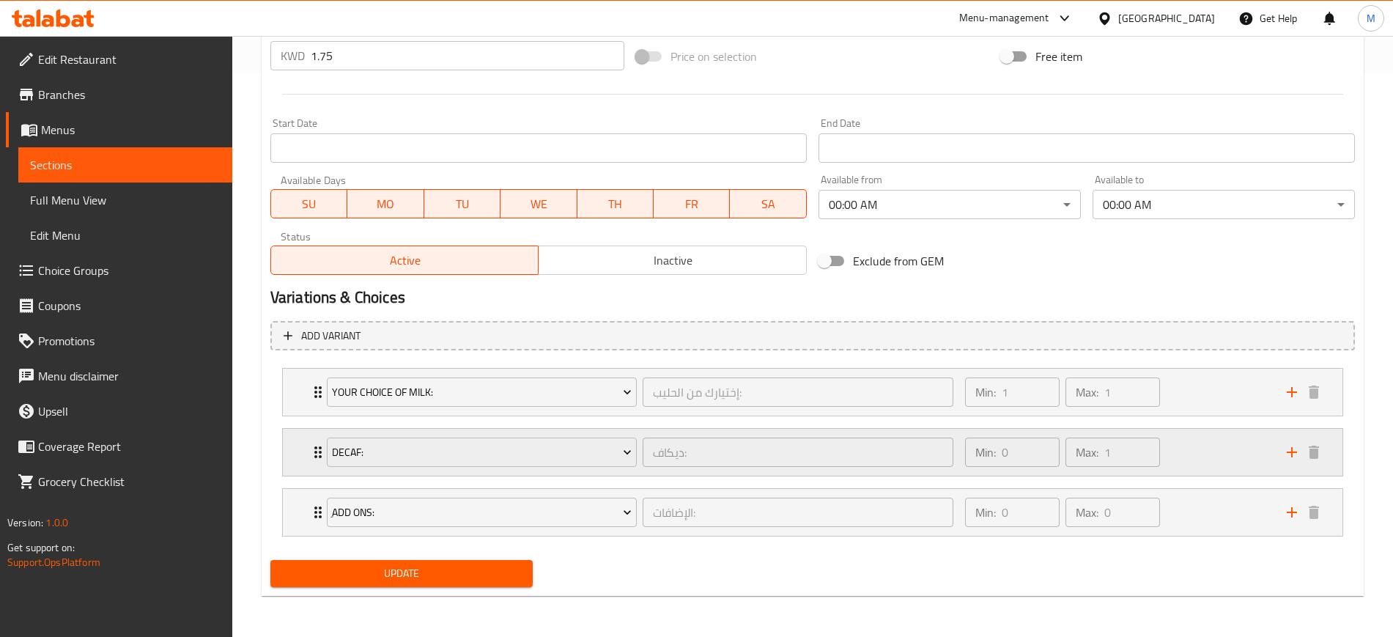
scroll to position [564, 0]
click at [440, 576] on span "Update" at bounding box center [401, 573] width 239 height 18
click at [295, 403] on div "Your Choice Of Milk: إختيارك من الحليب: ​ Min: 1 ​ Max: 1 ​" at bounding box center [812, 391] width 1059 height 47
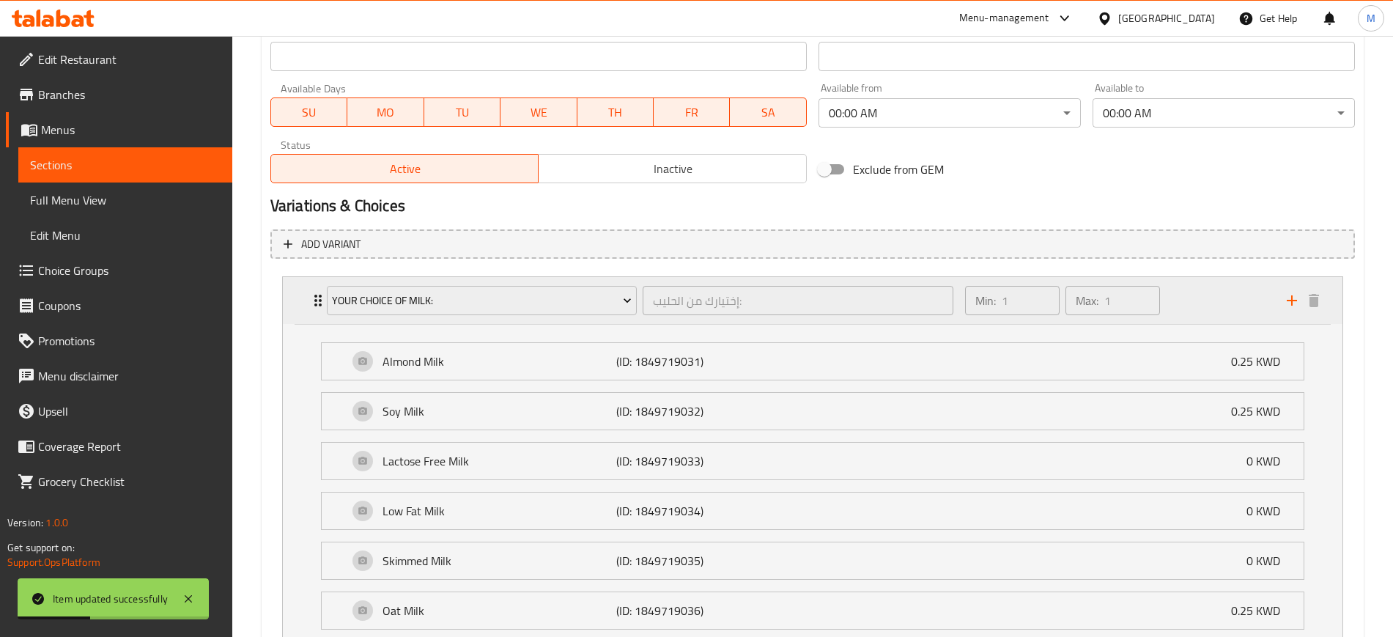
click at [297, 305] on div "Your Choice Of Milk: إختيارك من الحليب: ​ Min: 1 ​ Max: 1 ​" at bounding box center [812, 300] width 1059 height 47
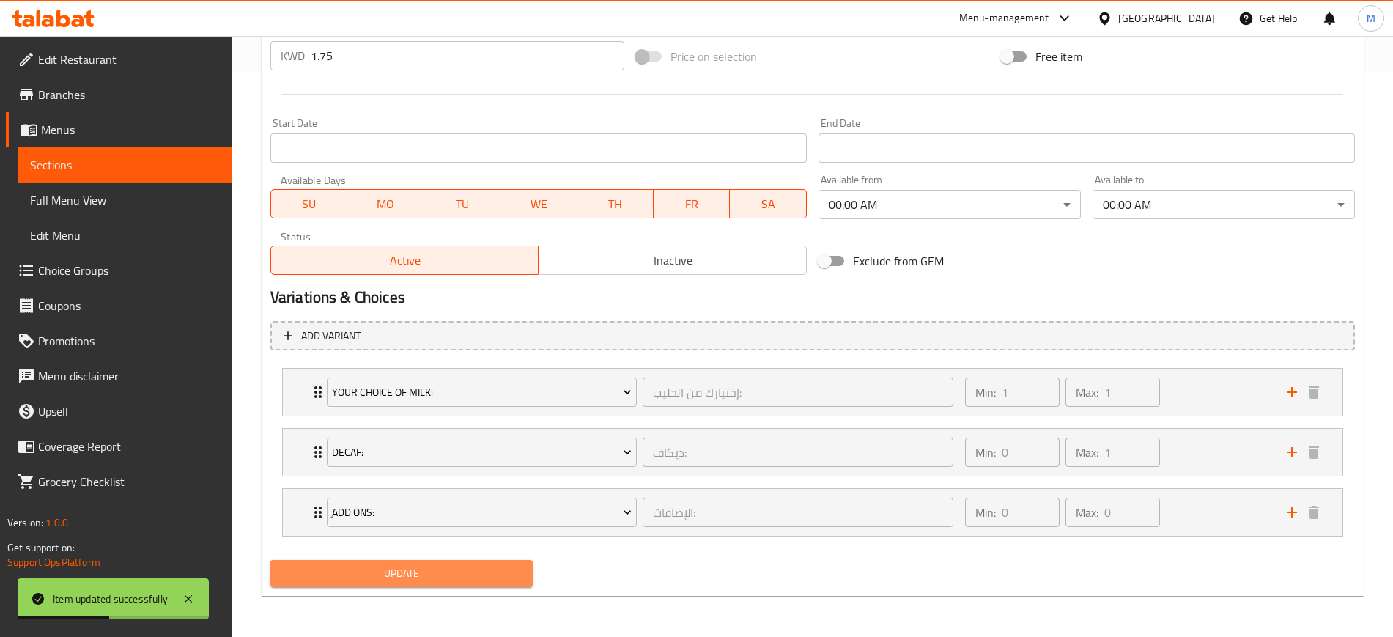
click at [382, 562] on button "Update" at bounding box center [401, 573] width 262 height 27
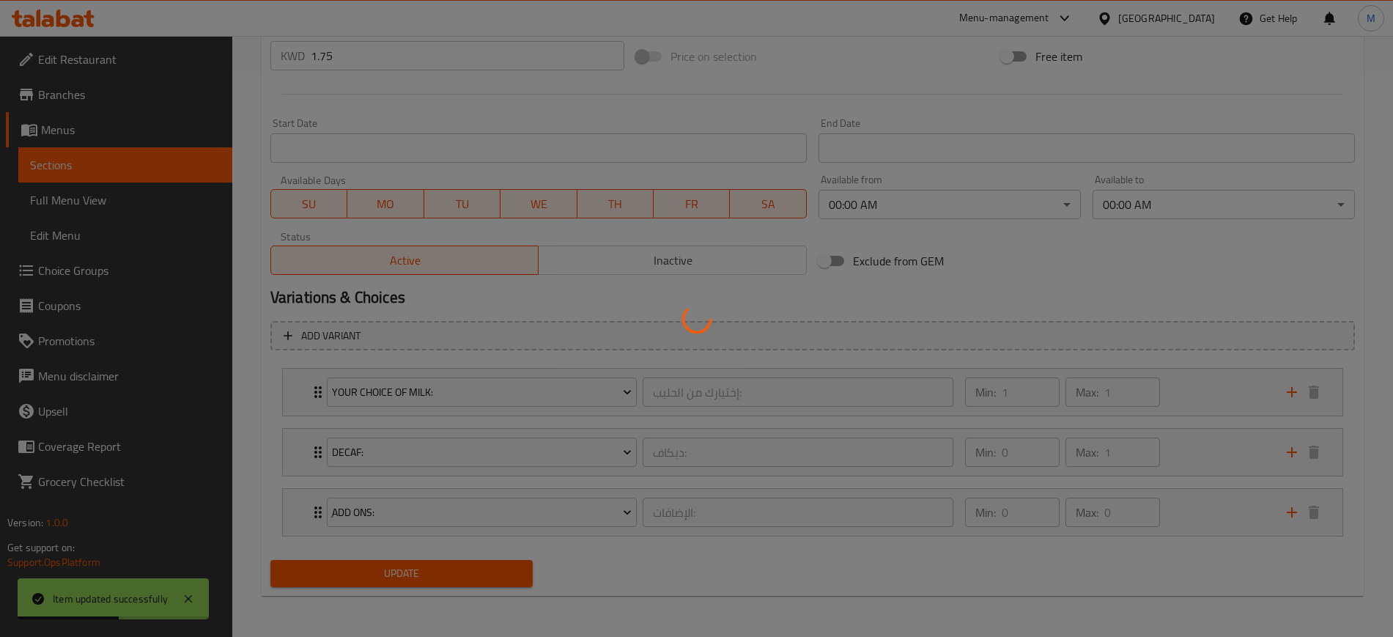
scroll to position [0, 0]
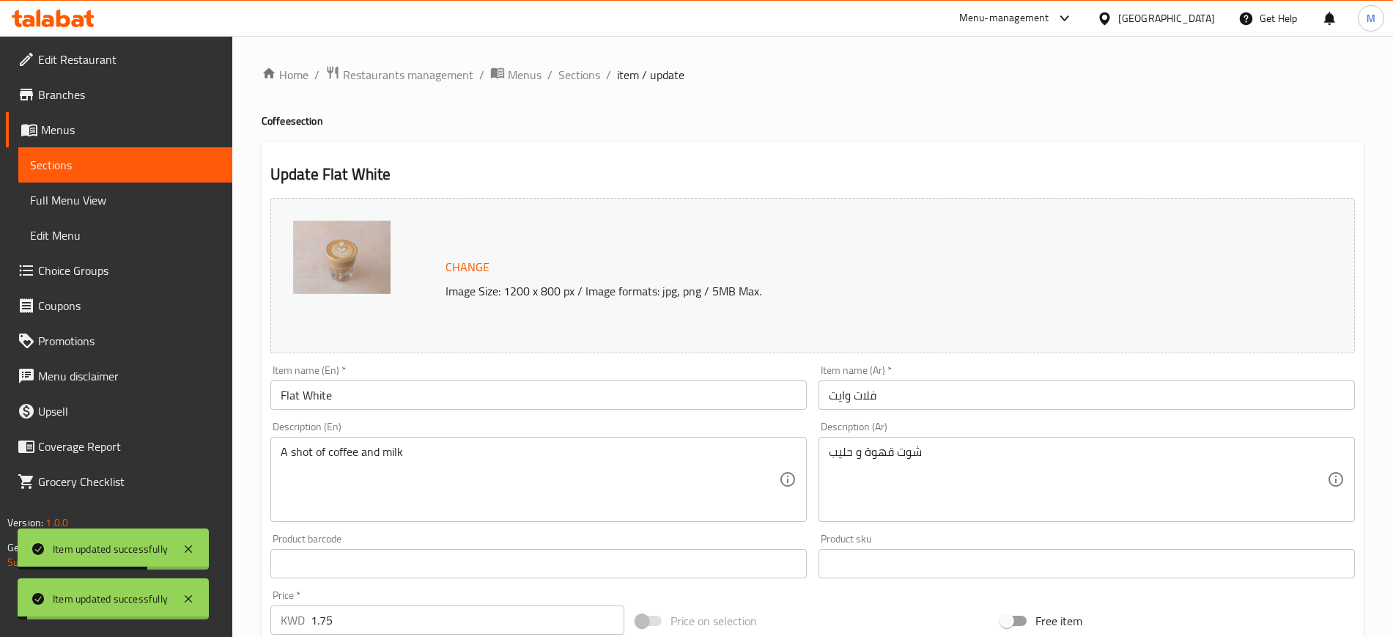
click at [601, 68] on ol "Home / Restaurants management / Menus / Sections / item / update" at bounding box center [813, 74] width 1102 height 19
click at [596, 67] on span "Sections" at bounding box center [579, 75] width 42 height 18
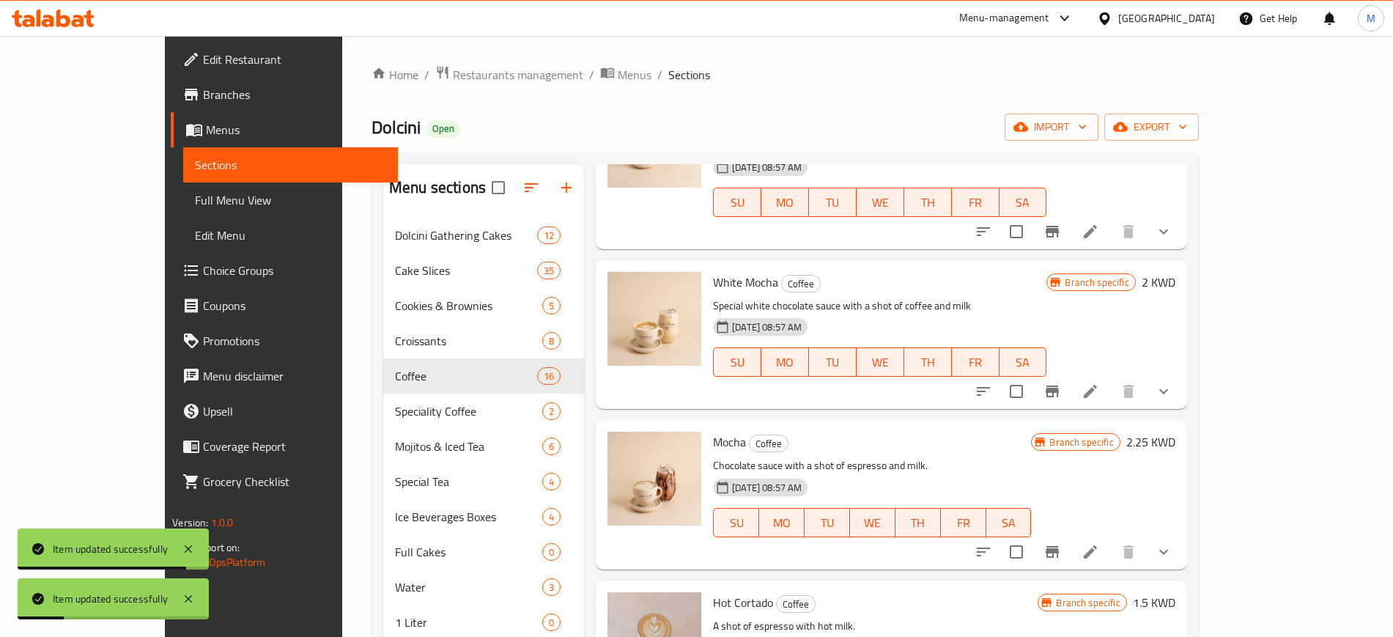
scroll to position [1960, 0]
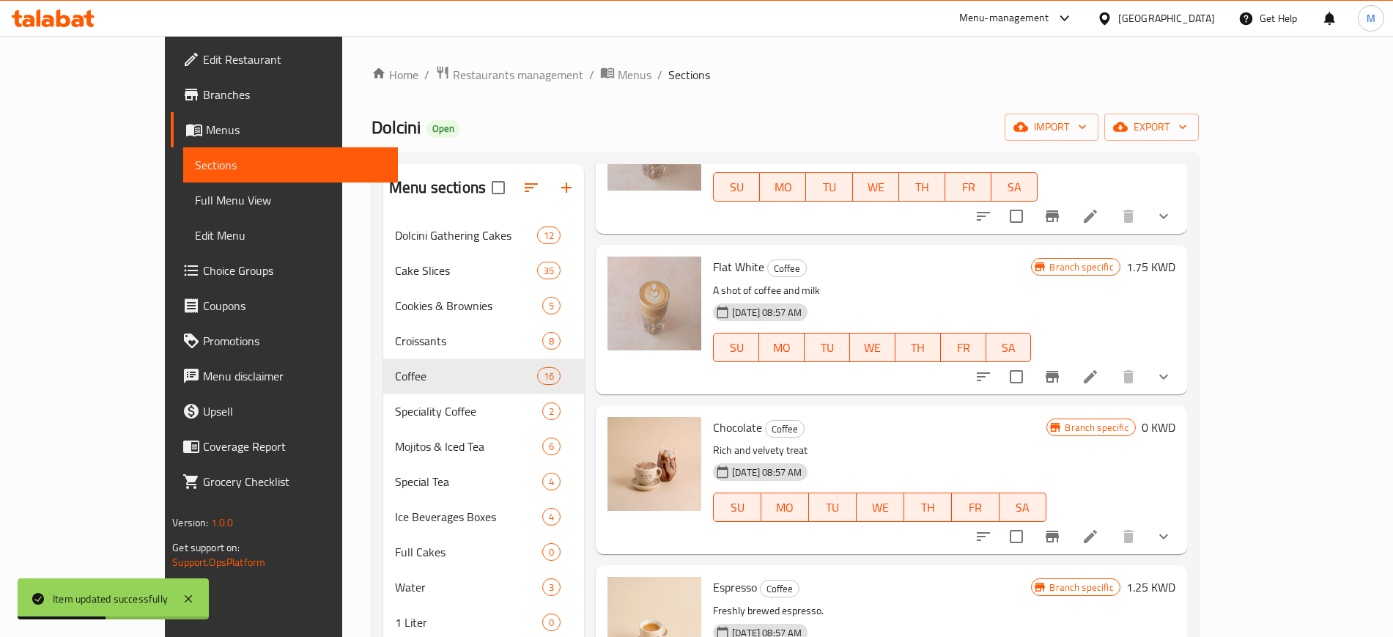
click at [1099, 527] on icon at bounding box center [1090, 536] width 18 height 18
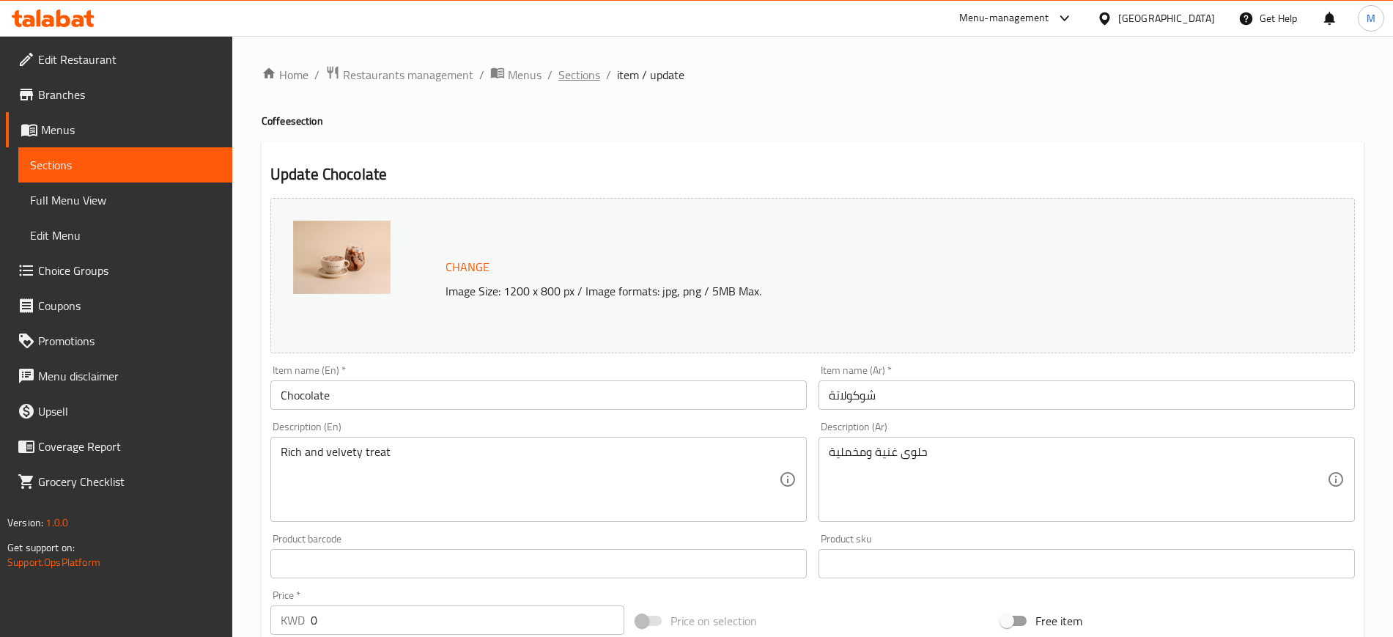
click at [580, 73] on span "Sections" at bounding box center [579, 75] width 42 height 18
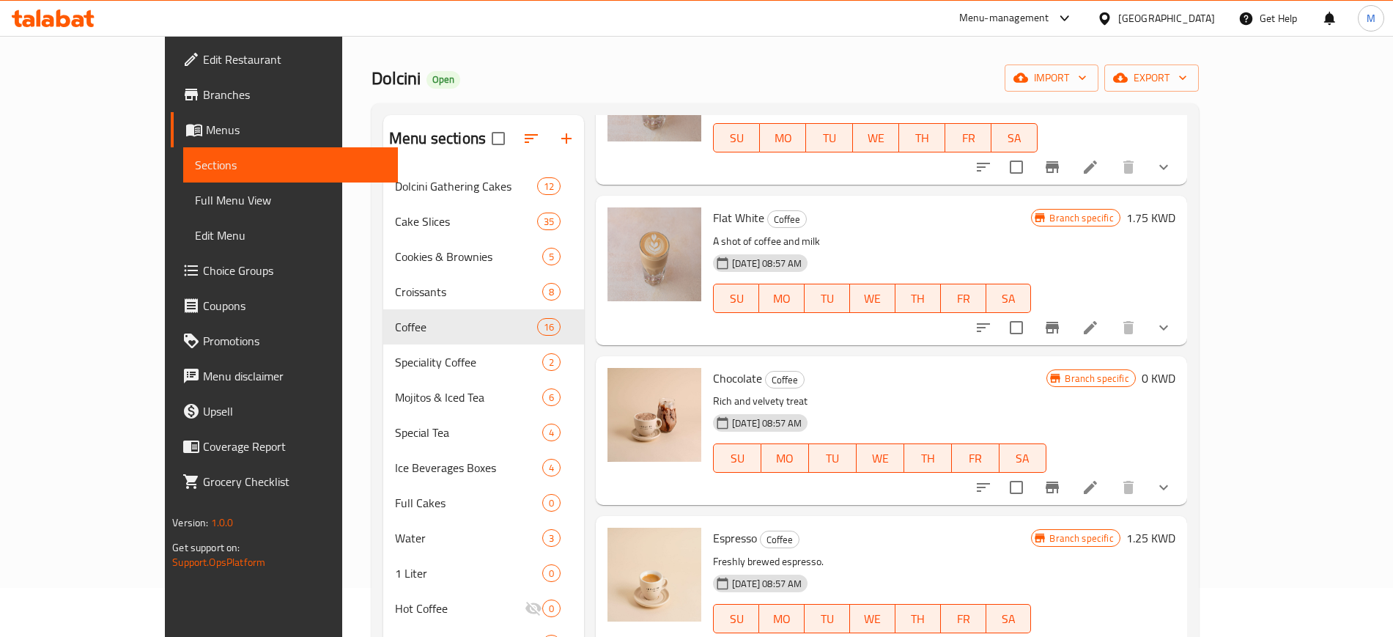
scroll to position [205, 0]
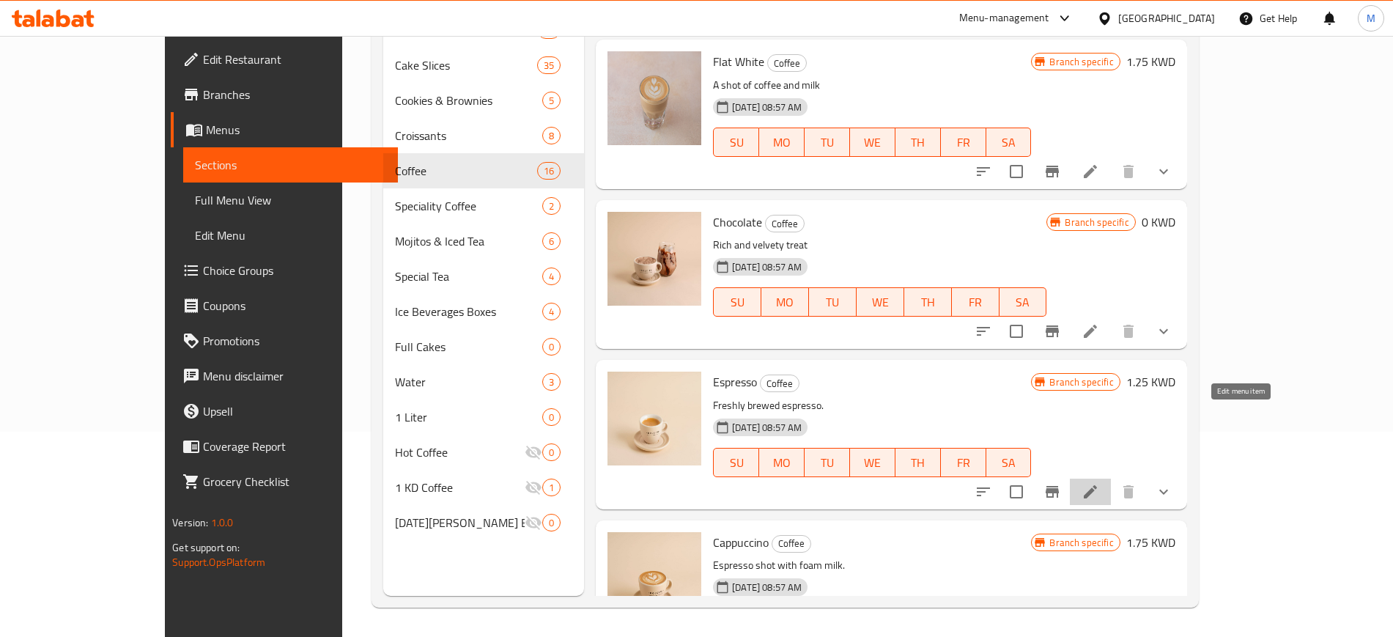
click at [1099, 483] on icon at bounding box center [1090, 492] width 18 height 18
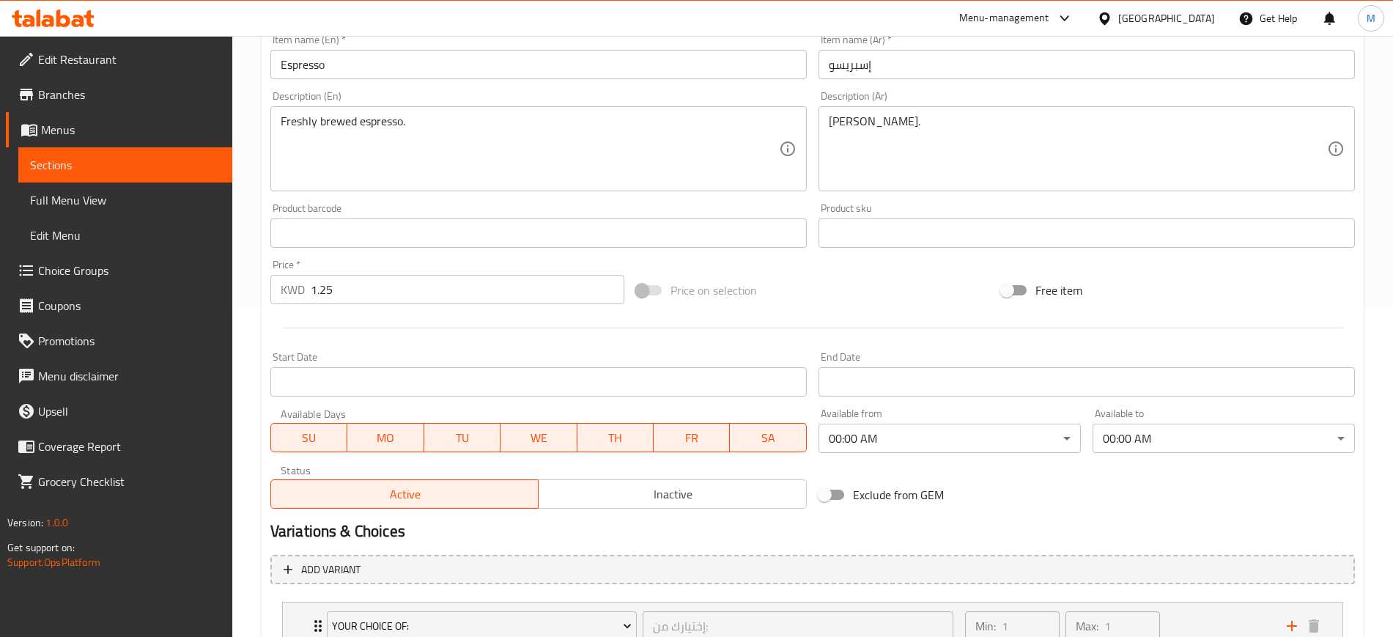
scroll to position [444, 0]
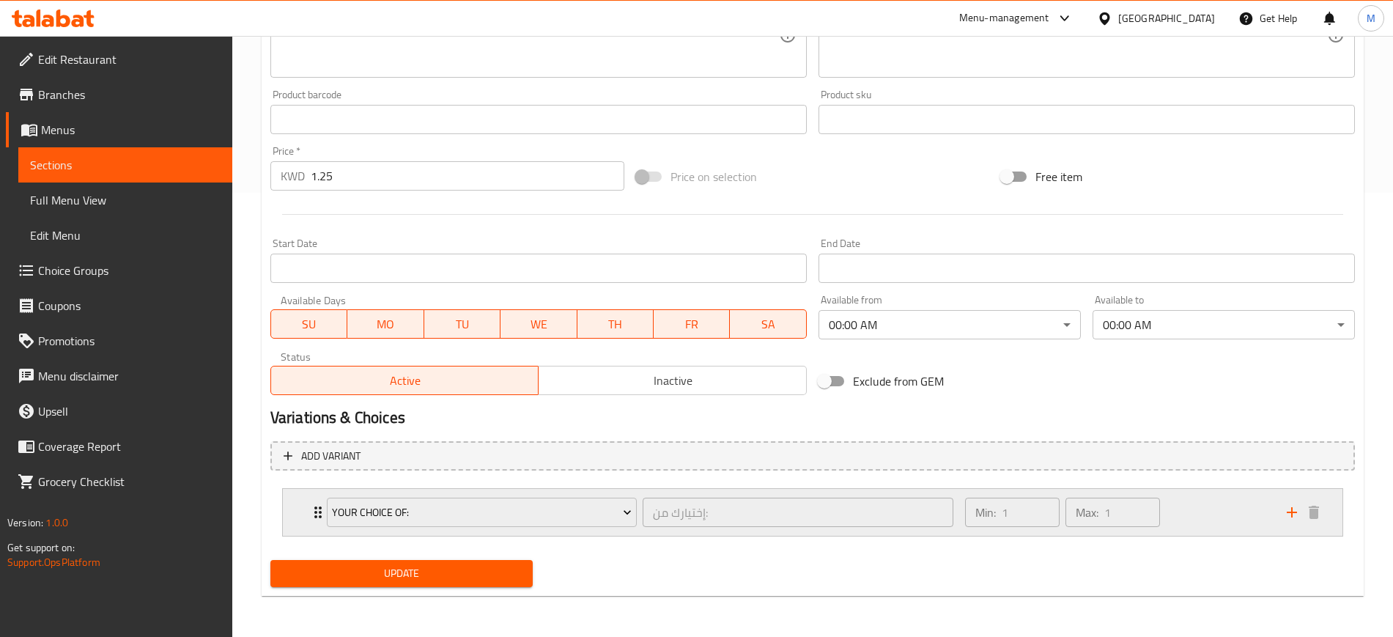
click at [304, 510] on div "Your Choice Of: إختيارك من: ​ Min: 1 ​ Max: 1 ​" at bounding box center [812, 512] width 1059 height 47
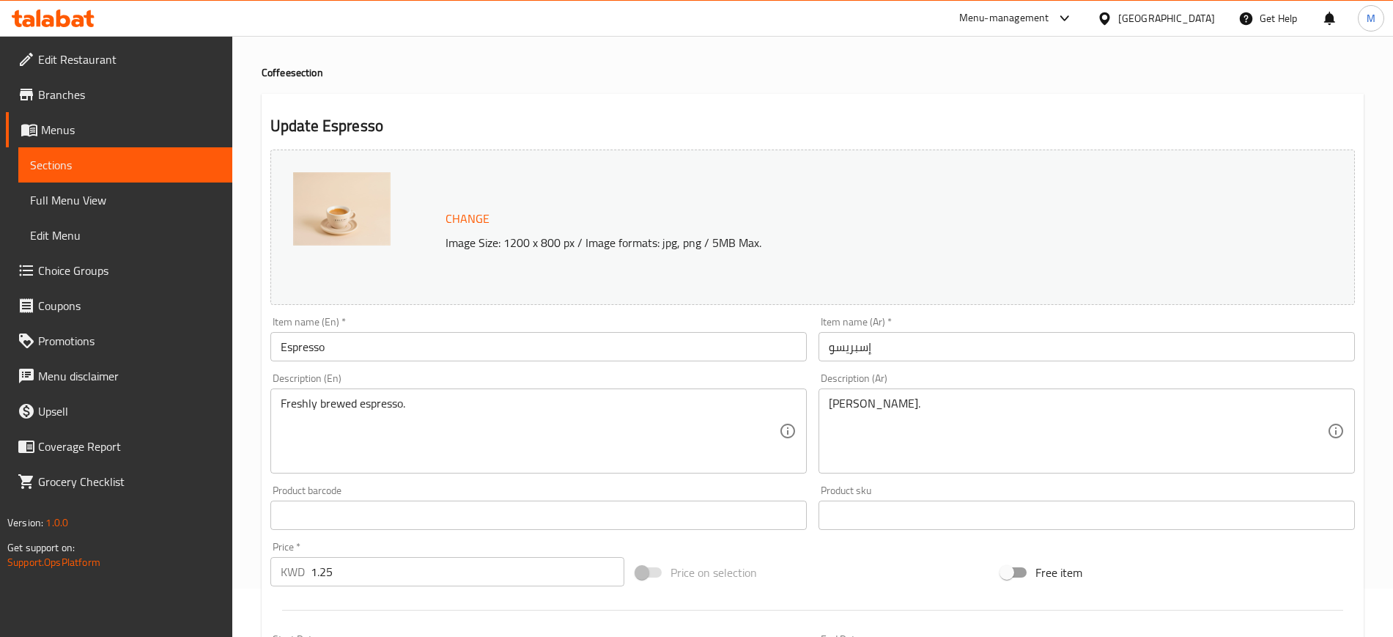
scroll to position [0, 0]
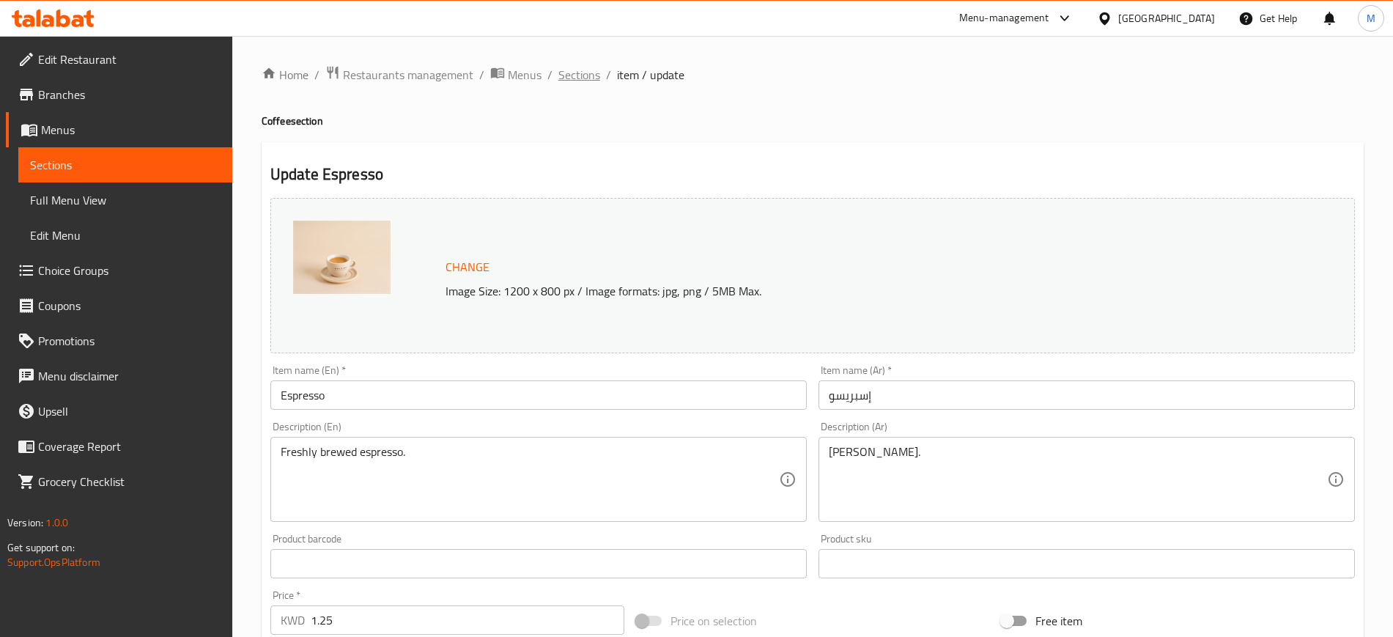
click at [568, 78] on span "Sections" at bounding box center [579, 75] width 42 height 18
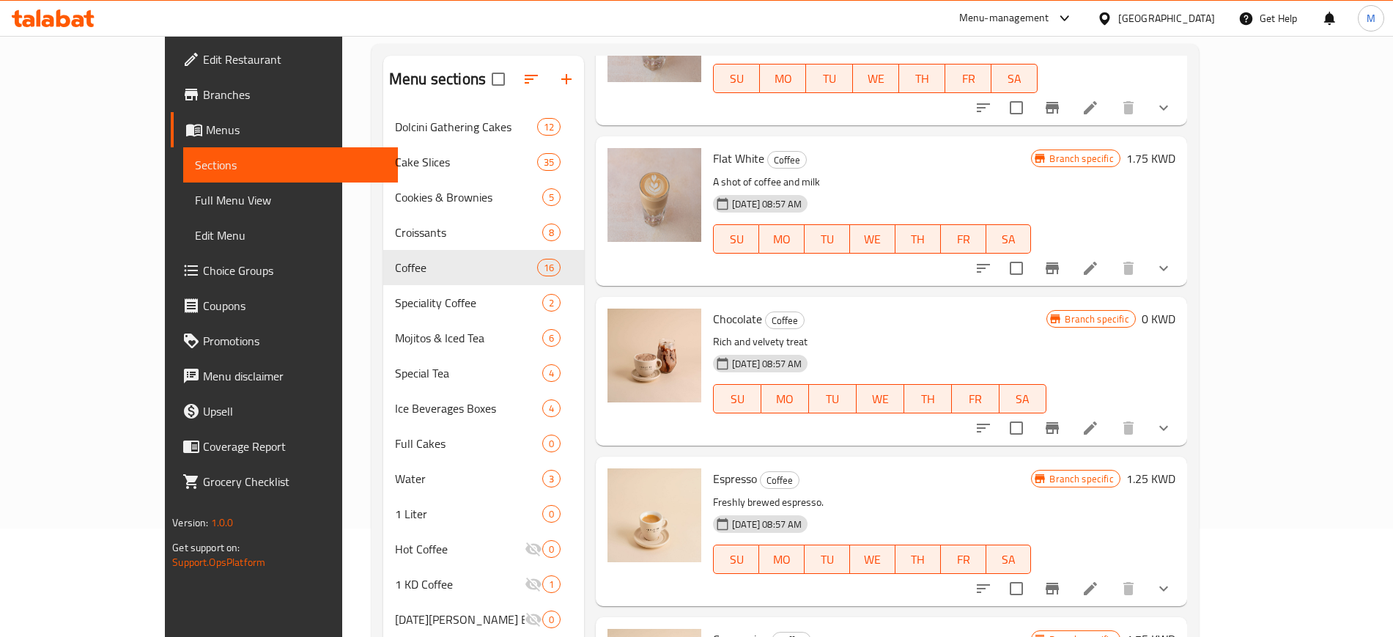
scroll to position [205, 0]
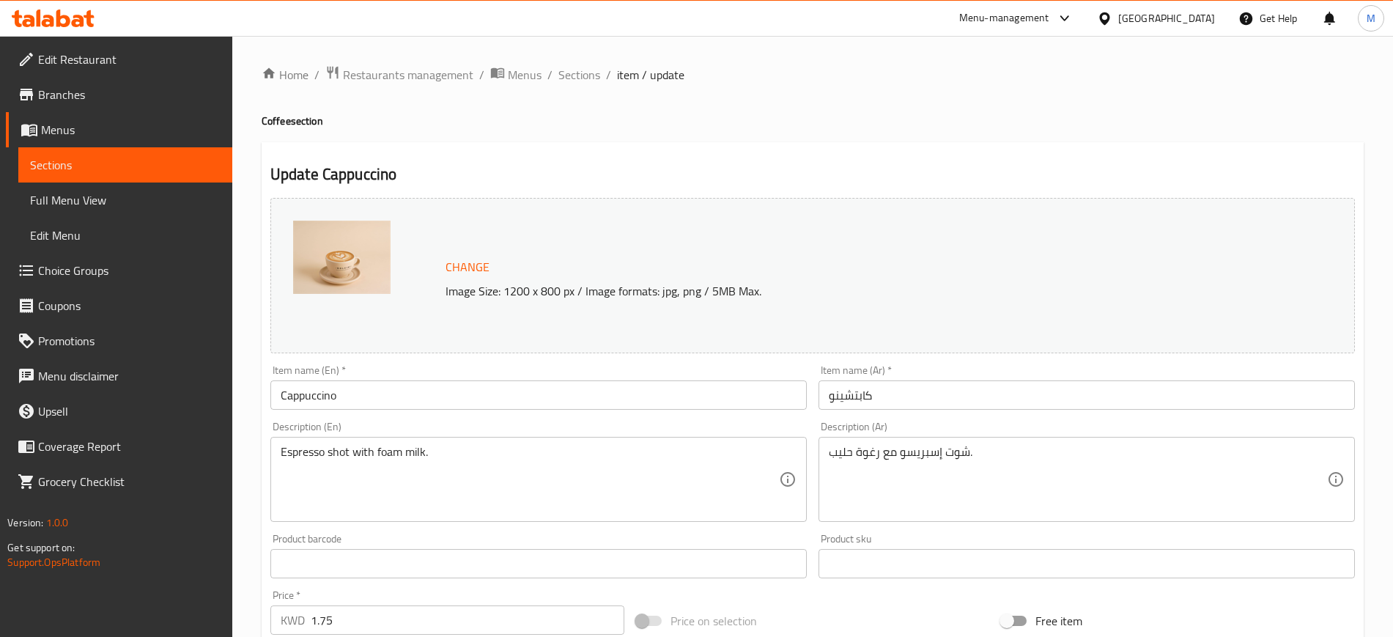
scroll to position [504, 0]
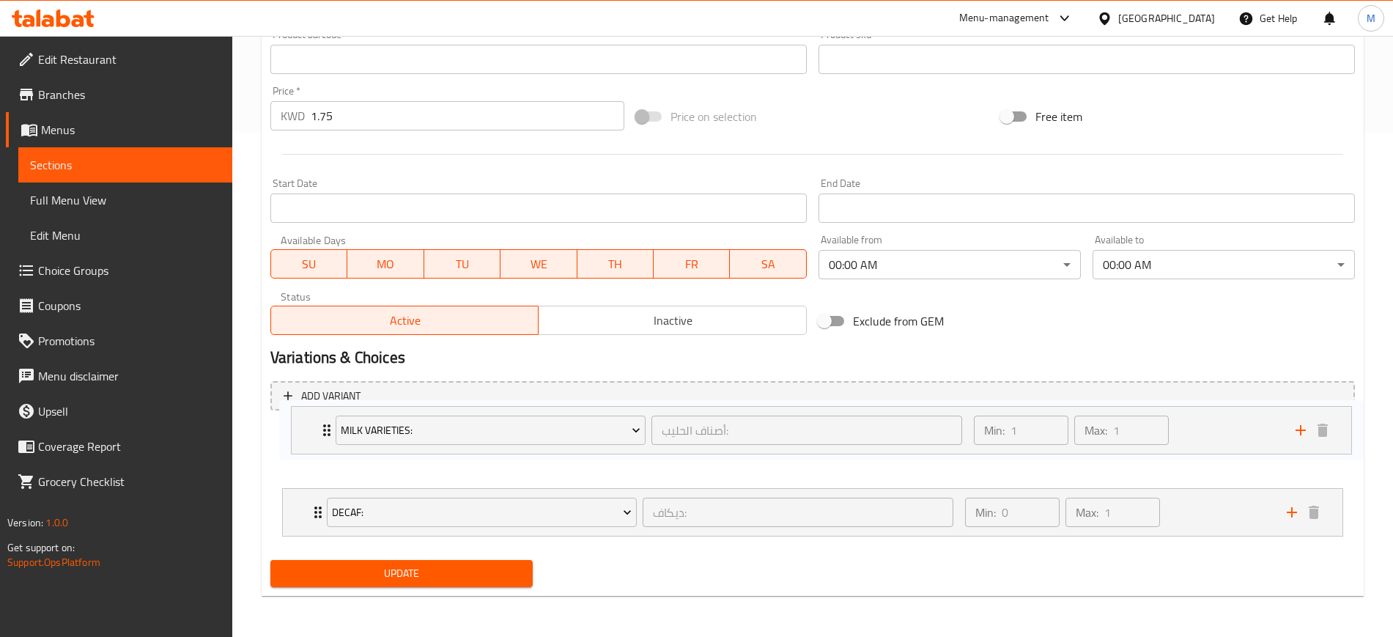
drag, startPoint x: 288, startPoint y: 510, endPoint x: 281, endPoint y: 481, distance: 29.5
click at [297, 425] on div "Decaf: ديكاف: ​ Min: 0 ​ Max: 1 ​ Decaf (ID: 1893492515) 0 KWD Name (En) Decaf …" at bounding box center [812, 482] width 1084 height 120
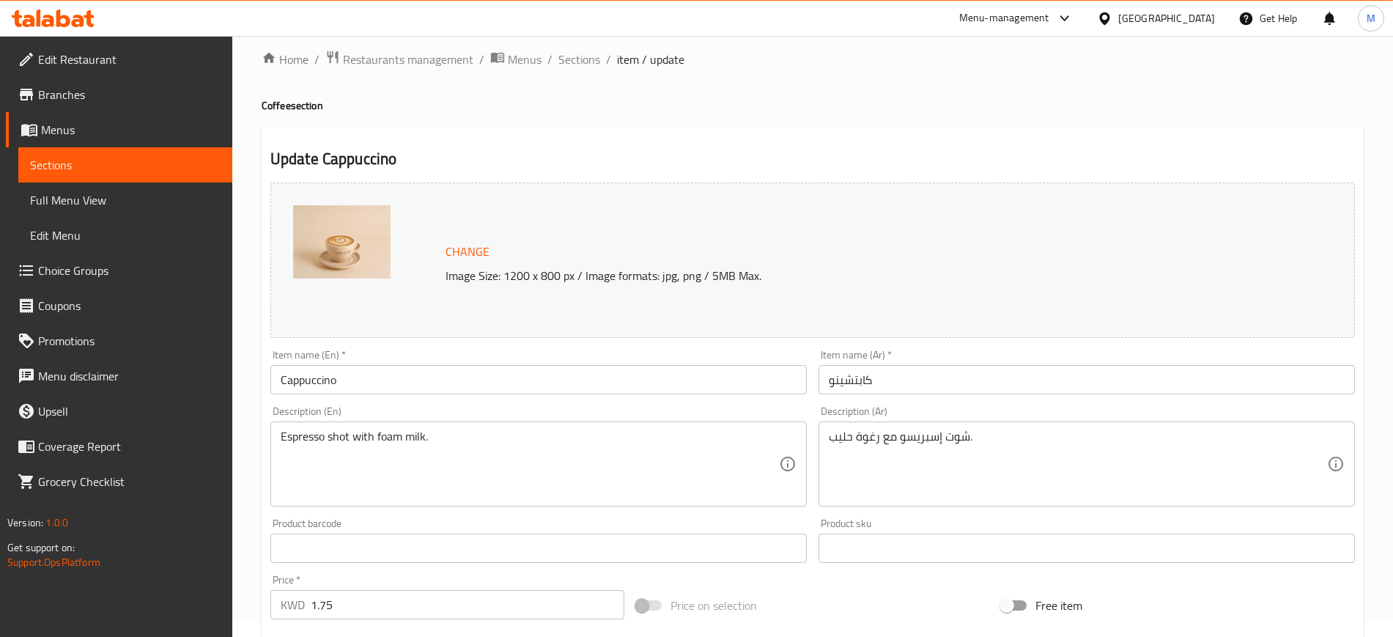
scroll to position [0, 0]
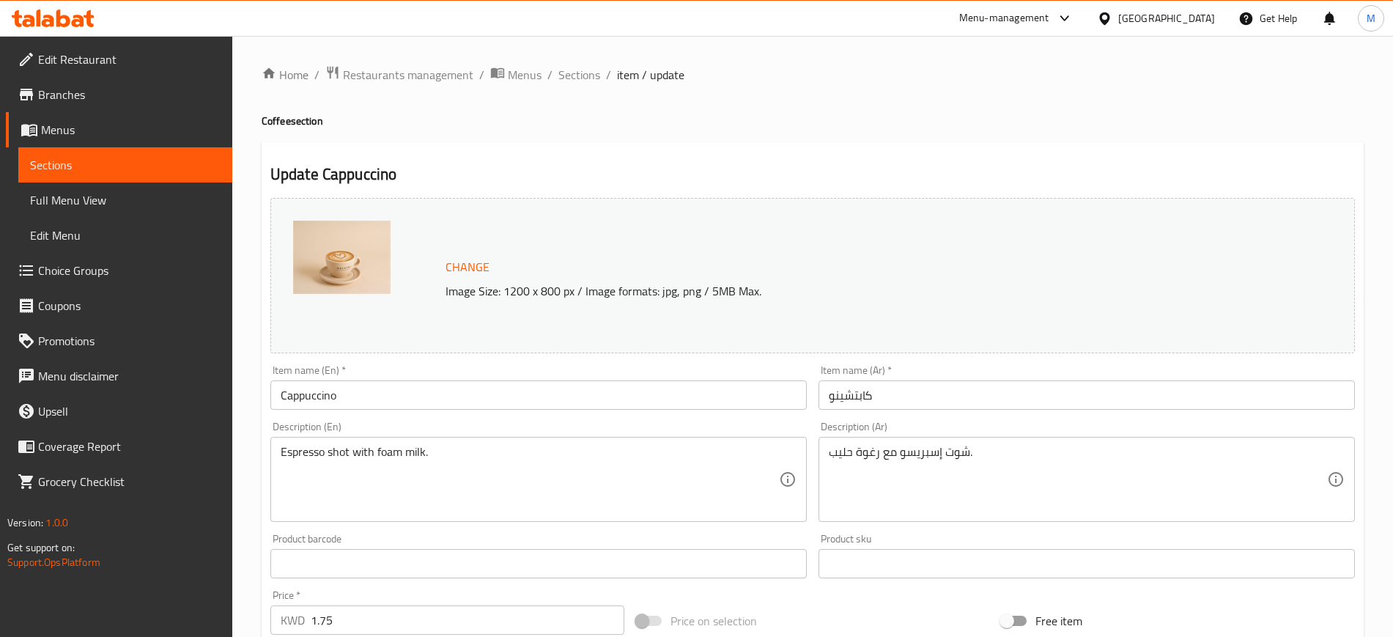
drag, startPoint x: 558, startPoint y: 73, endPoint x: 570, endPoint y: 105, distance: 34.6
click at [558, 73] on span "Sections" at bounding box center [579, 75] width 42 height 18
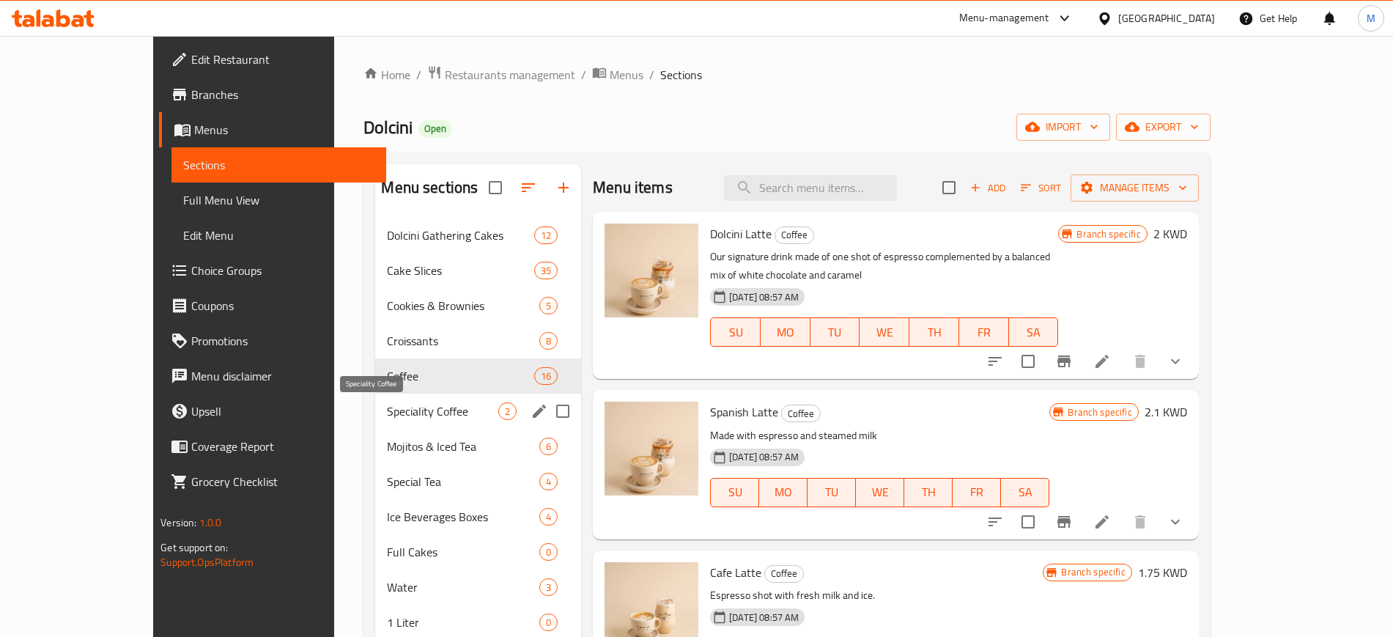
click at [387, 409] on span "Speciality Coffee" at bounding box center [442, 411] width 111 height 18
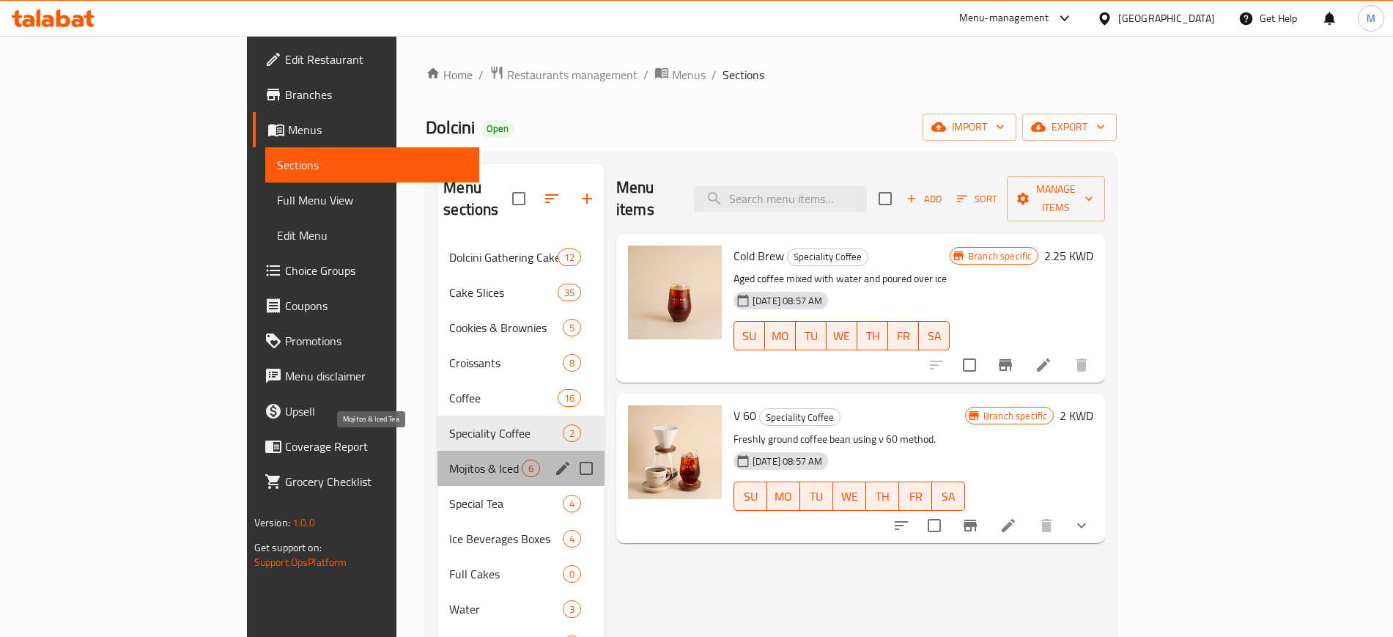
drag, startPoint x: 390, startPoint y: 442, endPoint x: 382, endPoint y: 394, distance: 48.3
click at [449, 459] on span "Mojitos & Iced Tea" at bounding box center [485, 468] width 73 height 18
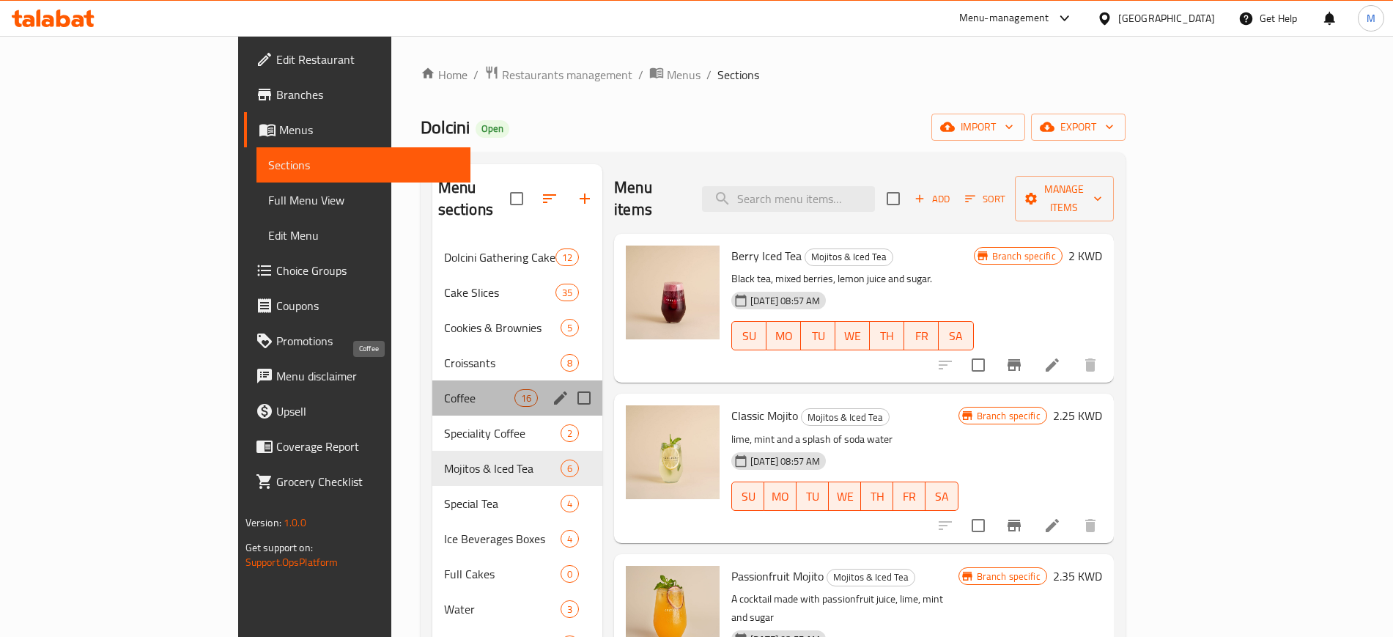
click at [444, 389] on span "Coffee" at bounding box center [479, 398] width 70 height 18
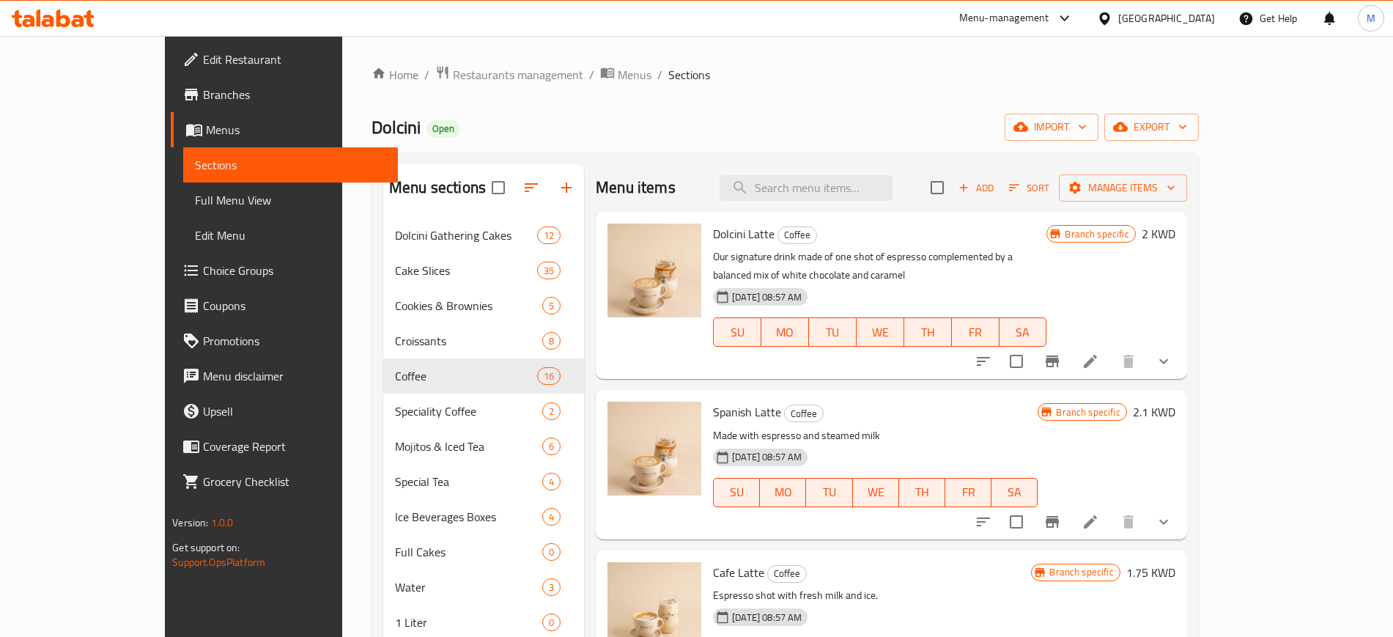
click at [203, 269] on span "Choice Groups" at bounding box center [294, 271] width 182 height 18
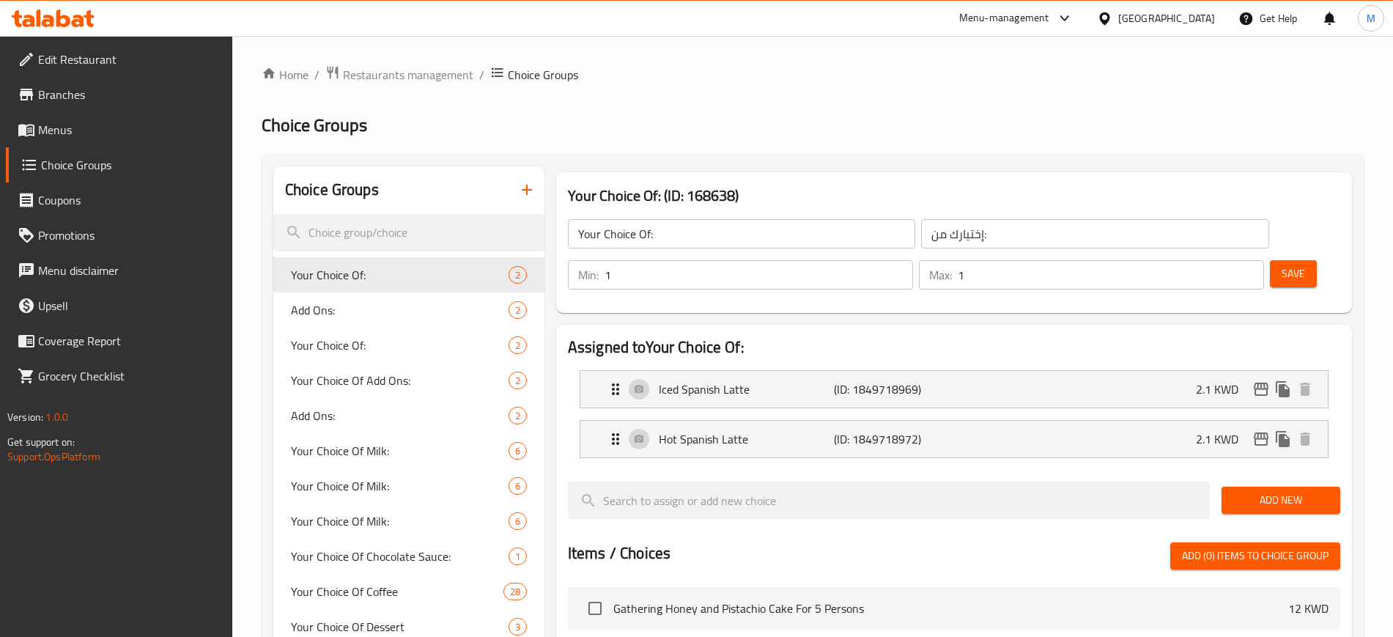
click at [530, 190] on icon "button" at bounding box center [527, 190] width 10 height 10
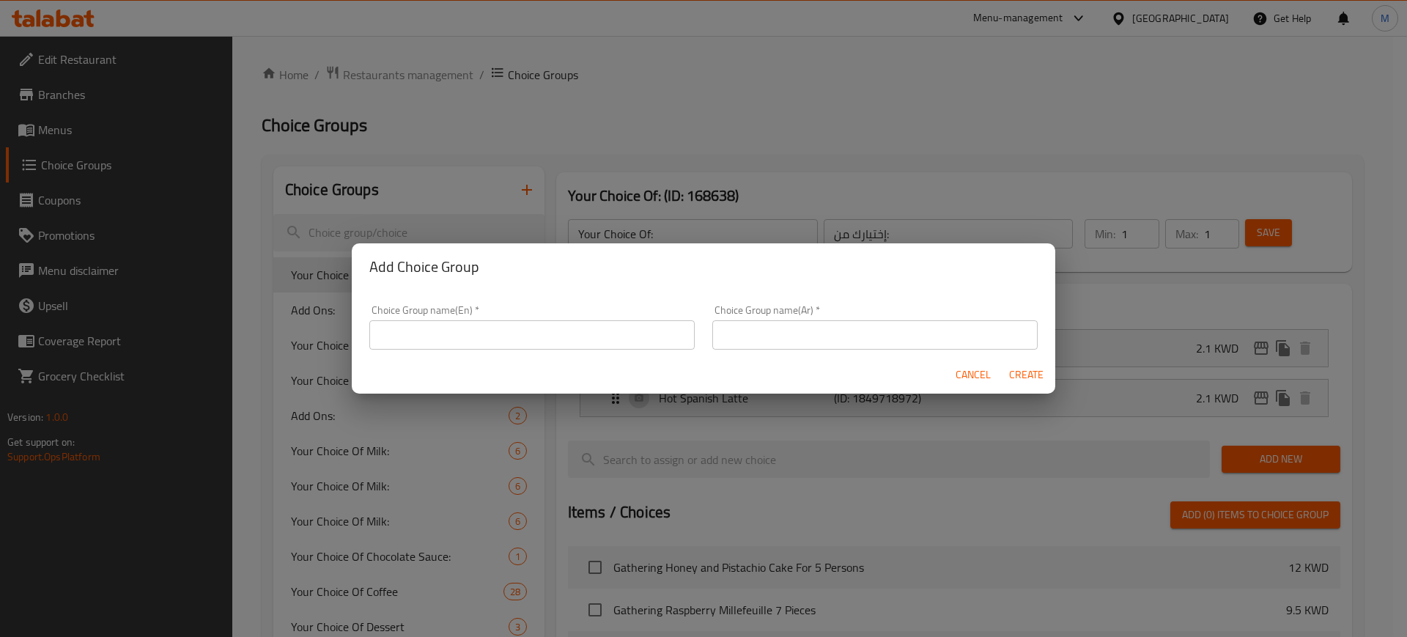
click at [546, 338] on input "text" at bounding box center [531, 334] width 325 height 29
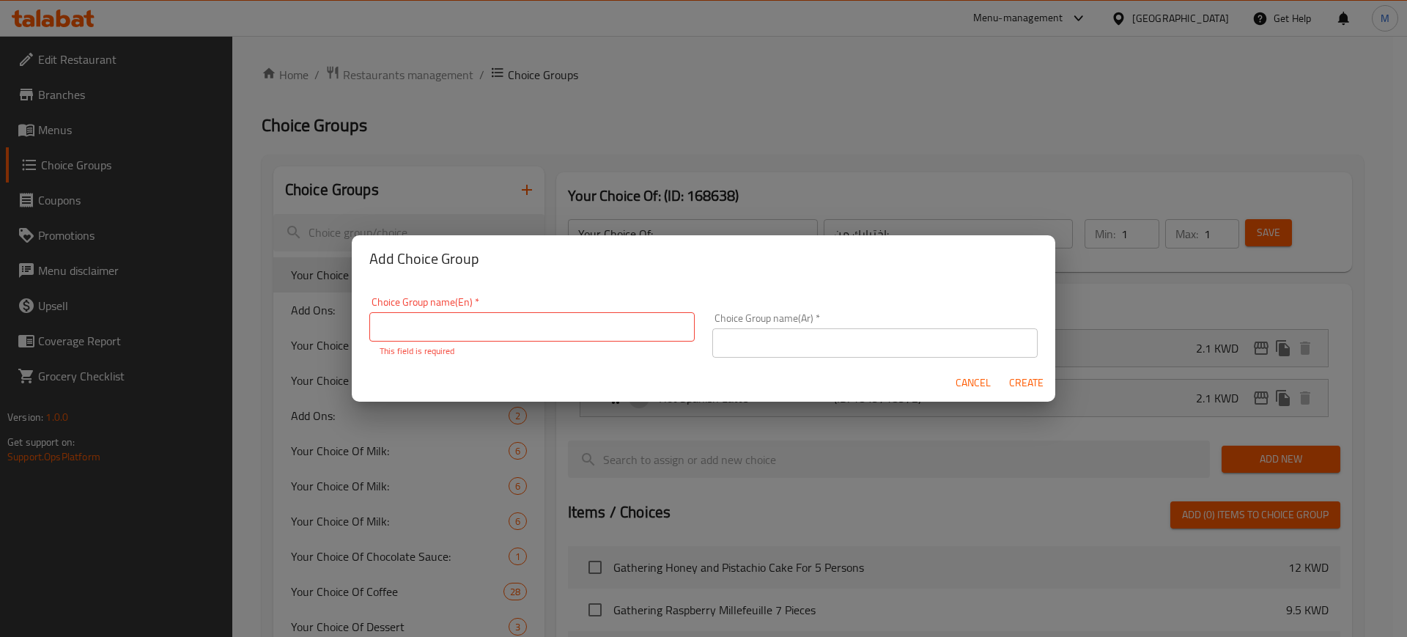
click at [982, 368] on div "Cancel Create" at bounding box center [703, 382] width 703 height 39
click at [972, 377] on span "Cancel" at bounding box center [972, 383] width 35 height 18
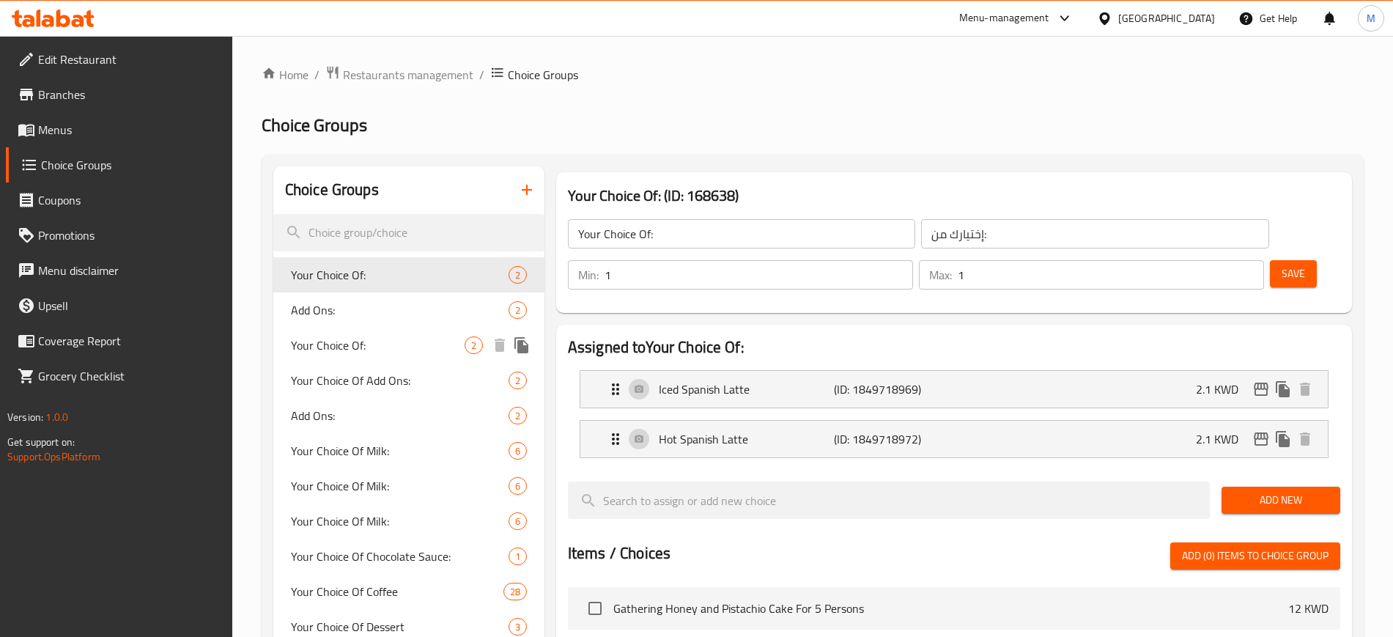
click at [408, 349] on span "Your Choice Of:" at bounding box center [378, 345] width 174 height 18
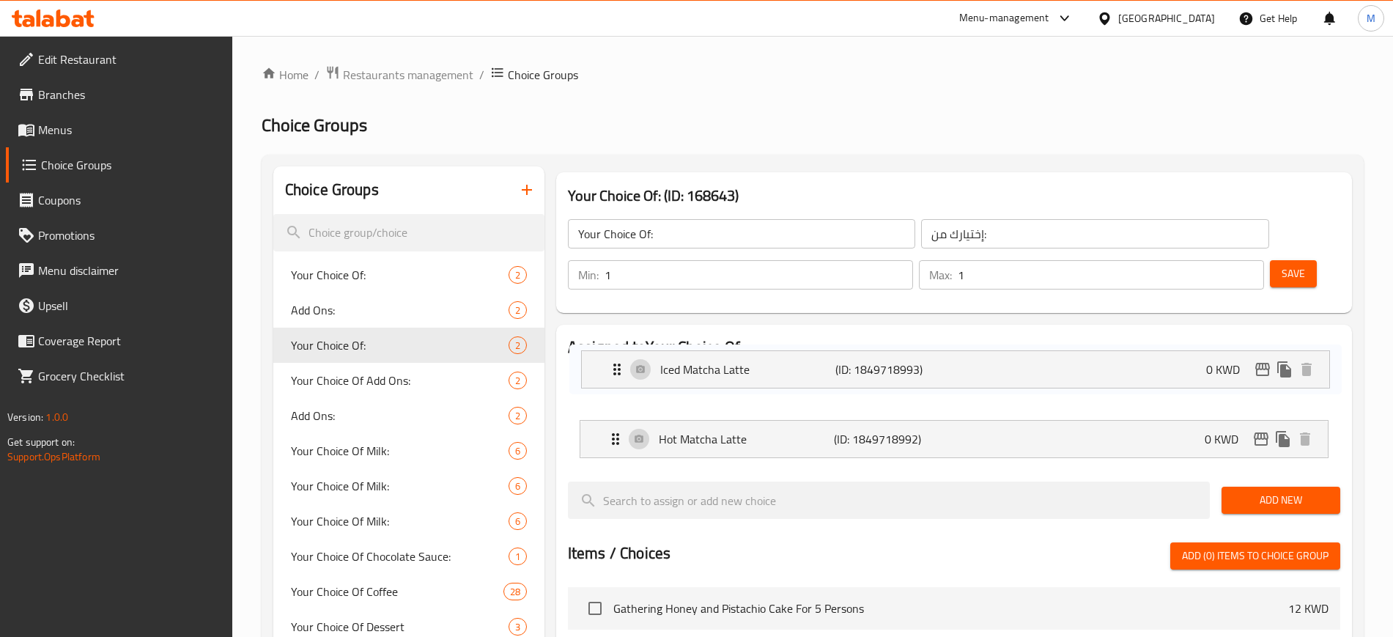
drag, startPoint x: 596, startPoint y: 397, endPoint x: 591, endPoint y: 355, distance: 42.8
click at [594, 358] on nav "Hot Matcha Latte (ID: 1849718992) 0 KWD Name (En) Hot Matcha Latte Name (En) Na…" at bounding box center [954, 413] width 772 height 111
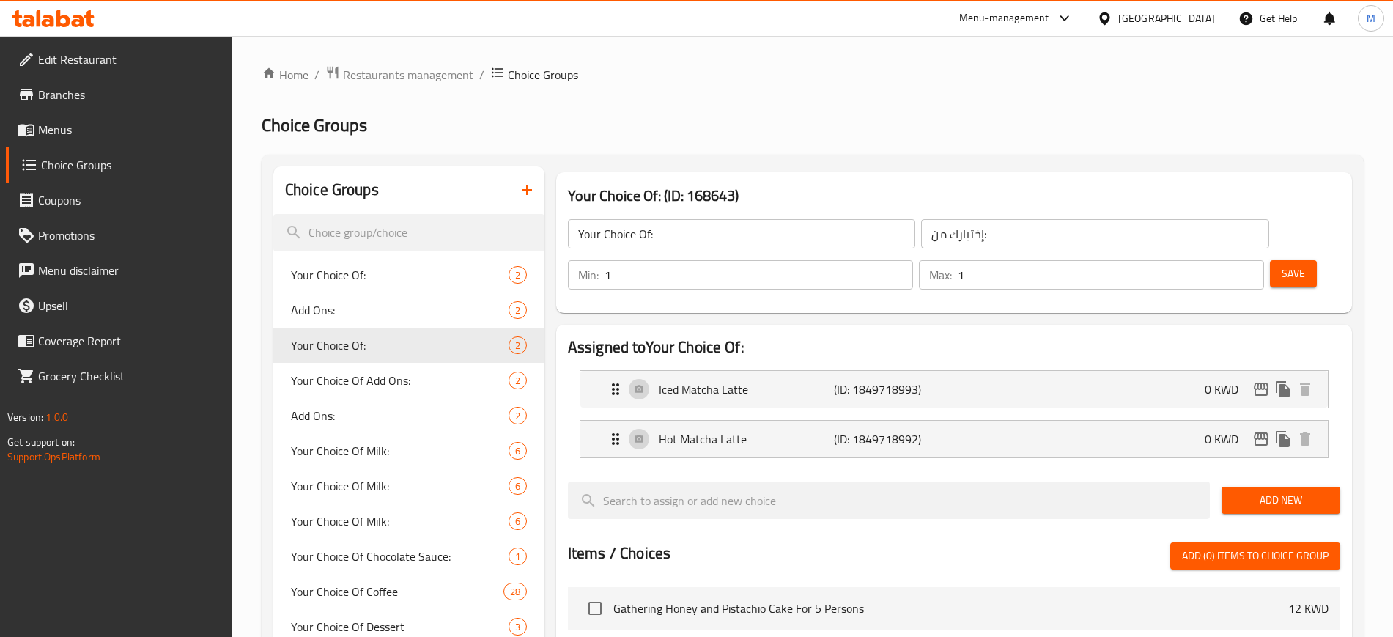
click at [1281, 264] on span "Save" at bounding box center [1292, 273] width 23 height 18
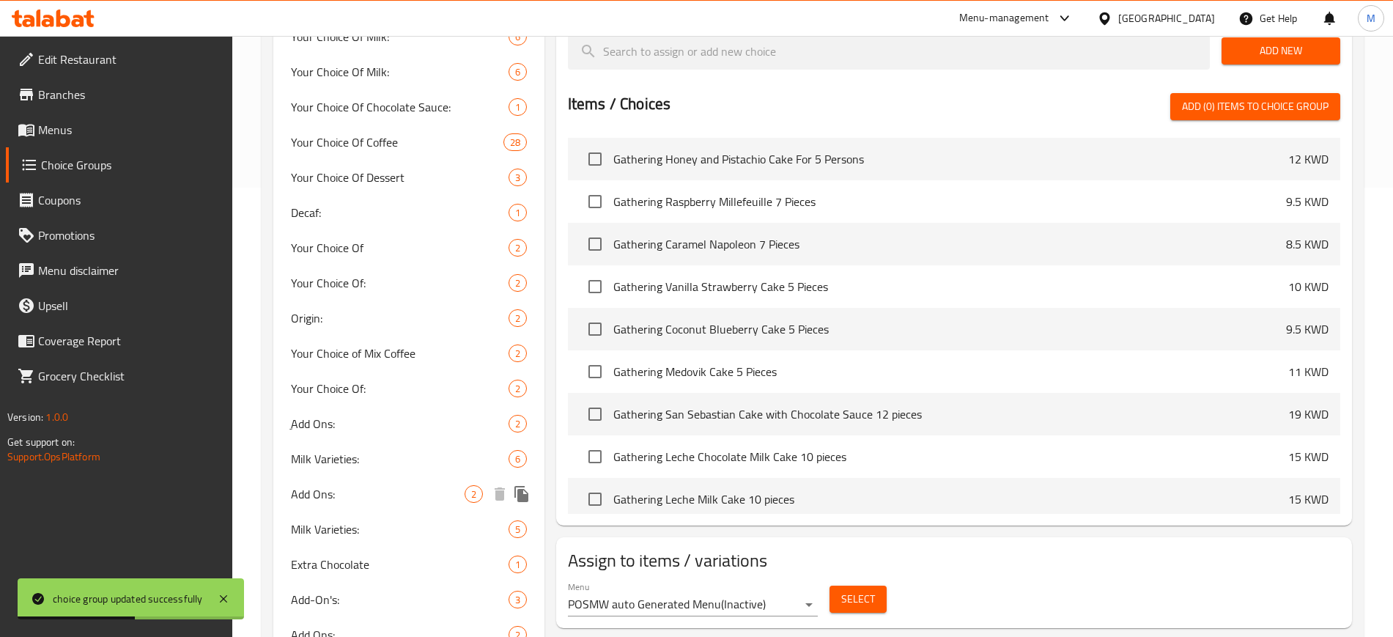
scroll to position [458, 0]
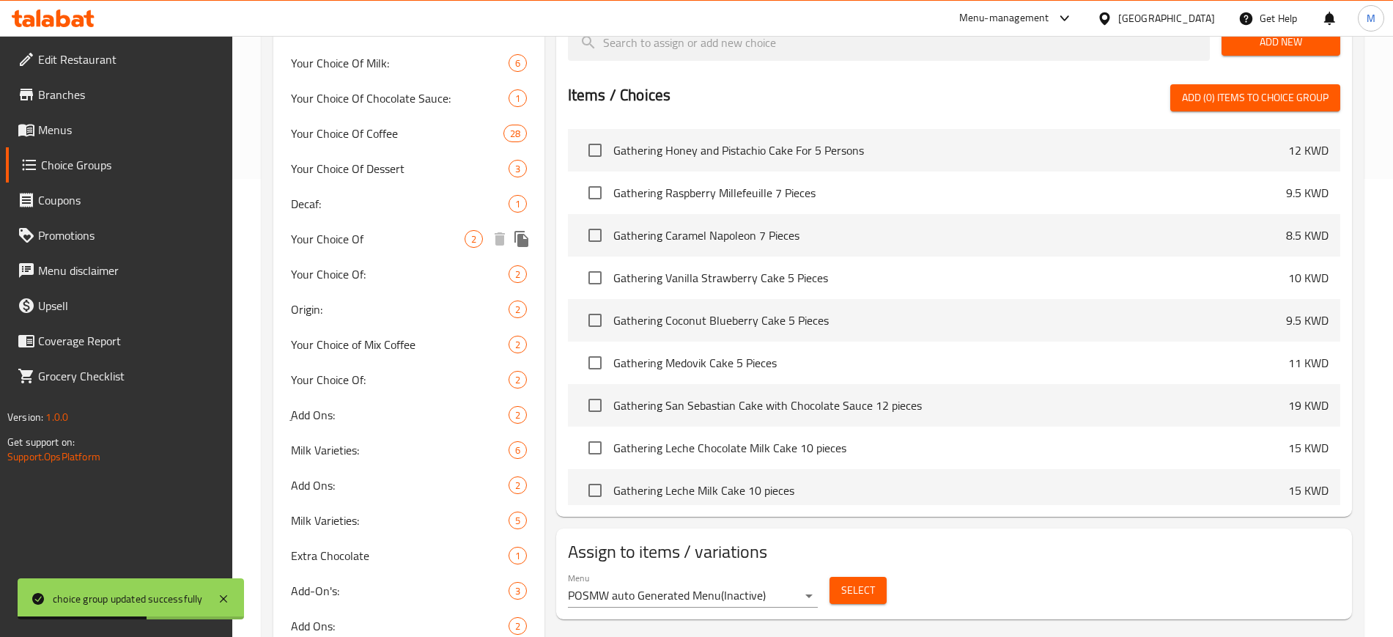
click at [393, 231] on span "Your Choice Of" at bounding box center [378, 239] width 174 height 18
type input "Your Choice Of"
type input "إختيارك من"
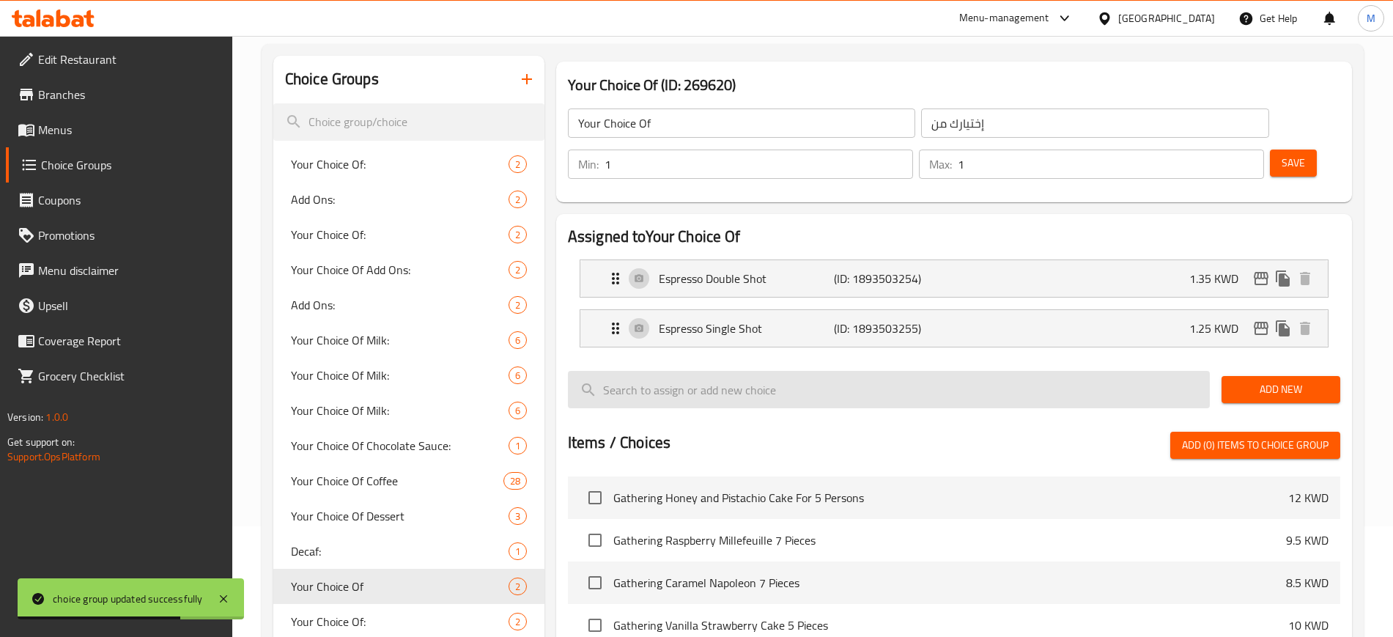
scroll to position [92, 0]
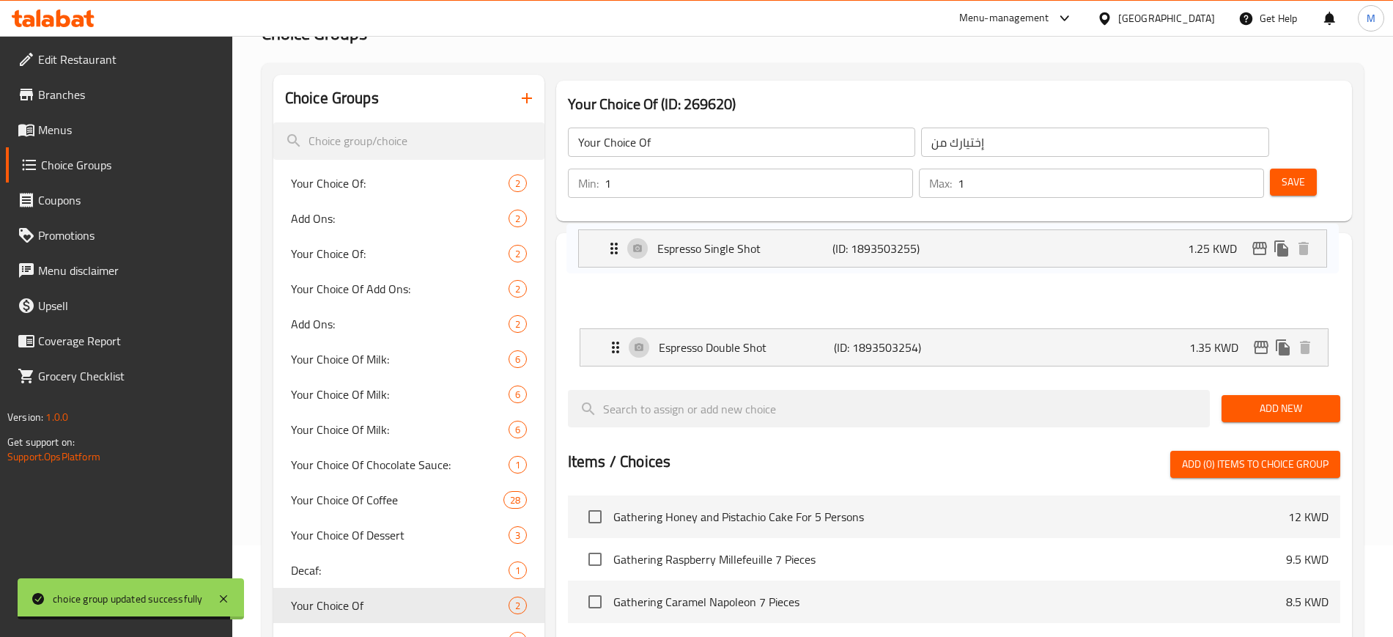
drag, startPoint x: 593, startPoint y: 307, endPoint x: 588, endPoint y: 242, distance: 65.5
click at [588, 267] on nav "Espresso Double Shot (ID: 1893503254) 1.35 KWD Name (En) Espresso Double Shot N…" at bounding box center [954, 322] width 772 height 111
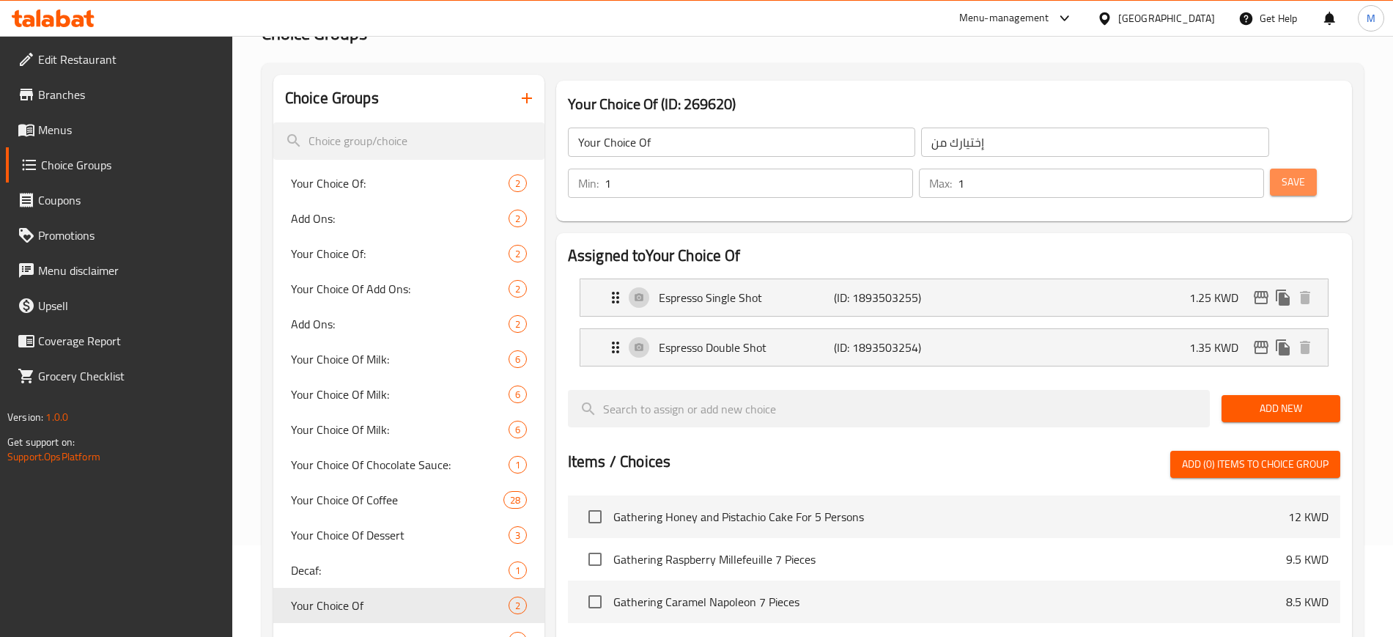
click at [1281, 173] on span "Save" at bounding box center [1292, 182] width 23 height 18
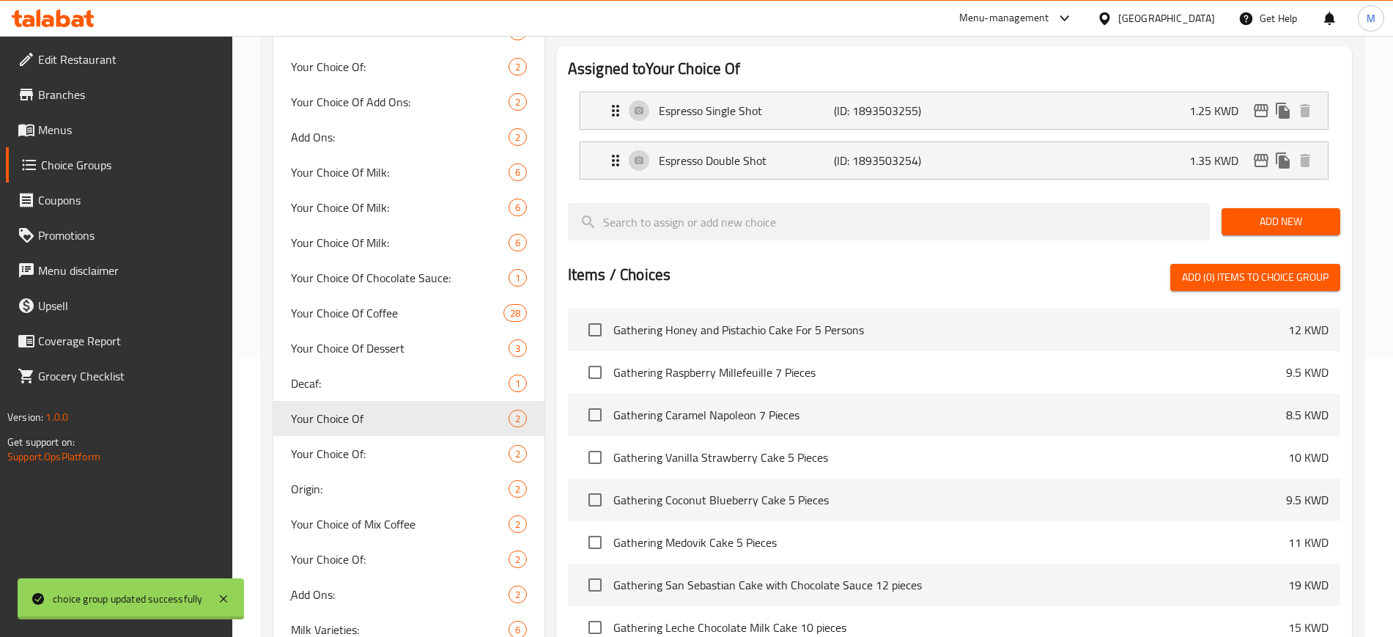
scroll to position [366, 0]
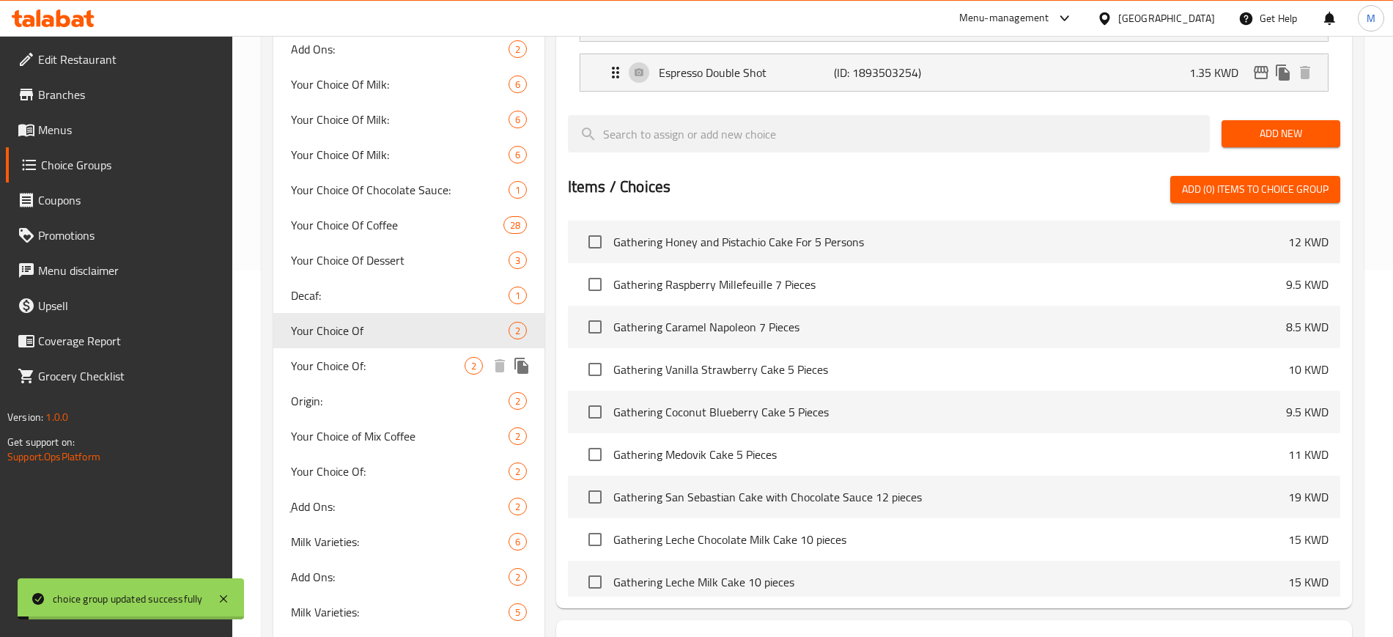
click at [415, 372] on span "Your Choice Of:" at bounding box center [378, 366] width 174 height 18
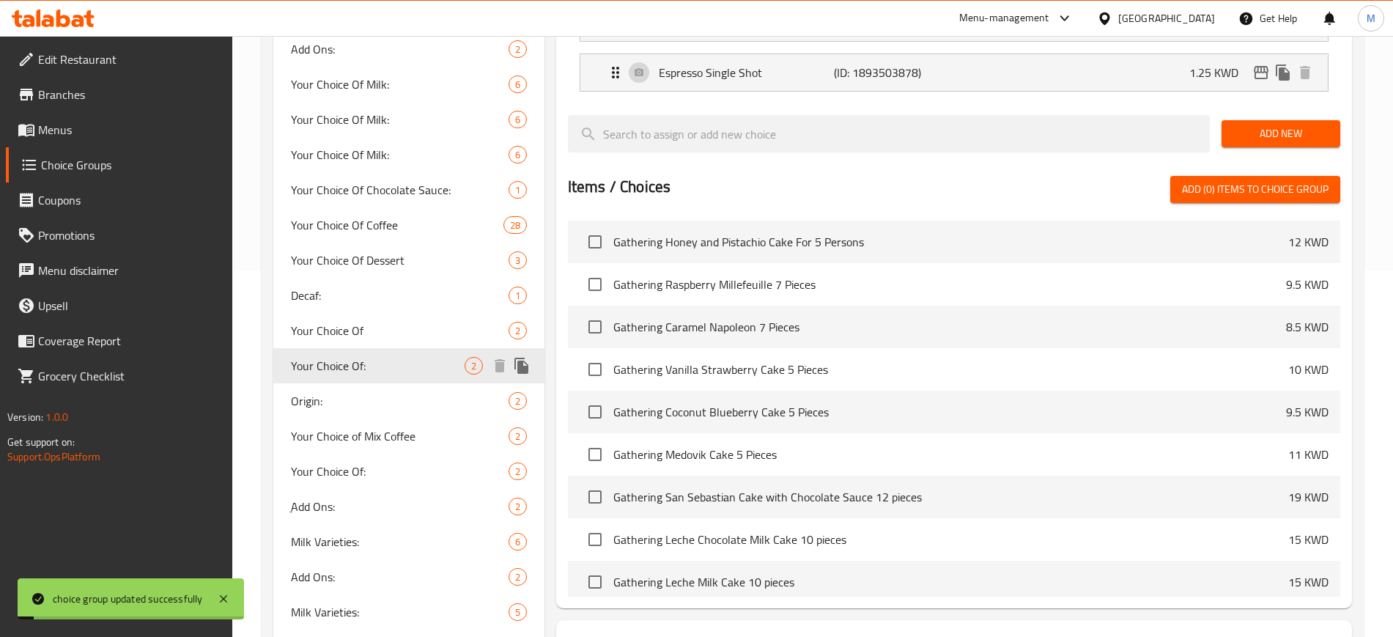
type input "Your Choice Of:"
type input "إختيارك من:"
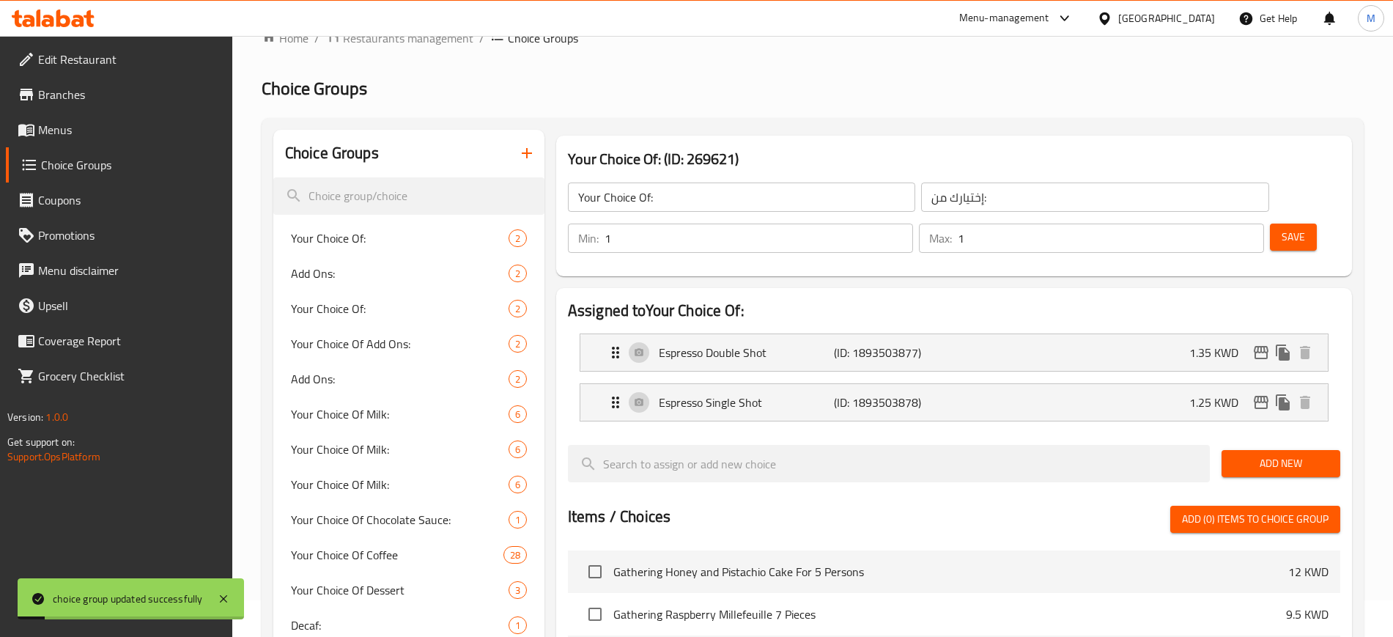
scroll to position [0, 0]
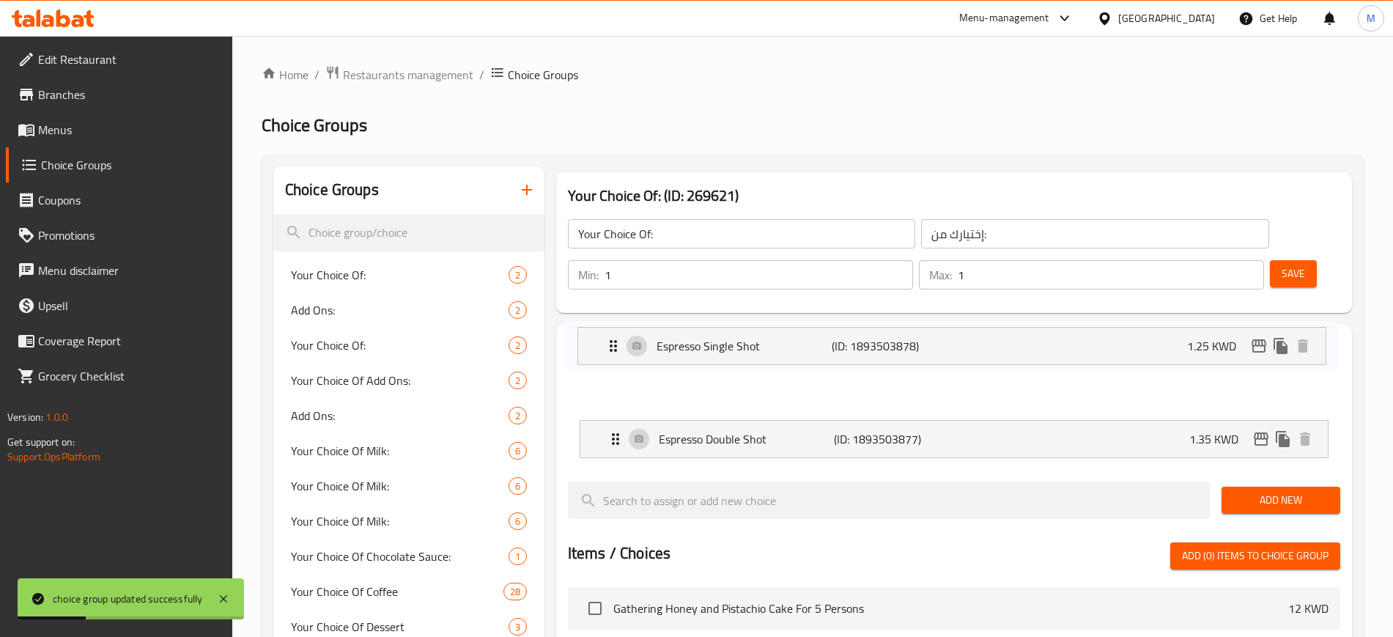
drag, startPoint x: 585, startPoint y: 396, endPoint x: 583, endPoint y: 341, distance: 55.0
click at [583, 358] on nav "Espresso Double Shot (ID: 1893503877) 1.35 KWD Name (En) Espresso Double Shot N…" at bounding box center [954, 413] width 772 height 111
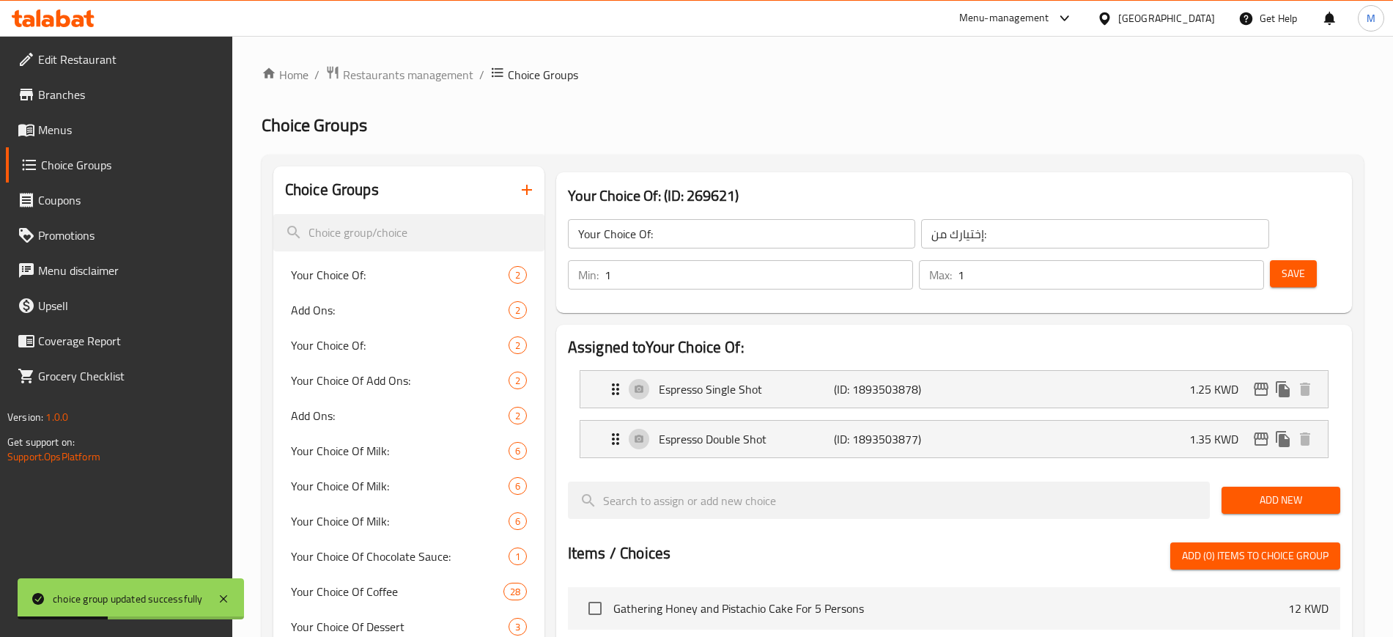
click at [1281, 264] on span "Save" at bounding box center [1292, 273] width 23 height 18
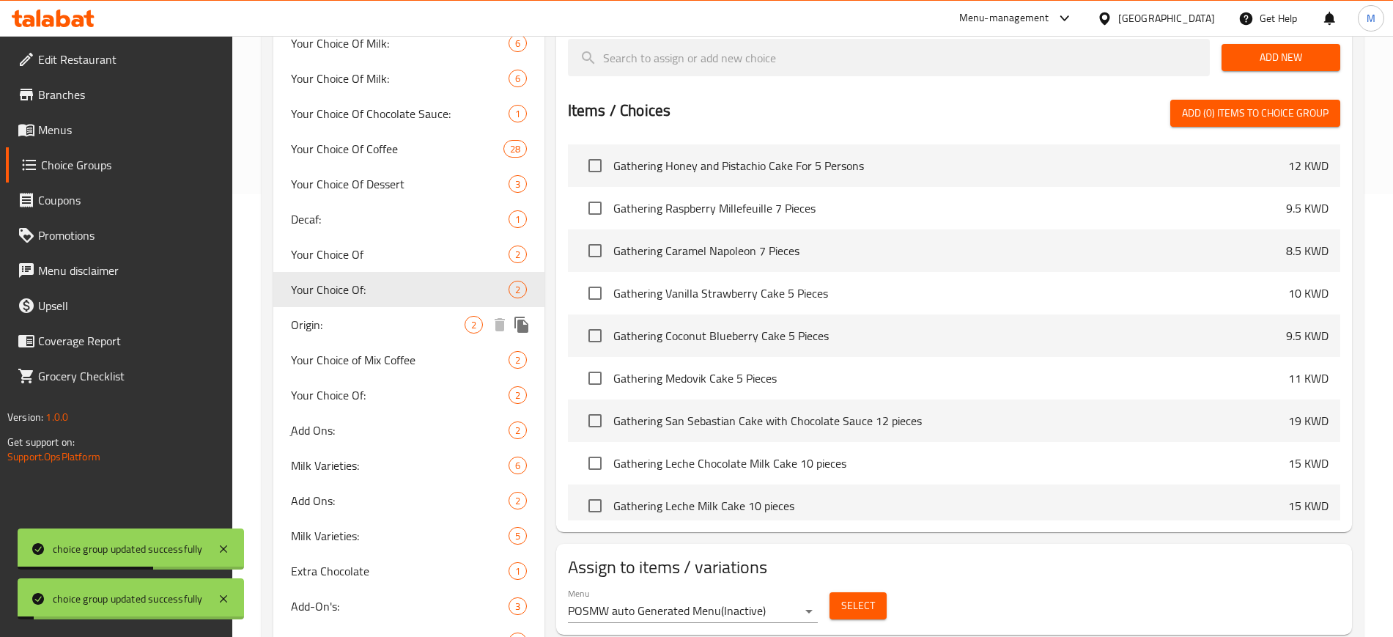
scroll to position [458, 0]
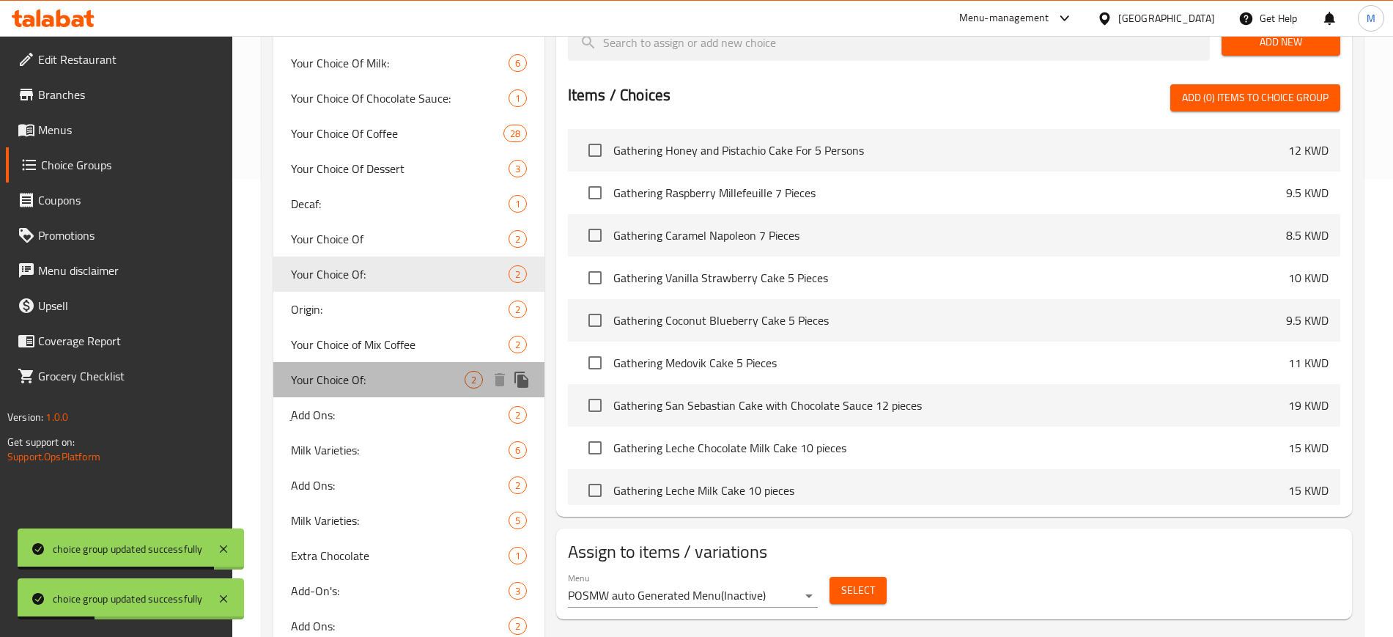
click at [377, 377] on span "Your Choice Of:" at bounding box center [378, 380] width 174 height 18
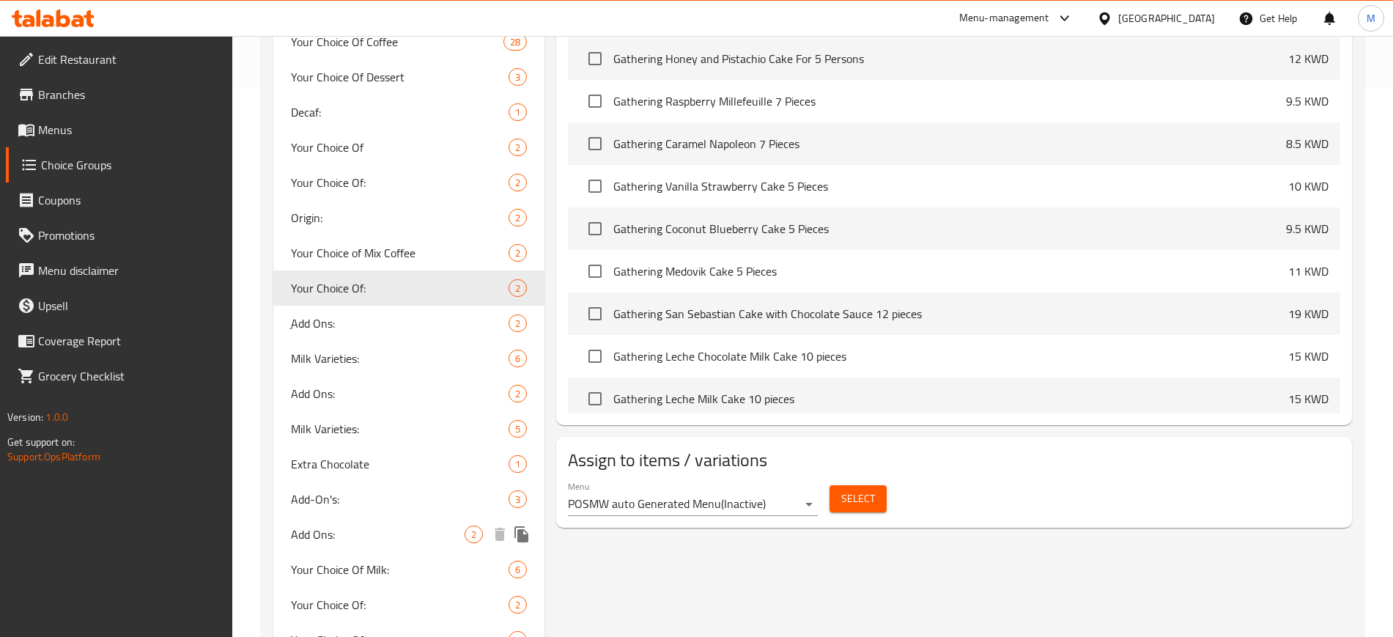
scroll to position [641, 0]
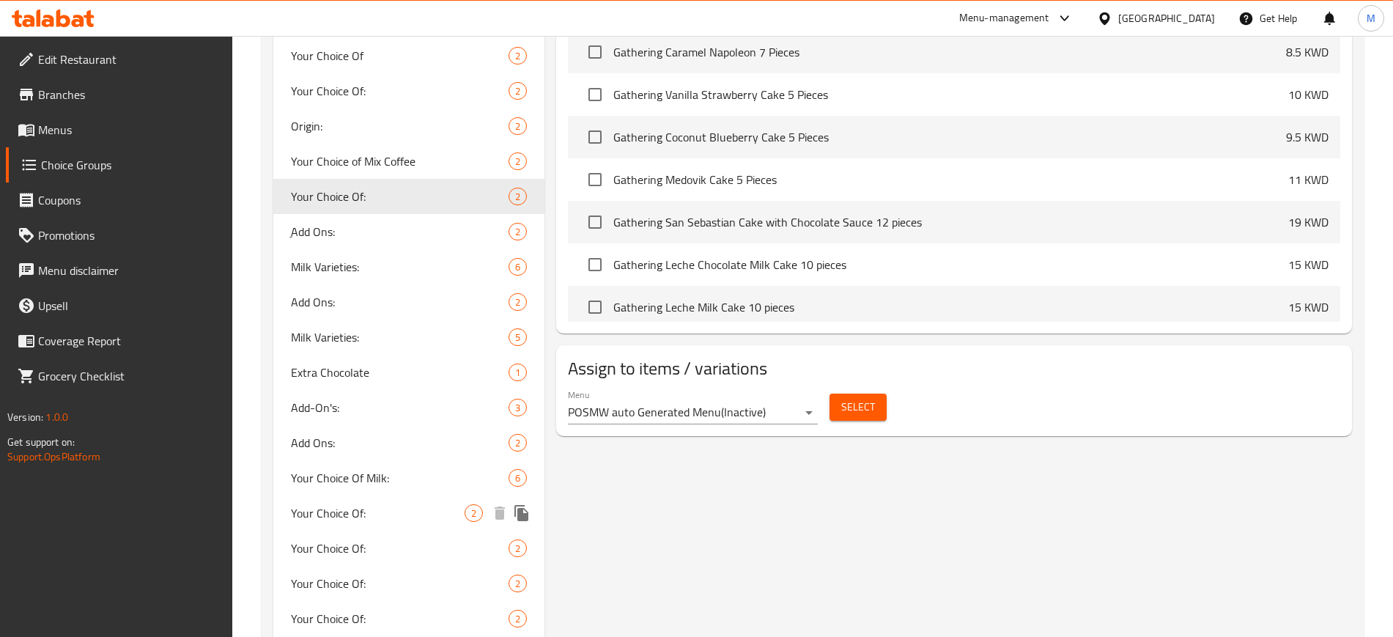
click at [379, 524] on div "Your Choice Of: 2" at bounding box center [408, 512] width 271 height 35
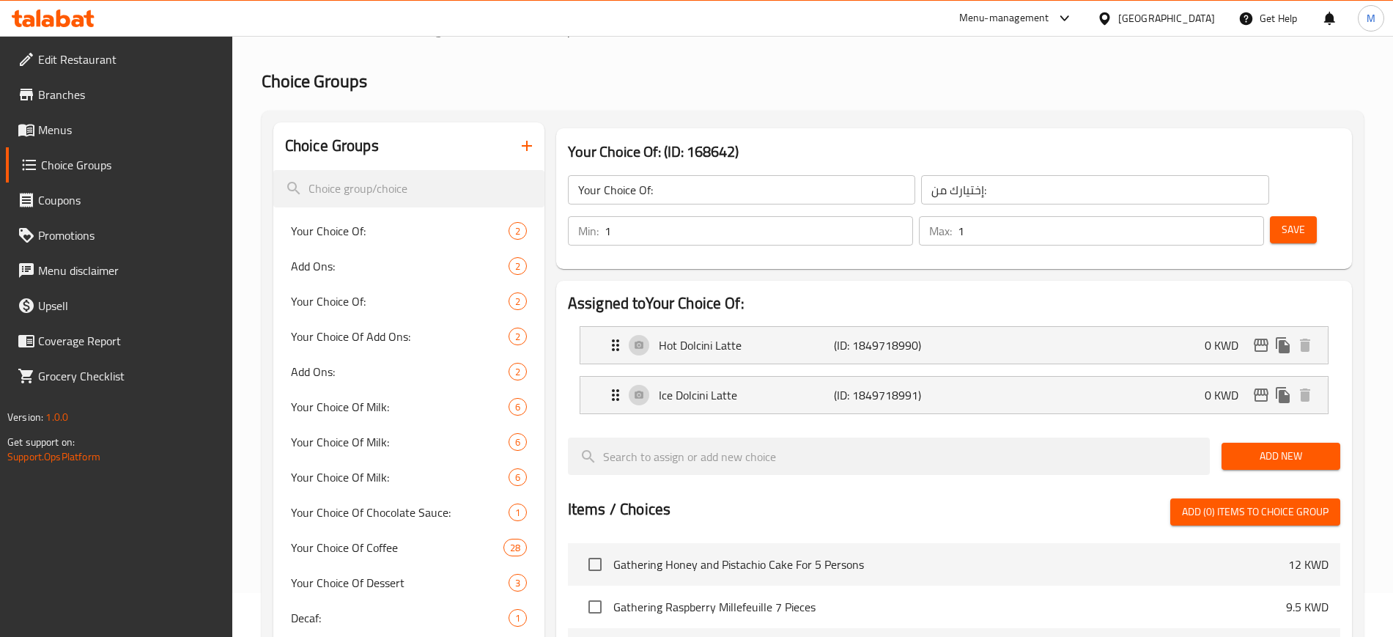
scroll to position [0, 0]
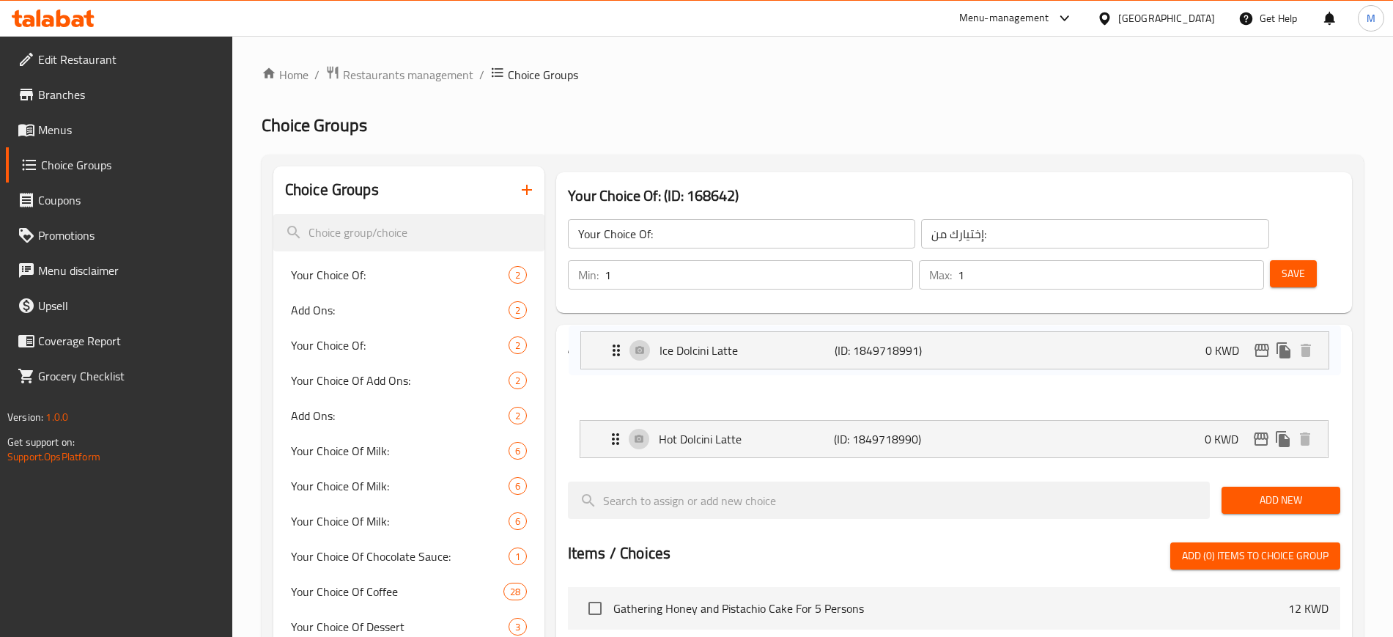
drag, startPoint x: 593, startPoint y: 401, endPoint x: 594, endPoint y: 350, distance: 51.3
click at [594, 358] on nav "Hot Dolcini Latte (ID: 1849718990) 0 KWD Name (En) Hot Dolcini Latte Name (En) …" at bounding box center [954, 413] width 772 height 111
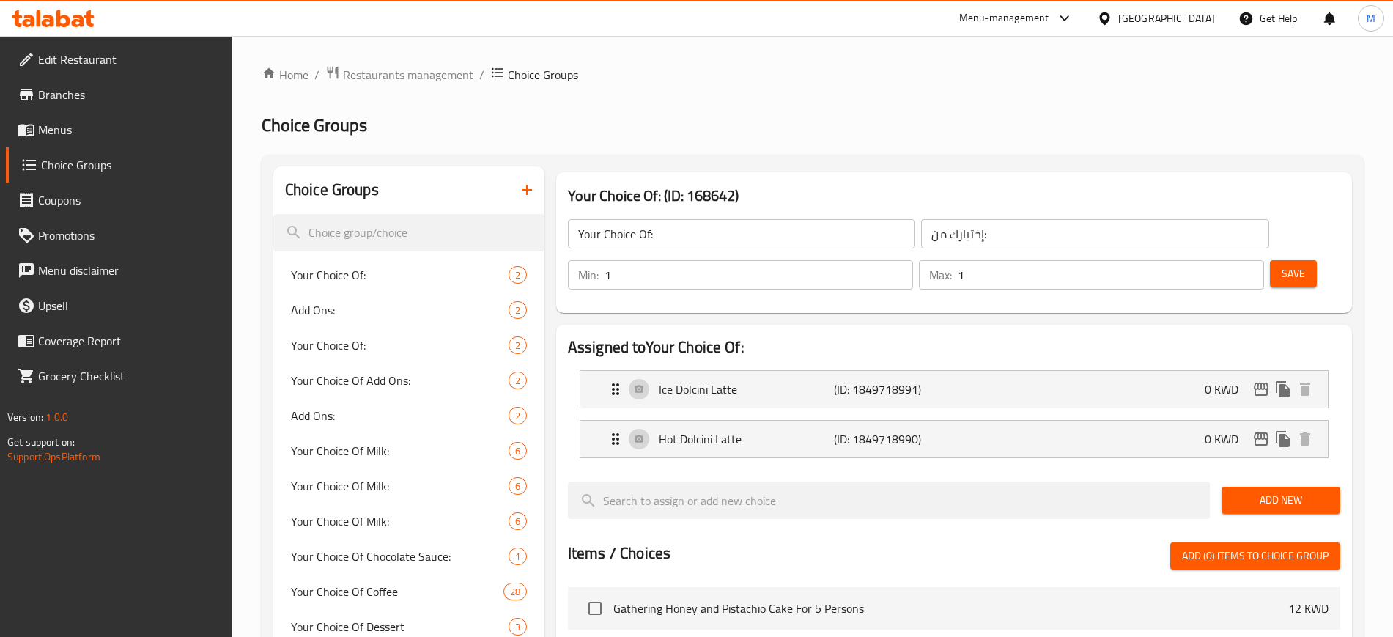
click at [1281, 264] on span "Save" at bounding box center [1292, 273] width 23 height 18
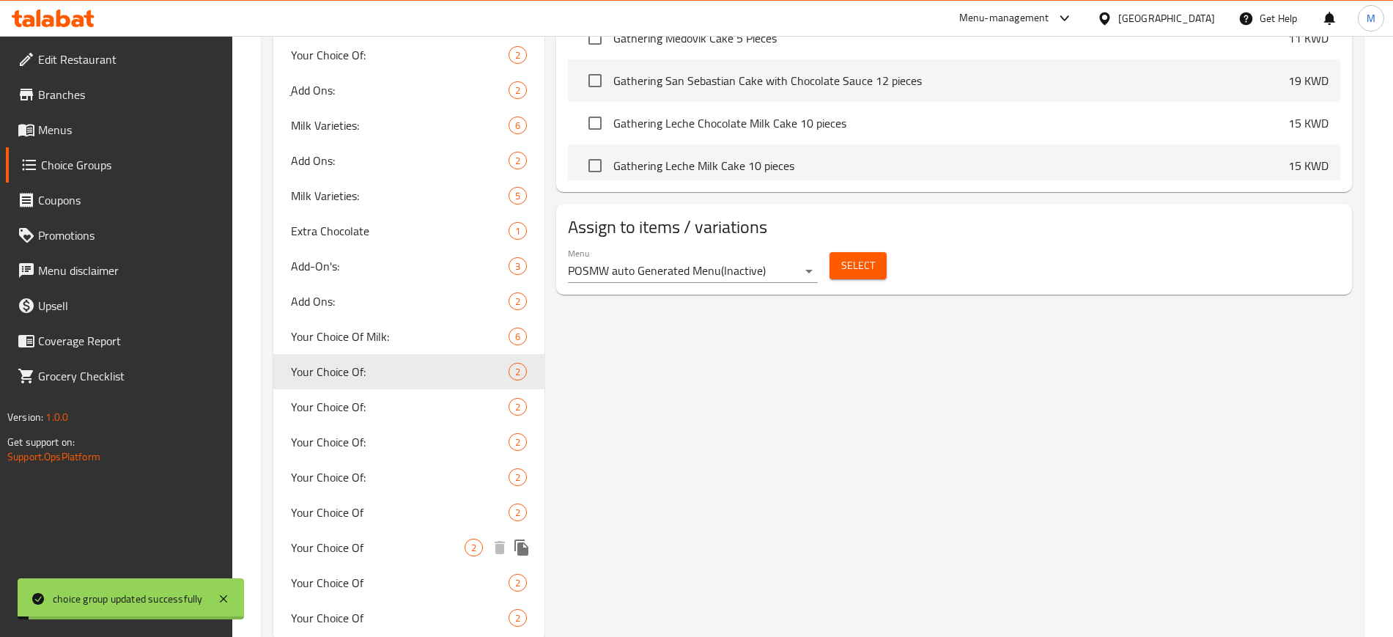
scroll to position [828, 0]
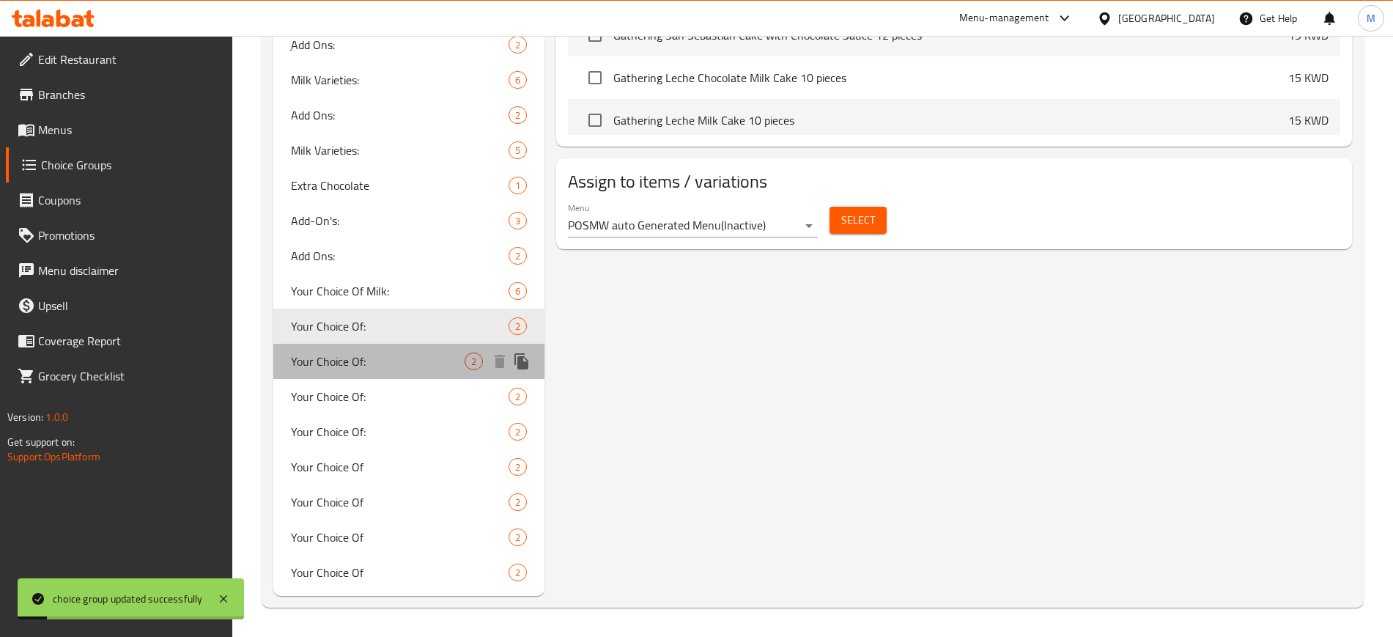
click at [377, 360] on span "Your Choice Of:" at bounding box center [378, 361] width 174 height 18
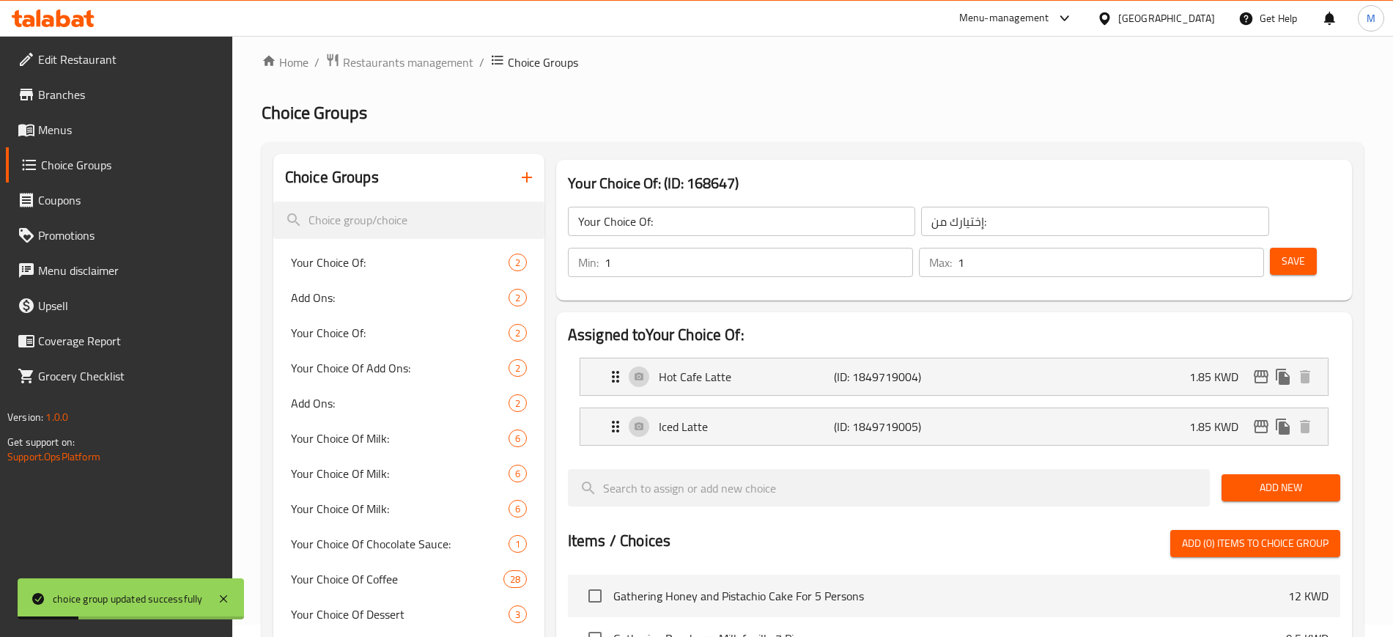
scroll to position [4, 0]
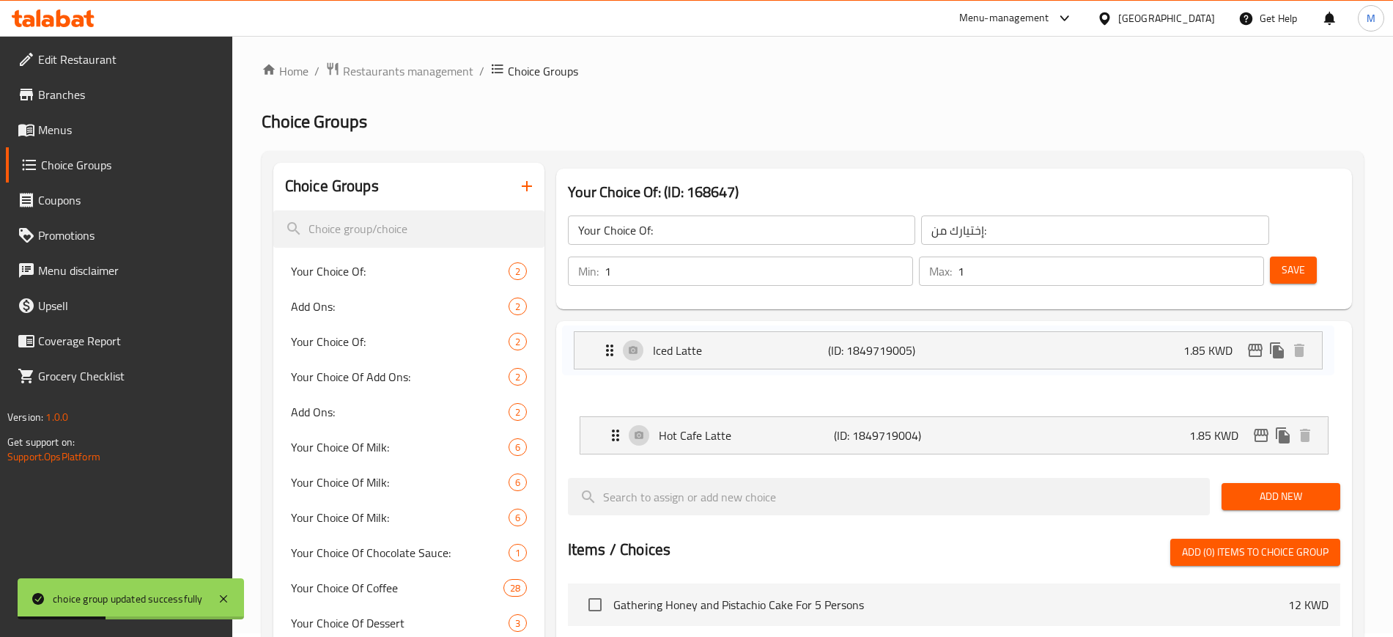
drag, startPoint x: 581, startPoint y: 395, endPoint x: 577, endPoint y: 342, distance: 52.9
click at [577, 355] on nav "Hot Cafe Latte (ID: 1849719004) 1.85 KWD Name (En) Hot Cafe Latte Name (En) Nam…" at bounding box center [954, 410] width 772 height 111
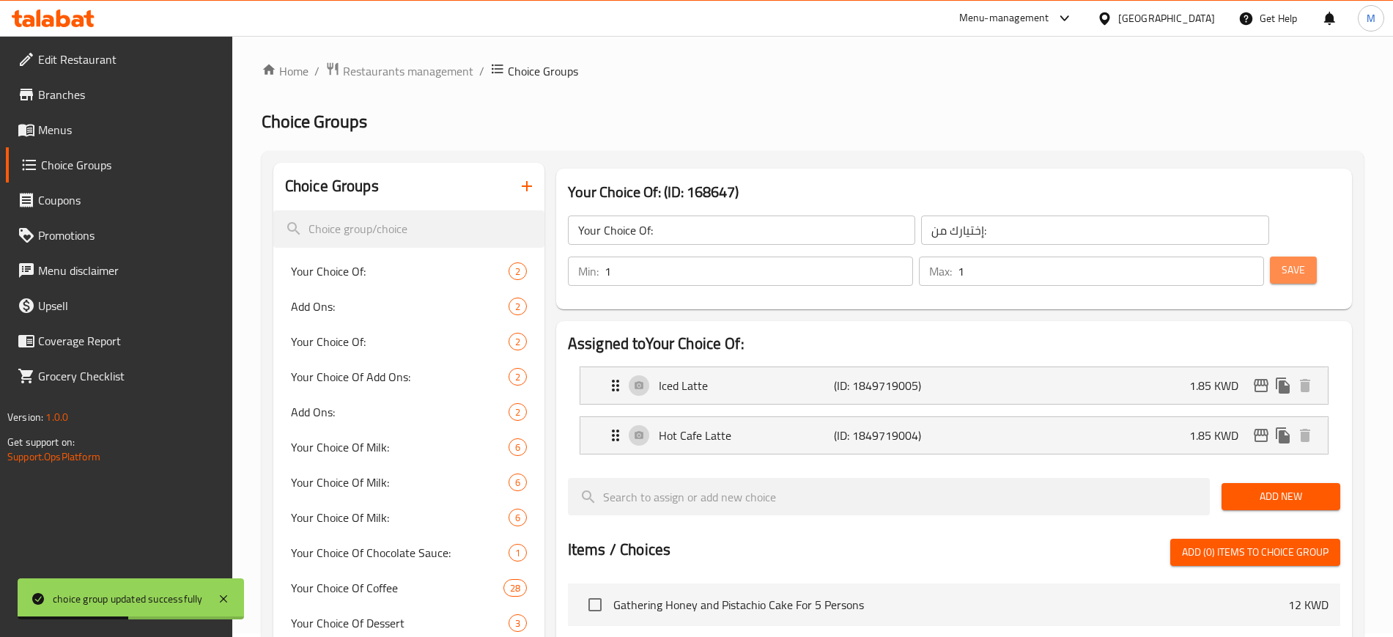
click at [1285, 256] on button "Save" at bounding box center [1293, 269] width 47 height 27
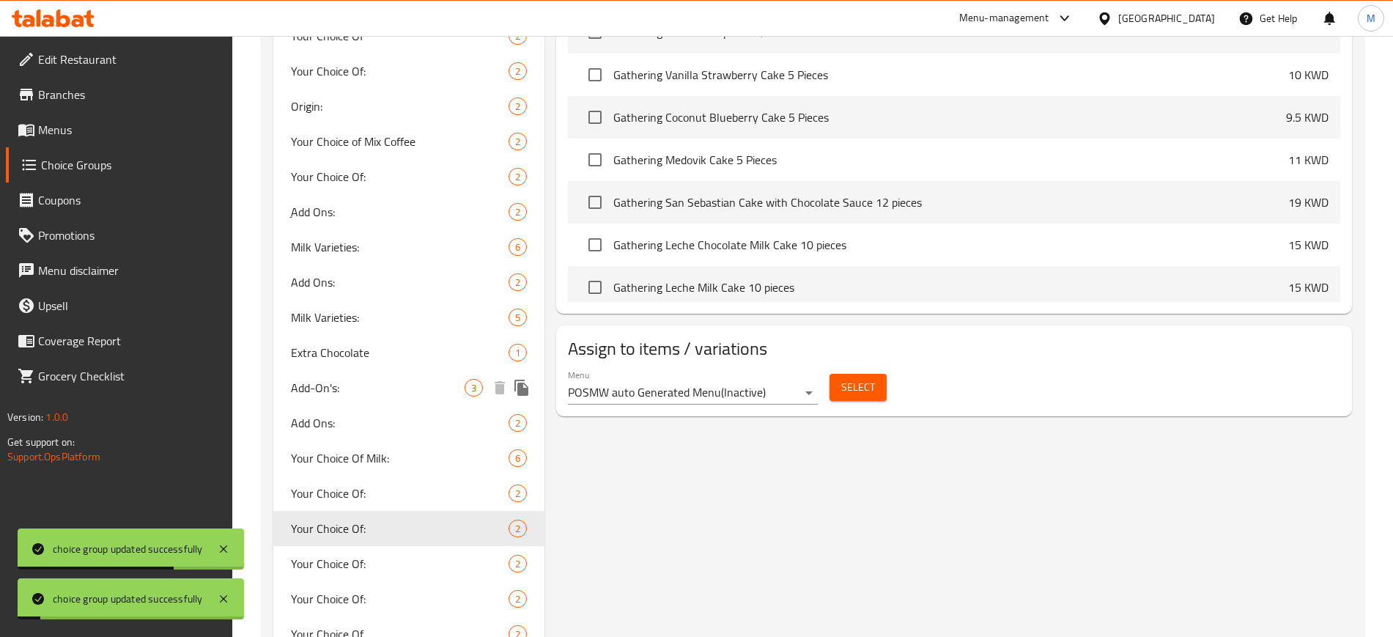
scroll to position [828, 0]
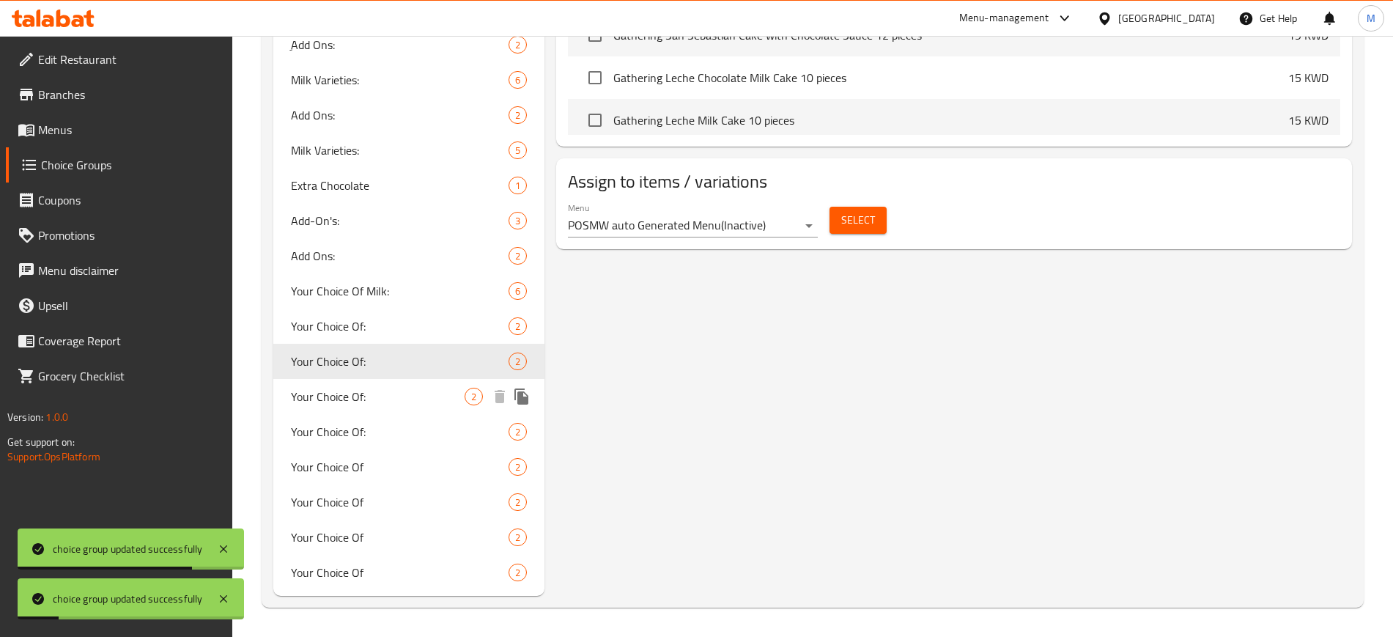
click at [367, 402] on span "Your Choice Of:" at bounding box center [378, 397] width 174 height 18
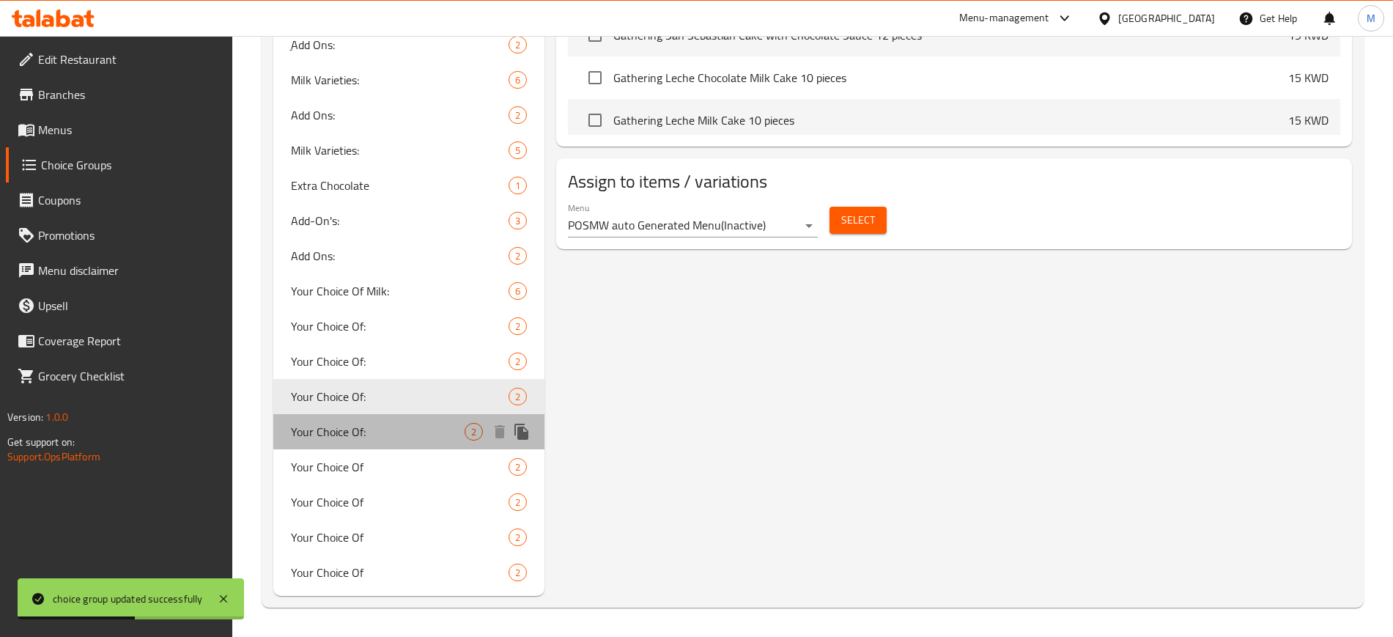
click at [385, 430] on span "Your Choice Of:" at bounding box center [378, 432] width 174 height 18
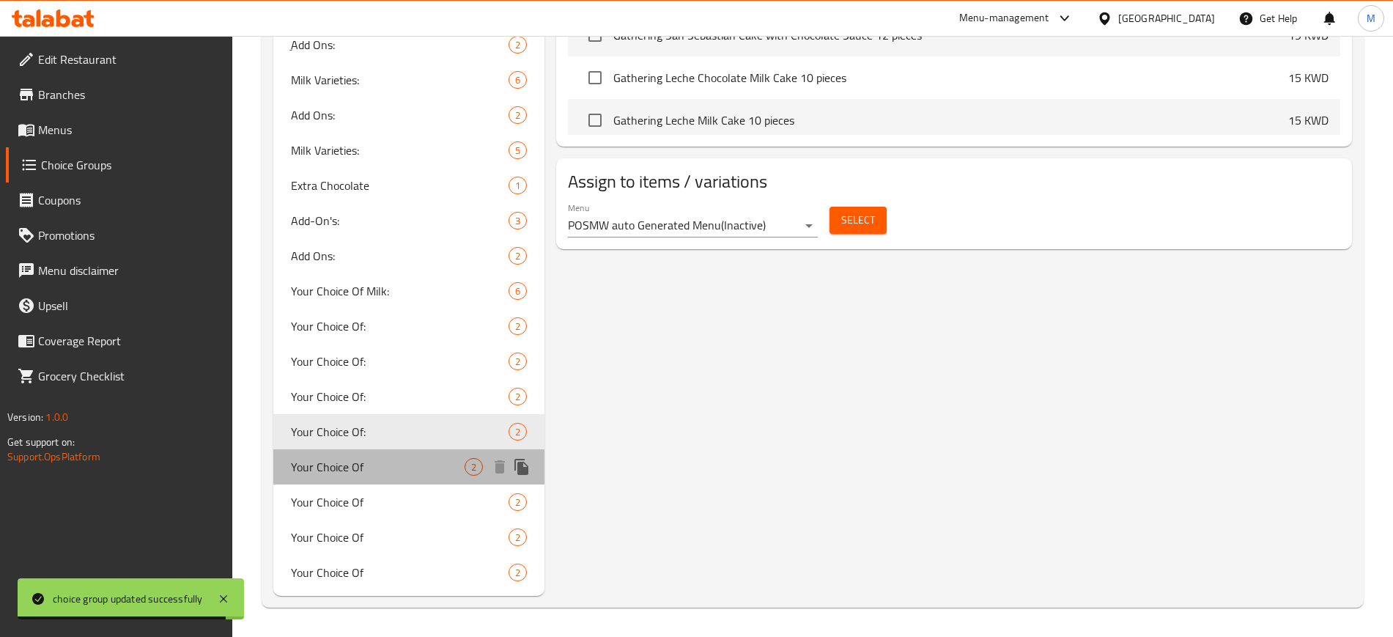
click at [395, 449] on div "Your Choice Of 2" at bounding box center [408, 466] width 271 height 35
type input "Your Choice Of"
type input "إختيارك من"
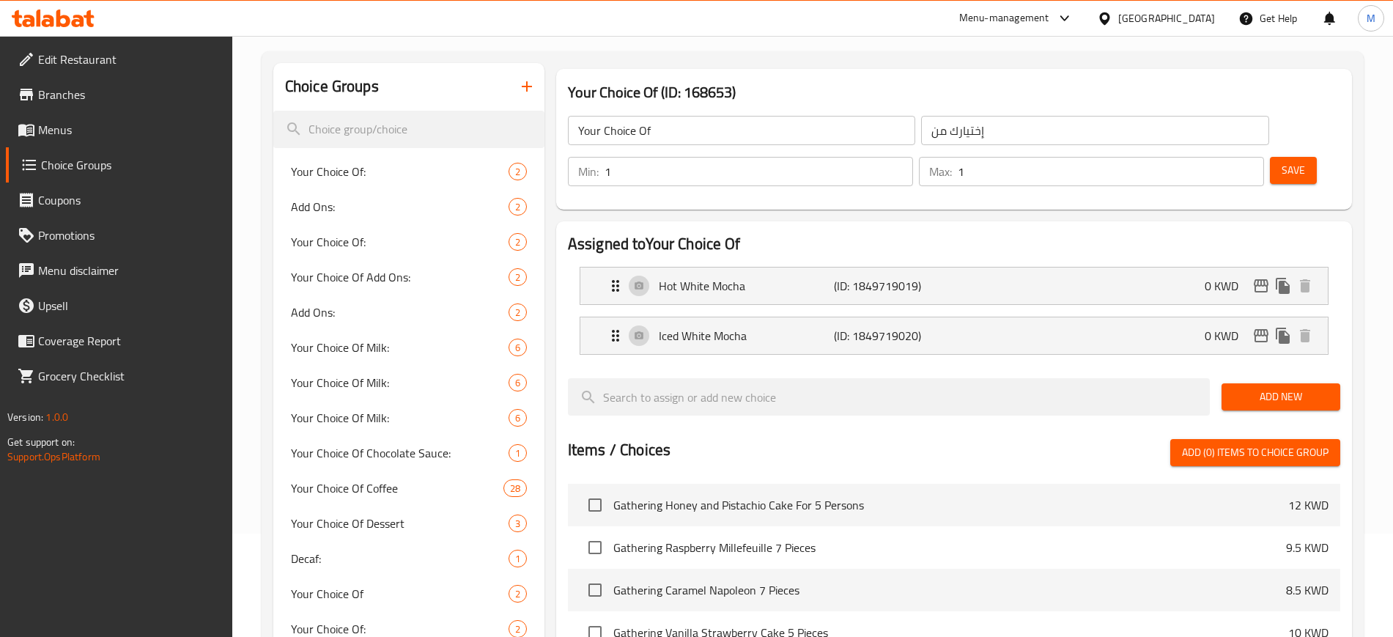
scroll to position [4, 0]
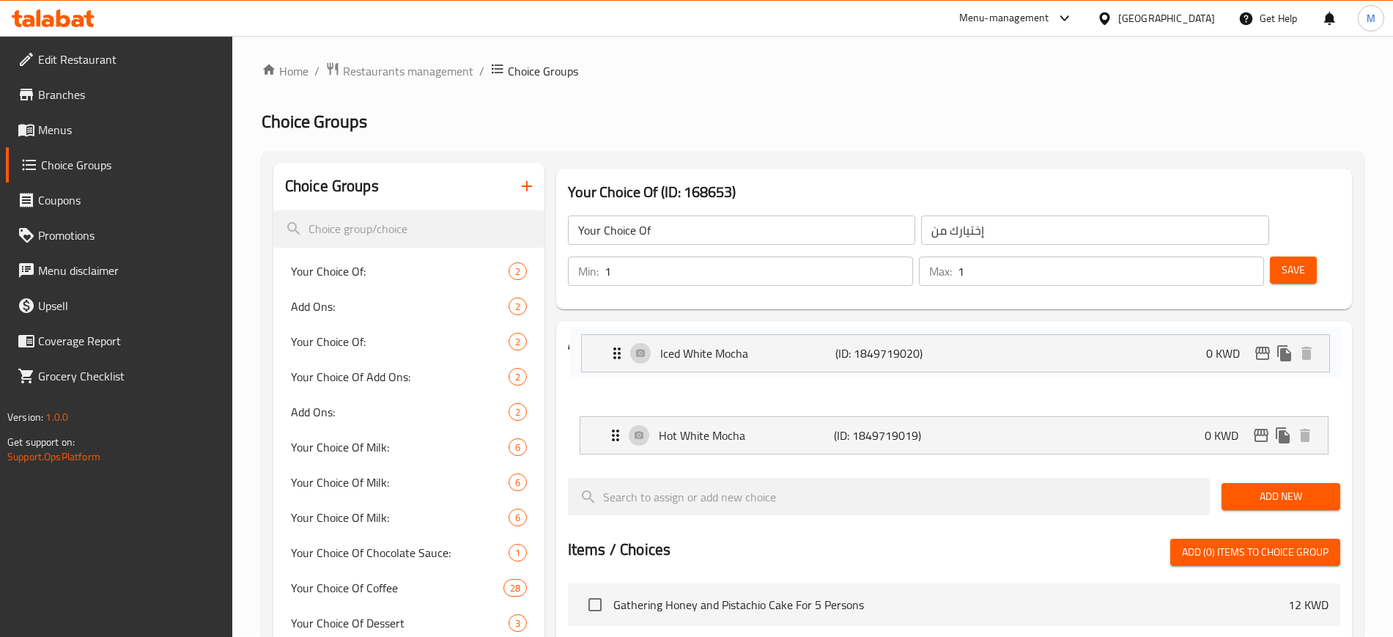
drag, startPoint x: 603, startPoint y: 394, endPoint x: 601, endPoint y: 349, distance: 44.7
click at [601, 355] on nav "Hot White Mocha (ID: 1849719019) 0 KWD Name (En) Hot White Mocha Name (En) Name…" at bounding box center [954, 410] width 772 height 111
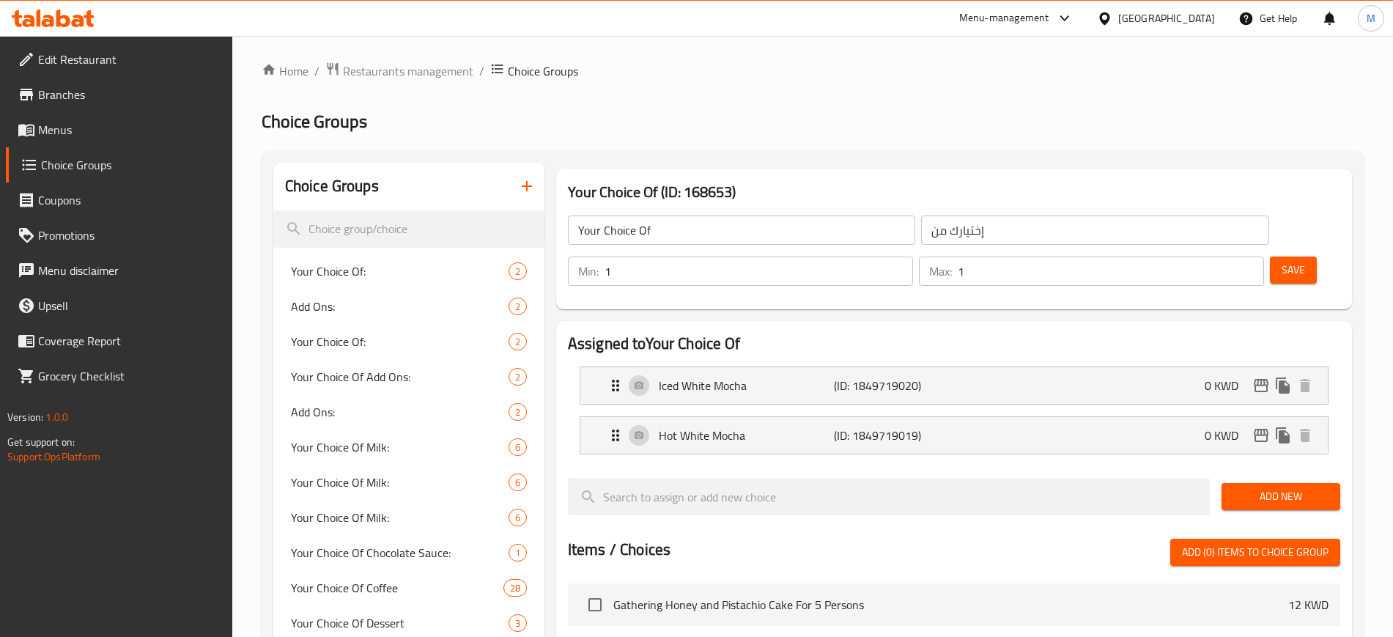
drag, startPoint x: 1278, startPoint y: 228, endPoint x: 1190, endPoint y: 262, distance: 93.5
click at [1281, 261] on span "Save" at bounding box center [1292, 270] width 23 height 18
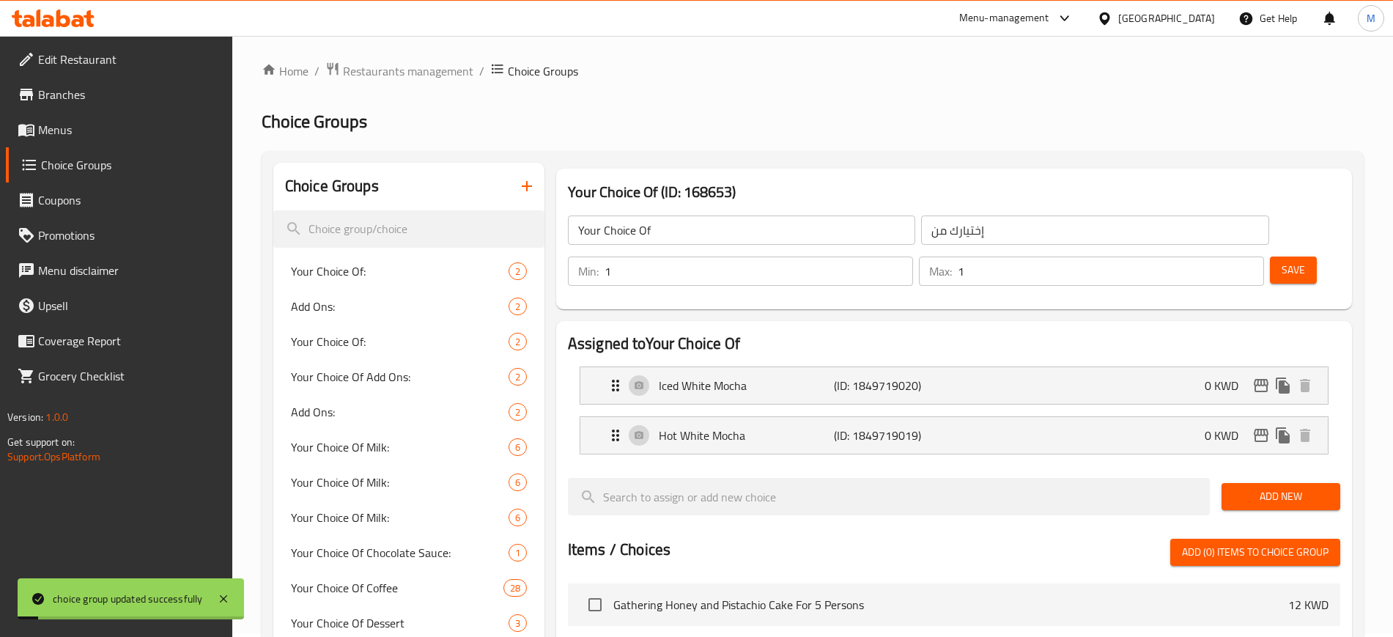
scroll to position [828, 0]
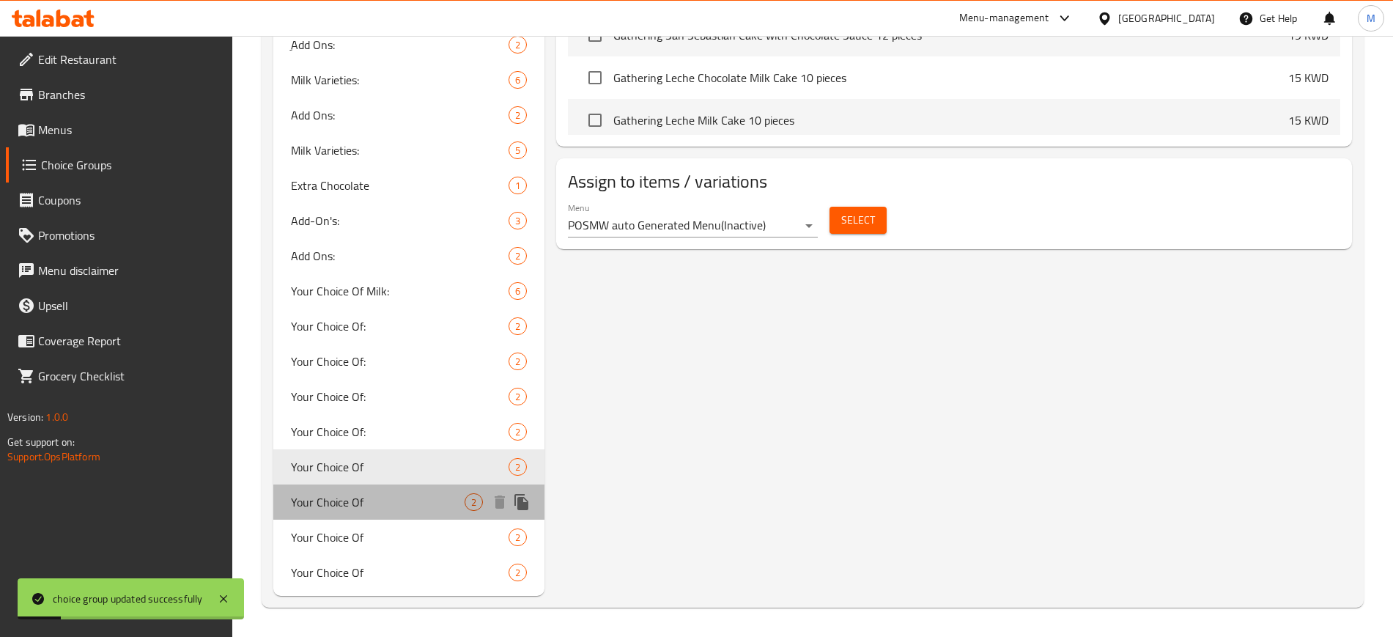
click at [381, 497] on span "Your Choice Of" at bounding box center [378, 502] width 174 height 18
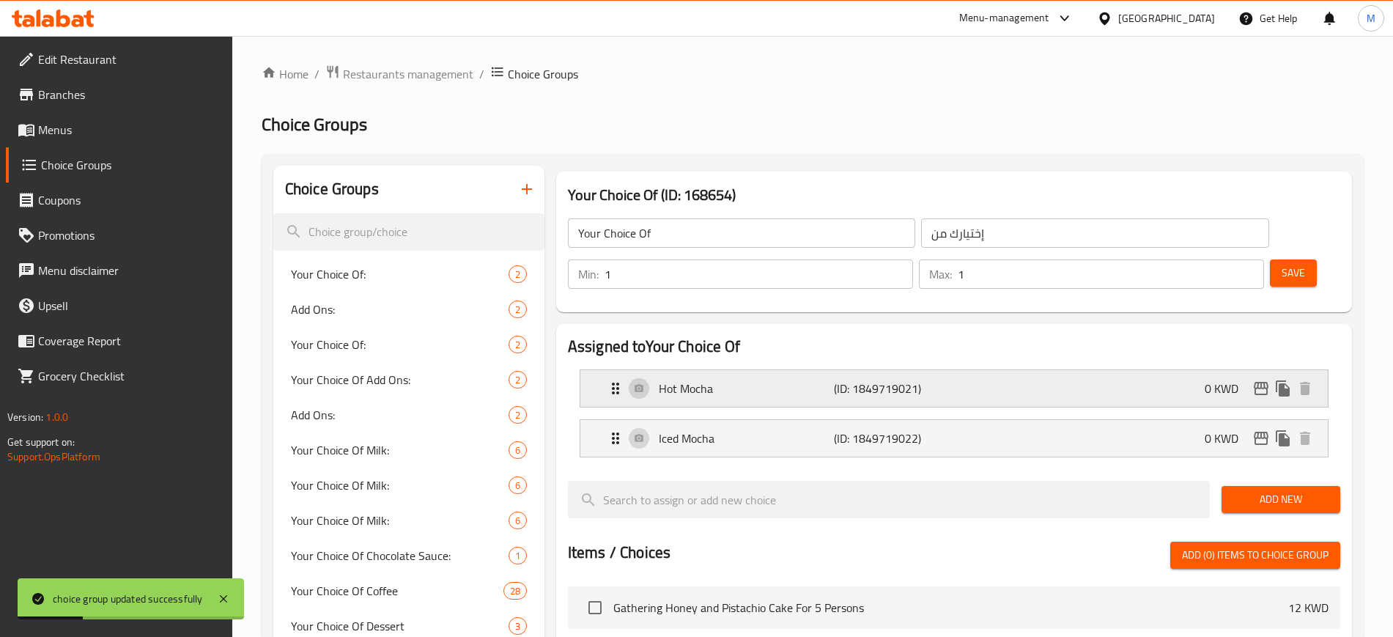
scroll to position [0, 0]
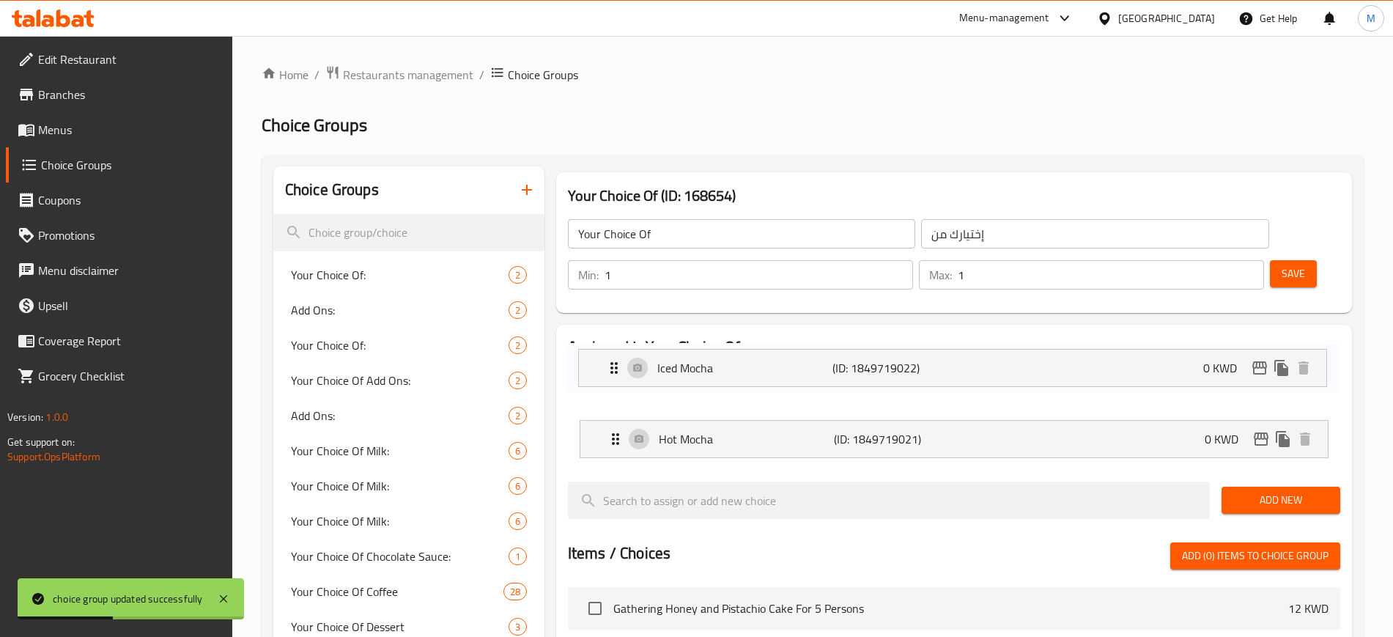
drag, startPoint x: 594, startPoint y: 372, endPoint x: 586, endPoint y: 338, distance: 35.4
click at [585, 358] on nav "Hot Mocha (ID: 1849719021) 0 KWD Name (En) Hot Mocha Name (En) Name (Ar) موكا س…" at bounding box center [954, 413] width 772 height 111
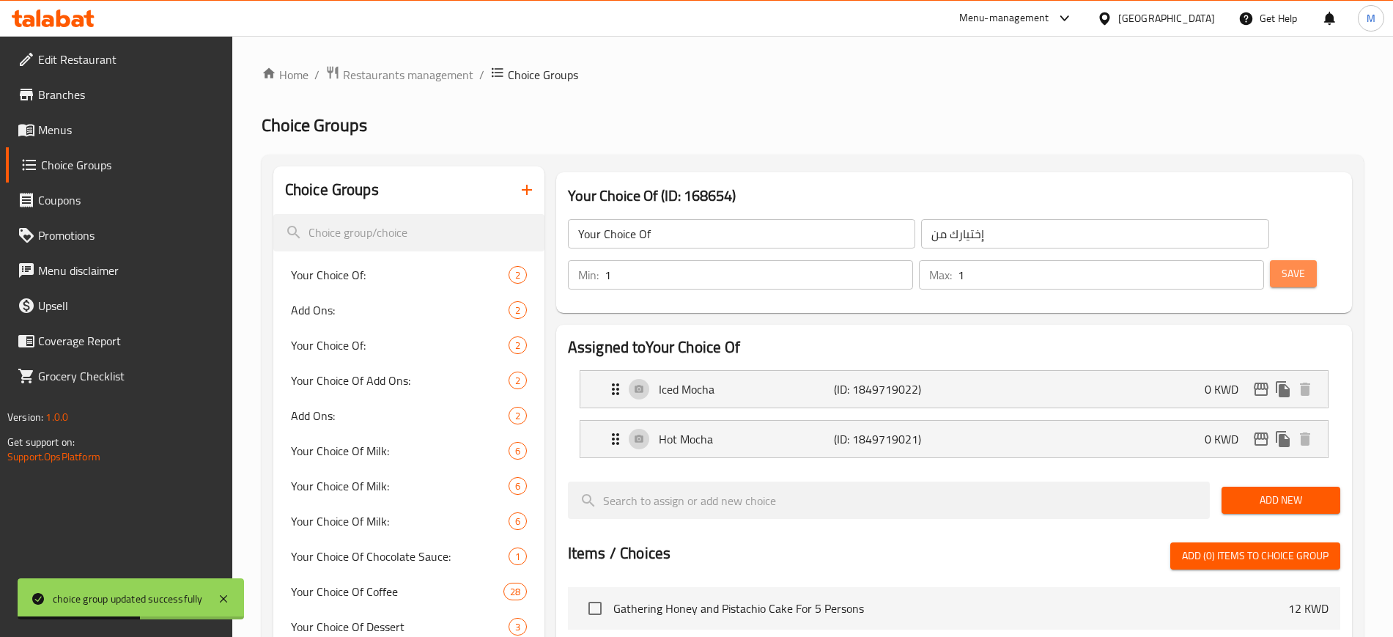
drag, startPoint x: 1281, startPoint y: 231, endPoint x: 1152, endPoint y: 267, distance: 133.8
click at [1278, 260] on button "Save" at bounding box center [1293, 273] width 47 height 27
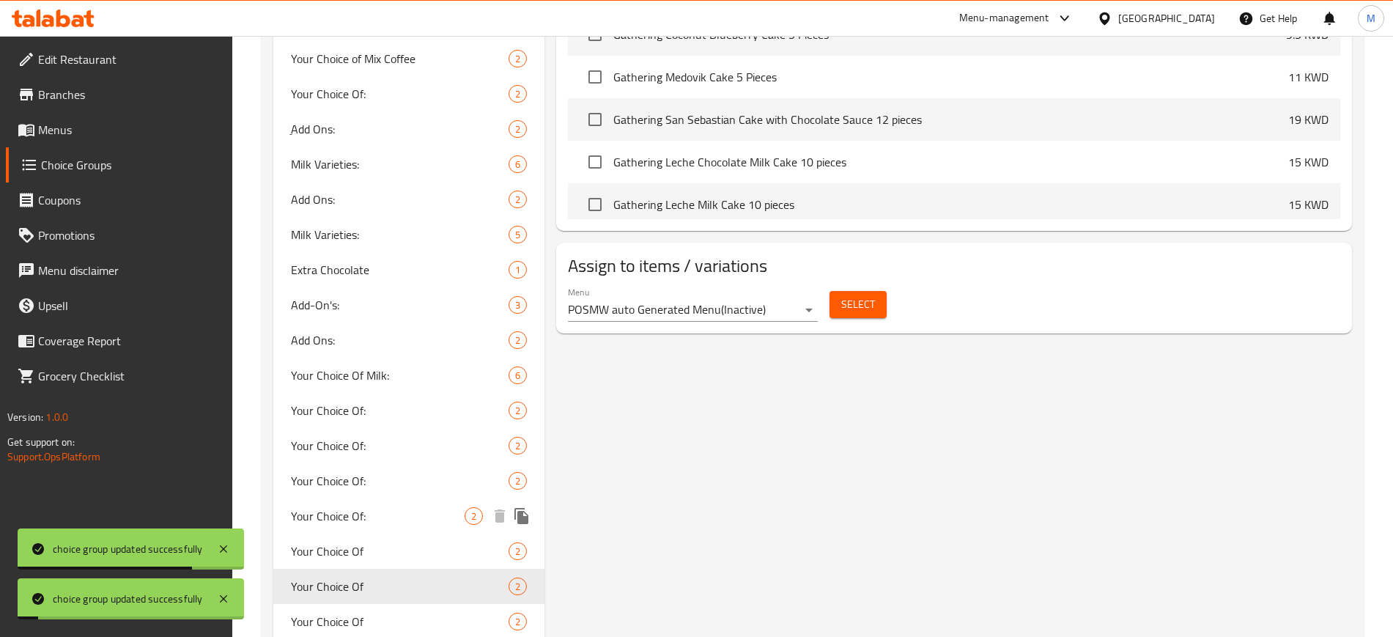
scroll to position [828, 0]
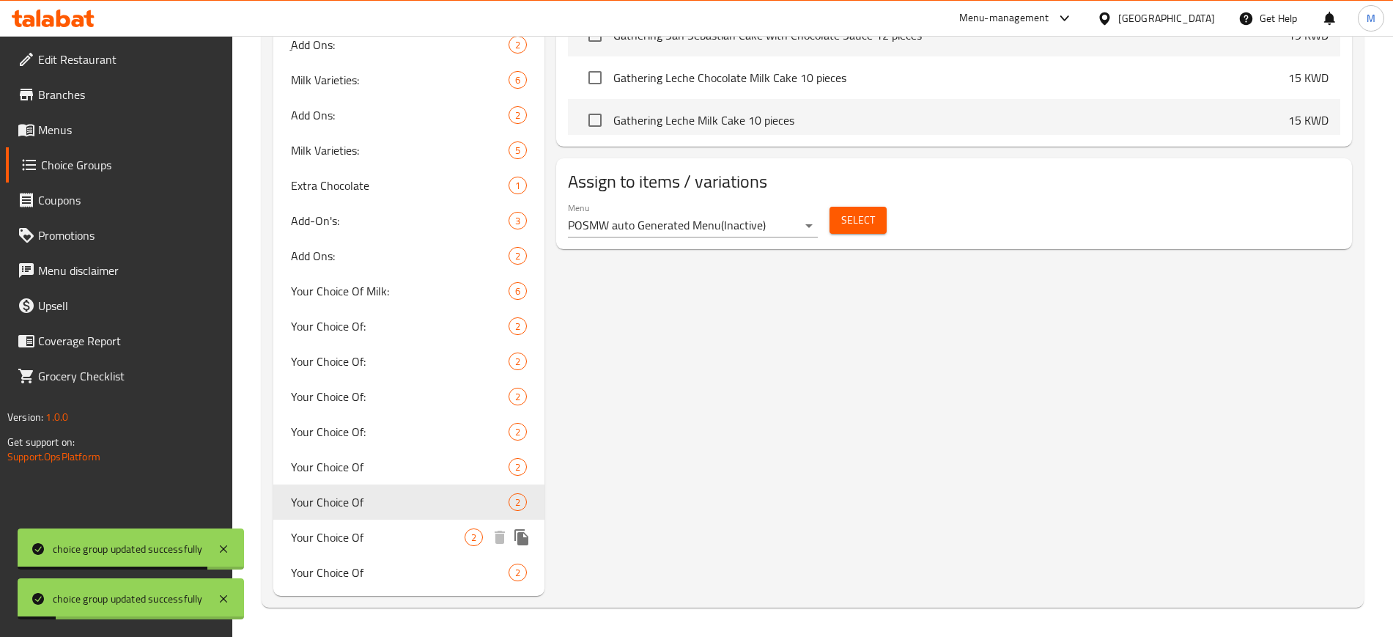
click at [414, 537] on span "Your Choice Of" at bounding box center [378, 537] width 174 height 18
type input "Your Choice Of"
type input "إختيارك من"
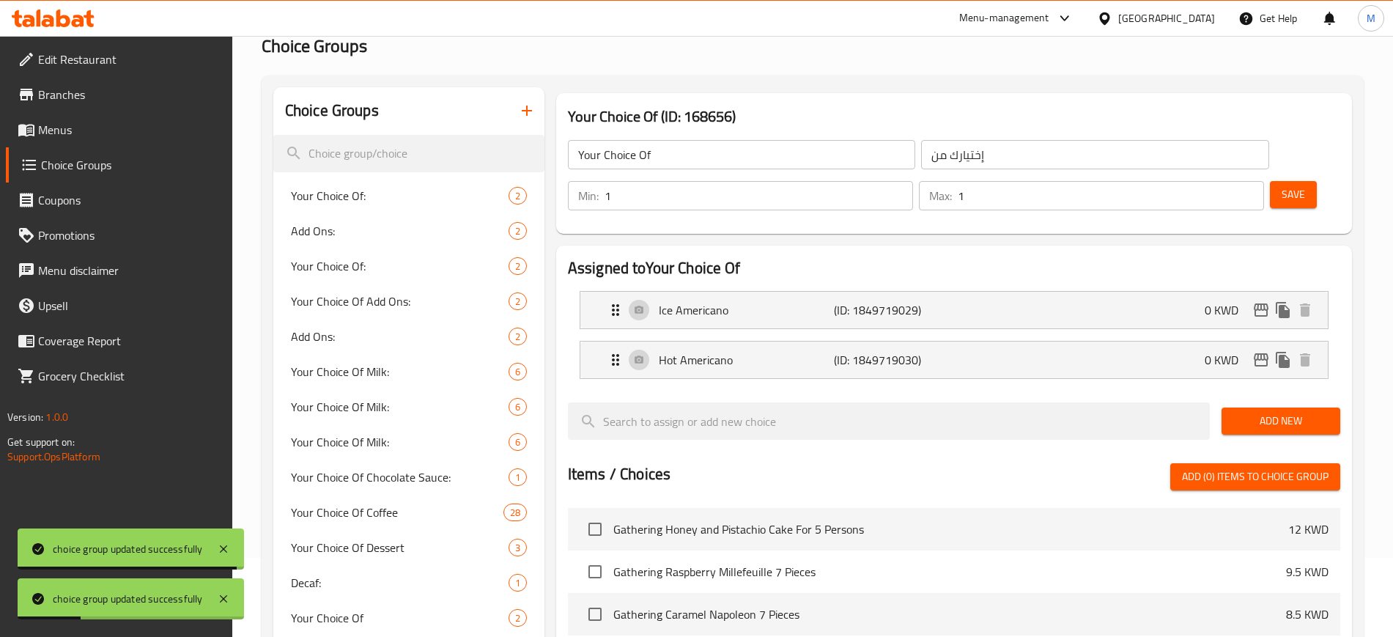
scroll to position [0, 0]
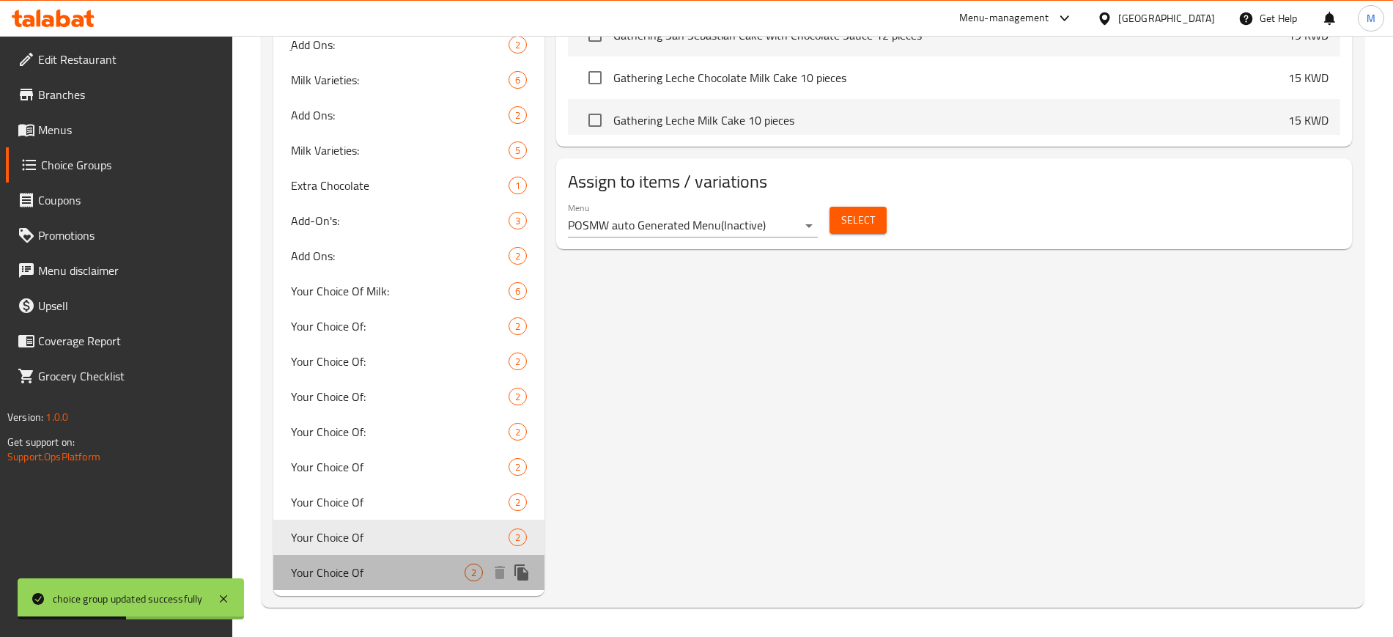
click at [368, 574] on span "Your Choice Of" at bounding box center [378, 572] width 174 height 18
type input "Your Choice Of"
type input "إختيارك من"
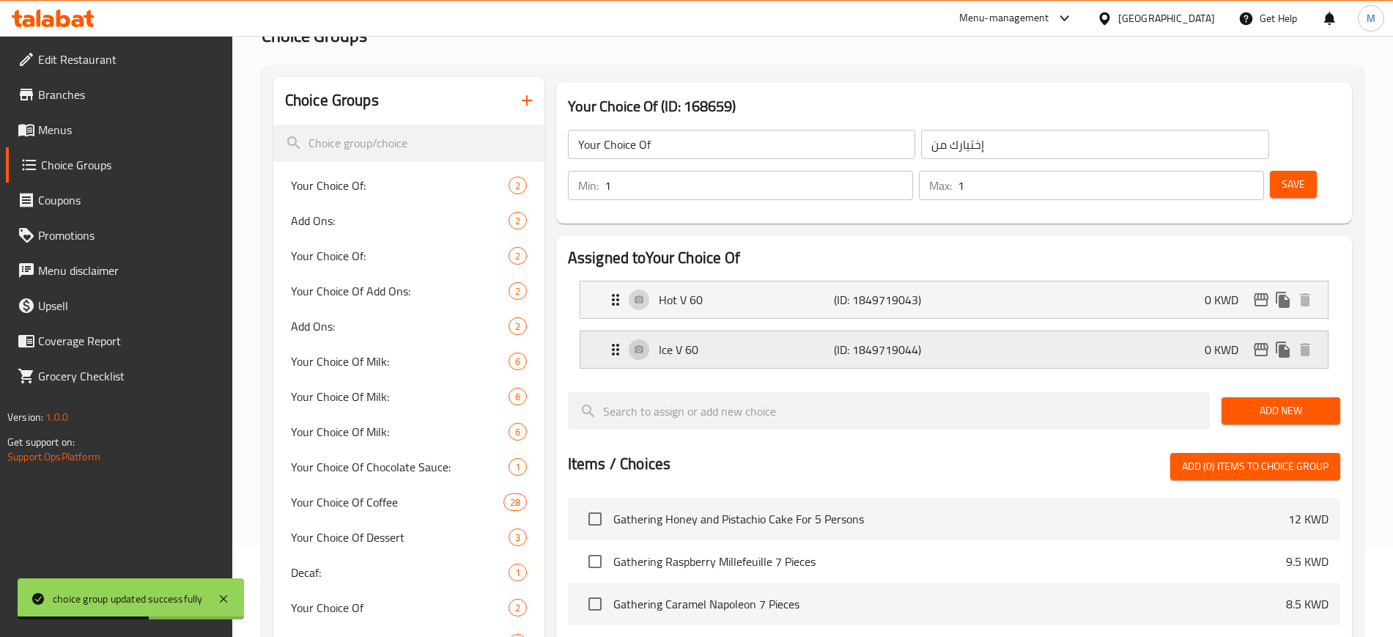
scroll to position [4, 0]
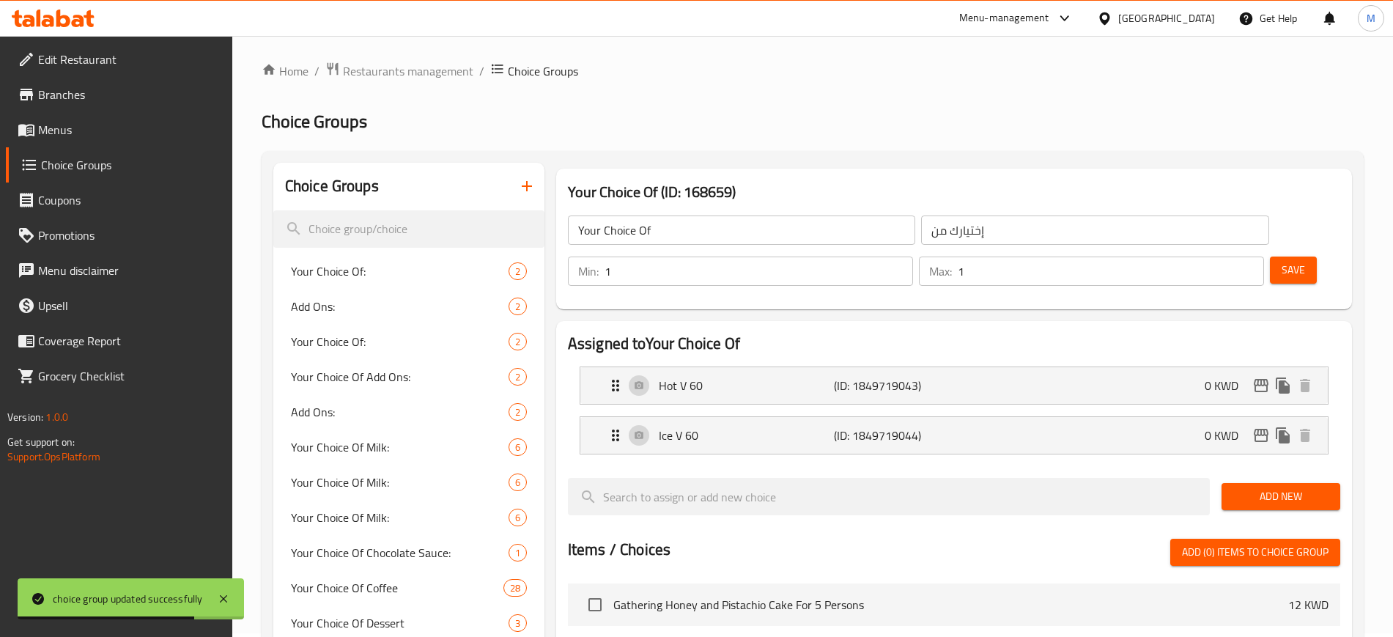
drag, startPoint x: 648, startPoint y: 140, endPoint x: 613, endPoint y: 133, distance: 35.9
click at [70, 23] on icon at bounding box center [53, 19] width 83 height 18
